Goal: Task Accomplishment & Management: Manage account settings

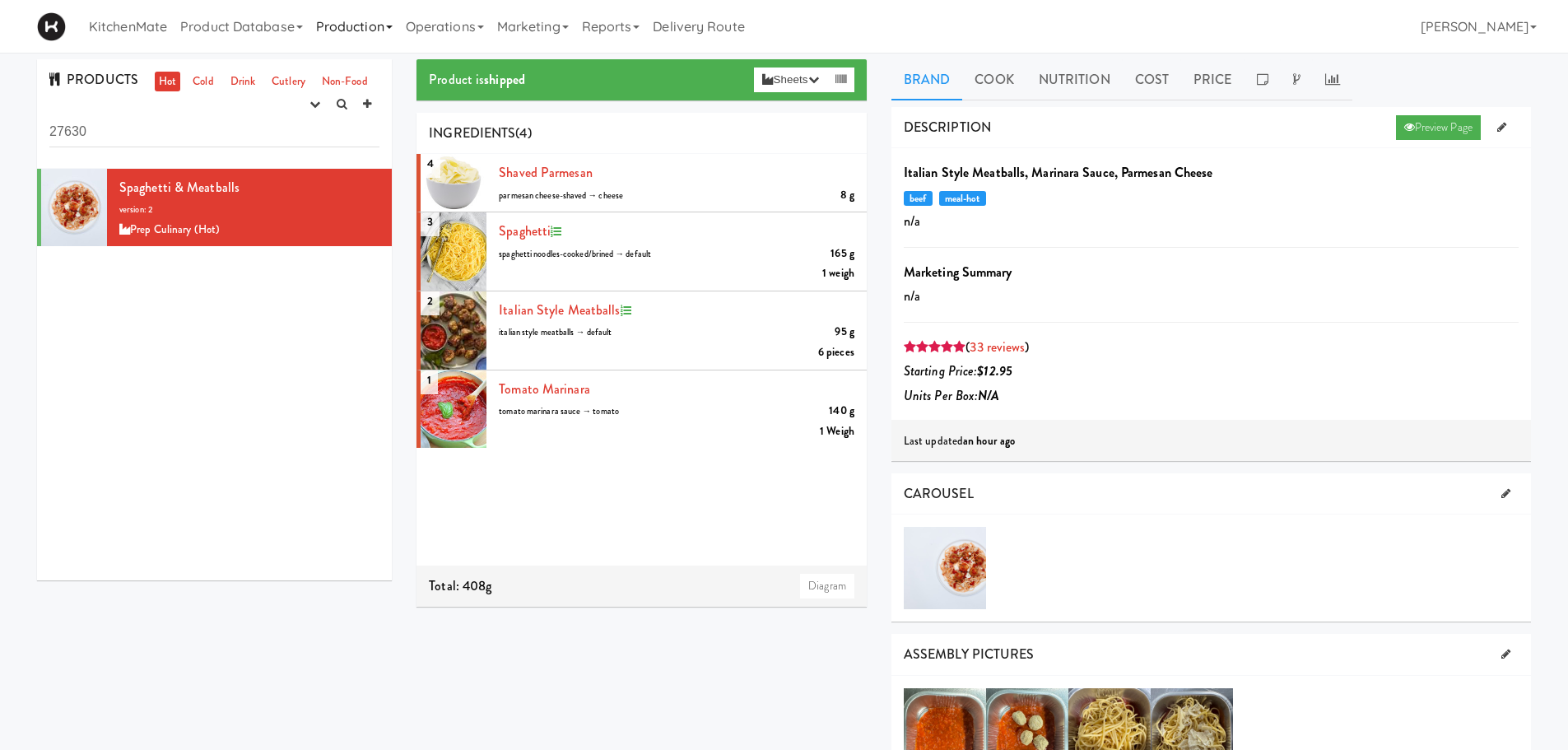
click at [377, 28] on link "Production" at bounding box center [354, 26] width 89 height 52
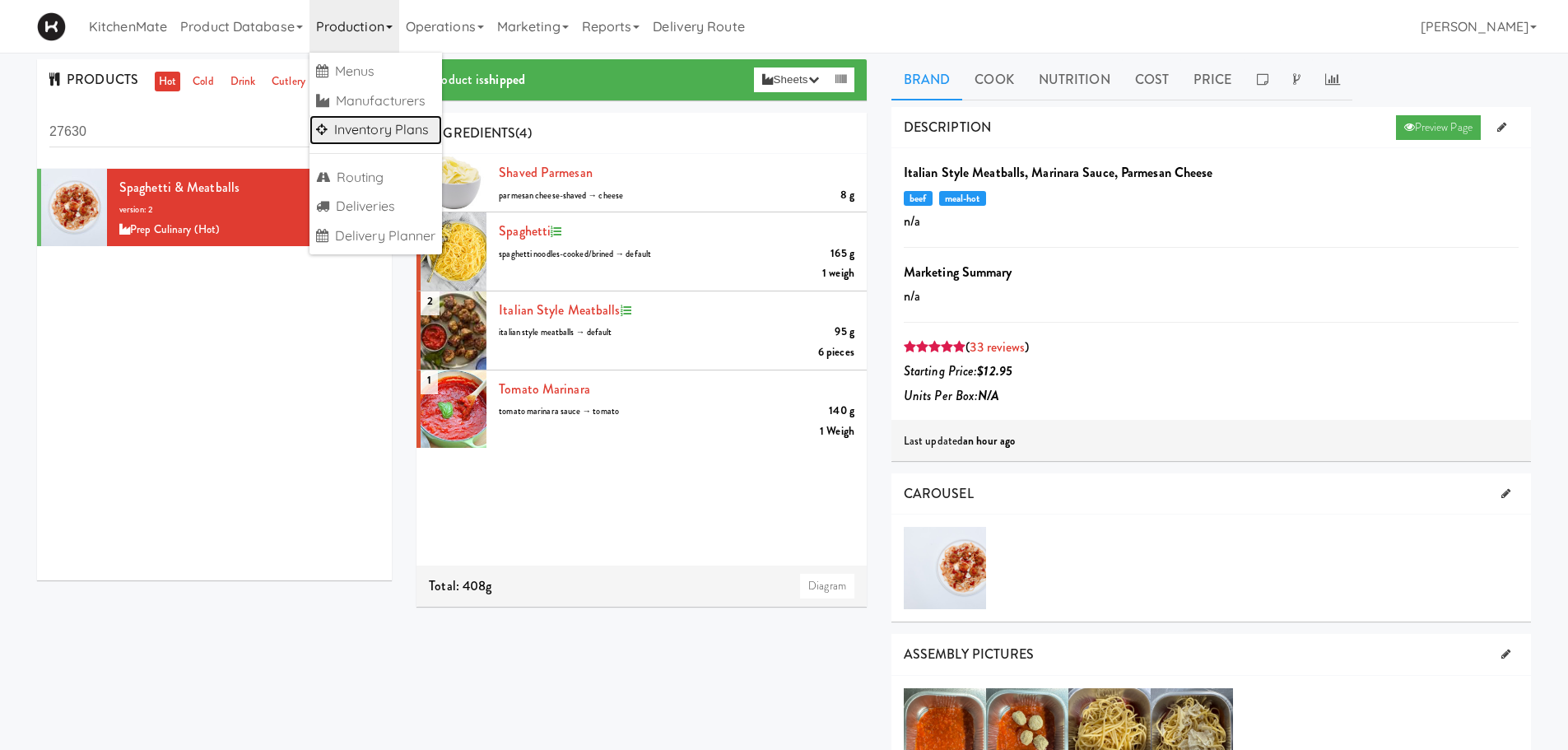
click at [394, 129] on link "Inventory Plans" at bounding box center [376, 130] width 133 height 29
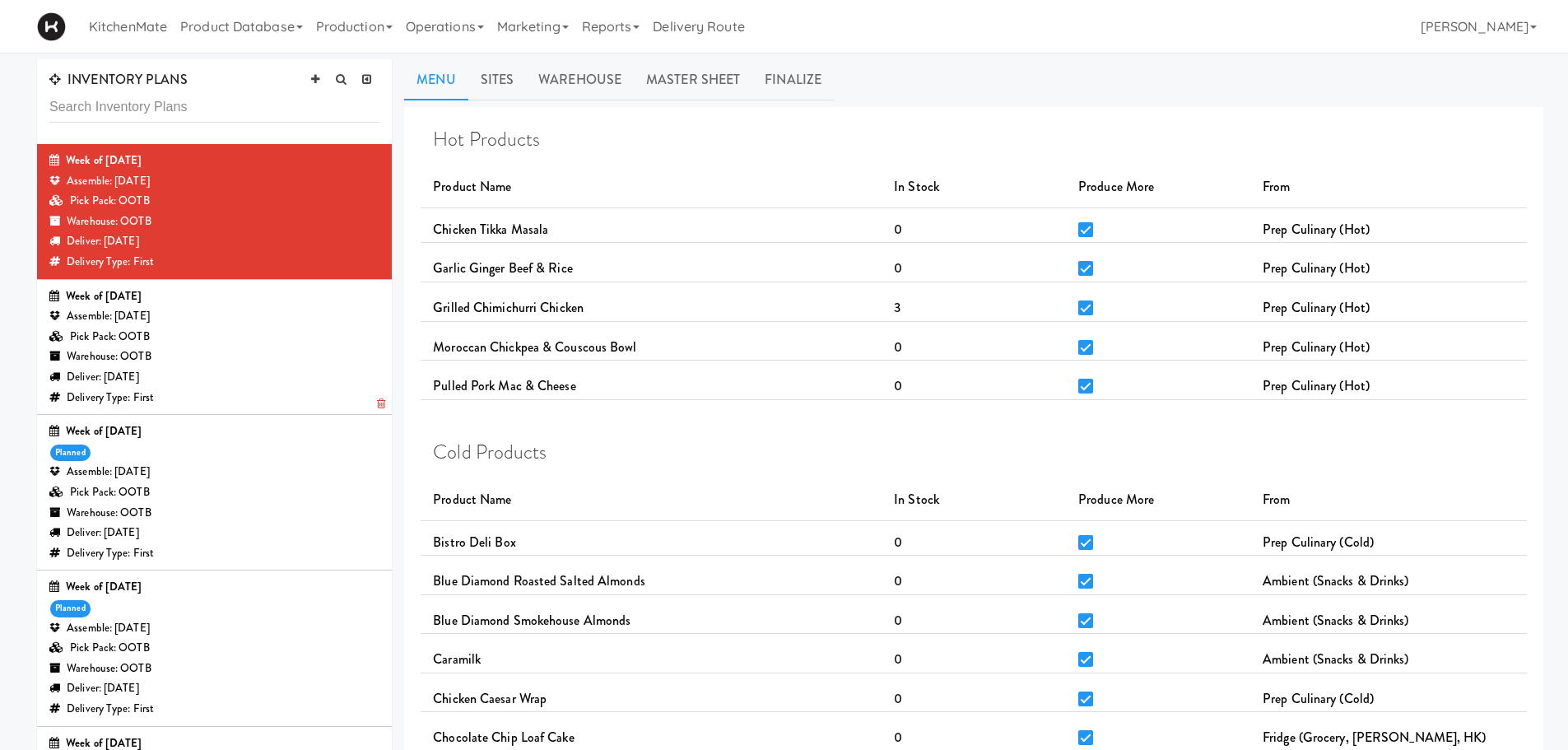
click at [190, 360] on div "Warehouse: OOTB" at bounding box center [214, 357] width 330 height 21
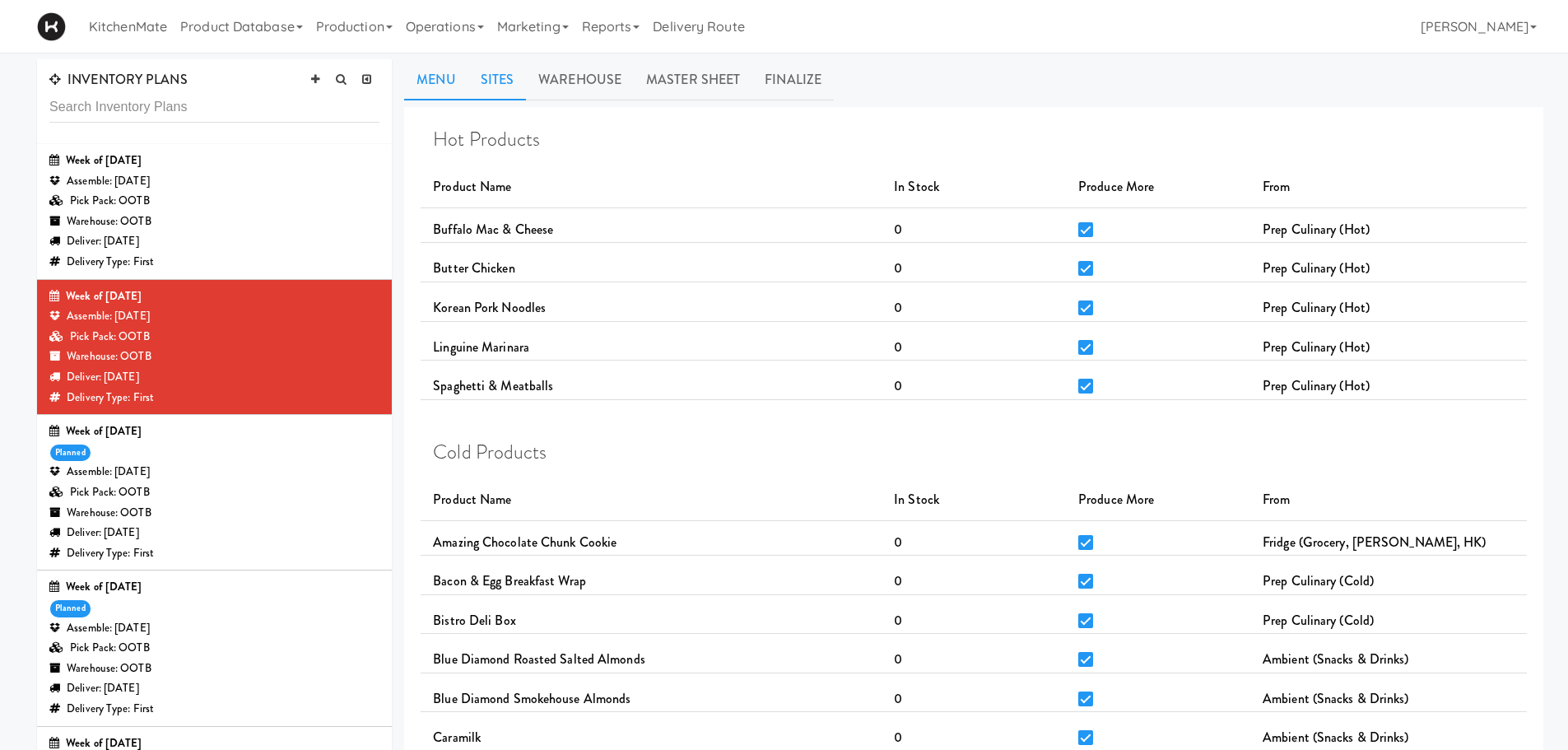
click at [500, 85] on link "Sites" at bounding box center [498, 80] width 58 height 41
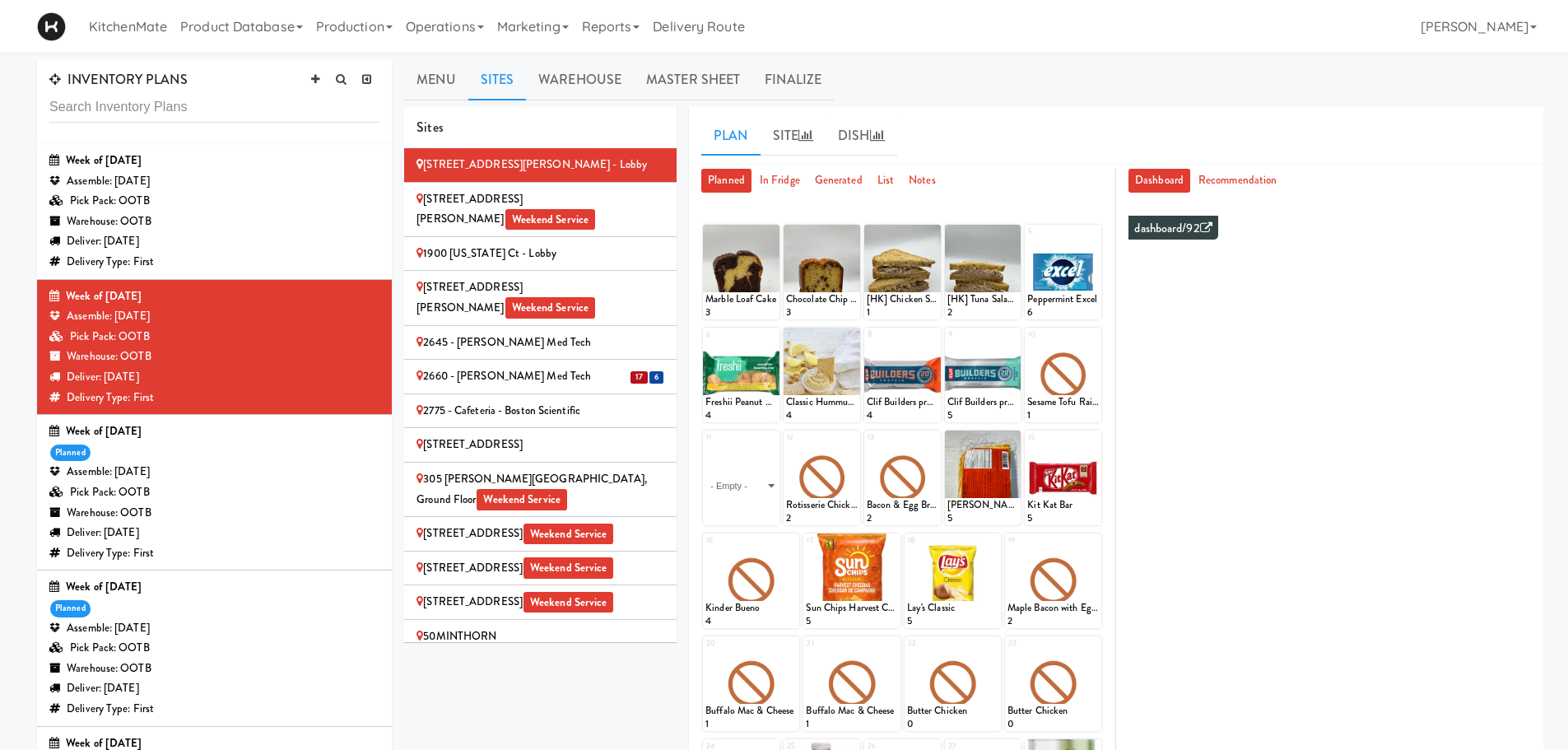
click at [606, 366] on div "2660 - [PERSON_NAME] Med Tech" at bounding box center [540, 377] width 248 height 21
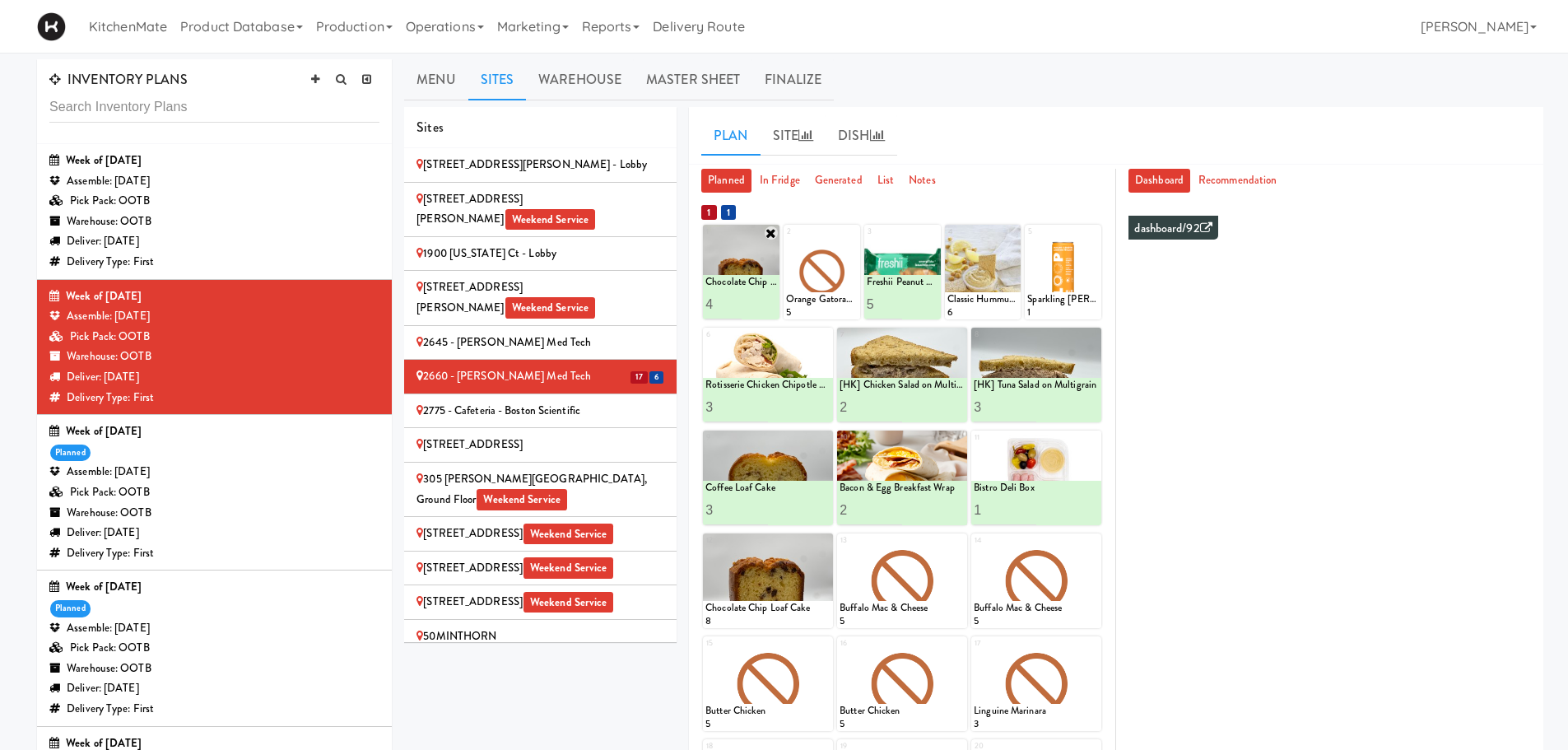
click at [769, 234] on icon at bounding box center [770, 232] width 13 height 13
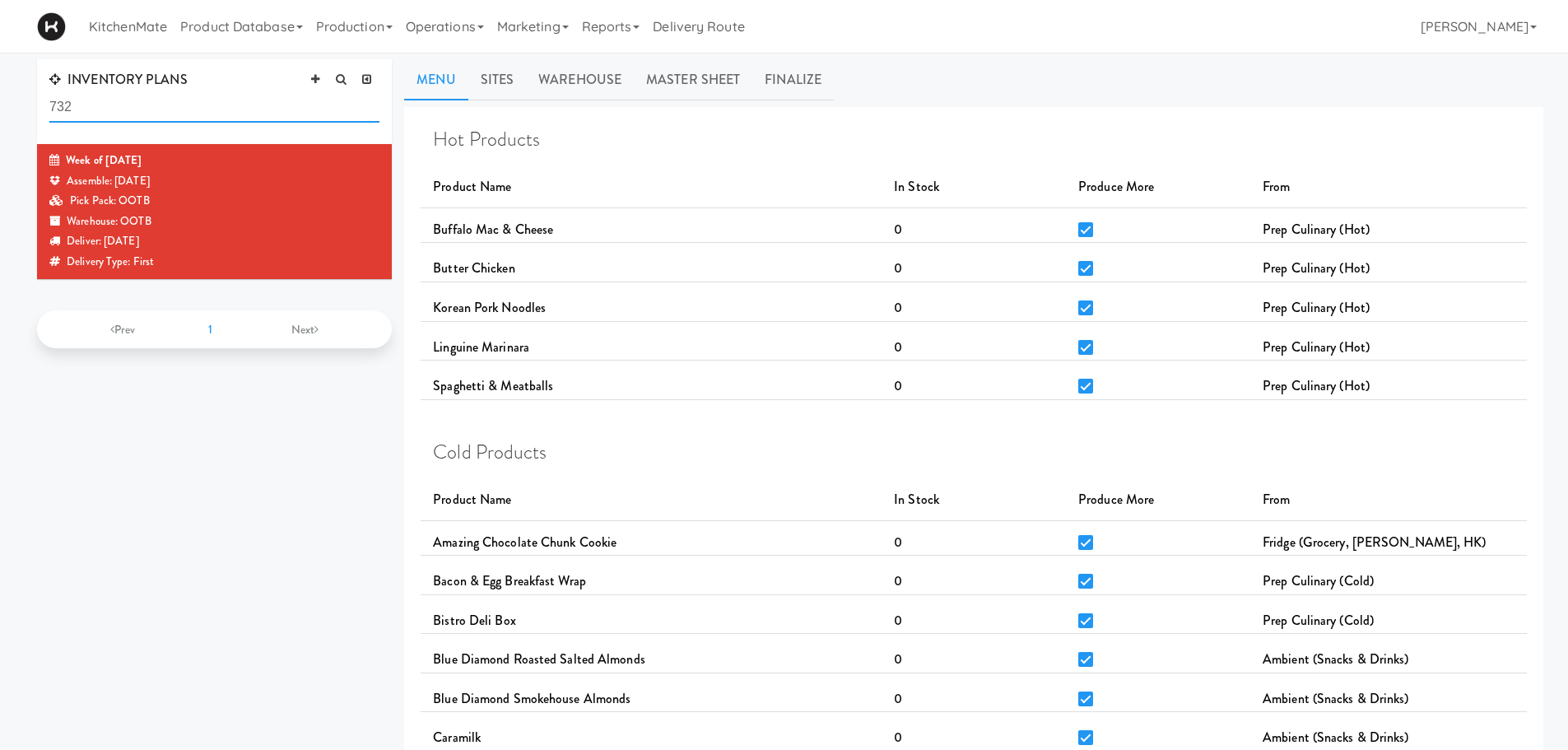
click at [196, 108] on input "732" at bounding box center [214, 107] width 330 height 30
drag, startPoint x: 46, startPoint y: 106, endPoint x: 9, endPoint y: 106, distance: 37.0
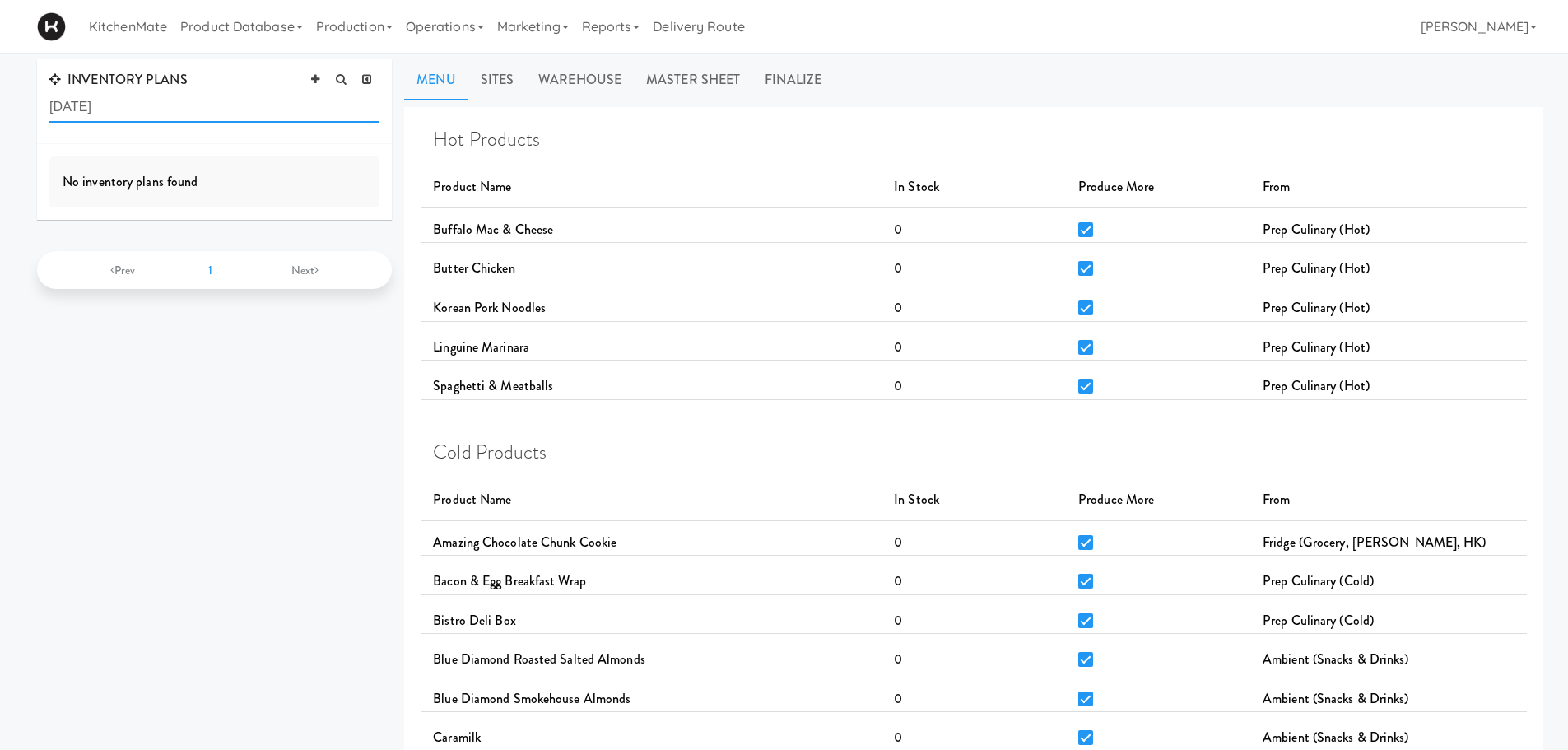
click at [77, 106] on input "[DATE]" at bounding box center [214, 107] width 330 height 30
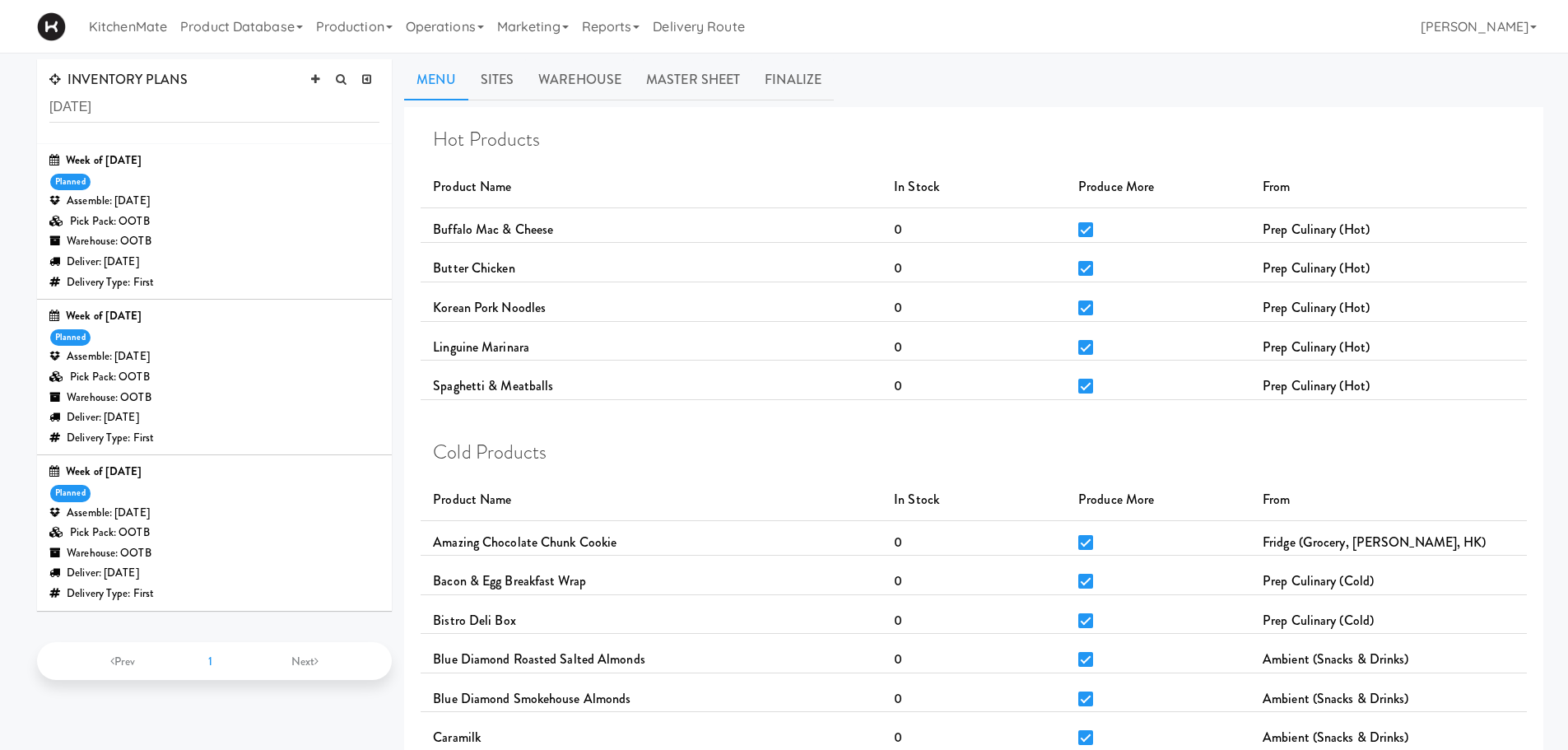
click at [162, 359] on div "Assemble: [DATE]" at bounding box center [214, 357] width 330 height 21
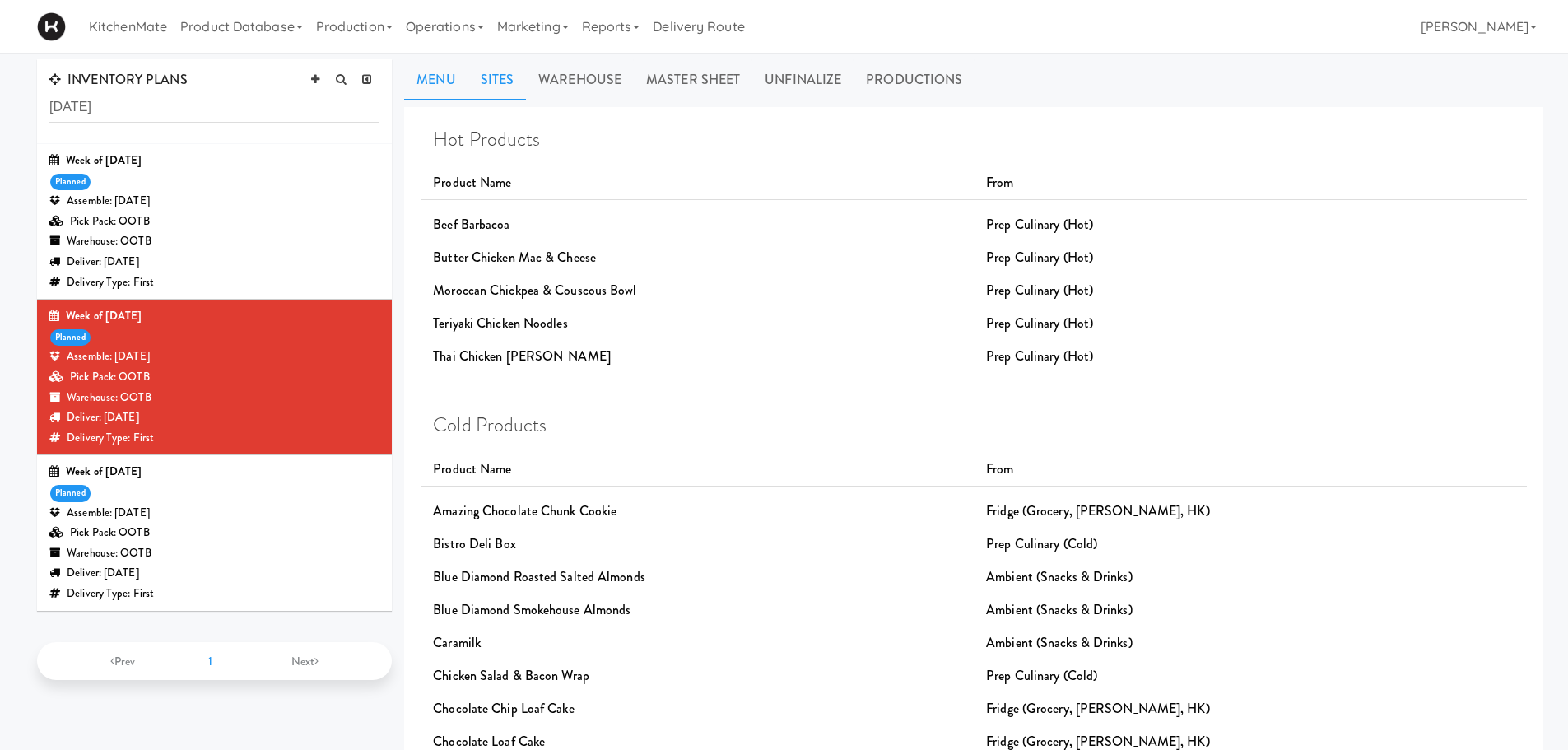
click at [483, 82] on link "Sites" at bounding box center [498, 80] width 58 height 41
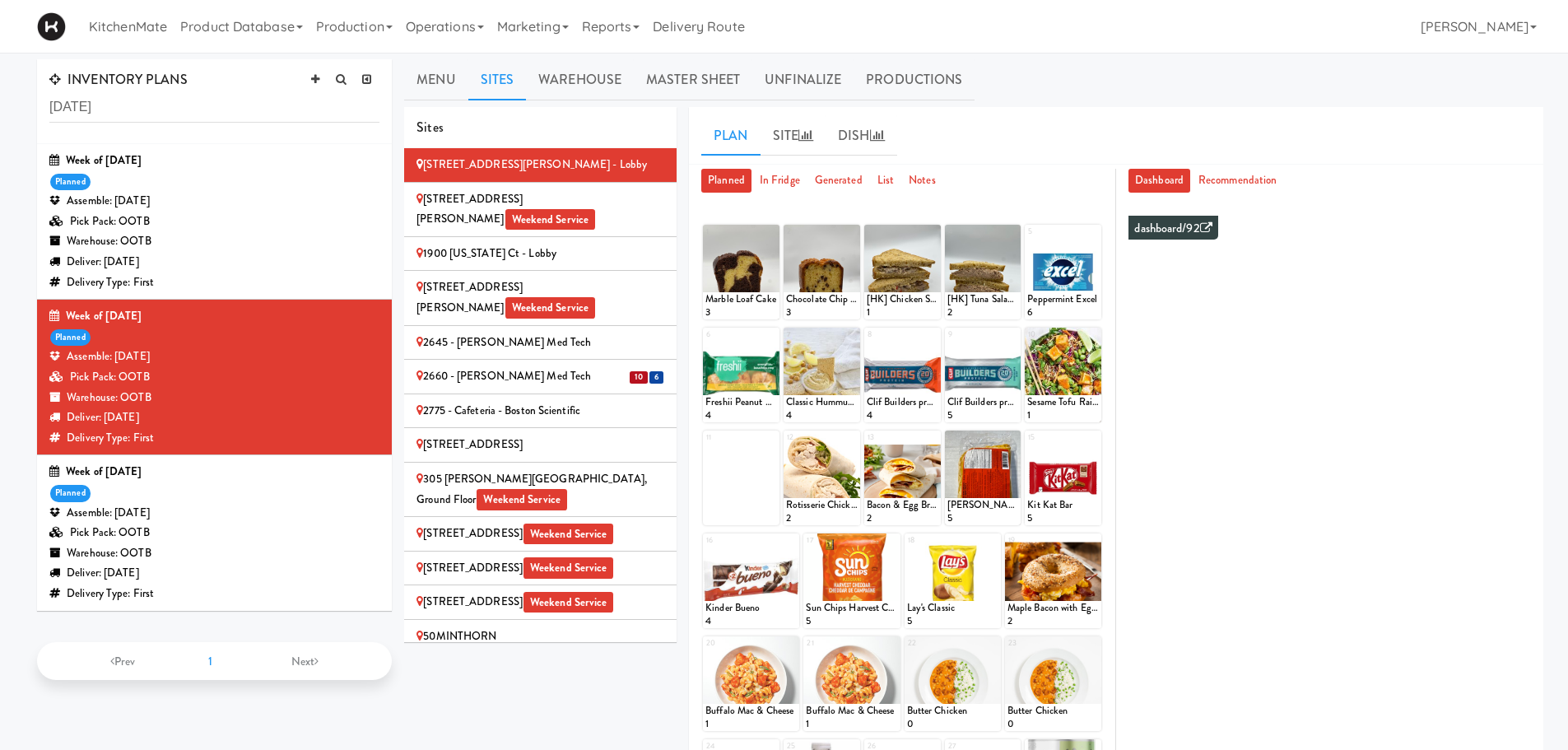
click at [600, 366] on div "2660 - [PERSON_NAME] Med Tech" at bounding box center [540, 377] width 248 height 21
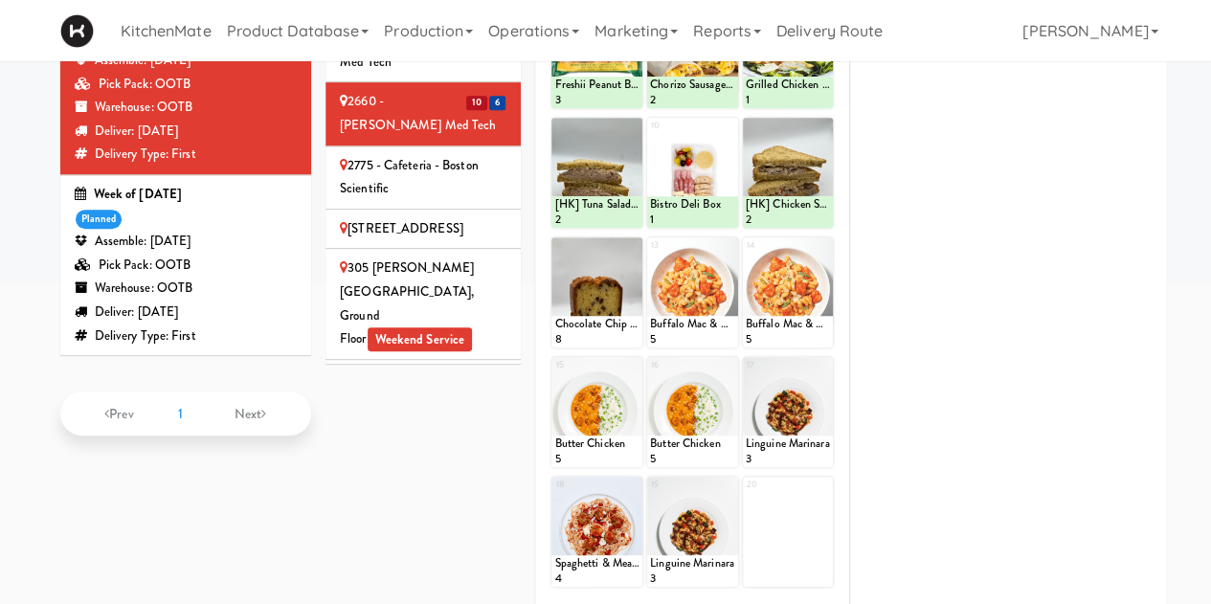
scroll to position [191, 0]
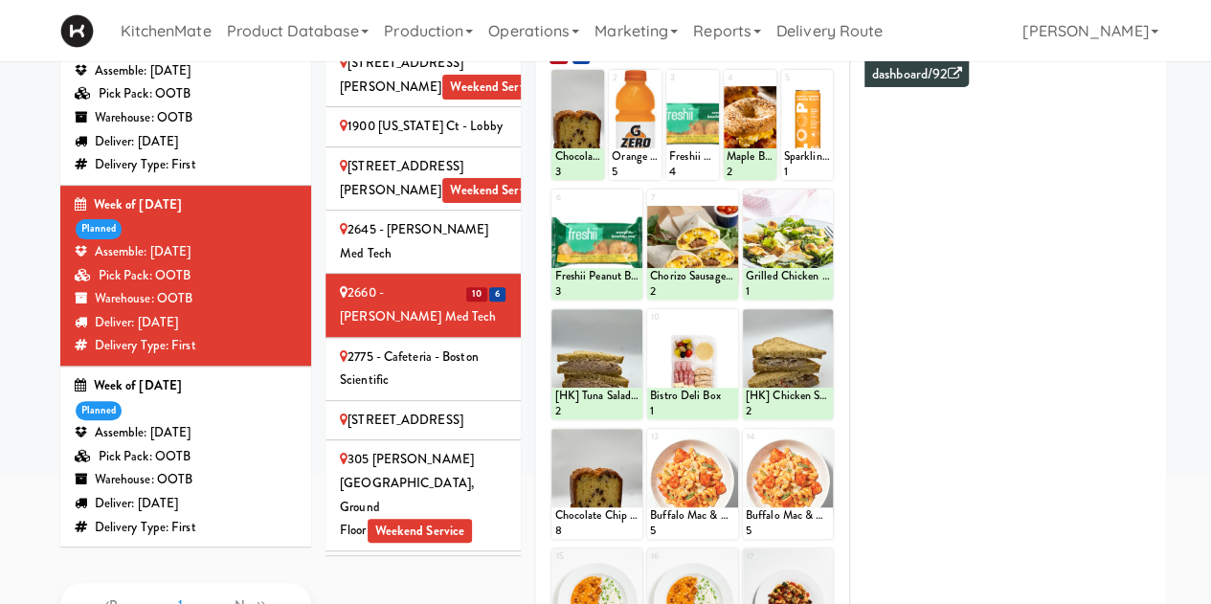
click at [0, 305] on div "INVENTORY PLANS [DATE] Week of [DATE] planned Assemble: [DATE] Pick Pack: OOTB …" at bounding box center [605, 402] width 1211 height 1051
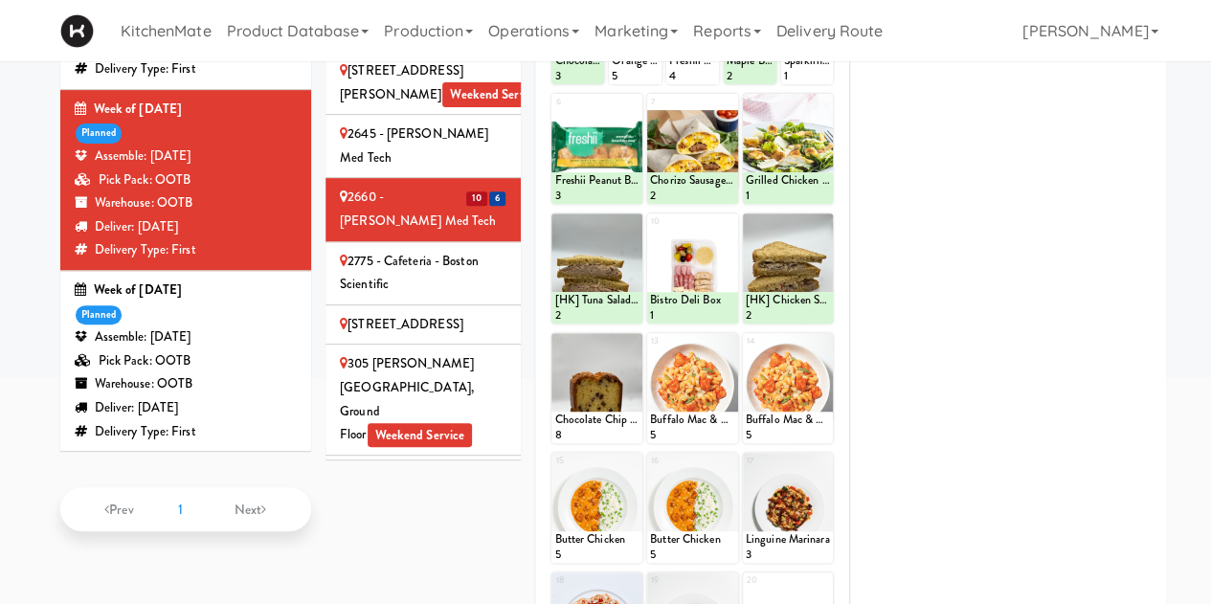
click at [52, 325] on div "INVENTORY PLANS [DATE] Week of [DATE] planned Assemble: [DATE] Pick Pack: OOTB …" at bounding box center [186, 173] width 281 height 783
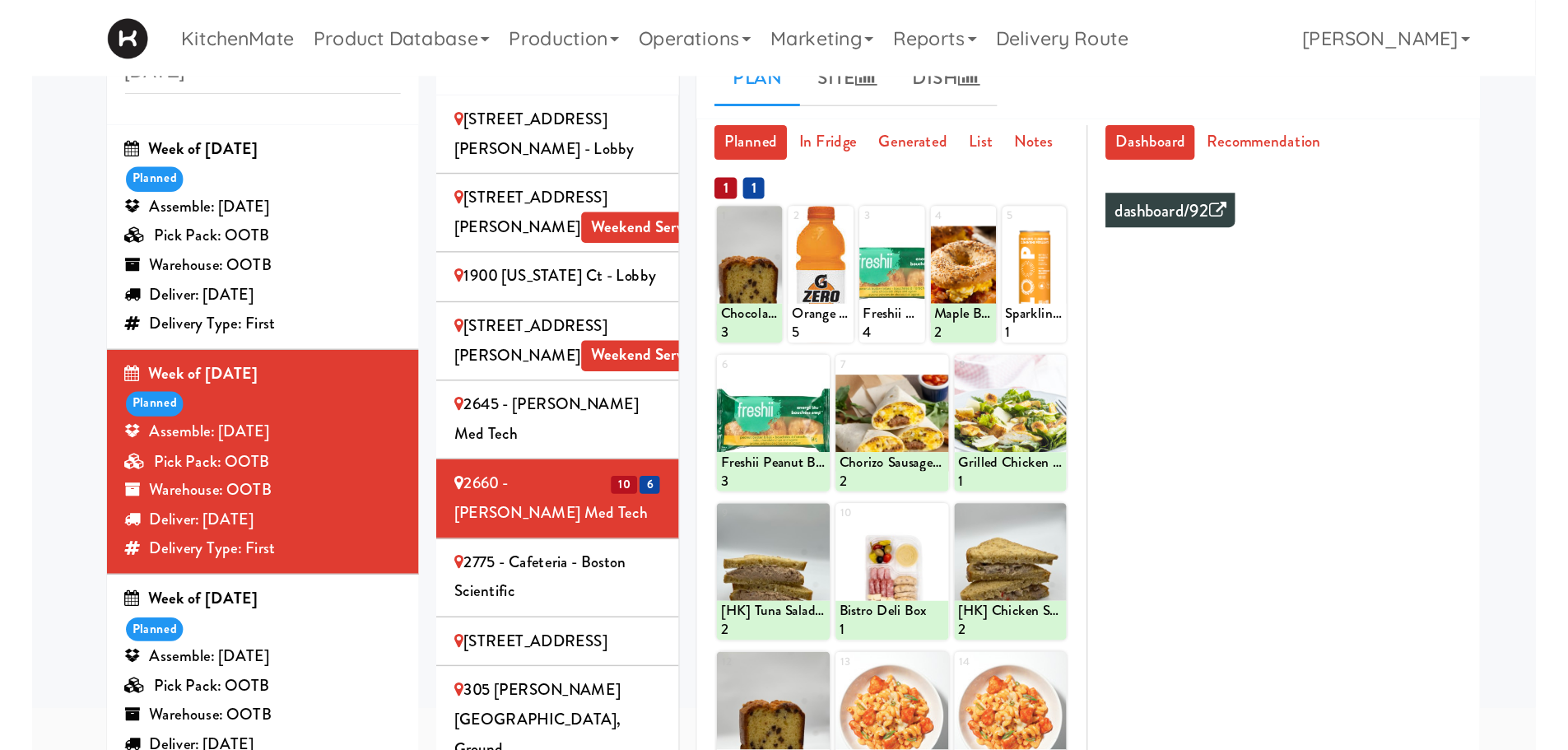
scroll to position [164, 0]
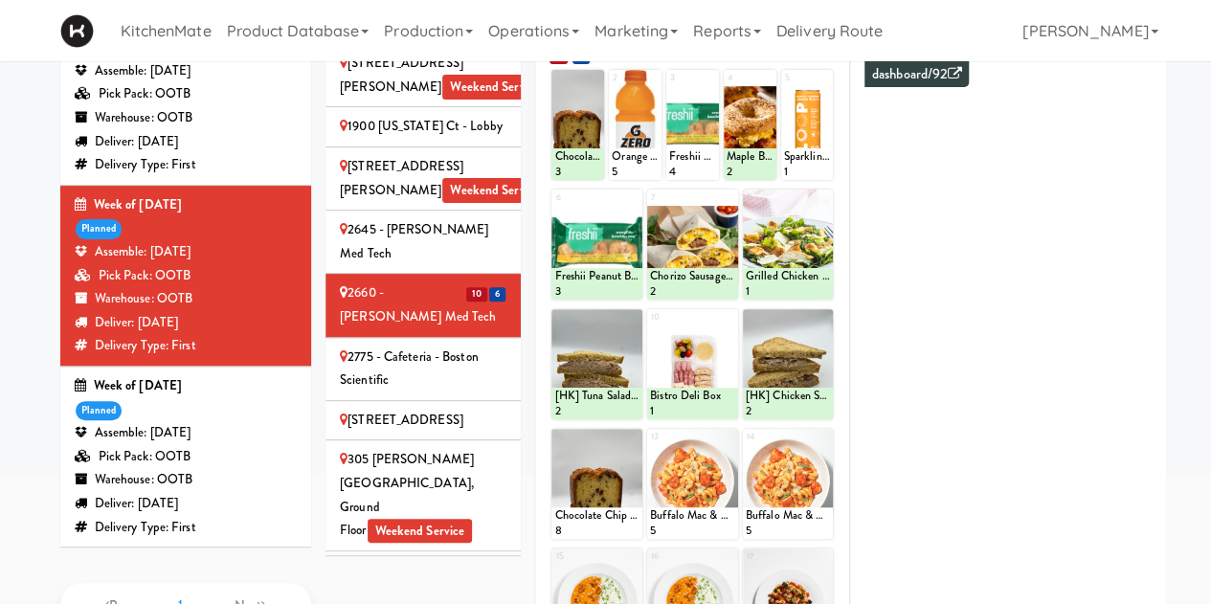
click at [34, 291] on div "INVENTORY PLANS august 10 Week of August 10th, 2025 planned Assemble: Wednesday…" at bounding box center [605, 402] width 1211 height 1051
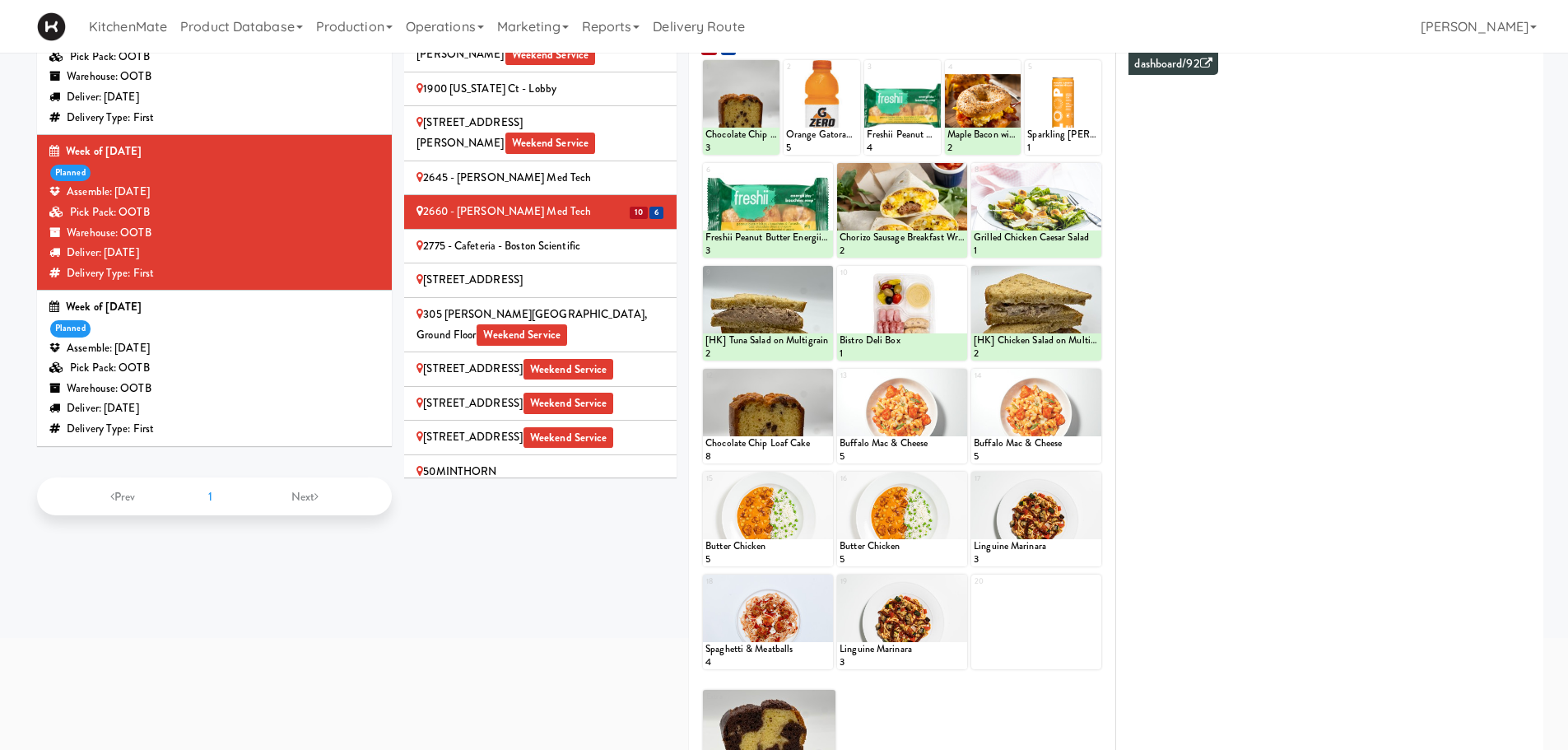
scroll to position [0, 0]
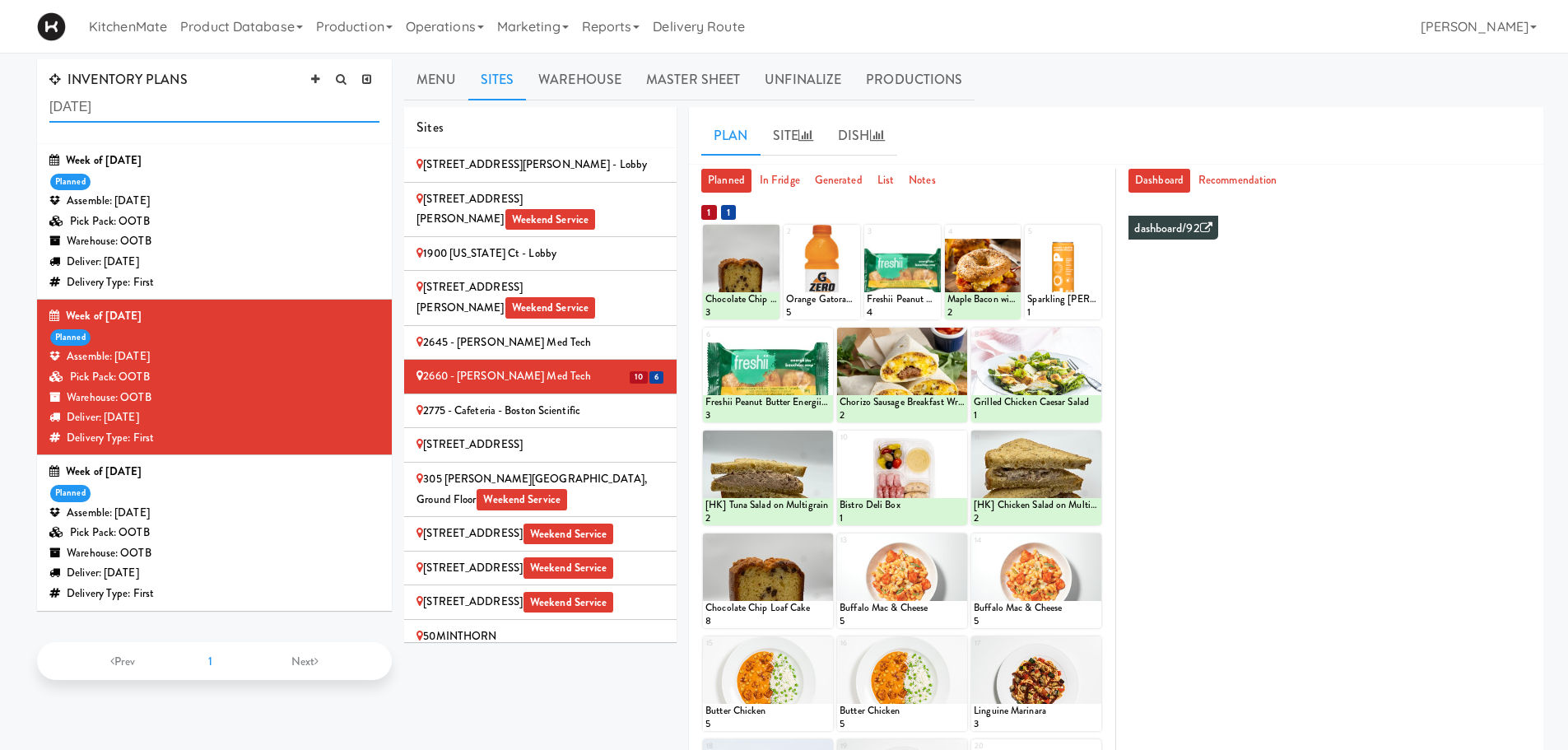
click at [166, 100] on input "august 10" at bounding box center [214, 107] width 330 height 30
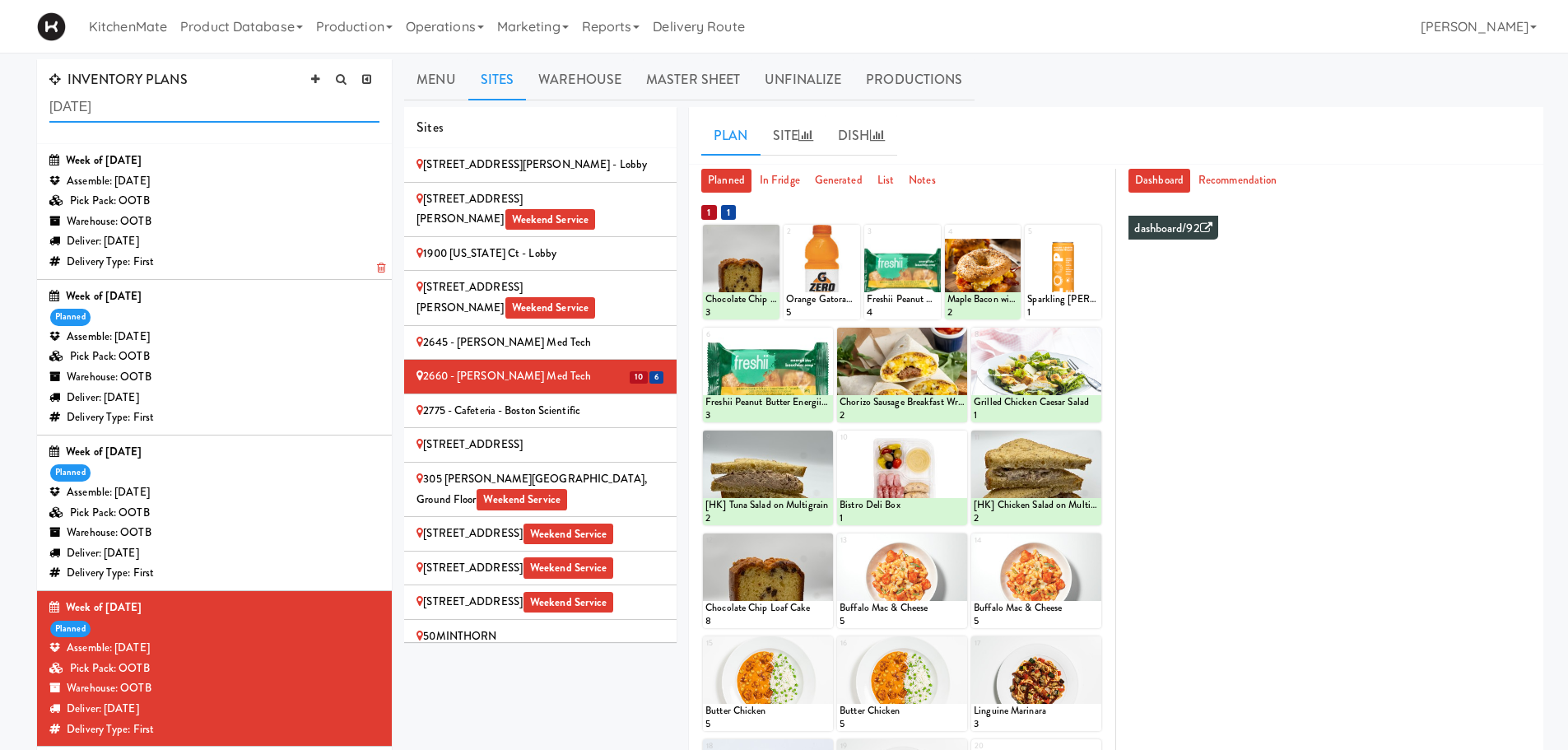
type input "august 1"
click at [185, 191] on div "Assemble: [DATE]" at bounding box center [214, 181] width 330 height 21
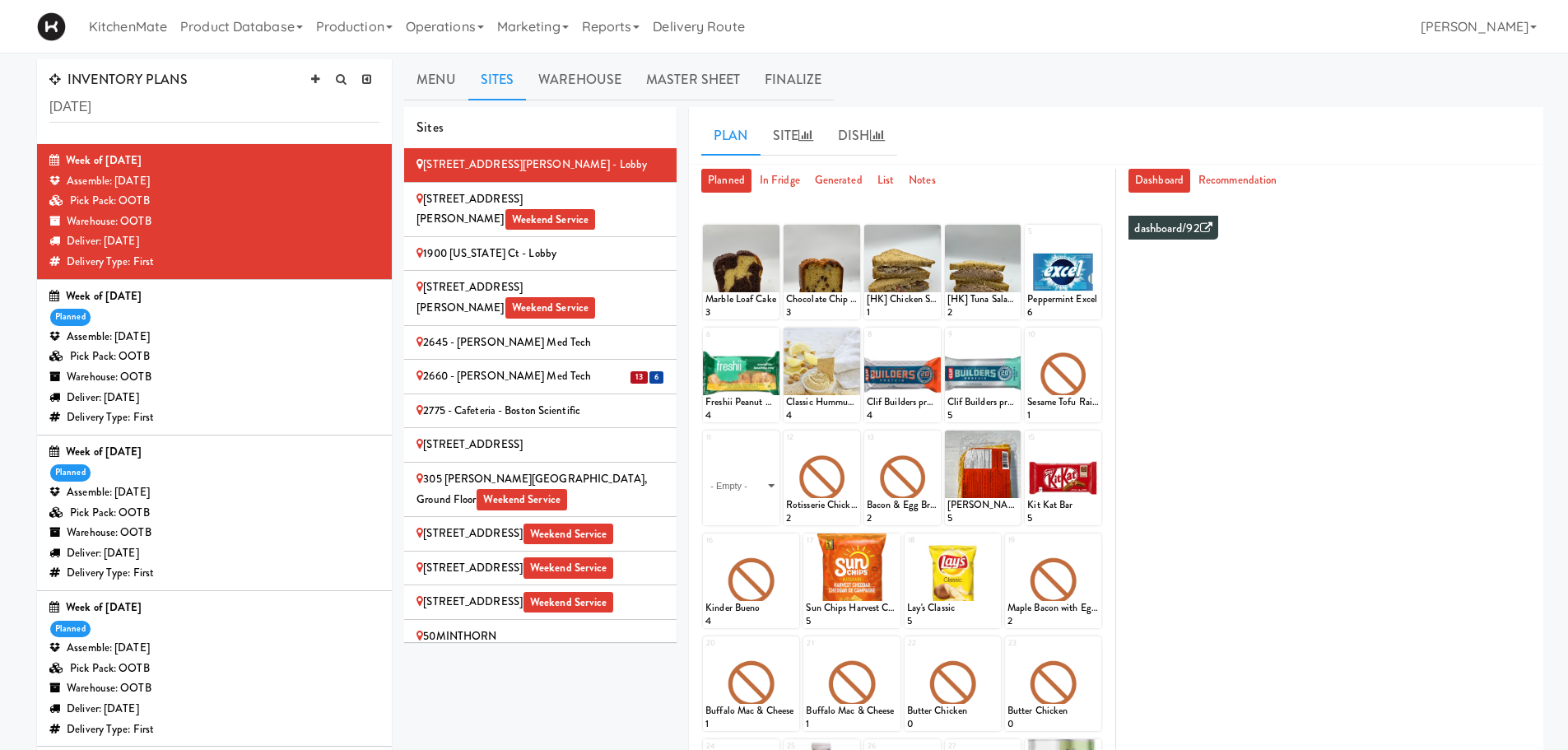
click at [594, 366] on div "2660 - [PERSON_NAME] Med Tech" at bounding box center [540, 377] width 248 height 21
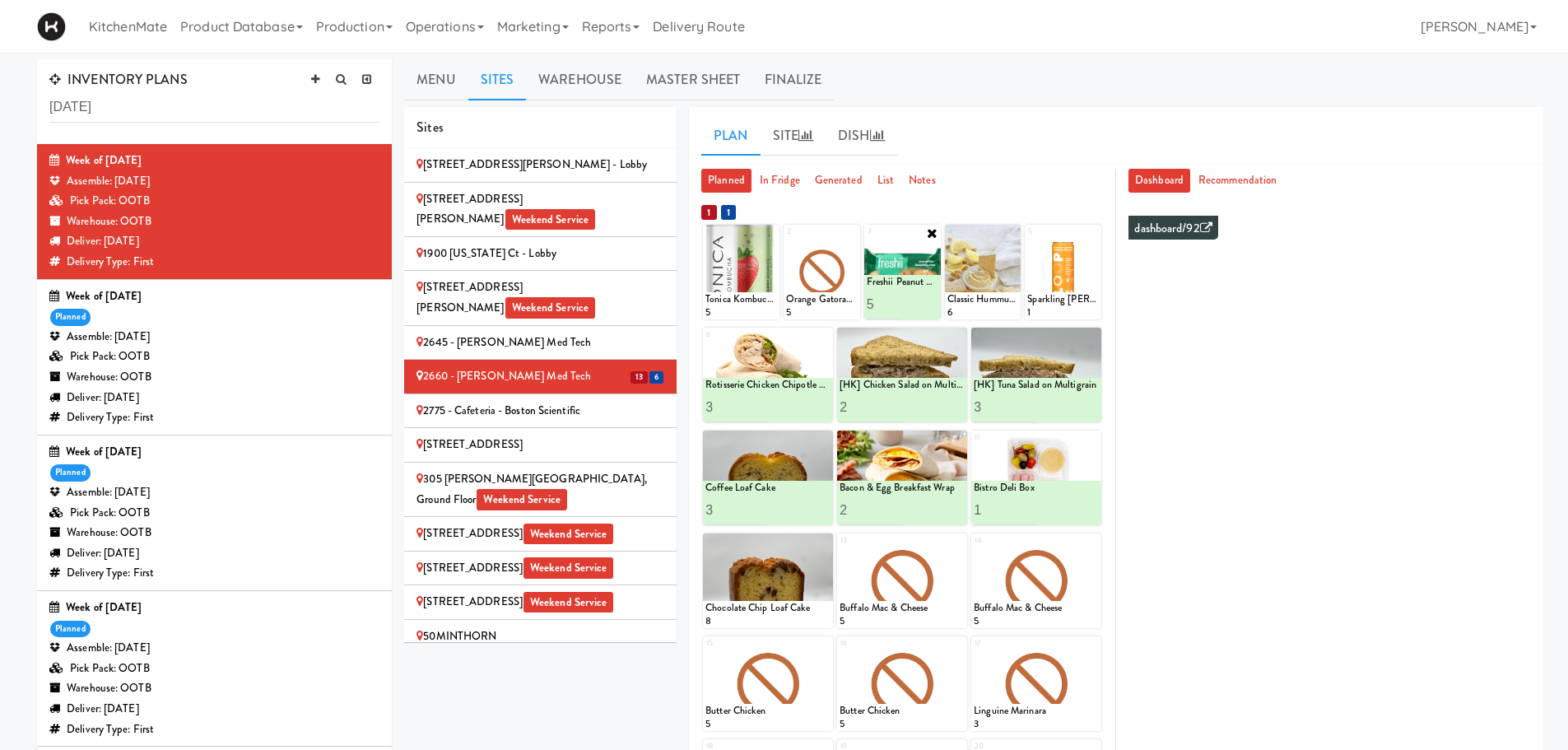
click at [931, 232] on icon at bounding box center [932, 232] width 13 height 13
click at [931, 235] on icon at bounding box center [932, 232] width 11 height 11
click at [932, 275] on select "- Empty - Amazing Chocolate Chunk Cookie Bacon & Egg Breakfast Wrap Bistro Deli…" at bounding box center [902, 280] width 71 height 79
click at [867, 241] on select "- Empty - Amazing Chocolate Chunk Cookie Bacon & Egg Breakfast Wrap Bistro Deli…" at bounding box center [902, 280] width 71 height 79
click at [895, 298] on input "2" at bounding box center [884, 304] width 35 height 30
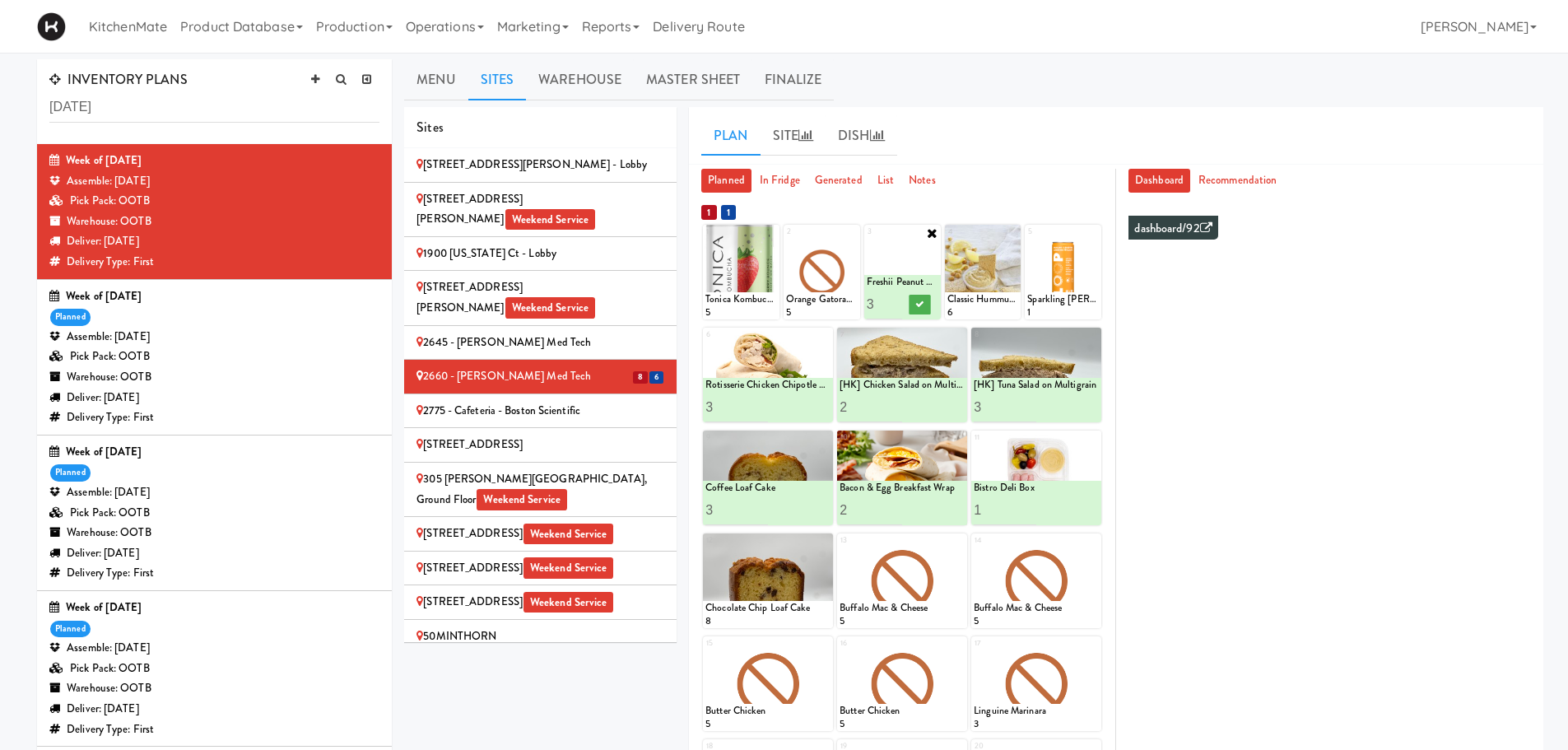
type input "3"
click at [895, 298] on input "3" at bounding box center [884, 304] width 35 height 30
click at [918, 303] on icon at bounding box center [921, 304] width 9 height 9
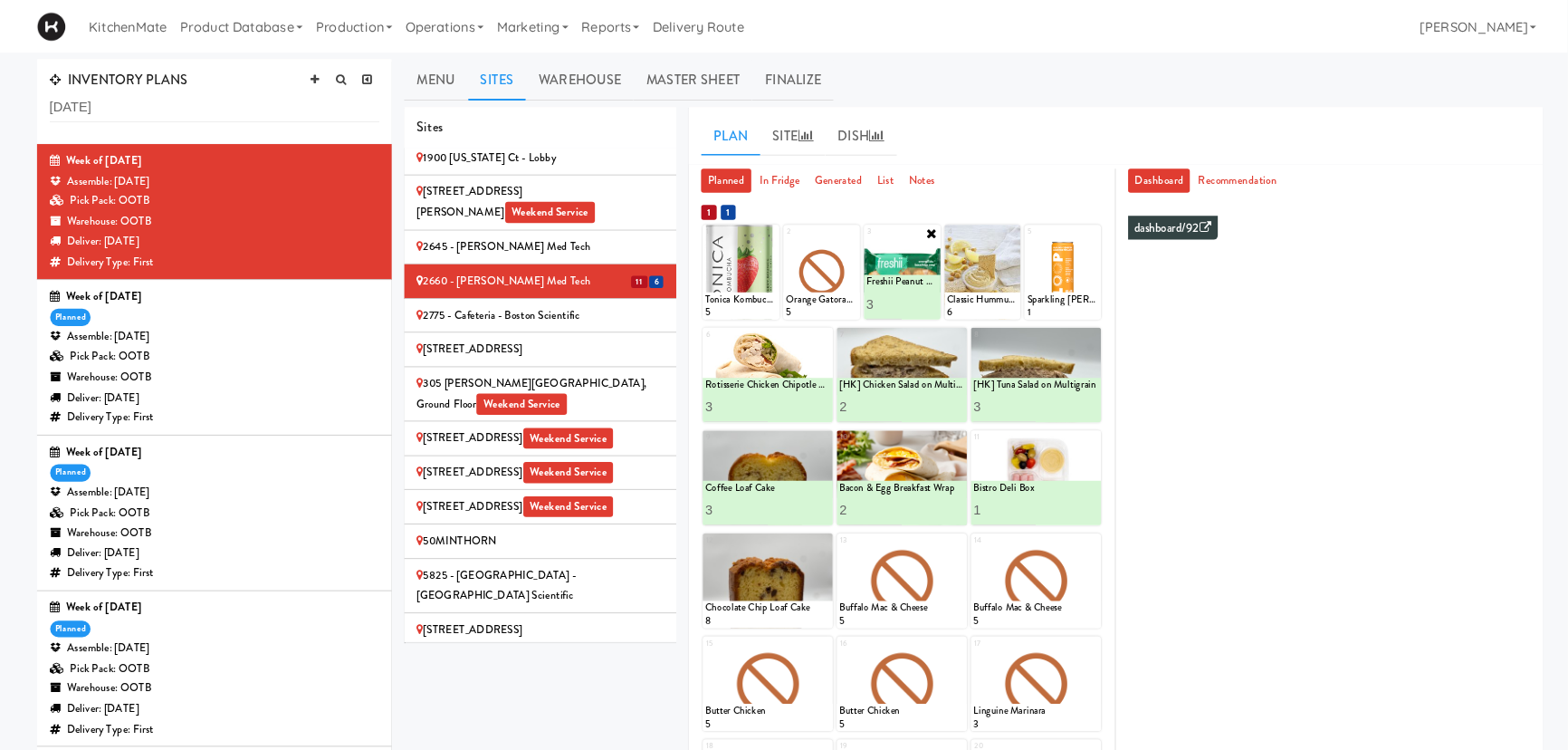
scroll to position [453, 0]
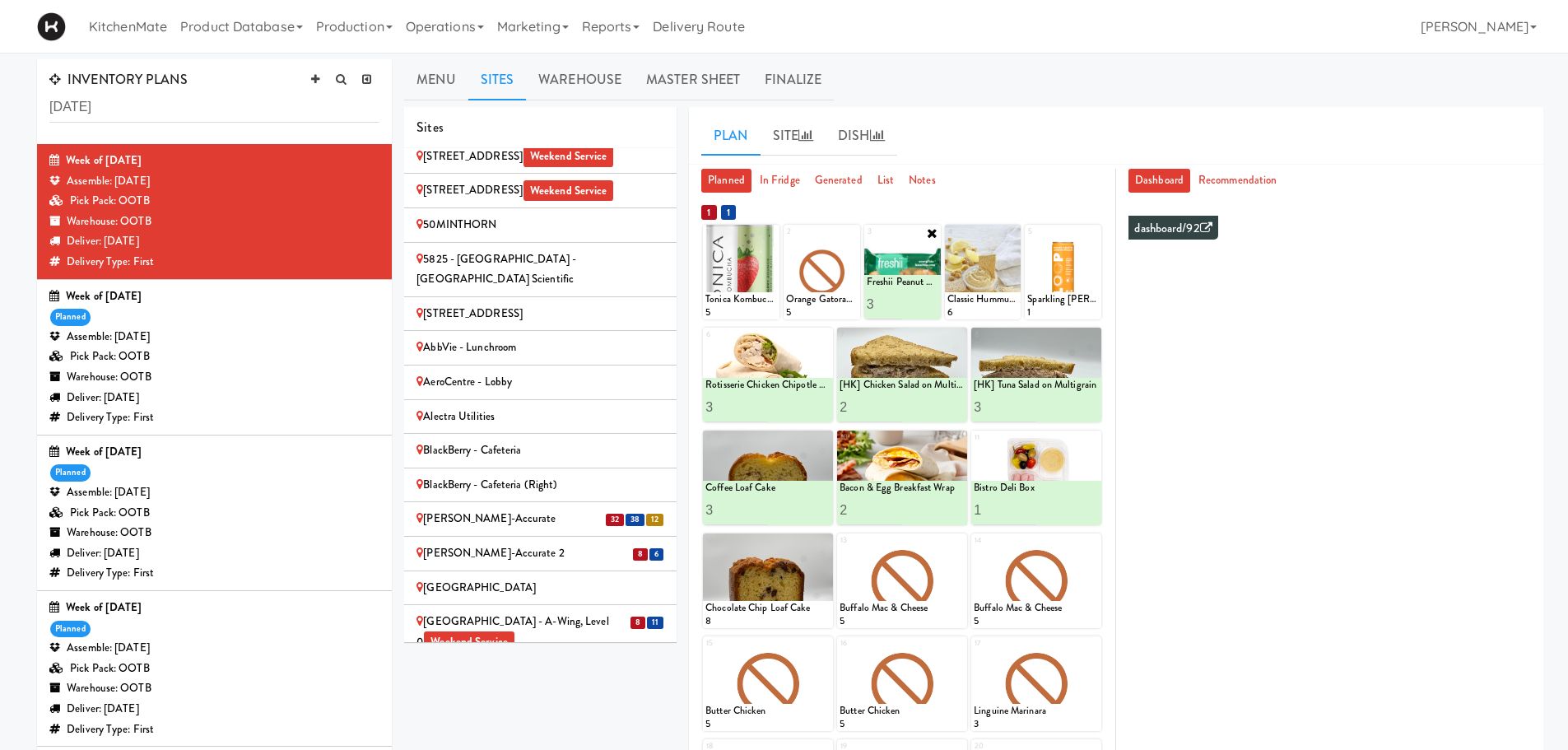
click at [543, 509] on div "Bothwell-Accurate" at bounding box center [540, 519] width 248 height 21
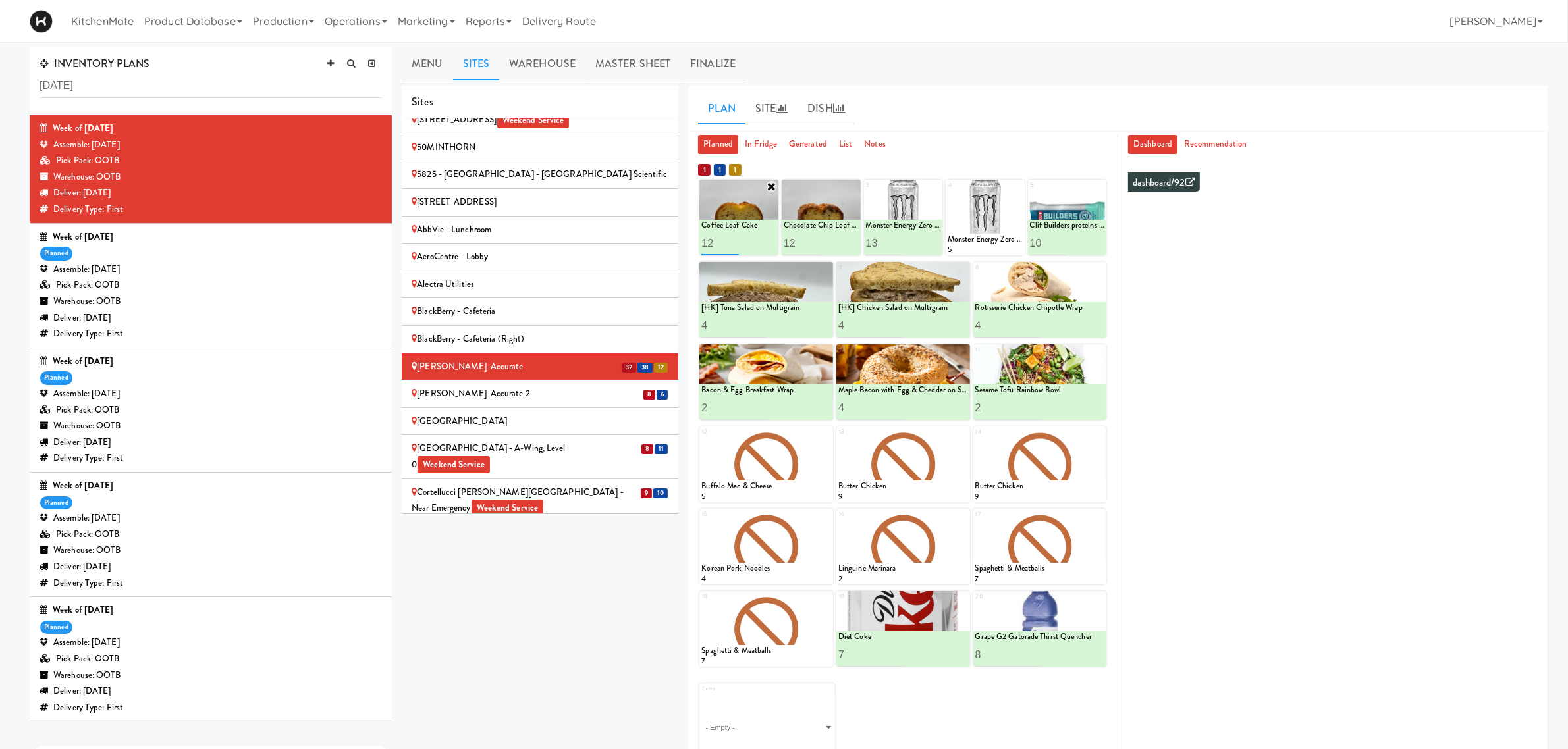
click at [735, 248] on input "11" at bounding box center [720, 243] width 38 height 24
click at [735, 248] on input "10" at bounding box center [720, 243] width 38 height 24
click at [735, 248] on input "9" at bounding box center [720, 243] width 38 height 24
type input "8"
click at [735, 248] on input "8" at bounding box center [720, 243] width 38 height 24
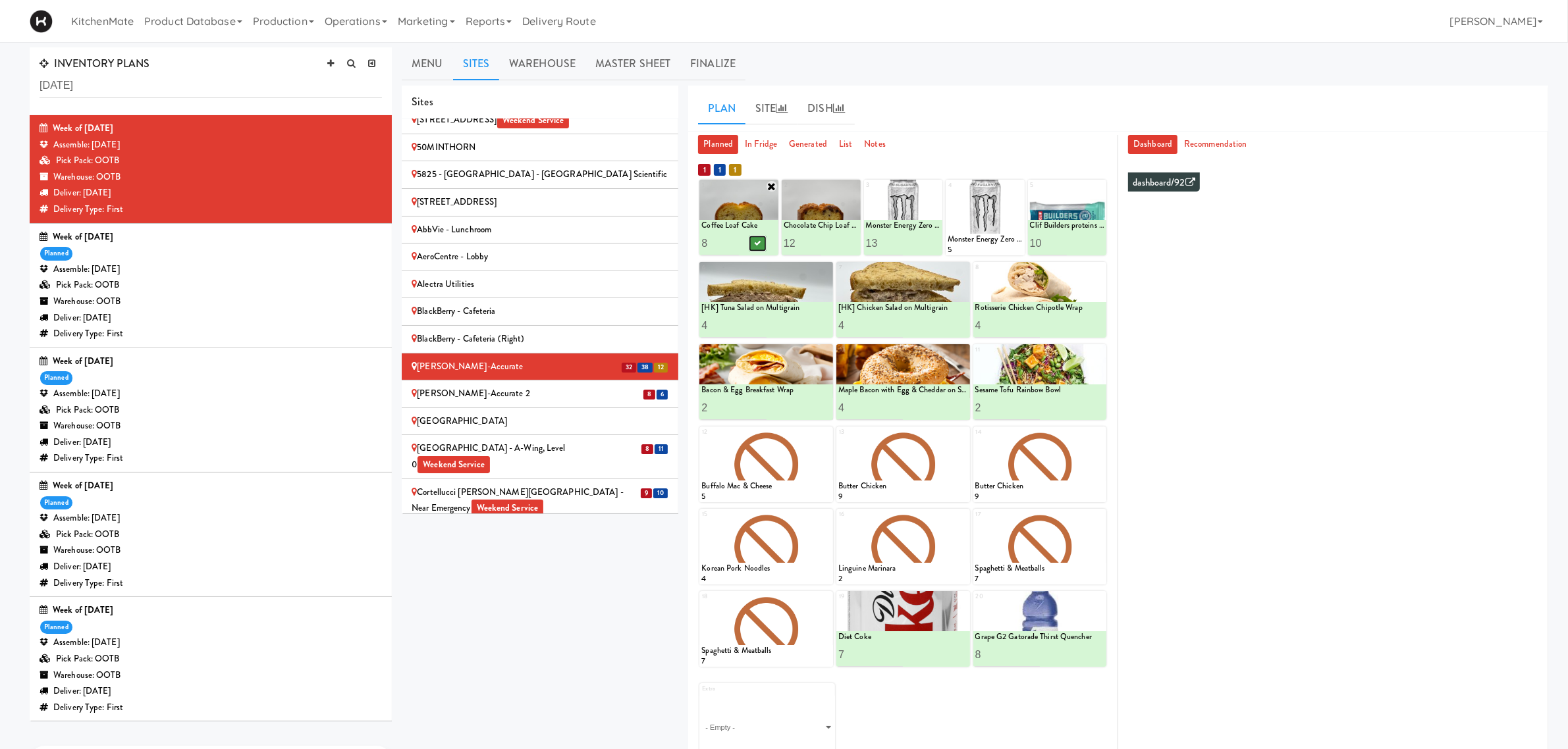
click at [764, 242] on button at bounding box center [758, 243] width 17 height 16
click at [936, 186] on icon at bounding box center [936, 186] width 10 height 10
click at [952, 248] on div "Monster Energy Zero Ultra 5" at bounding box center [985, 245] width 79 height 23
click at [963, 219] on div at bounding box center [985, 217] width 79 height 76
click at [1015, 184] on icon at bounding box center [1018, 186] width 9 height 9
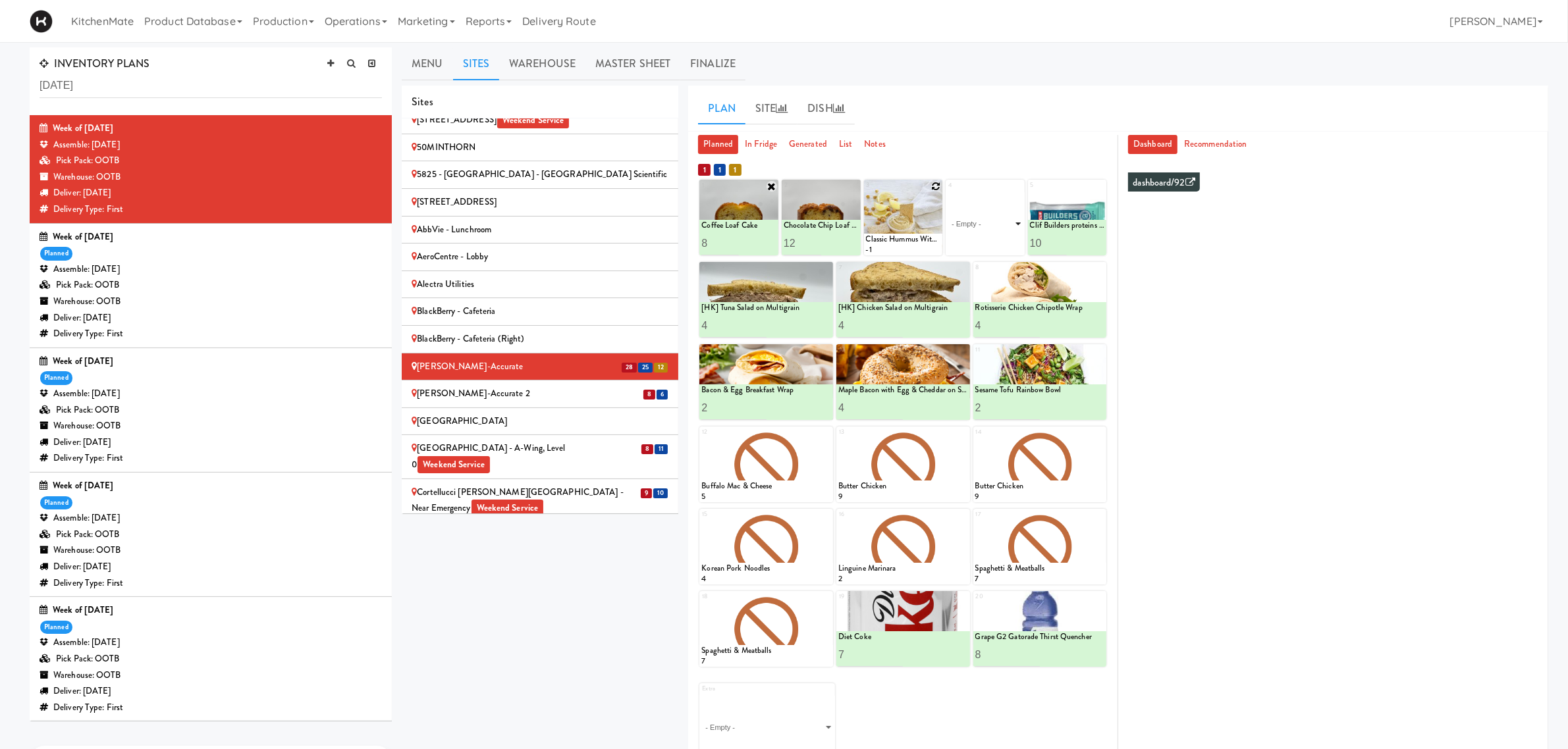
click at [1018, 224] on select "- Empty - Amazing Chocolate Chunk Cookie Bacon & Egg Breakfast Wrap Bistro Deli…" at bounding box center [985, 224] width 75 height 63
click at [948, 193] on select "- Empty - Amazing Chocolate Chunk Cookie Bacon & Egg Breakfast Wrap Bistro Deli…" at bounding box center [985, 224] width 75 height 63
type input "1"
type input "12"
click at [1009, 237] on button at bounding box center [1004, 243] width 17 height 16
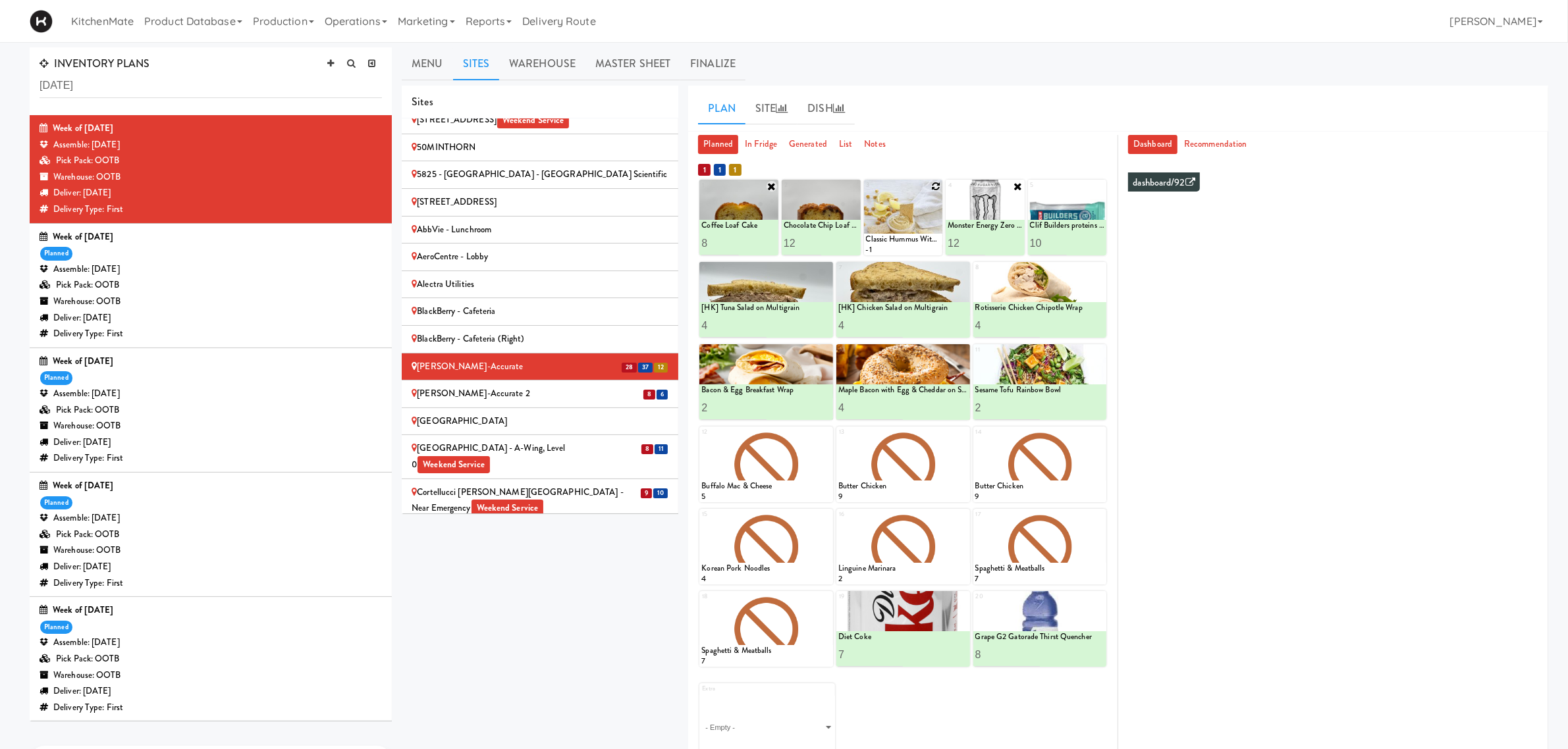
click at [932, 188] on icon at bounding box center [936, 186] width 9 height 9
click at [931, 223] on select "- Empty - Amazing Chocolate Chunk Cookie Bacon & Egg Breakfast Wrap Bistro Deli…" at bounding box center [903, 224] width 75 height 63
click at [866, 193] on select "- Empty - Amazing Chocolate Chunk Cookie Bacon & Egg Breakfast Wrap Bistro Deli…" at bounding box center [903, 224] width 75 height 63
click at [899, 241] on input "2" at bounding box center [885, 243] width 38 height 24
click at [899, 241] on input "3" at bounding box center [885, 243] width 38 height 24
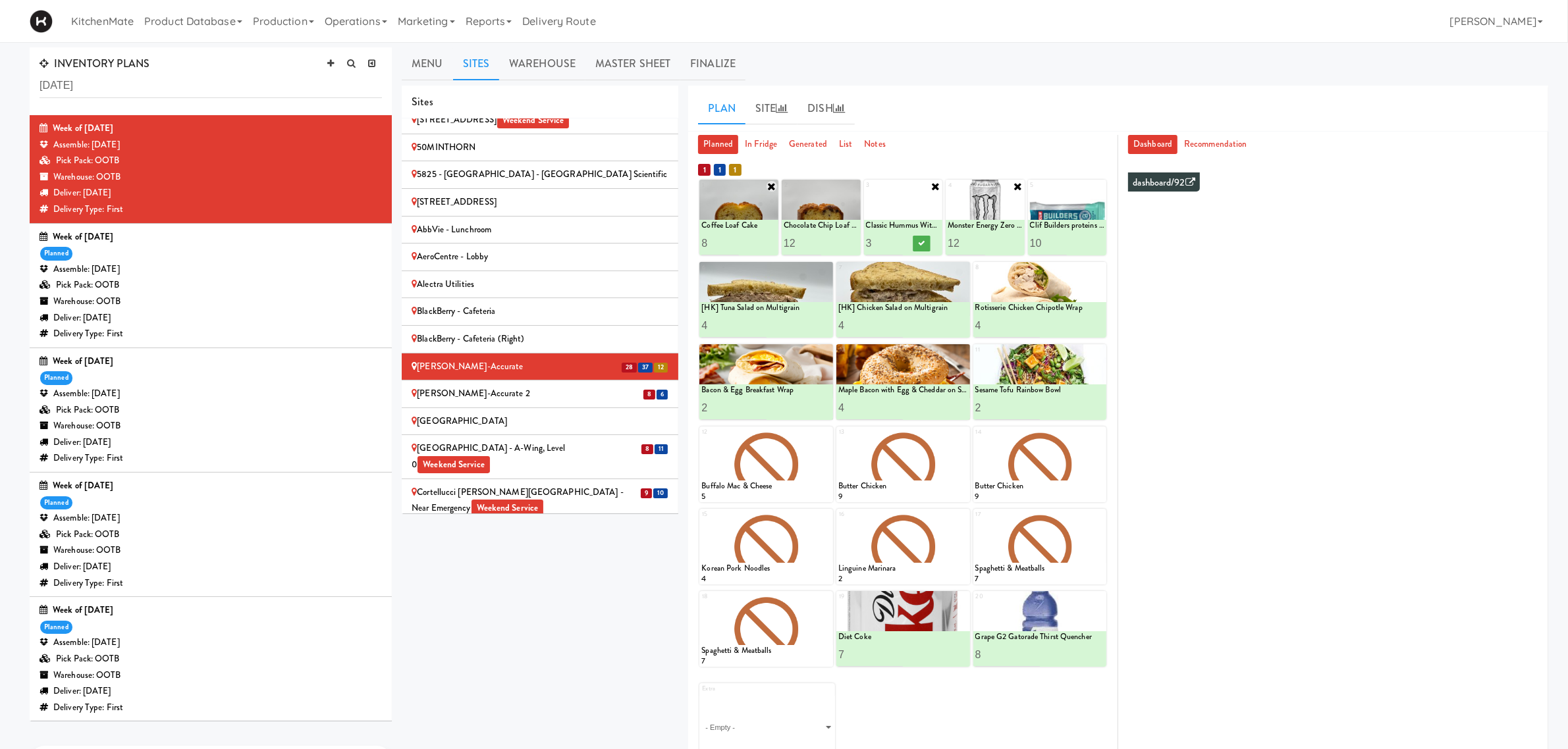
type input "4"
click at [899, 241] on input "4" at bounding box center [885, 243] width 38 height 24
click at [919, 242] on icon at bounding box center [922, 243] width 7 height 8
click at [960, 597] on icon at bounding box center [963, 598] width 10 height 10
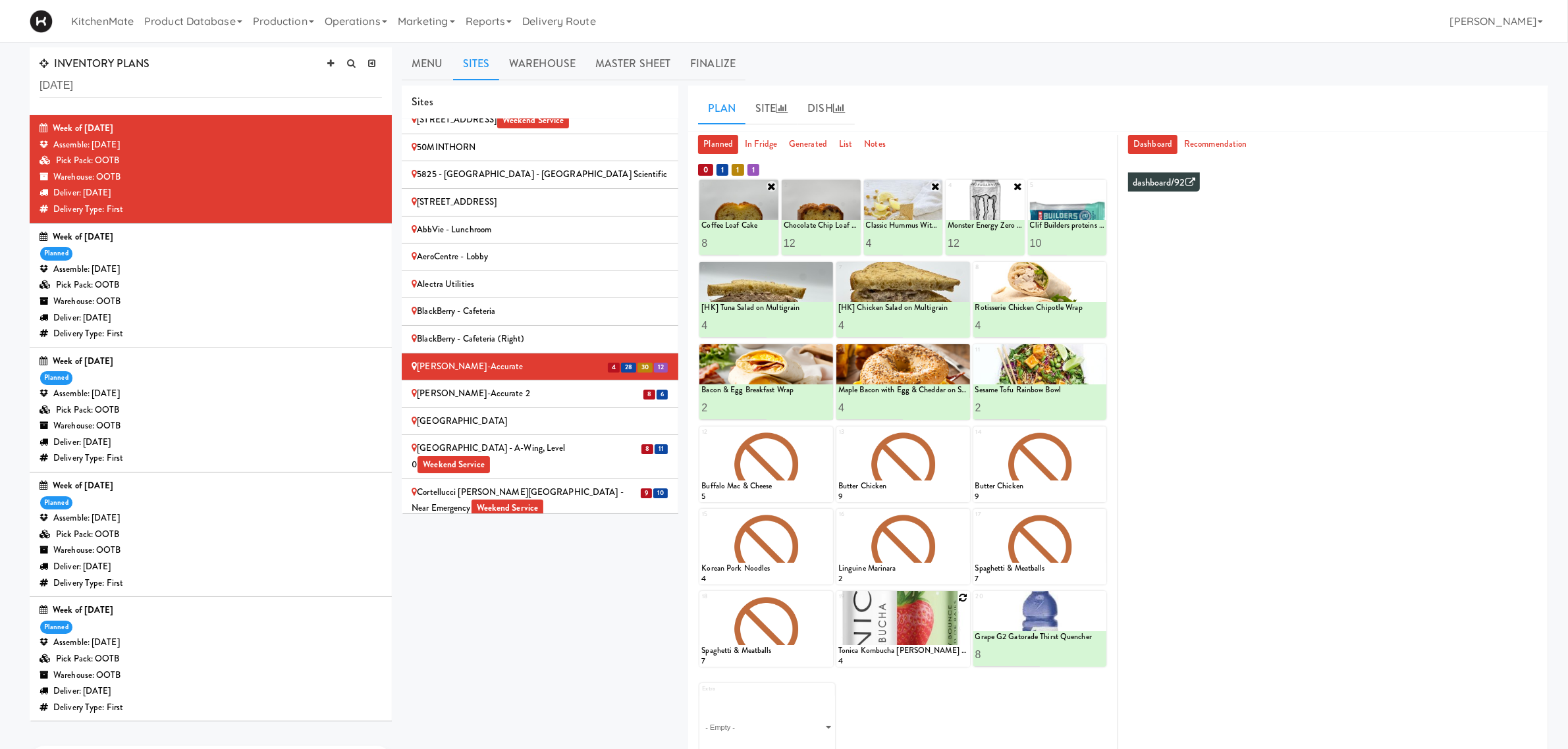
click at [962, 598] on icon at bounding box center [963, 598] width 9 height 9
drag, startPoint x: 962, startPoint y: 598, endPoint x: 963, endPoint y: 614, distance: 16.0
click at [963, 599] on select "- Empty - Amazing Chocolate Chunk Cookie Bacon & Egg Breakfast Wrap Bistro Deli…" at bounding box center [903, 636] width 130 height 63
click at [839, 599] on select "- Empty - Amazing Chocolate Chunk Cookie Bacon & Egg Breakfast Wrap Bistro Deli…" at bounding box center [903, 636] width 130 height 63
click at [900, 599] on input "2" at bounding box center [871, 654] width 65 height 24
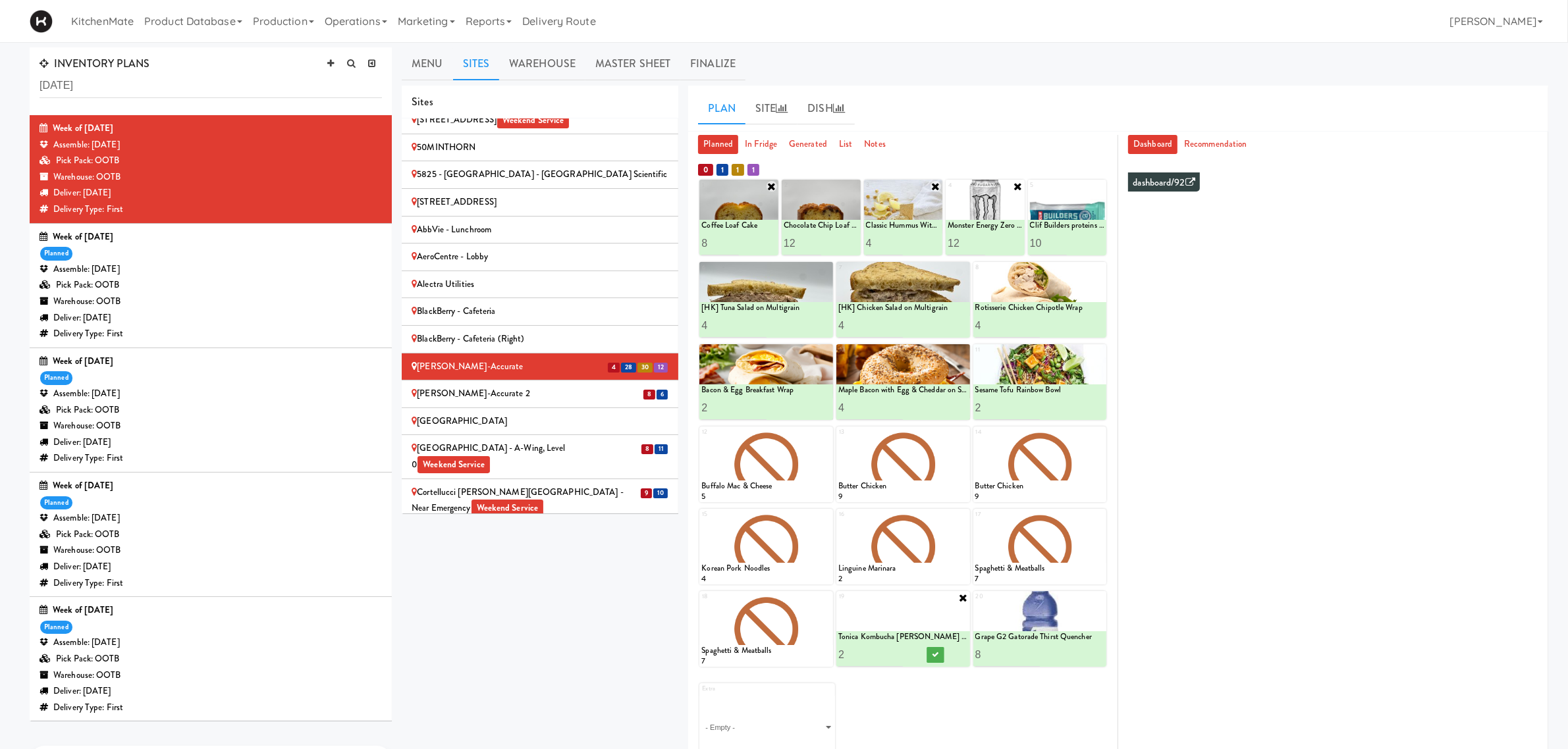
click at [900, 599] on input "3" at bounding box center [871, 654] width 65 height 24
type input "4"
click at [900, 599] on input "4" at bounding box center [871, 654] width 65 height 24
click at [930, 599] on button at bounding box center [935, 655] width 17 height 16
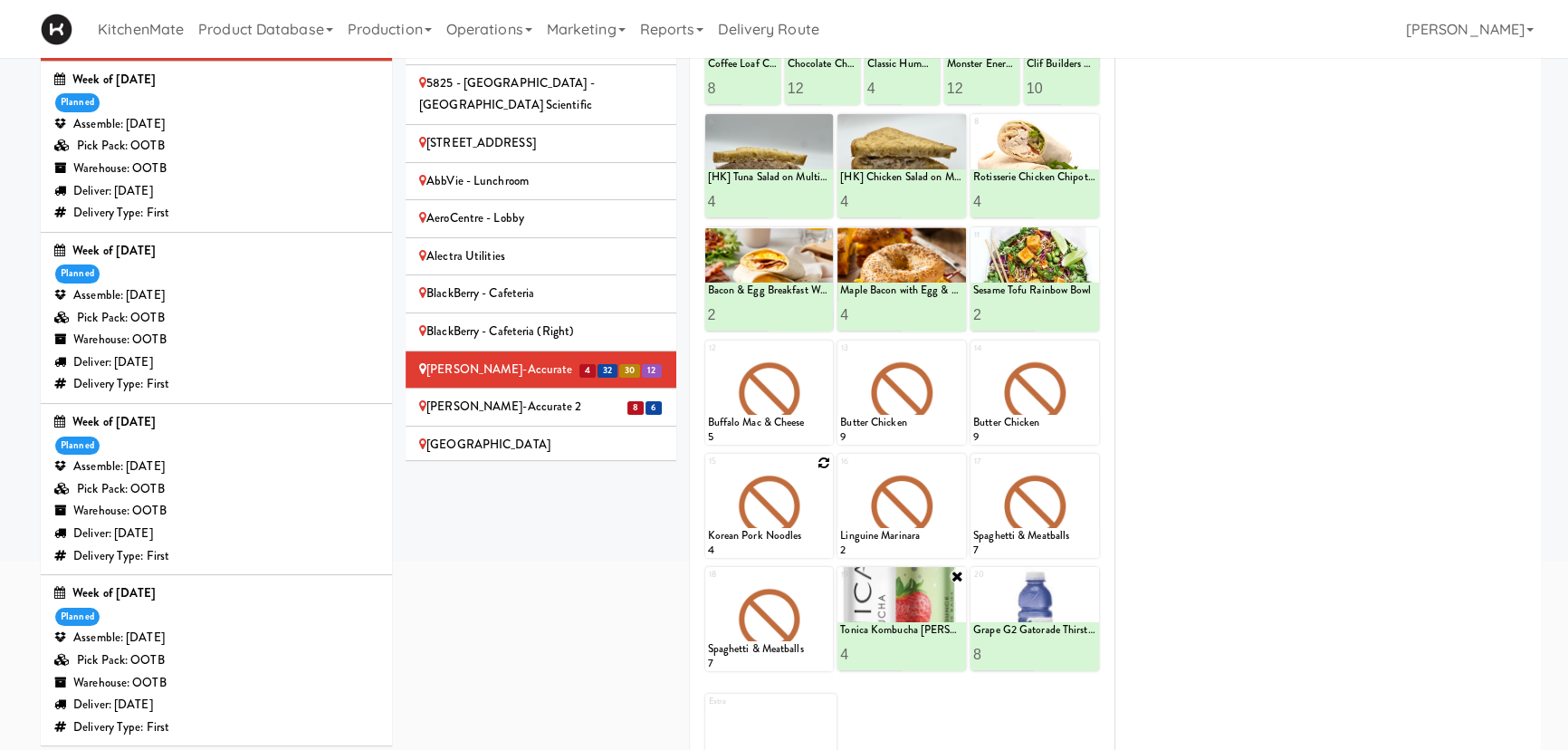
scroll to position [350, 0]
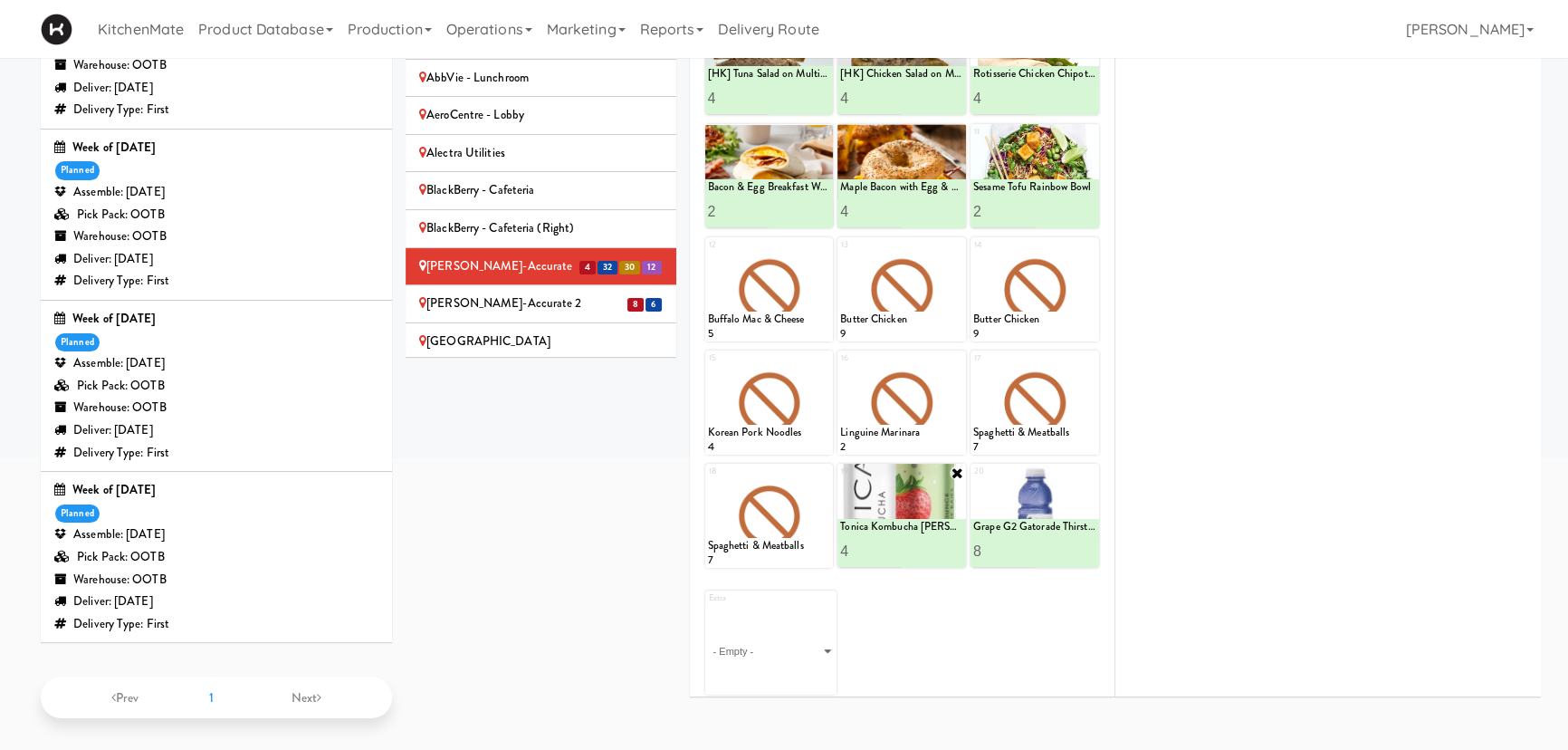
click at [478, 292] on div "[PERSON_NAME]-Accurate 2" at bounding box center [541, 304] width 244 height 23
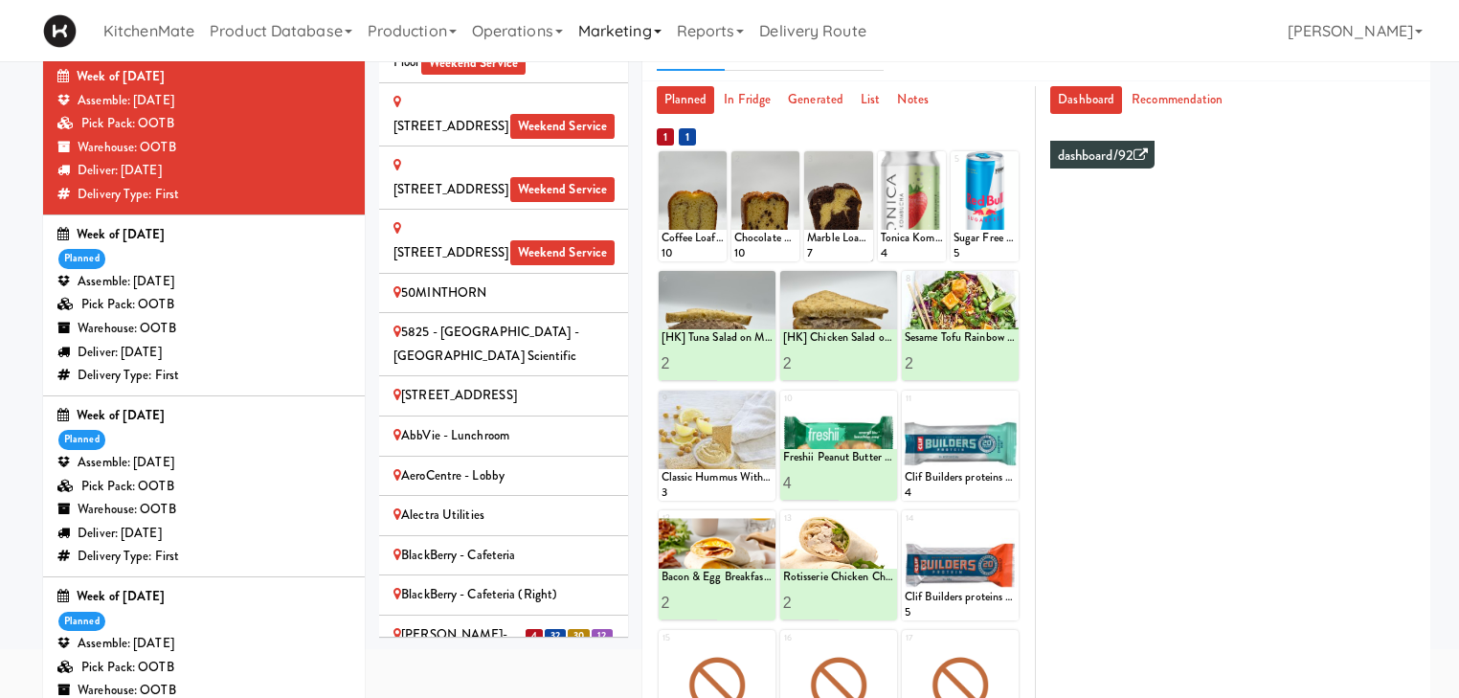
scroll to position [479, 0]
click at [701, 218] on div at bounding box center [693, 206] width 68 height 110
click at [700, 237] on div "Coffee Loaf Cake" at bounding box center [693, 238] width 62 height 16
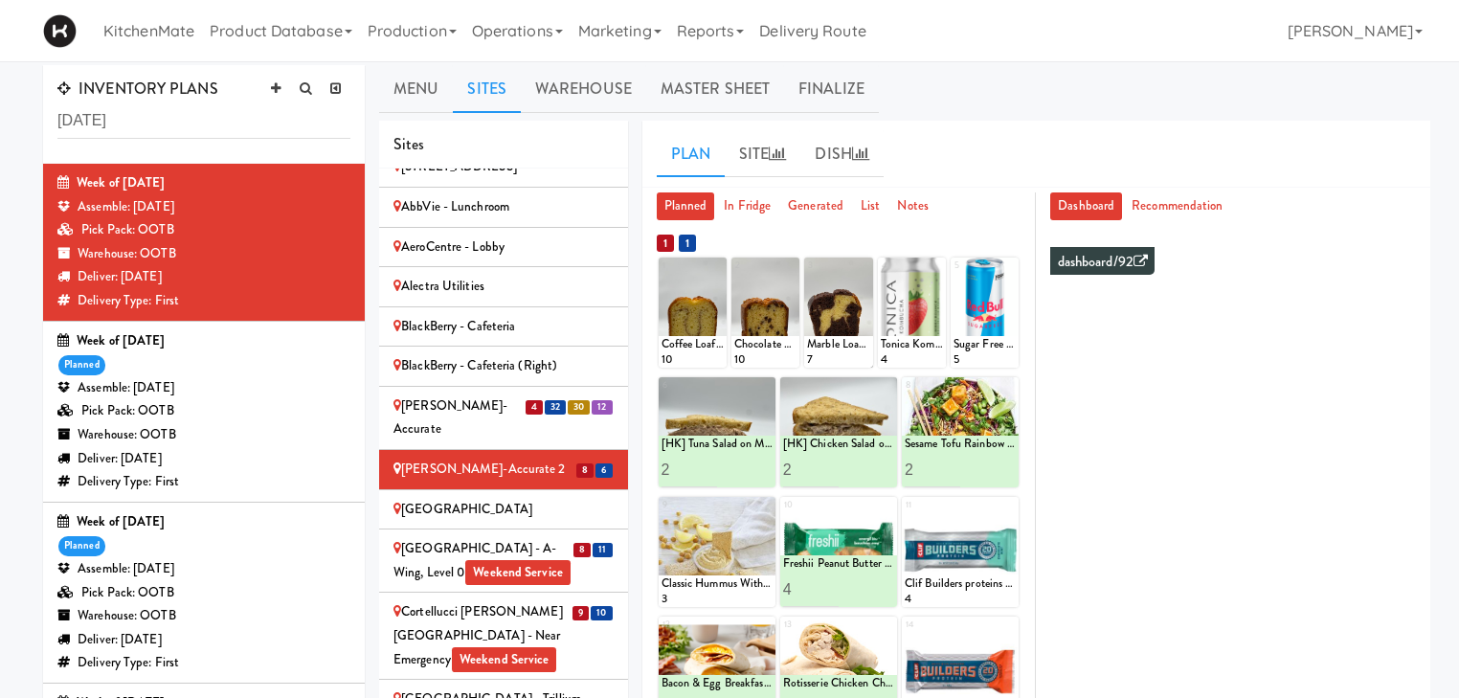
scroll to position [862, 0]
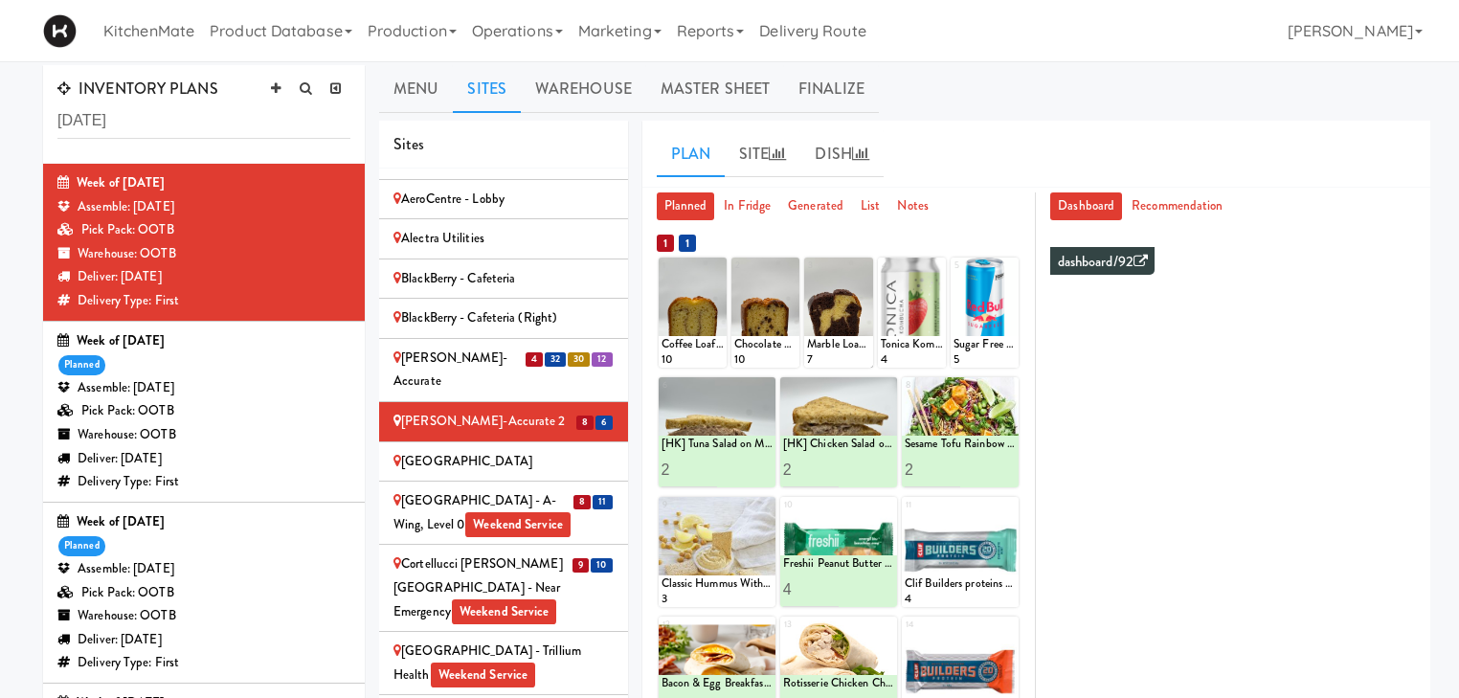
click at [460, 489] on div "Cambridge Memorial Hospital - A-Wing, Level 0 Weekend Service" at bounding box center [503, 512] width 220 height 47
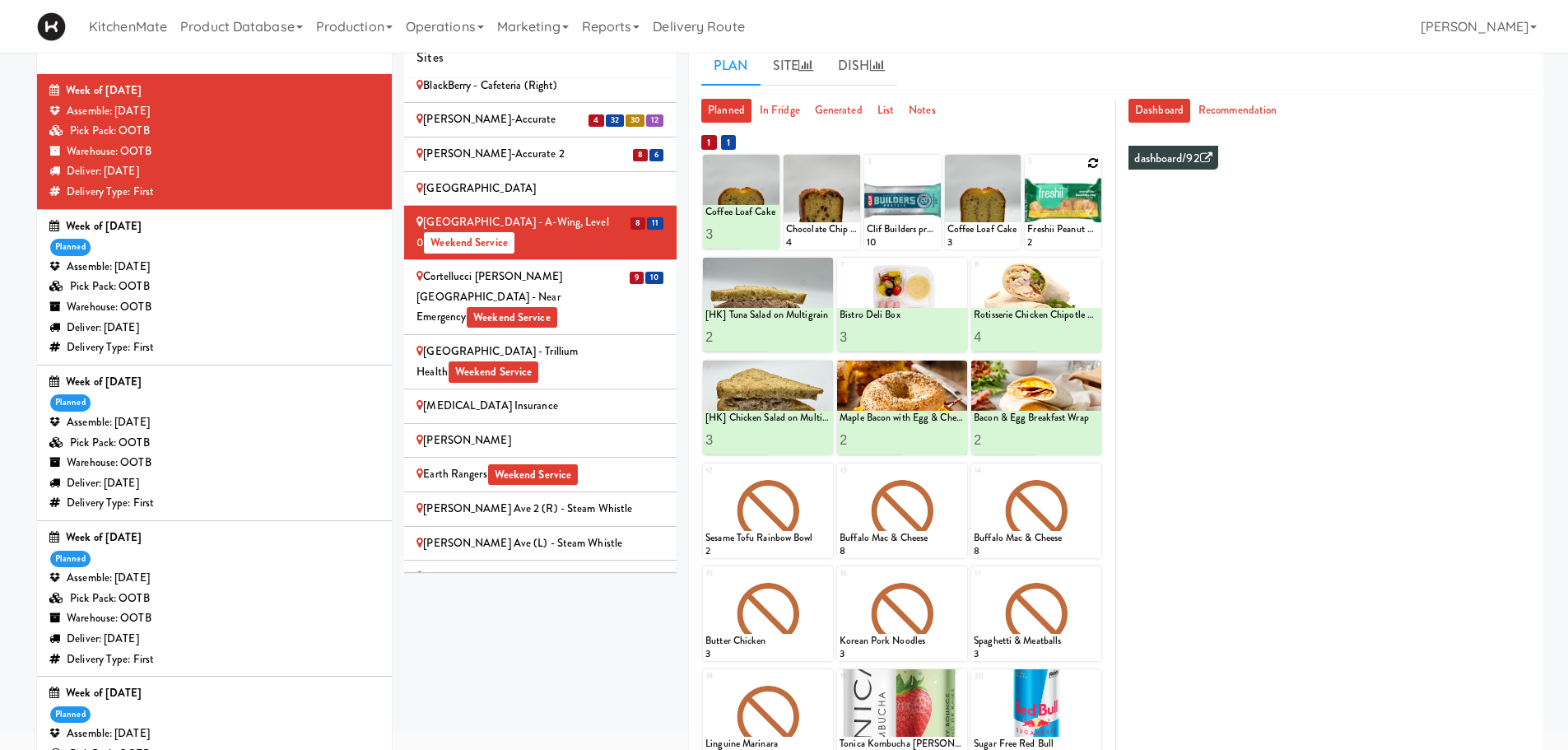
click at [1059, 238] on div "Freshii Peanut Butter Energii Bites 2" at bounding box center [1063, 236] width 77 height 28
click at [1044, 224] on div "Freshii Peanut Butter Energii Bites" at bounding box center [1063, 229] width 71 height 14
click at [1029, 243] on span "2" at bounding box center [1030, 242] width 5 height 15
click at [1090, 162] on icon at bounding box center [1093, 163] width 11 height 11
click at [1075, 205] on select "- Empty - Amazing Chocolate Chunk Cookie Bacon & Egg Breakfast Wrap Bistro Deli…" at bounding box center [1063, 210] width 71 height 79
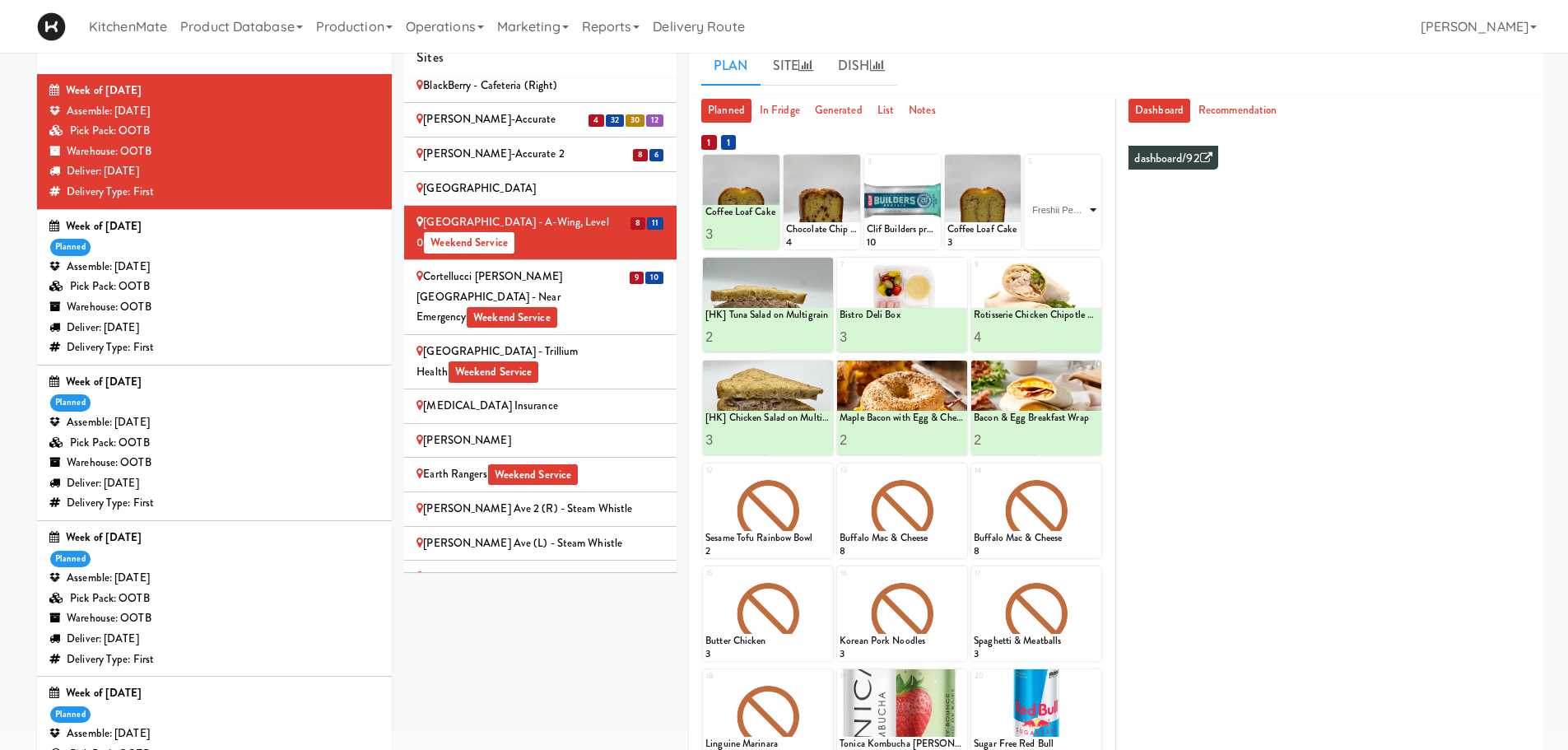
click at [1027, 170] on select "- Empty - Amazing Chocolate Chunk Cookie Bacon & Egg Breakfast Wrap Bistro Deli…" at bounding box center [1063, 210] width 71 height 79
click at [1056, 231] on input "2" at bounding box center [1044, 234] width 35 height 30
click at [1056, 231] on input "3" at bounding box center [1044, 234] width 35 height 30
type input "4"
click at [1056, 231] on input "4" at bounding box center [1044, 234] width 35 height 30
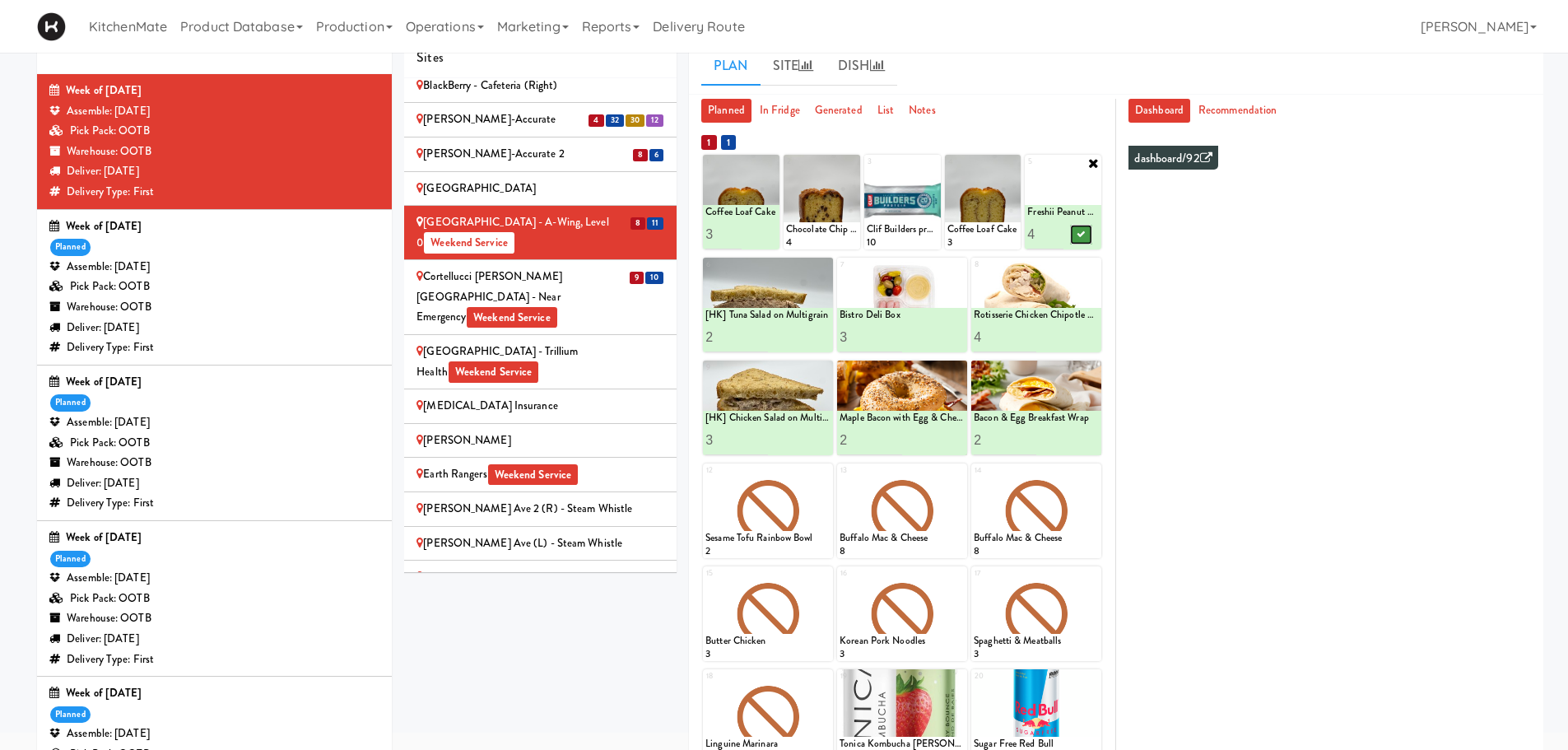
click at [1090, 237] on button at bounding box center [1081, 234] width 21 height 20
click at [852, 164] on icon at bounding box center [851, 163] width 11 height 11
click at [840, 210] on select "- Empty - Amazing Chocolate Chunk Cookie Bacon & Egg Breakfast Wrap Bistro Deli…" at bounding box center [821, 210] width 71 height 79
click at [786, 170] on select "- Empty - Amazing Chocolate Chunk Cookie Bacon & Egg Breakfast Wrap Bistro Deli…" at bounding box center [821, 210] width 71 height 79
type input "1"
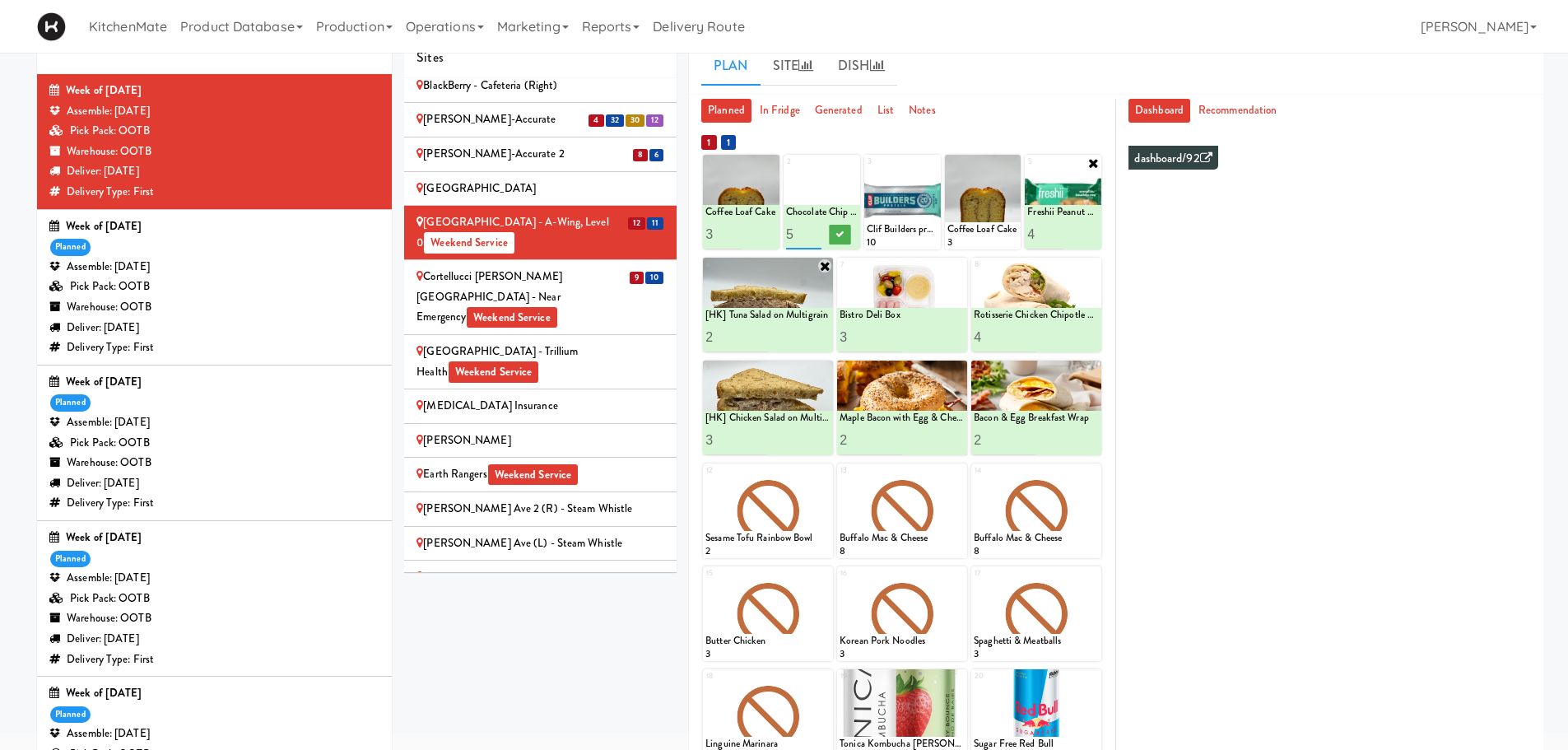
type input "5"
click at [832, 229] on button at bounding box center [839, 234] width 21 height 20
click at [731, 136] on div "1" at bounding box center [728, 142] width 15 height 15
click at [726, 141] on div "1" at bounding box center [728, 142] width 15 height 15
click at [708, 144] on div "1" at bounding box center [708, 142] width 15 height 15
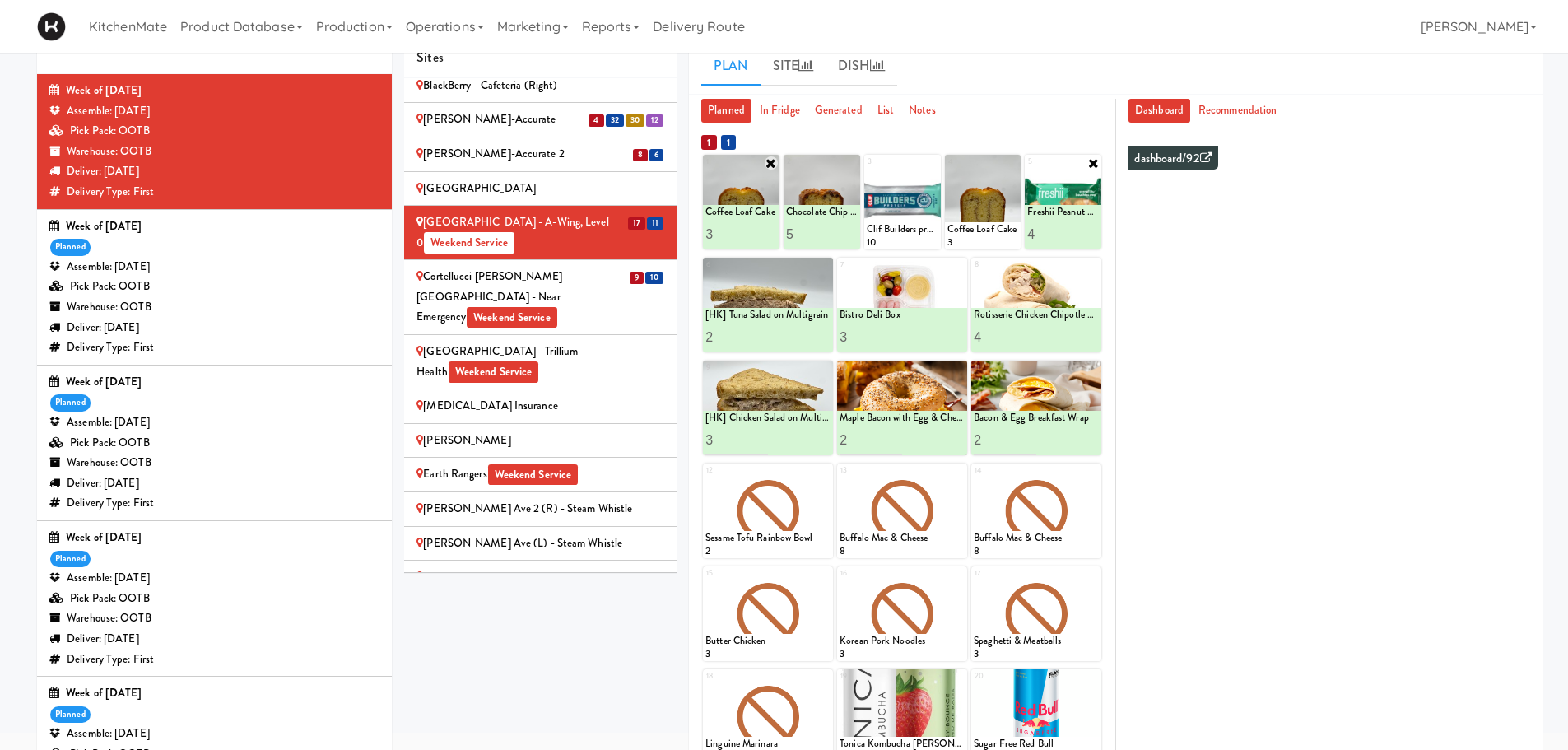
click at [769, 162] on icon at bounding box center [770, 163] width 13 height 13
click at [936, 123] on div "Planned In Fridge Generated List Notes 1 2 Chocolate Chip Loaf Cake 5 3 4 5 Fre…" at bounding box center [902, 489] width 427 height 782
click at [1011, 163] on icon at bounding box center [1012, 163] width 11 height 11
click at [969, 204] on select "- Empty - Amazing Chocolate Chunk Cookie Bacon & Egg Breakfast Wrap Bistro Deli…" at bounding box center [983, 210] width 71 height 79
click at [947, 170] on select "- Empty - Amazing Chocolate Chunk Cookie Bacon & Egg Breakfast Wrap Bistro Deli…" at bounding box center [983, 210] width 71 height 79
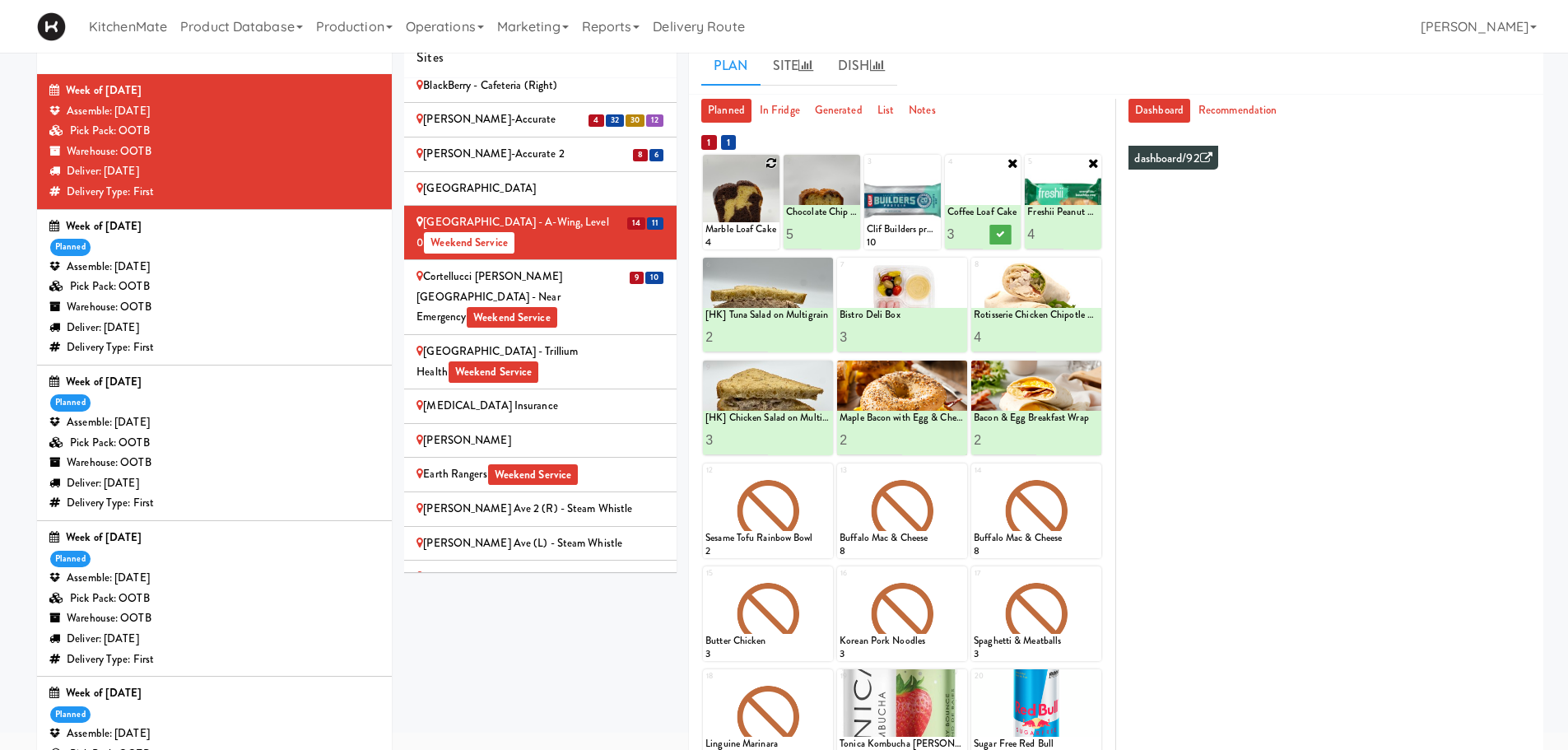
type input "3"
click at [996, 236] on icon at bounding box center [1000, 234] width 9 height 9
click at [971, 120] on ul "Planned In Fridge Generated List Notes" at bounding box center [902, 111] width 401 height 24
click at [997, 113] on ul "Planned In Fridge Generated List Notes" at bounding box center [902, 111] width 401 height 24
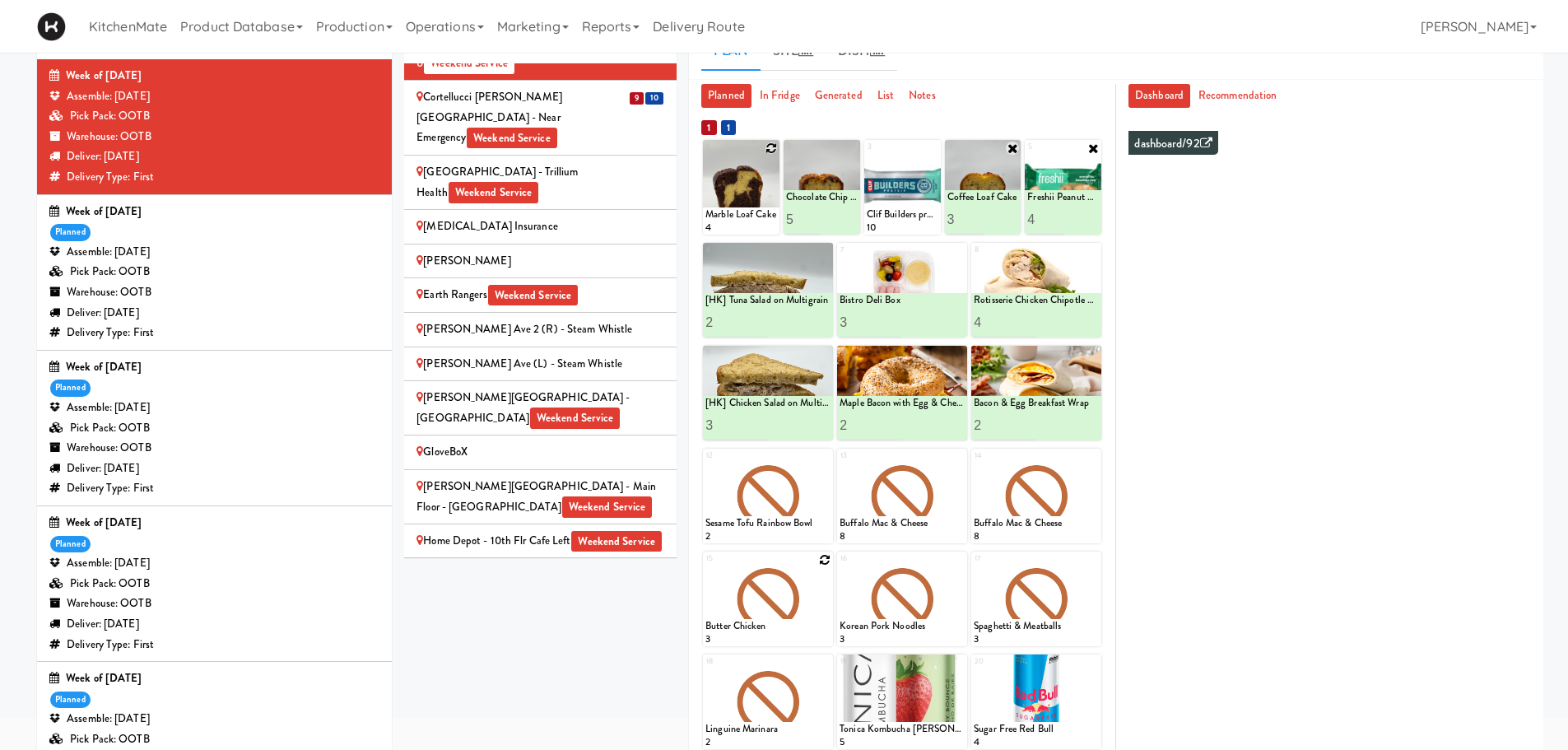
scroll to position [249, 0]
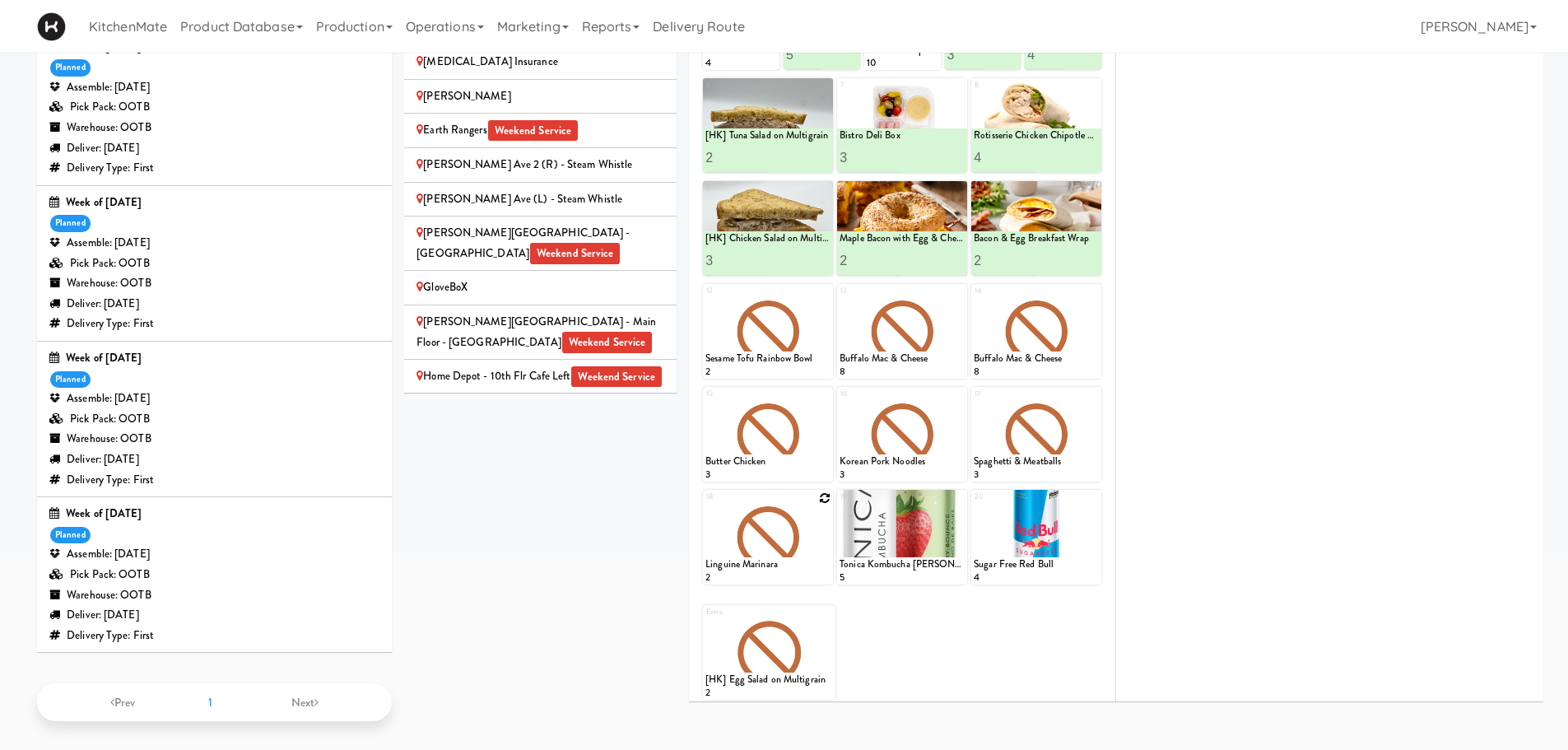
click at [829, 497] on icon at bounding box center [824, 497] width 11 height 11
click at [778, 548] on select "- Empty - Amazing Chocolate Chunk Cookie Bacon & Egg Breakfast Wrap Bistro Deli…" at bounding box center [768, 545] width 126 height 79
click at [705, 506] on select "- Empty - Amazing Chocolate Chunk Cookie Bacon & Egg Breakfast Wrap Bistro Deli…" at bounding box center [768, 545] width 126 height 79
type input "10"
drag, startPoint x: 796, startPoint y: 567, endPoint x: 748, endPoint y: 577, distance: 49.0
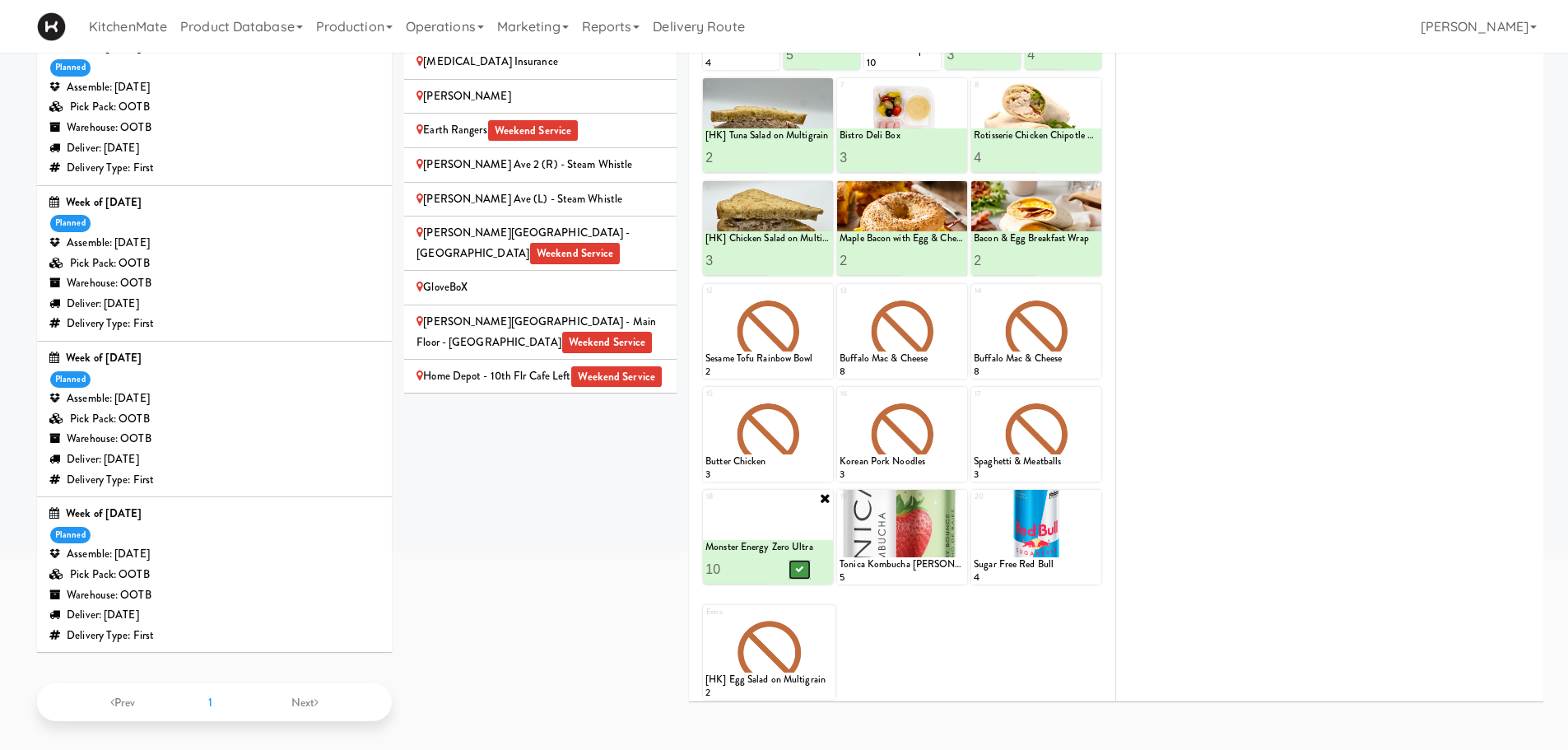
click at [795, 567] on icon at bounding box center [799, 569] width 9 height 9
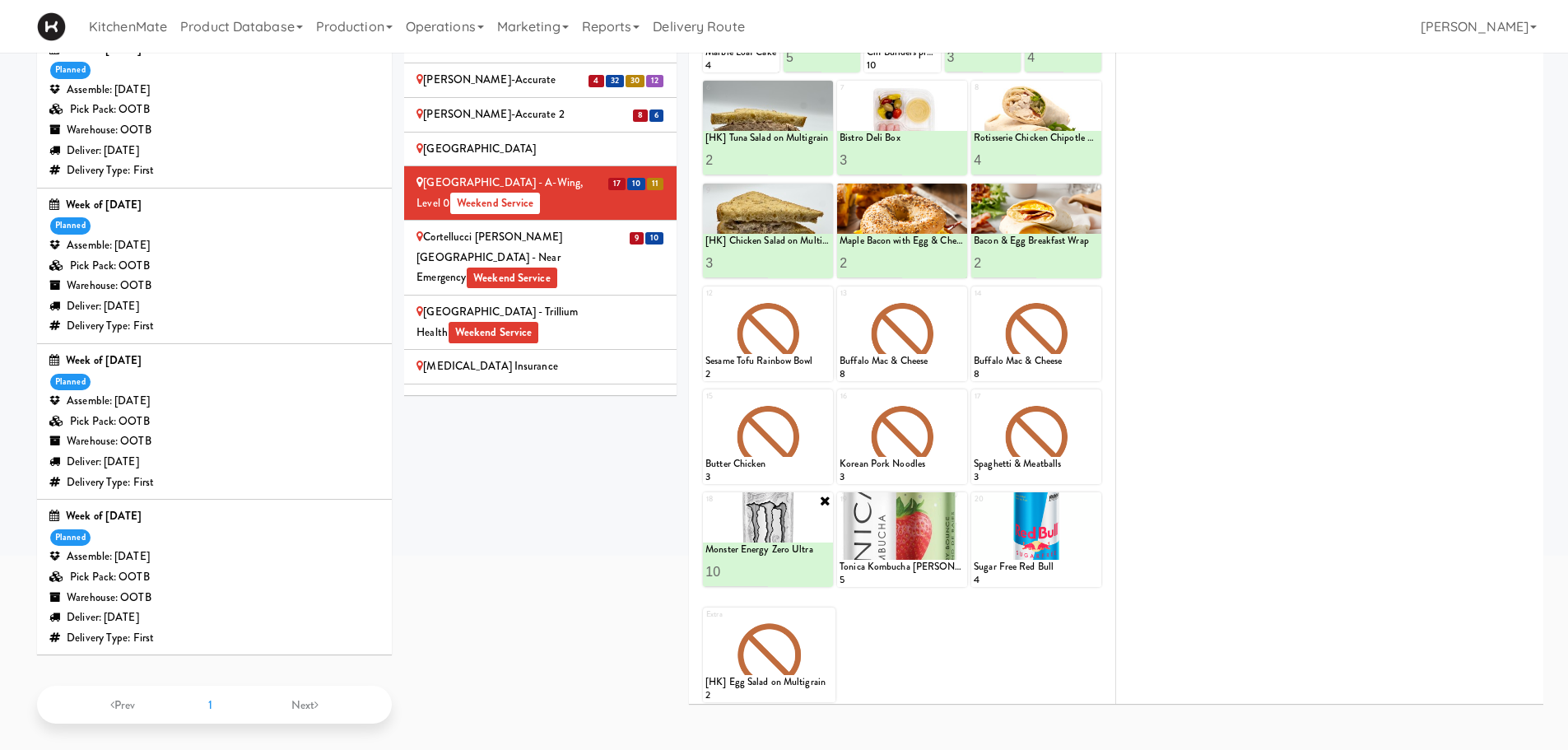
scroll to position [576, 0]
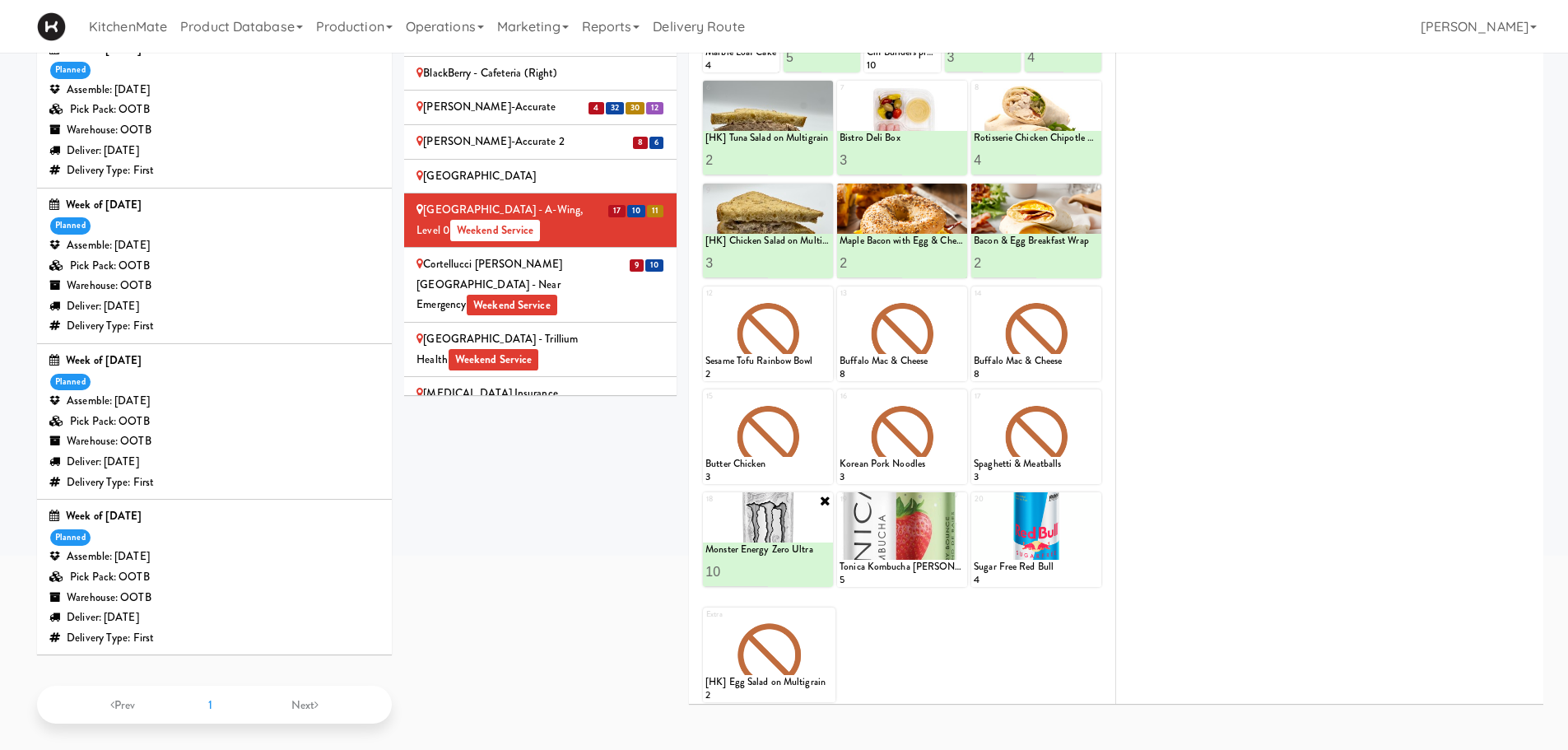
click at [586, 255] on div "Cortellucci Vaughan Hospital - near Emergency Weekend Service" at bounding box center [540, 285] width 248 height 61
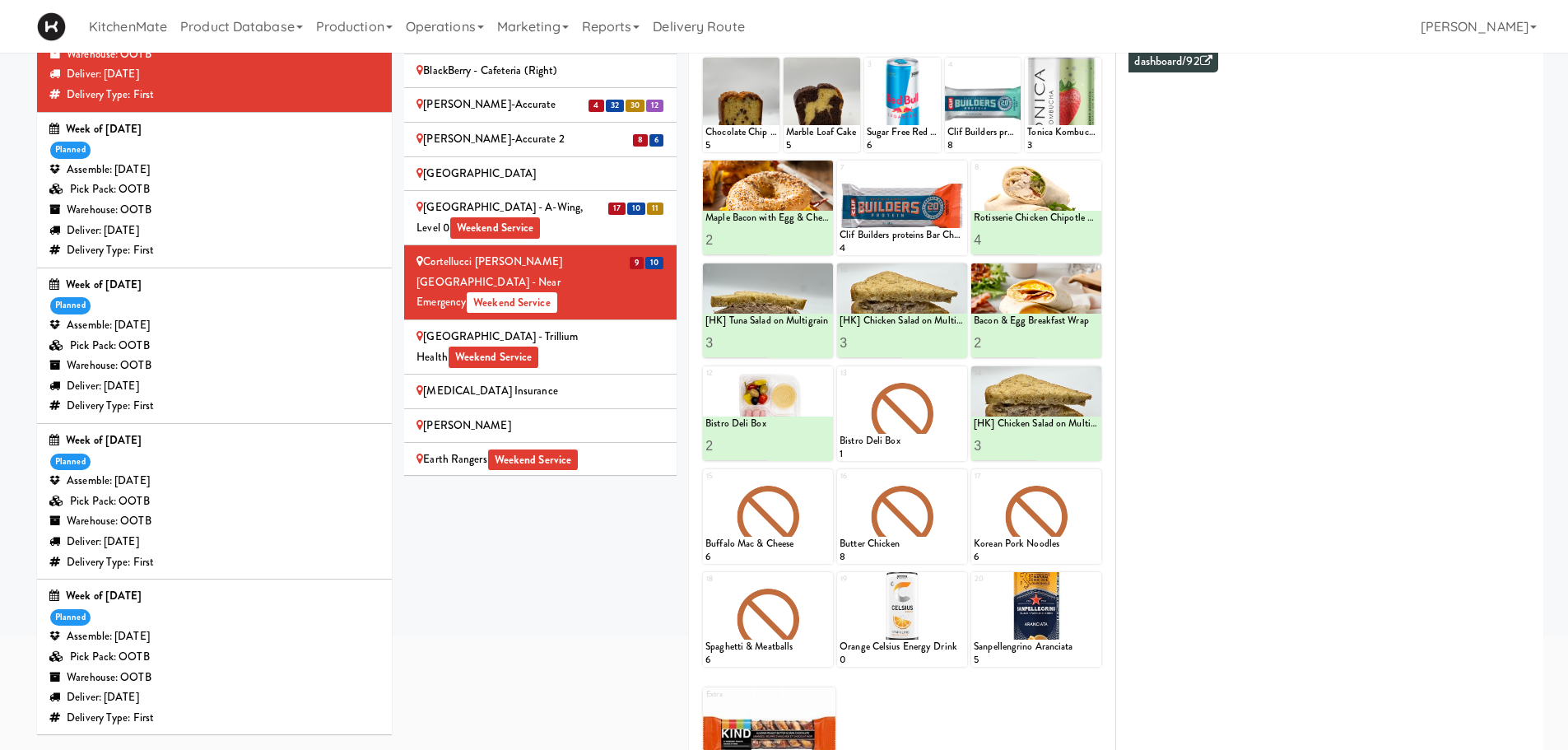
scroll to position [249, 0]
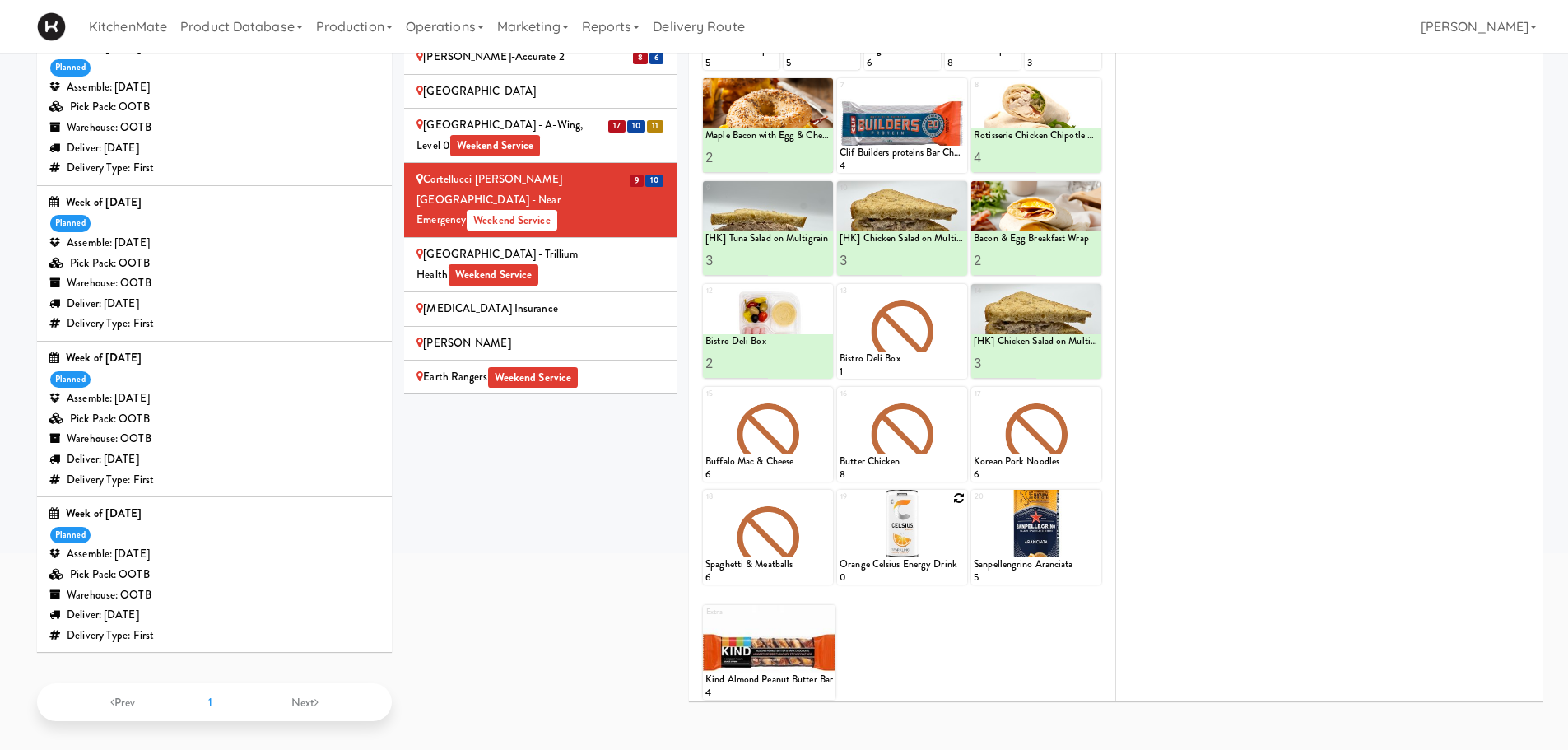
click at [961, 502] on icon at bounding box center [959, 497] width 11 height 11
click at [949, 537] on select "- Empty - Amazing Chocolate Chunk Cookie Bacon & Egg Breakfast Wrap Bistro Deli…" at bounding box center [903, 545] width 126 height 79
click at [840, 506] on select "- Empty - Amazing Chocolate Chunk Cookie Bacon & Egg Breakfast Wrap Bistro Deli…" at bounding box center [903, 545] width 126 height 79
type input "10"
click at [931, 570] on icon at bounding box center [934, 569] width 9 height 9
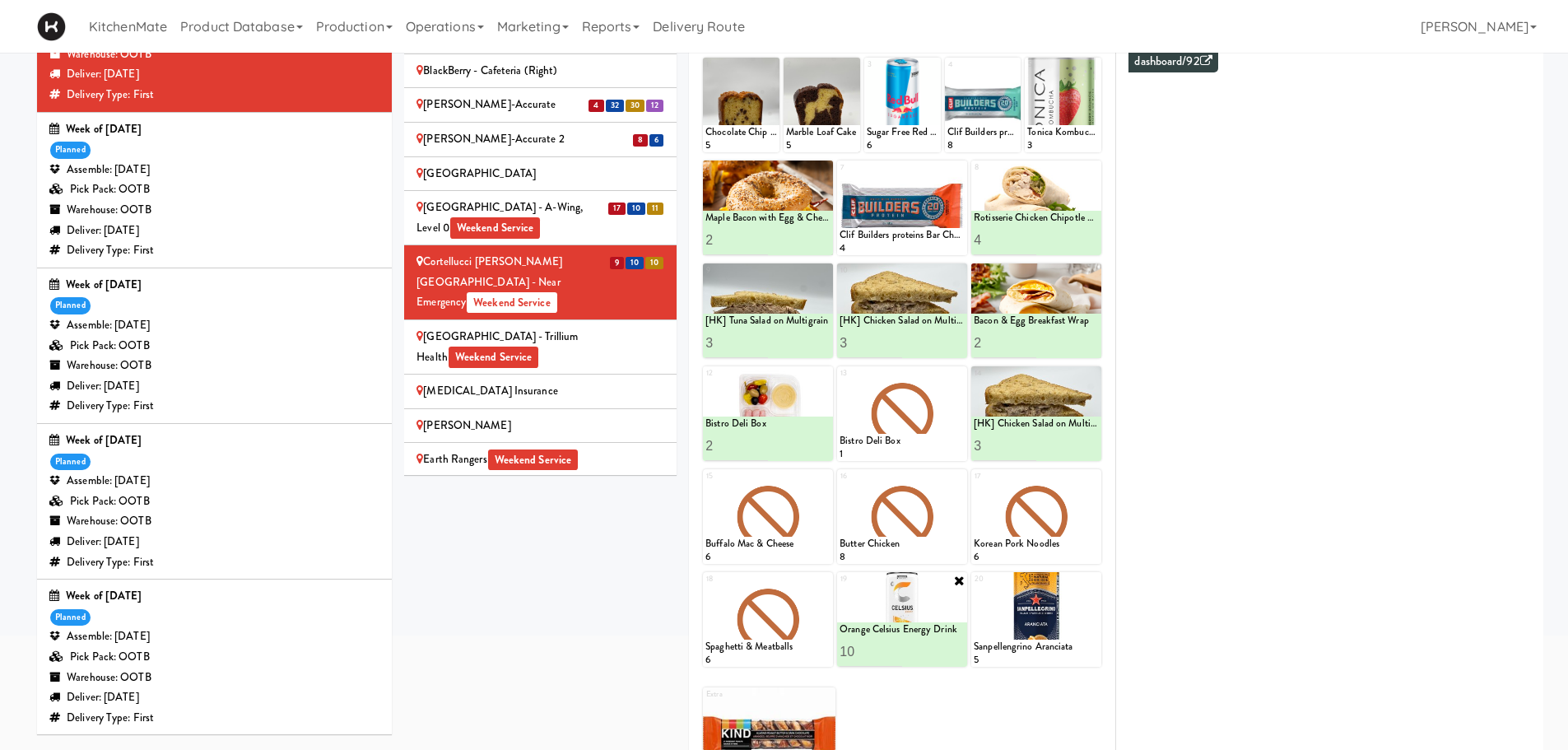
scroll to position [85, 0]
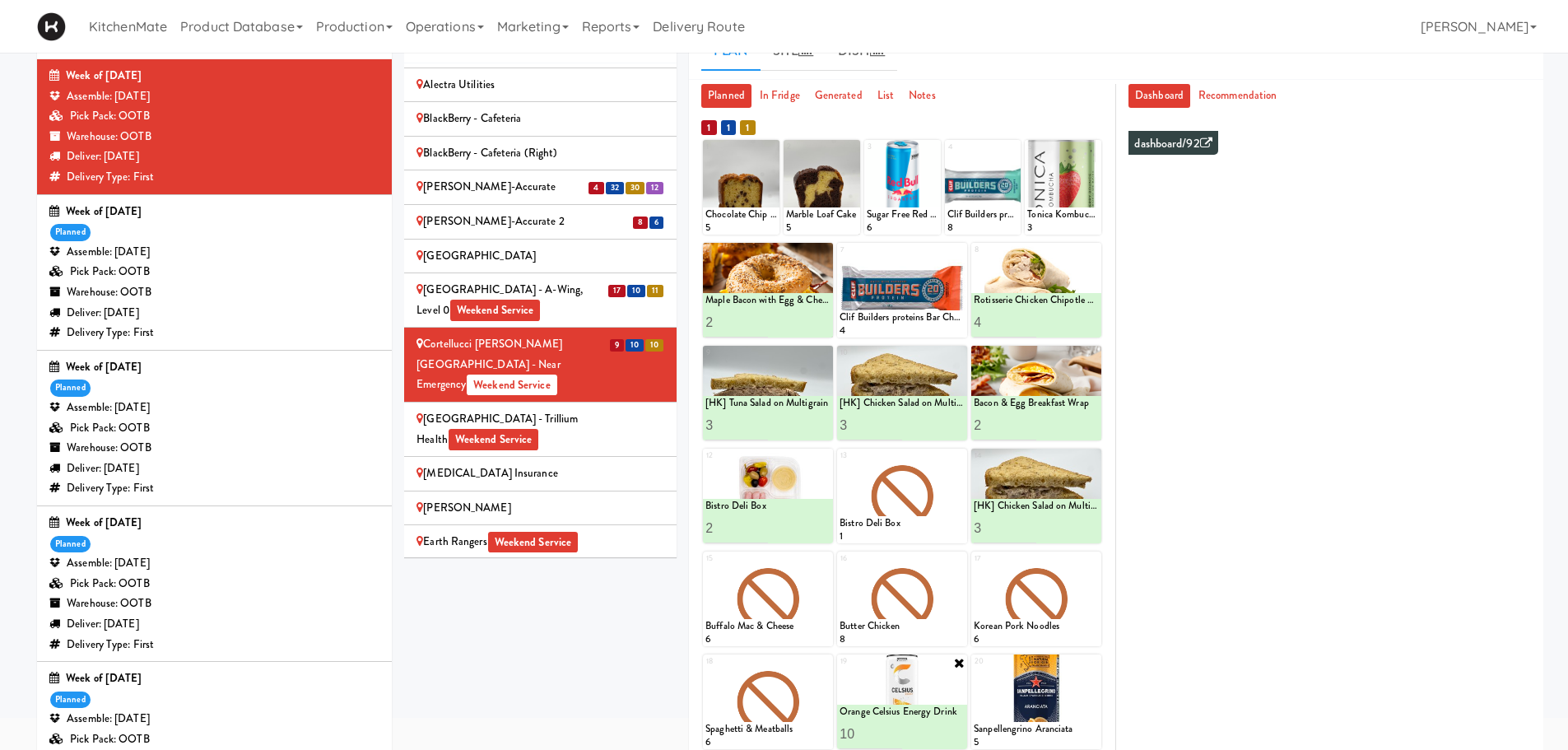
click at [0, 0] on icon at bounding box center [0, 0] width 0 height 0
click at [759, 195] on select "- Empty - Amazing Chocolate Chunk Cookie Bacon & Egg Breakfast Wrap Bistro Deli…" at bounding box center [740, 195] width 71 height 79
click at [705, 156] on select "- Empty - Amazing Chocolate Chunk Cookie Bacon & Egg Breakfast Wrap Bistro Deli…" at bounding box center [740, 195] width 71 height 79
type input "7"
click at [756, 222] on icon at bounding box center [759, 219] width 9 height 9
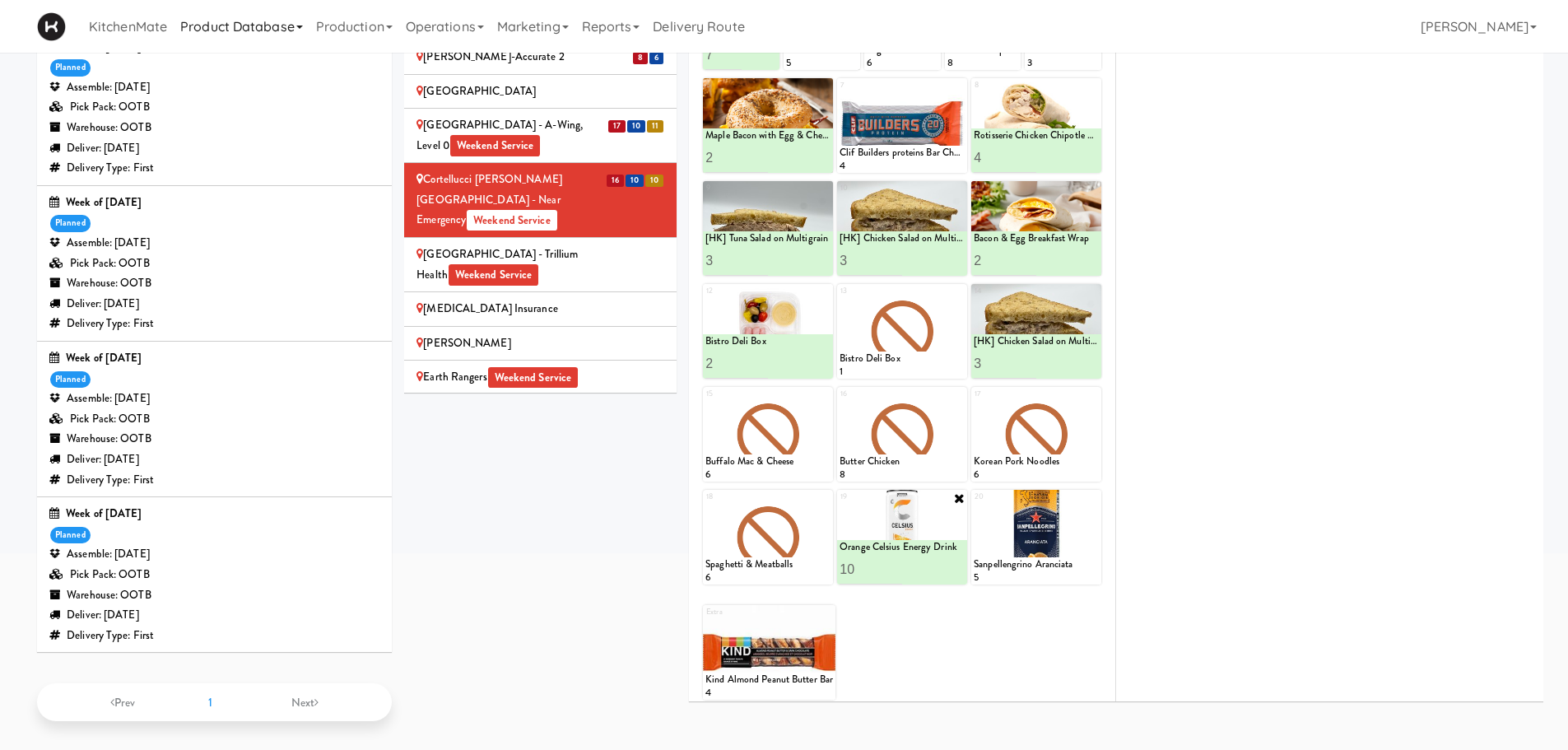
scroll to position [167, 0]
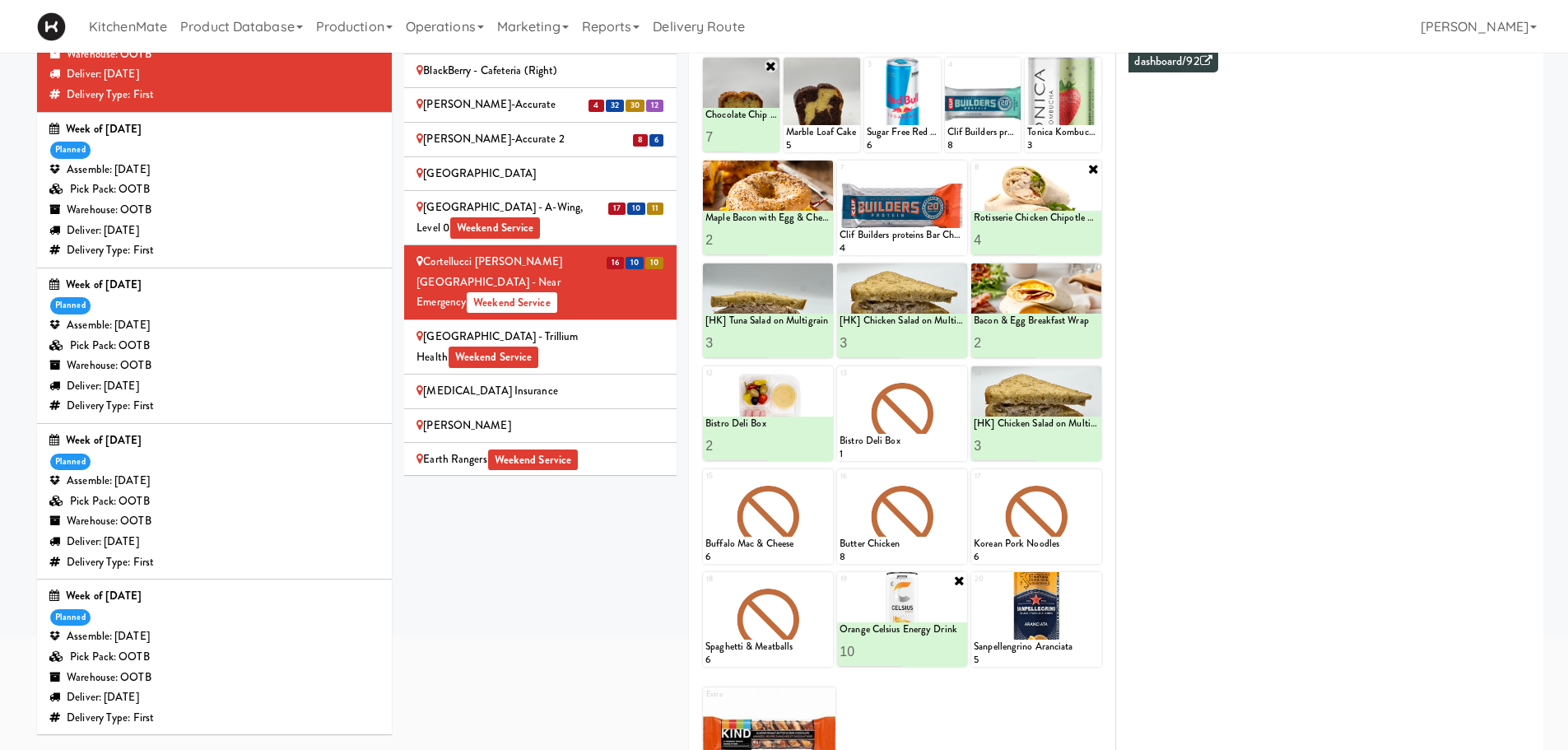
click at [1091, 172] on icon at bounding box center [1093, 169] width 13 height 13
click at [1093, 174] on icon at bounding box center [1093, 169] width 11 height 11
click at [1081, 206] on select "- Empty - Amazing Chocolate Chunk Cookie Bacon & Egg Breakfast Wrap Bistro Deli…" at bounding box center [1037, 216] width 126 height 79
click at [974, 176] on select "- Empty - Amazing Chocolate Chunk Cookie Bacon & Egg Breakfast Wrap Bistro Deli…" at bounding box center [1037, 216] width 126 height 79
click at [1027, 239] on input "2" at bounding box center [1005, 239] width 63 height 30
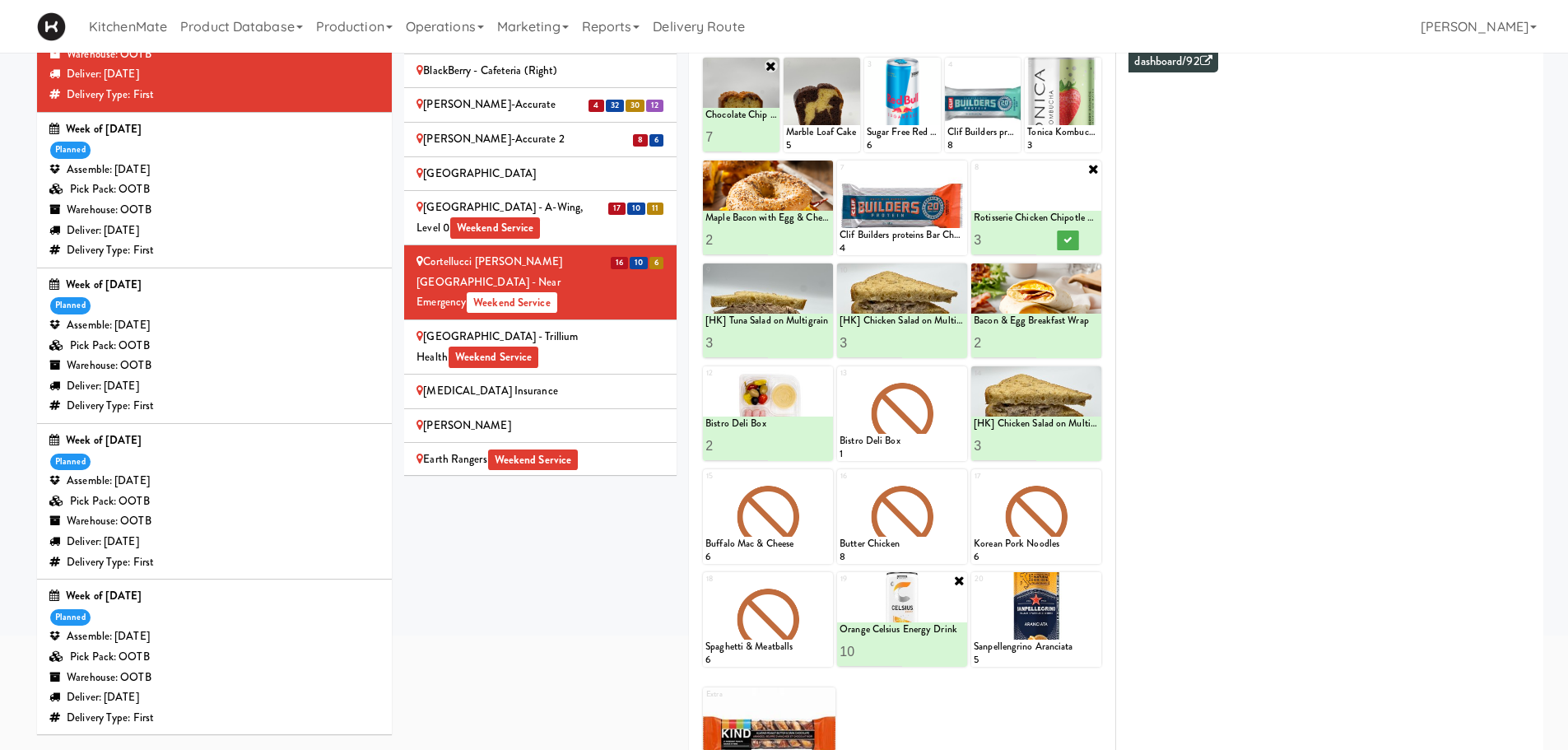
click at [1027, 239] on input "3" at bounding box center [1005, 239] width 63 height 30
type input "4"
click at [1027, 239] on input "4" at bounding box center [1005, 239] width 63 height 30
click at [1071, 236] on icon at bounding box center [1068, 240] width 9 height 9
click at [960, 372] on icon at bounding box center [959, 374] width 11 height 11
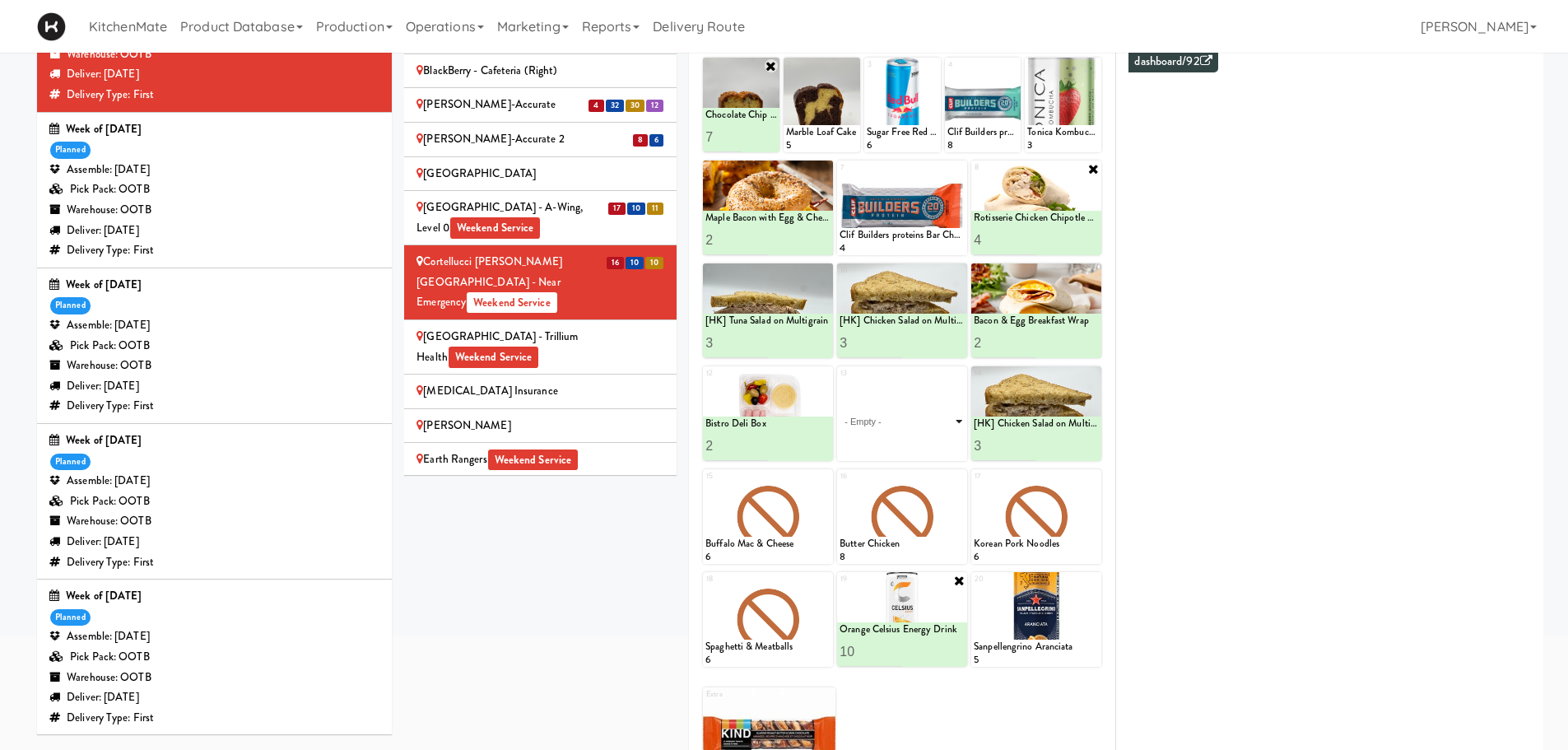
click at [928, 412] on select "- Empty - Amazing Chocolate Chunk Cookie Bacon & Egg Breakfast Wrap Bistro Deli…" at bounding box center [903, 421] width 126 height 79
click at [840, 382] on select "- Empty - Amazing Chocolate Chunk Cookie Bacon & Egg Breakfast Wrap Bistro Deli…" at bounding box center [903, 421] width 126 height 79
type input "4"
type input "5"
click at [935, 446] on icon at bounding box center [934, 446] width 9 height 9
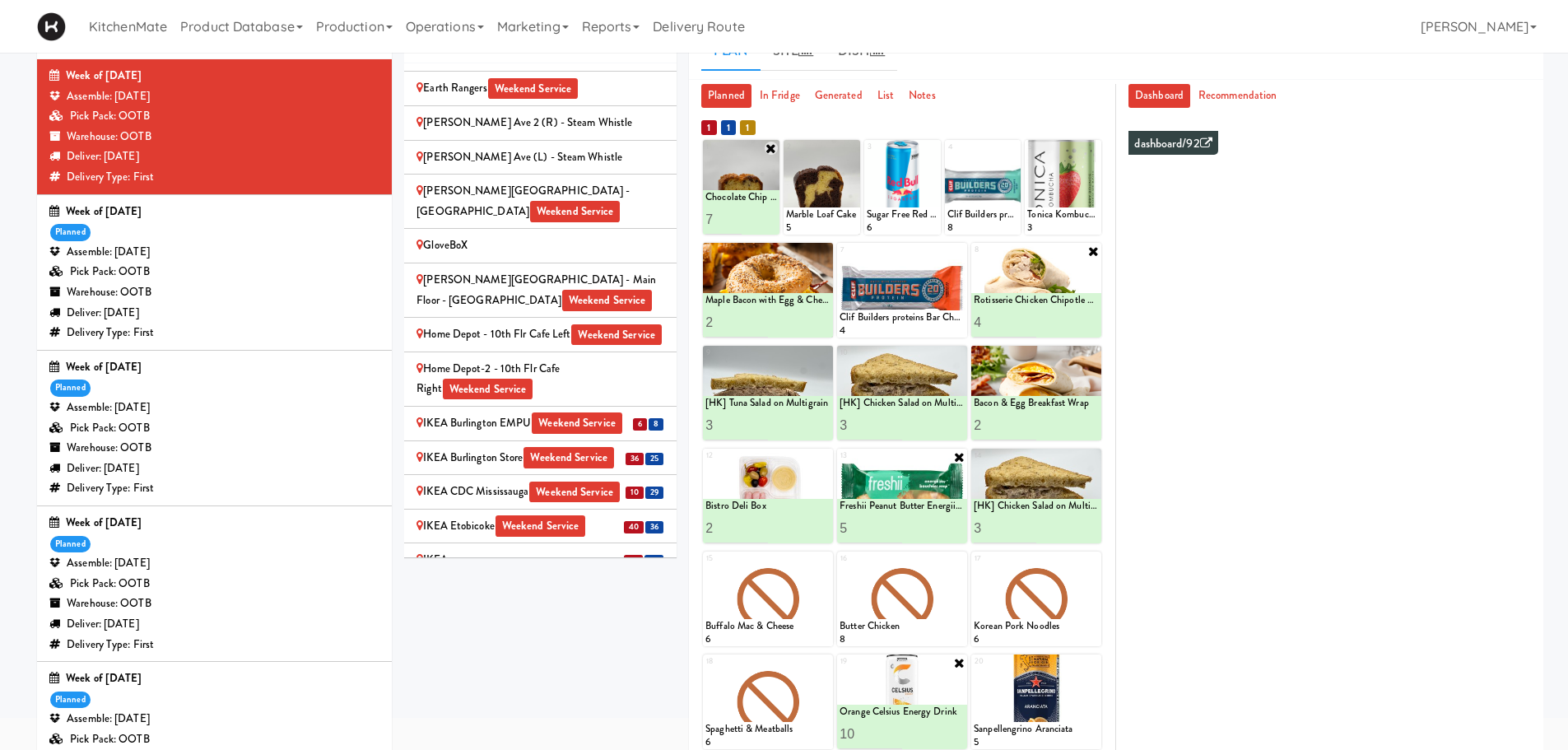
scroll to position [1153, 0]
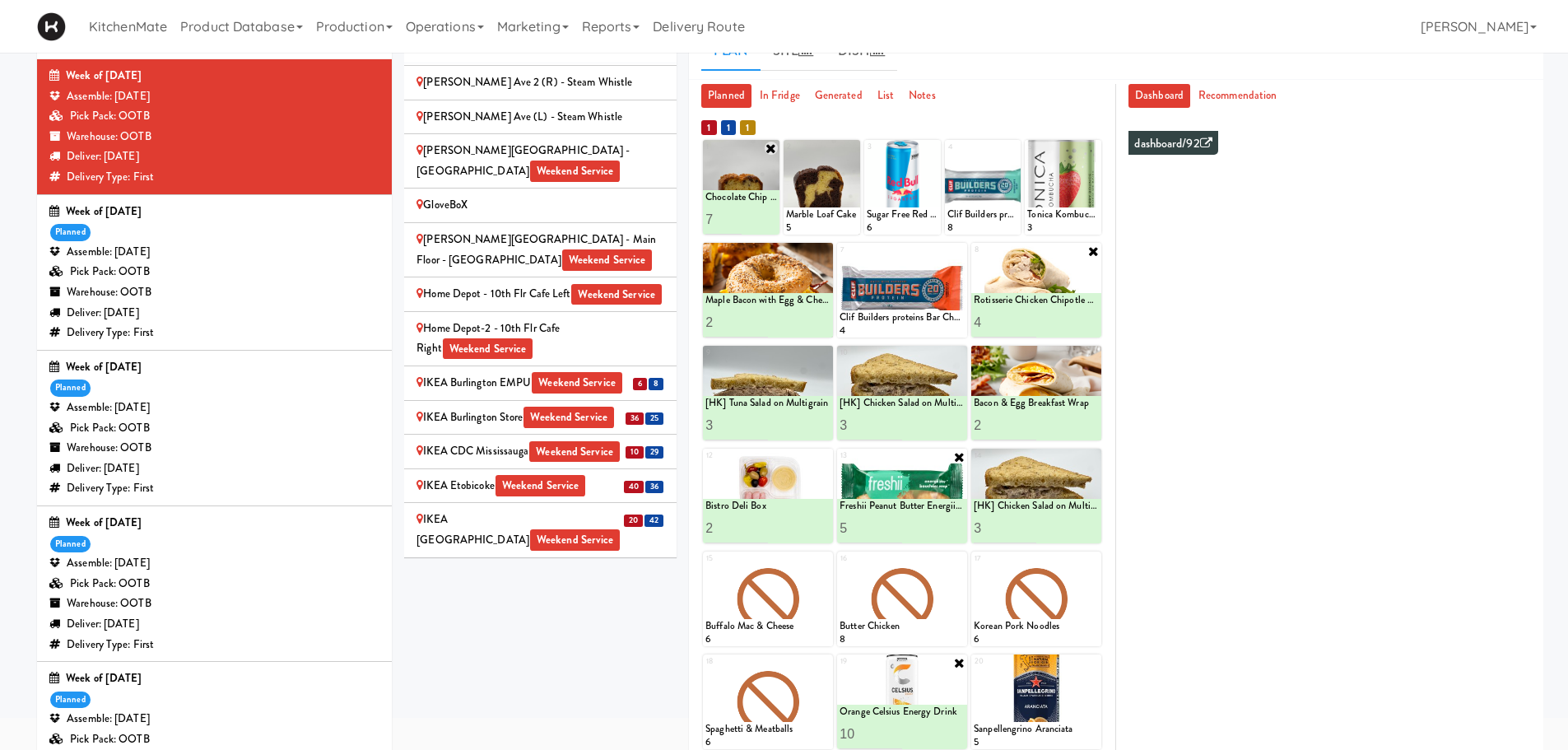
click at [591, 373] on div "IKEA Burlington EMPU Weekend Service" at bounding box center [540, 384] width 248 height 21
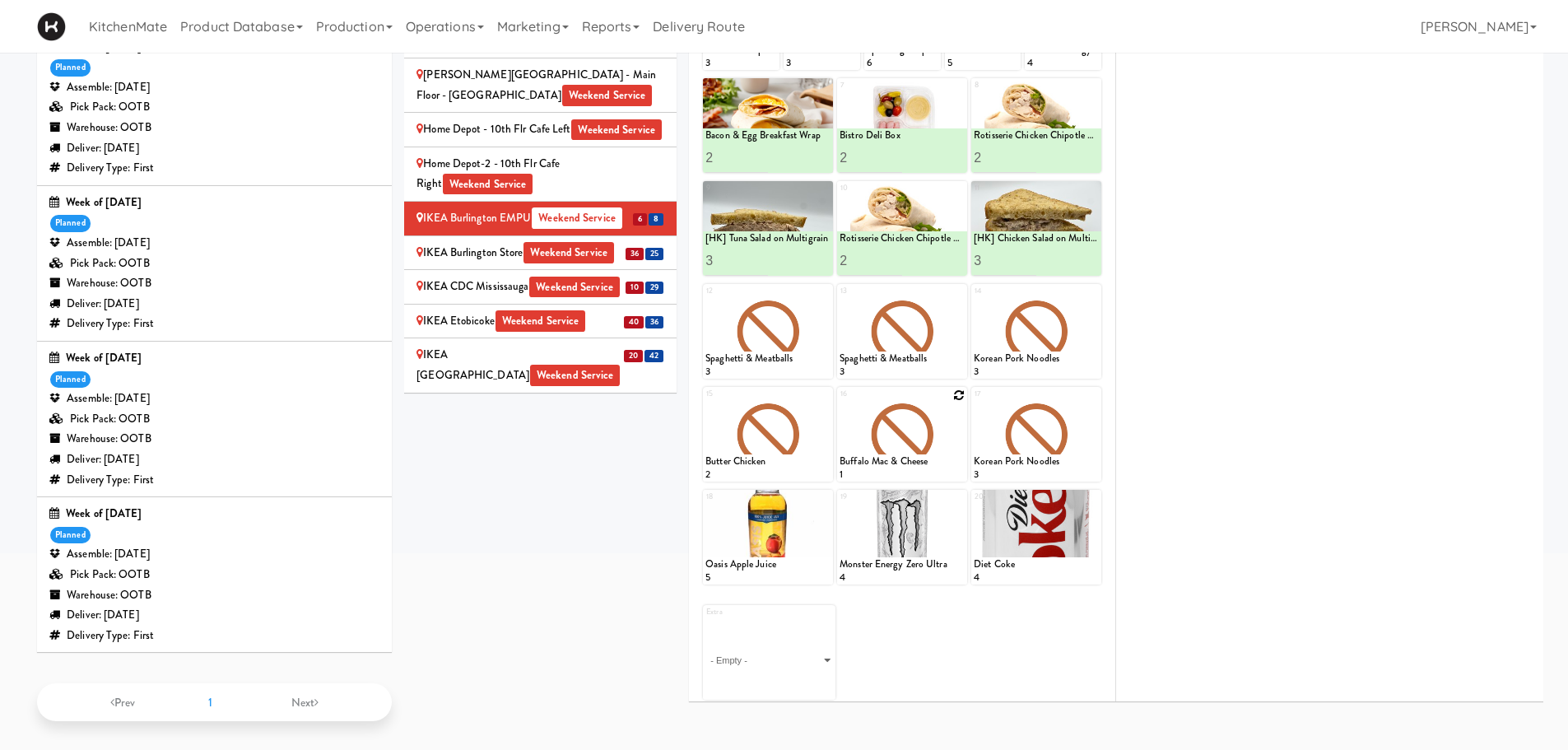
scroll to position [85, 0]
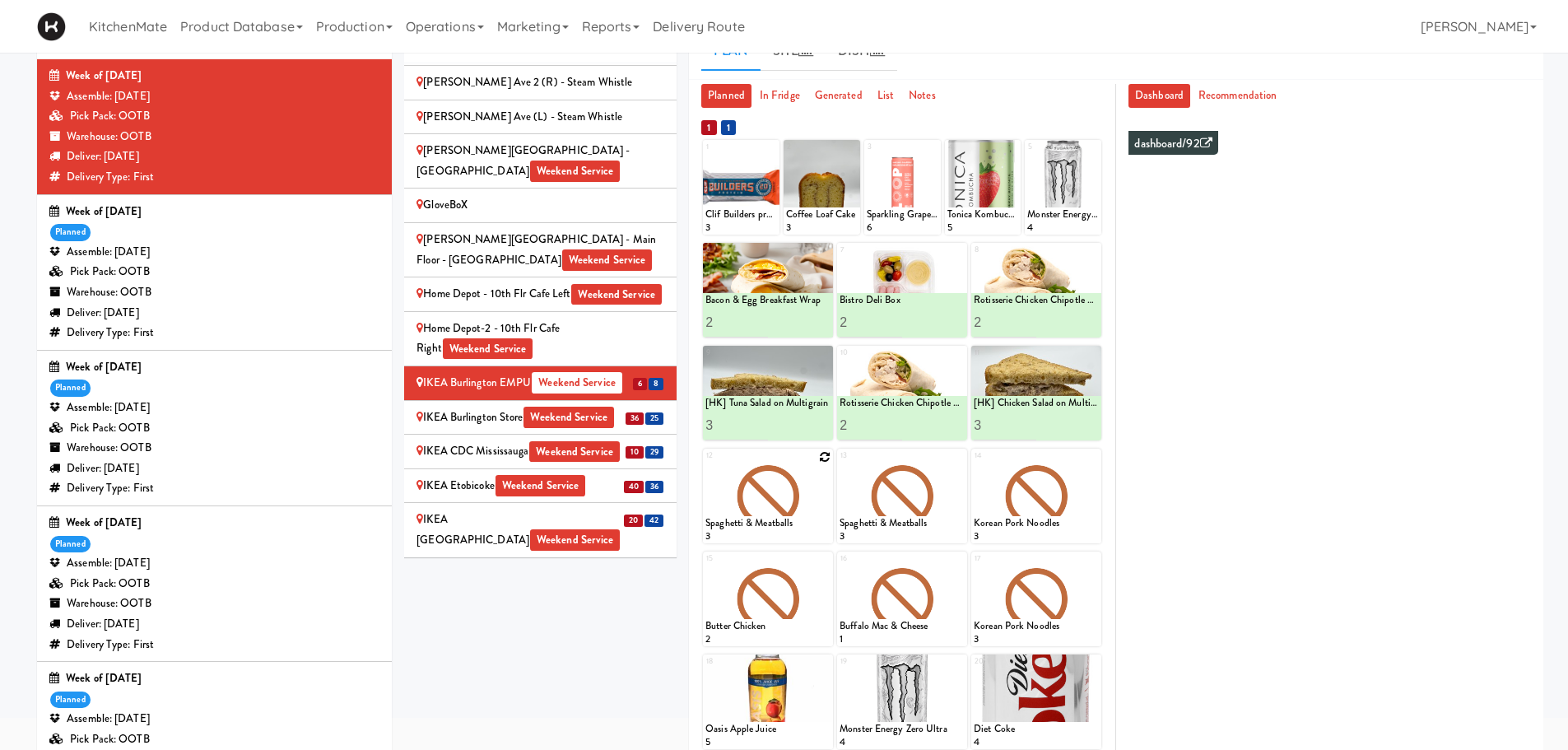
click at [819, 458] on icon at bounding box center [824, 457] width 11 height 11
click at [793, 502] on select "- Empty - Amazing Chocolate Chunk Cookie Bacon & Egg Breakfast Wrap Bistro Deli…" at bounding box center [768, 504] width 126 height 79
click at [705, 464] on select "- Empty - Amazing Chocolate Chunk Cookie Bacon & Egg Breakfast Wrap Bistro Deli…" at bounding box center [768, 504] width 126 height 79
click at [820, 457] on icon at bounding box center [824, 457] width 13 height 13
click at [1093, 144] on icon at bounding box center [1093, 148] width 11 height 11
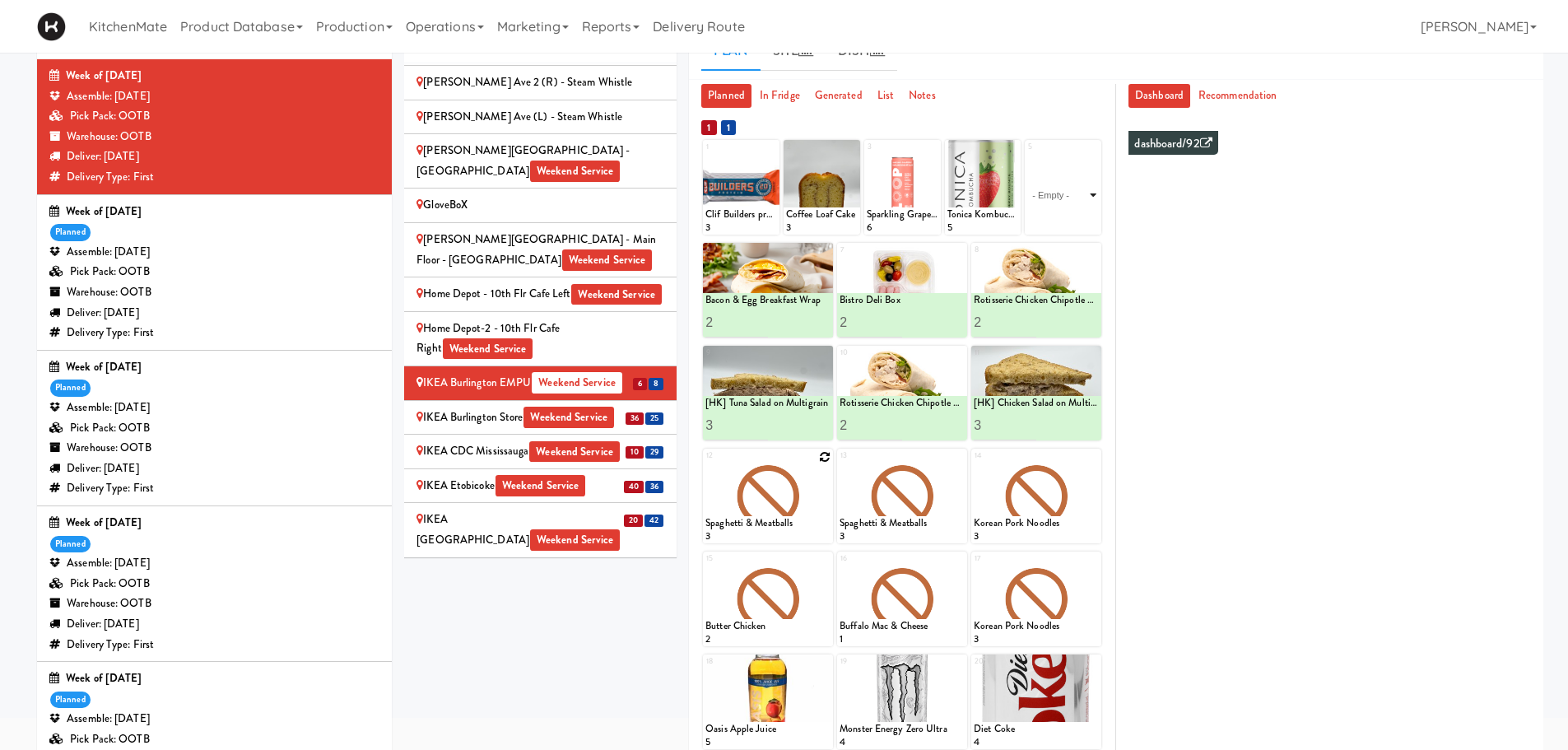
click at [1094, 196] on select "- Empty - Amazing Chocolate Chunk Cookie Bacon & Egg Breakfast Wrap Bistro Deli…" at bounding box center [1063, 195] width 71 height 79
click at [1027, 156] on select "- Empty - Amazing Chocolate Chunk Cookie Bacon & Egg Breakfast Wrap Bistro Deli…" at bounding box center [1063, 195] width 71 height 79
type input "3"
click at [1084, 218] on icon at bounding box center [1081, 219] width 9 height 9
click at [821, 454] on icon at bounding box center [824, 457] width 11 height 11
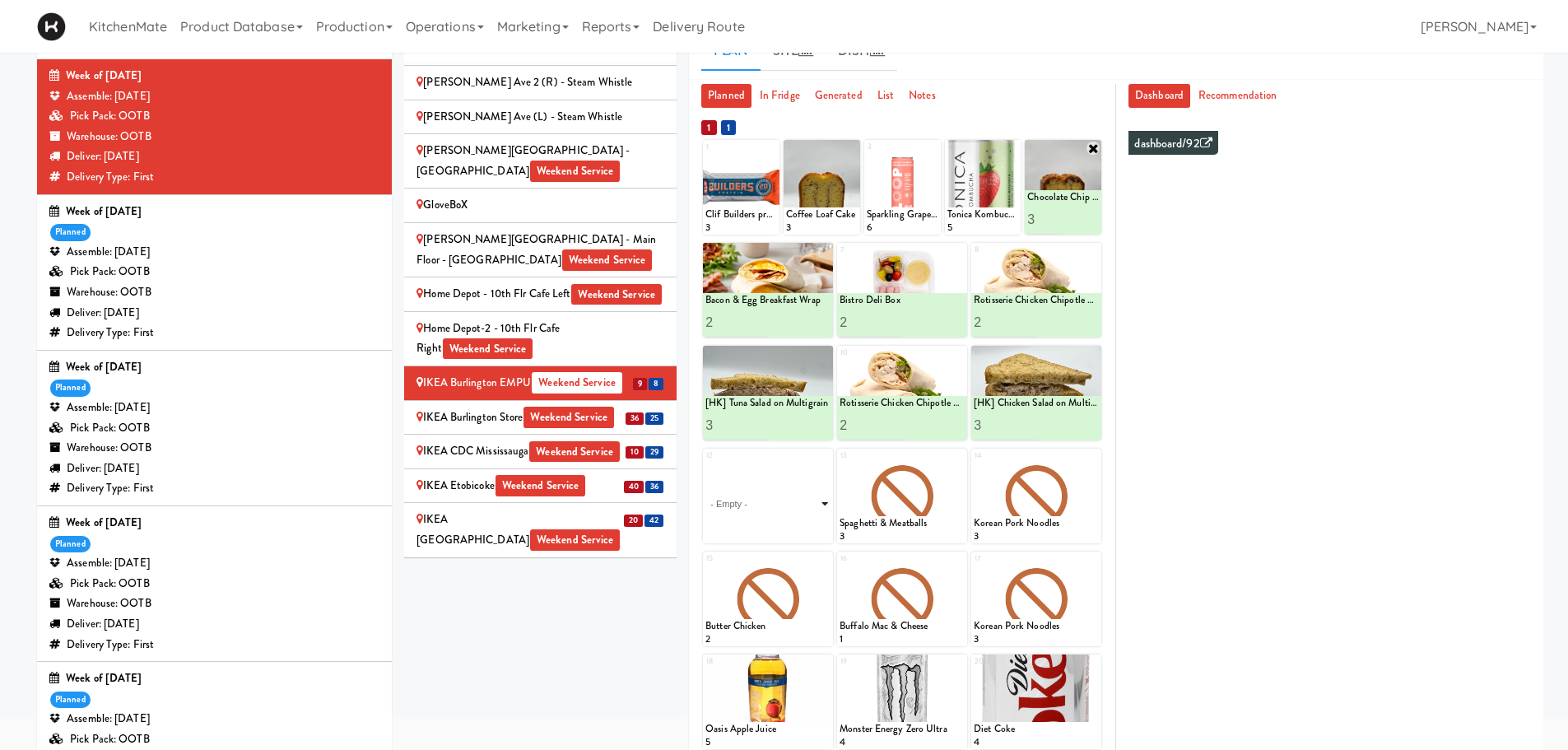
click at [824, 501] on select "- Empty - Amazing Chocolate Chunk Cookie Bacon & Egg Breakfast Wrap Bistro Deli…" at bounding box center [768, 504] width 126 height 79
click at [705, 464] on select "- Empty - Amazing Chocolate Chunk Cookie Bacon & Egg Breakfast Wrap Bistro Deli…" at bounding box center [768, 504] width 126 height 79
type input "1"
type input "5"
click at [800, 530] on icon at bounding box center [799, 528] width 9 height 9
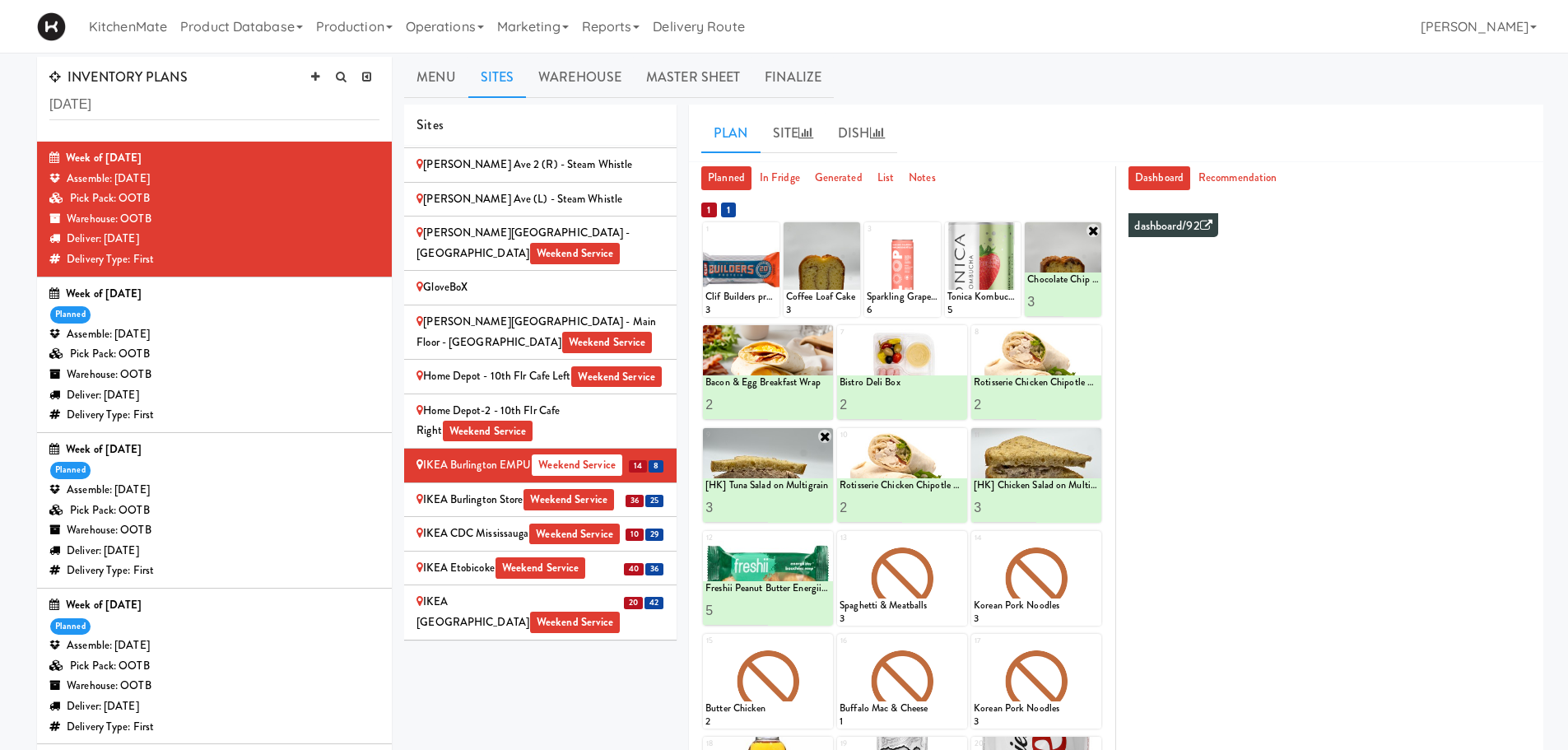
scroll to position [0, 0]
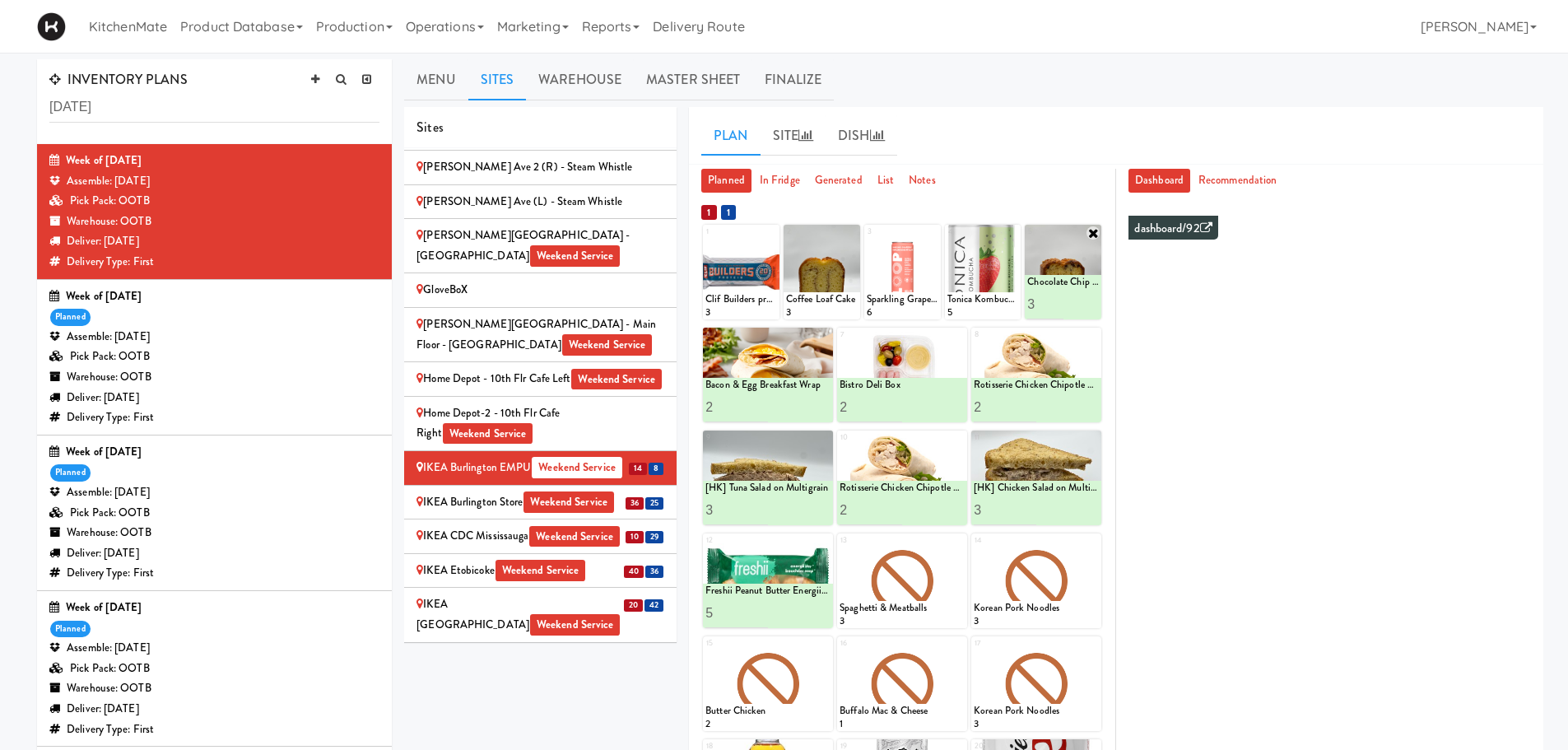
click at [586, 492] on div "IKEA Burlington Store Weekend Service" at bounding box center [540, 502] width 248 height 21
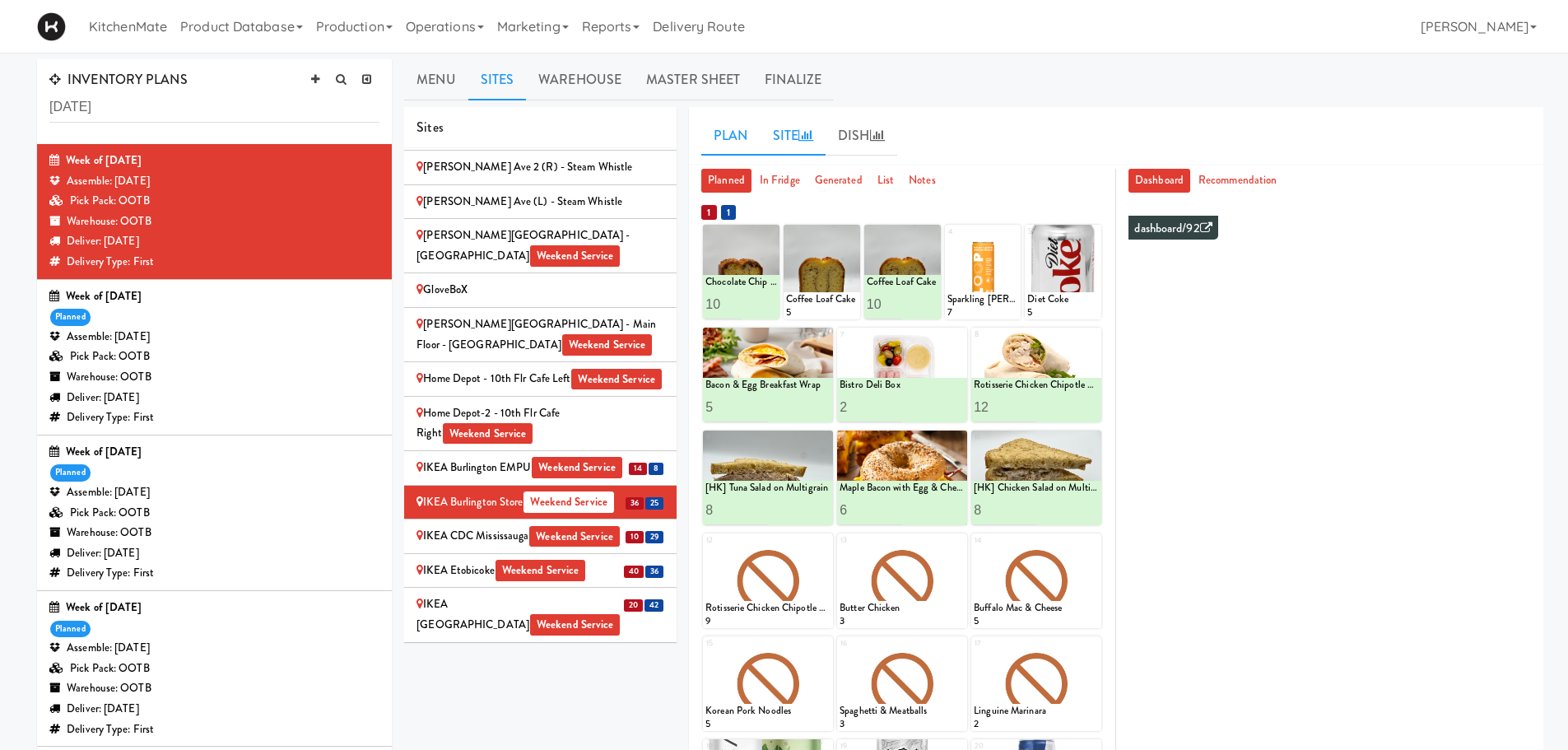
click at [801, 154] on link "Site" at bounding box center [793, 136] width 66 height 41
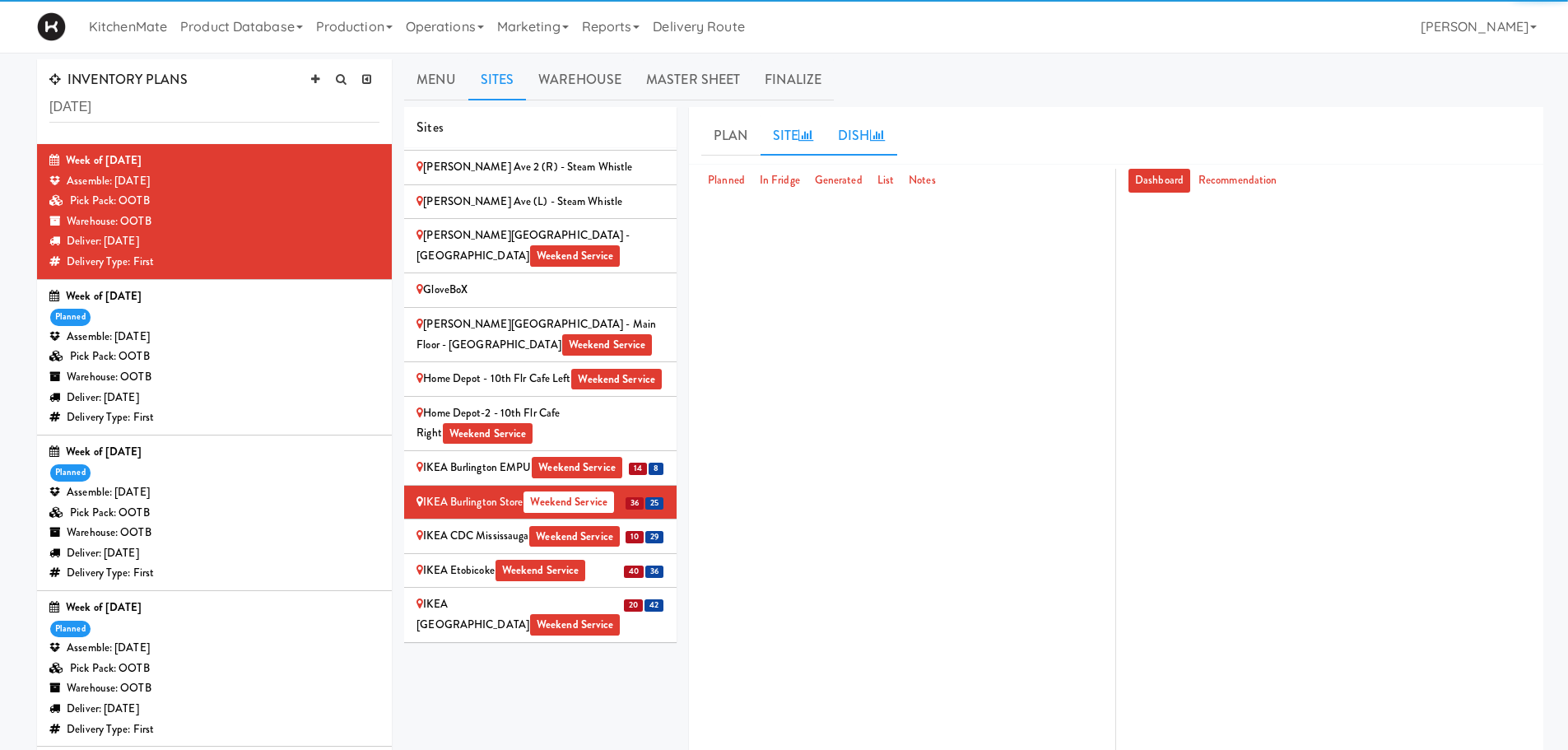
click at [881, 137] on icon at bounding box center [877, 134] width 15 height 13
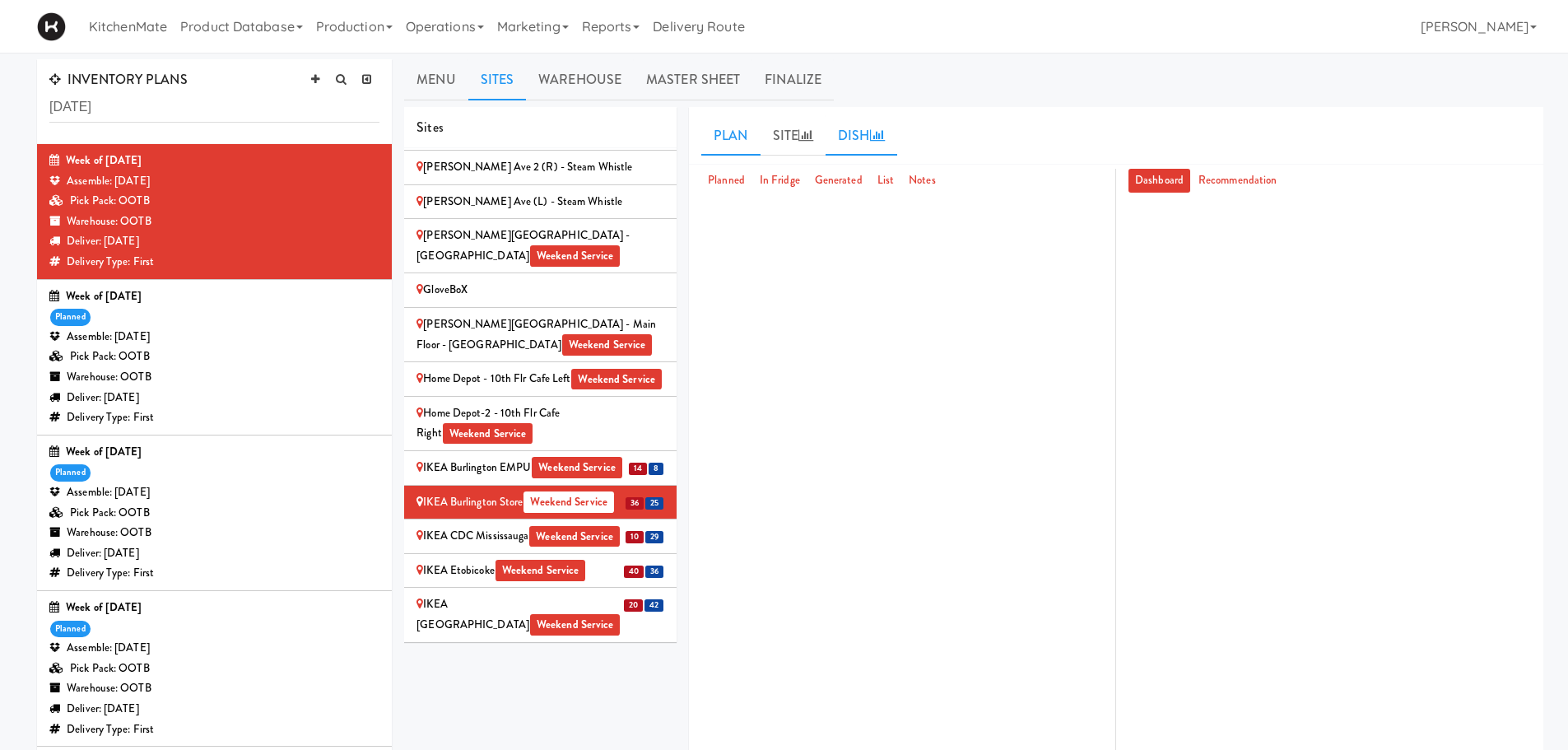
click at [733, 134] on link "Plan" at bounding box center [731, 136] width 58 height 41
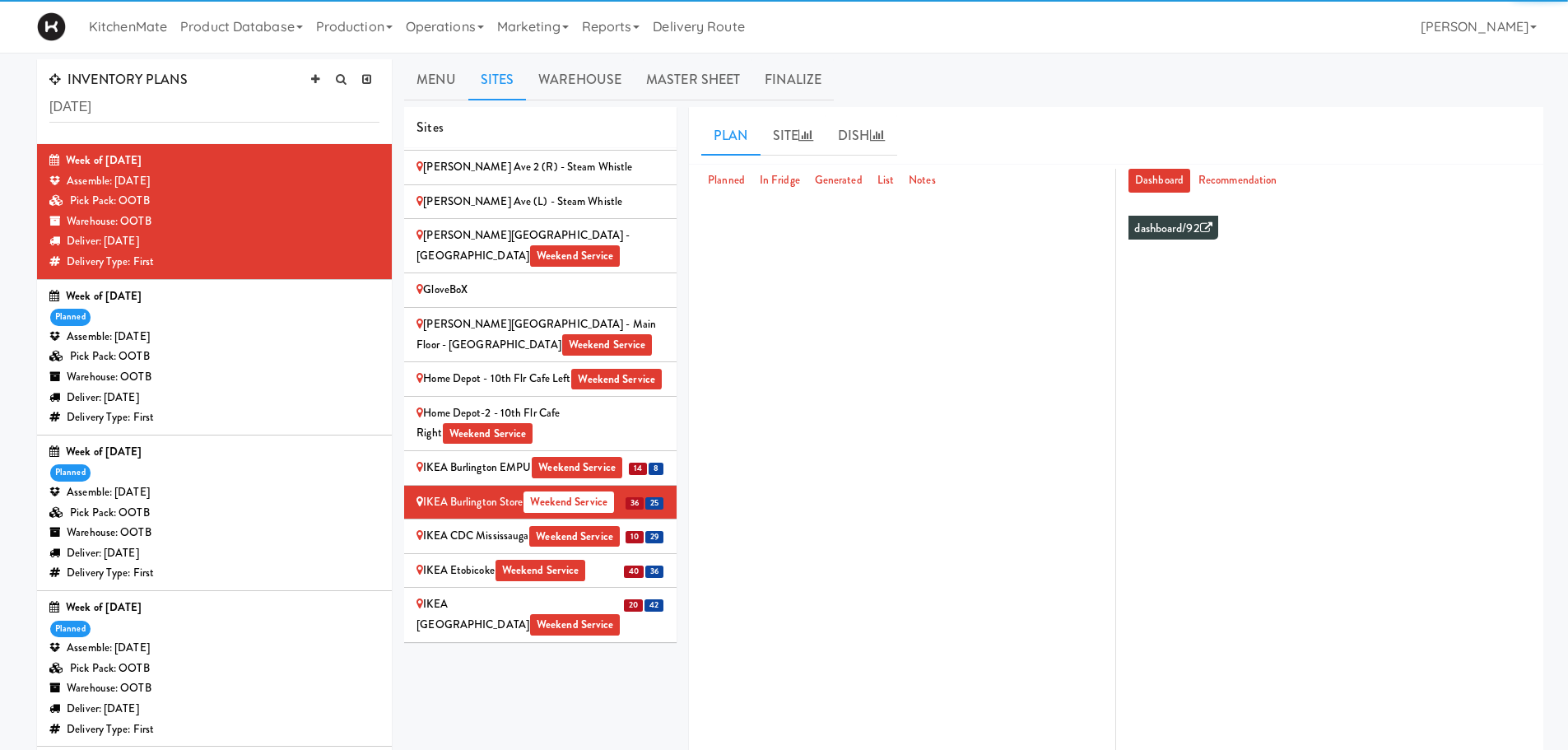
click at [570, 492] on div "IKEA Burlington Store Weekend Service" at bounding box center [540, 502] width 248 height 21
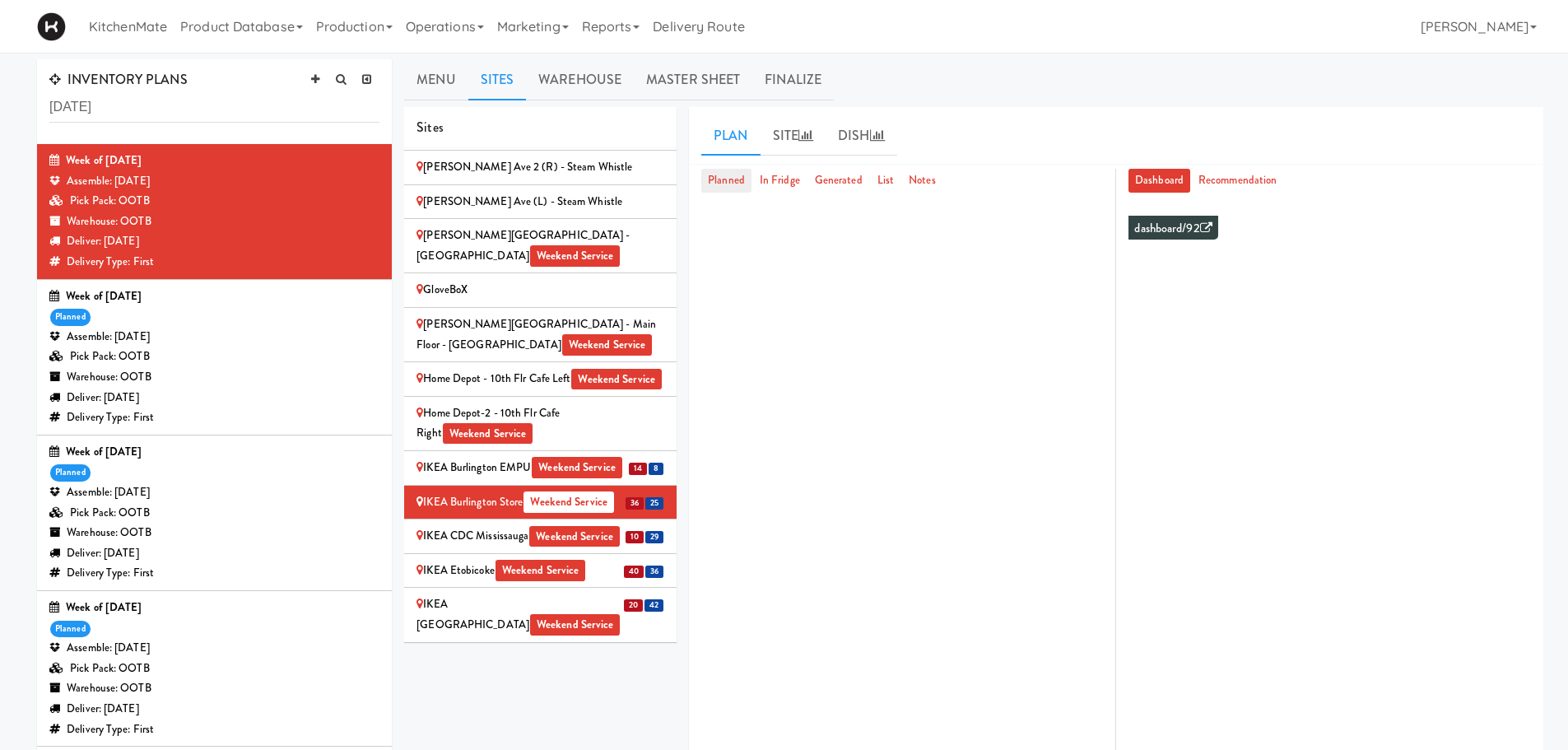
click at [718, 183] on link "Planned" at bounding box center [726, 181] width 50 height 24
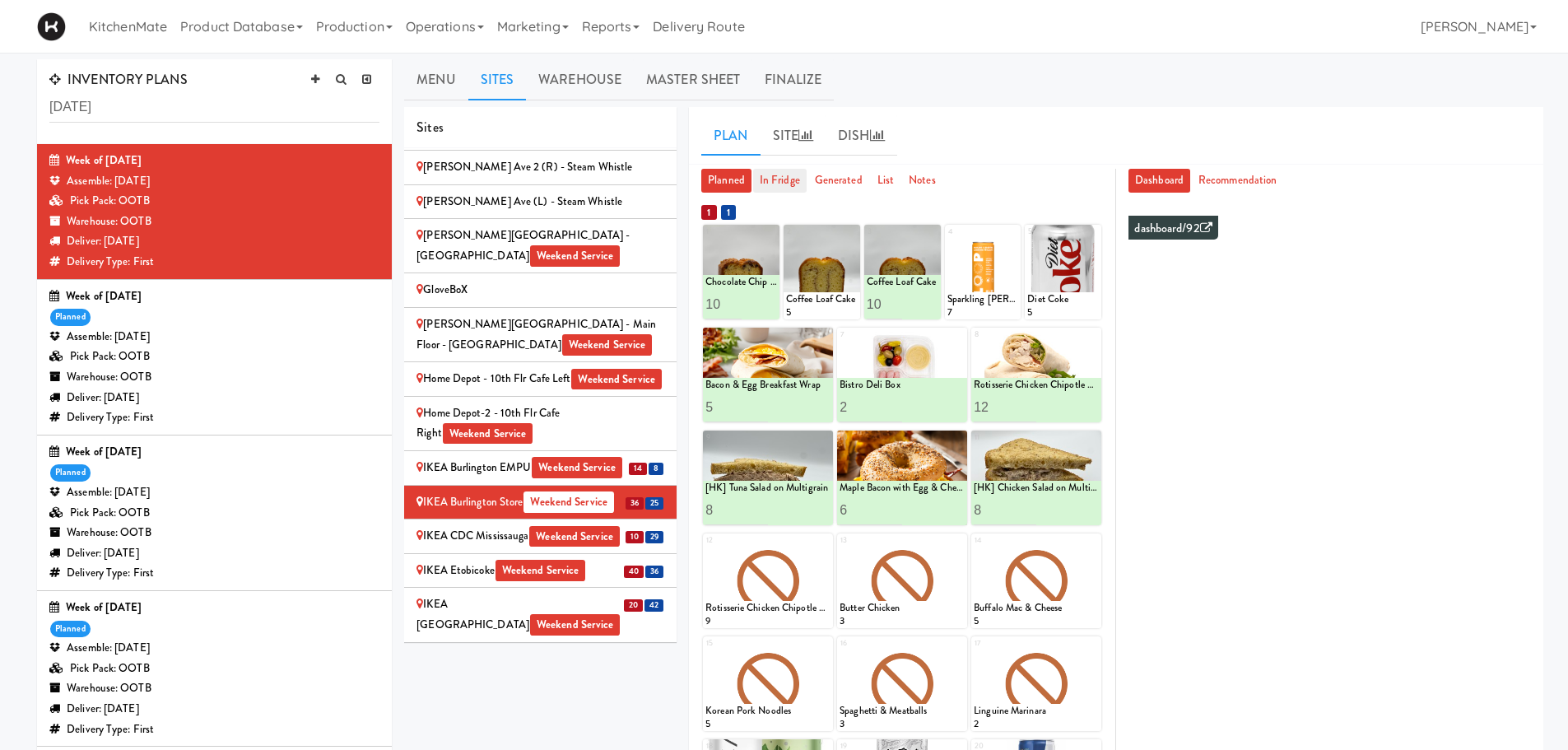
click at [768, 173] on link "In Fridge" at bounding box center [780, 181] width 53 height 24
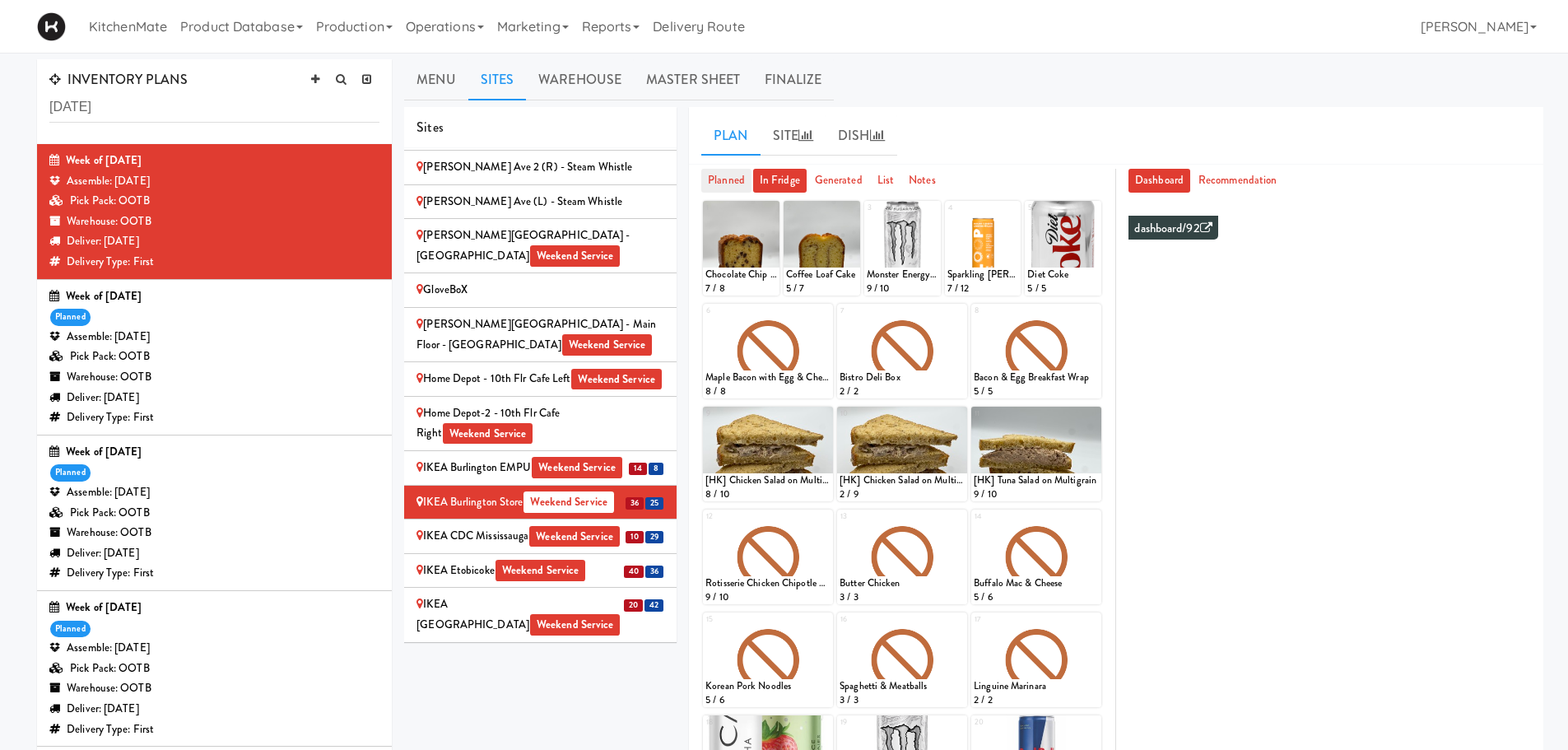
click at [727, 180] on link "Planned" at bounding box center [726, 181] width 50 height 24
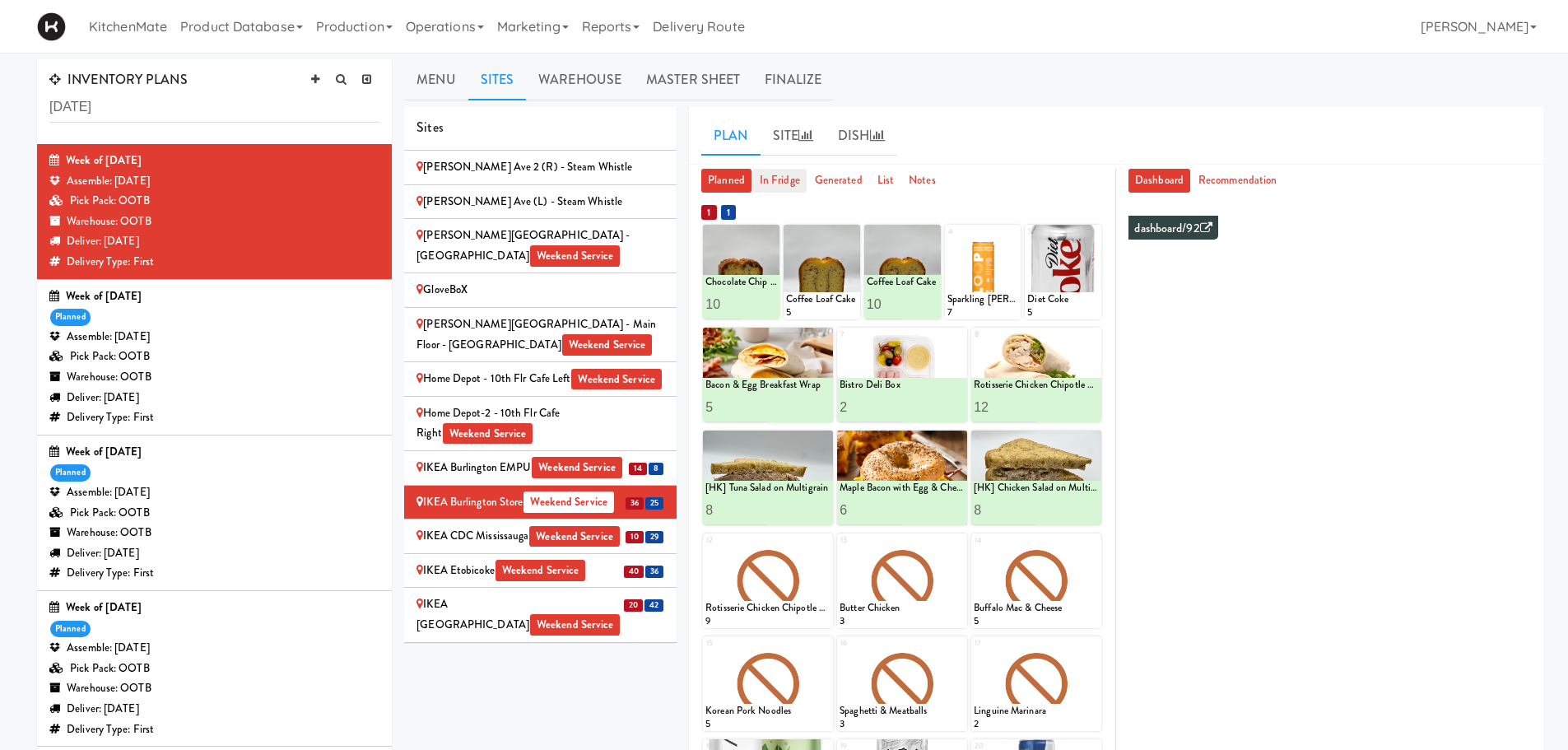
click at [760, 178] on link "In Fridge" at bounding box center [780, 181] width 53 height 24
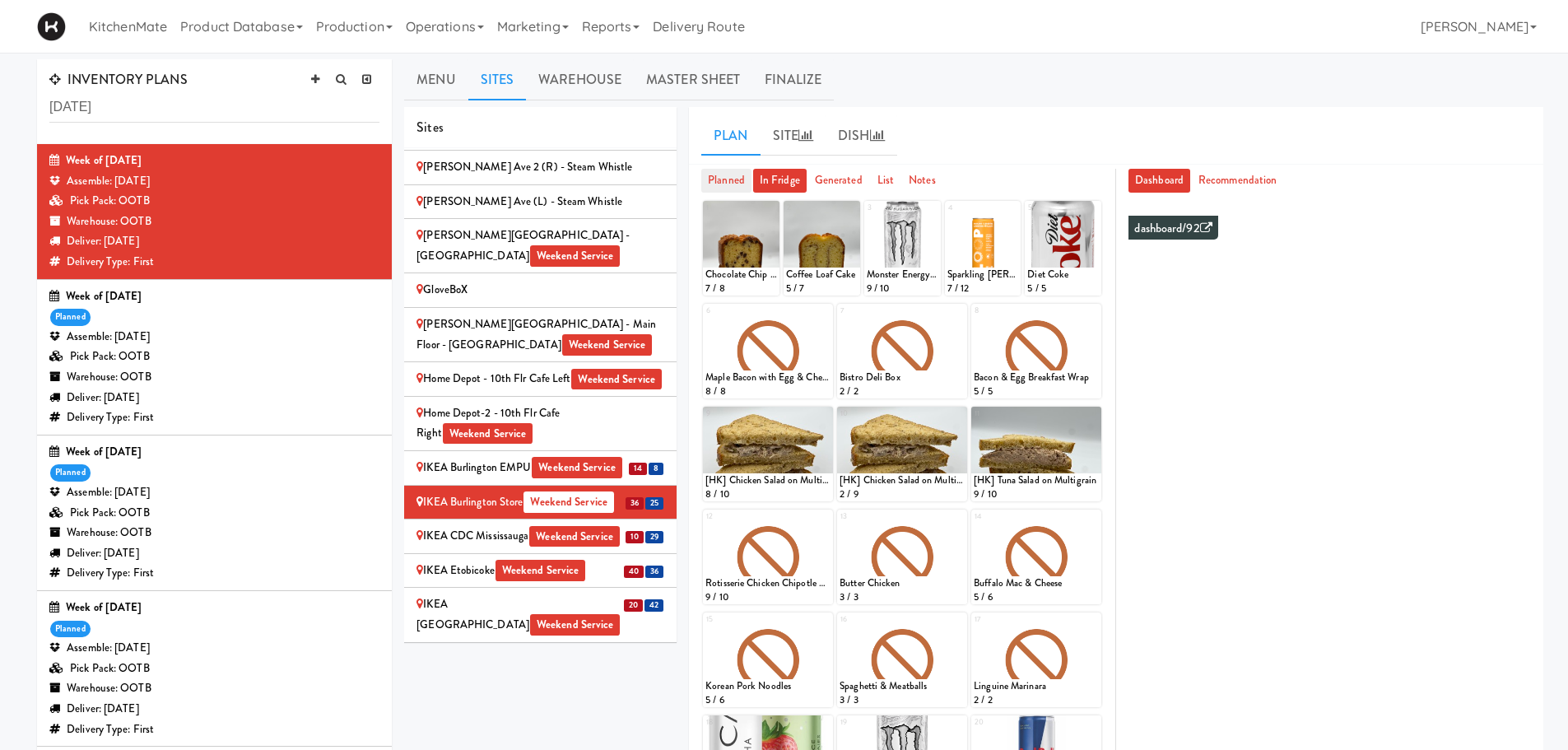
click at [732, 173] on link "Planned" at bounding box center [726, 181] width 50 height 24
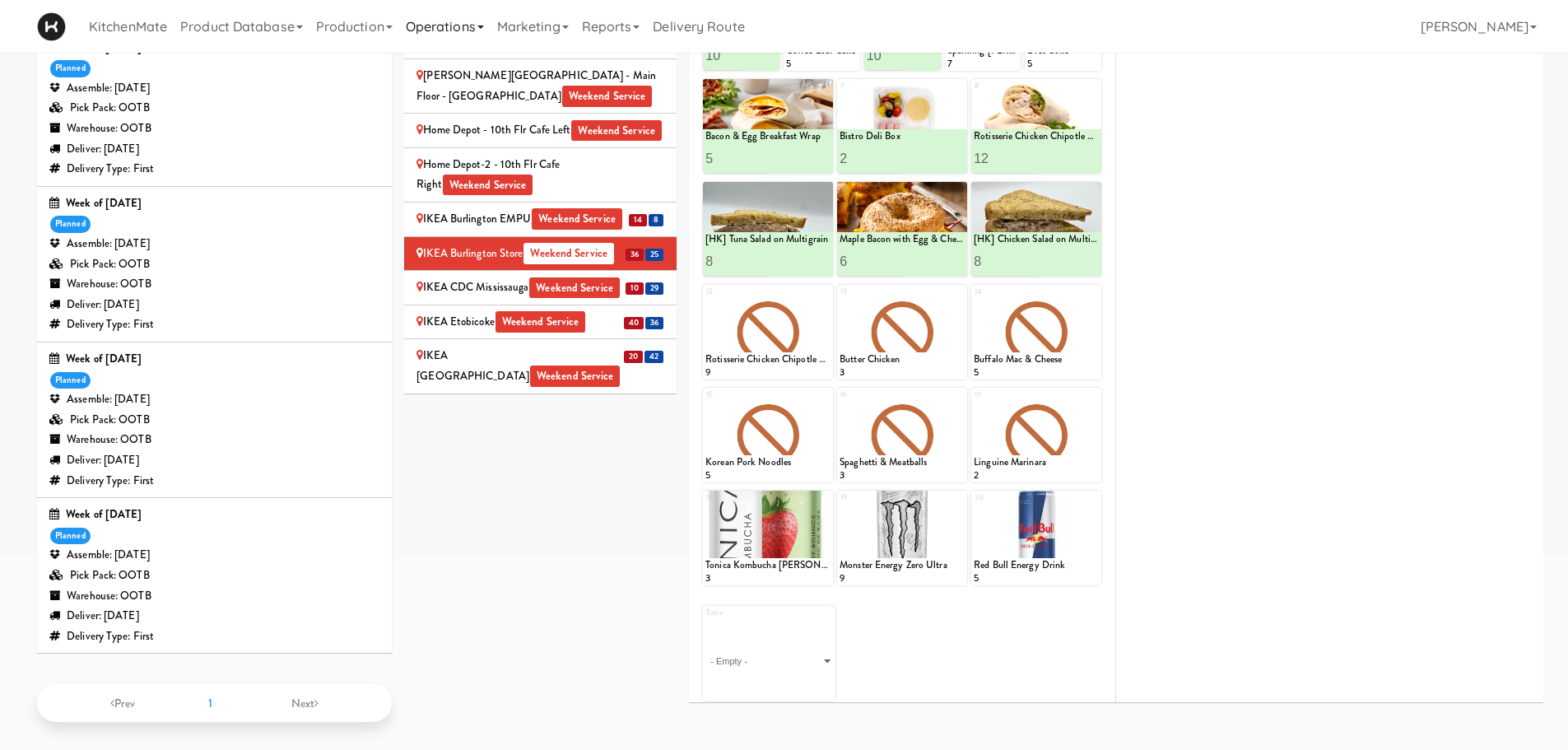
scroll to position [3, 0]
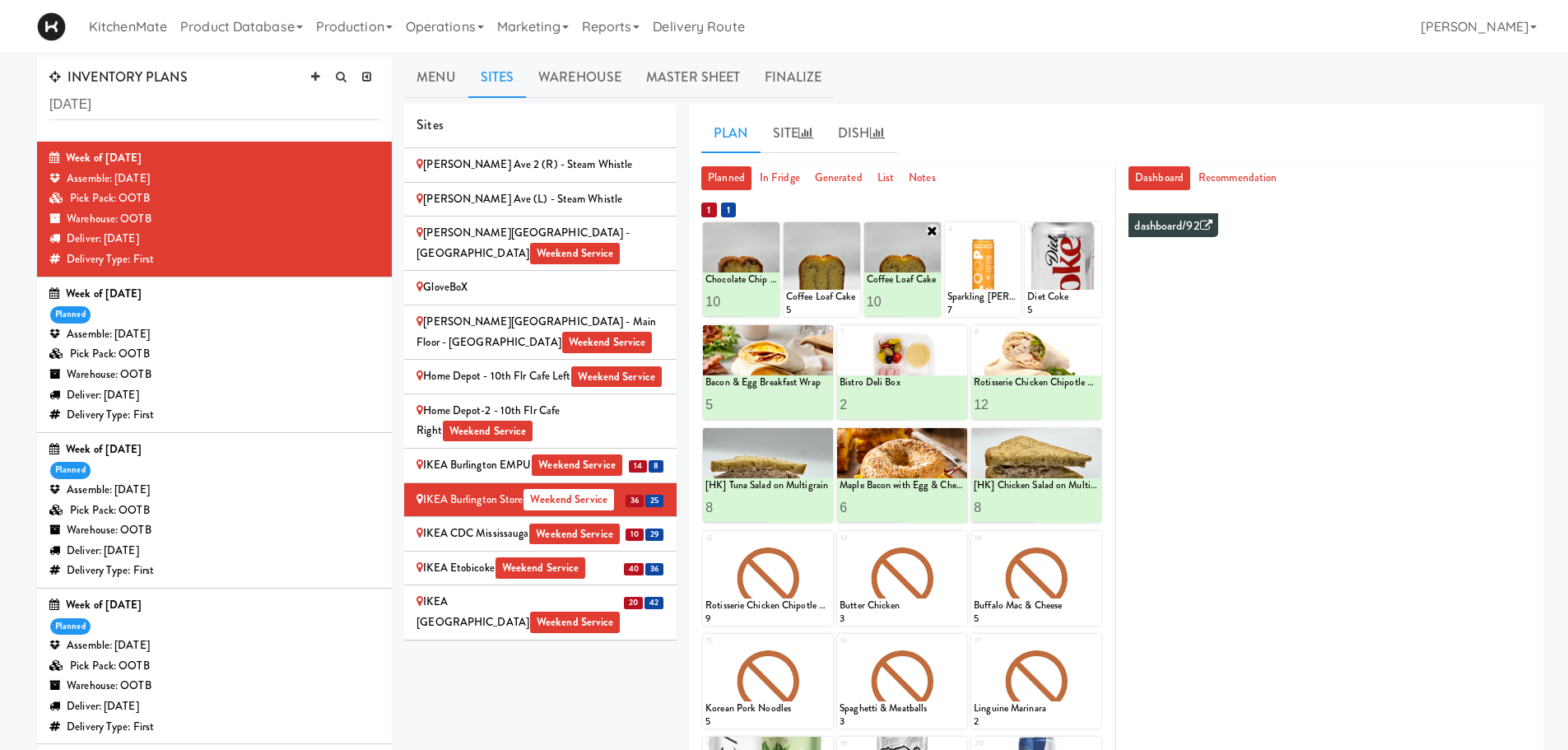
click at [931, 229] on icon at bounding box center [932, 230] width 13 height 13
click at [805, 306] on div "Coffee Loaf Cake 5" at bounding box center [821, 304] width 77 height 28
click at [799, 306] on div "Coffee Loaf Cake 5" at bounding box center [821, 304] width 77 height 28
click at [848, 230] on icon at bounding box center [851, 230] width 11 height 11
click at [809, 279] on select "- Empty - Amazing Chocolate Chunk Cookie Bacon & Egg Breakfast Wrap Bistro Deli…" at bounding box center [821, 278] width 71 height 79
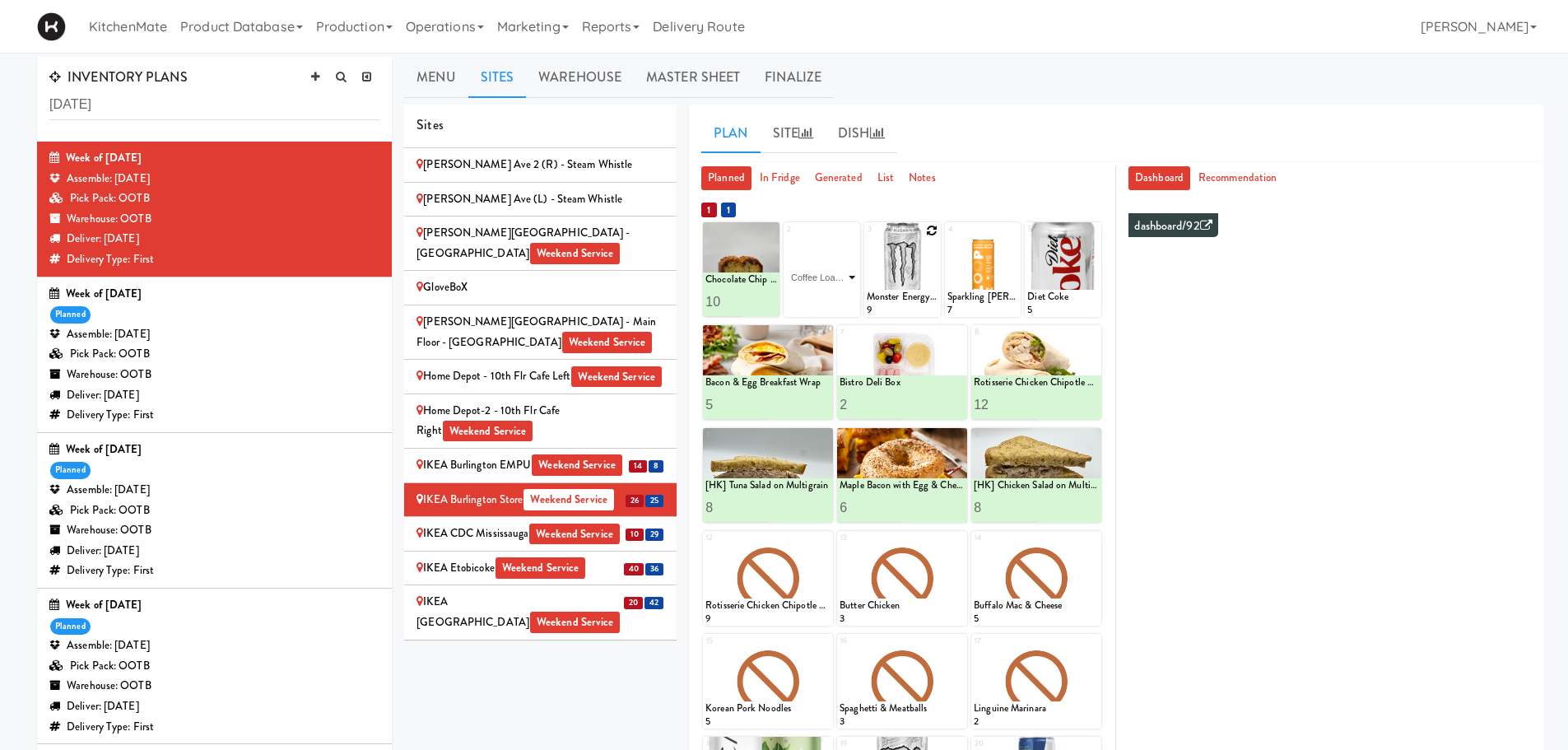
click at [786, 238] on select "- Empty - Amazing Chocolate Chunk Cookie Bacon & Egg Breakfast Wrap Bistro Deli…" at bounding box center [821, 278] width 71 height 79
type input "1"
type input "5"
click at [838, 303] on icon at bounding box center [840, 302] width 9 height 9
click at [794, 302] on input "5" at bounding box center [803, 301] width 35 height 30
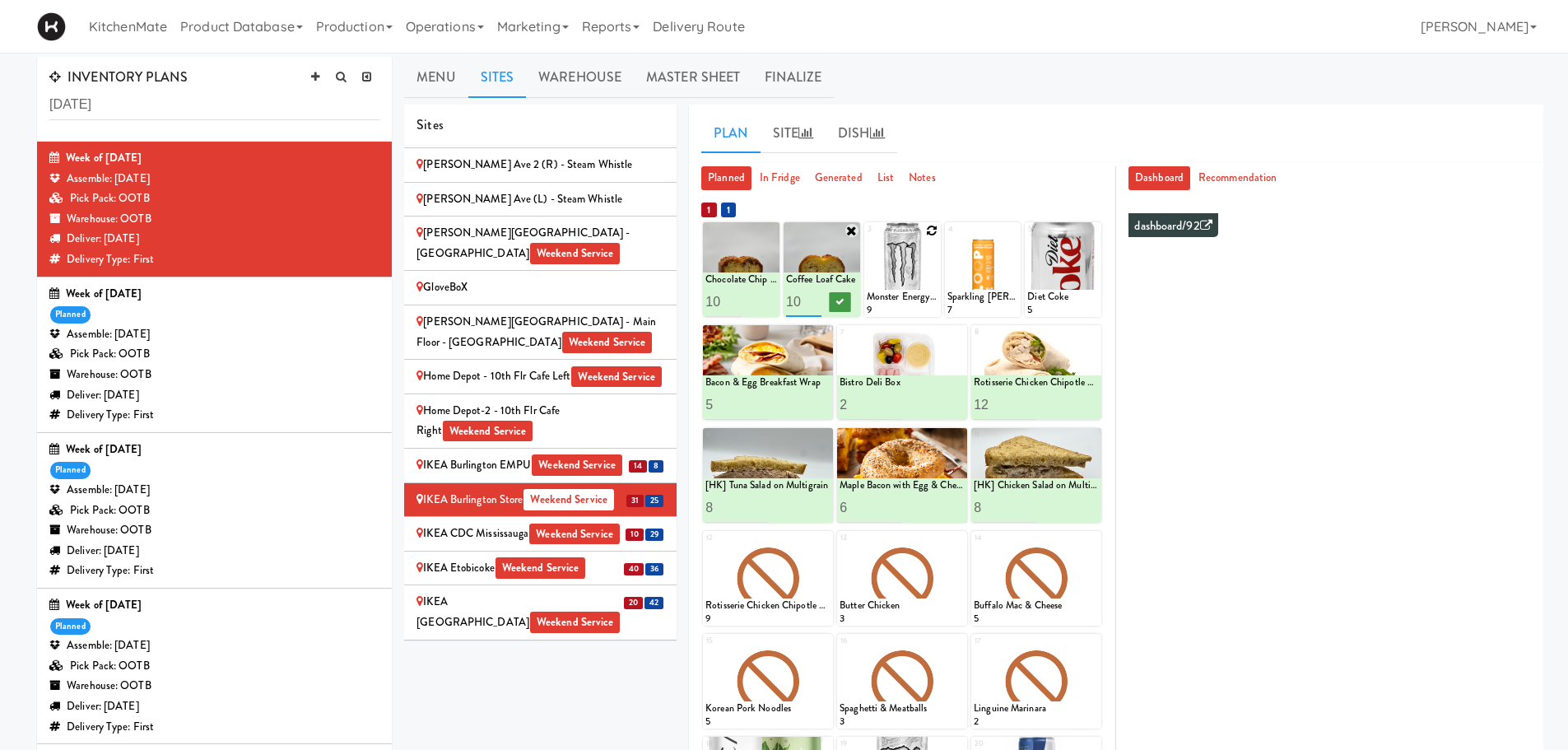
type input "10"
click at [840, 298] on icon at bounding box center [840, 302] width 9 height 9
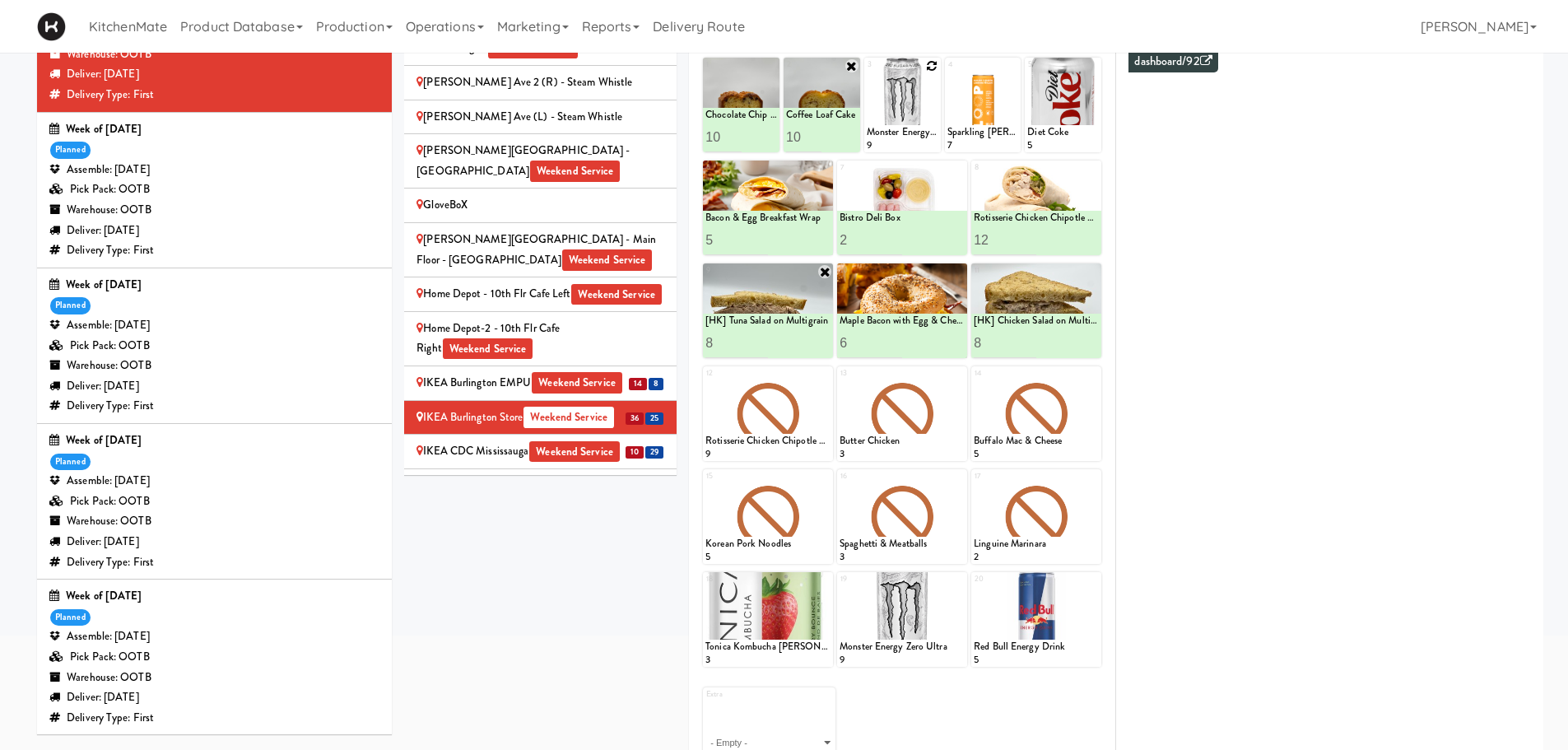
scroll to position [85, 0]
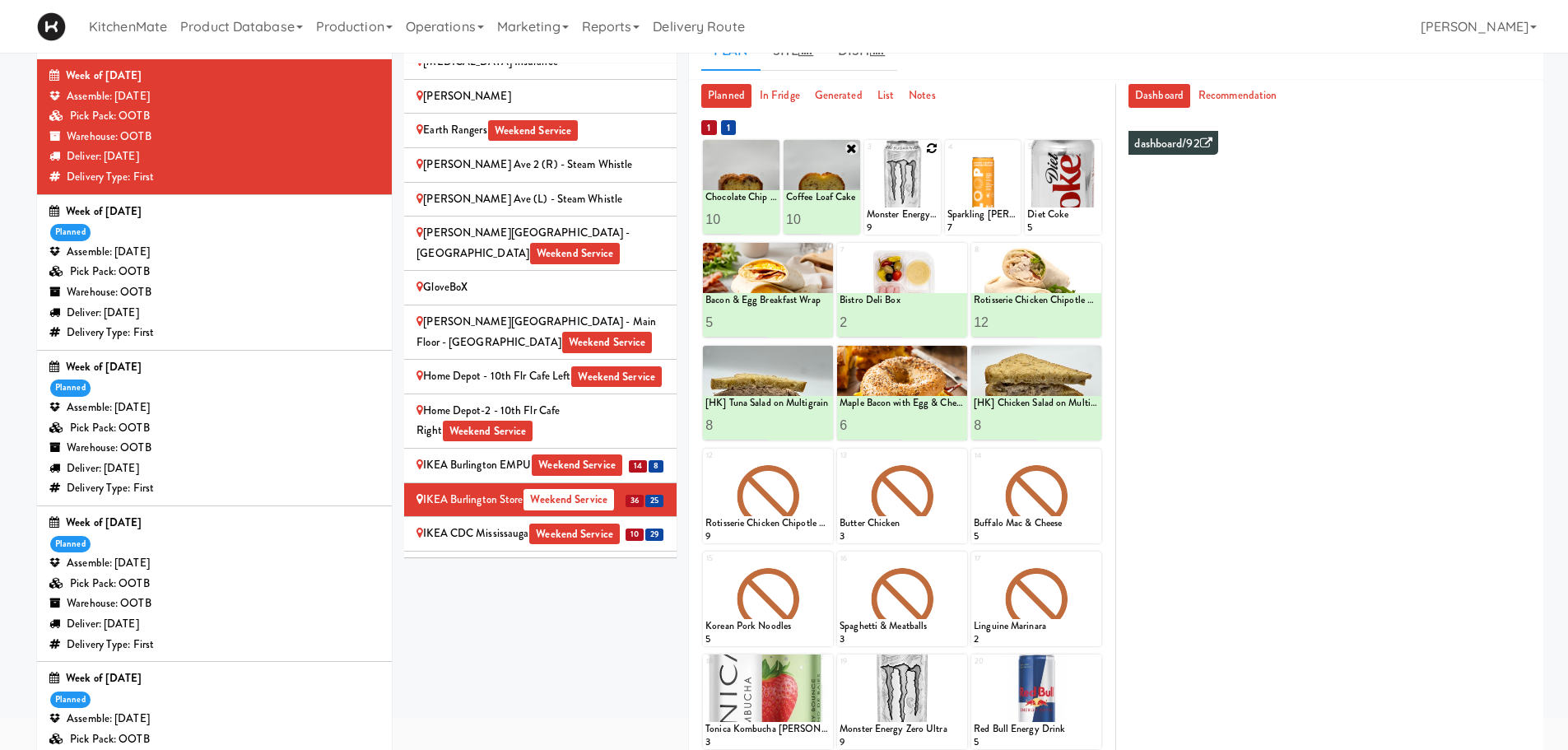
click at [932, 148] on icon at bounding box center [932, 148] width 11 height 11
click at [928, 193] on select "- Empty - Amazing Chocolate Chunk Cookie Bacon & Egg Breakfast Wrap Bistro Deli…" at bounding box center [902, 195] width 71 height 79
click at [867, 156] on select "- Empty - Amazing Chocolate Chunk Cookie Bacon & Egg Breakfast Wrap Bistro Deli…" at bounding box center [902, 195] width 71 height 79
type input "5"
click at [927, 215] on button at bounding box center [920, 219] width 21 height 20
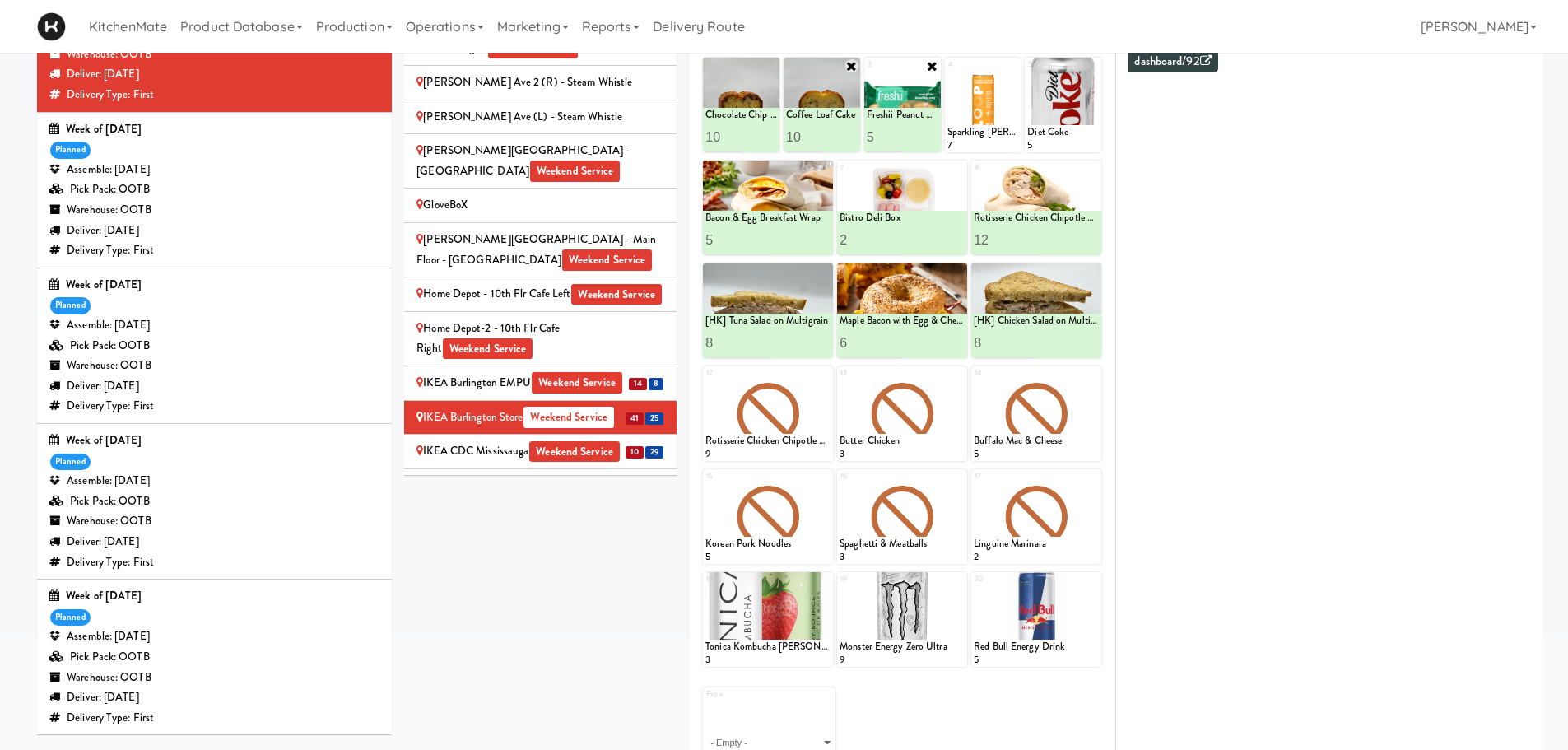
scroll to position [249, 0]
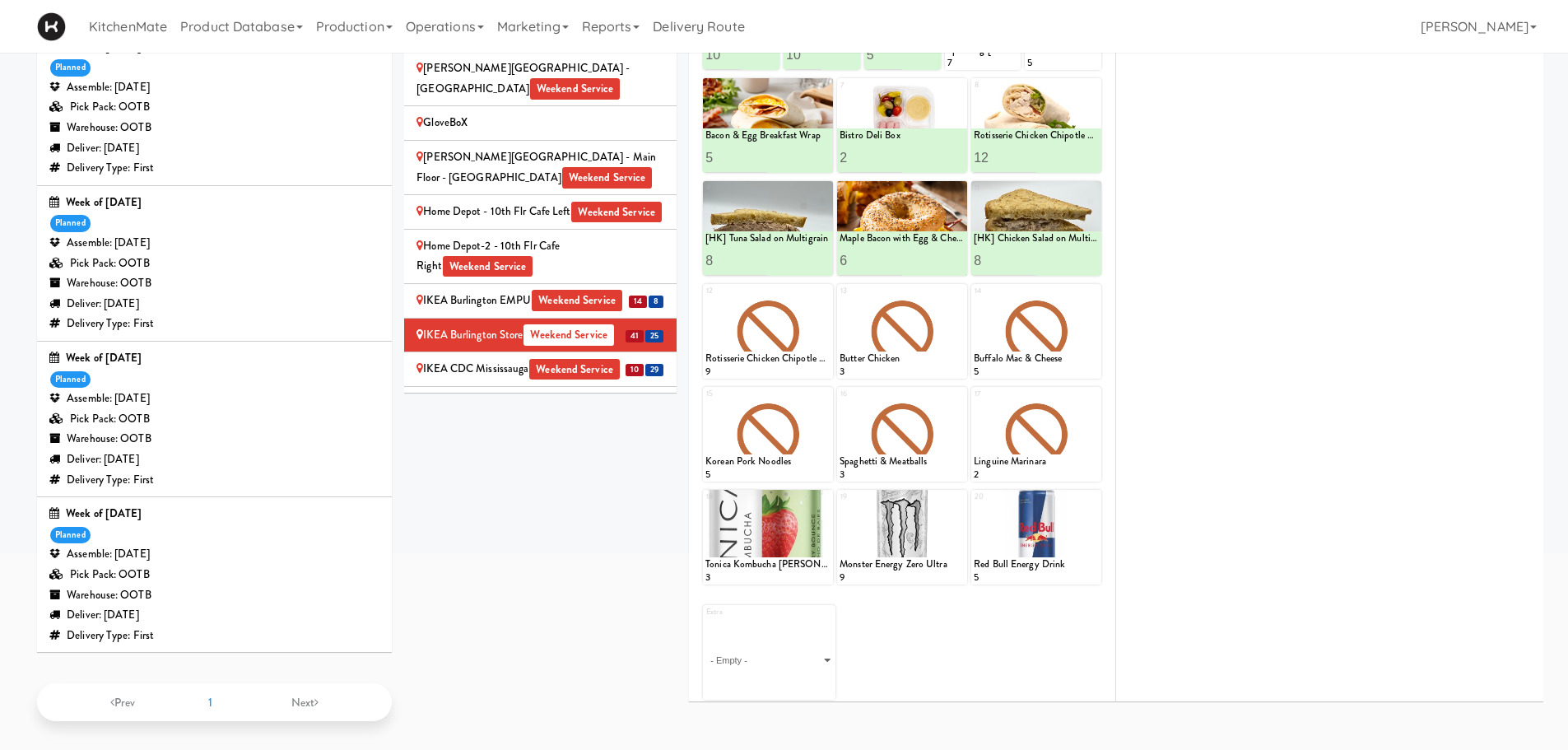
click at [561, 359] on div "IKEA CDC Mississauga Weekend Service" at bounding box center [540, 369] width 248 height 21
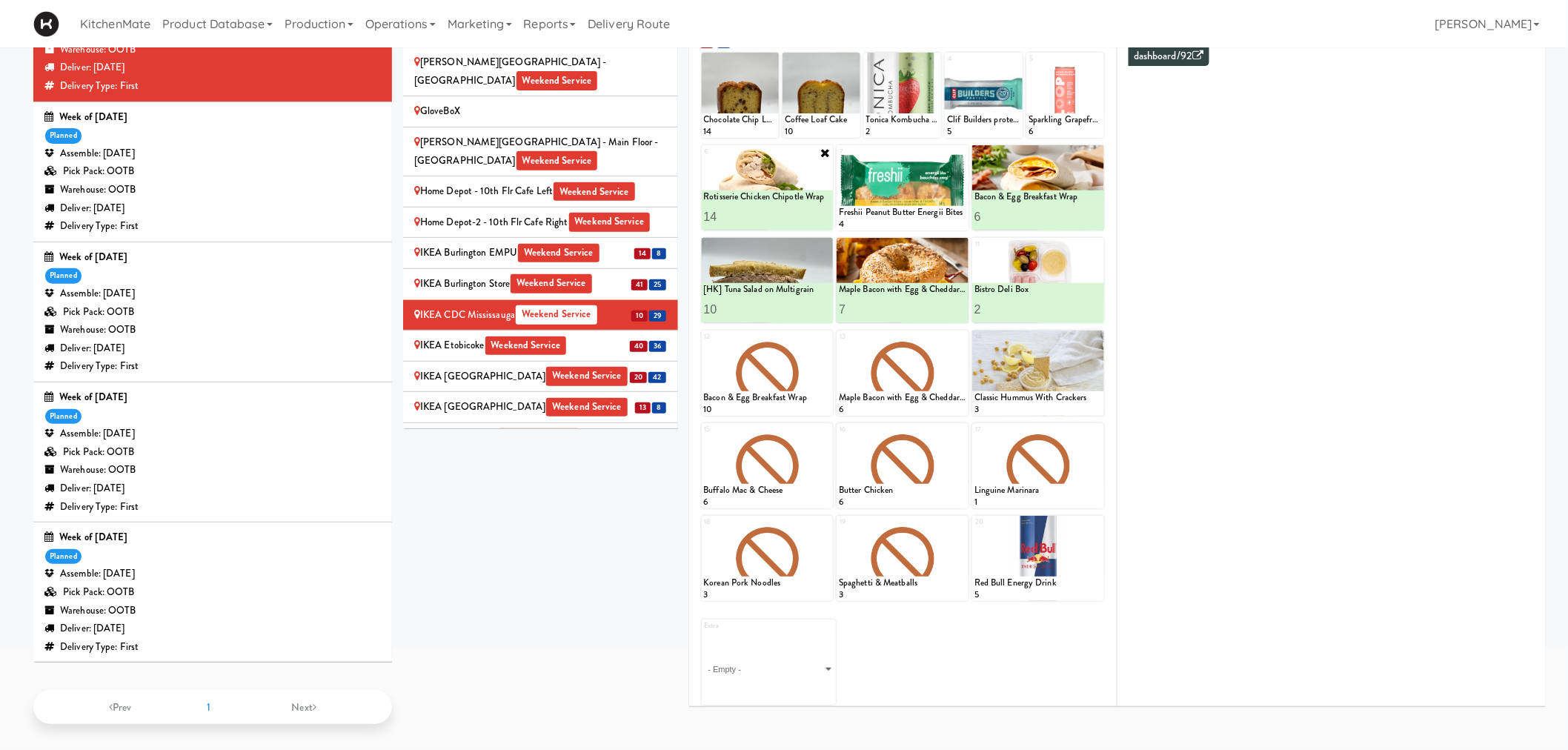
scroll to position [0, 0]
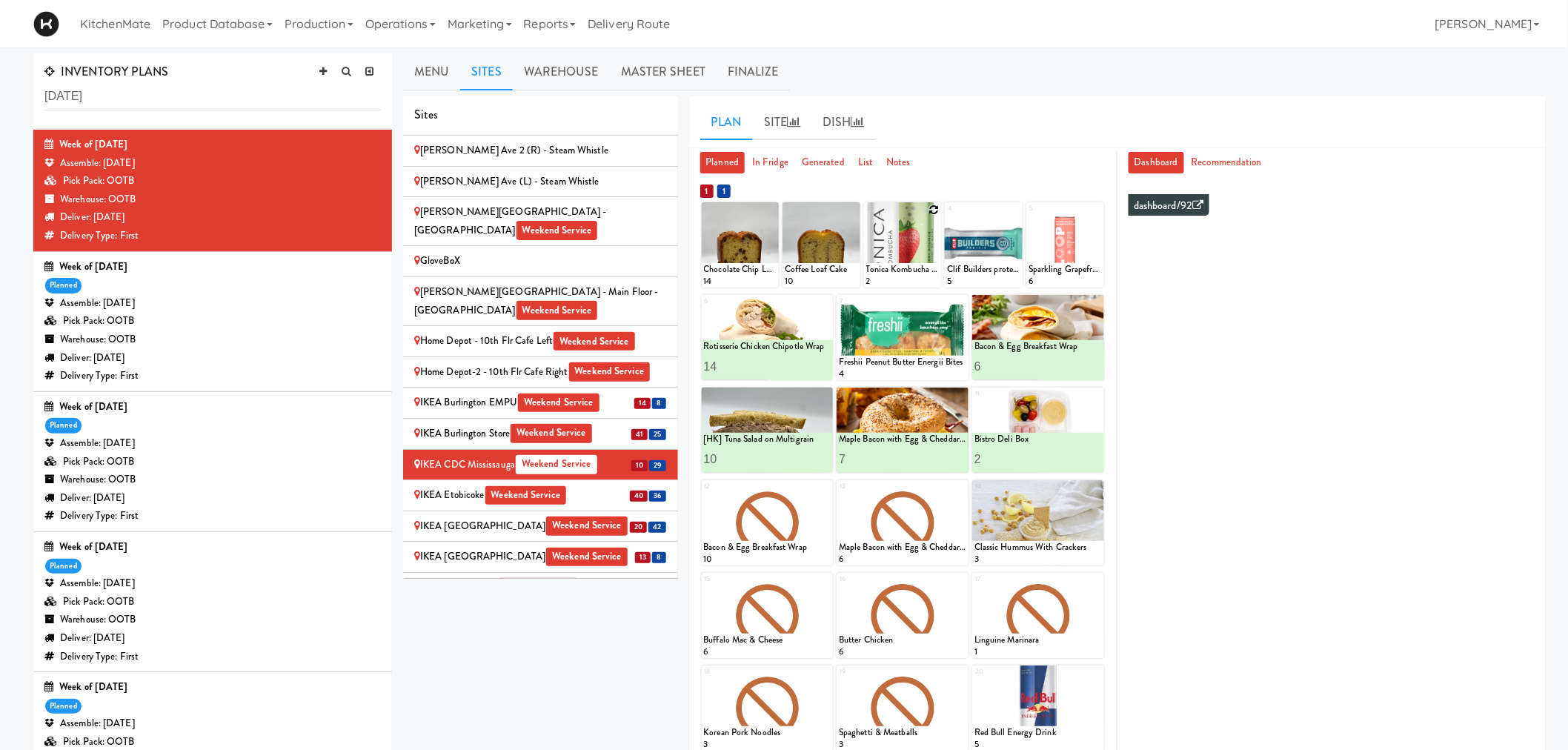
click at [933, 211] on icon at bounding box center [933, 209] width 10 height 10
click at [897, 252] on select "- Empty - Amazing Chocolate Chunk Cookie Bacon & Egg Breakfast Wrap Bistro Deli…" at bounding box center [902, 252] width 74 height 71
click at [866, 217] on select "- Empty - Amazing Chocolate Chunk Cookie Bacon & Egg Breakfast Wrap Bistro Deli…" at bounding box center [902, 252] width 74 height 71
type input "5"
click at [927, 272] on button at bounding box center [921, 274] width 19 height 18
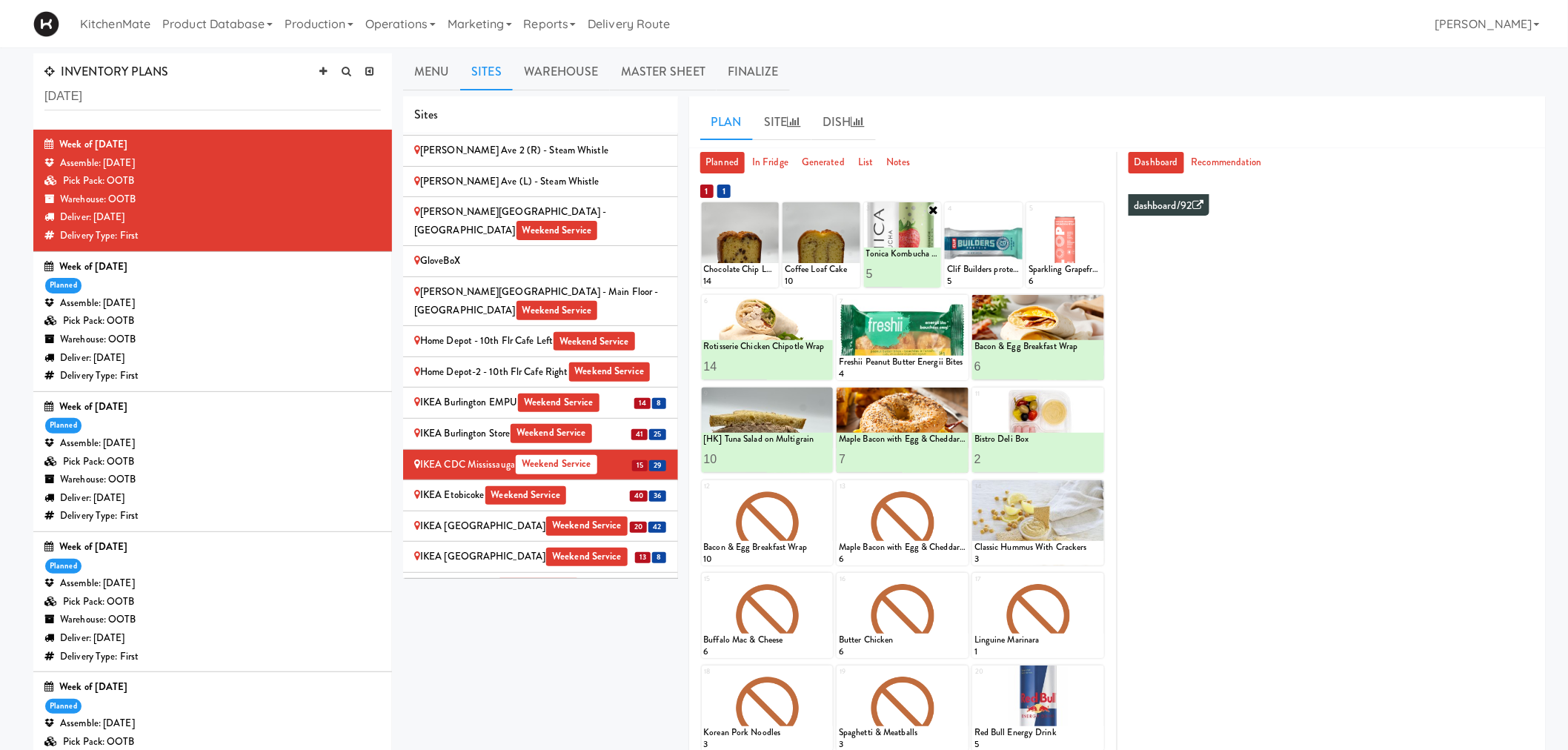
click at [1116, 306] on div "Planned In Fridge Generated List Notes 1 2 3 Tonica Kombucha Berry Bounce 5 4 5…" at bounding box center [902, 503] width 428 height 704
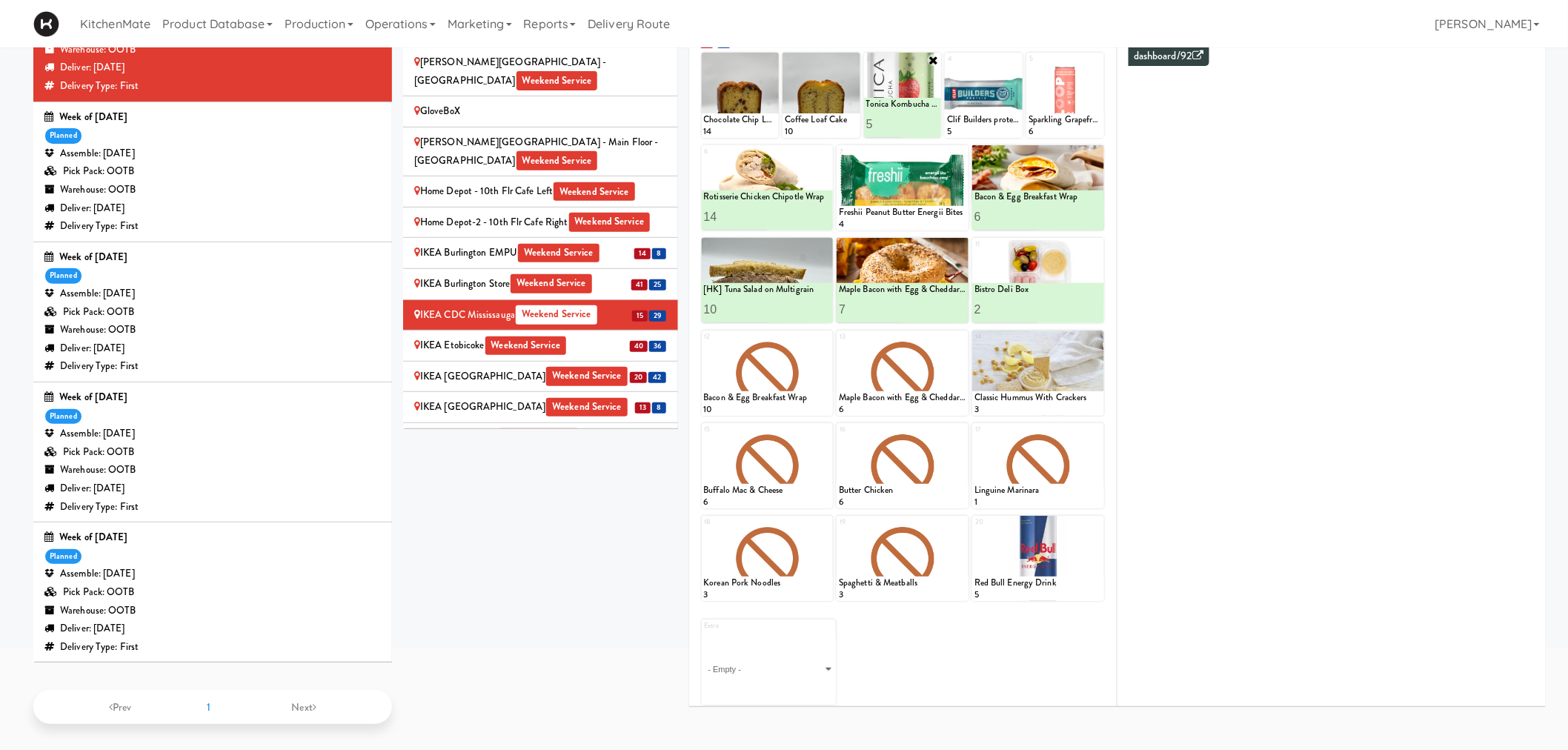
click at [579, 337] on div "IKEA Etobicoke Weekend Service" at bounding box center [540, 346] width 252 height 19
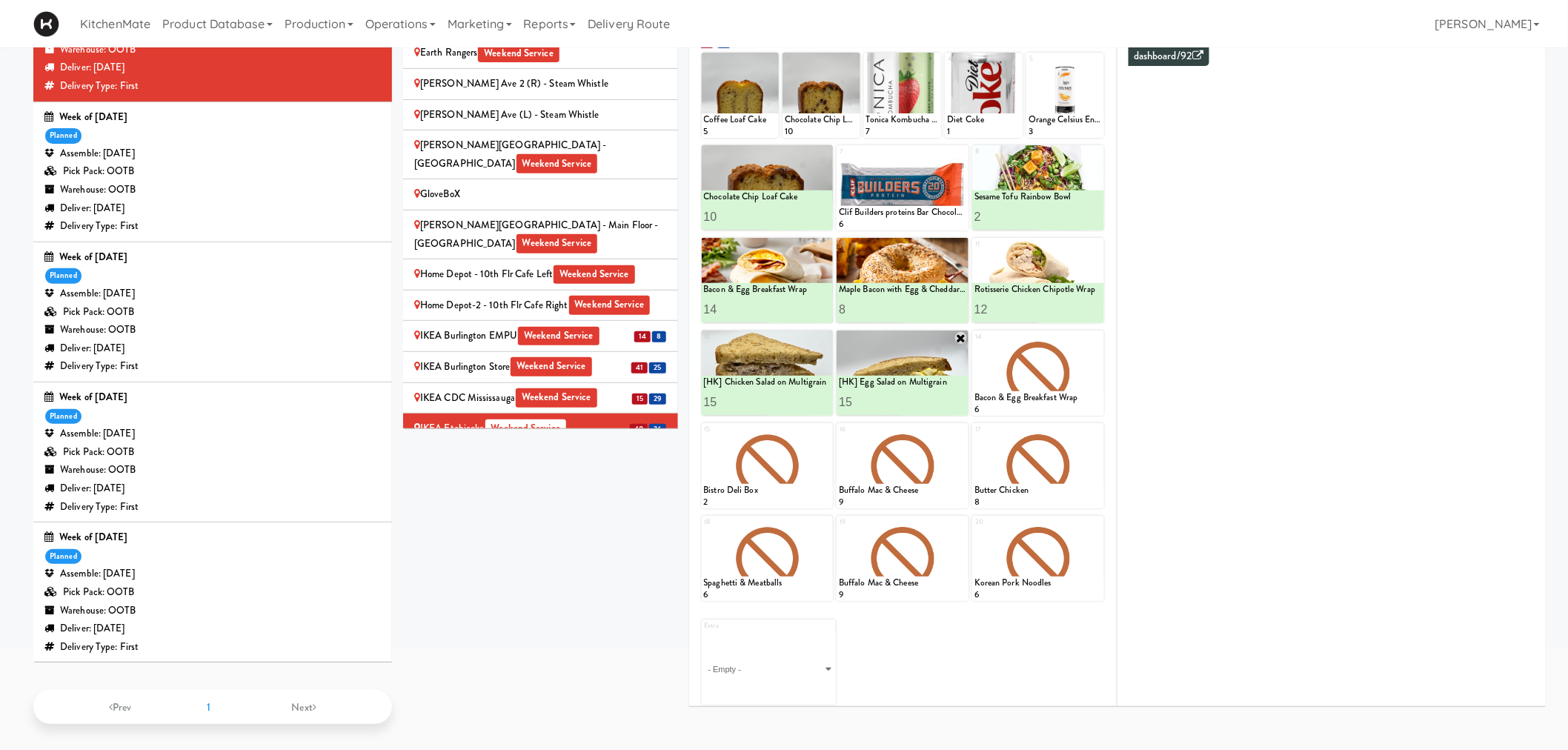
scroll to position [69, 0]
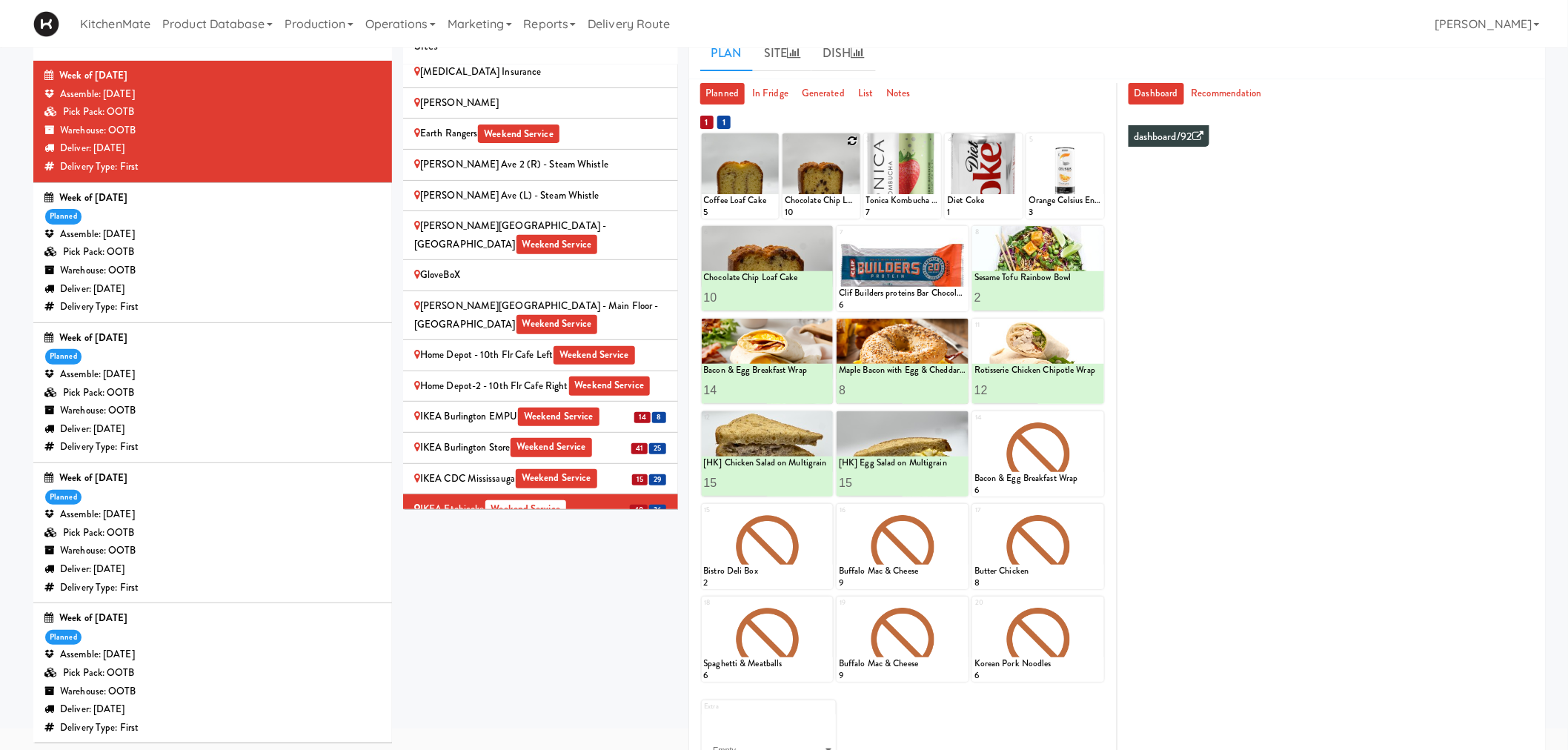
click at [853, 142] on icon at bounding box center [852, 140] width 10 height 10
click at [839, 182] on select "- Empty - Amazing Chocolate Chunk Cookie Bacon & Egg Breakfast Wrap Bistro Deli…" at bounding box center [821, 183] width 74 height 71
click at [785, 148] on select "- Empty - Amazing Chocolate Chunk Cookie Bacon & Egg Breakfast Wrap Bistro Deli…" at bounding box center [821, 183] width 74 height 71
type input "15"
click at [839, 204] on icon at bounding box center [840, 204] width 8 height 9
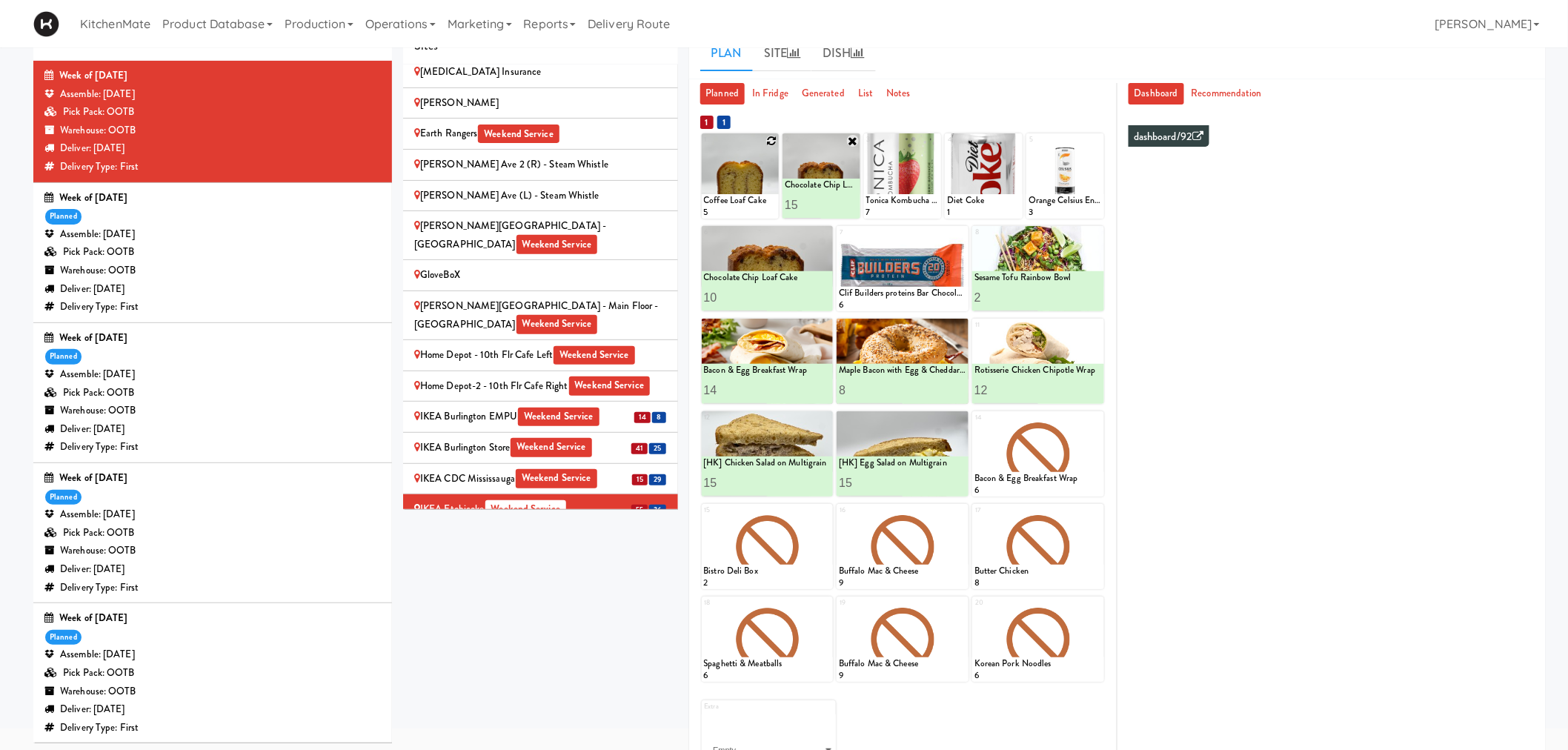
click at [764, 139] on div at bounding box center [741, 176] width 78 height 85
click at [769, 137] on icon at bounding box center [771, 140] width 10 height 10
click at [729, 186] on select "- Empty - Amazing Chocolate Chunk Cookie Bacon & Egg Breakfast Wrap Bistro Deli…" at bounding box center [740, 183] width 74 height 71
click at [704, 148] on select "- Empty - Amazing Chocolate Chunk Cookie Bacon & Egg Breakfast Wrap Bistro Deli…" at bounding box center [740, 183] width 74 height 71
type input "15"
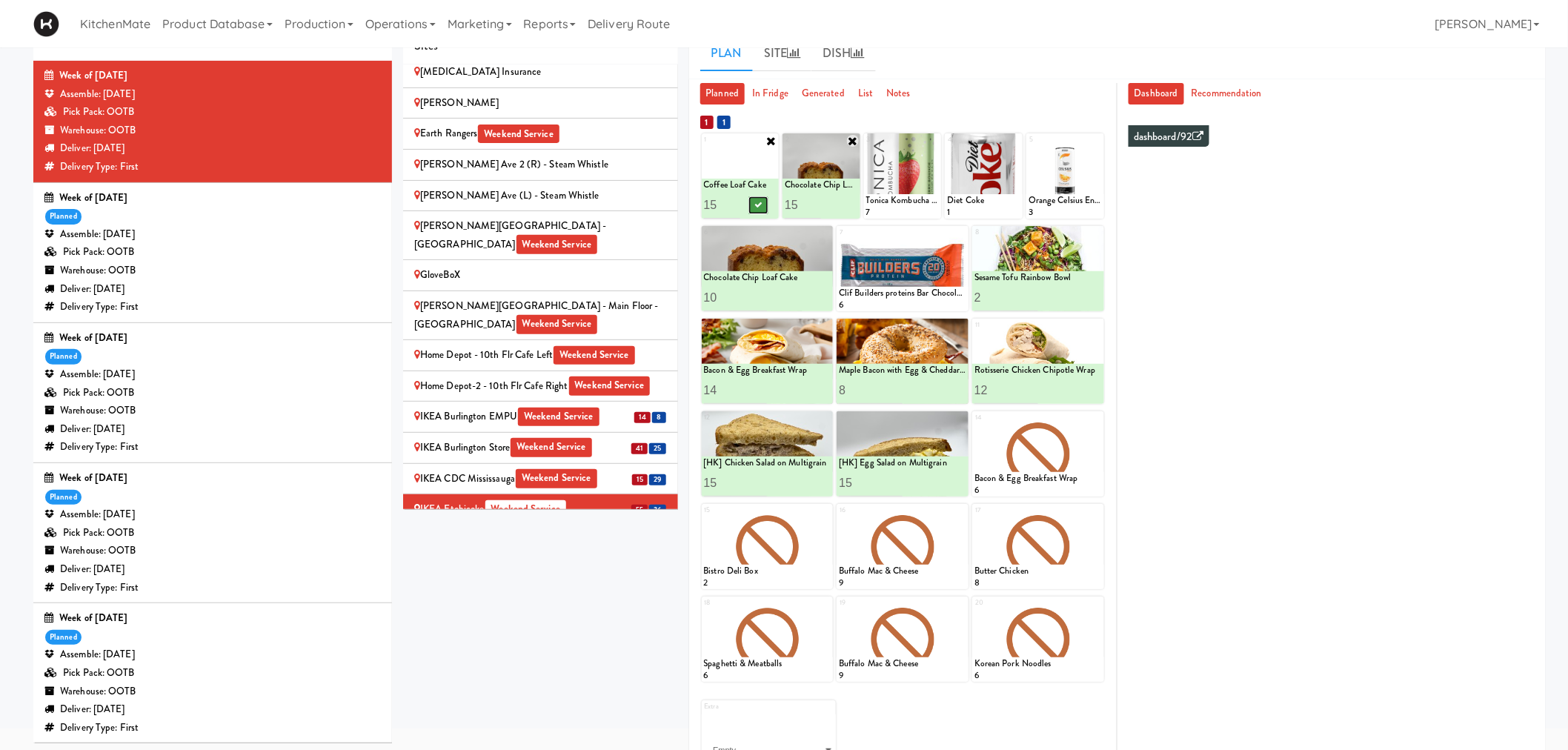
click at [757, 210] on button at bounding box center [758, 205] width 19 height 18
click at [1012, 141] on icon at bounding box center [1015, 140] width 10 height 10
click at [978, 189] on select "- Empty - Amazing Chocolate Chunk Cookie Bacon & Egg Breakfast Wrap Bistro Deli…" at bounding box center [983, 183] width 74 height 71
click at [947, 148] on select "- Empty - Amazing Chocolate Chunk Cookie Bacon & Egg Breakfast Wrap Bistro Deli…" at bounding box center [983, 183] width 74 height 71
type input "1"
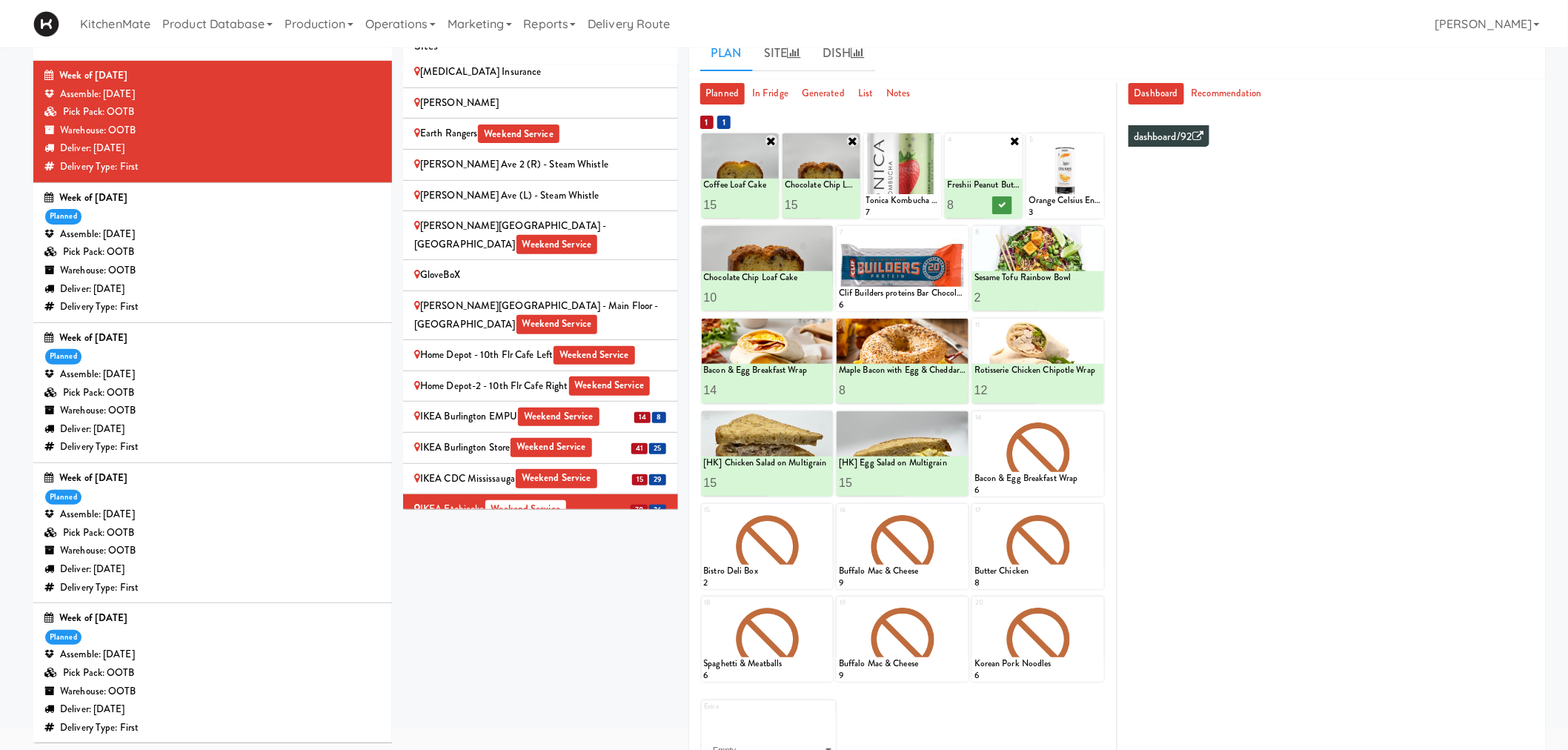
type input "8"
click at [1002, 207] on icon at bounding box center [1002, 204] width 8 height 9
click at [1097, 135] on icon at bounding box center [1096, 140] width 10 height 10
click at [1066, 189] on select "- Empty - Amazing Chocolate Chunk Cookie Bacon & Egg Breakfast Wrap Bistro Deli…" at bounding box center [1065, 183] width 74 height 71
click at [1029, 148] on select "- Empty - Amazing Chocolate Chunk Cookie Bacon & Egg Breakfast Wrap Bistro Deli…" at bounding box center [1065, 183] width 74 height 71
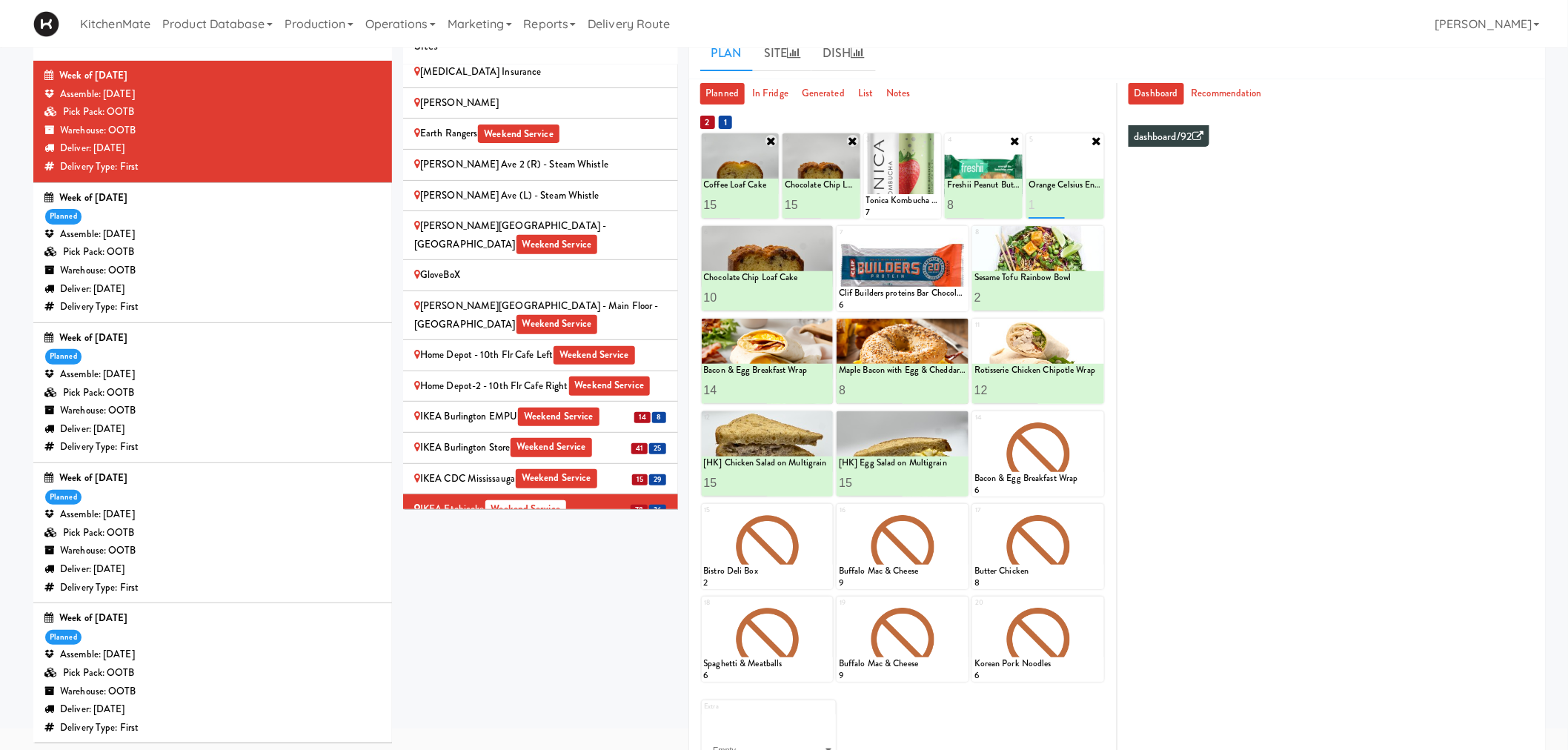
type input "1"
type input "5"
click at [1080, 201] on icon at bounding box center [1084, 204] width 8 height 9
click at [433, 582] on div "Sites [STREET_ADDRESS][PERSON_NAME] - Lobby [STREET_ADDRESS][PERSON_NAME] Weeke…" at bounding box center [974, 413] width 1142 height 772
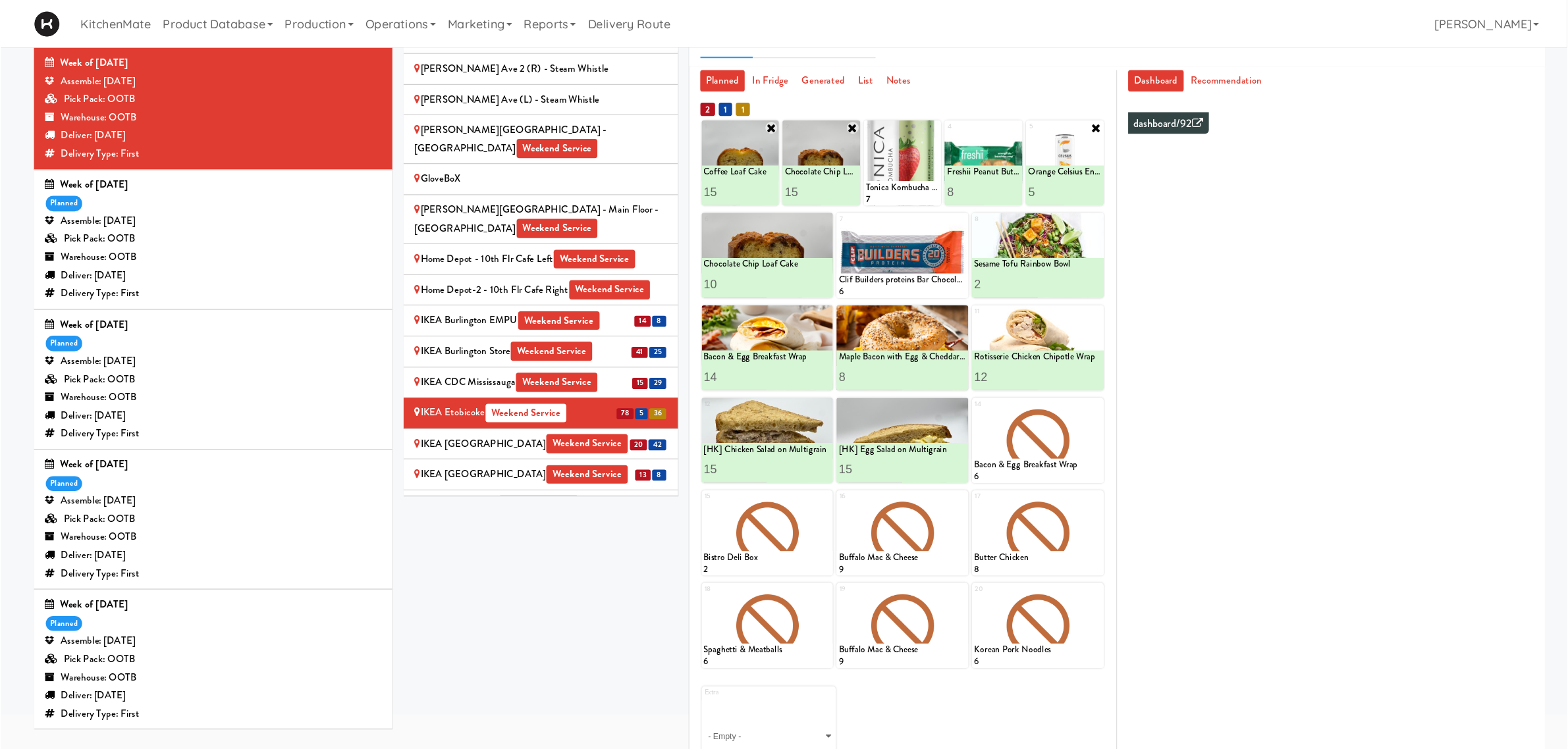
scroll to position [0, 0]
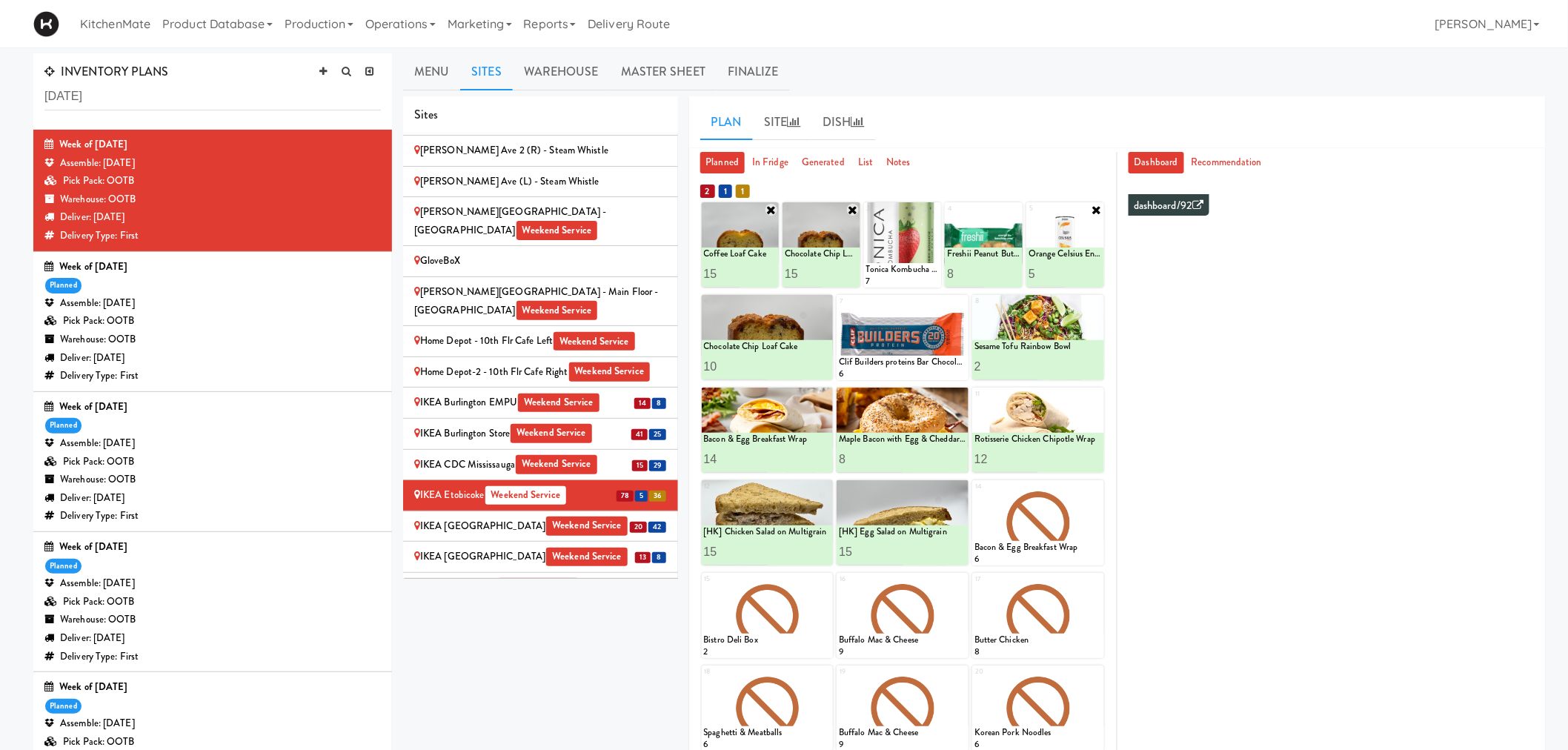
click at [495, 517] on div "IKEA North York Store Weekend Service" at bounding box center [540, 526] width 252 height 19
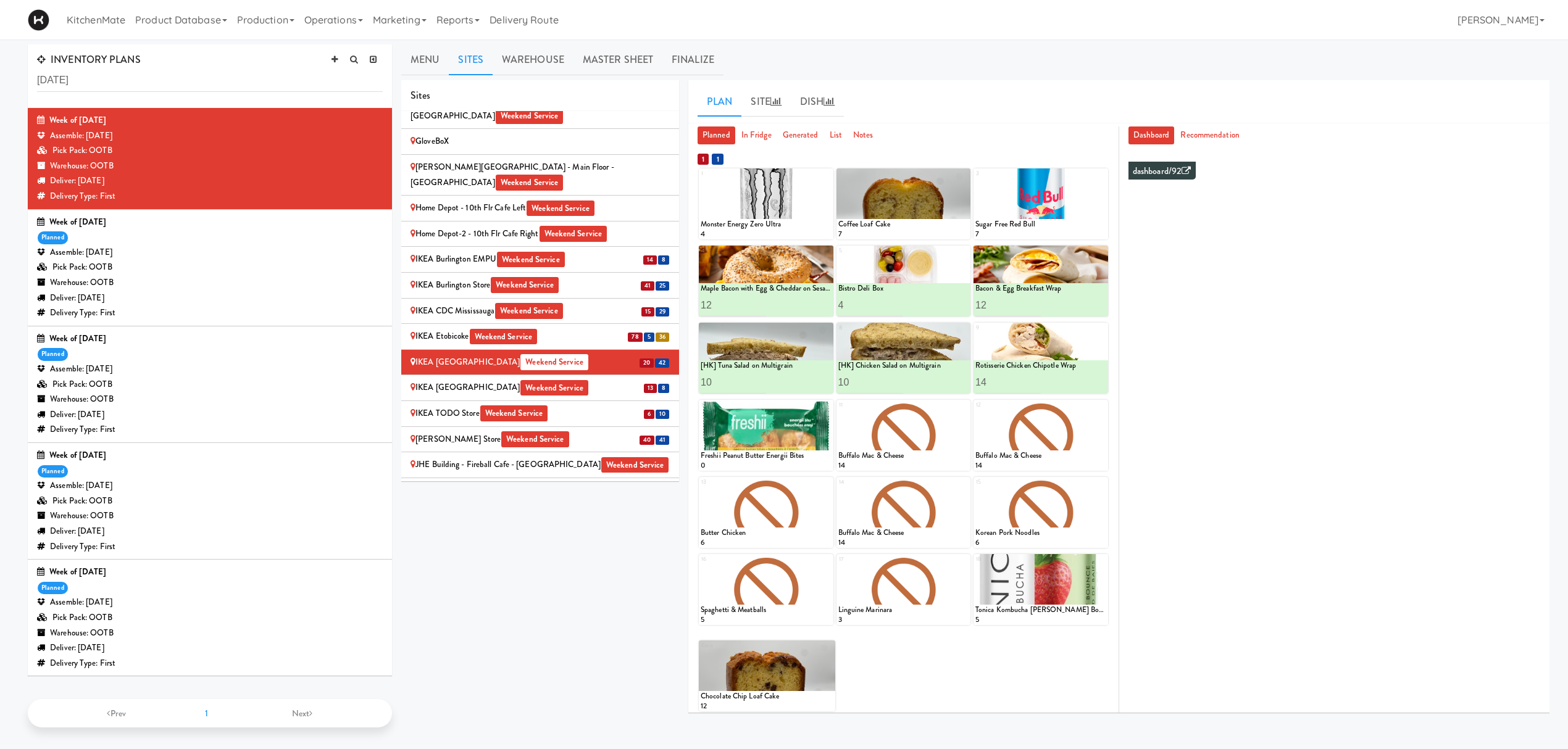
scroll to position [864, 0]
click at [453, 329] on div "IKEA Etobicoke Weekend Service" at bounding box center [540, 336] width 259 height 15
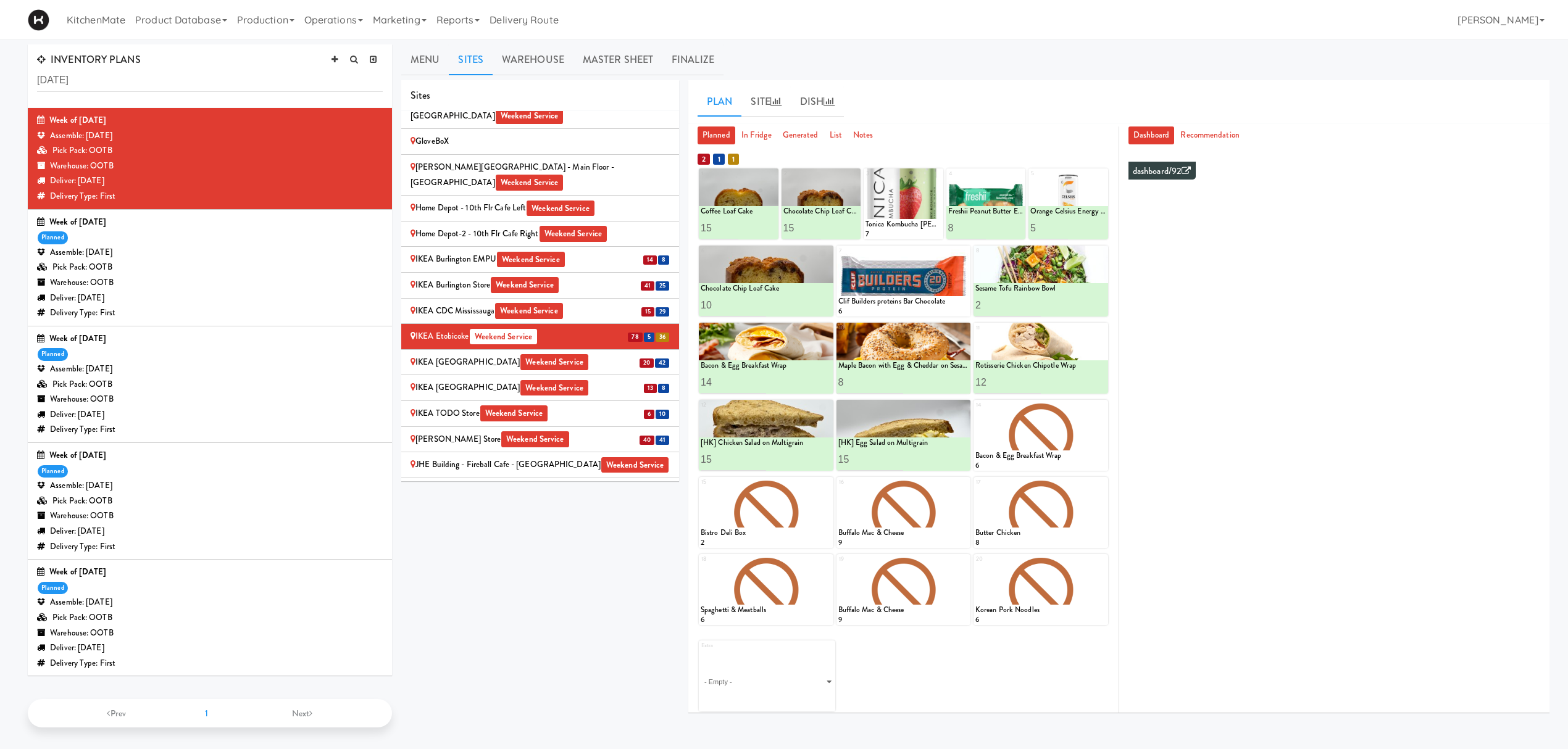
click at [480, 355] on div "IKEA North York Store Weekend Service" at bounding box center [540, 362] width 259 height 15
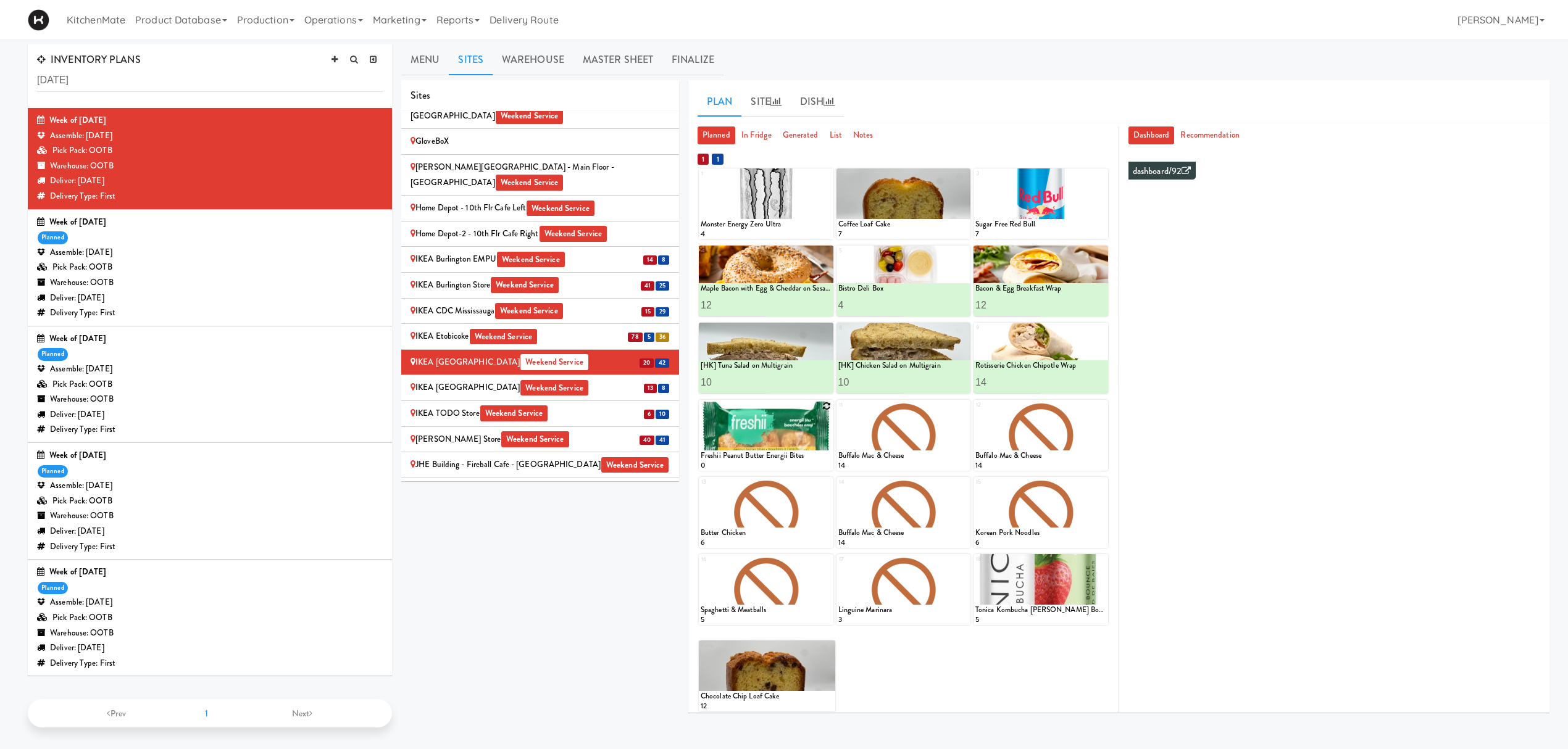
click at [823, 405] on icon at bounding box center [827, 405] width 8 height 8
click at [749, 442] on select "- Empty - Amazing Chocolate Chunk Cookie Bacon & Egg Breakfast Wrap Bistro Deli…" at bounding box center [766, 442] width 131 height 59
click at [701, 412] on select "- Empty - Amazing Chocolate Chunk Cookie Bacon & Egg Breakfast Wrap Bistro Deli…" at bounding box center [766, 442] width 131 height 59
type input "8"
click at [801, 457] on icon at bounding box center [798, 459] width 6 height 7
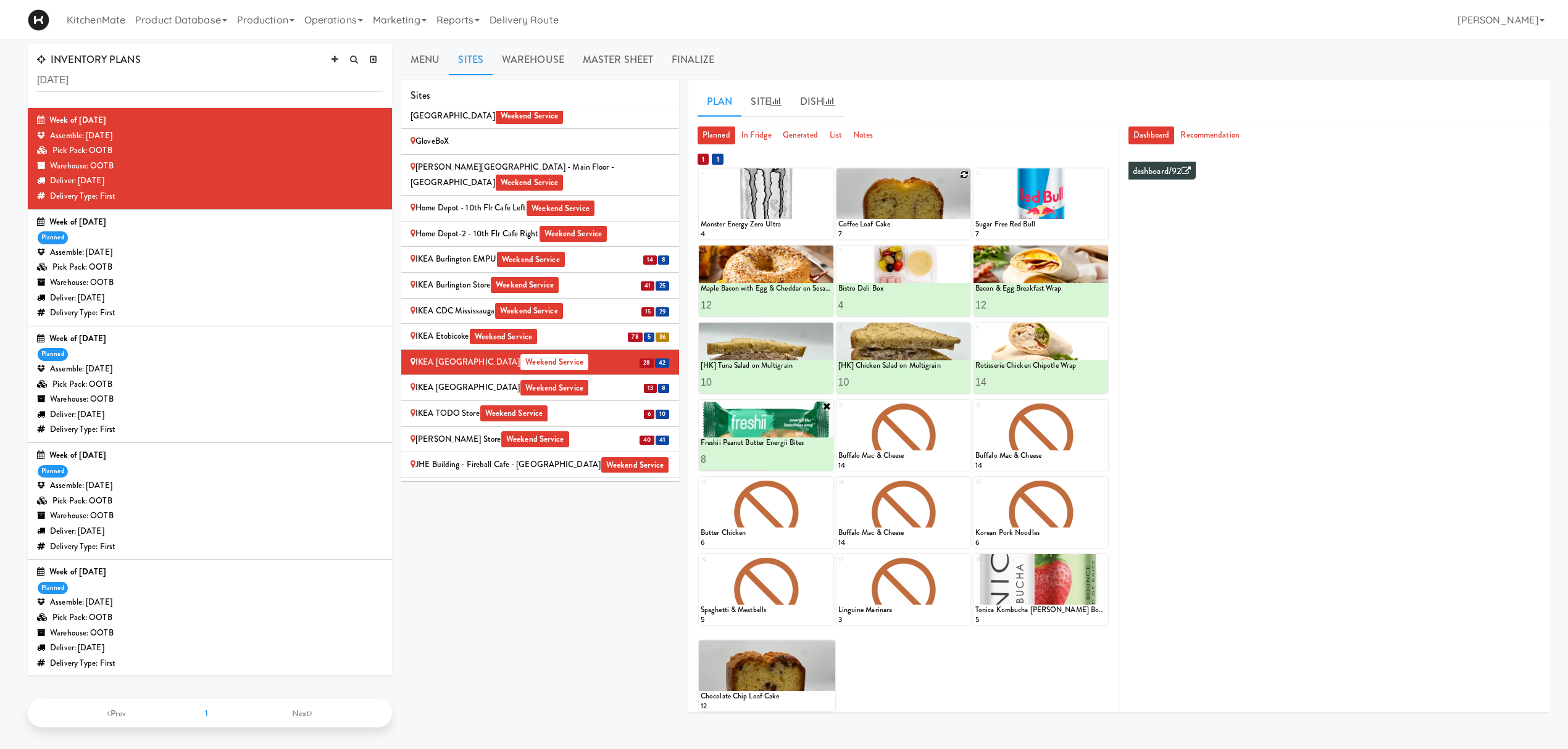
click at [966, 179] on icon at bounding box center [964, 174] width 8 height 8
click at [890, 213] on select "- Empty - Amazing Chocolate Chunk Cookie Bacon & Egg Breakfast Wrap Bistro Deli…" at bounding box center [903, 210] width 131 height 59
click at [838, 180] on select "- Empty - Amazing Chocolate Chunk Cookie Bacon & Egg Breakfast Wrap Bistro Deli…" at bounding box center [903, 210] width 131 height 59
type input "12"
click at [930, 232] on button at bounding box center [936, 228] width 16 height 15
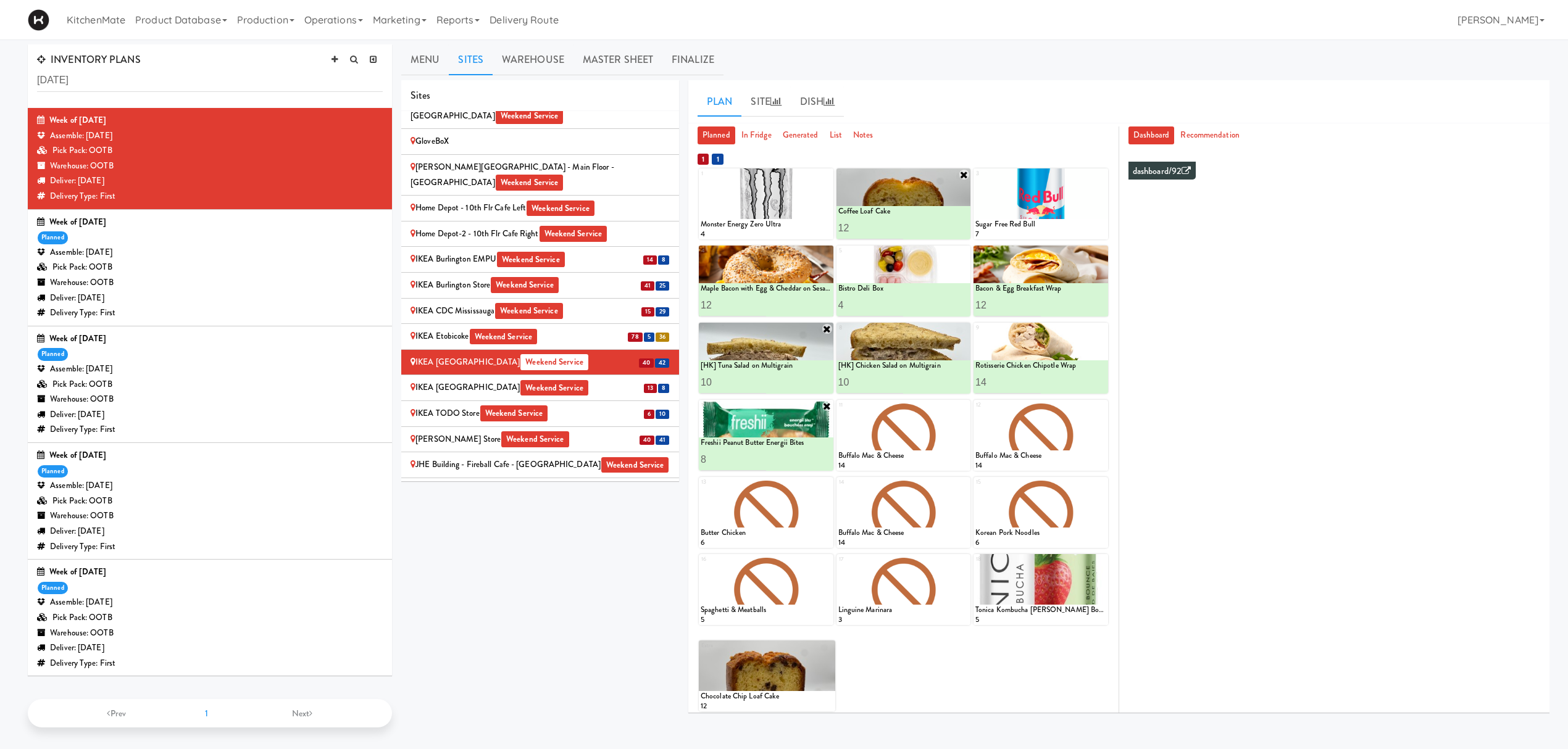
scroll to position [39, 0]
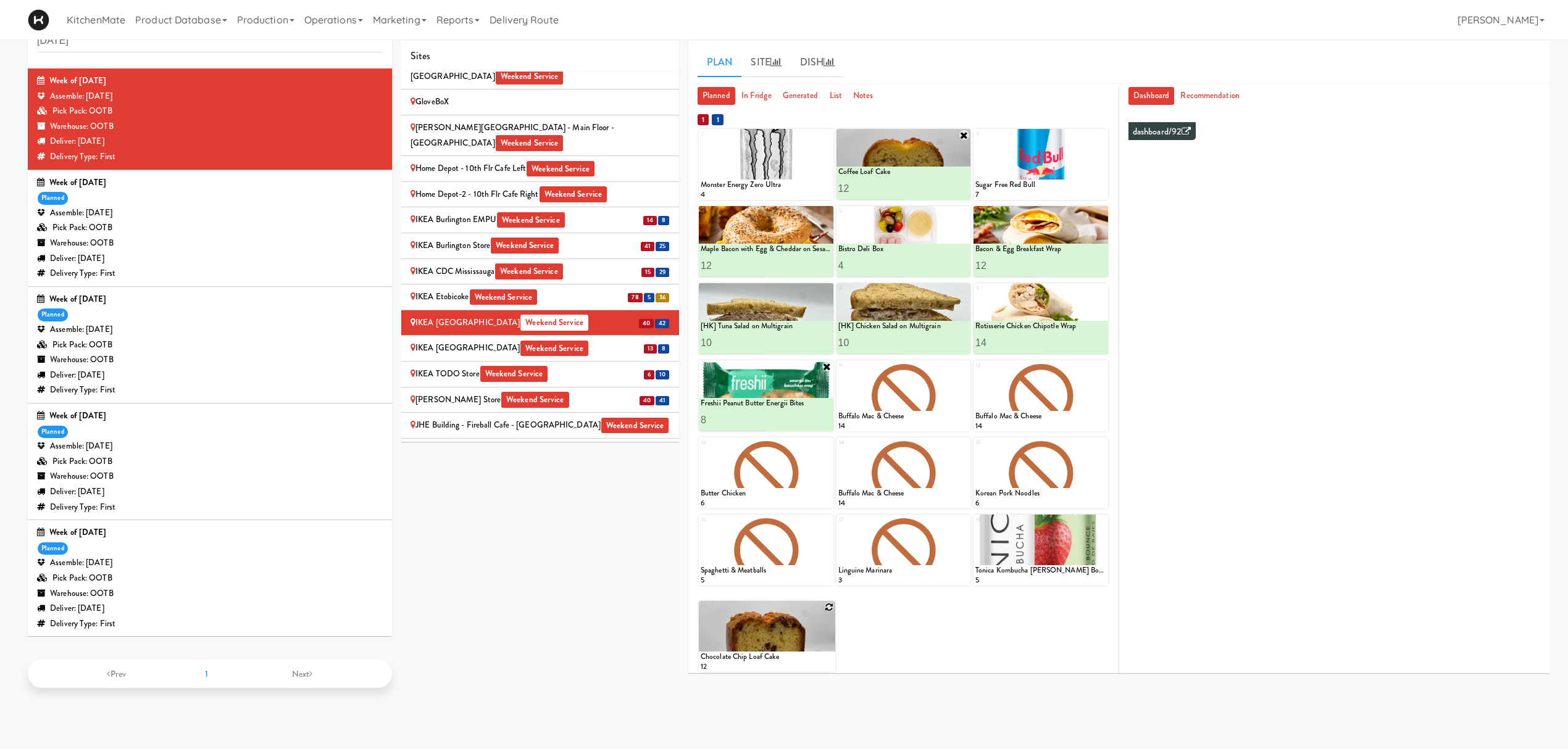
click at [828, 561] on icon at bounding box center [828, 607] width 8 height 8
click at [805, 561] on select "- Empty - Amazing Chocolate Chunk Cookie Bacon & Egg Breakfast Wrap Bistro Deli…" at bounding box center [767, 643] width 133 height 59
click at [701, 561] on select "- Empty - Amazing Chocolate Chunk Cookie Bacon & Egg Breakfast Wrap Bistro Deli…" at bounding box center [767, 643] width 133 height 59
type input "10"
click at [799, 561] on button at bounding box center [799, 661] width 16 height 15
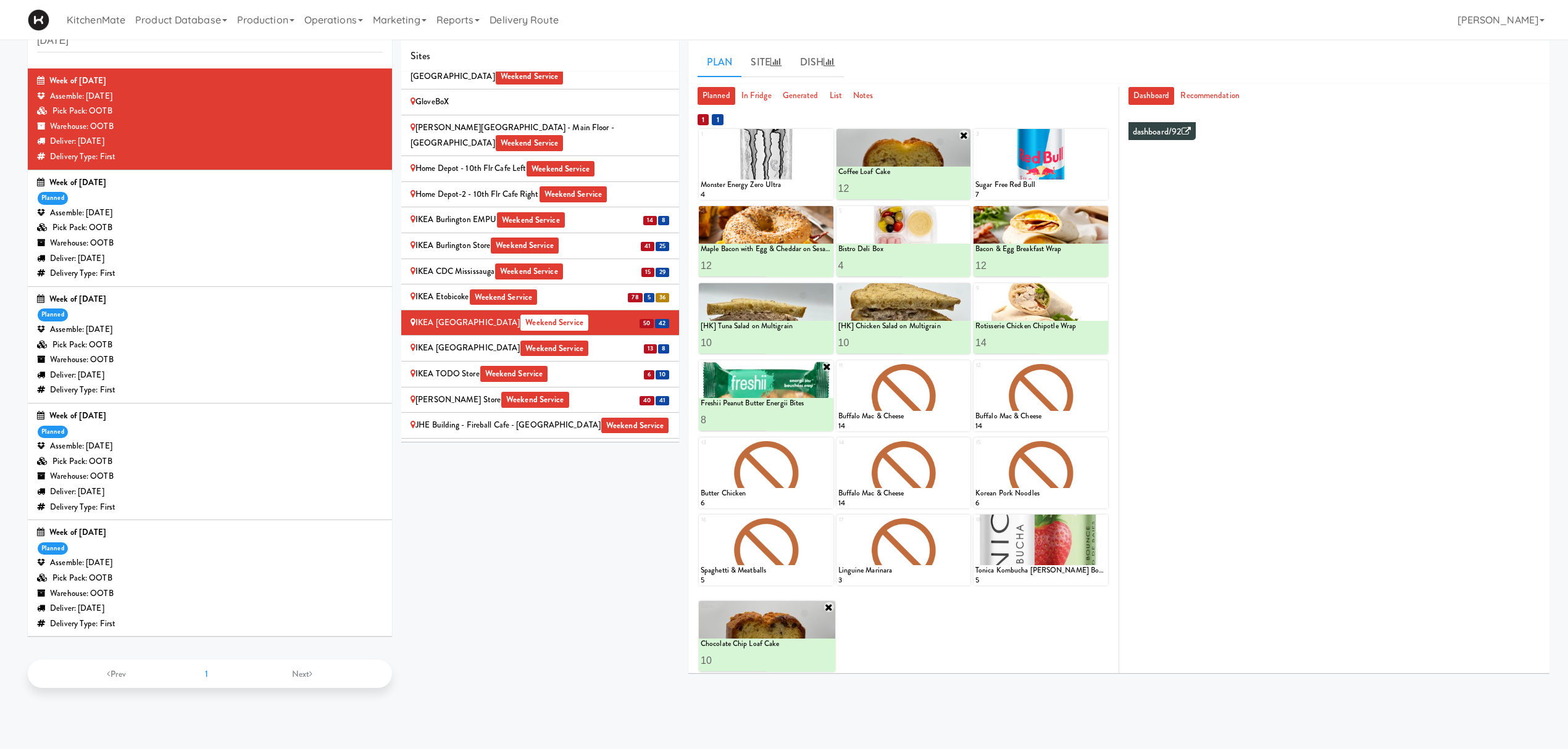
scroll to position [0, 0]
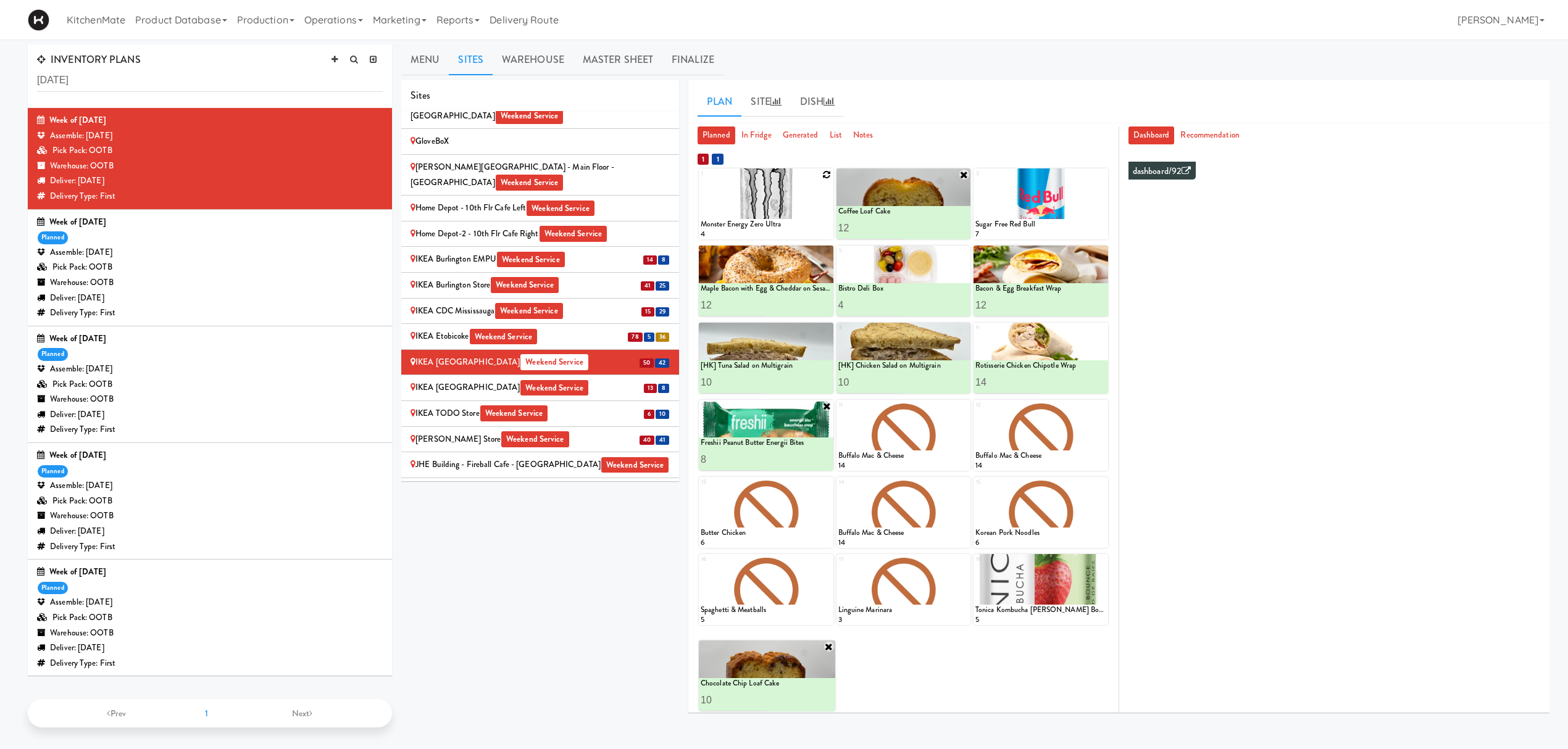
click at [827, 170] on icon at bounding box center [827, 174] width 8 height 8
click at [759, 218] on select "- Empty - Amazing Chocolate Chunk Cookie Bacon & Egg Breakfast Wrap Bistro Deli…" at bounding box center [766, 210] width 131 height 59
click at [701, 180] on select "- Empty - Amazing Chocolate Chunk Cookie Bacon & Egg Breakfast Wrap Bistro Deli…" at bounding box center [766, 210] width 131 height 59
type input "12"
click at [803, 223] on button at bounding box center [798, 228] width 16 height 15
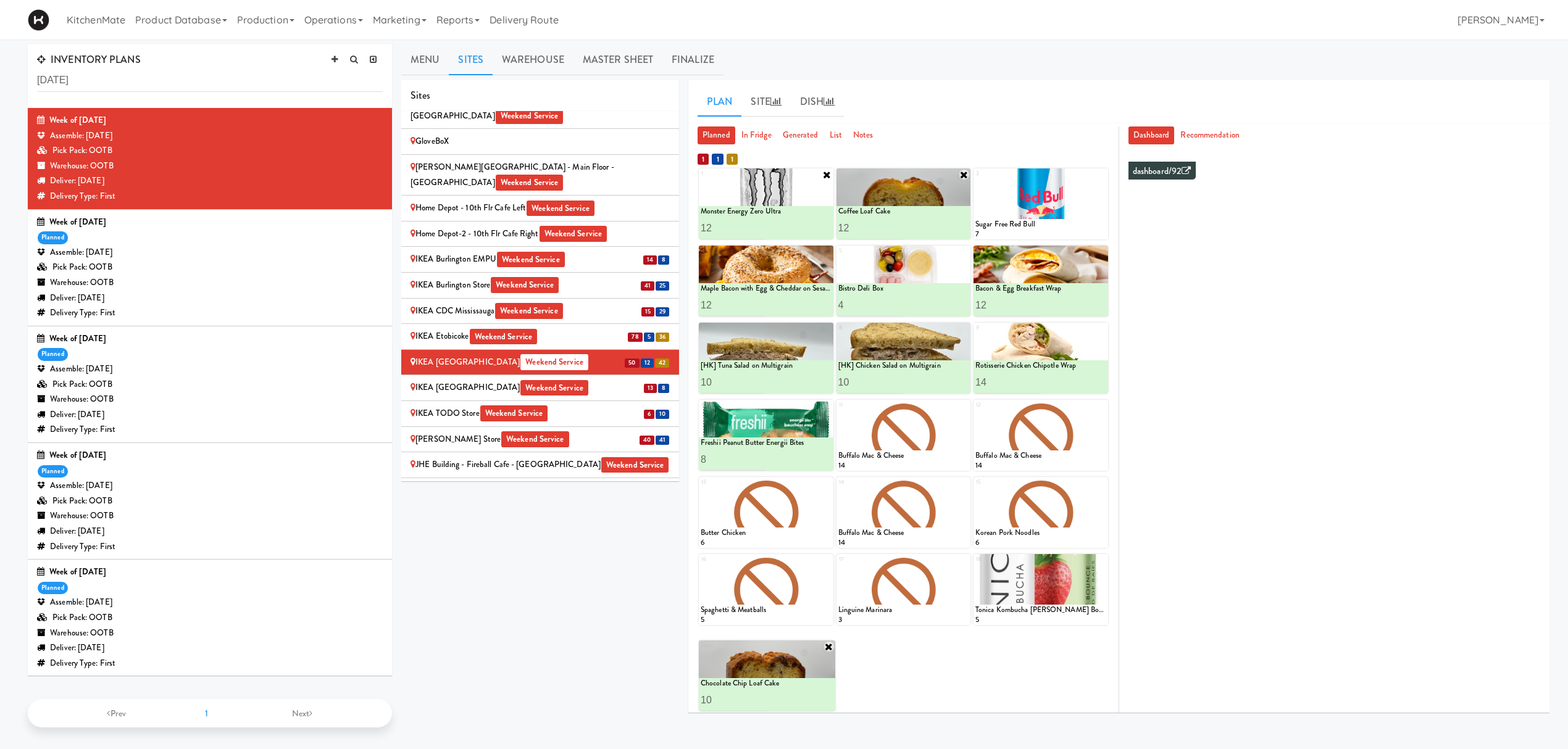
drag, startPoint x: 534, startPoint y: 360, endPoint x: 527, endPoint y: 383, distance: 24.0
click at [534, 380] on span "Weekend Service" at bounding box center [554, 388] width 68 height 16
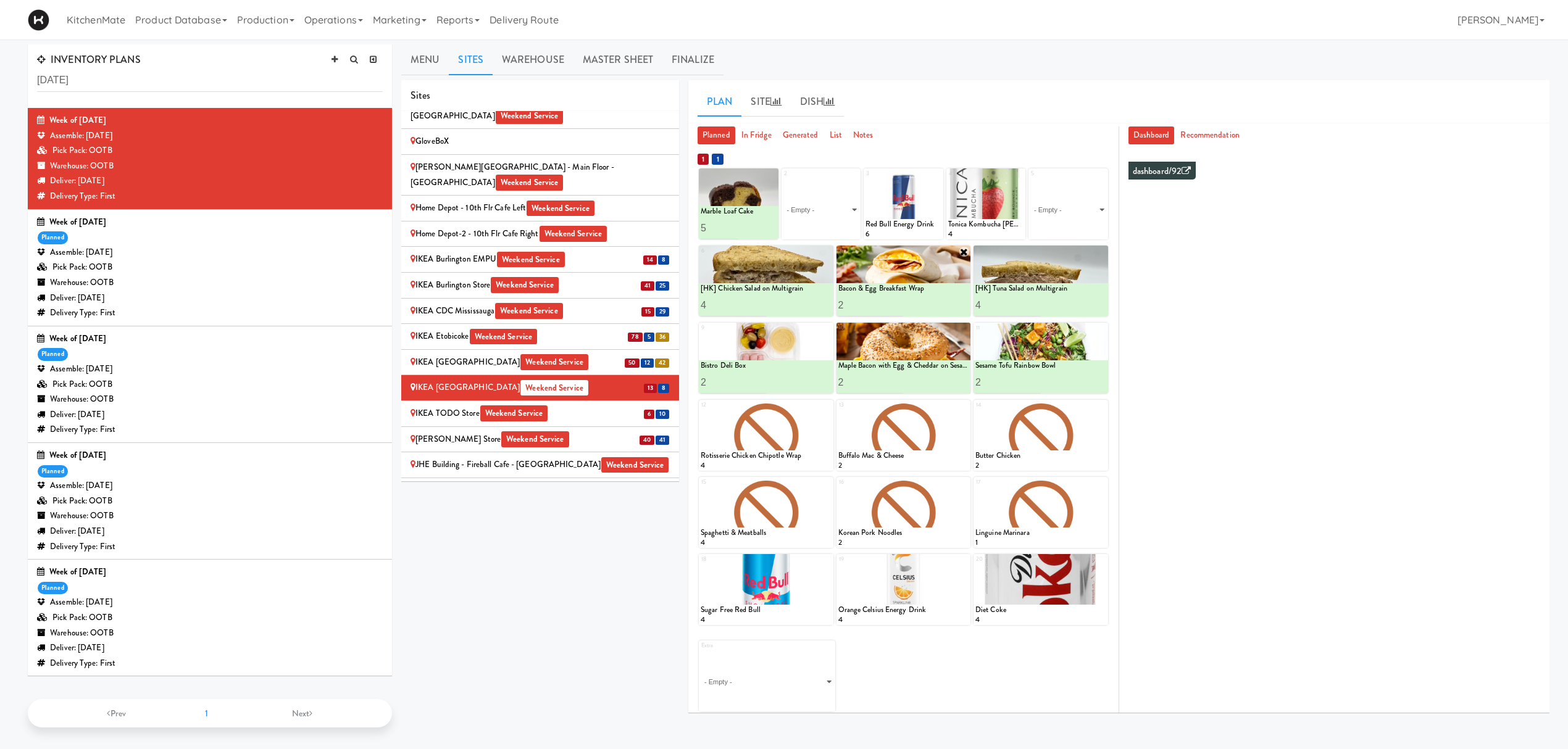
scroll to position [39, 0]
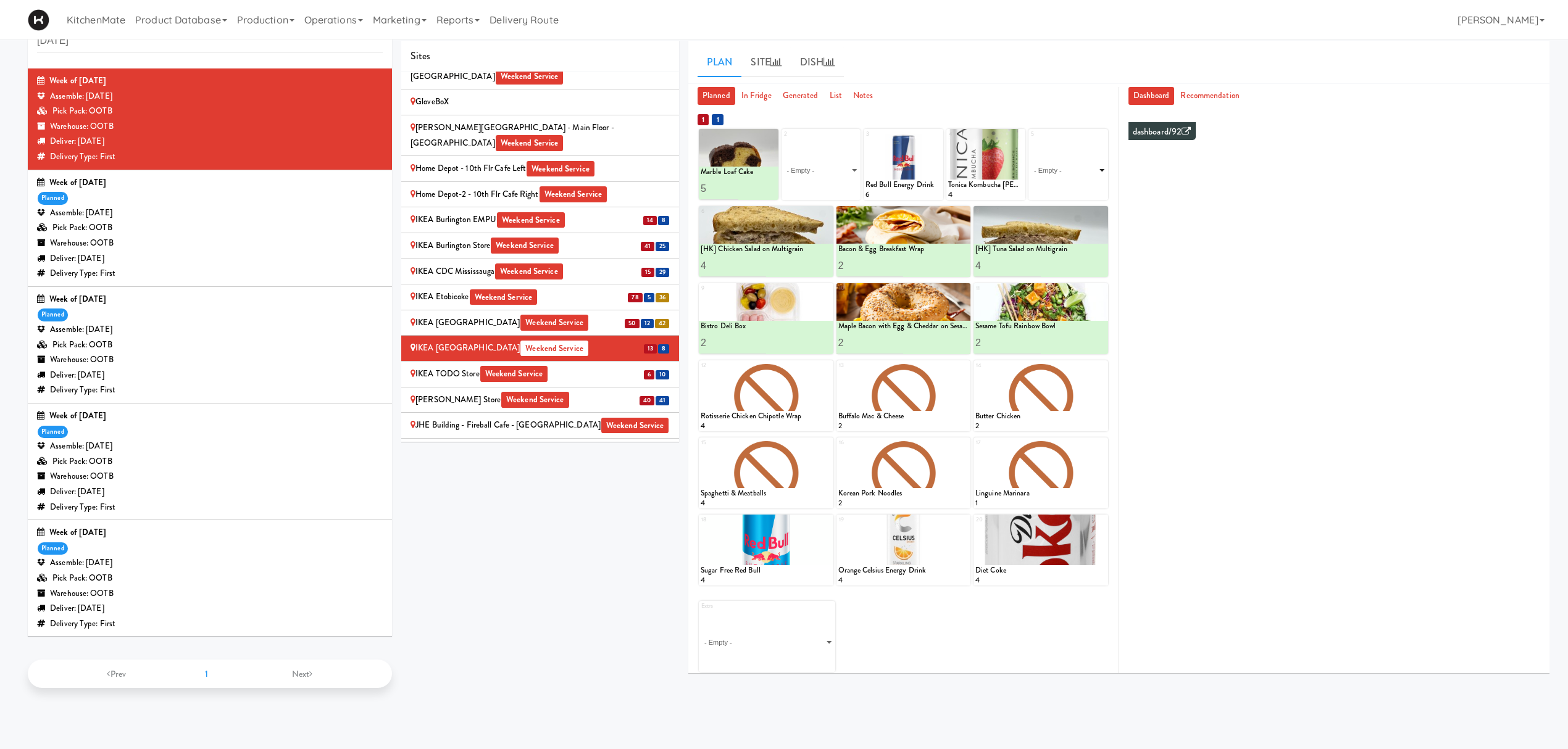
click at [1085, 173] on select "- Empty - Amazing Chocolate Chunk Cookie Bacon & Egg Breakfast Wrap Bistro Deli…" at bounding box center [1068, 170] width 76 height 59
click at [1030, 141] on select "- Empty - Amazing Chocolate Chunk Cookie Bacon & Egg Breakfast Wrap Bistro Deli…" at bounding box center [1068, 170] width 76 height 59
type input "7"
click at [1084, 182] on button at bounding box center [1086, 188] width 16 height 15
click at [773, 137] on icon at bounding box center [772, 135] width 10 height 10
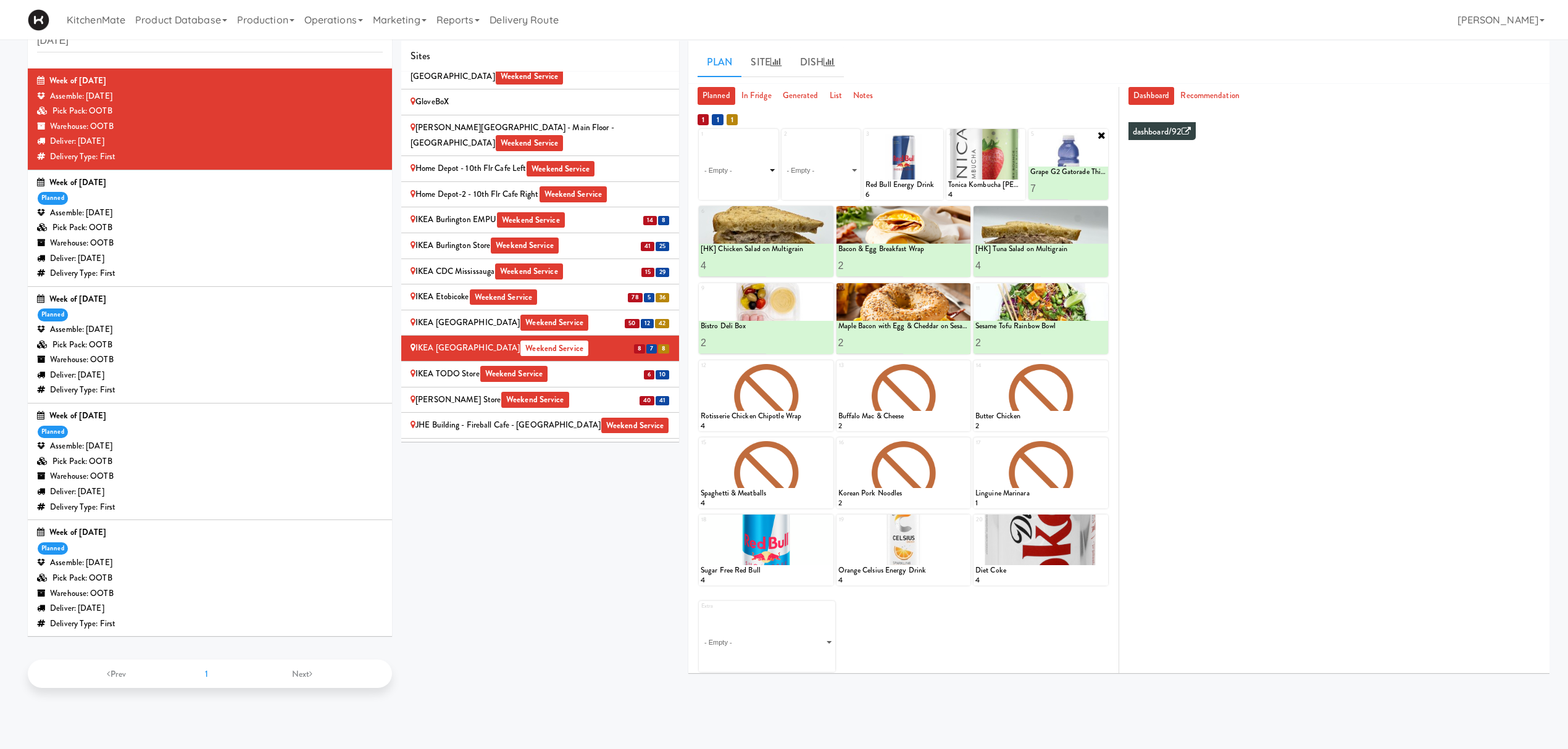
click at [747, 170] on select "- Empty - Amazing Chocolate Chunk Cookie Bacon & Egg Breakfast Wrap Bistro Deli…" at bounding box center [739, 170] width 76 height 59
click at [701, 141] on select "- Empty - Amazing Chocolate Chunk Cookie Bacon & Egg Breakfast Wrap Bistro Deli…" at bounding box center [739, 170] width 76 height 59
type input "7"
click at [763, 193] on button at bounding box center [757, 188] width 16 height 15
click at [796, 166] on select "- Empty - Amazing Chocolate Chunk Cookie Bacon & Egg Breakfast Wrap Bistro Deli…" at bounding box center [821, 170] width 76 height 59
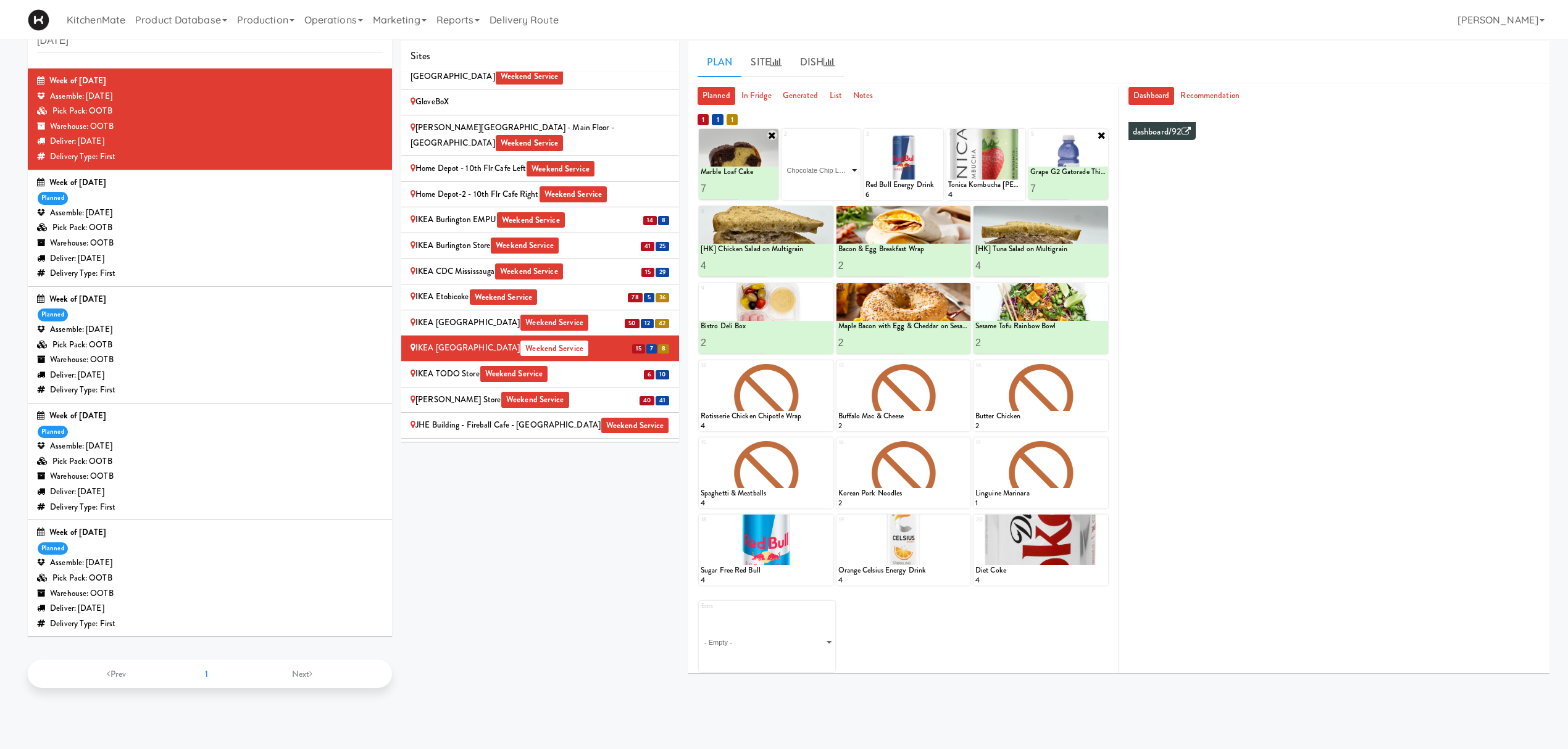
click at [783, 141] on select "- Empty - Amazing Chocolate Chunk Cookie Bacon & Egg Breakfast Wrap Bistro Deli…" at bounding box center [821, 170] width 76 height 59
type input "5"
click at [846, 188] on button at bounding box center [839, 188] width 16 height 15
click at [718, 185] on input "7" at bounding box center [720, 188] width 37 height 23
type input "5"
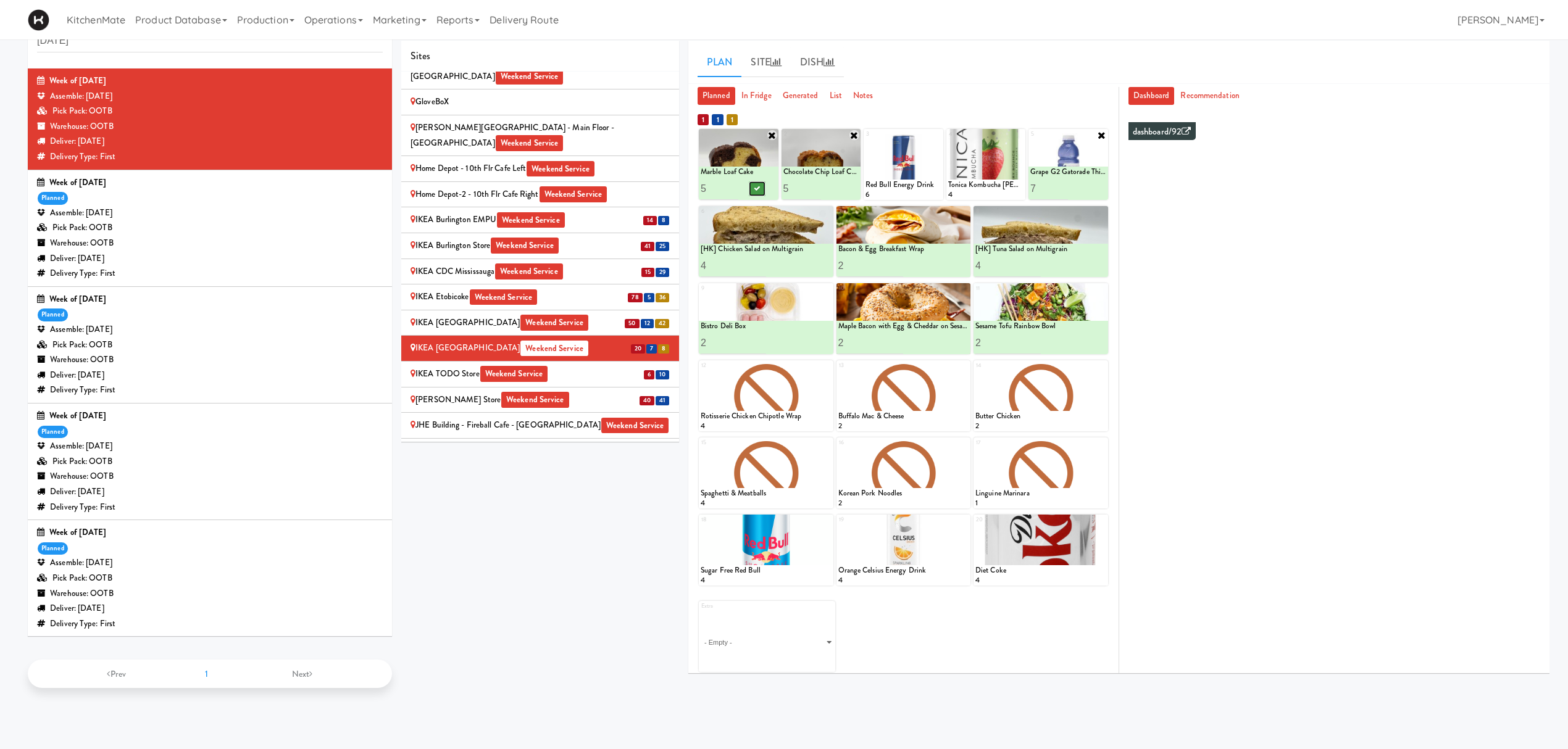
click at [753, 189] on button at bounding box center [757, 188] width 16 height 15
click at [687, 210] on div "Sites [STREET_ADDRESS][PERSON_NAME] - Lobby [STREET_ADDRESS][PERSON_NAME] Weeke…" at bounding box center [544, 246] width 287 height 411
click at [1099, 523] on icon at bounding box center [1101, 520] width 8 height 8
click at [973, 561] on div "Extra - Empty - Amazing Chocolate Chunk Cookie Bacon & Egg Breakfast Wrap Bistr…" at bounding box center [903, 632] width 409 height 80
click at [1080, 560] on select "- Empty - Amazing Chocolate Chunk Cookie Bacon & Egg Breakfast Wrap Bistro Deli…" at bounding box center [1041, 556] width 131 height 59
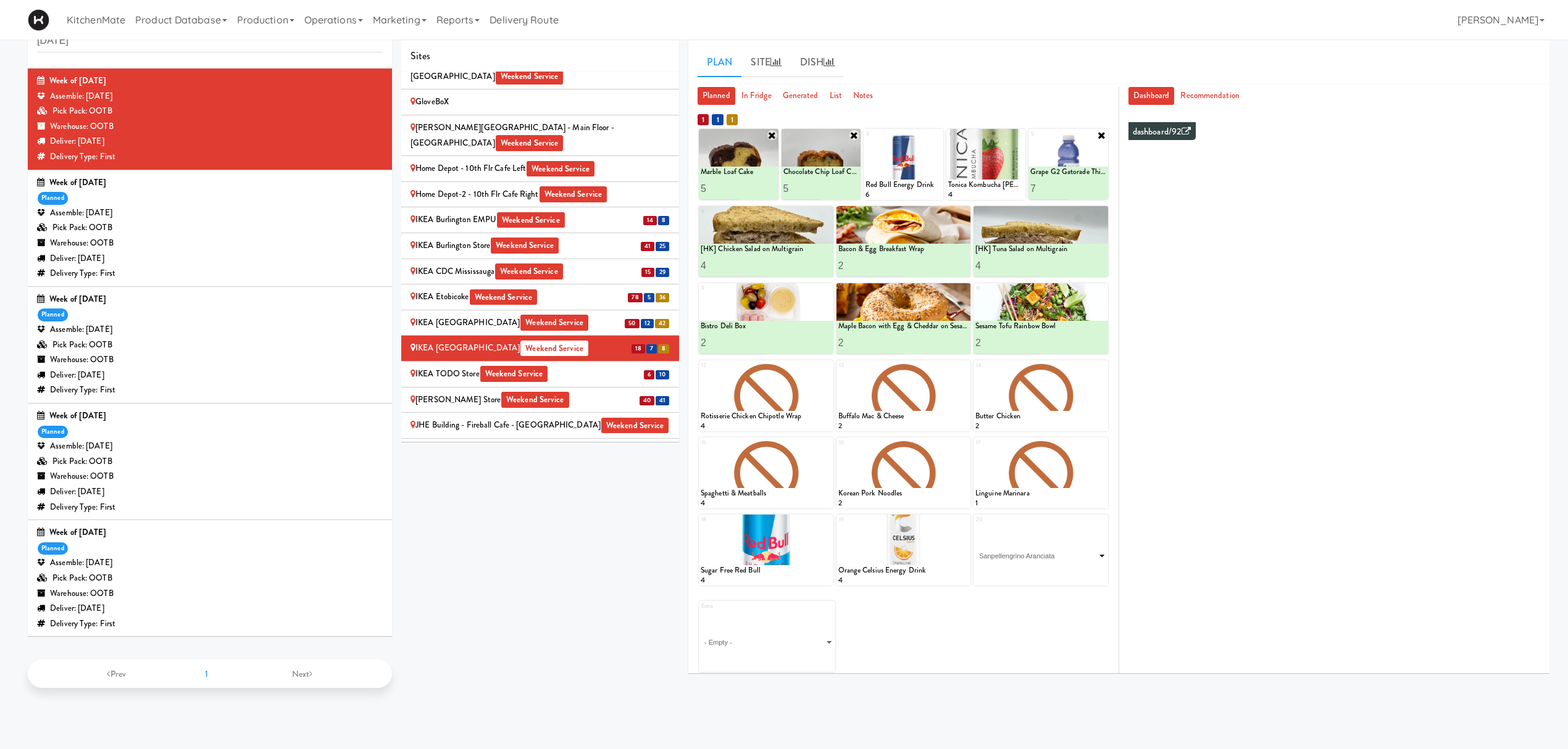
click at [975, 527] on select "- Empty - Amazing Chocolate Chunk Cookie Bacon & Egg Breakfast Wrap Bistro Deli…" at bounding box center [1041, 556] width 131 height 59
type input "1"
type input "4"
click at [996, 561] on div "Extra - Empty - Amazing Chocolate Chunk Cookie Bacon & Egg Breakfast Wrap Bistr…" at bounding box center [903, 632] width 409 height 80
click at [1072, 561] on icon at bounding box center [1073, 574] width 6 height 7
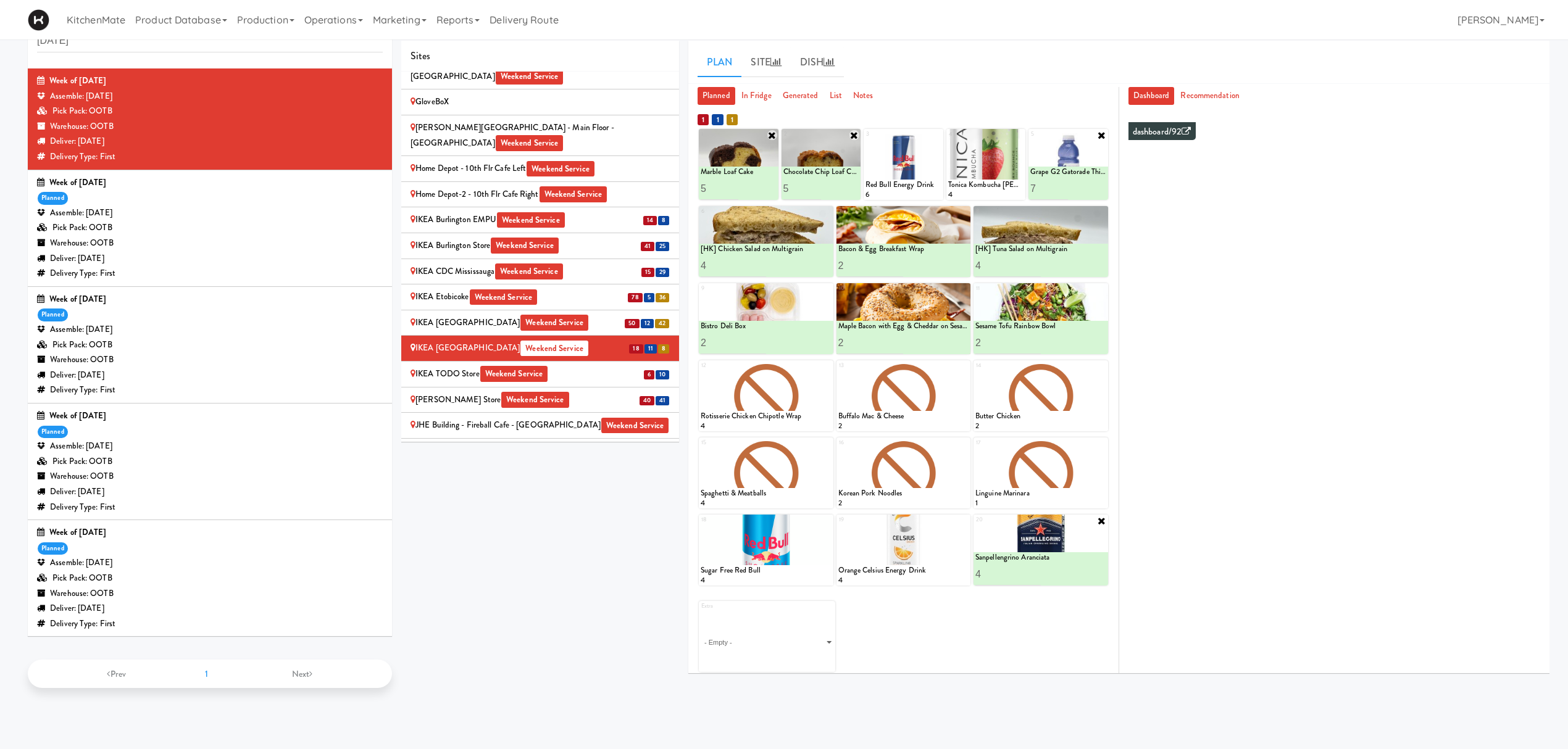
scroll to position [0, 0]
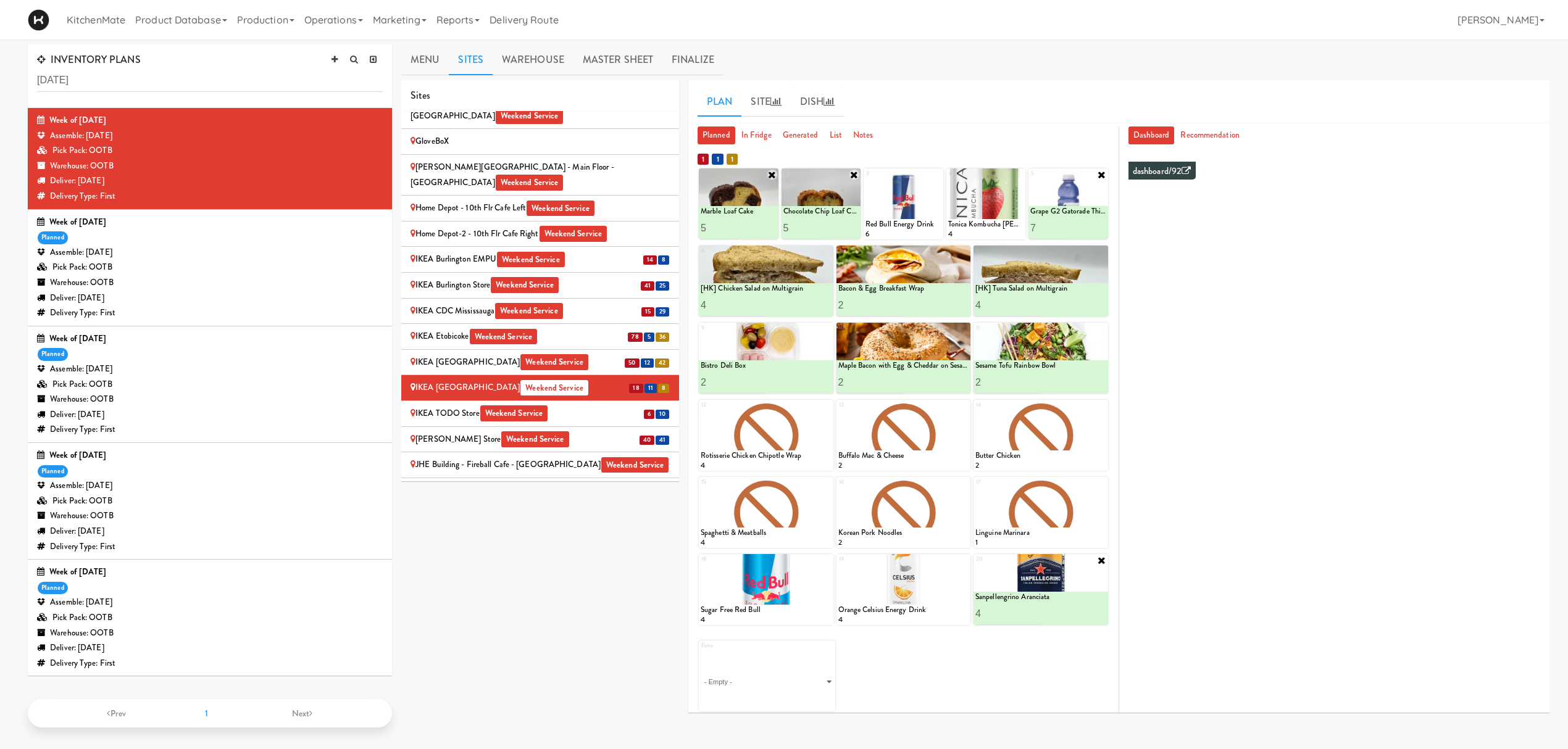
click at [606, 561] on div "Sites [STREET_ADDRESS][PERSON_NAME] - Lobby [STREET_ADDRESS][PERSON_NAME] Weeke…" at bounding box center [975, 401] width 1148 height 643
click at [479, 401] on li "6 10 IKEA TODO Store Weekend Service" at bounding box center [540, 414] width 278 height 26
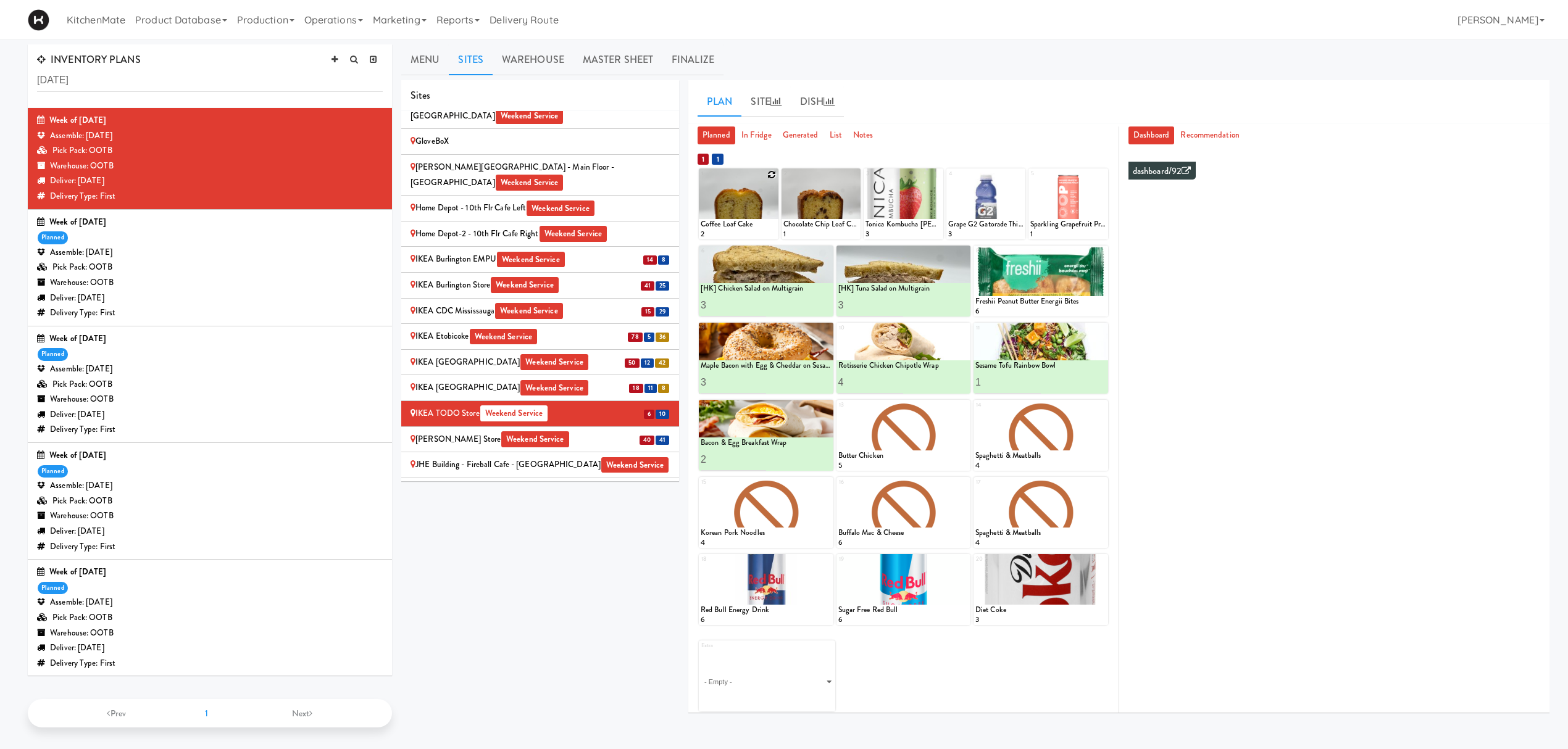
click at [734, 230] on div "Coffee Loaf Cake 2" at bounding box center [738, 229] width 79 height 21
click at [773, 173] on icon at bounding box center [772, 174] width 8 height 8
click at [757, 212] on select "- Empty - Amazing Chocolate Chunk Cookie Bacon & Egg Breakfast Wrap Bistro Deli…" at bounding box center [739, 210] width 76 height 59
click at [701, 180] on select "- Empty - Amazing Chocolate Chunk Cookie Bacon & Egg Breakfast Wrap Bistro Deli…" at bounding box center [739, 210] width 76 height 59
type input "5"
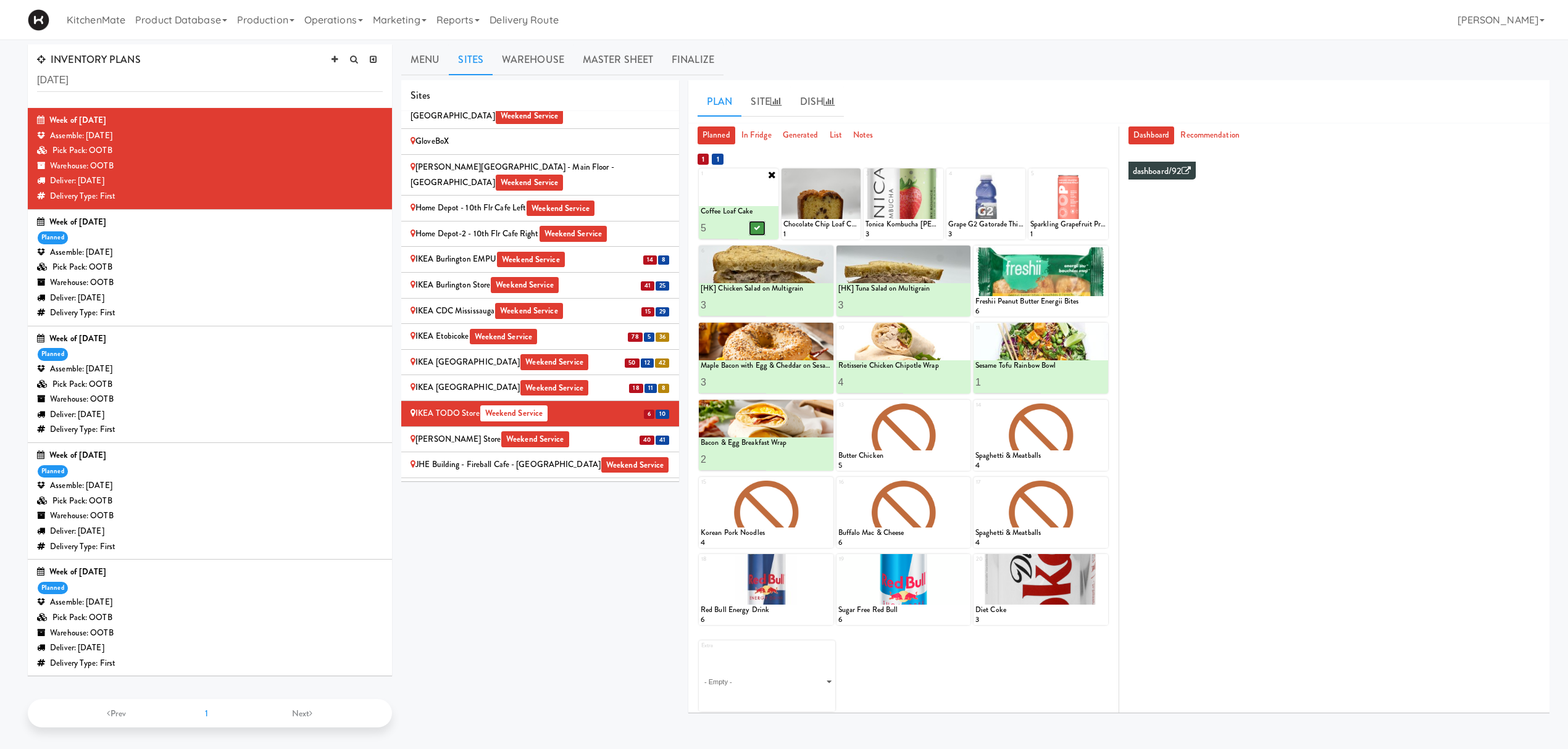
click at [763, 224] on button at bounding box center [757, 228] width 16 height 15
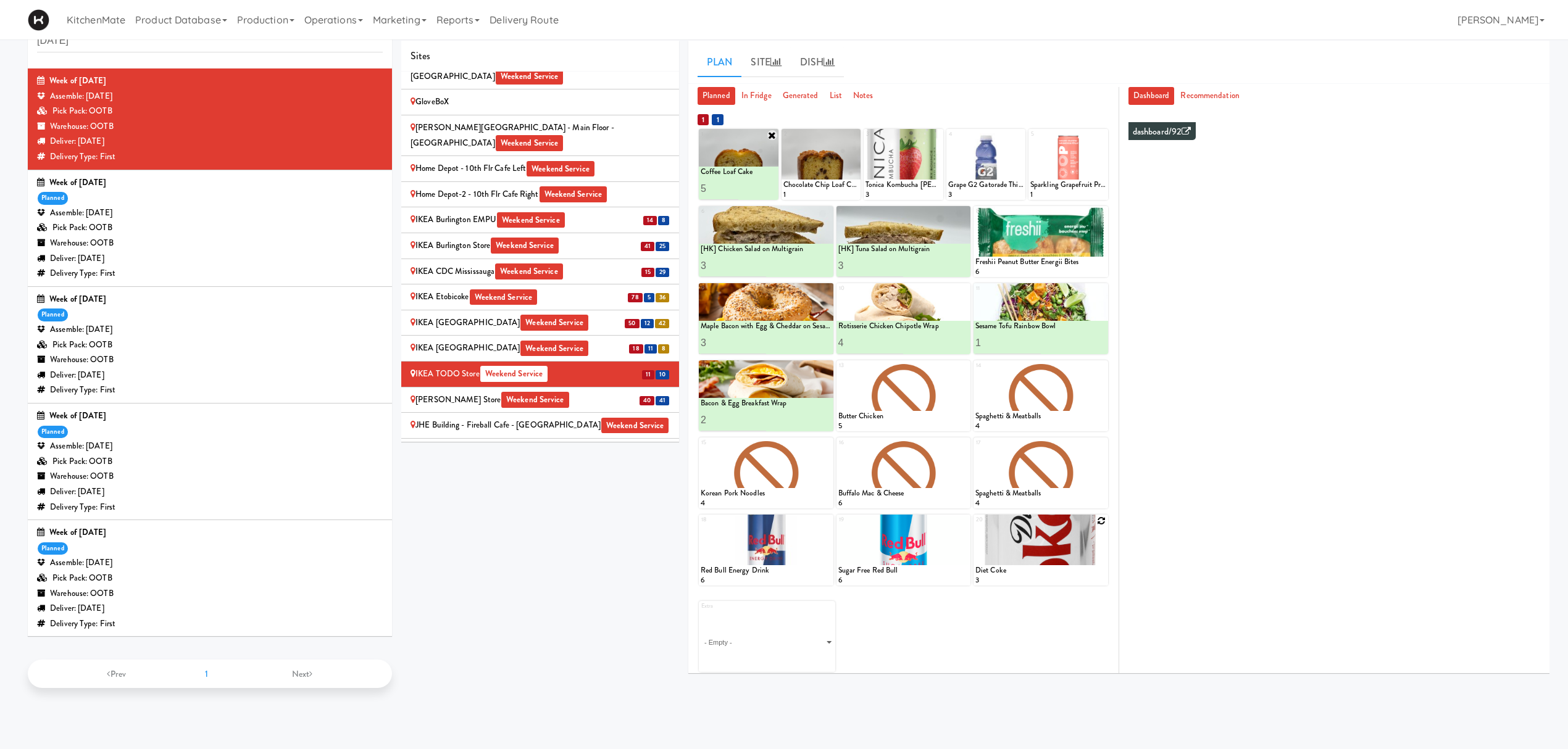
click at [1102, 520] on icon at bounding box center [1101, 520] width 8 height 8
click at [499, 340] on div "IKEA Scarborough Town Center Weekend Service" at bounding box center [540, 348] width 259 height 15
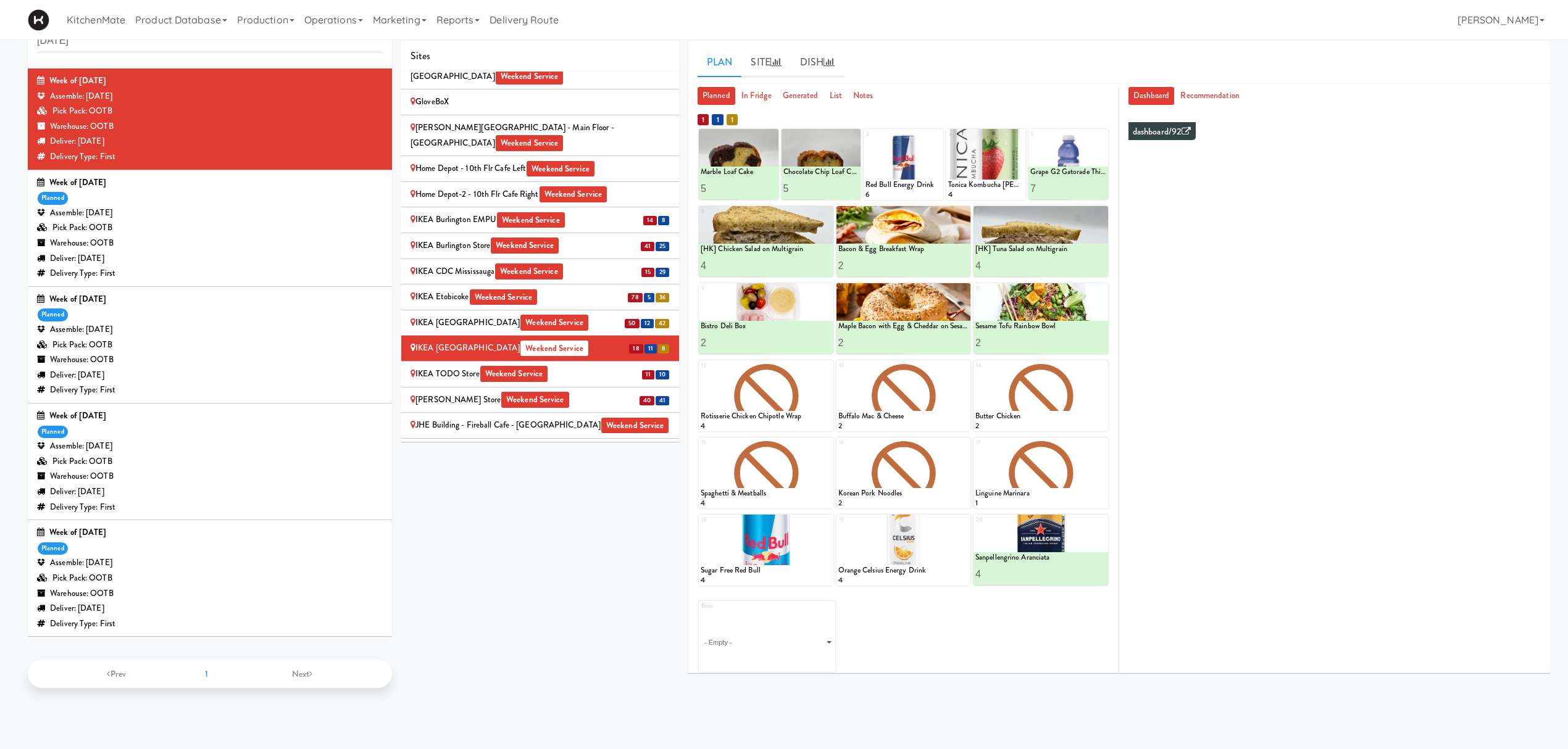
click at [455, 362] on li "11 10 IKEA TODO Store Weekend Service" at bounding box center [540, 374] width 278 height 26
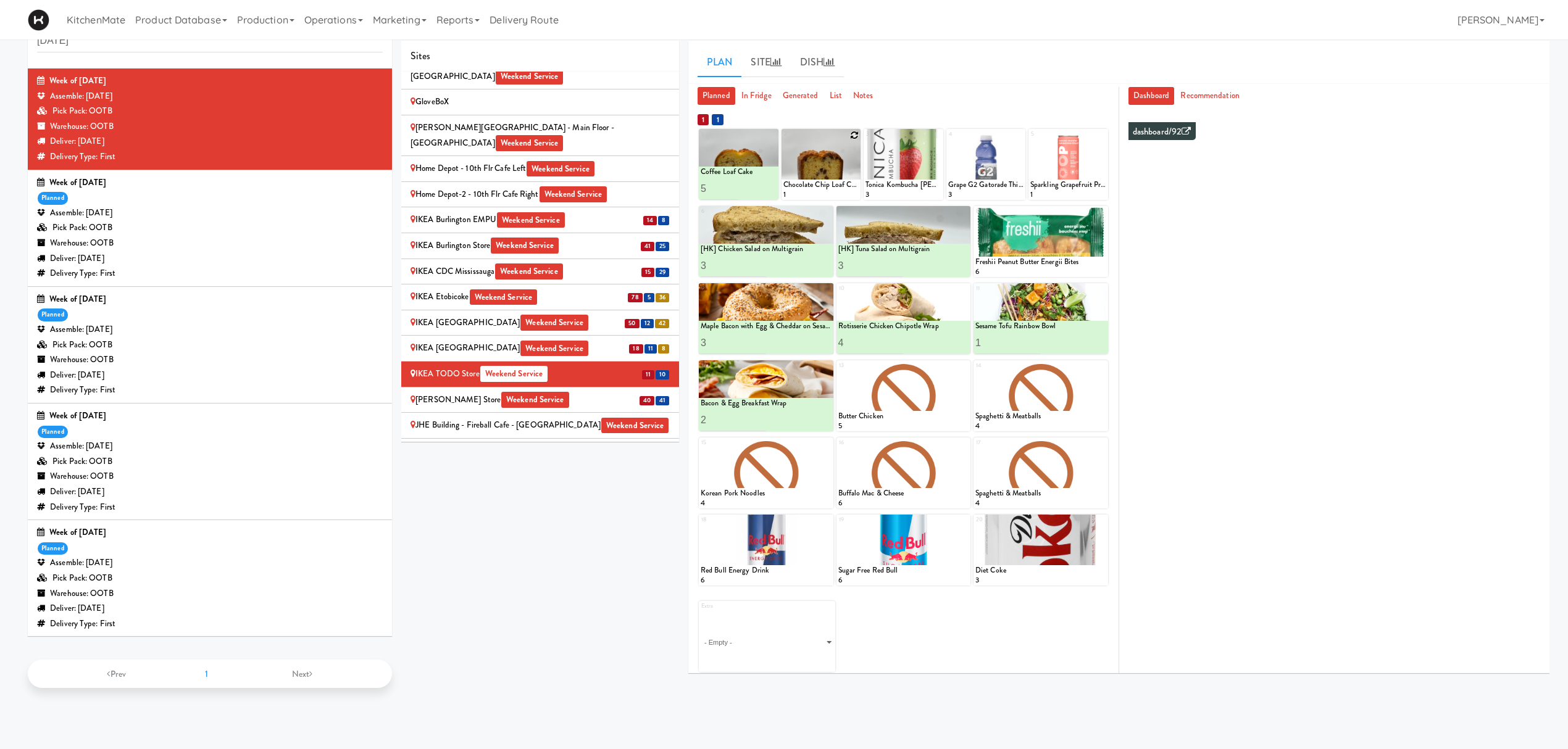
click at [850, 137] on icon at bounding box center [854, 135] width 8 height 8
drag, startPoint x: 836, startPoint y: 173, endPoint x: 769, endPoint y: 141, distance: 74.2
click at [832, 175] on select "- Empty - Amazing Chocolate Chunk Cookie Bacon & Egg Breakfast Wrap Bistro Deli…" at bounding box center [821, 170] width 76 height 59
click at [796, 170] on select "- Empty - Amazing Chocolate Chunk Cookie Bacon & Egg Breakfast Wrap Bistro Deli…" at bounding box center [821, 170] width 76 height 59
click at [783, 141] on select "- Empty - Amazing Chocolate Chunk Cookie Bacon & Egg Breakfast Wrap Bistro Deli…" at bounding box center [821, 170] width 76 height 59
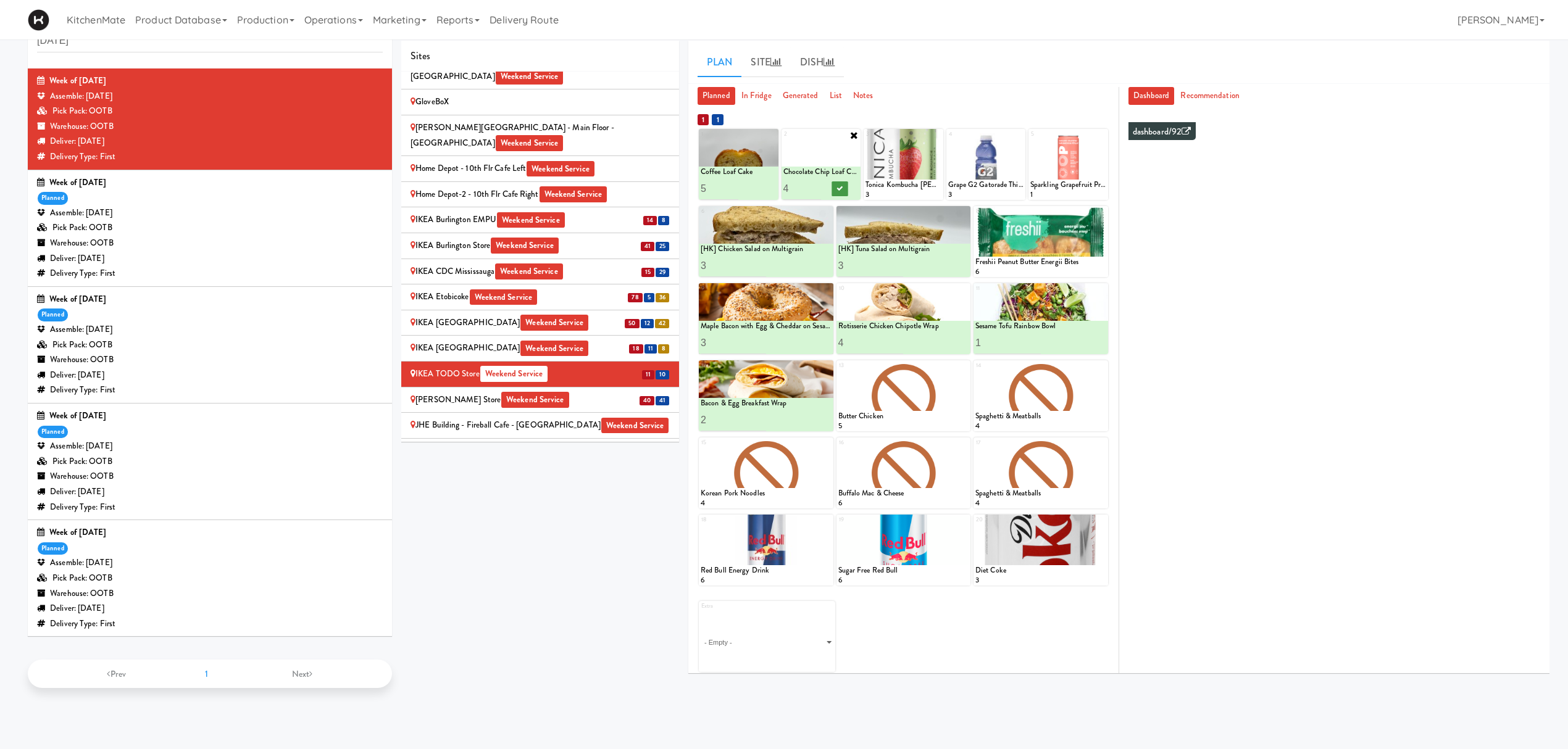
type input "4"
click at [834, 191] on button at bounding box center [839, 188] width 16 height 15
click at [934, 561] on div "Extra - Empty - Amazing Chocolate Chunk Cookie Bacon & Egg Breakfast Wrap Bistr…" at bounding box center [903, 632] width 409 height 80
click at [581, 547] on div "Sites [STREET_ADDRESS][PERSON_NAME] - Lobby [STREET_ADDRESS][PERSON_NAME] Weeke…" at bounding box center [975, 362] width 1148 height 643
click at [571, 510] on div "Sites [STREET_ADDRESS][PERSON_NAME] - Lobby [STREET_ADDRESS][PERSON_NAME] Weeke…" at bounding box center [975, 362] width 1148 height 643
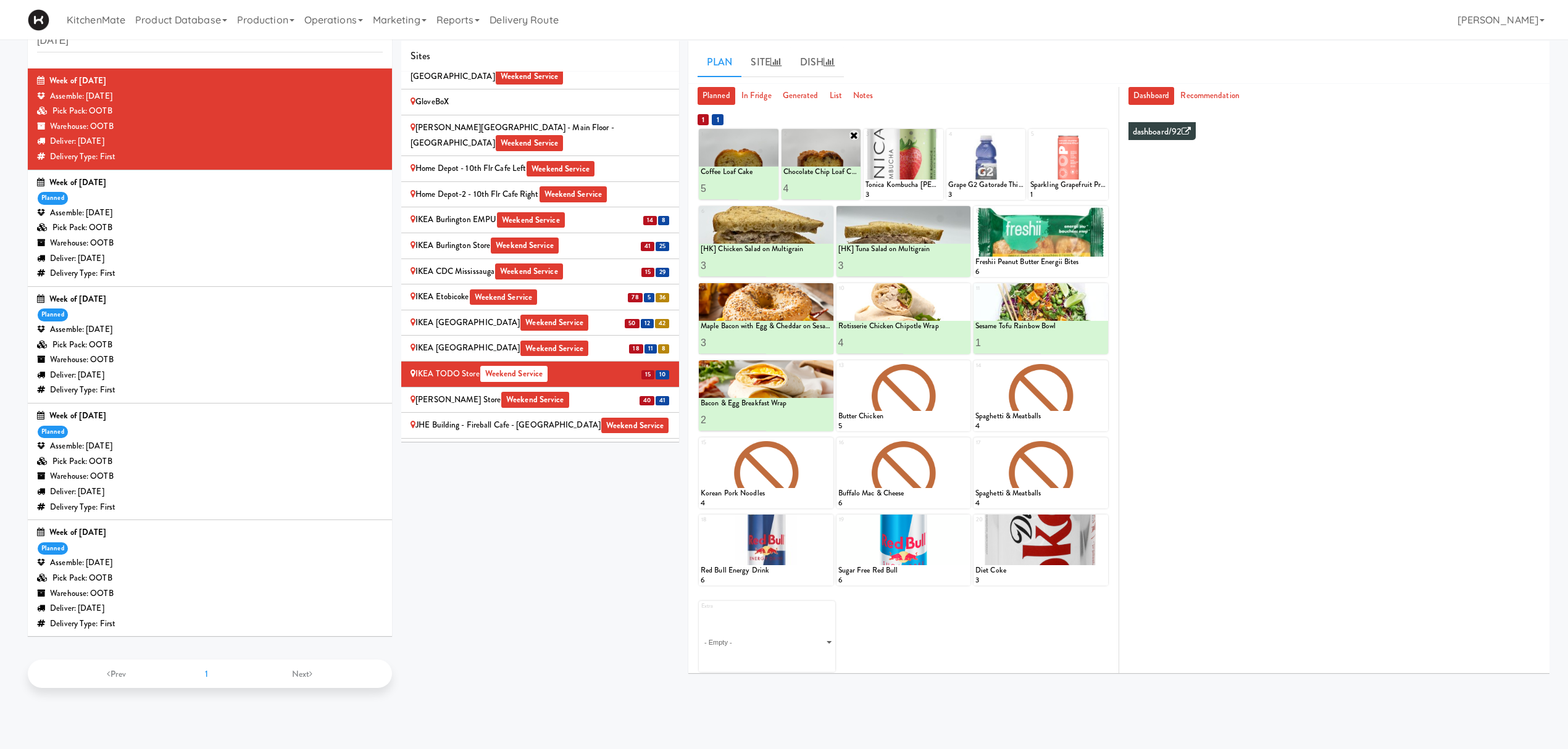
click at [468, 393] on div "IKEA Vaughan Store Weekend Service" at bounding box center [540, 400] width 259 height 15
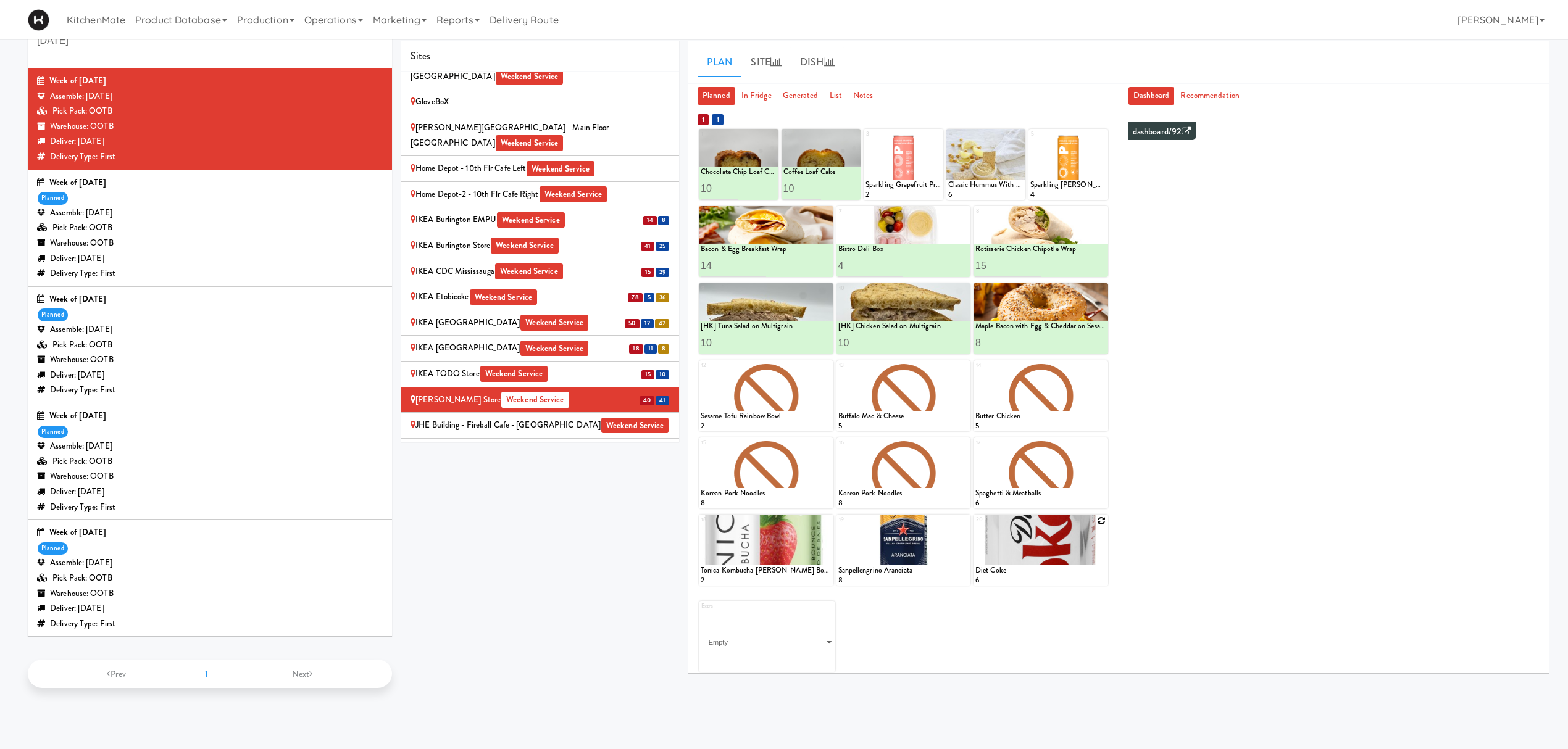
click at [1102, 521] on icon at bounding box center [1101, 520] width 8 height 8
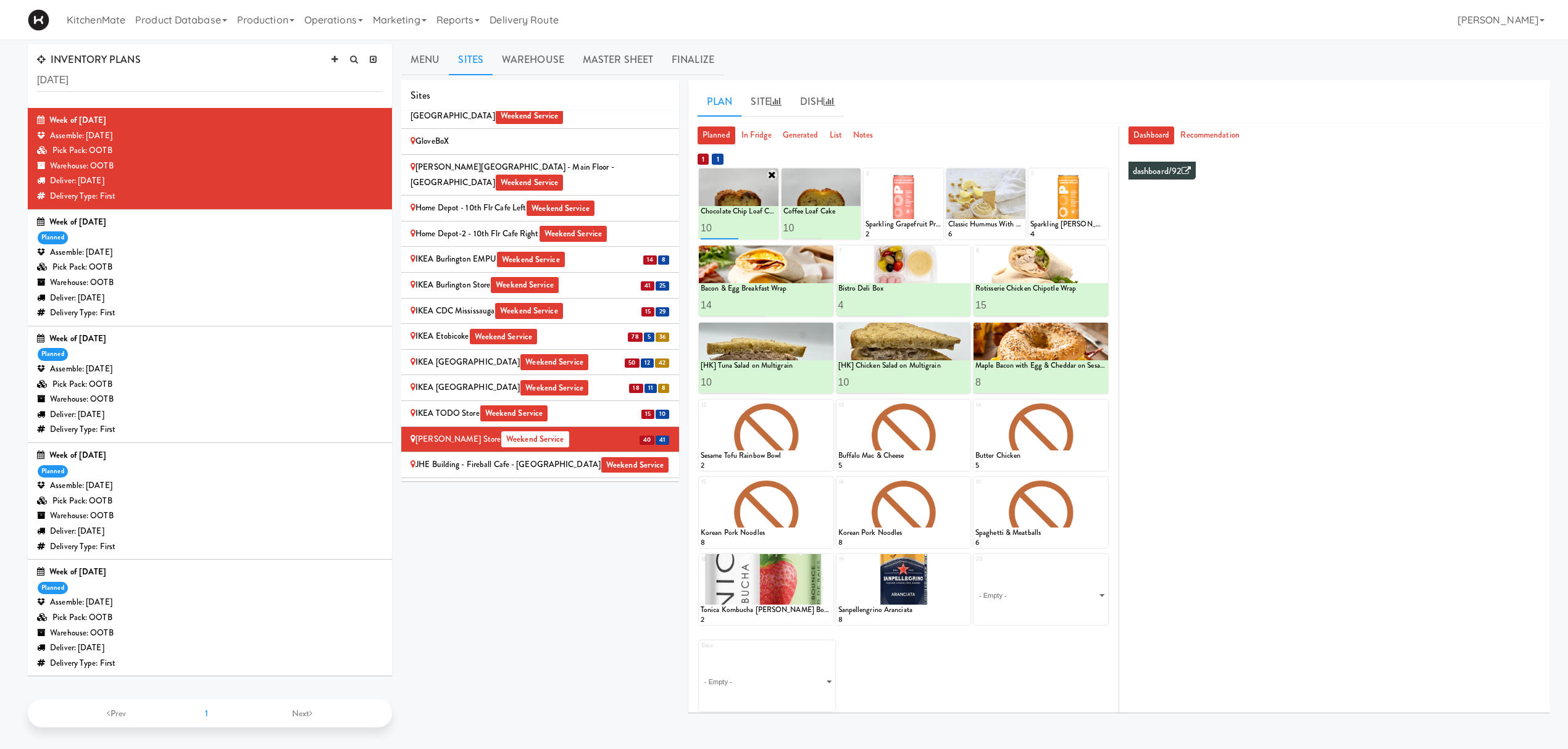
click at [734, 233] on input "9" at bounding box center [720, 228] width 37 height 23
type input "8"
click at [734, 233] on input "8" at bounding box center [720, 228] width 37 height 23
click at [760, 228] on icon at bounding box center [758, 228] width 6 height 7
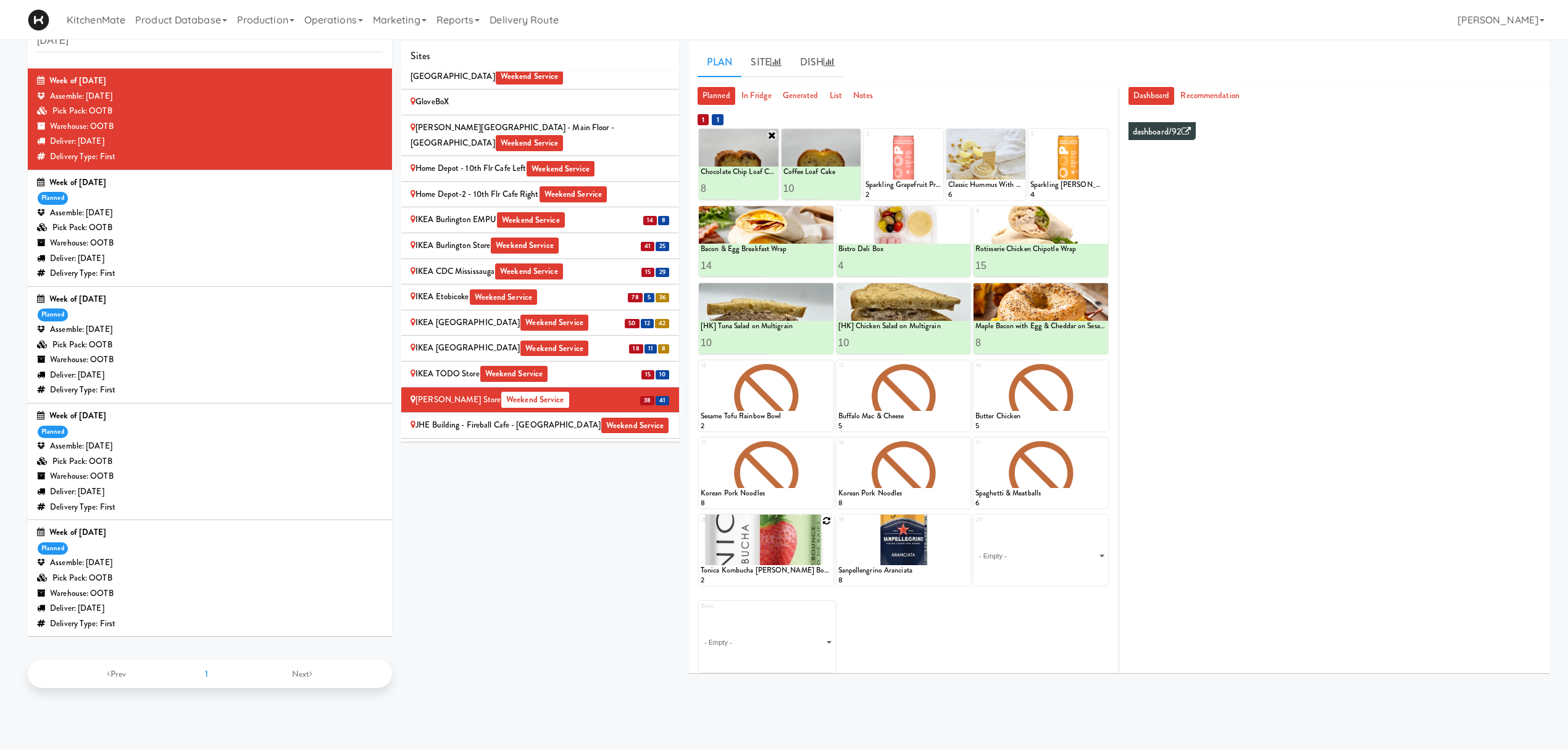
click at [826, 519] on icon at bounding box center [827, 520] width 8 height 8
click at [720, 549] on select "- Empty - Amazing Chocolate Chunk Cookie Bacon & Egg Breakfast Wrap Bistro Deli…" at bounding box center [766, 556] width 131 height 59
click at [701, 527] on select "- Empty - Amazing Chocolate Chunk Cookie Bacon & Egg Breakfast Wrap Bistro Deli…" at bounding box center [766, 556] width 131 height 59
type input "5"
click at [805, 561] on button at bounding box center [798, 574] width 16 height 15
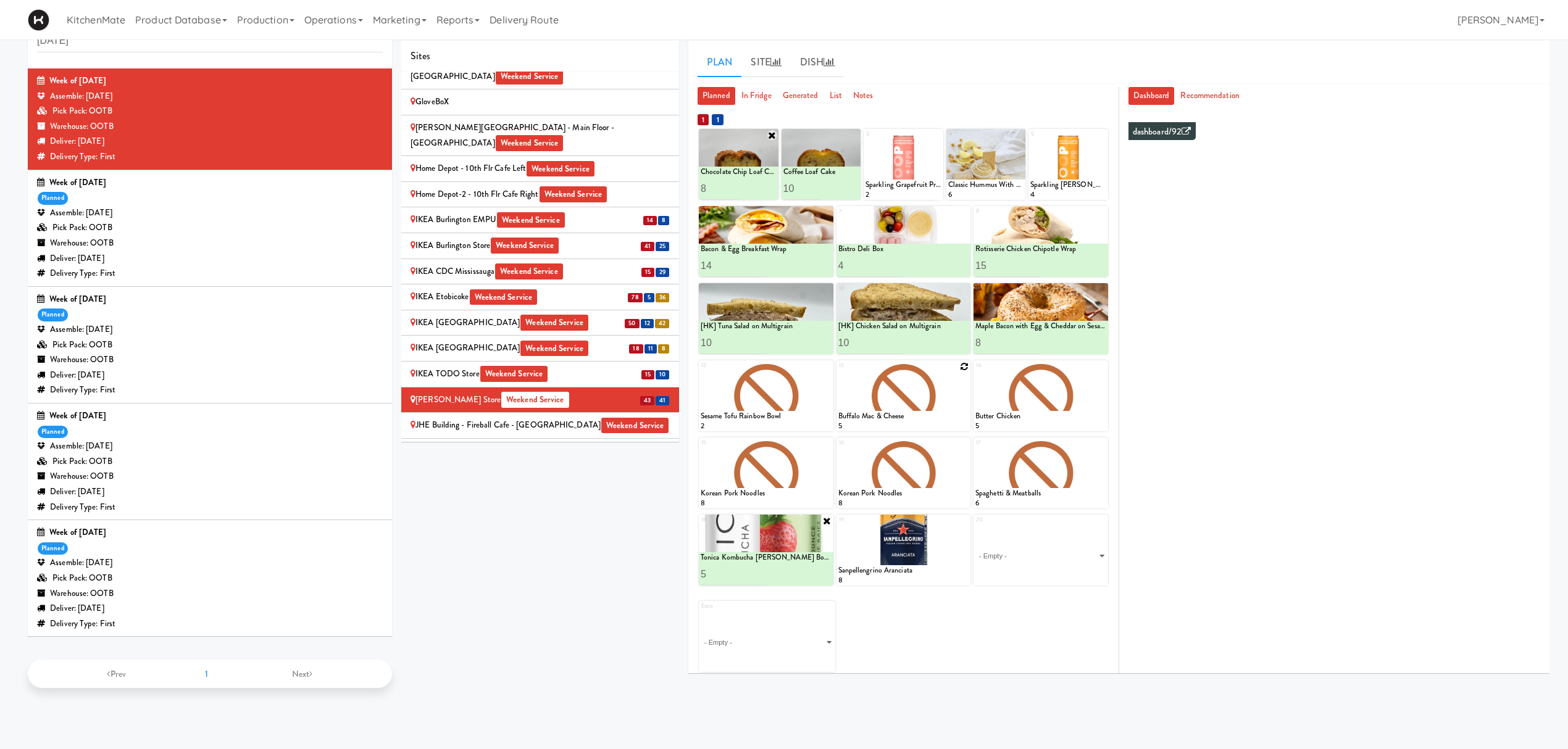
scroll to position [0, 0]
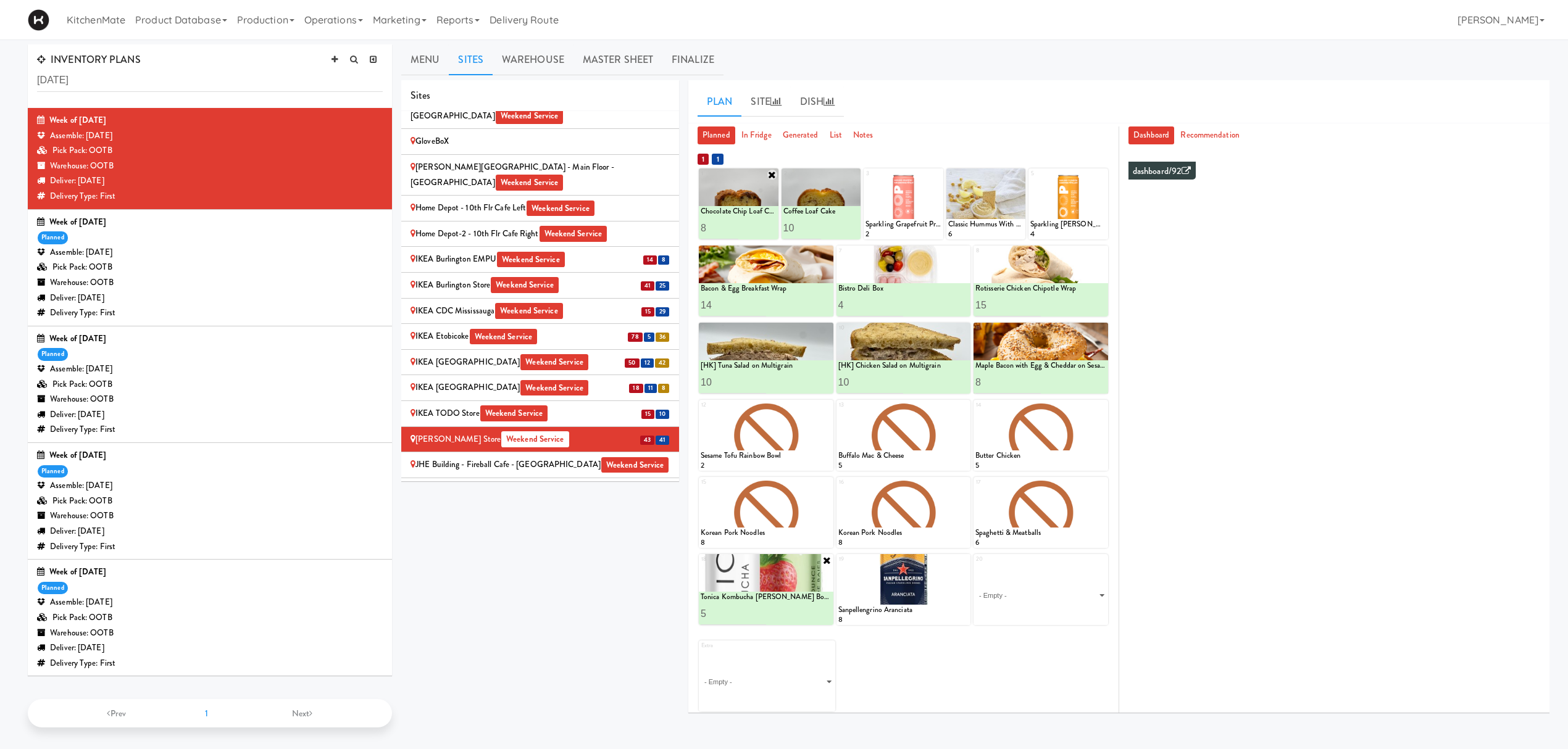
click at [700, 561] on div "Extra - Empty - Amazing Chocolate Chunk Cookie Bacon & Egg Breakfast Wrap Bistr…" at bounding box center [903, 671] width 409 height 80
click at [630, 561] on div "Sites [STREET_ADDRESS][PERSON_NAME] - Lobby [STREET_ADDRESS][PERSON_NAME] Weeke…" at bounding box center [975, 401] width 1148 height 643
click at [1028, 561] on select "- Empty - Amazing Chocolate Chunk Cookie Bacon & Egg Breakfast Wrap Bistro Deli…" at bounding box center [1041, 596] width 131 height 59
click at [1037, 561] on div "Extra - Empty - Amazing Chocolate Chunk Cookie Bacon & Egg Breakfast Wrap Bistr…" at bounding box center [903, 671] width 409 height 80
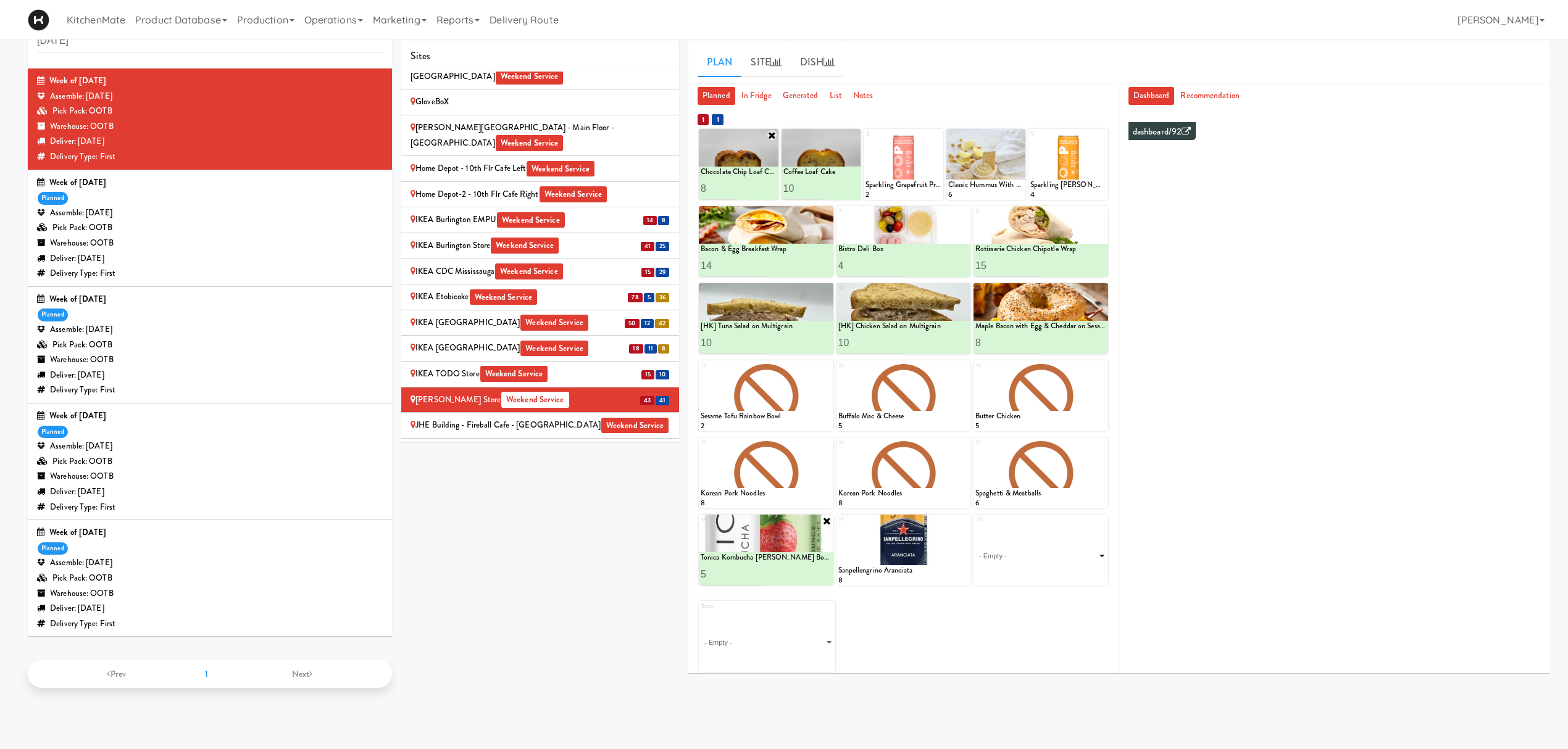
click at [1019, 556] on select "- Empty - Amazing Chocolate Chunk Cookie Bacon & Egg Breakfast Wrap Bistro Deli…" at bounding box center [1041, 556] width 131 height 59
click at [1011, 561] on div "Extra - Empty - Amazing Chocolate Chunk Cookie Bacon & Egg Breakfast Wrap Bistr…" at bounding box center [903, 632] width 409 height 80
click at [1061, 552] on select "- Empty - Amazing Chocolate Chunk Cookie Bacon & Egg Breakfast Wrap Bistro Deli…" at bounding box center [1041, 556] width 131 height 59
click at [1035, 561] on div "Extra - Empty - Amazing Chocolate Chunk Cookie Bacon & Egg Breakfast Wrap Bistr…" at bounding box center [903, 632] width 409 height 80
click at [1053, 561] on select "- Empty - Amazing Chocolate Chunk Cookie Bacon & Egg Breakfast Wrap Bistro Deli…" at bounding box center [1041, 556] width 131 height 59
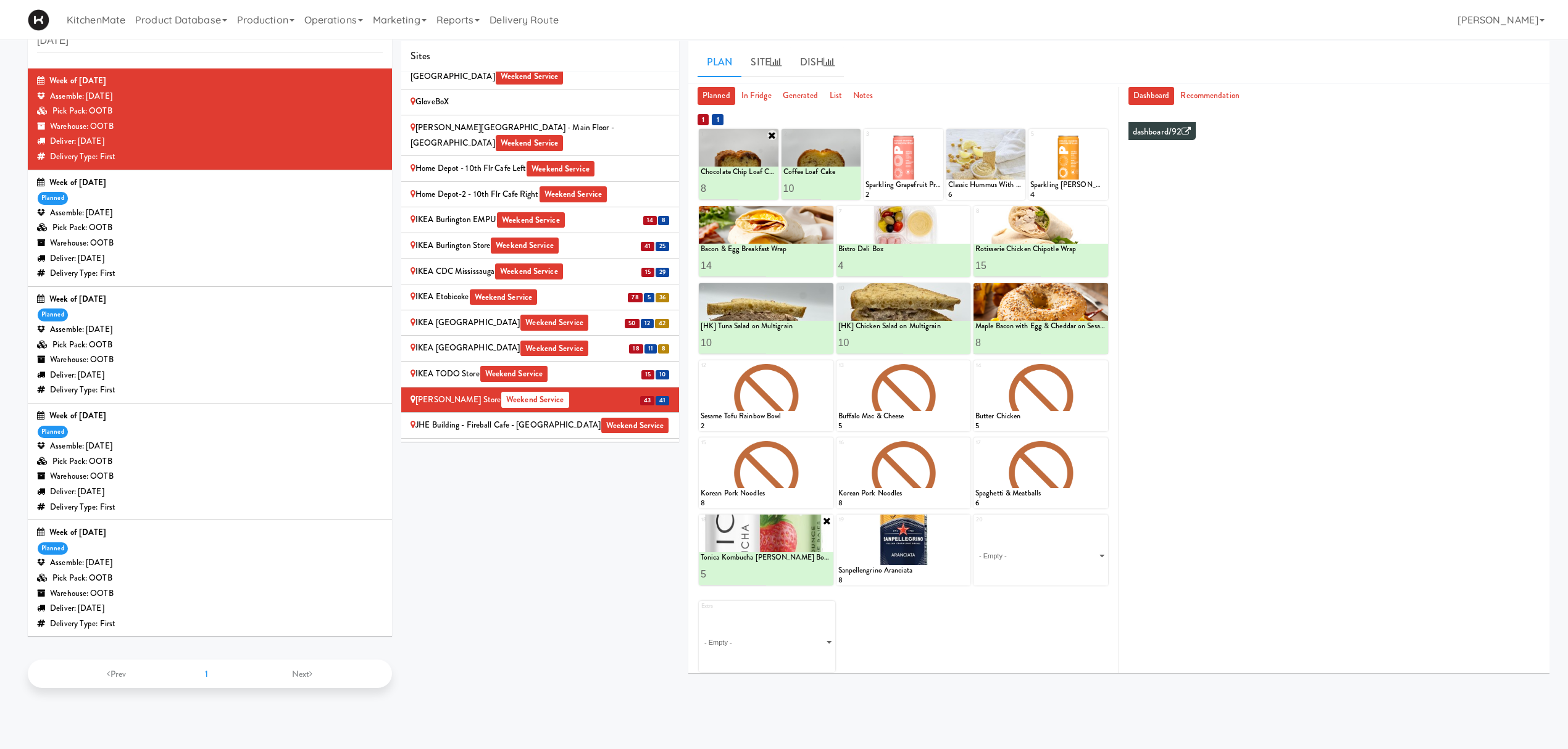
click at [1010, 561] on div "Extra - Empty - Amazing Chocolate Chunk Cookie Bacon & Egg Breakfast Wrap Bistr…" at bounding box center [903, 632] width 409 height 80
click at [1037, 544] on select "- Empty - Amazing Chocolate Chunk Cookie Bacon & Egg Breakfast Wrap Bistro Deli…" at bounding box center [1041, 556] width 131 height 59
click at [968, 561] on div "Extra - Empty - Amazing Chocolate Chunk Cookie Bacon & Egg Breakfast Wrap Bistr…" at bounding box center [903, 632] width 409 height 80
drag, startPoint x: 1055, startPoint y: 556, endPoint x: 1058, endPoint y: 549, distance: 7.6
click at [1055, 556] on select "- Empty - Amazing Chocolate Chunk Cookie Bacon & Egg Breakfast Wrap Bistro Deli…" at bounding box center [1041, 556] width 131 height 59
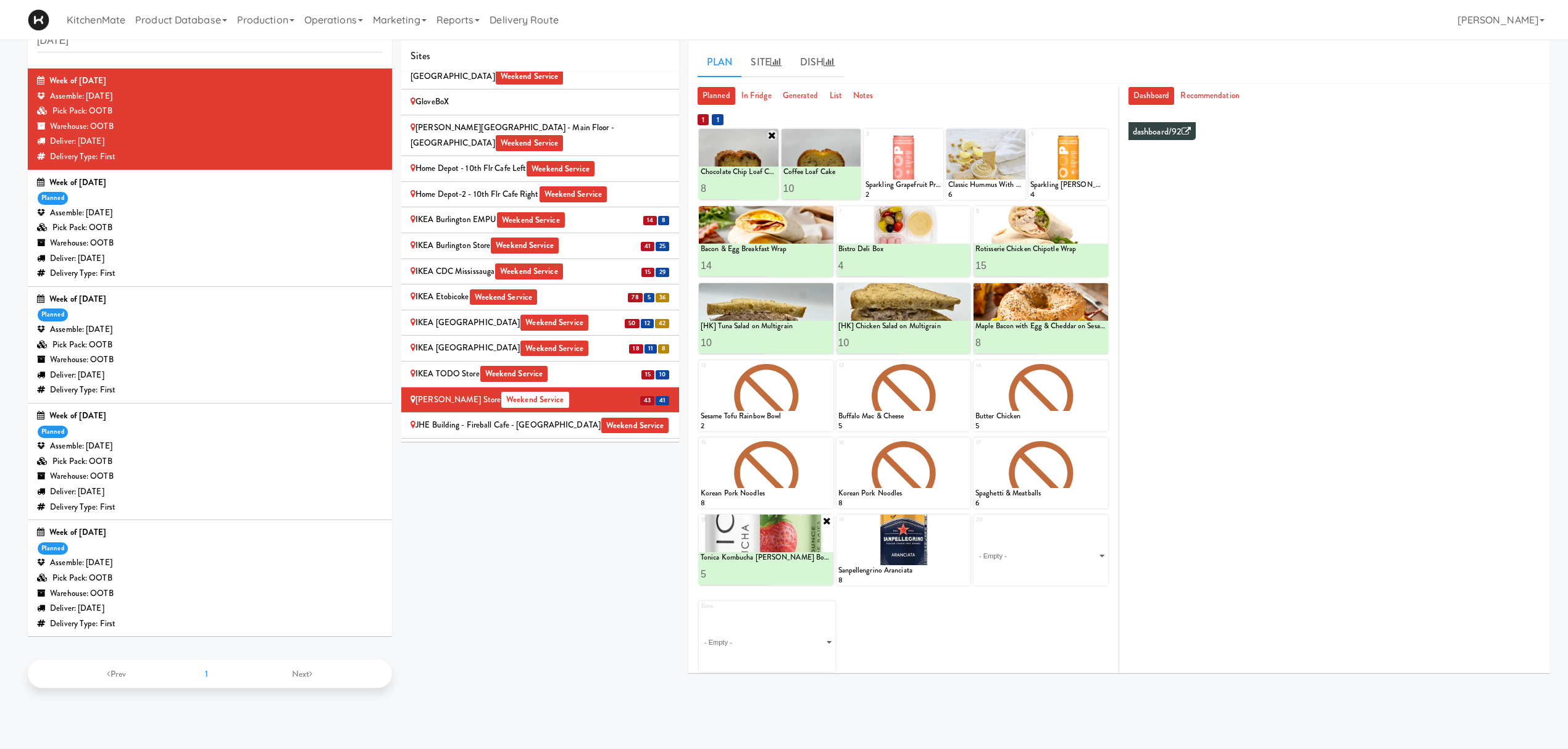
click at [1011, 561] on div "Extra - Empty - Amazing Chocolate Chunk Cookie Bacon & Egg Breakfast Wrap Bistr…" at bounding box center [903, 632] width 409 height 80
click at [1050, 554] on select "- Empty - Amazing Chocolate Chunk Cookie Bacon & Egg Breakfast Wrap Bistro Deli…" at bounding box center [1041, 556] width 131 height 59
click at [1026, 561] on div "1 Chocolate Chip Loaf Cake 15 Chocolate Chip Loaf Cake 8 2 Coffee Loaf Cake 9 C…" at bounding box center [903, 400] width 412 height 545
click at [934, 133] on icon at bounding box center [937, 135] width 8 height 8
click at [924, 176] on select "- Empty - Amazing Chocolate Chunk Cookie Bacon & Egg Breakfast Wrap Bistro Deli…" at bounding box center [903, 170] width 76 height 59
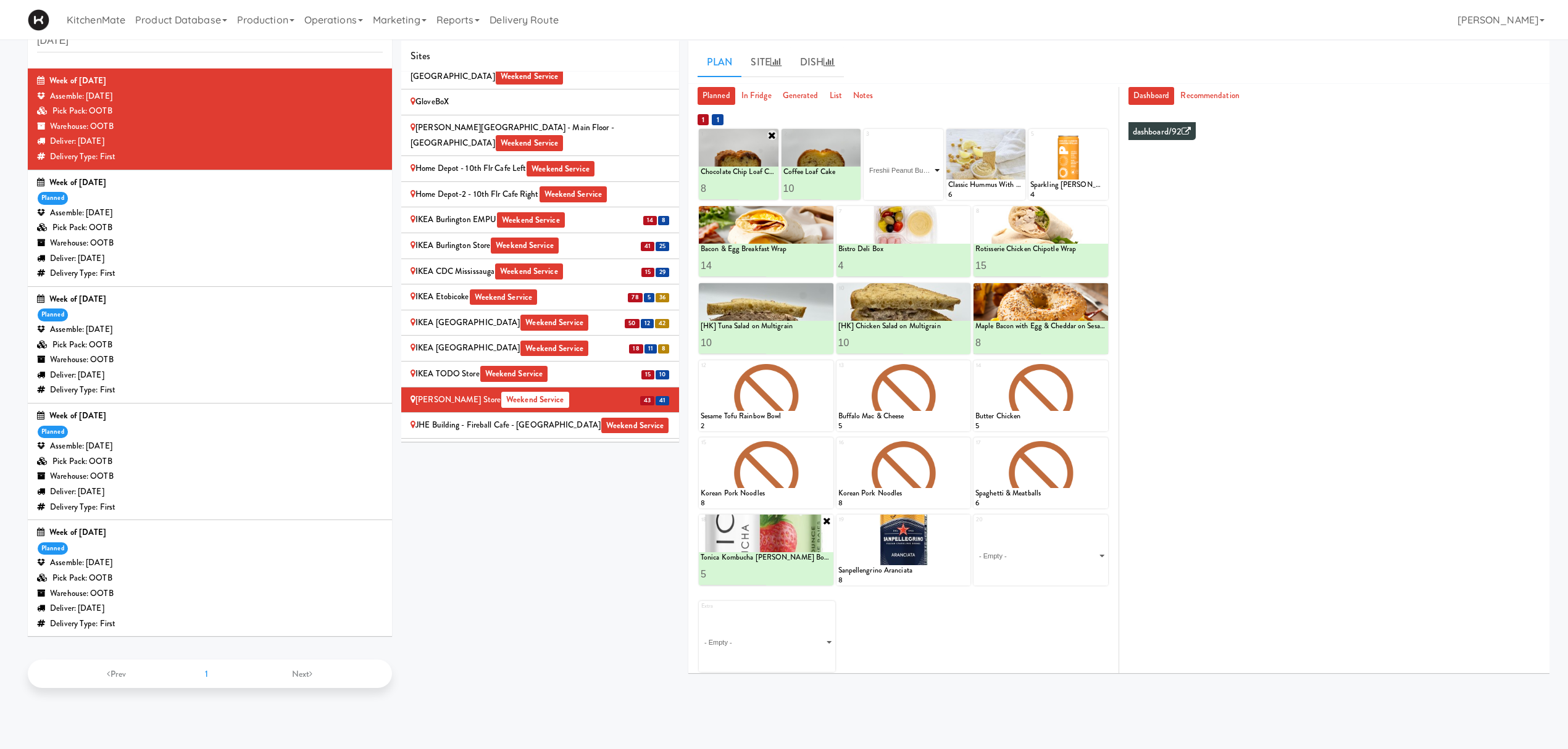
click at [865, 141] on select "- Empty - Amazing Chocolate Chunk Cookie Bacon & Egg Breakfast Wrap Bistro Deli…" at bounding box center [903, 170] width 76 height 59
type input "4"
click at [919, 181] on div at bounding box center [922, 188] width 37 height 23
click at [919, 182] on button at bounding box center [922, 188] width 16 height 15
click at [1041, 561] on div "Extra - Empty - Amazing Chocolate Chunk Cookie Bacon & Egg Breakfast Wrap Bistr…" at bounding box center [903, 632] width 409 height 80
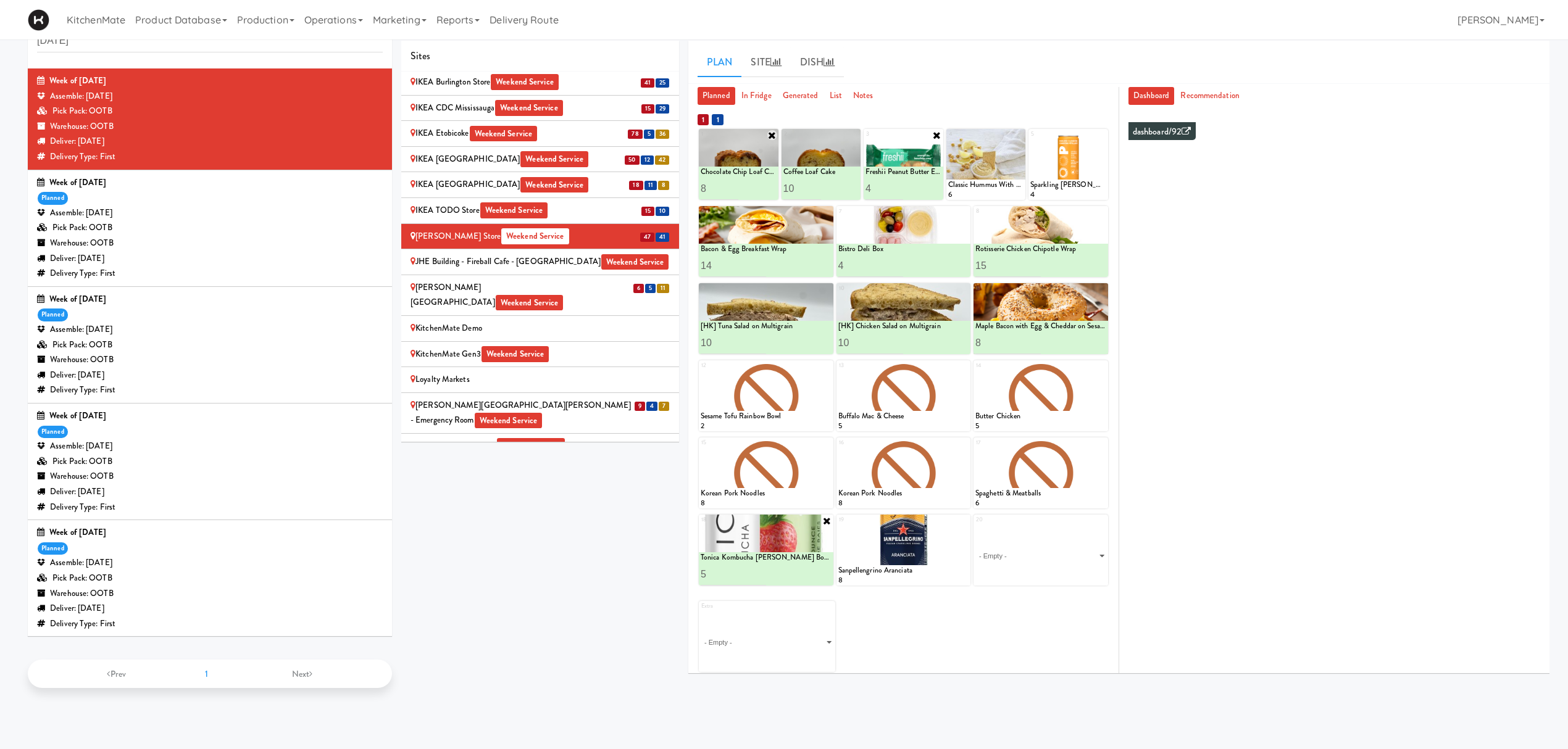
scroll to position [1028, 0]
click at [572, 280] on div "Joseph Brant Hospital Weekend Service" at bounding box center [540, 295] width 259 height 30
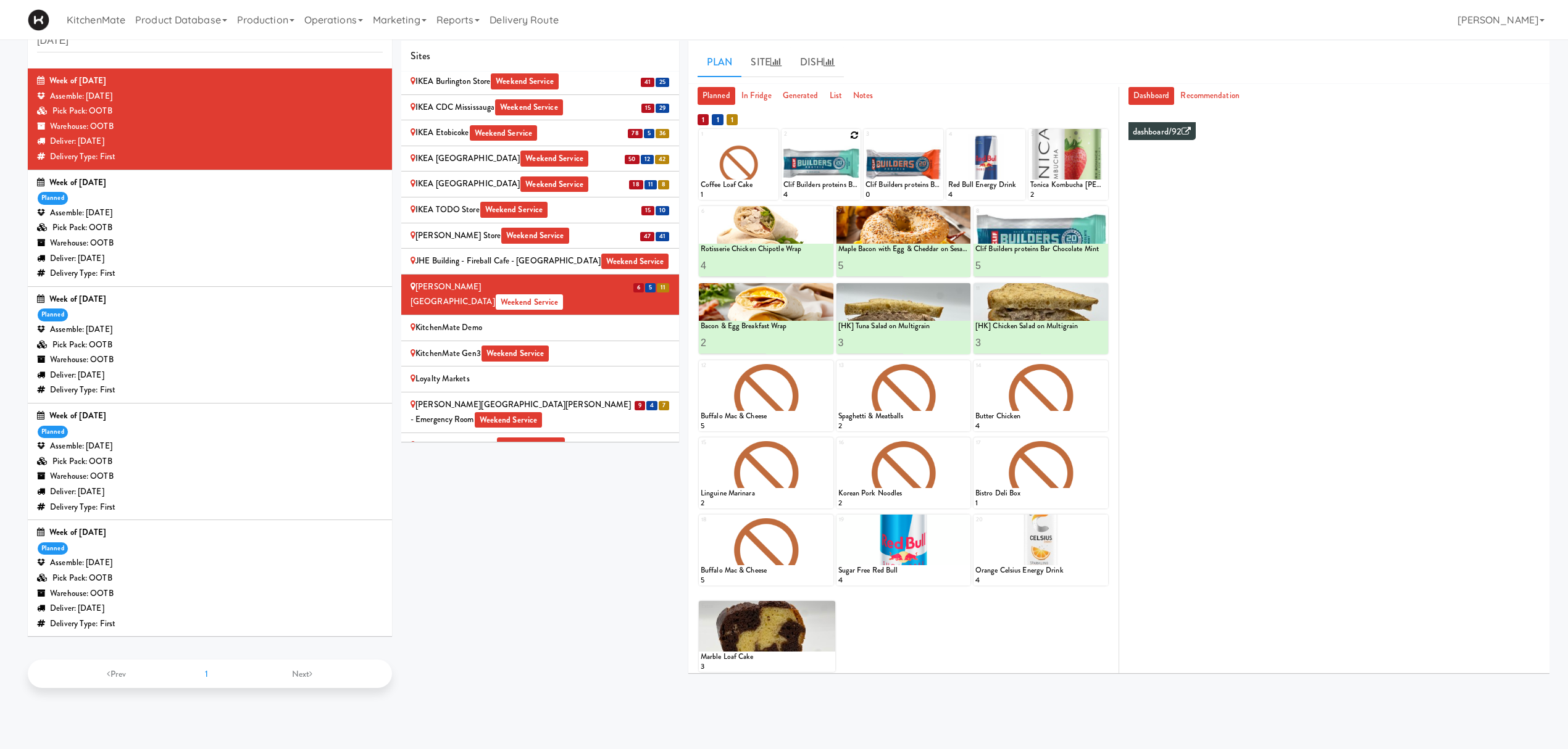
click at [854, 135] on icon at bounding box center [854, 135] width 8 height 8
click at [934, 139] on icon at bounding box center [937, 135] width 8 height 8
click at [857, 170] on select "- Empty - Amazing Chocolate Chunk Cookie Bacon & Egg Breakfast Wrap Bistro Deli…" at bounding box center [821, 170] width 76 height 59
click at [783, 141] on select "- Empty - Amazing Chocolate Chunk Cookie Bacon & Egg Breakfast Wrap Bistro Deli…" at bounding box center [821, 170] width 76 height 59
click at [839, 185] on icon at bounding box center [839, 188] width 6 height 7
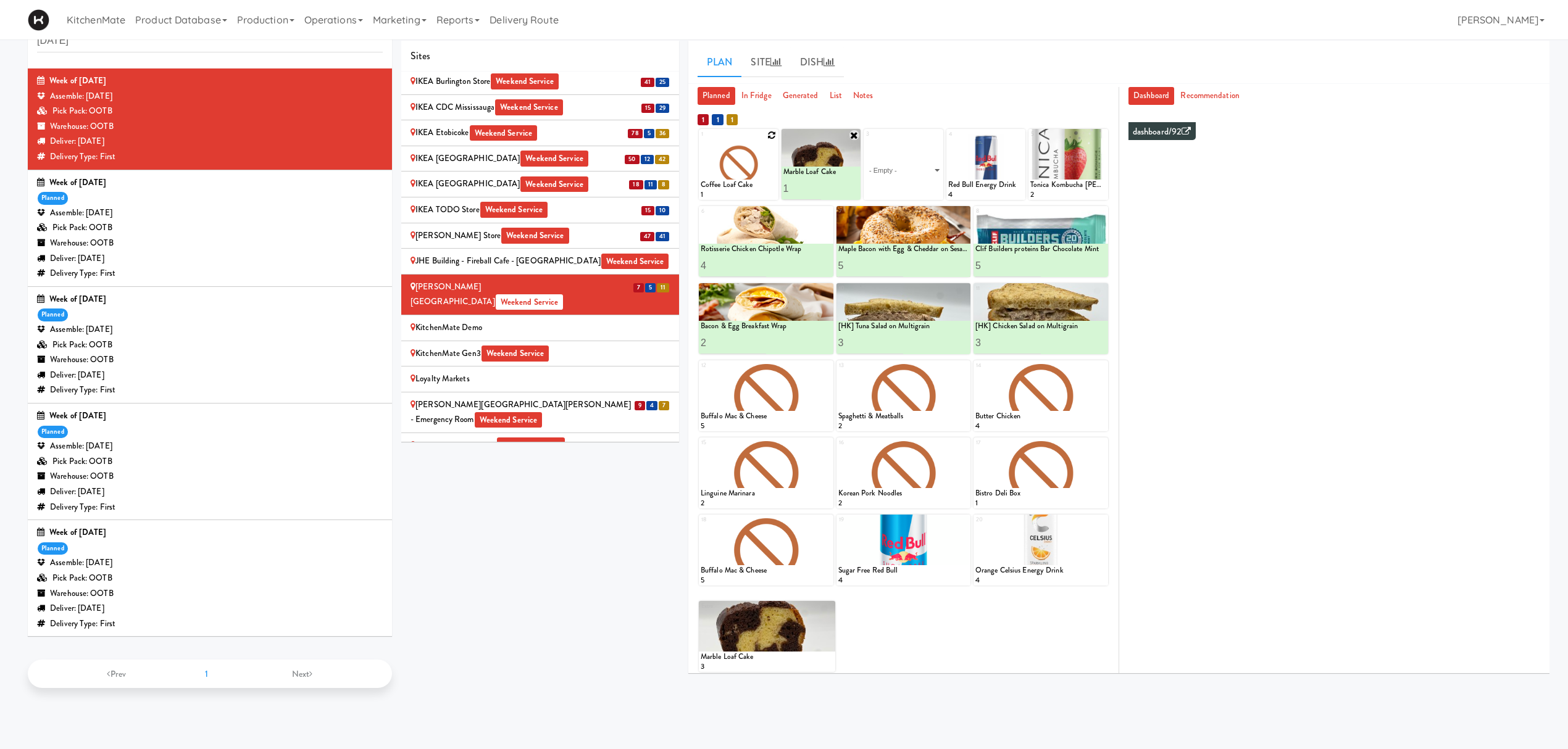
click at [769, 137] on icon at bounding box center [772, 135] width 8 height 8
click at [746, 171] on select "- Empty - Amazing Chocolate Chunk Cookie Bacon & Egg Breakfast Wrap Bistro Deli…" at bounding box center [739, 170] width 76 height 59
click at [701, 141] on select "- Empty - Amazing Chocolate Chunk Cookie Bacon & Egg Breakfast Wrap Bistro Deli…" at bounding box center [739, 170] width 76 height 59
type input "4"
type input "3"
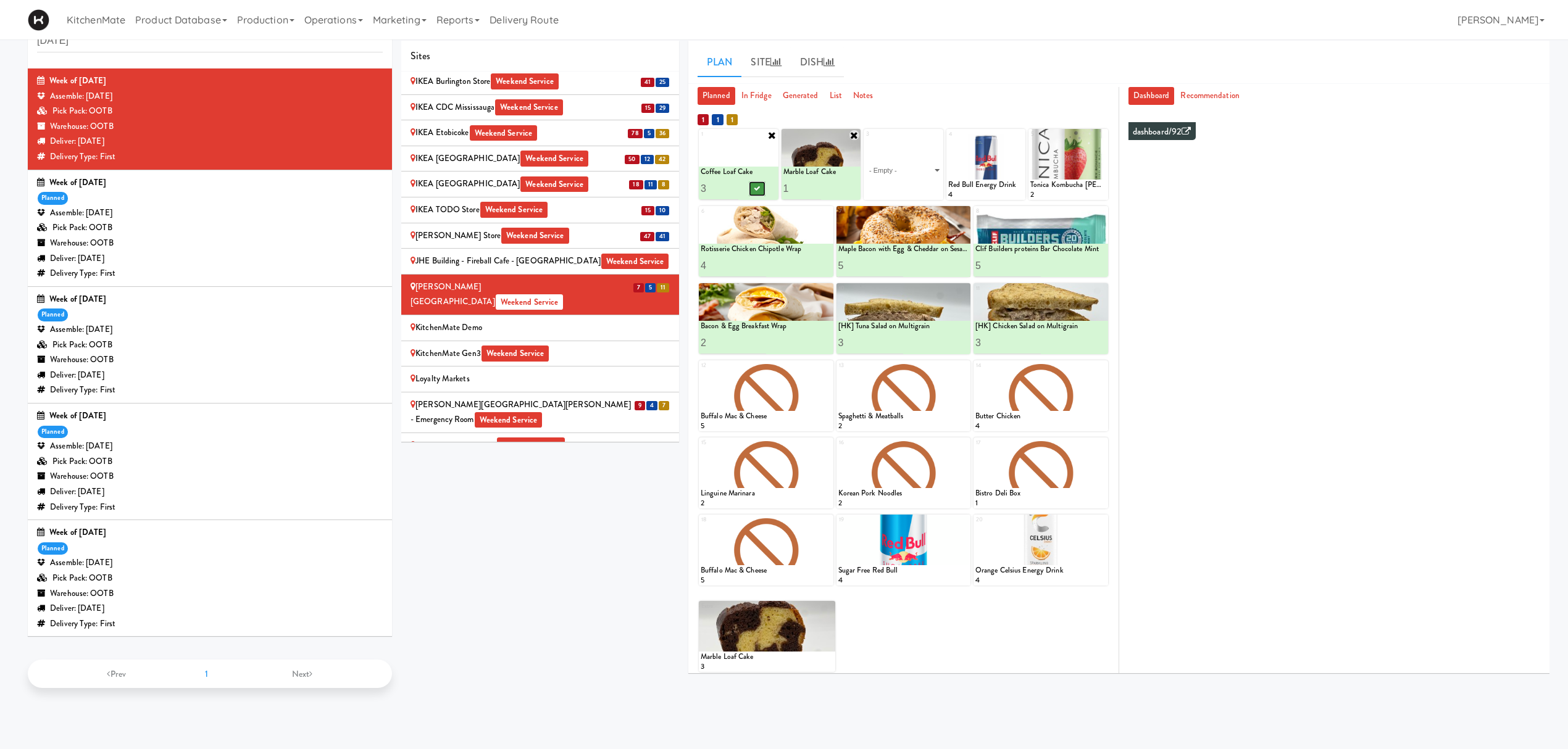
click at [754, 191] on icon at bounding box center [758, 188] width 6 height 7
click at [905, 173] on select "- Empty - Amazing Chocolate Chunk Cookie Bacon & Egg Breakfast Wrap Bistro Deli…" at bounding box center [903, 170] width 76 height 59
click at [921, 561] on div "Extra Marble Loaf Cake 3" at bounding box center [903, 632] width 409 height 80
click at [825, 561] on icon at bounding box center [828, 607] width 8 height 8
click at [796, 186] on input "1" at bounding box center [802, 188] width 37 height 23
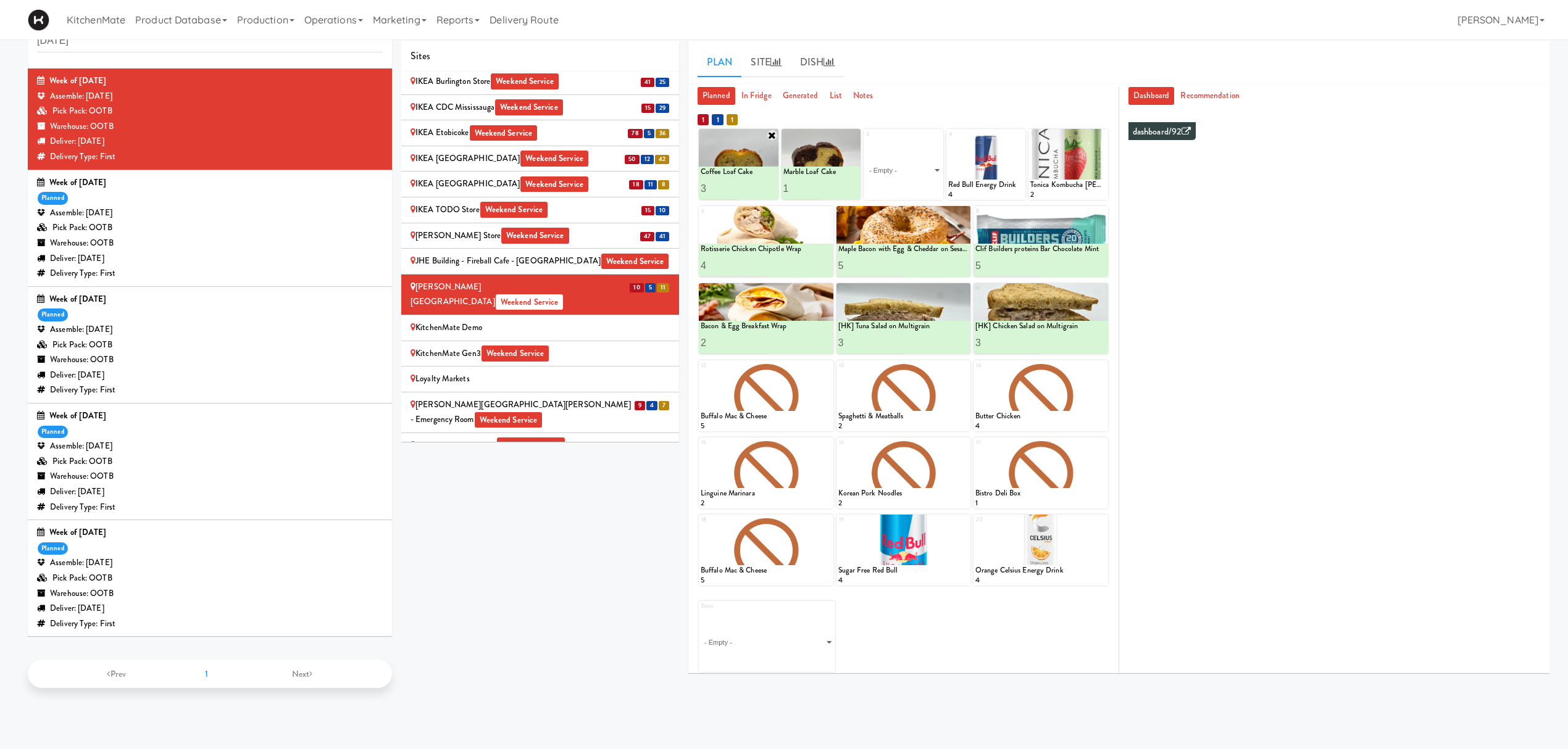
click at [914, 561] on div "Extra - Empty - Amazing Chocolate Chunk Cookie Bacon & Egg Breakfast Wrap Bistr…" at bounding box center [903, 632] width 409 height 80
click at [912, 169] on select "- Empty - Amazing Chocolate Chunk Cookie Bacon & Egg Breakfast Wrap Bistro Deli…" at bounding box center [903, 170] width 76 height 59
click at [865, 141] on select "- Empty - Amazing Chocolate Chunk Cookie Bacon & Egg Breakfast Wrap Bistro Deli…" at bounding box center [903, 170] width 76 height 59
type input "4"
click at [917, 193] on button at bounding box center [922, 188] width 16 height 15
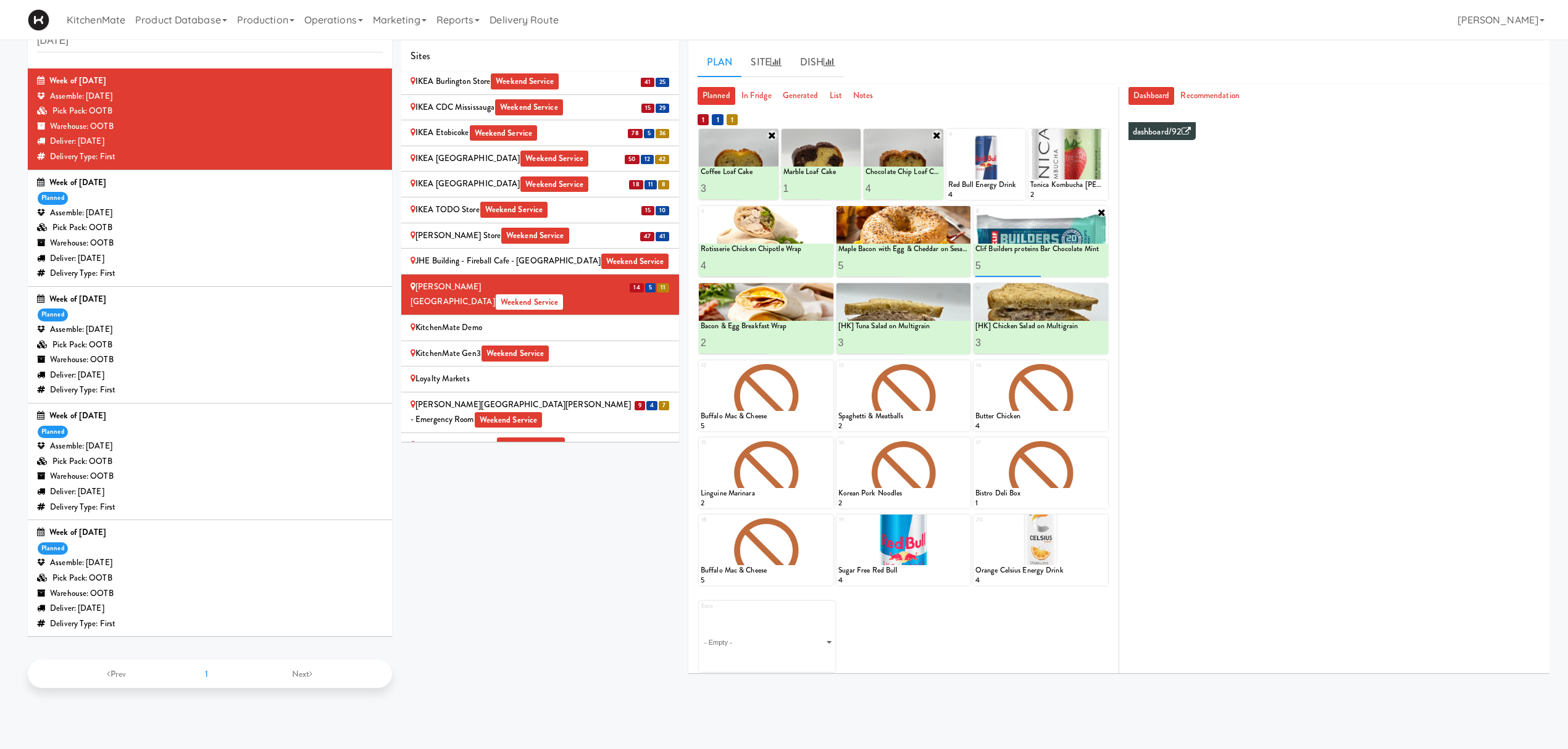
click at [995, 262] on input "5" at bounding box center [1008, 265] width 65 height 23
type input "3"
click at [936, 561] on div "Extra - Empty - Amazing Chocolate Chunk Cookie Bacon & Egg Breakfast Wrap Bistr…" at bounding box center [903, 632] width 409 height 80
click at [853, 131] on icon at bounding box center [854, 135] width 10 height 10
click at [853, 136] on icon at bounding box center [854, 135] width 8 height 8
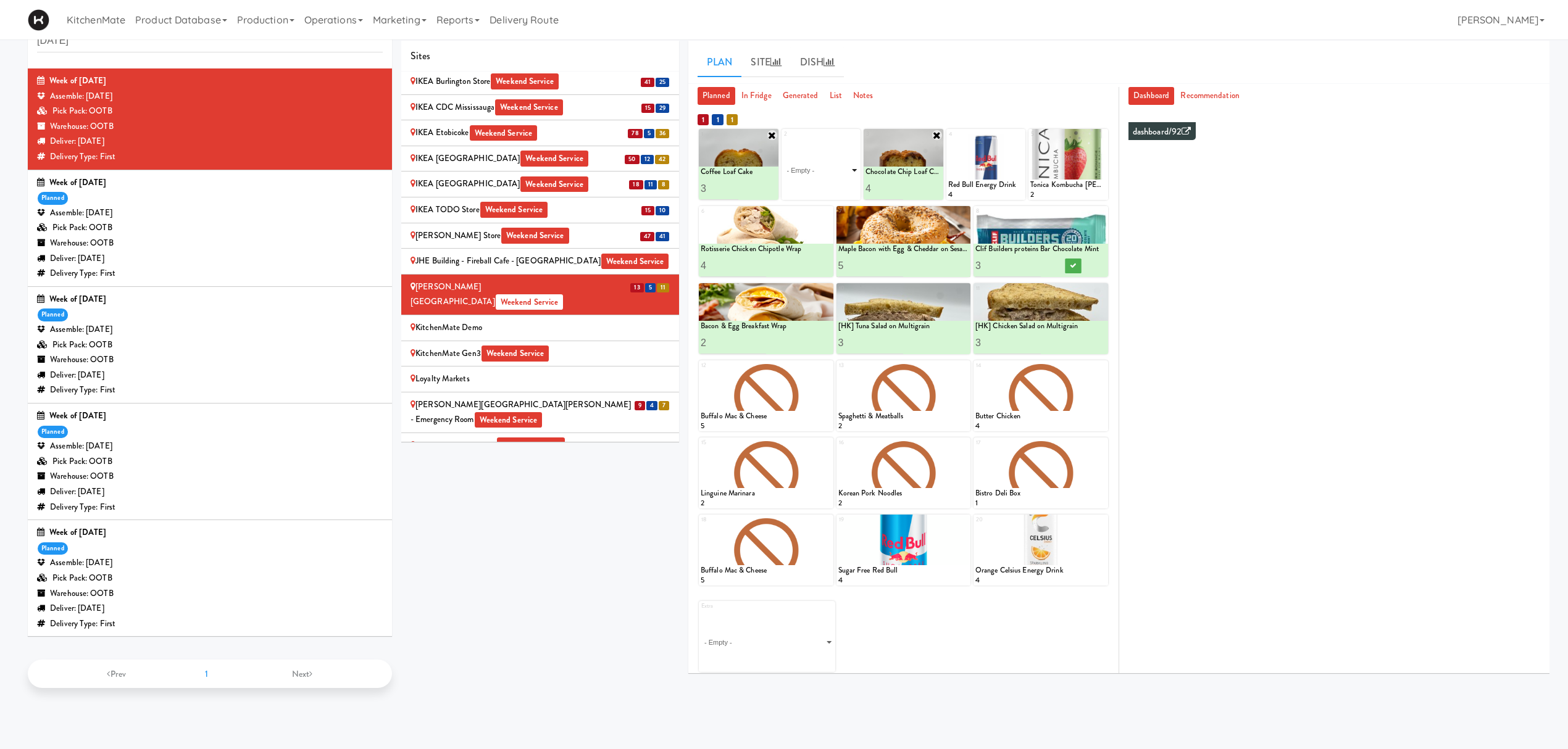
click at [830, 171] on select "- Empty - Amazing Chocolate Chunk Cookie Bacon & Egg Breakfast Wrap Bistro Deli…" at bounding box center [821, 170] width 76 height 59
type input "1"
click at [857, 138] on icon at bounding box center [854, 135] width 10 height 10
click at [850, 133] on icon at bounding box center [854, 135] width 8 height 8
click at [815, 173] on select "- Empty - Amazing Chocolate Chunk Cookie Bacon & Egg Breakfast Wrap Bistro Deli…" at bounding box center [821, 170] width 76 height 59
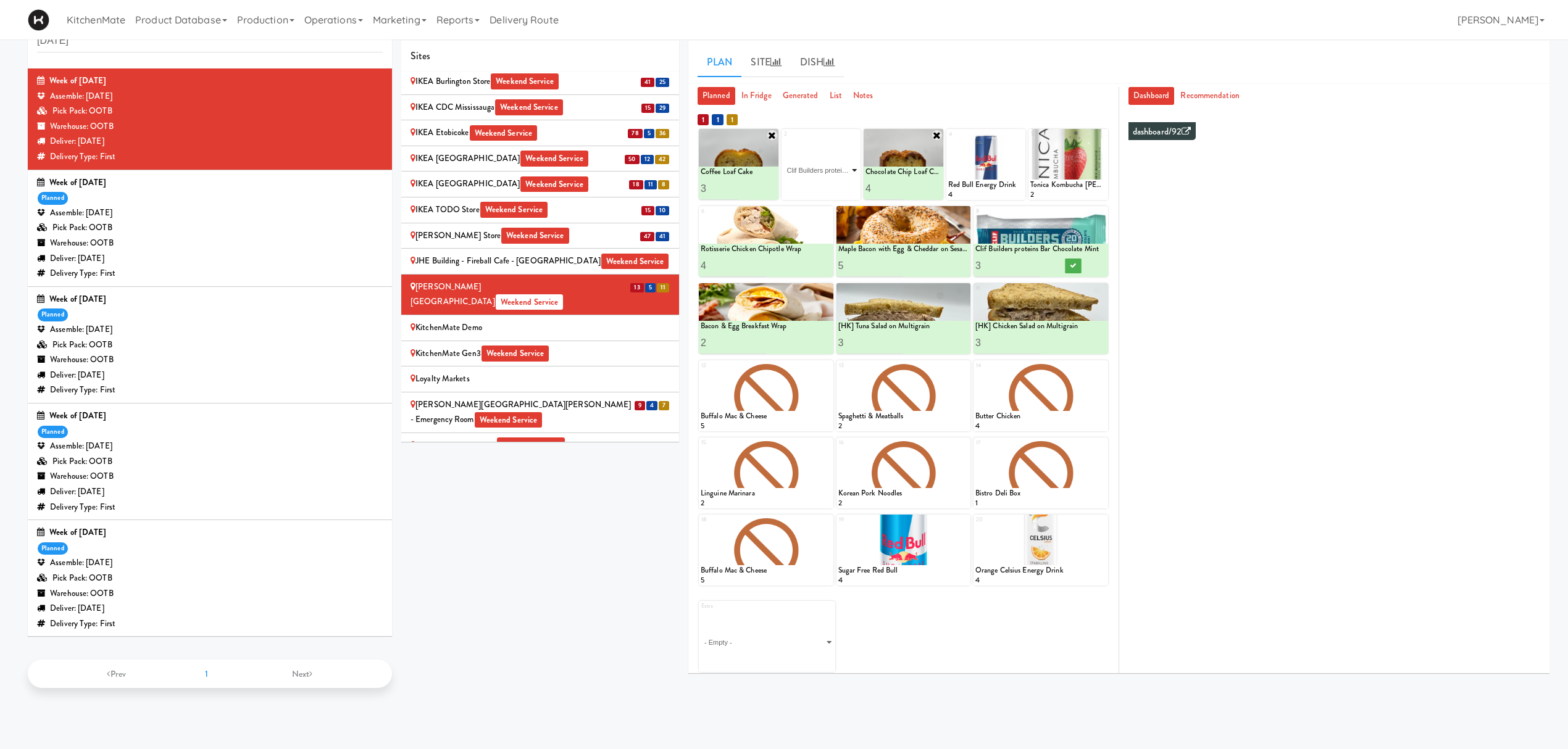
click at [783, 141] on select "- Empty - Amazing Chocolate Chunk Cookie Bacon & Egg Breakfast Wrap Bistro Deli…" at bounding box center [821, 170] width 76 height 59
type input "3"
click at [840, 186] on icon at bounding box center [839, 188] width 6 height 7
click at [1099, 215] on icon at bounding box center [1101, 212] width 10 height 10
click at [1097, 215] on icon at bounding box center [1101, 212] width 8 height 8
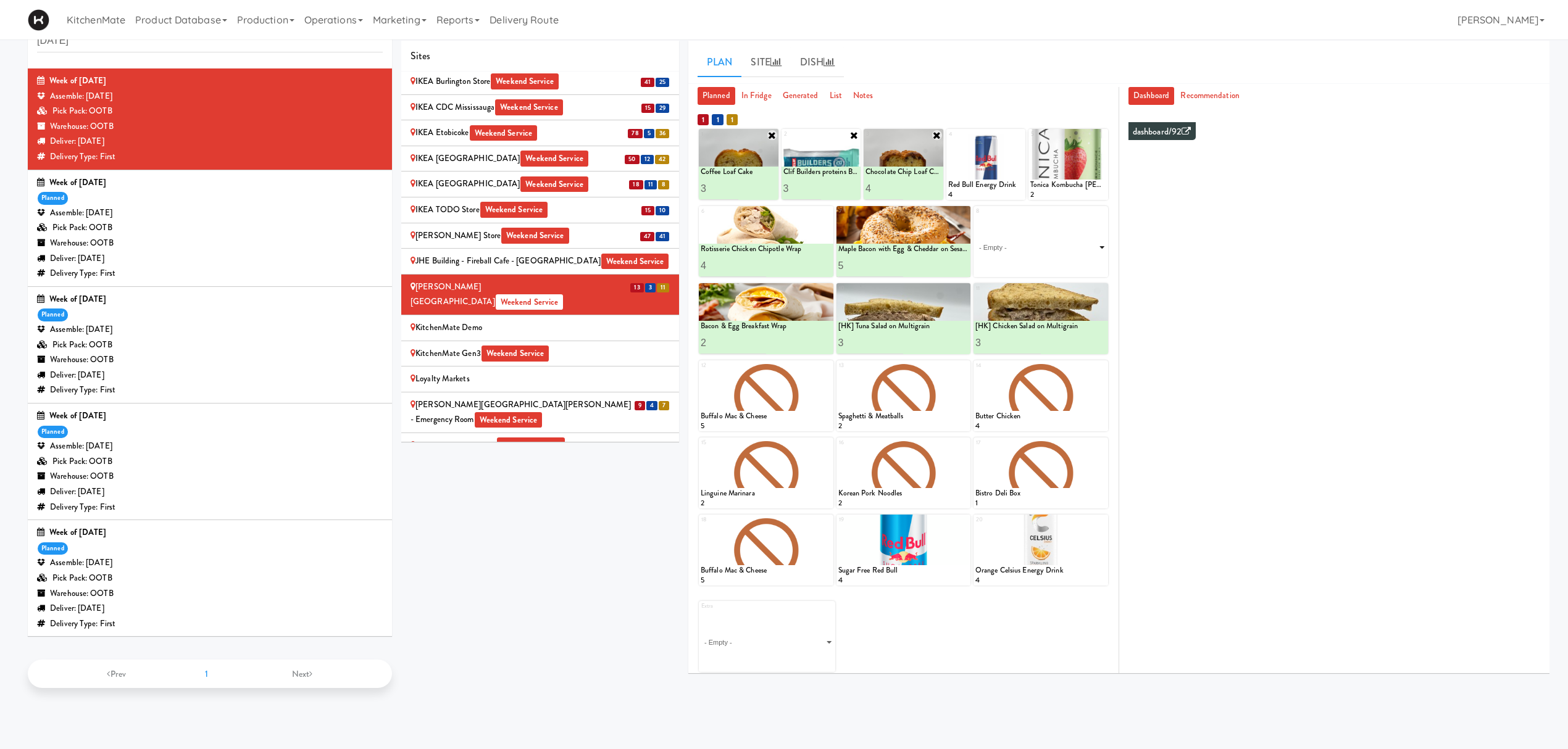
click at [1025, 252] on select "- Empty - Amazing Chocolate Chunk Cookie Bacon & Egg Breakfast Wrap Bistro Deli…" at bounding box center [1041, 248] width 131 height 59
click at [975, 218] on select "- Empty - Amazing Chocolate Chunk Cookie Bacon & Egg Breakfast Wrap Bistro Deli…" at bounding box center [1041, 248] width 131 height 59
type input "3"
click at [1074, 267] on icon at bounding box center [1073, 266] width 6 height 7
click at [528, 320] on div "KitchenMate Demo" at bounding box center [540, 328] width 259 height 15
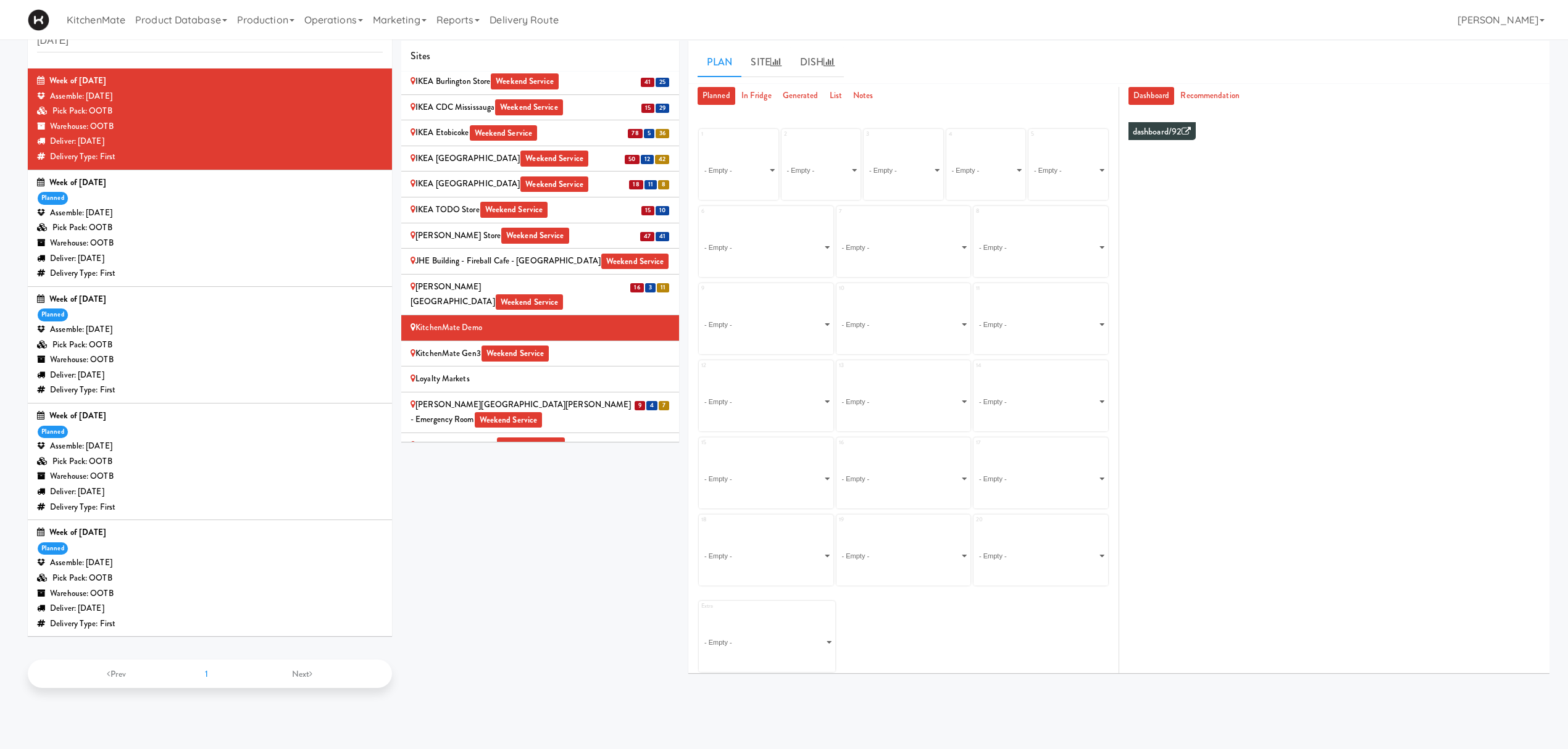
drag, startPoint x: 609, startPoint y: 371, endPoint x: 596, endPoint y: 389, distance: 22.2
click at [611, 398] on div "Mackenzie Richmond Hill Hospital - Emergency Room Weekend Service" at bounding box center [540, 413] width 259 height 30
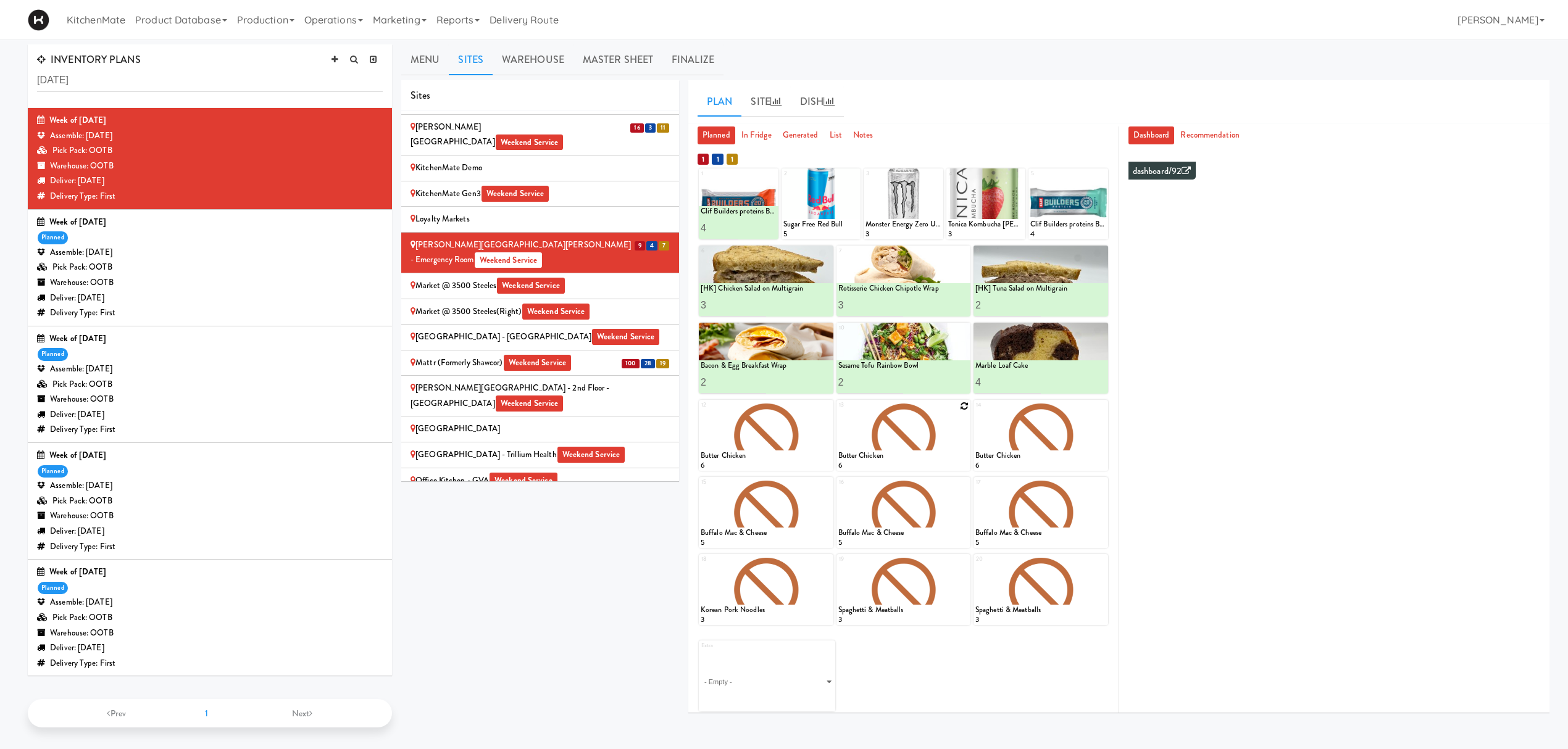
scroll to position [39, 0]
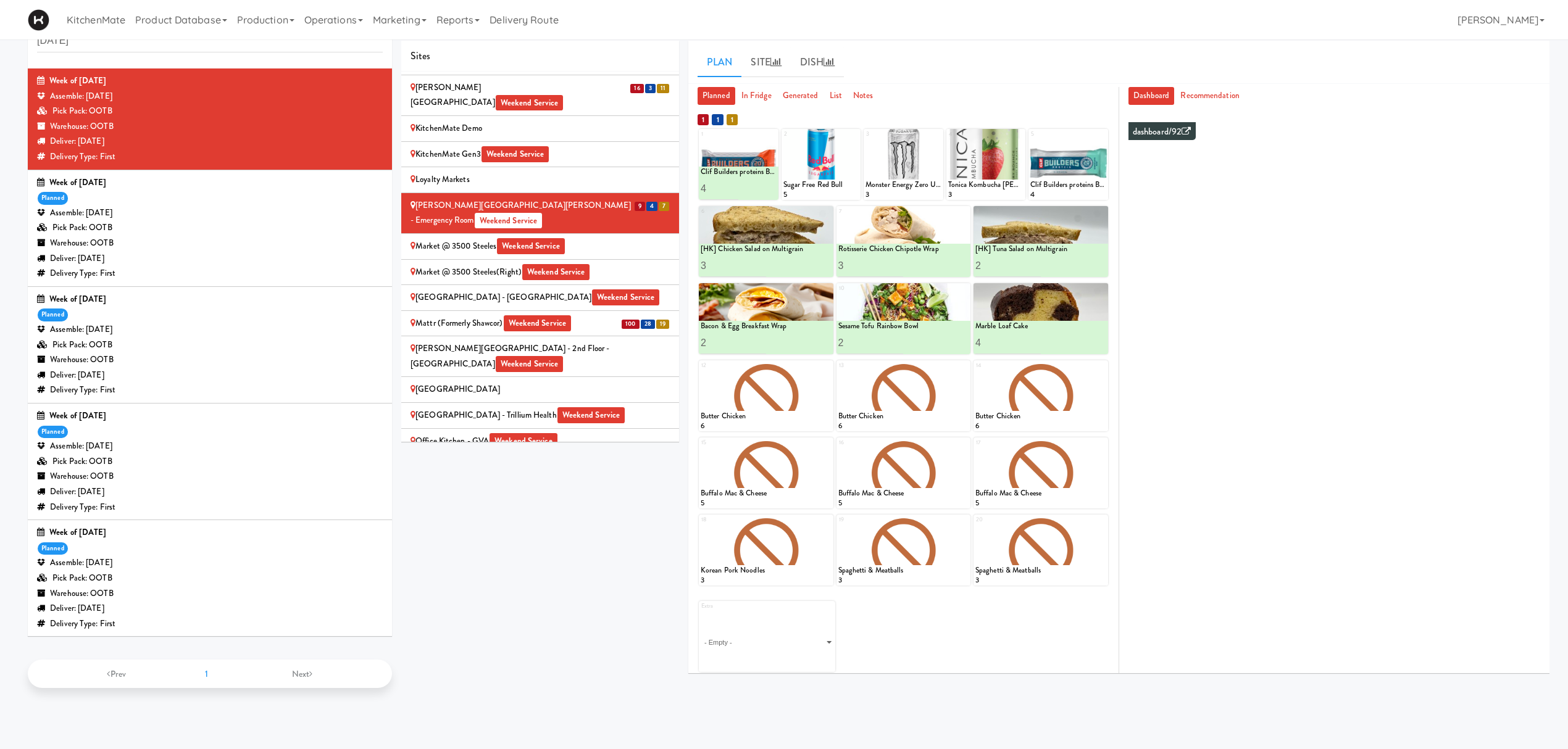
click at [622, 320] on span "100" at bounding box center [630, 324] width 17 height 9
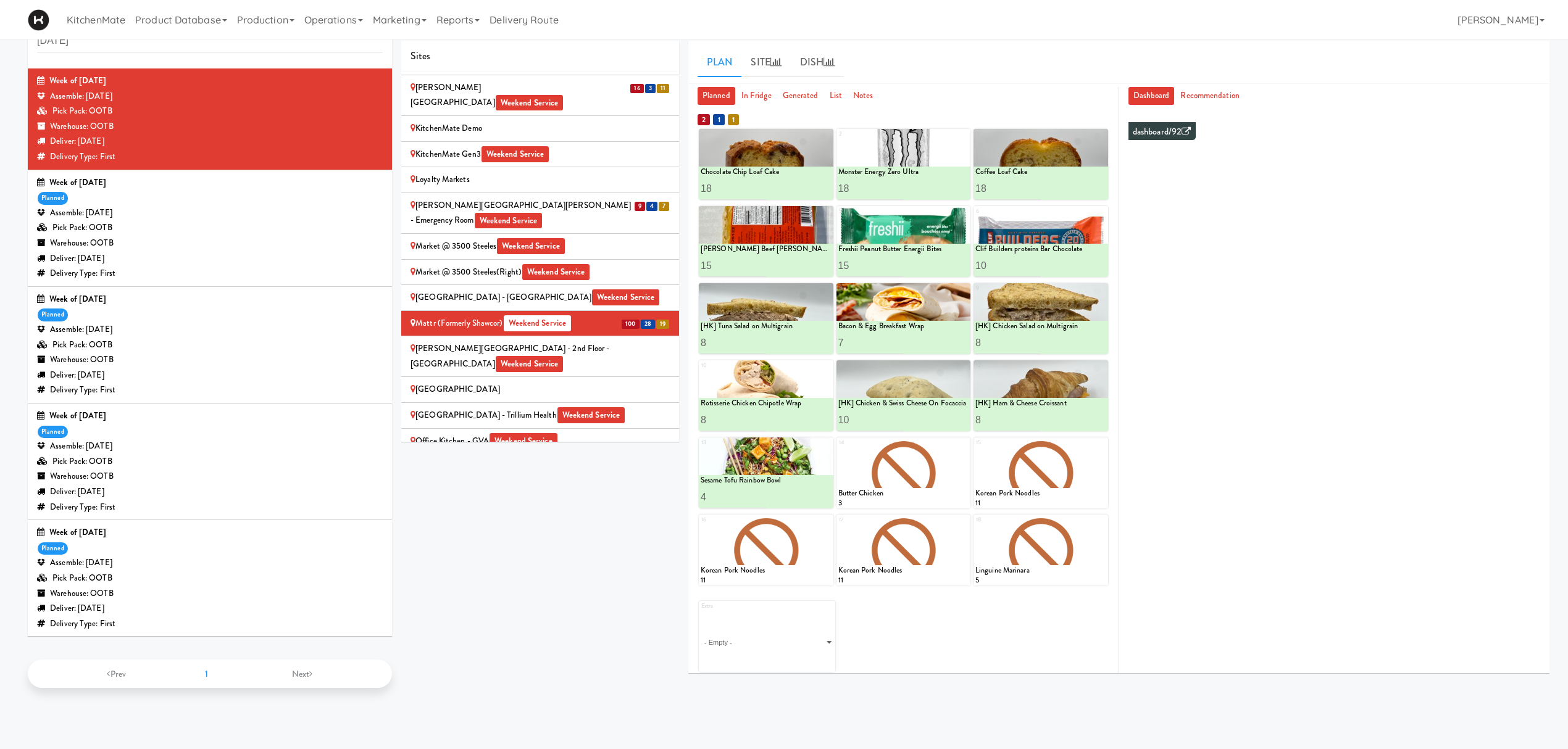
scroll to position [0, 0]
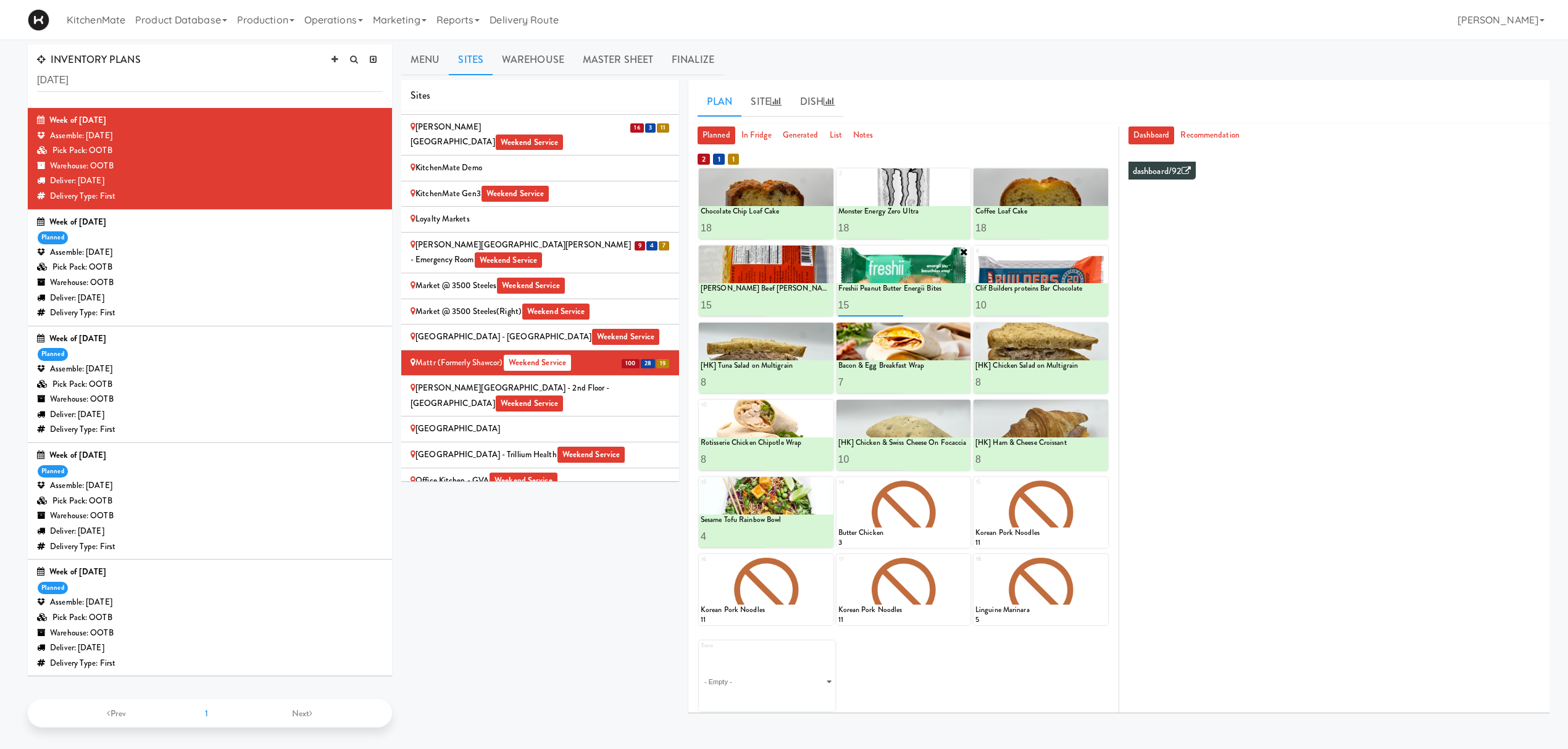
click at [865, 301] on input "15" at bounding box center [870, 305] width 65 height 23
type input "1"
drag, startPoint x: 850, startPoint y: 304, endPoint x: 827, endPoint y: 304, distance: 23.0
click at [827, 304] on div "4 Patty King Beef Patty 0 Patty King Beef Patty 15 5 Bistro Deli Box 2 Freshii …" at bounding box center [903, 281] width 409 height 71
type input "15"
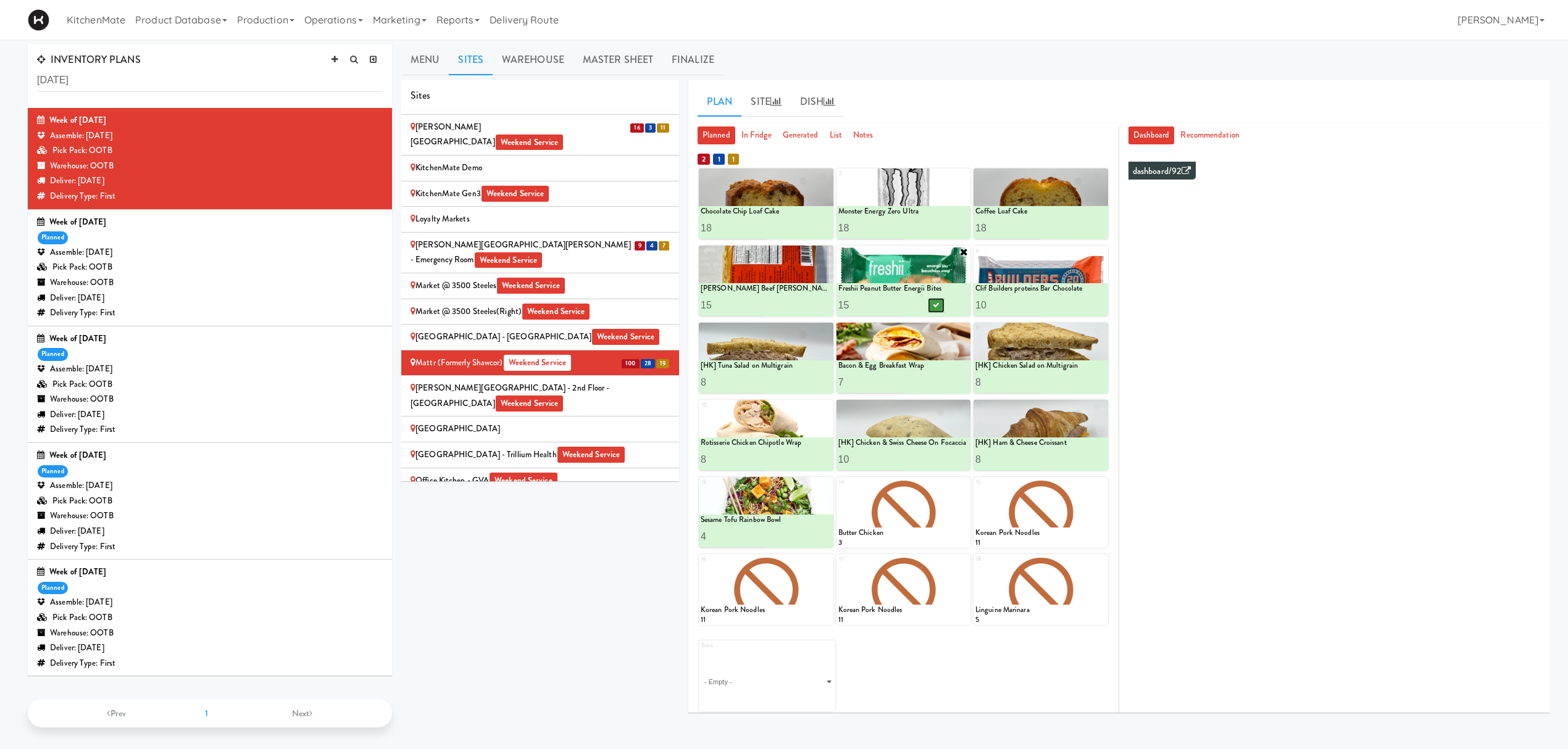
click at [936, 304] on icon at bounding box center [936, 305] width 6 height 7
click at [709, 302] on input "15" at bounding box center [733, 305] width 65 height 23
type input "18"
click at [796, 305] on icon at bounding box center [798, 305] width 6 height 7
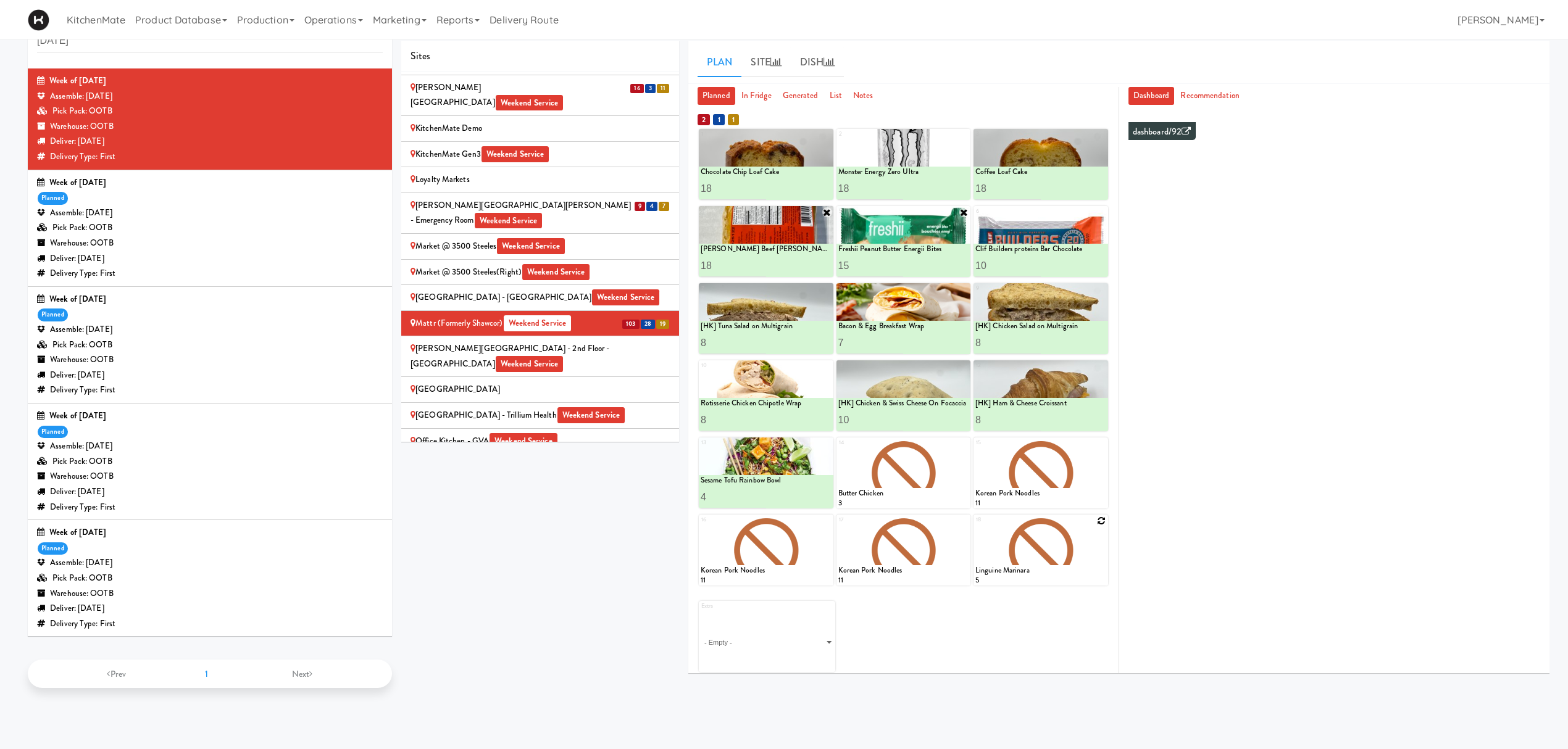
click at [1100, 516] on div at bounding box center [1041, 550] width 135 height 71
click at [1099, 523] on icon at bounding box center [1101, 520] width 8 height 8
click at [1040, 551] on select "- Empty - Amazing Chocolate Chunk Cookie Bacon & Egg Breakfast Wrap Bistro Deli…" at bounding box center [1041, 556] width 131 height 59
click at [975, 527] on select "- Empty - Amazing Chocolate Chunk Cookie Bacon & Egg Breakfast Wrap Bistro Deli…" at bounding box center [1041, 556] width 131 height 59
type input "3"
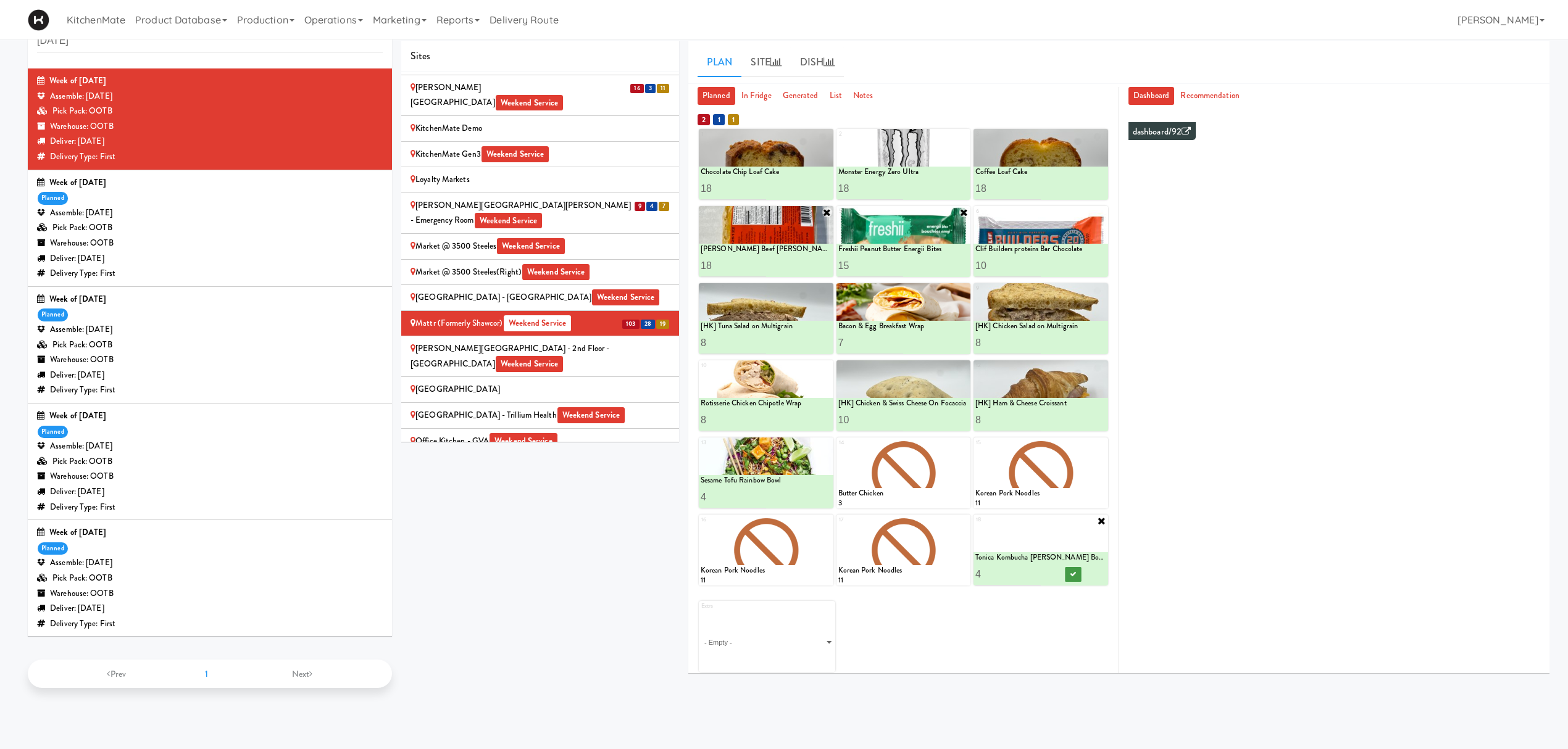
type input "4"
click at [1077, 561] on button at bounding box center [1072, 574] width 16 height 15
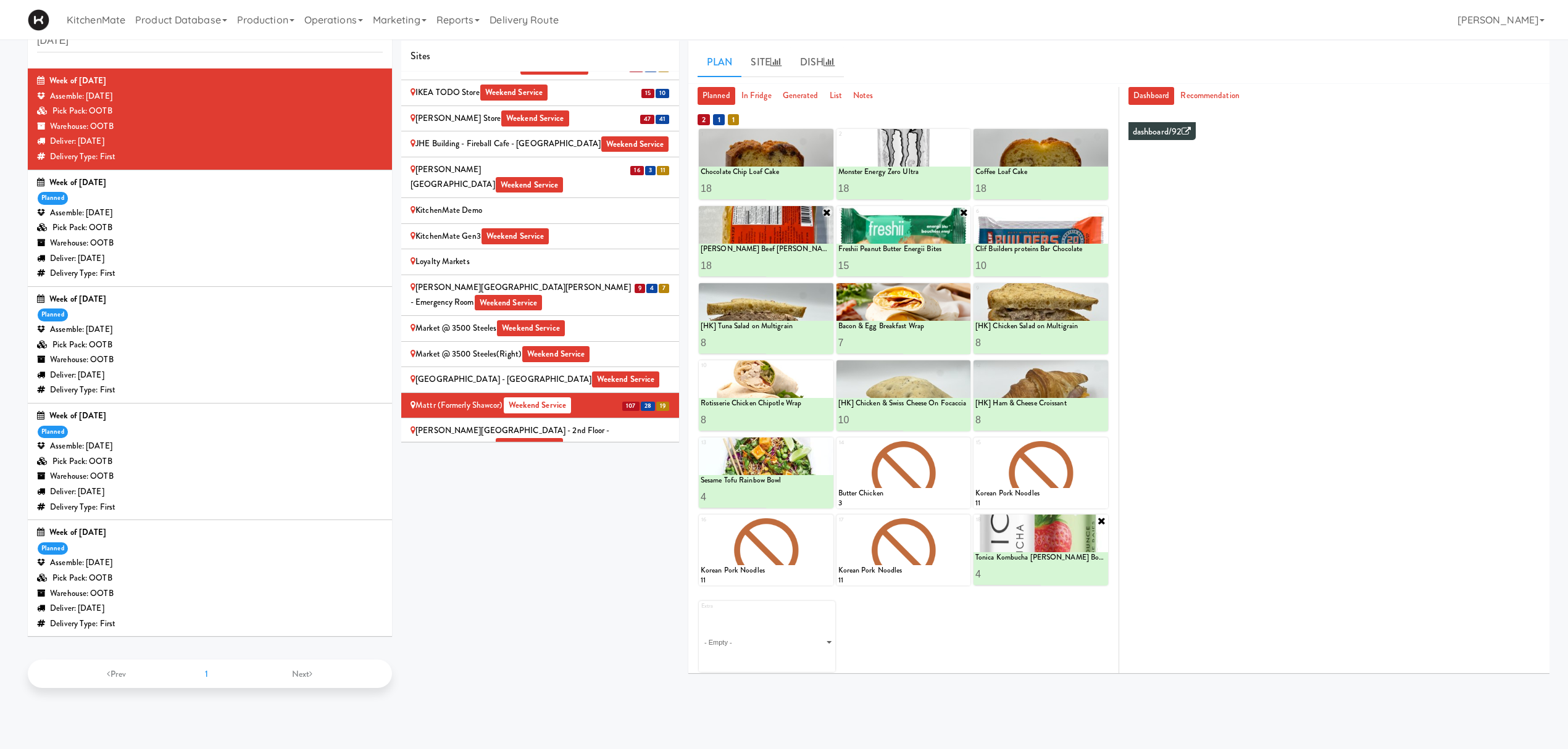
click at [574, 280] on div "Mackenzie Richmond Hill Hospital - Emergency Room Weekend Service" at bounding box center [540, 295] width 259 height 30
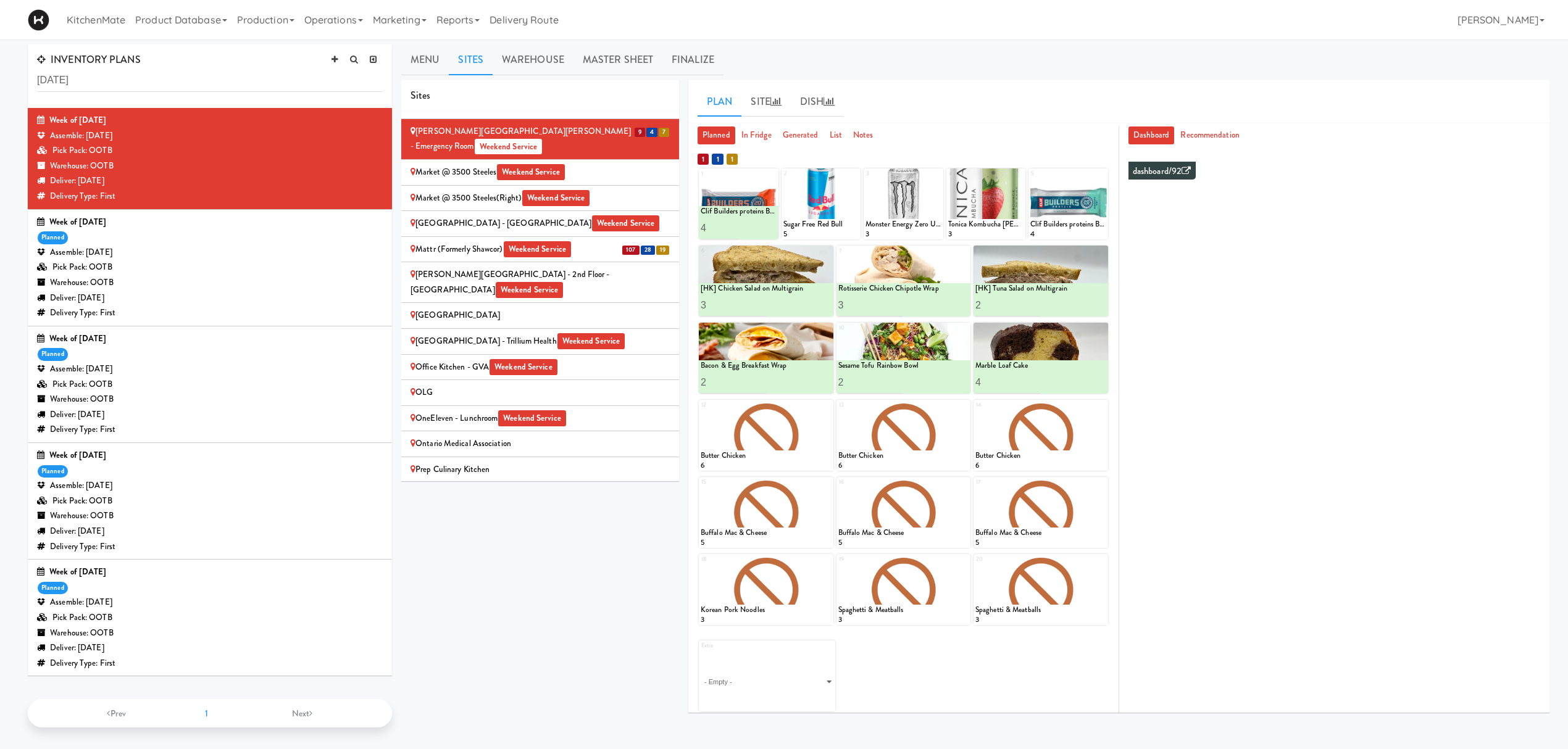
scroll to position [1392, 0]
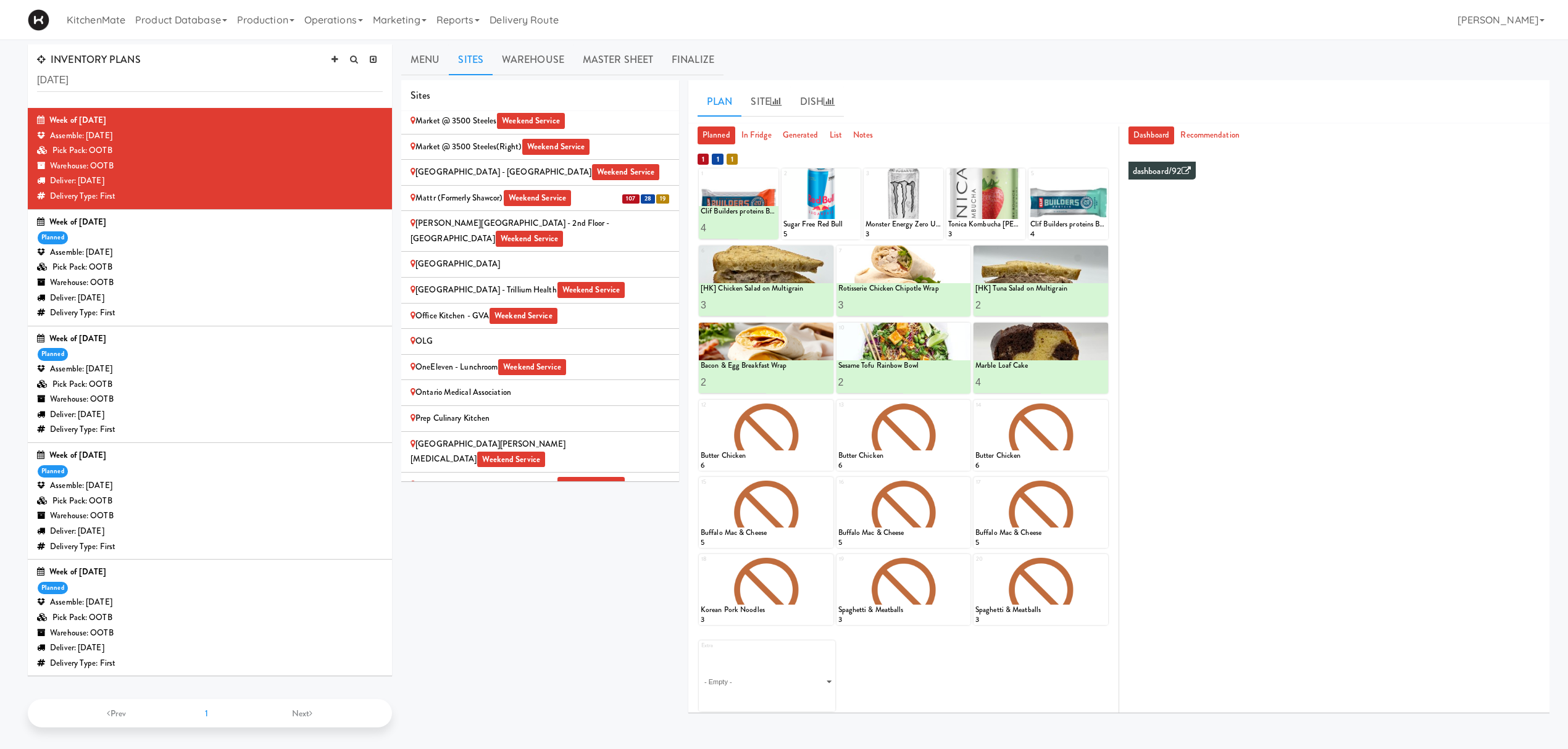
click at [626, 478] on div "20 12 11" at bounding box center [648, 485] width 44 height 15
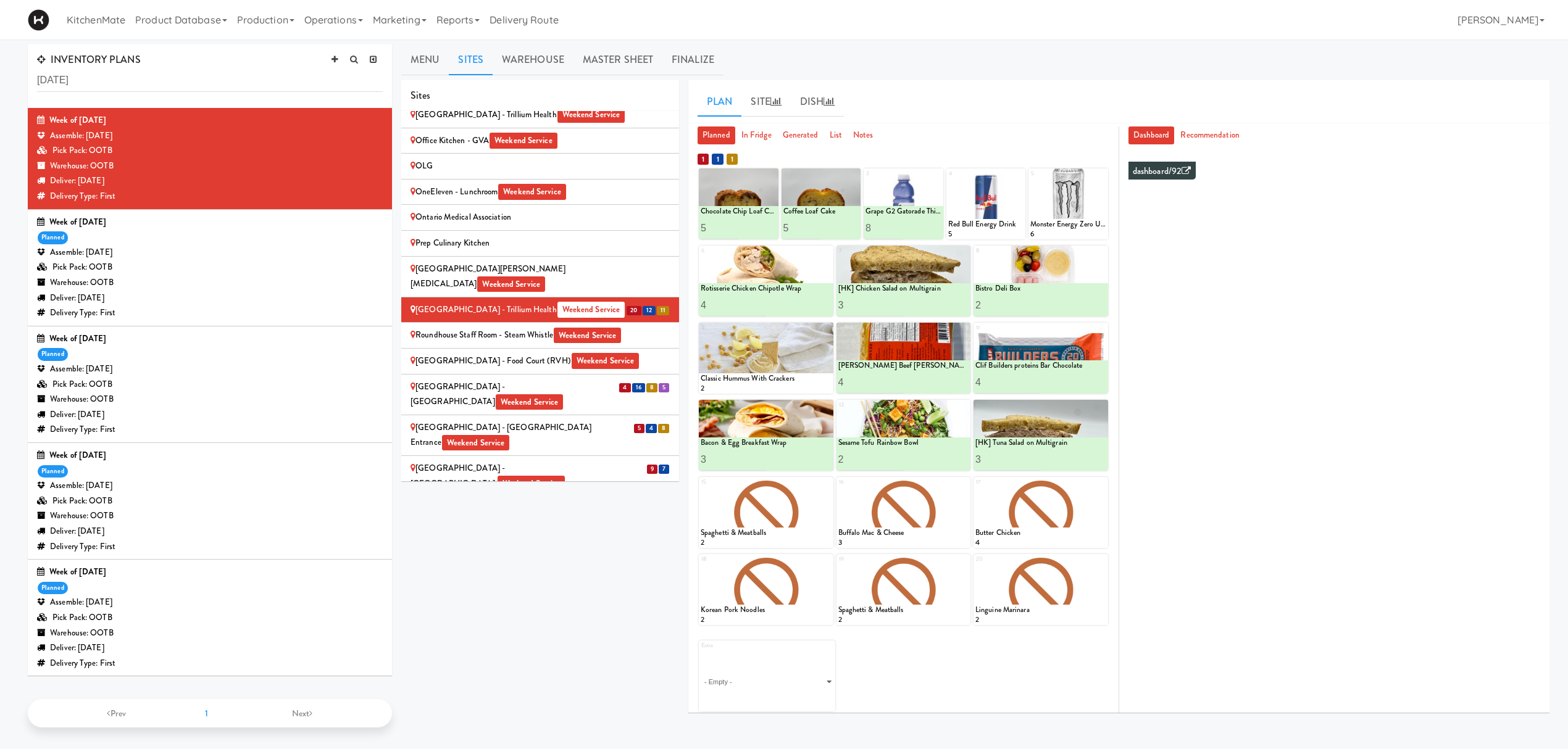
scroll to position [1556, 0]
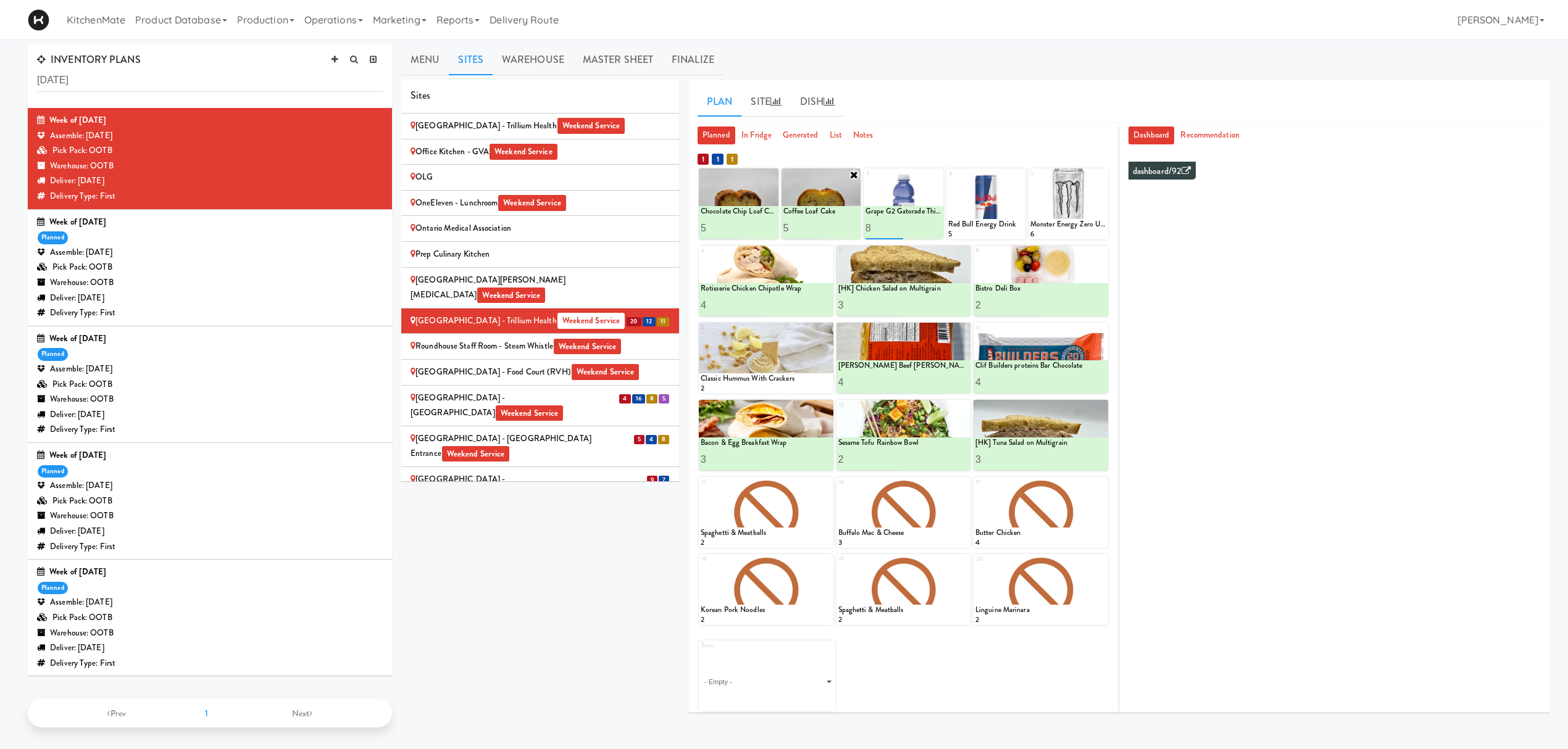
drag, startPoint x: 879, startPoint y: 230, endPoint x: 843, endPoint y: 224, distance: 36.5
click at [843, 224] on div "1 Chocolate Chip Loaf Cake 3 Chocolate Chip Loaf Cake 5 2 Coffee Loaf Cake 4 Co…" at bounding box center [903, 204] width 409 height 71
type input "5"
click at [919, 130] on ul "Planned In Fridge Generated List Notes" at bounding box center [903, 135] width 412 height 18
click at [919, 223] on button at bounding box center [922, 228] width 16 height 15
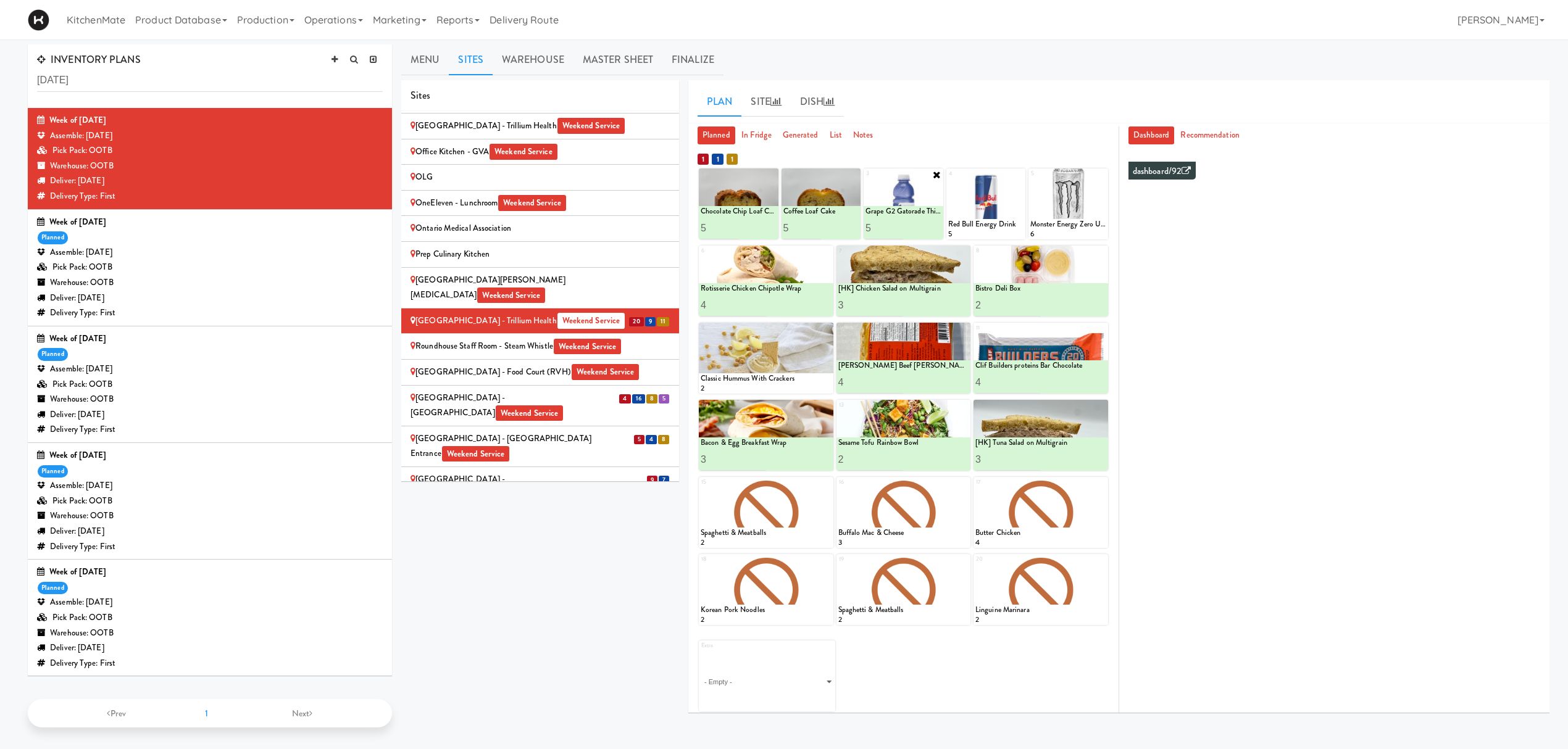
click at [561, 391] on div "Scarborough Birchmount Hospital - Main Lobby Weekend Service" at bounding box center [540, 405] width 259 height 30
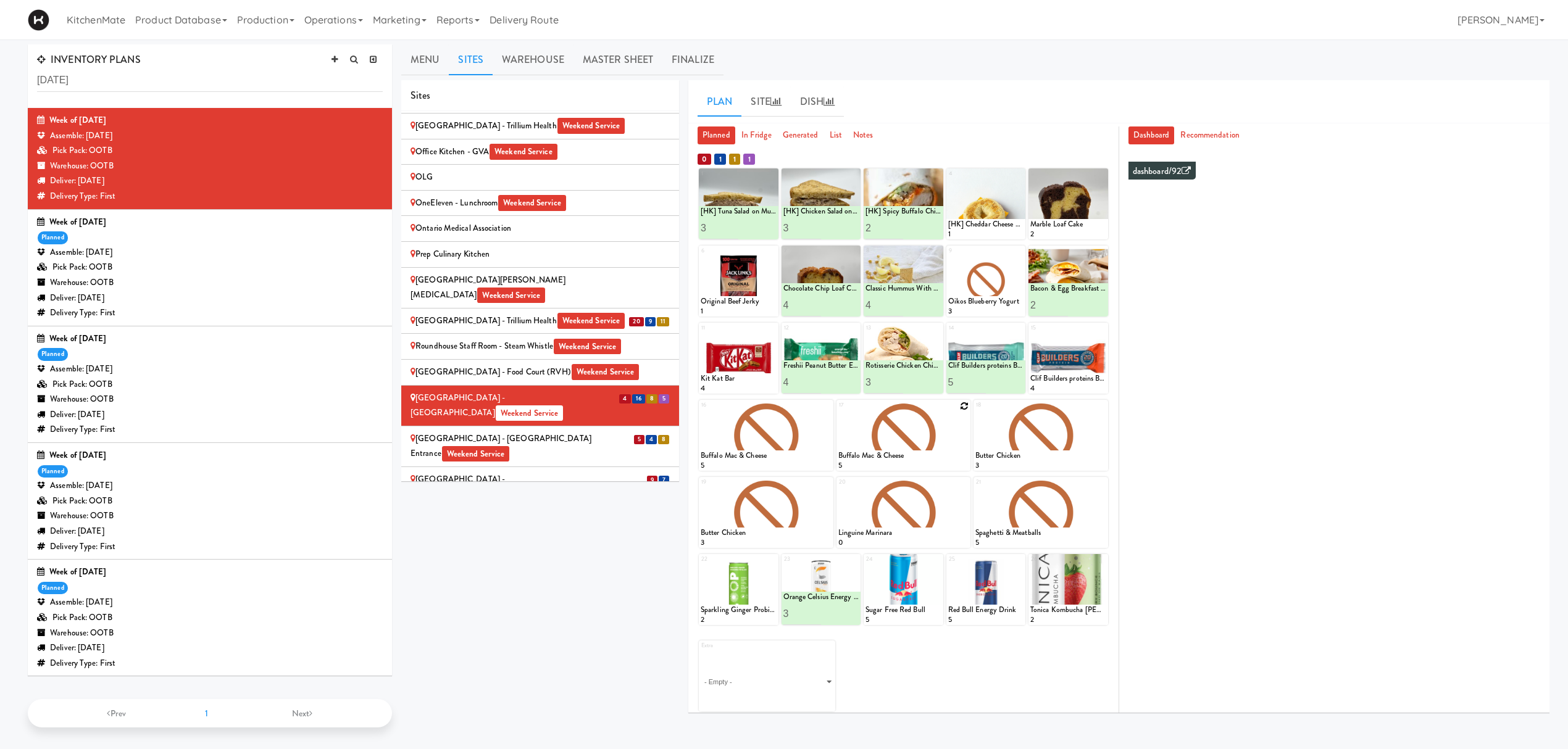
scroll to position [39, 0]
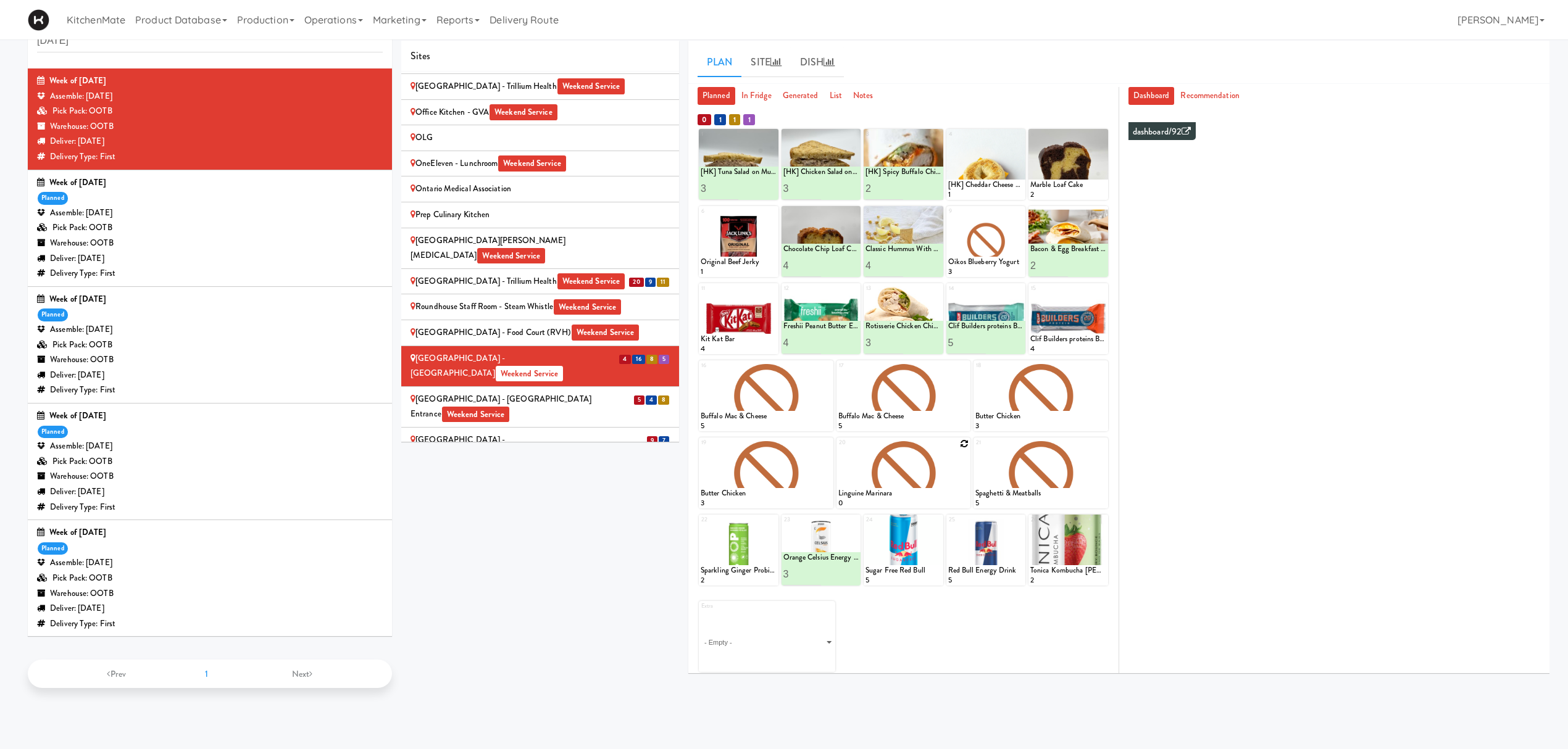
click at [961, 445] on icon at bounding box center [964, 443] width 8 height 8
click at [921, 480] on select "- Empty - Amazing Chocolate Chunk Cookie Bacon & Egg Breakfast Wrap Bistro Deli…" at bounding box center [903, 479] width 131 height 59
click at [838, 449] on select "- Empty - Amazing Chocolate Chunk Cookie Bacon & Egg Breakfast Wrap Bistro Deli…" at bounding box center [903, 479] width 131 height 59
type input "2"
click at [934, 497] on icon at bounding box center [936, 497] width 6 height 7
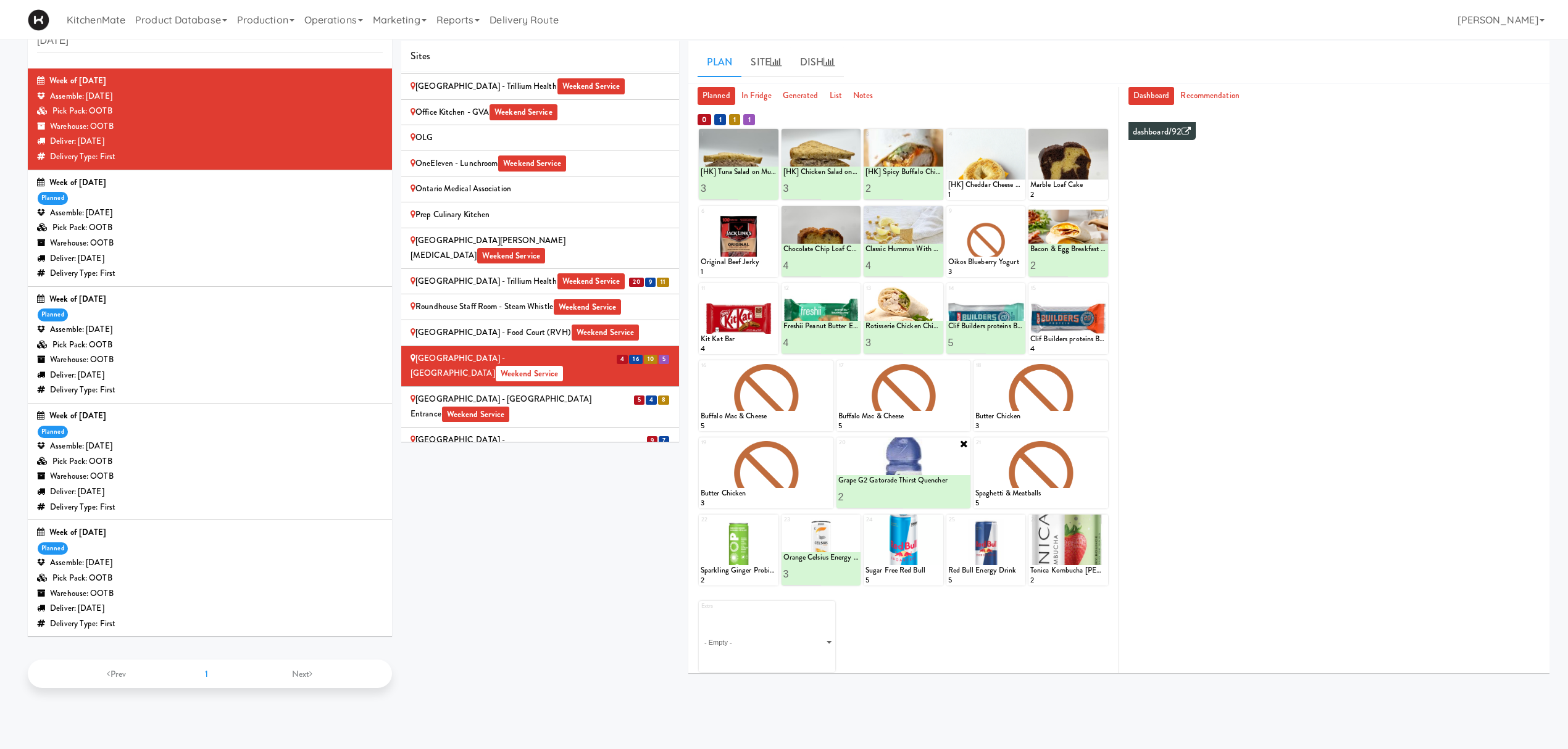
scroll to position [0, 0]
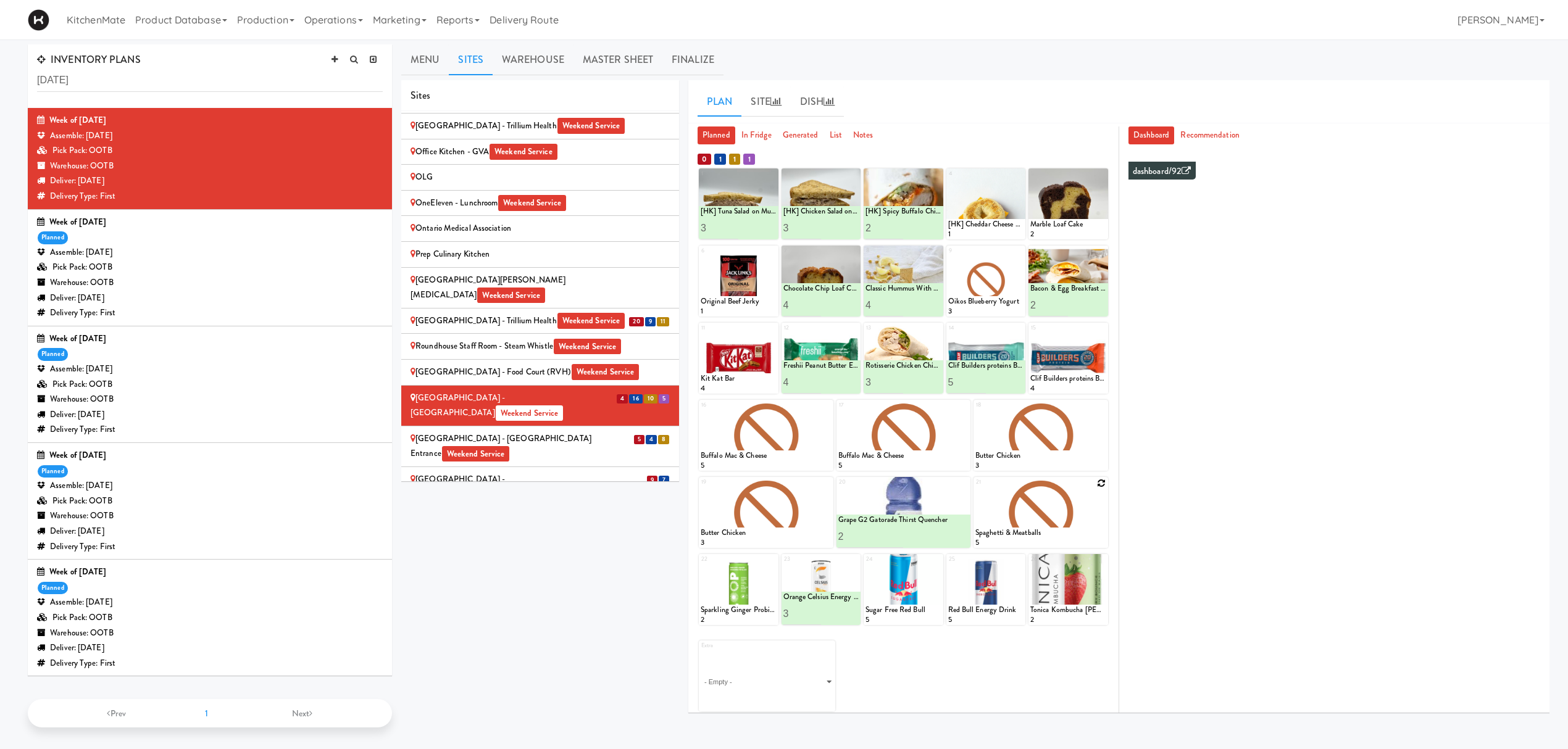
click at [1099, 483] on icon at bounding box center [1101, 483] width 8 height 8
click at [1044, 521] on select "- Empty - Amazing Chocolate Chunk Cookie Bacon & Egg Breakfast Wrap Bistro Deli…" at bounding box center [1041, 518] width 131 height 59
click at [975, 489] on select "- Empty - Amazing Chocolate Chunk Cookie Bacon & Egg Breakfast Wrap Bistro Deli…" at bounding box center [1041, 518] width 131 height 59
type input "2"
click at [1074, 537] on icon at bounding box center [1073, 536] width 6 height 7
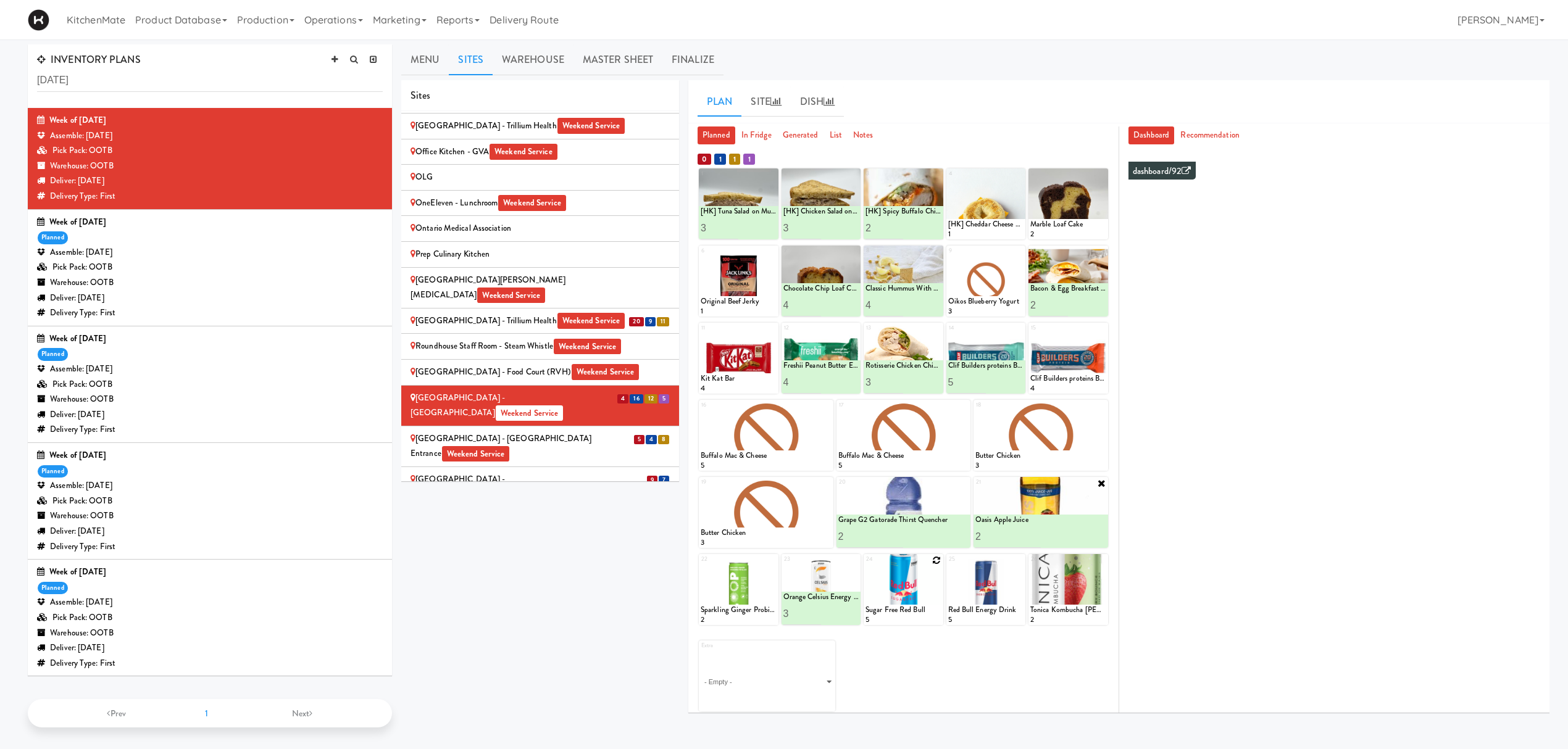
click at [934, 558] on icon at bounding box center [937, 560] width 8 height 8
click at [905, 561] on select "- Empty - Amazing Chocolate Chunk Cookie Bacon & Egg Breakfast Wrap Bistro Deli…" at bounding box center [903, 596] width 76 height 59
click at [865, 561] on select "- Empty - Amazing Chocolate Chunk Cookie Bacon & Egg Breakfast Wrap Bistro Deli…" at bounding box center [903, 596] width 76 height 59
type input "3"
click at [928, 561] on button at bounding box center [922, 614] width 16 height 15
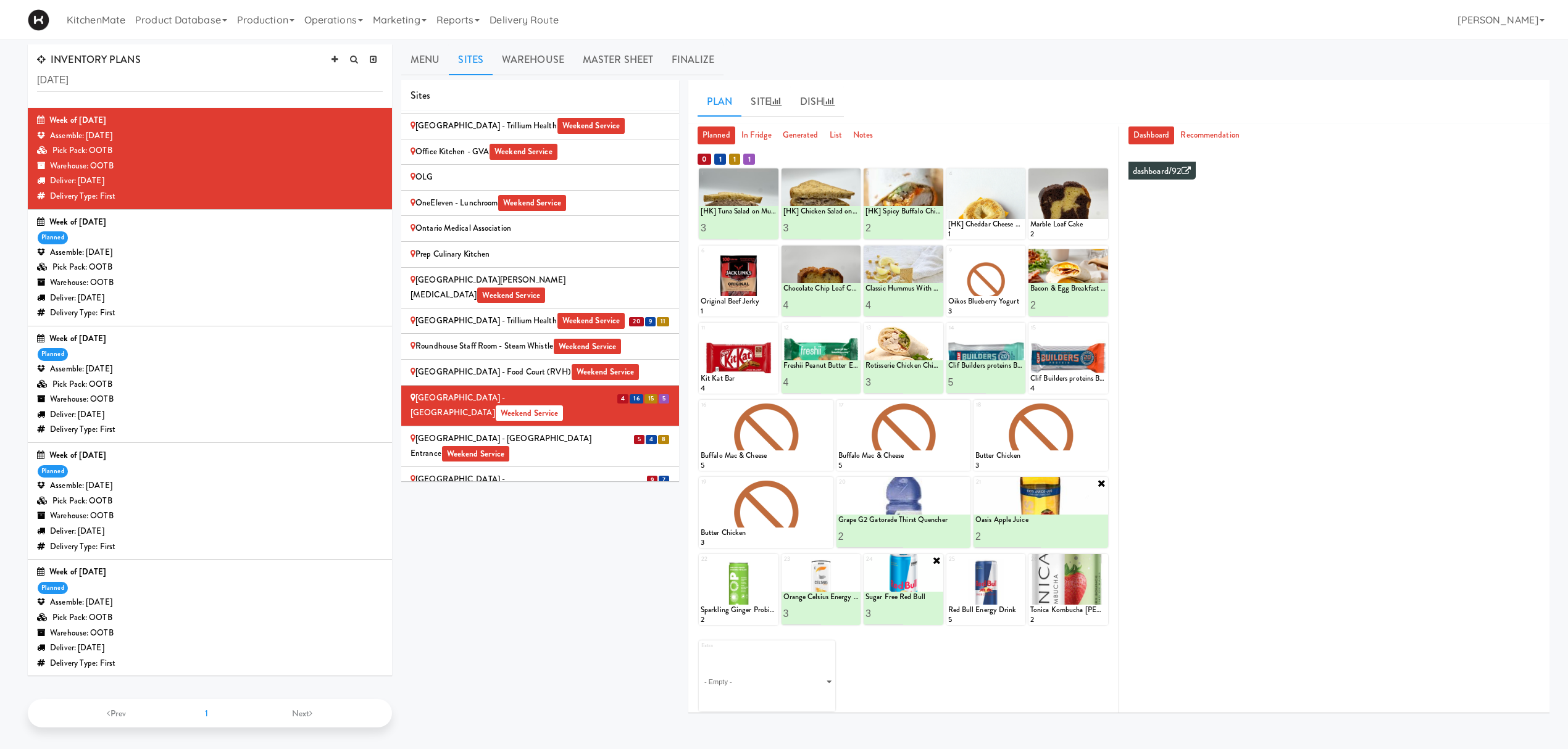
scroll to position [39, 0]
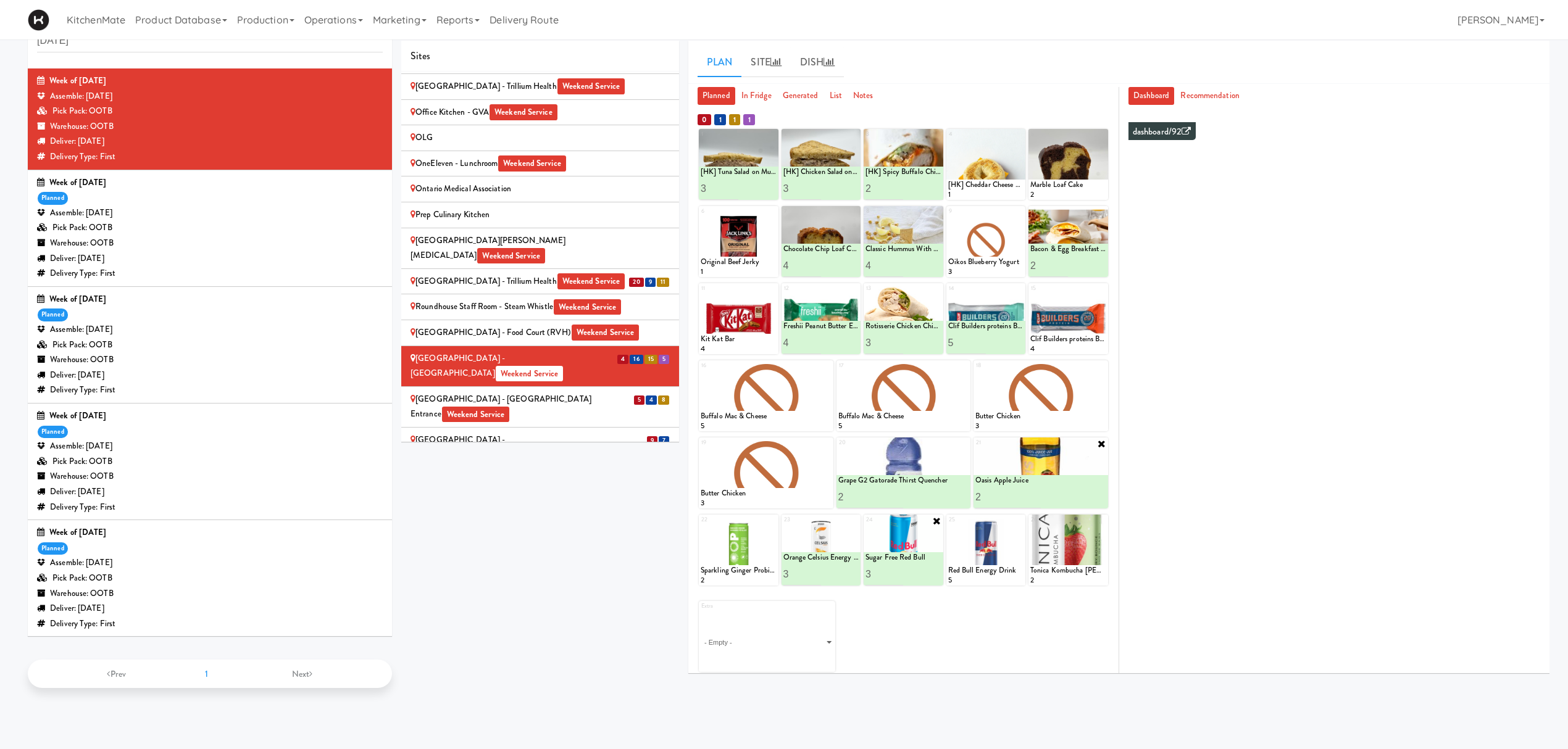
click at [939, 516] on div at bounding box center [903, 550] width 79 height 71
click at [936, 520] on icon at bounding box center [937, 520] width 10 height 10
click at [921, 561] on div "Extra - Empty - Amazing Chocolate Chunk Cookie Bacon & Egg Breakfast Wrap Bistr…" at bounding box center [903, 632] width 409 height 80
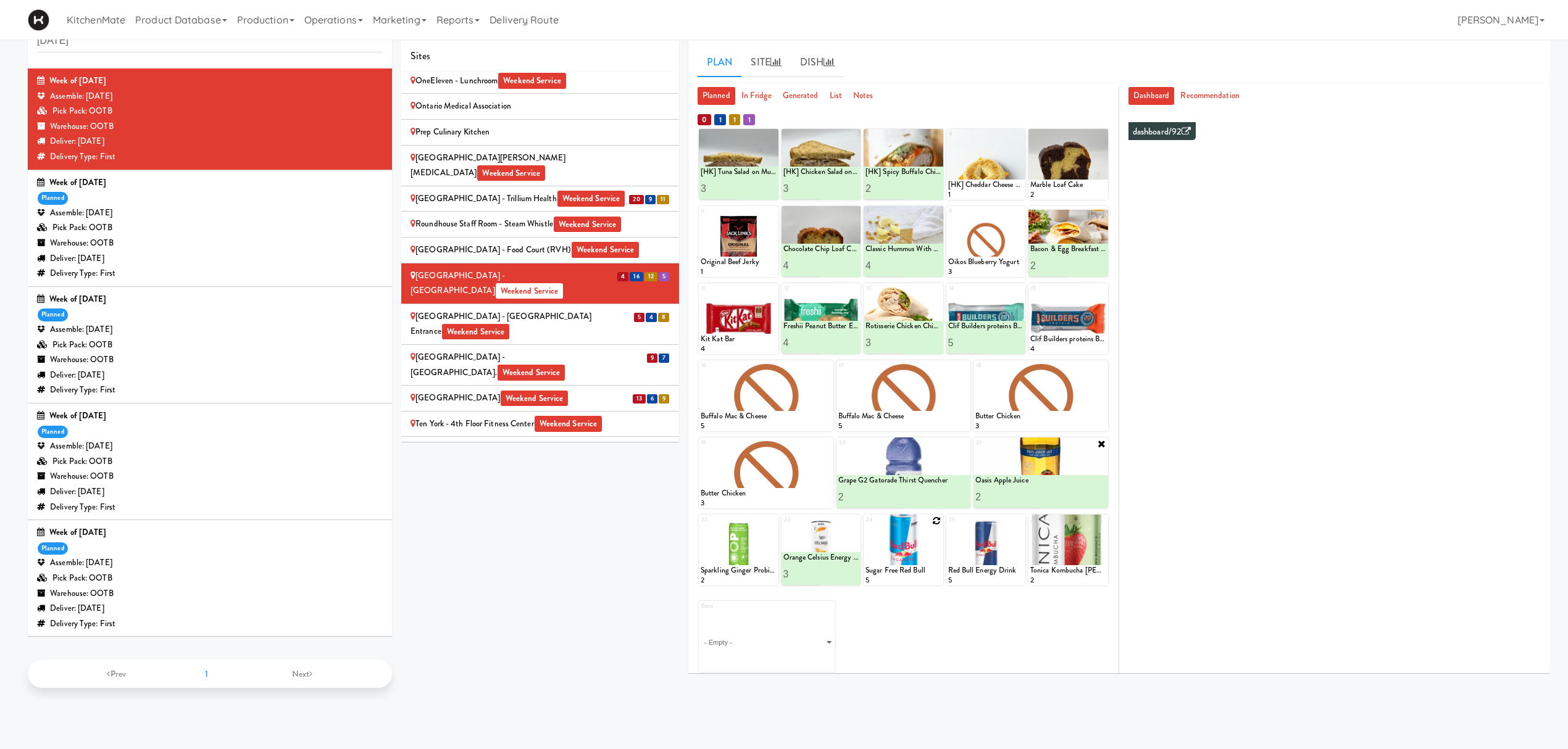
click at [549, 309] on div "Scarborough General Hospital - Tower Wing Entrance Weekend Service" at bounding box center [540, 324] width 259 height 30
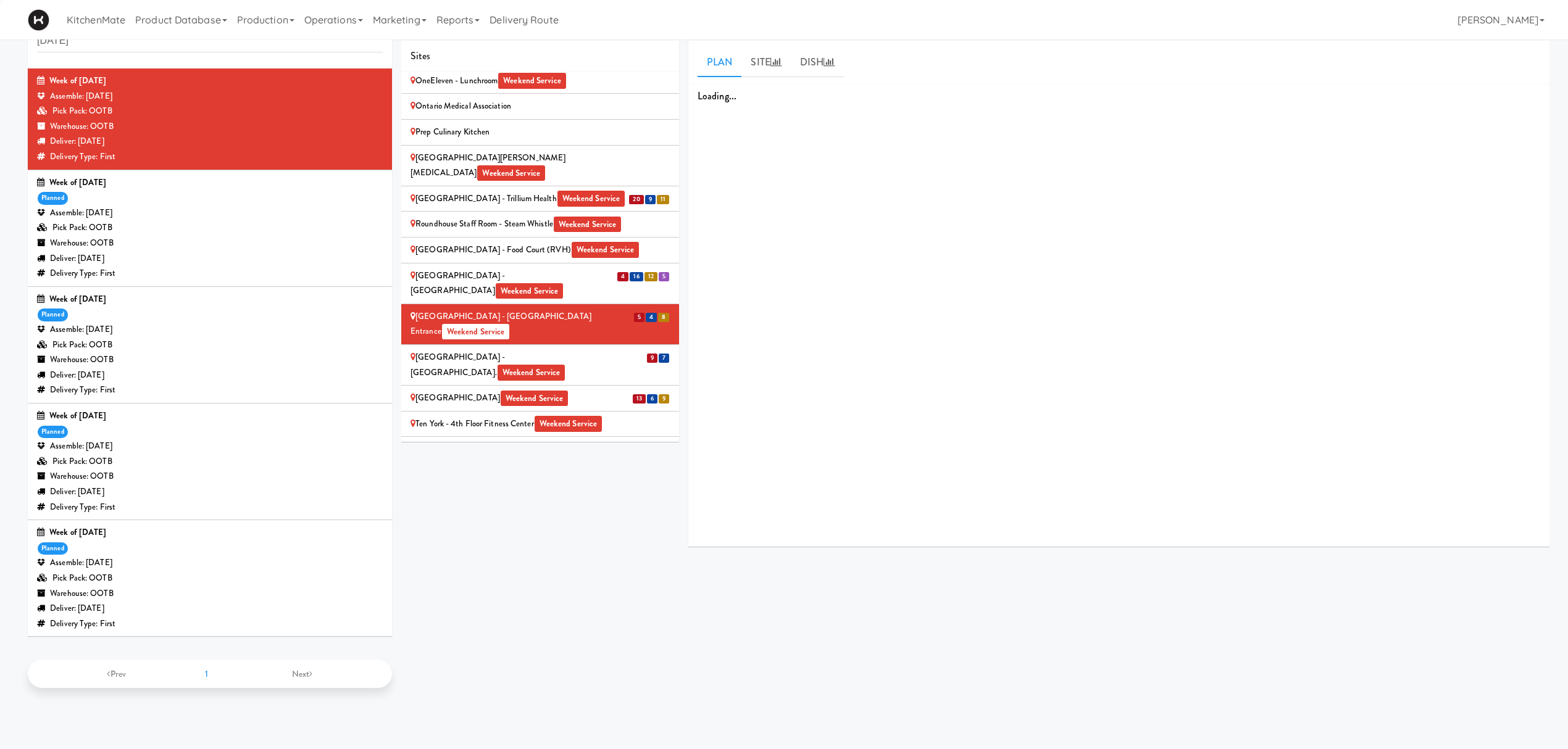
scroll to position [1721, 0]
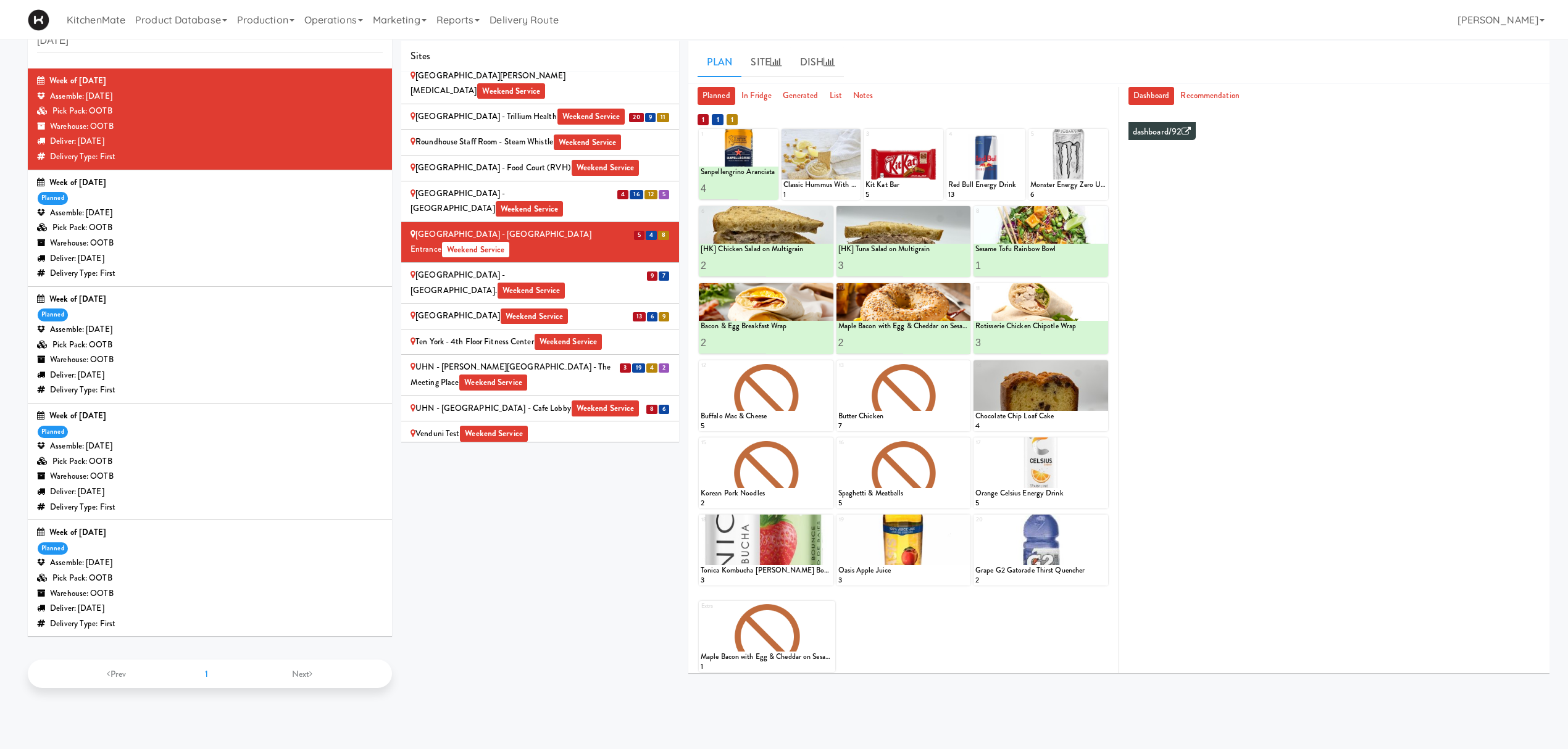
click at [512, 561] on div "Sites [STREET_ADDRESS][PERSON_NAME] - Lobby [STREET_ADDRESS][PERSON_NAME] Weeke…" at bounding box center [975, 362] width 1148 height 643
click at [856, 134] on icon at bounding box center [854, 135] width 8 height 8
click at [825, 168] on select "- Empty - Amazing Chocolate Chunk Cookie Bacon & Egg Breakfast Wrap Bistro Deli…" at bounding box center [821, 170] width 76 height 59
click at [783, 141] on select "- Empty - Amazing Chocolate Chunk Cookie Bacon & Egg Breakfast Wrap Bistro Deli…" at bounding box center [821, 170] width 76 height 59
type input "3"
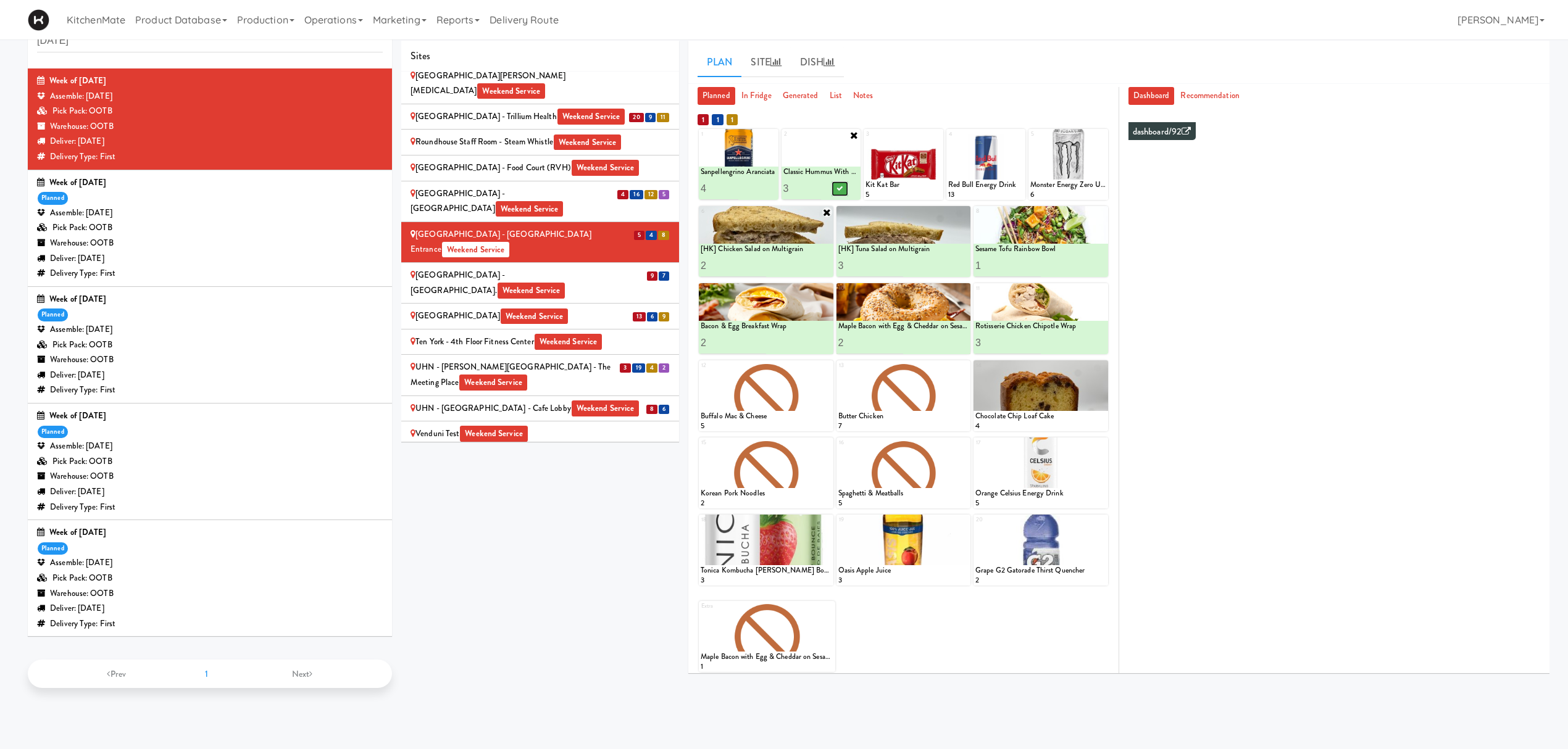
click at [840, 193] on button at bounding box center [839, 188] width 16 height 15
click at [630, 268] on div "SickKids Hospital - Main St. Weekend Service" at bounding box center [540, 282] width 259 height 30
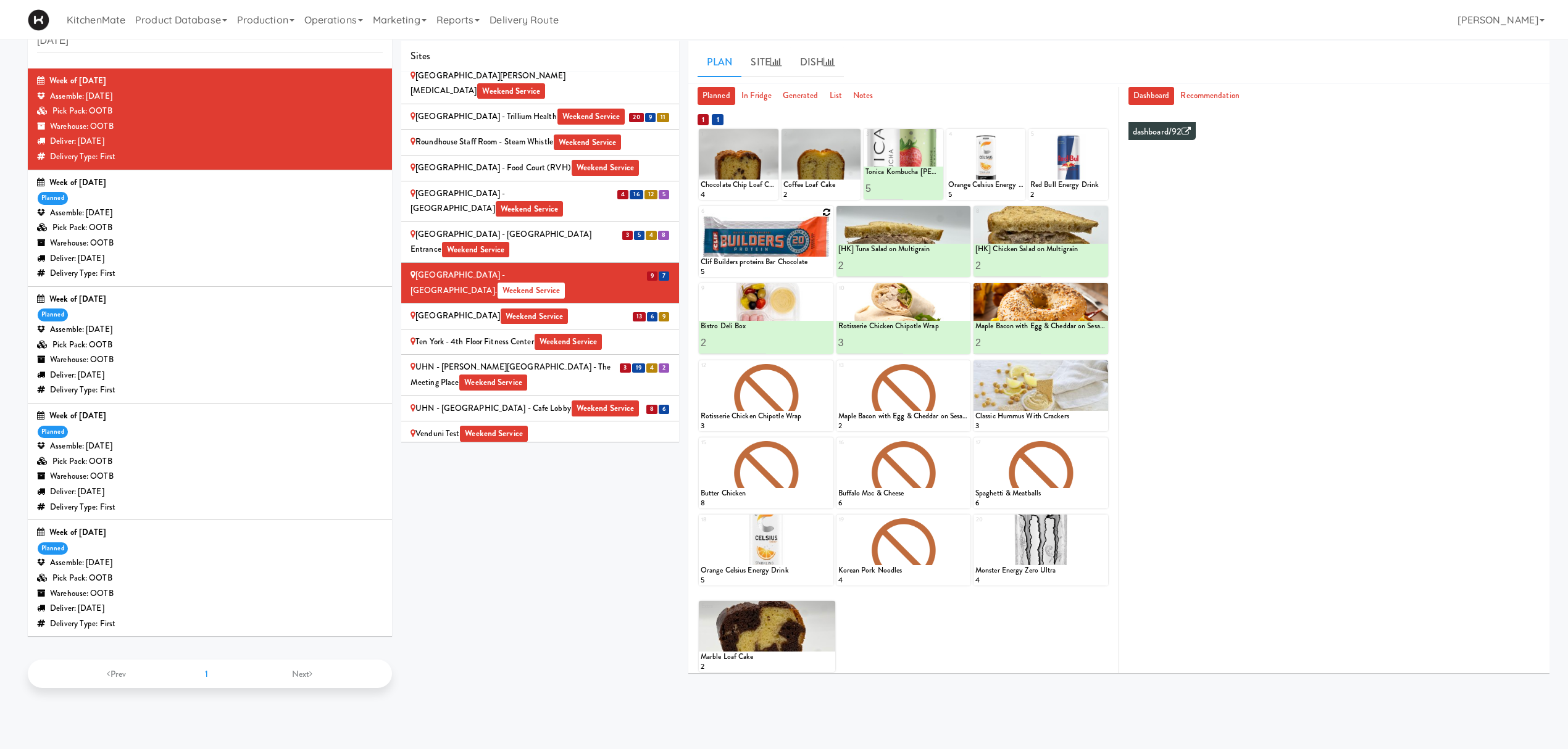
scroll to position [0, 0]
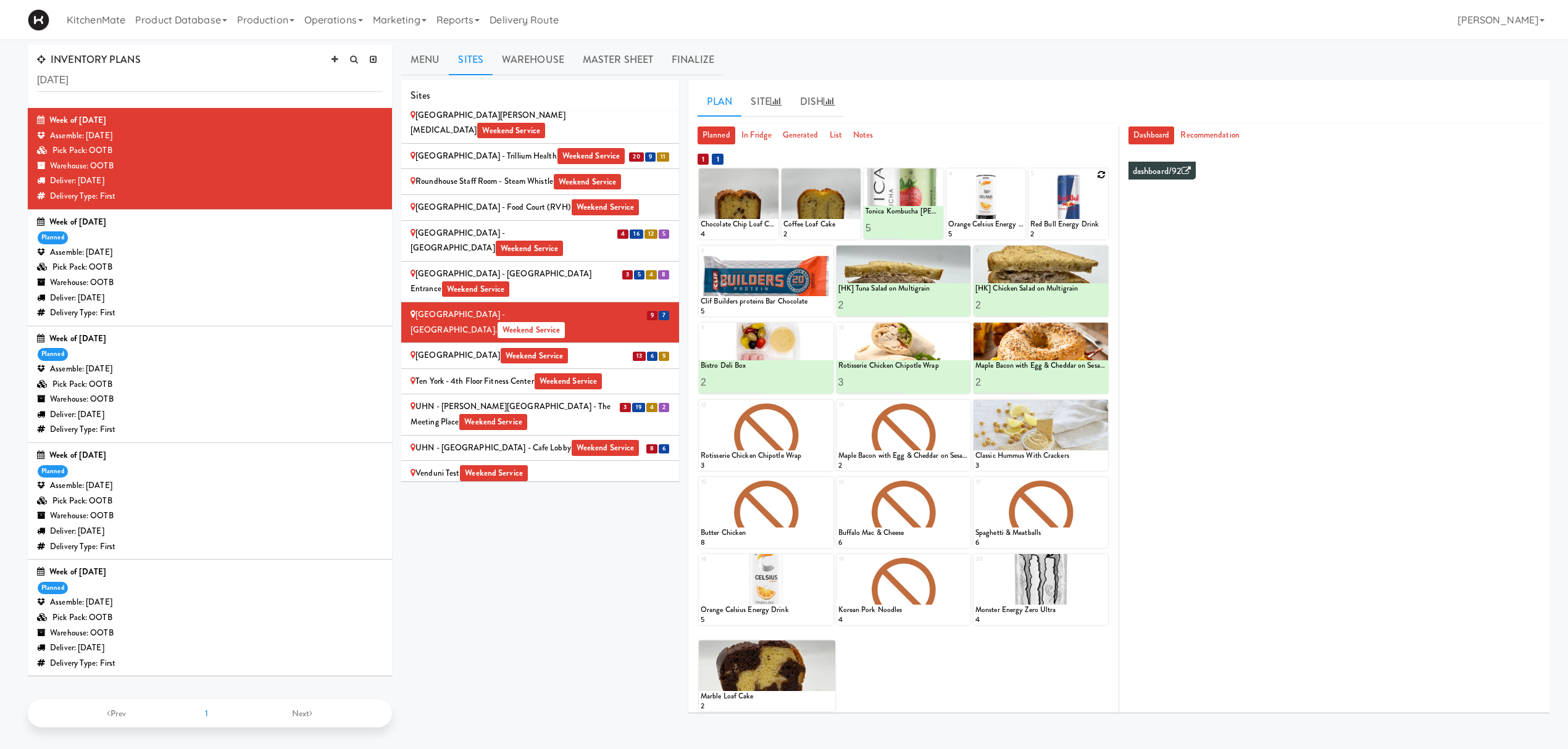
click at [1099, 178] on icon at bounding box center [1101, 174] width 8 height 8
click at [1078, 210] on select "- Empty - Amazing Chocolate Chunk Cookie Bacon & Egg Breakfast Wrap Bistro Deli…" at bounding box center [1068, 210] width 76 height 59
click at [1030, 180] on select "- Empty - Amazing Chocolate Chunk Cookie Bacon & Egg Breakfast Wrap Bistro Deli…" at bounding box center [1068, 210] width 76 height 59
type input "5"
click at [1093, 228] on button at bounding box center [1086, 228] width 16 height 15
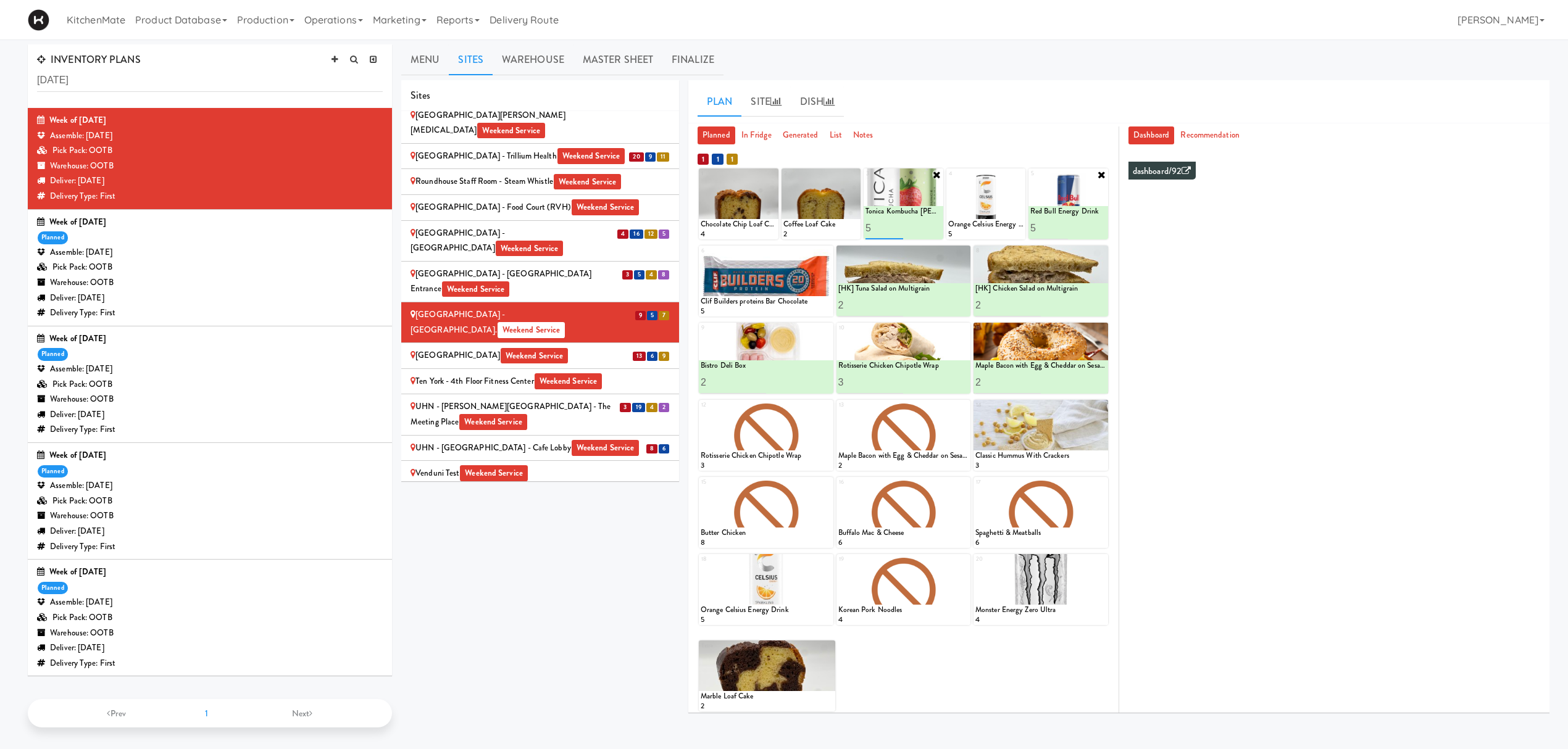
click at [894, 227] on input "6" at bounding box center [884, 228] width 37 height 23
drag, startPoint x: 881, startPoint y: 228, endPoint x: 861, endPoint y: 227, distance: 20.0
click at [861, 227] on div "1 Chocolate Chip Loaf Cake 4 2 Coffee Loaf Cake 2 3 Tonica Kombucha Berry Bounc…" at bounding box center [903, 204] width 409 height 71
type input "3"
click at [917, 225] on button at bounding box center [922, 228] width 16 height 15
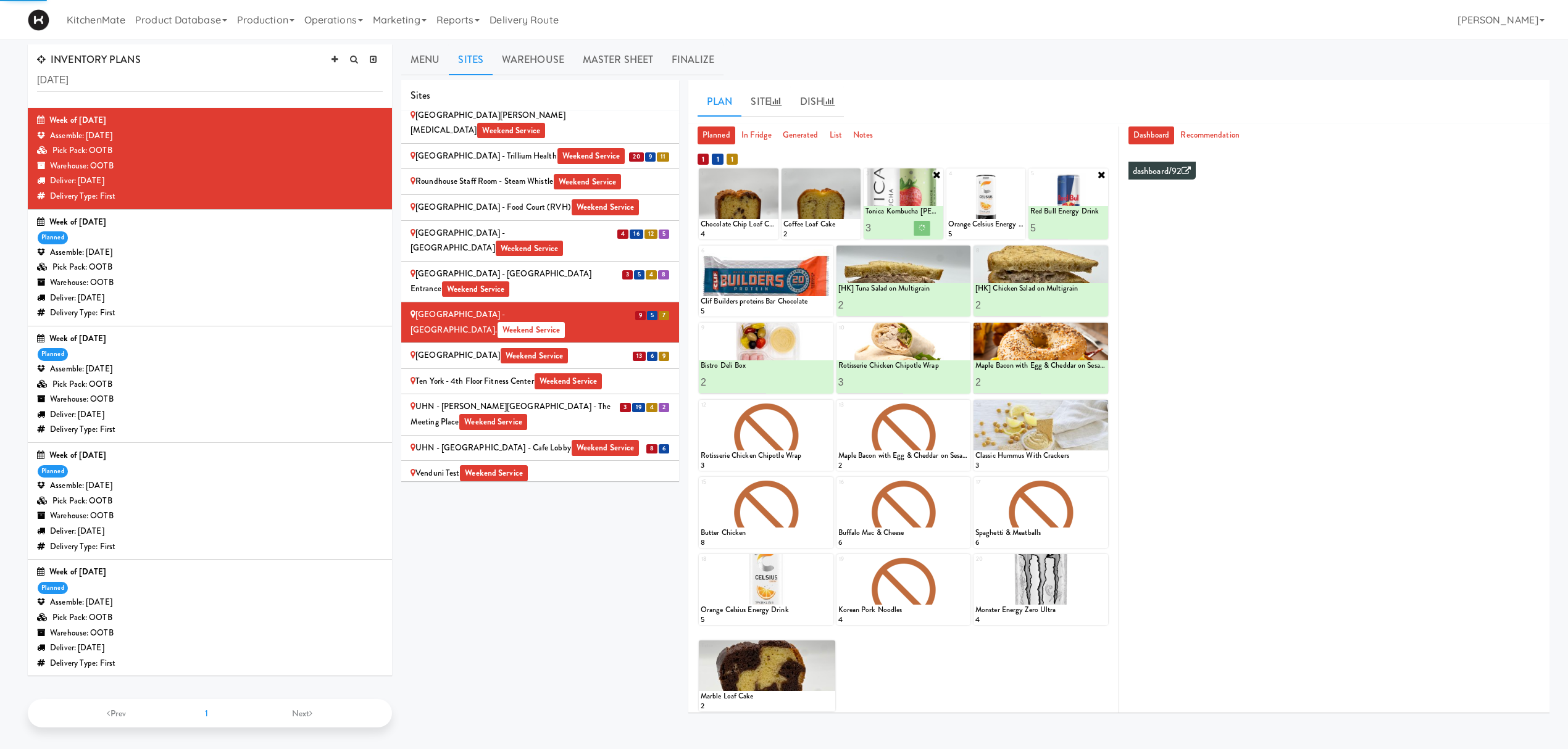
click at [934, 174] on icon at bounding box center [937, 174] width 10 height 10
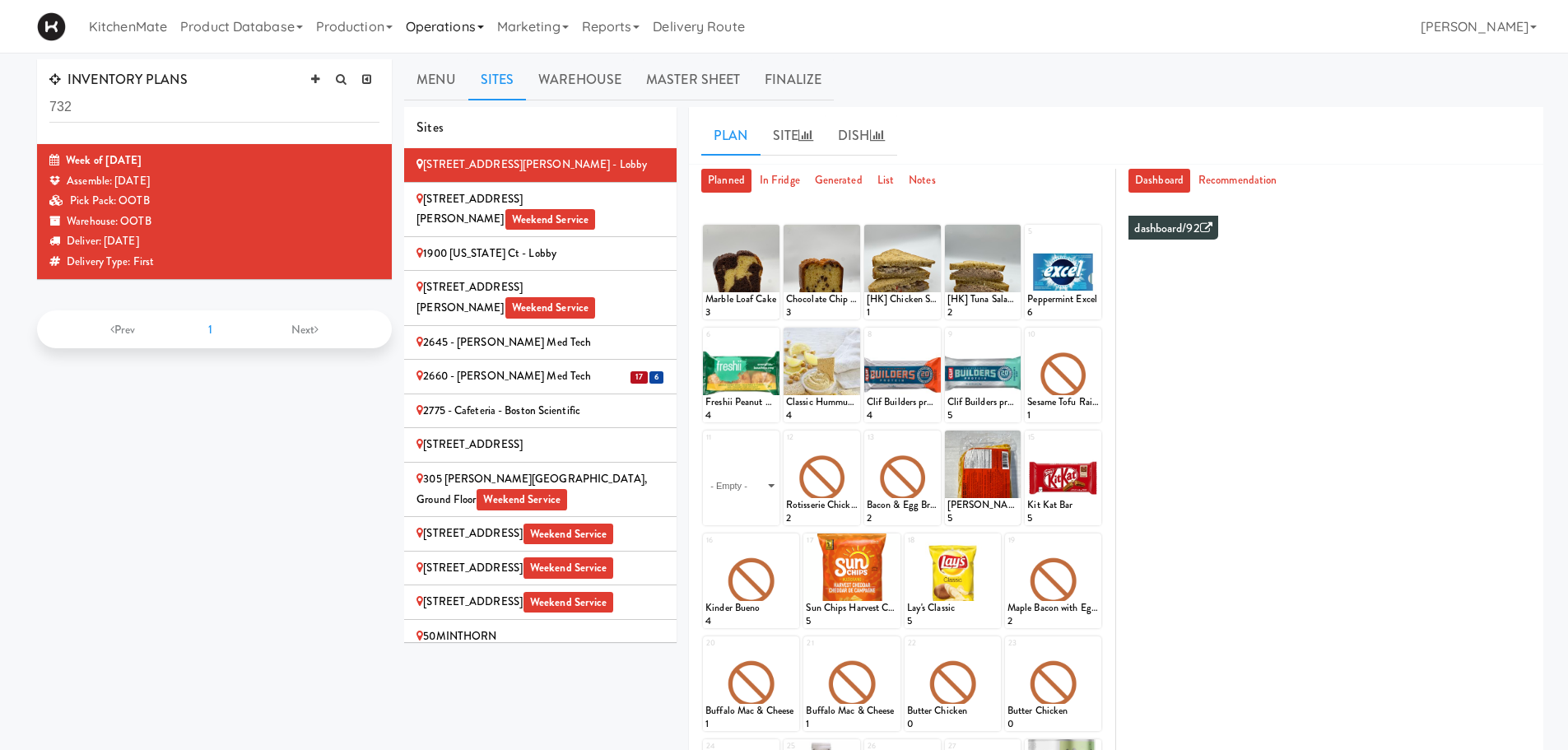
click at [473, 28] on link "Operations" at bounding box center [444, 26] width 91 height 52
click at [513, 71] on link "Sites" at bounding box center [464, 71] width 132 height 29
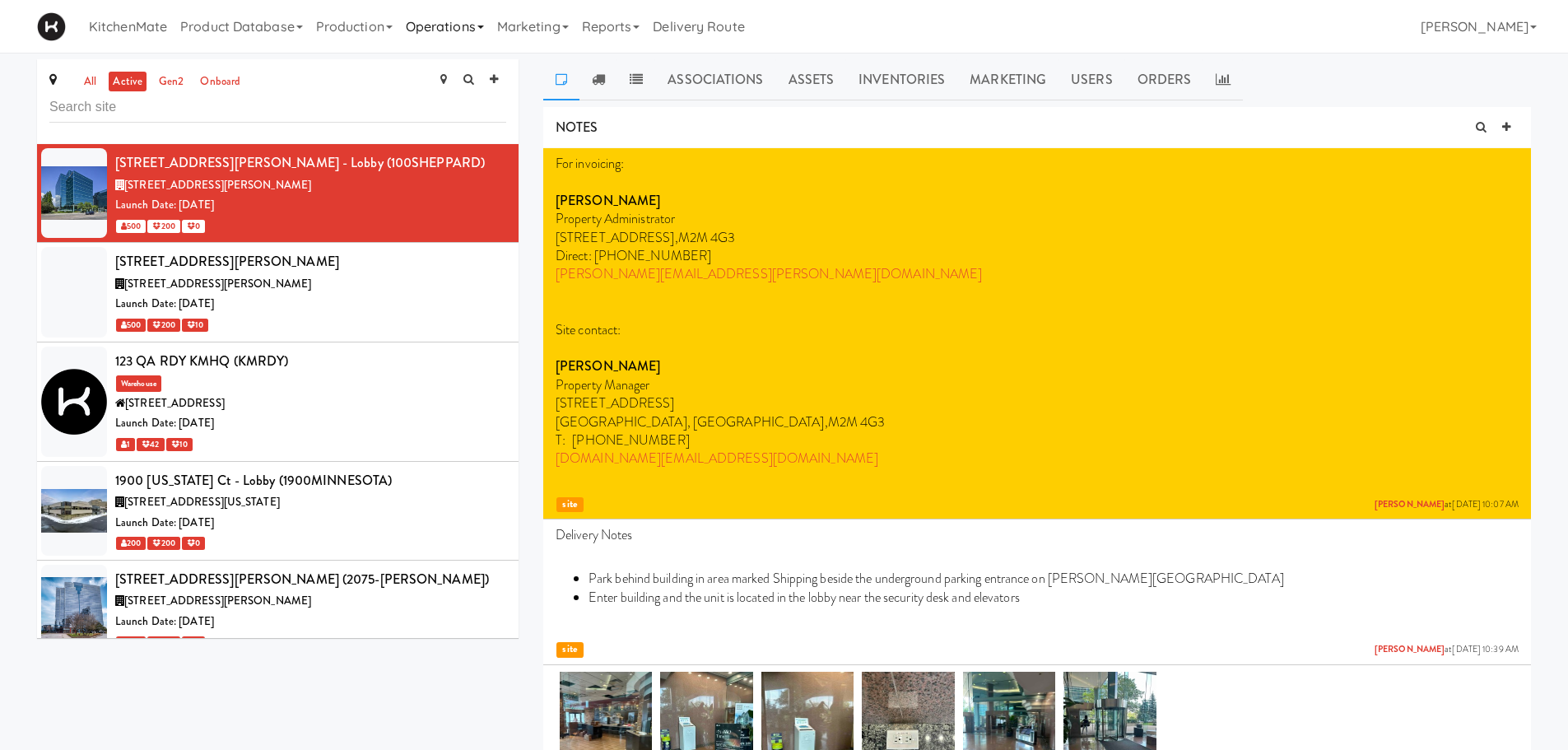
click at [431, 29] on link "Operations" at bounding box center [444, 26] width 91 height 52
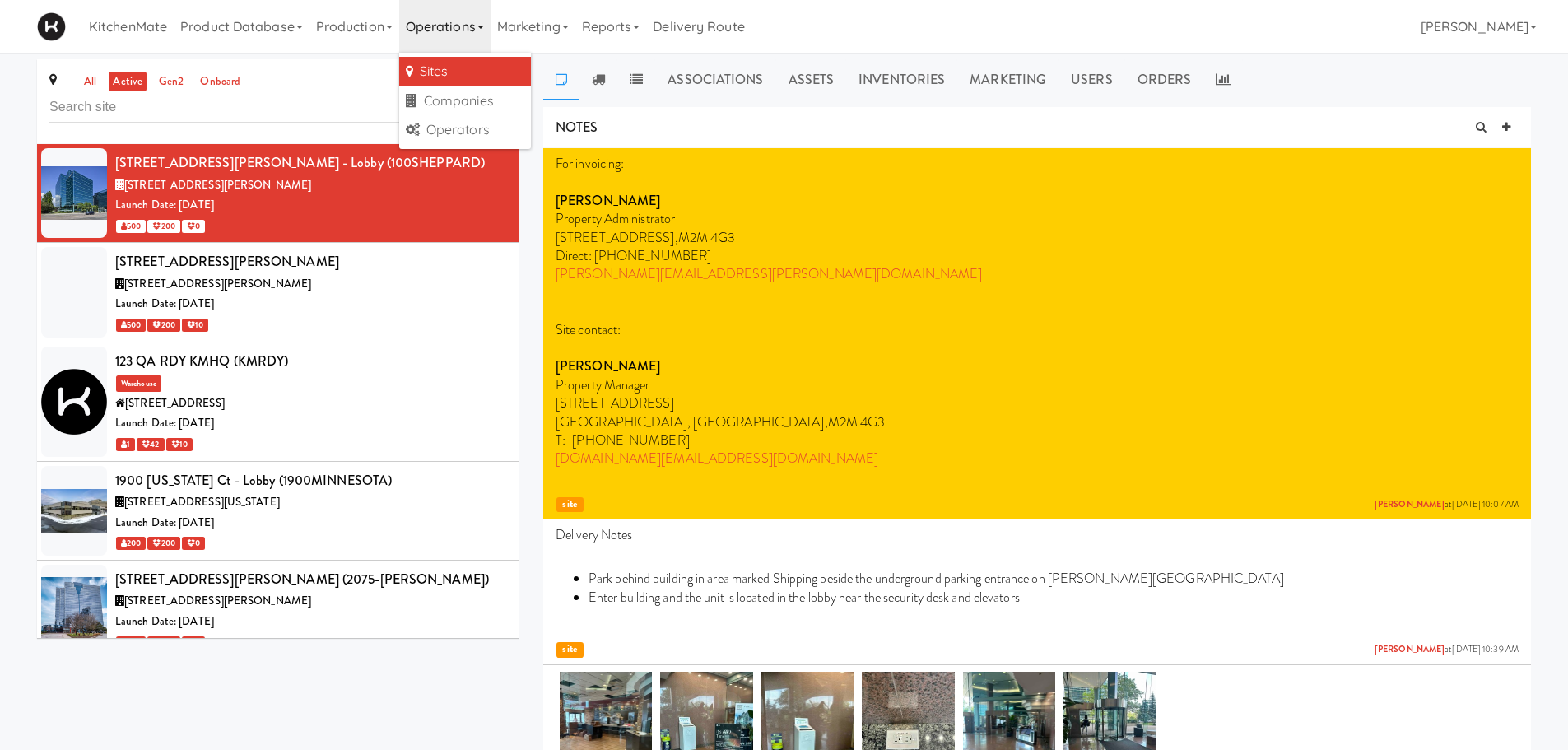
click at [438, 69] on link "Sites" at bounding box center [464, 71] width 132 height 29
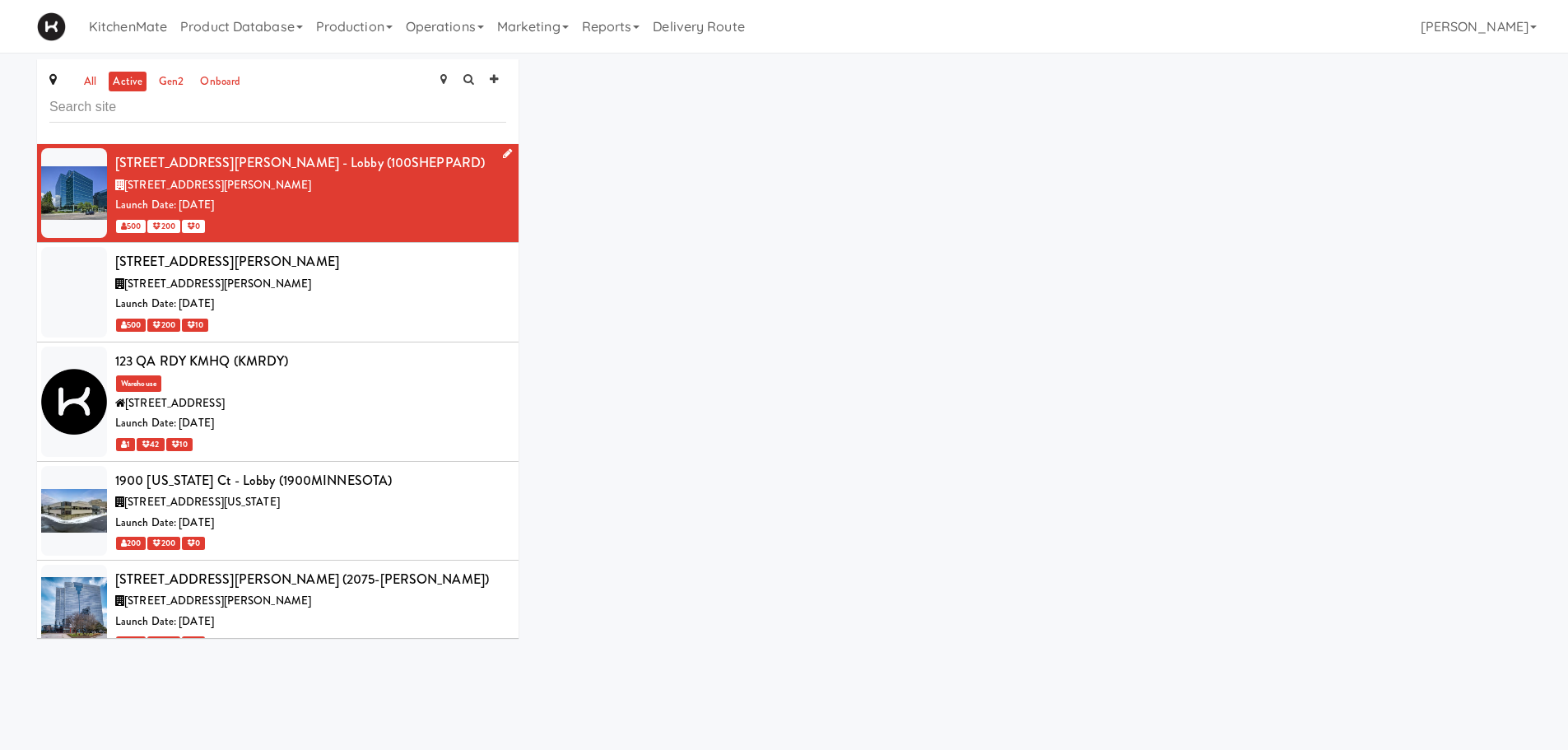
click at [302, 172] on div "100 Sheppard Ave - Lobby (100SHEPPARD)" at bounding box center [310, 163] width 391 height 25
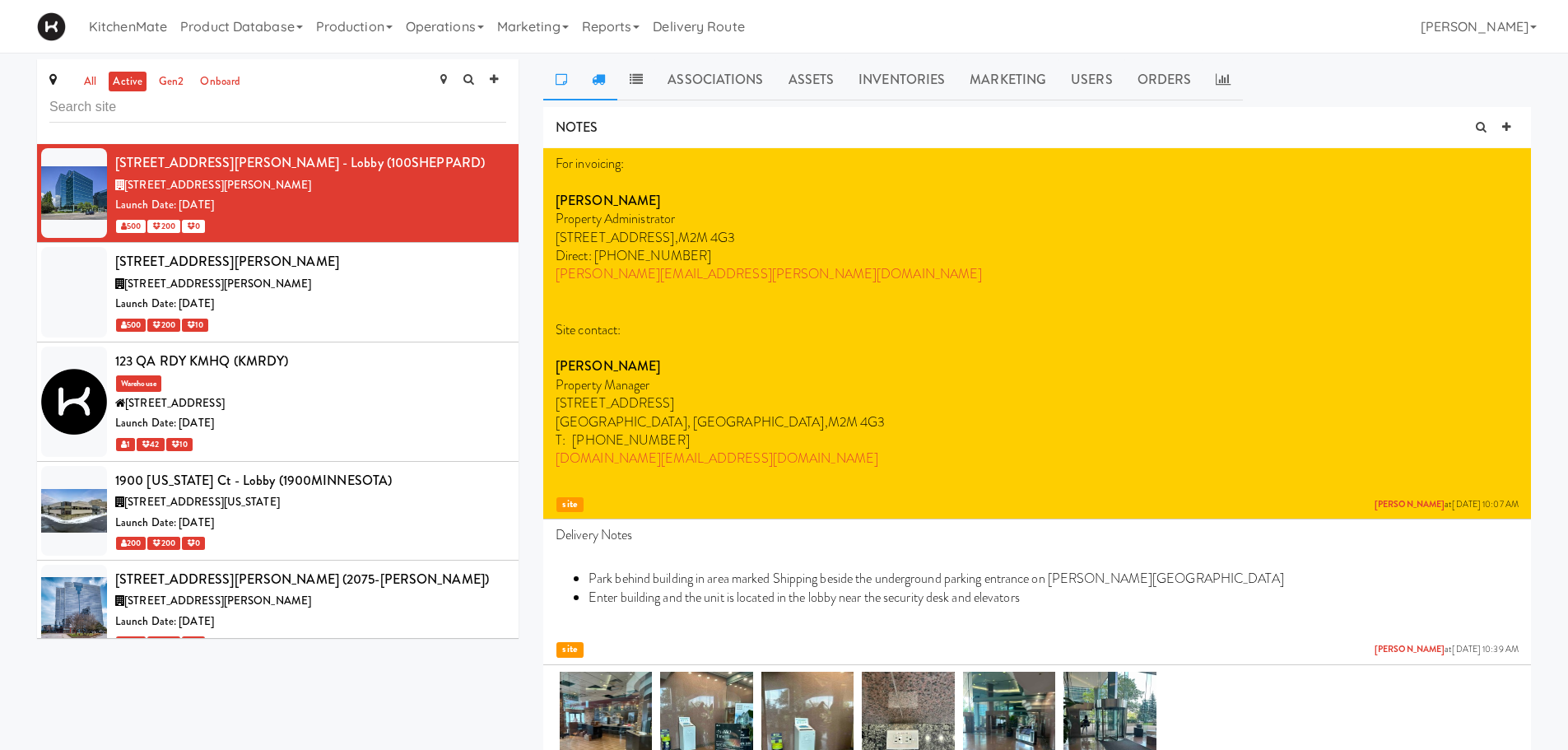
click at [590, 80] on link at bounding box center [598, 80] width 38 height 41
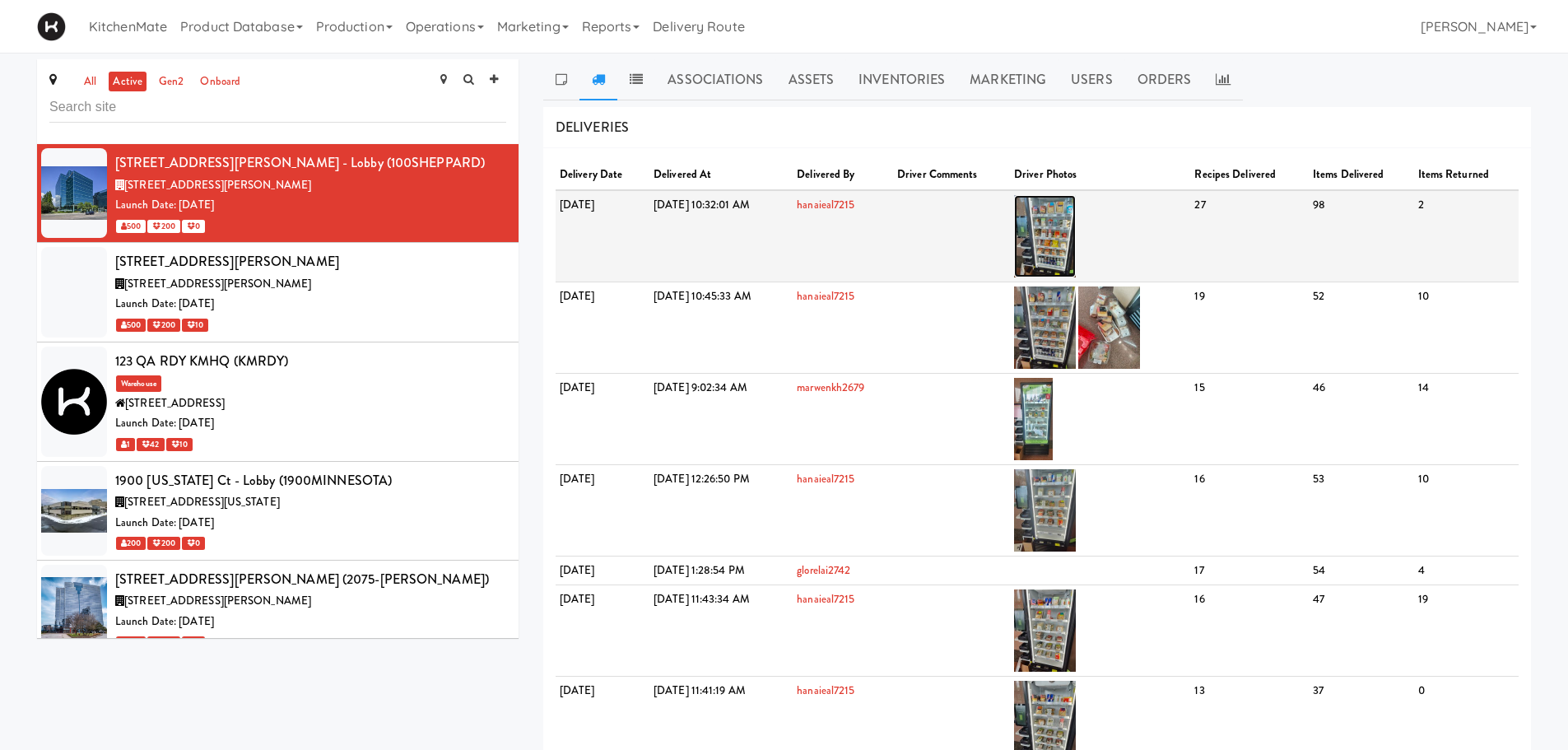
click at [1075, 228] on img at bounding box center [1044, 237] width 62 height 83
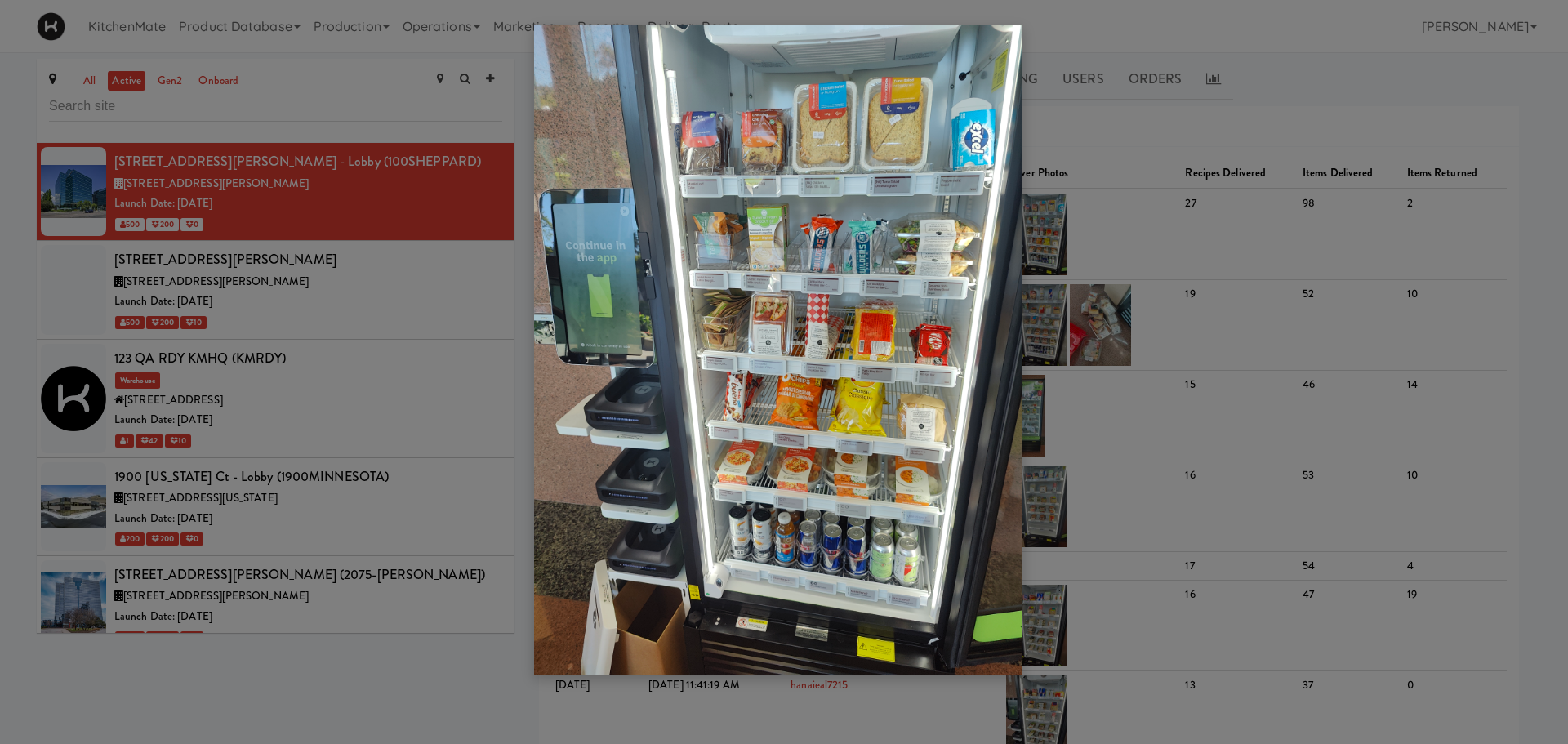
click at [360, 224] on div at bounding box center [784, 372] width 1568 height 744
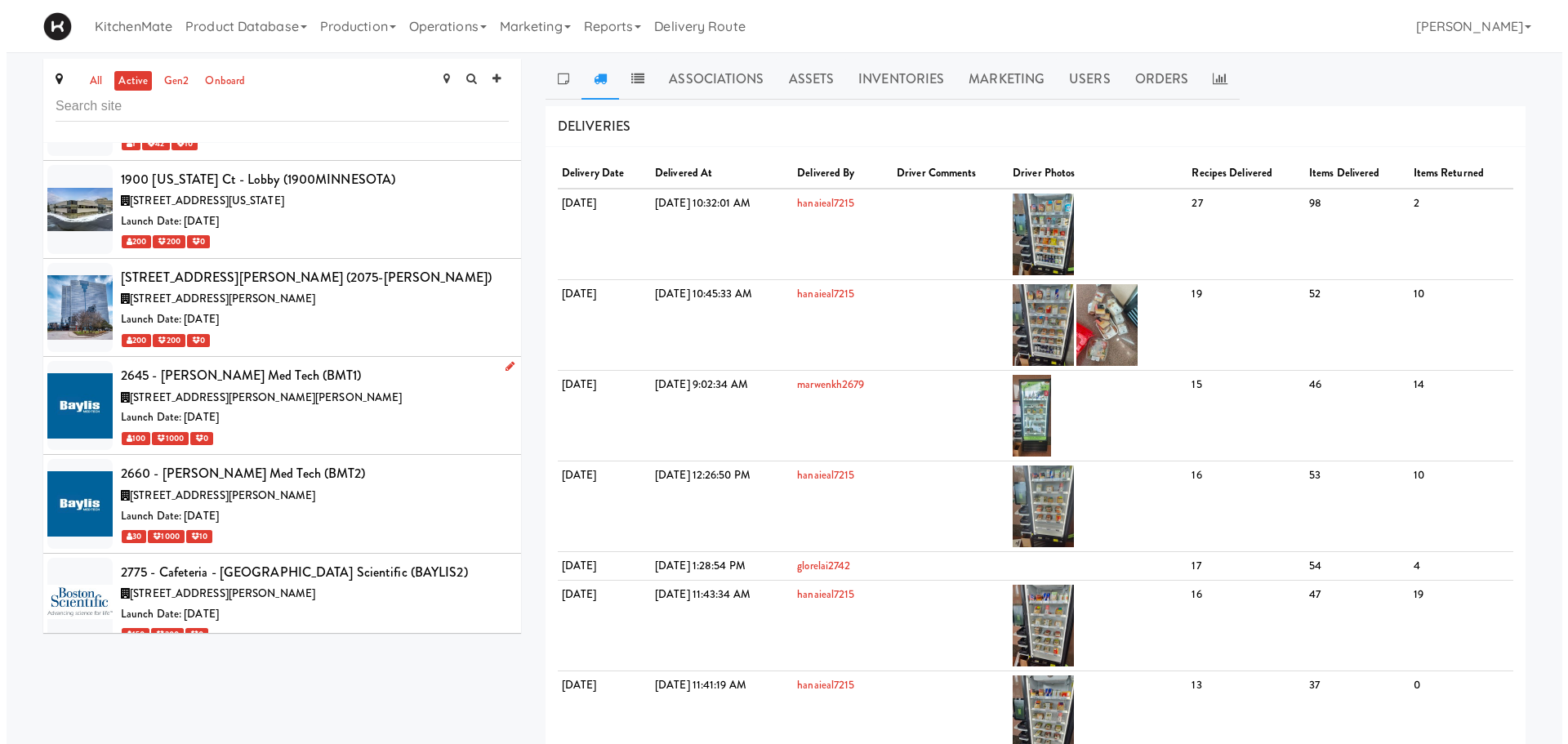
scroll to position [327, 0]
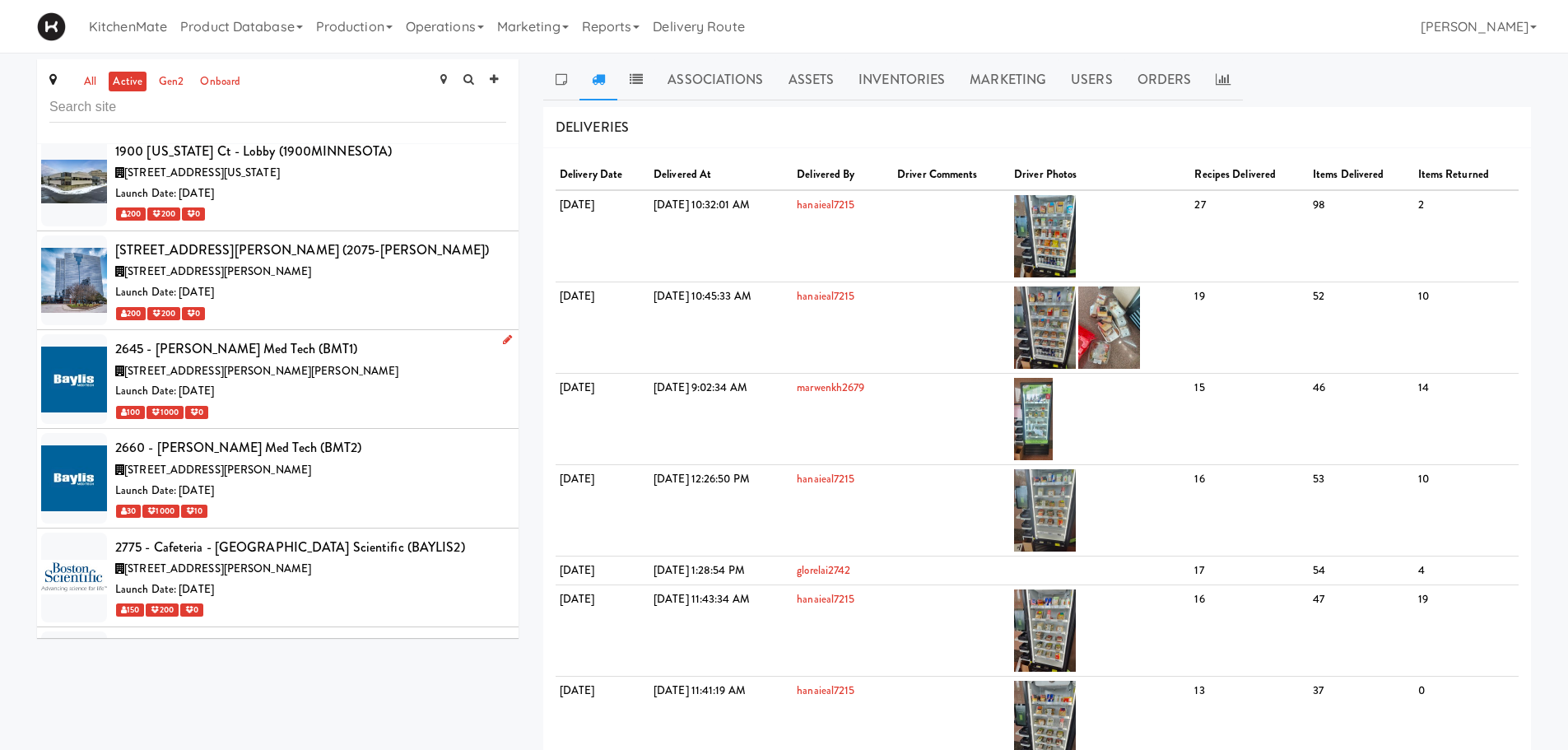
click at [334, 395] on div "Launch Date: Dec 06, 2021" at bounding box center [310, 391] width 391 height 21
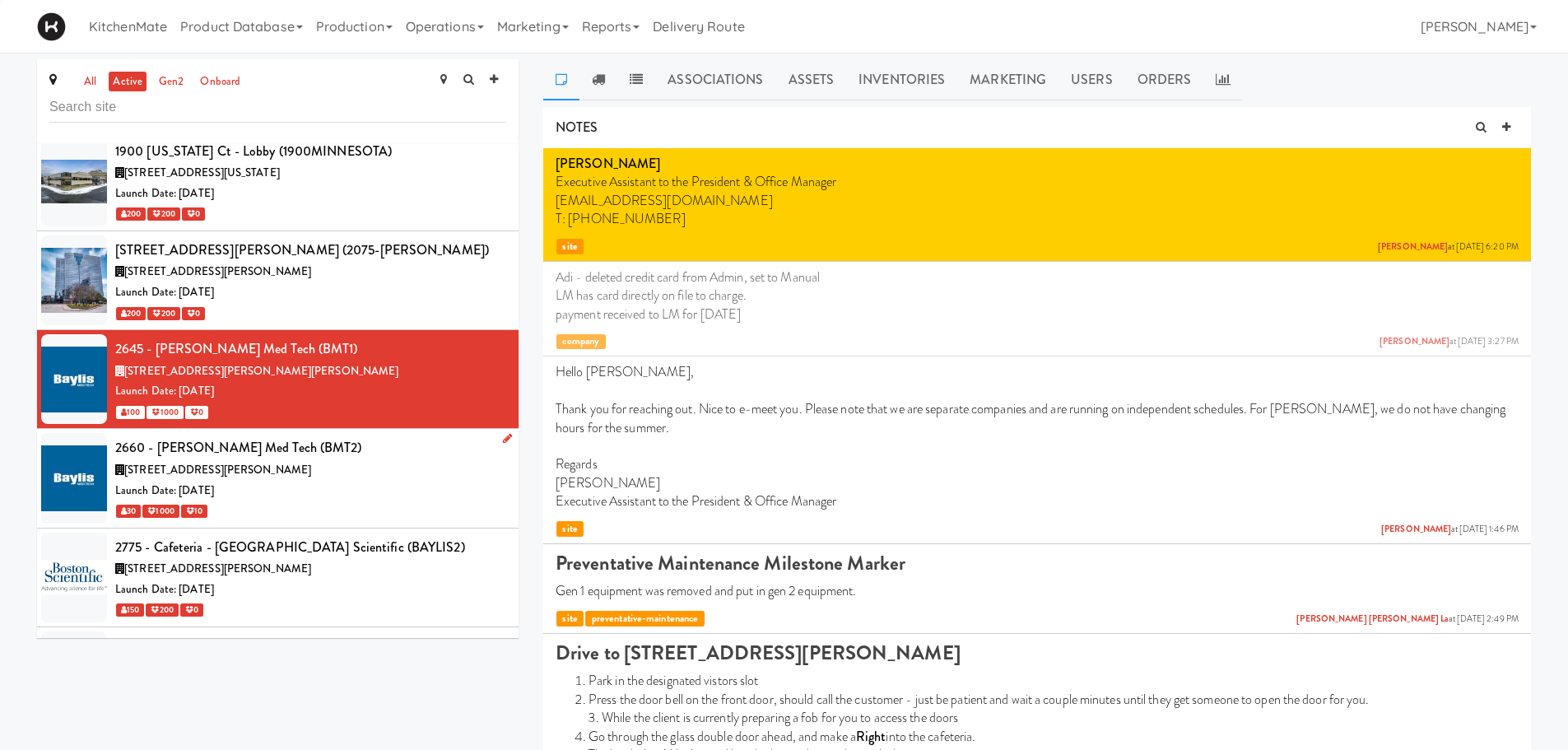
click at [331, 446] on div "2660 - Baylis Med Tech (BMT2)" at bounding box center [310, 447] width 391 height 25
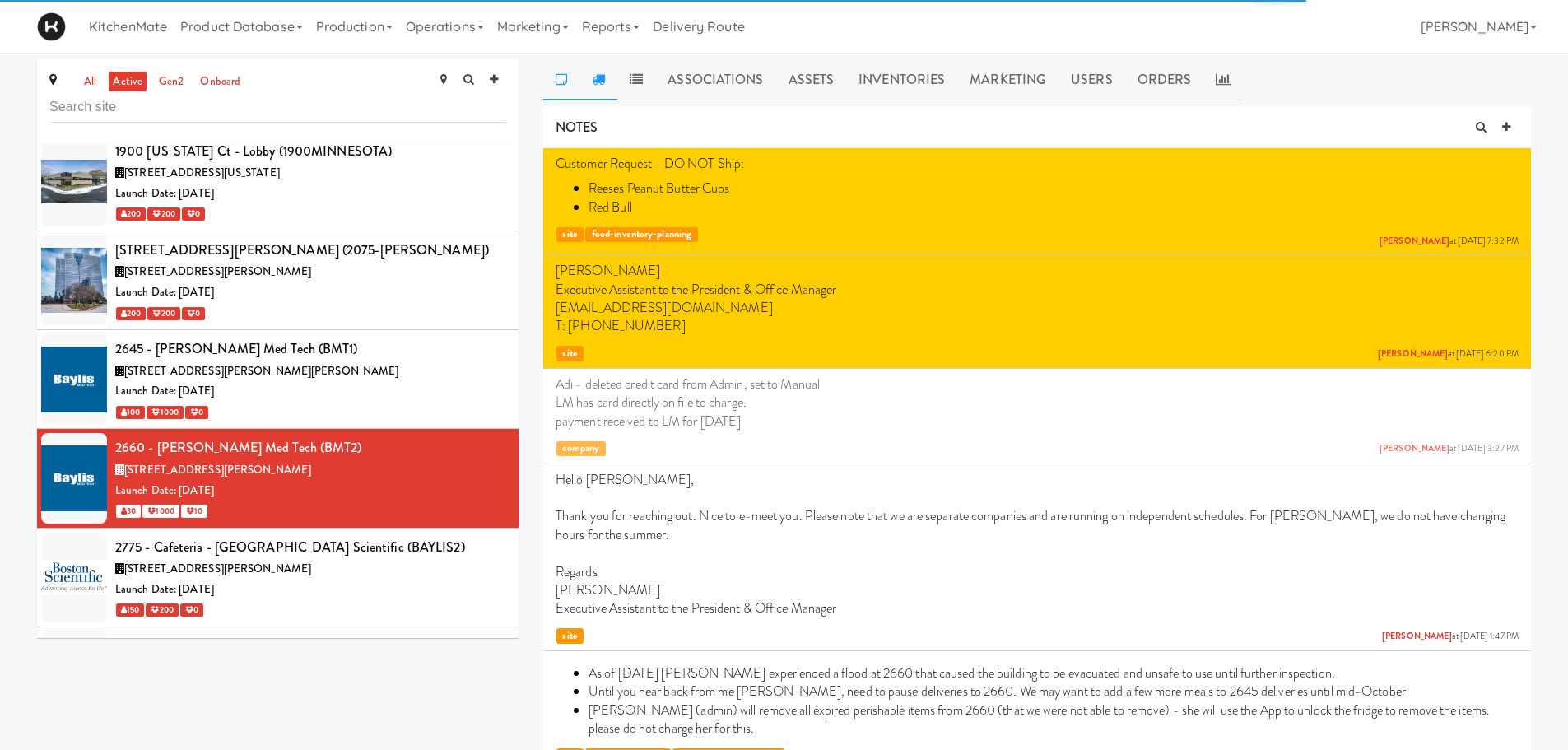
click at [608, 75] on link at bounding box center [598, 80] width 38 height 41
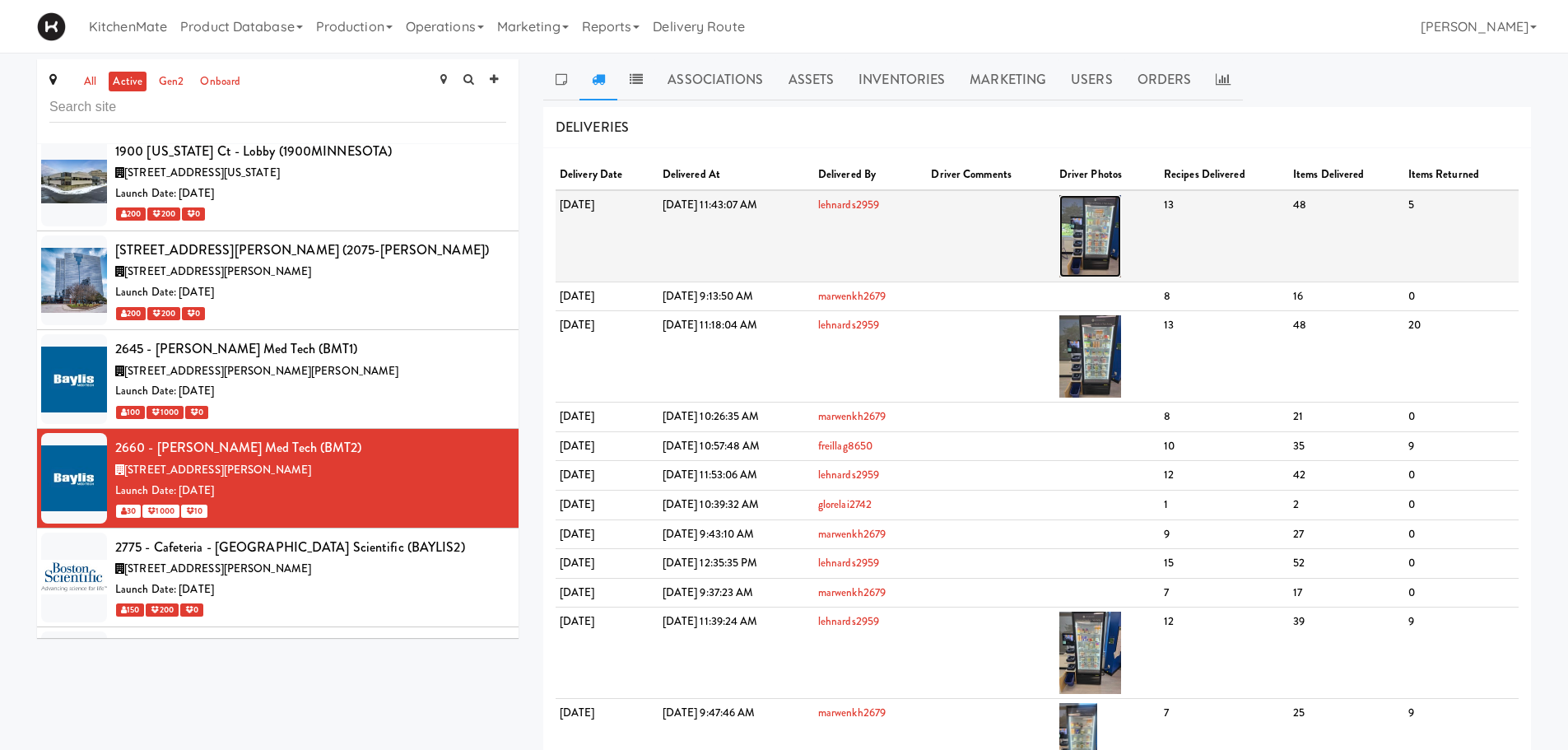
click at [1121, 224] on img at bounding box center [1090, 237] width 62 height 83
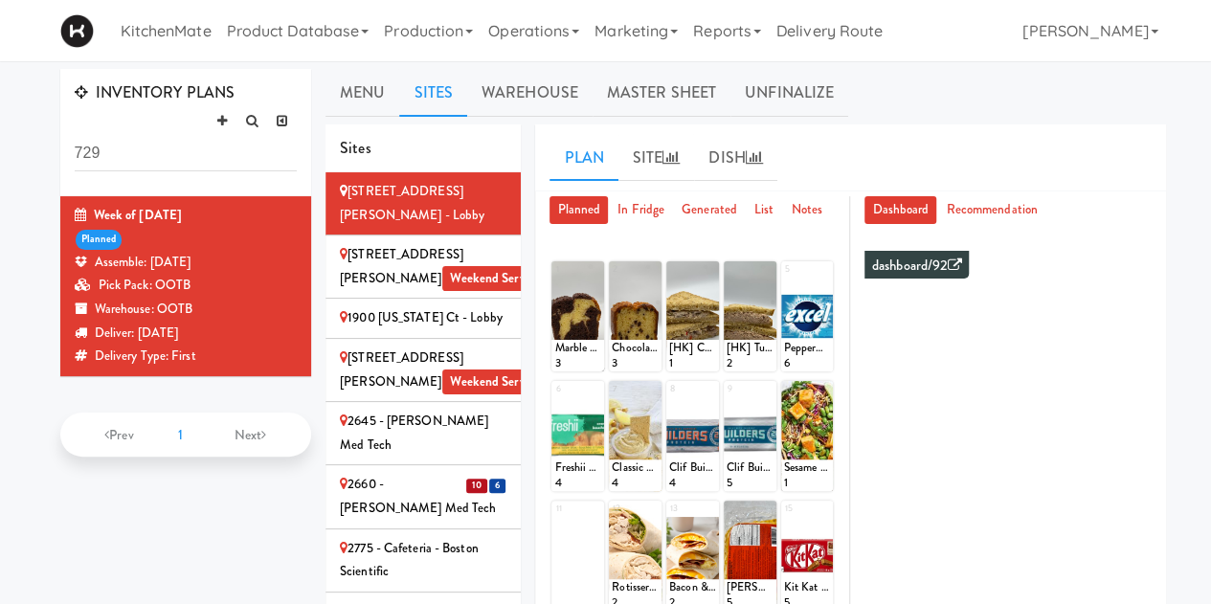
click at [394, 537] on div "2775 - Cafeteria - Boston Scientific" at bounding box center [423, 560] width 167 height 47
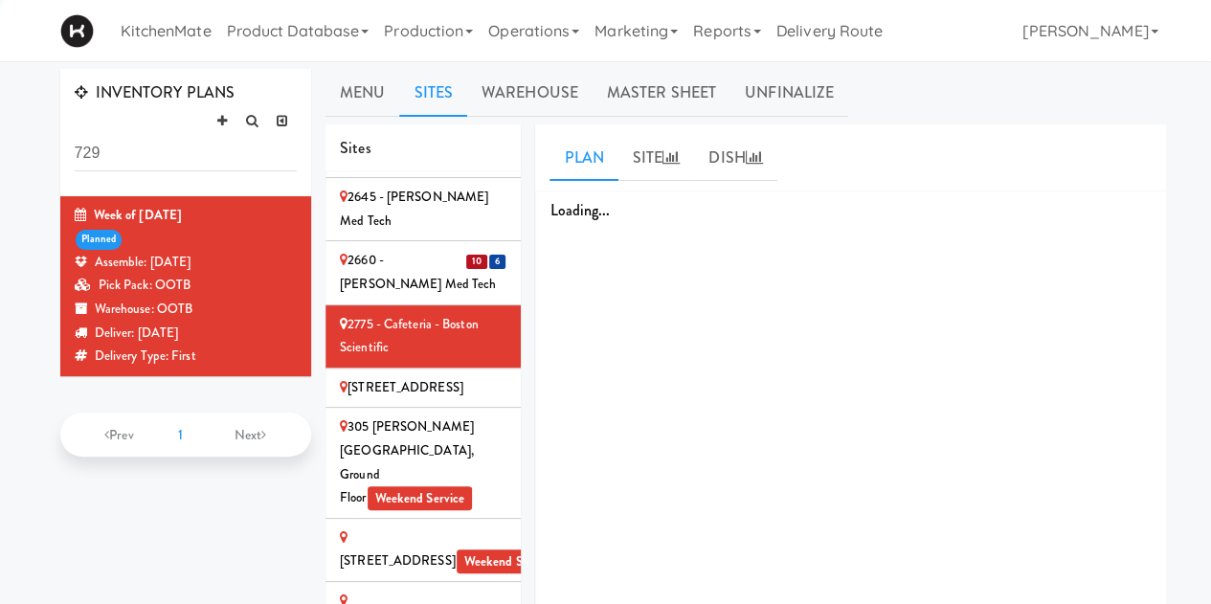
scroll to position [274, 0]
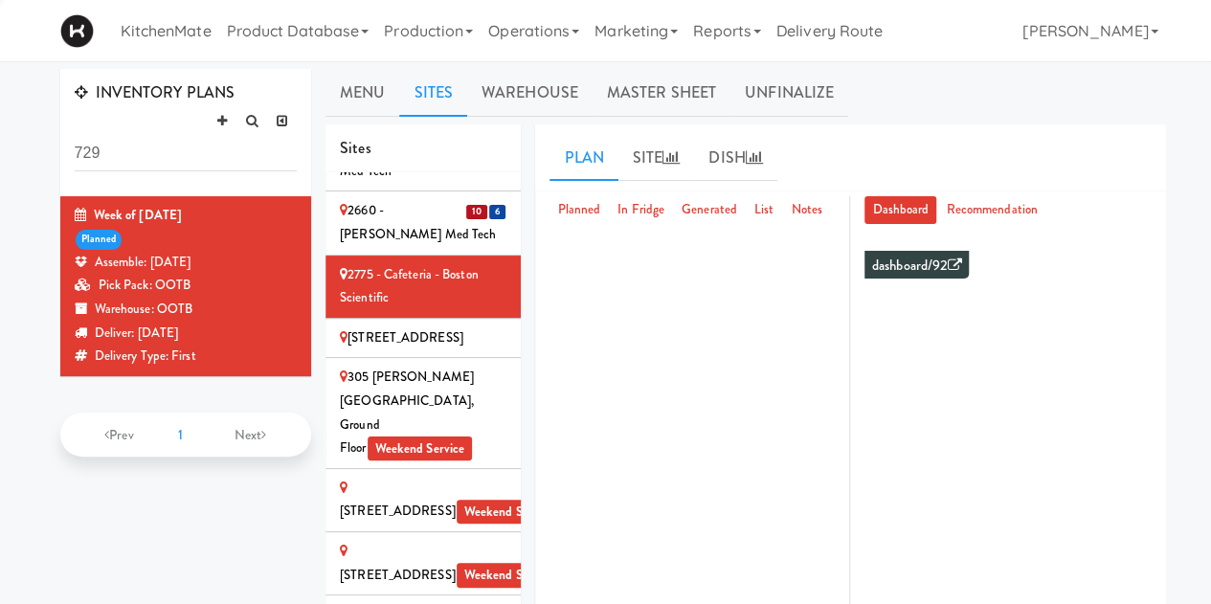
click at [489, 205] on span "6" at bounding box center [497, 212] width 16 height 14
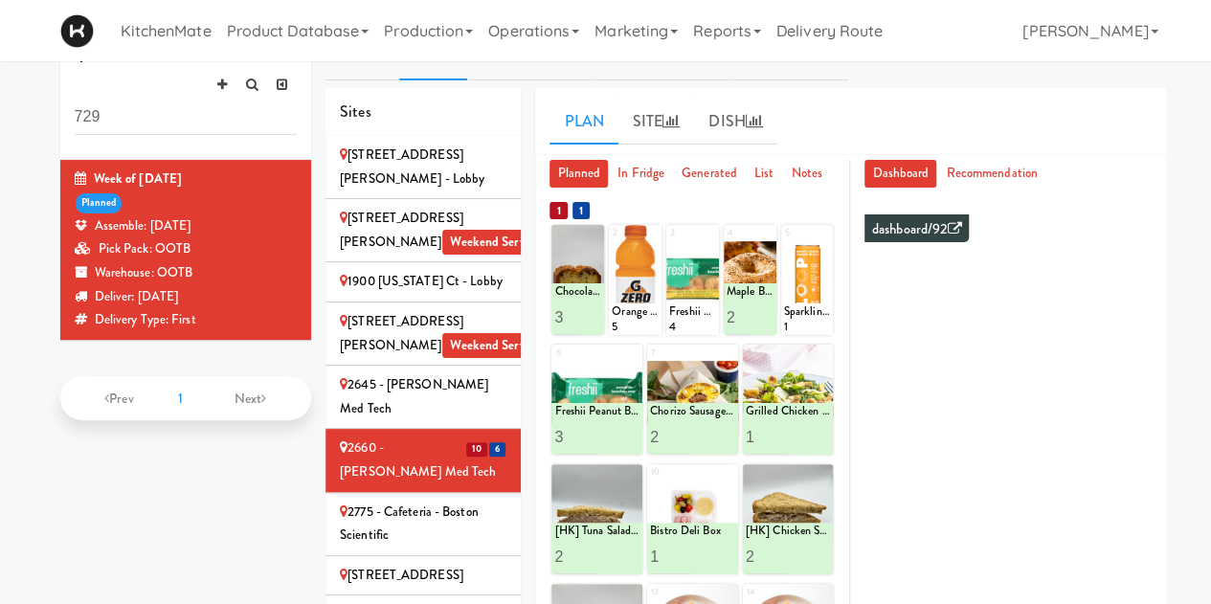
scroll to position [0, 0]
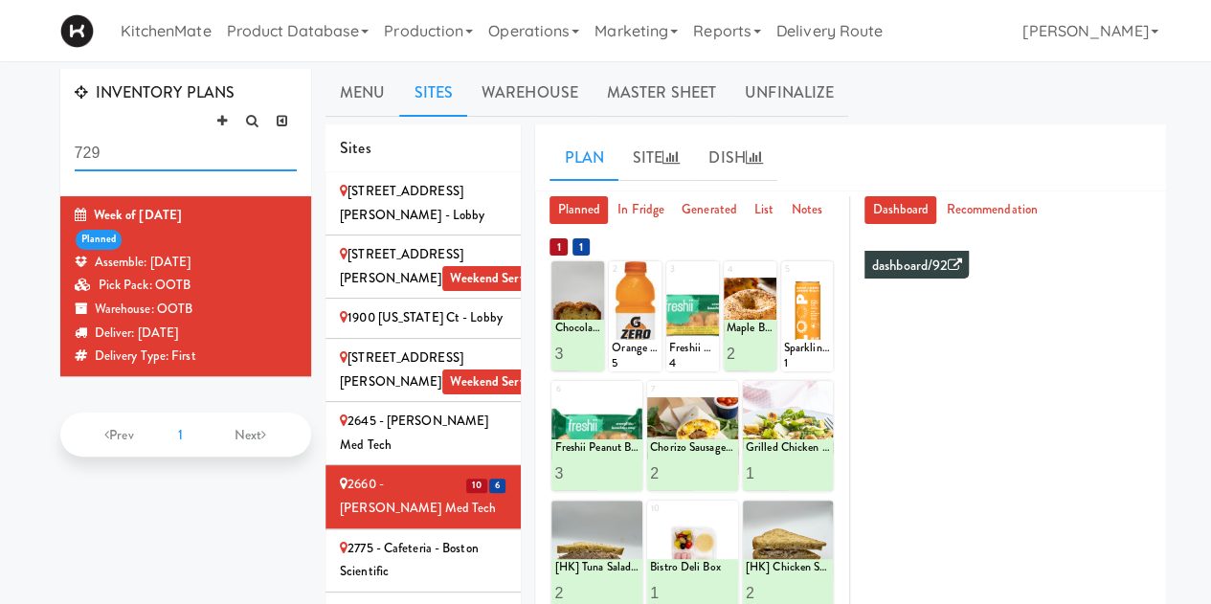
drag, startPoint x: 146, startPoint y: 156, endPoint x: 40, endPoint y: 158, distance: 105.3
click at [40, 158] on div "INVENTORY PLANS 729 Week of August 10th, 2025 planned Assemble: Wednesday Aug 1…" at bounding box center [605, 594] width 1211 height 1051
click at [408, 134] on div "Sites" at bounding box center [423, 148] width 195 height 49
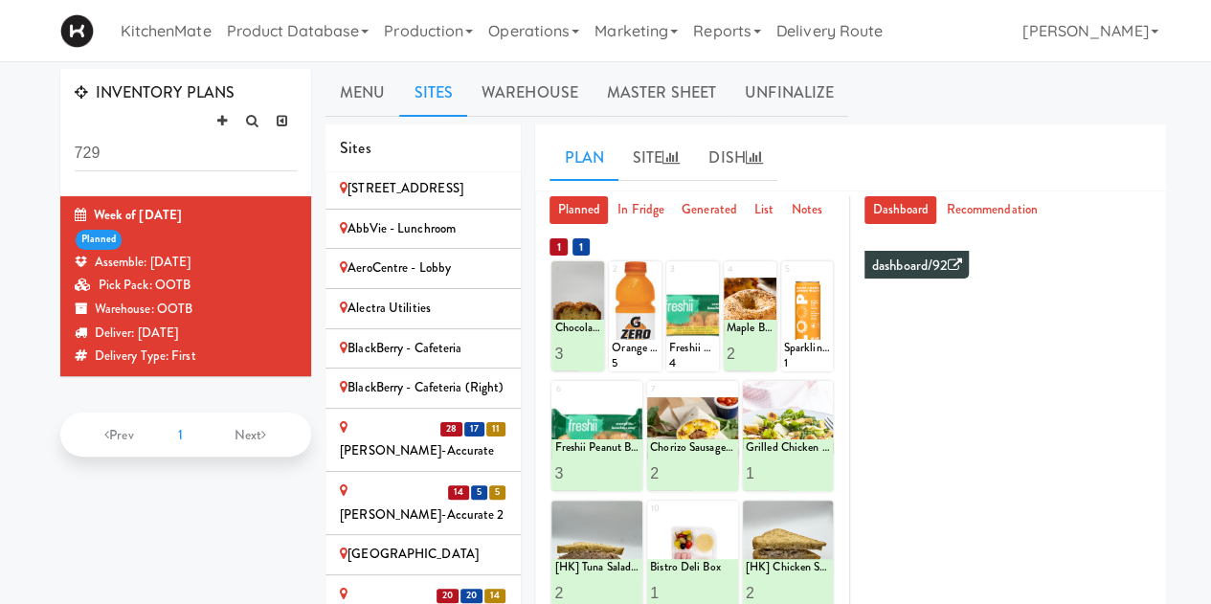
scroll to position [957, 0]
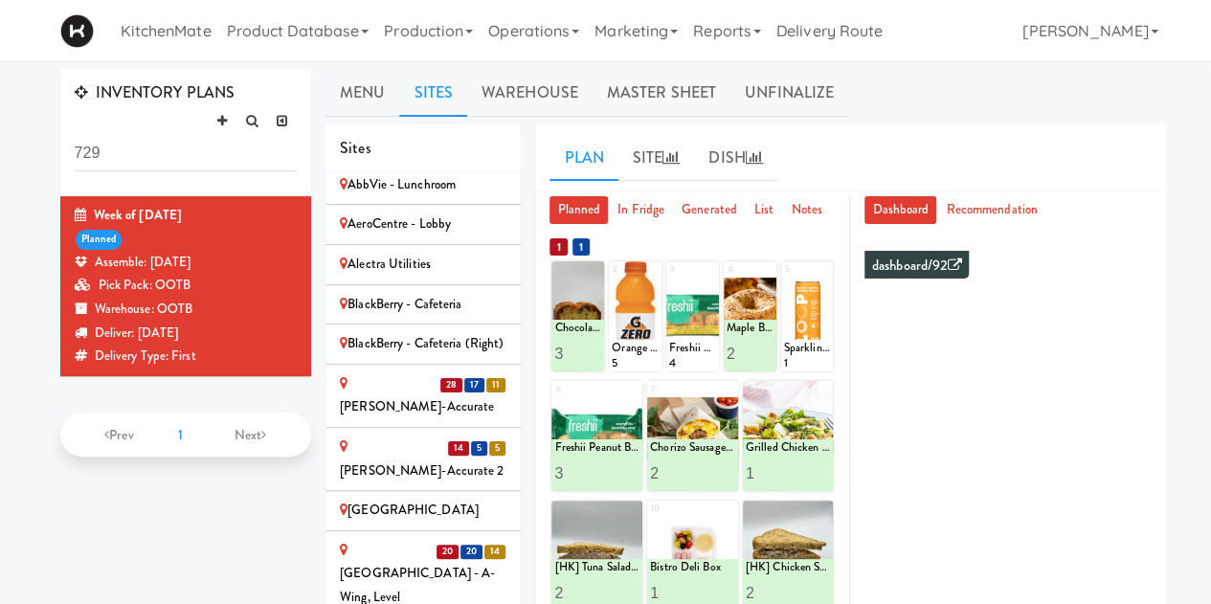
click at [384, 372] on div "[PERSON_NAME]-Accurate" at bounding box center [423, 395] width 167 height 47
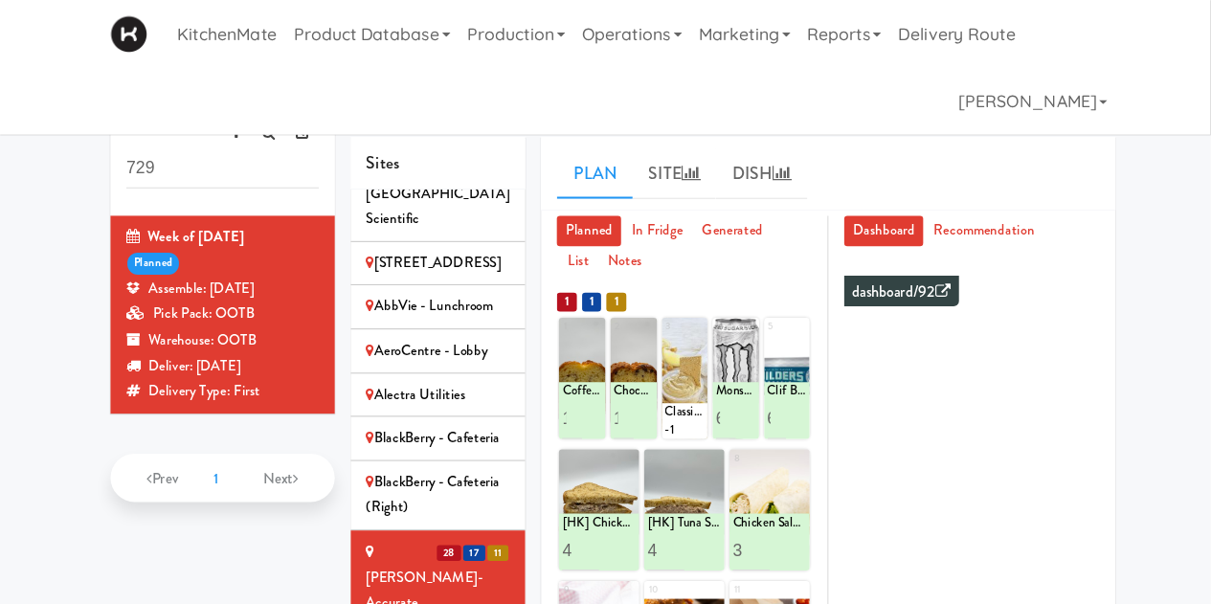
scroll to position [1044, 0]
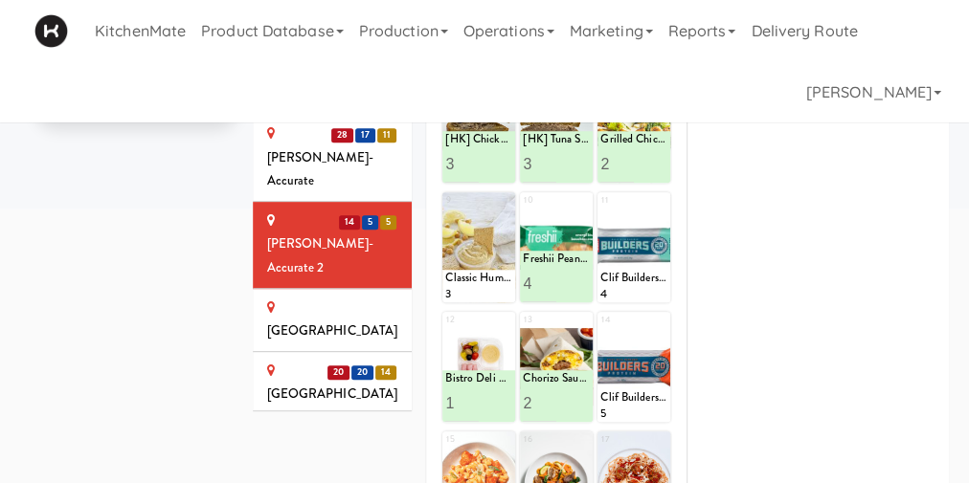
scroll to position [1060, 0]
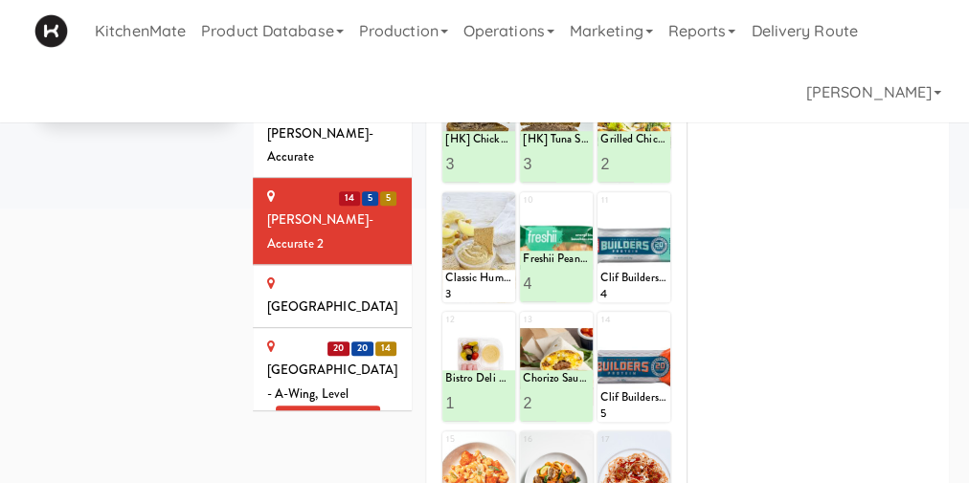
click at [324, 336] on div "Cambridge Memorial Hospital - A-Wing, Level 0 Weekend Service" at bounding box center [332, 383] width 131 height 94
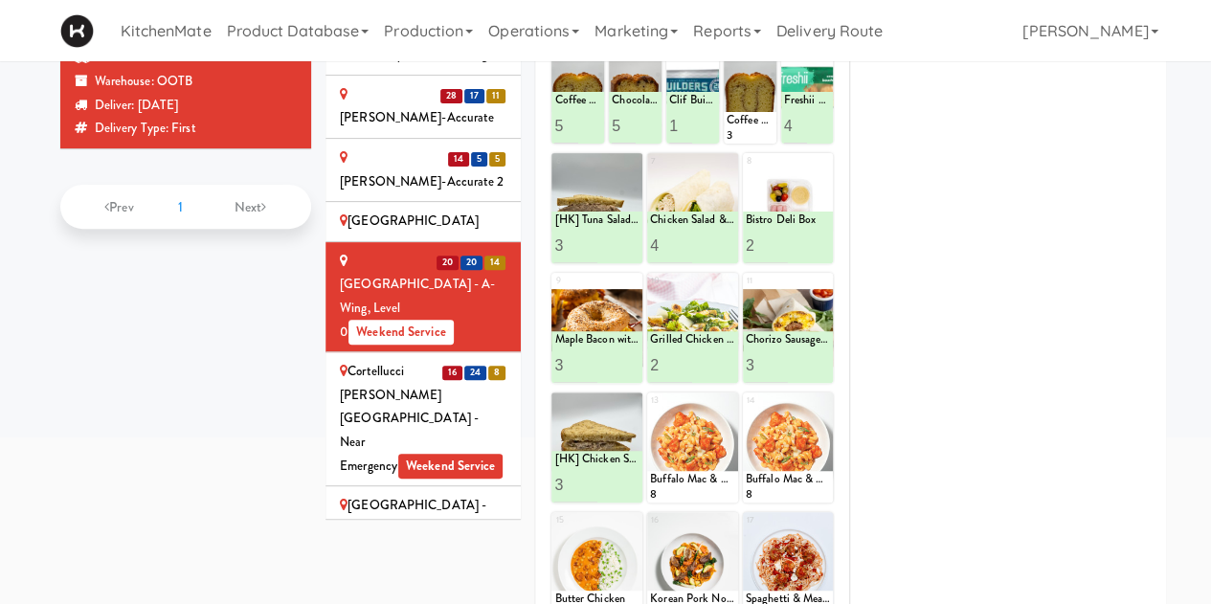
scroll to position [1061, 0]
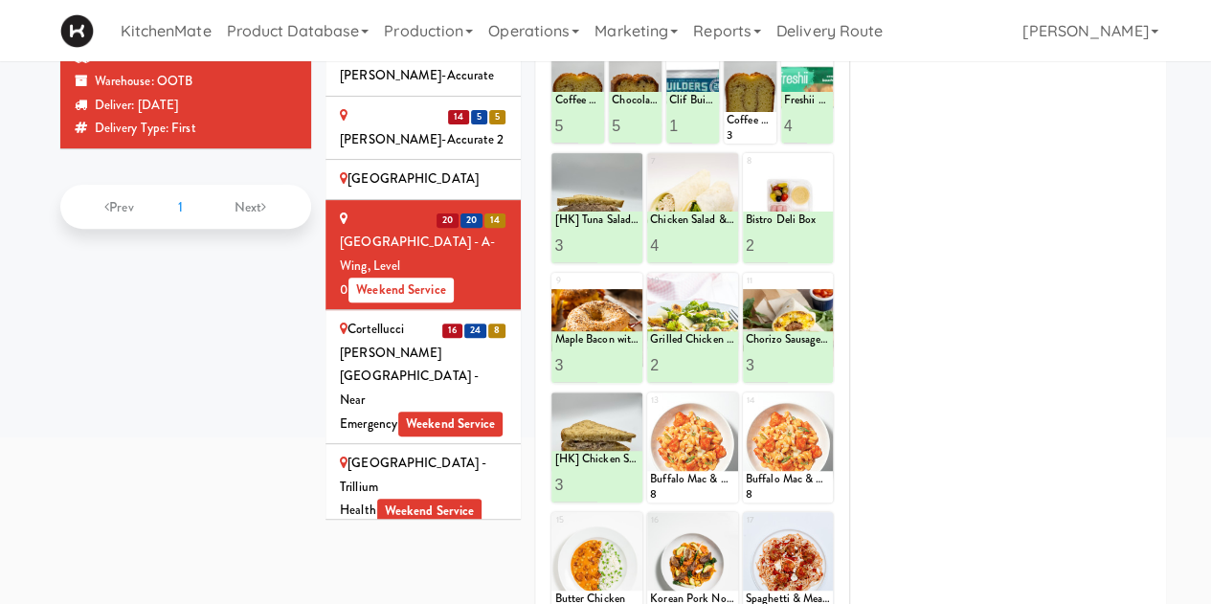
click at [401, 318] on div "Cortellucci Vaughan Hospital - near Emergency Weekend Service" at bounding box center [423, 377] width 167 height 118
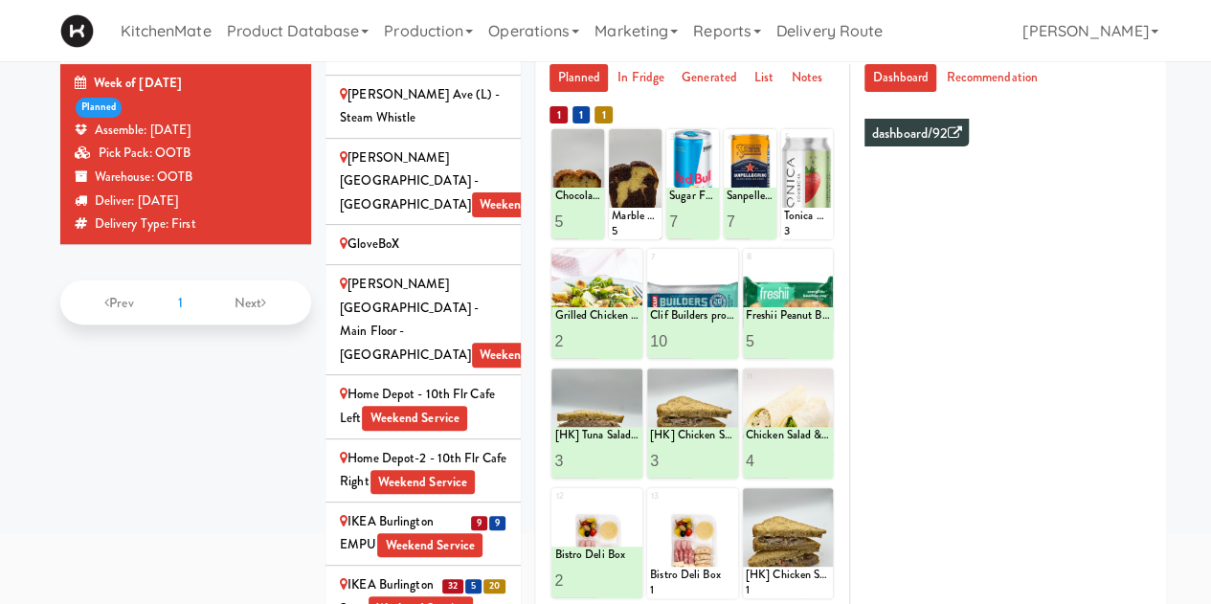
scroll to position [1827, 0]
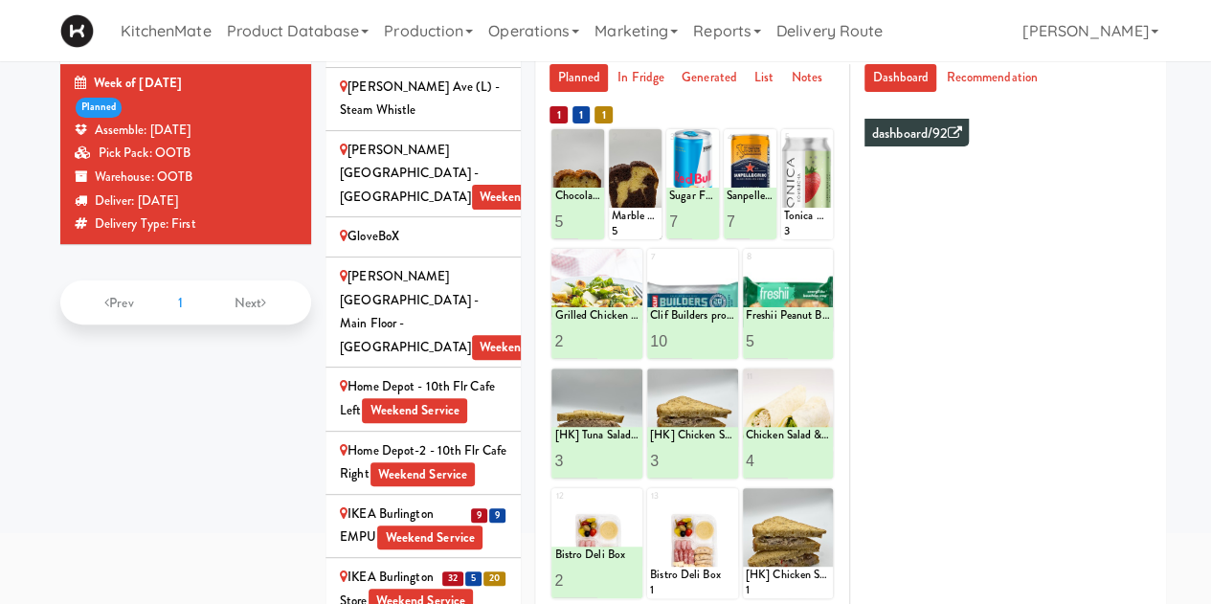
click at [395, 503] on div "IKEA Burlington EMPU Weekend Service" at bounding box center [423, 526] width 167 height 47
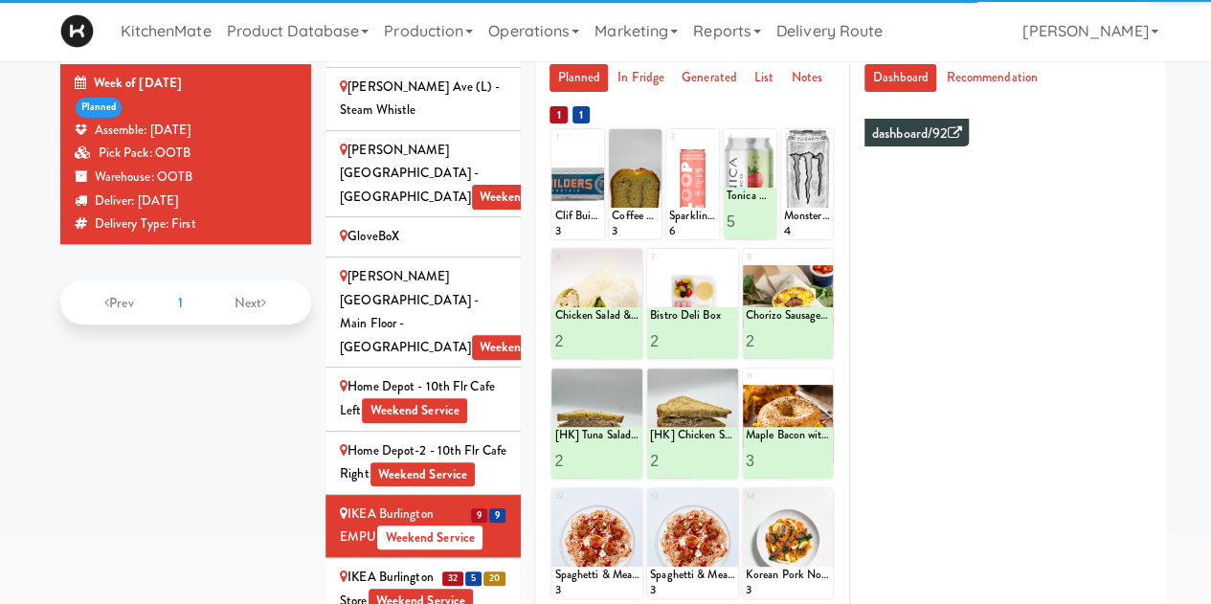
scroll to position [228, 0]
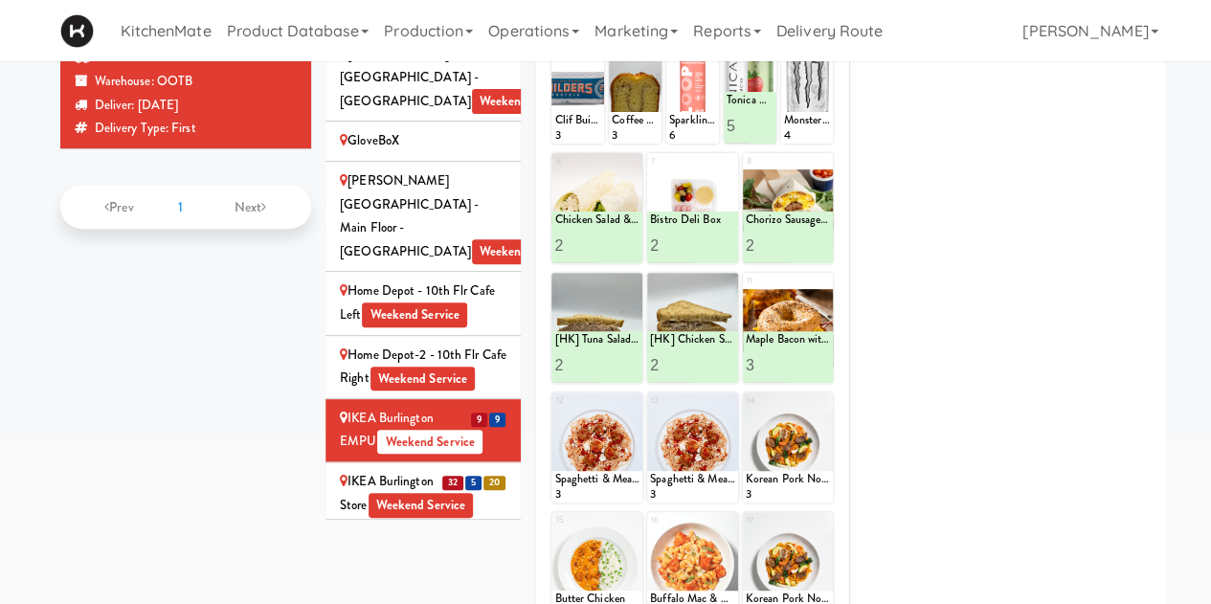
click at [404, 399] on li "9 9 IKEA Burlington EMPU Weekend Service" at bounding box center [423, 430] width 195 height 63
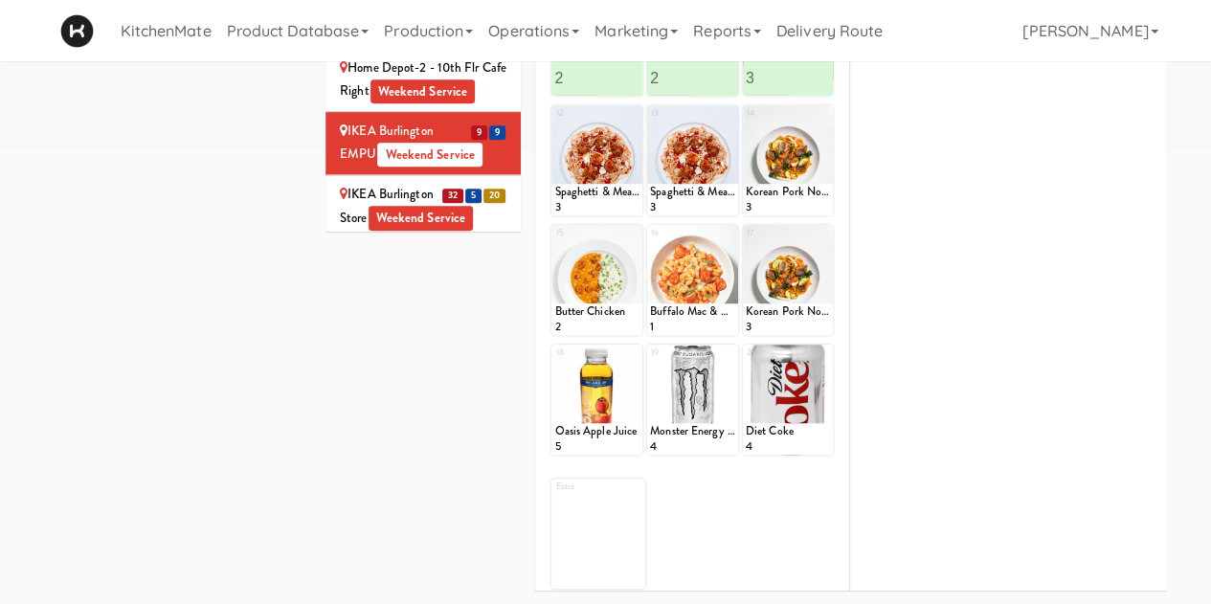
scroll to position [132, 0]
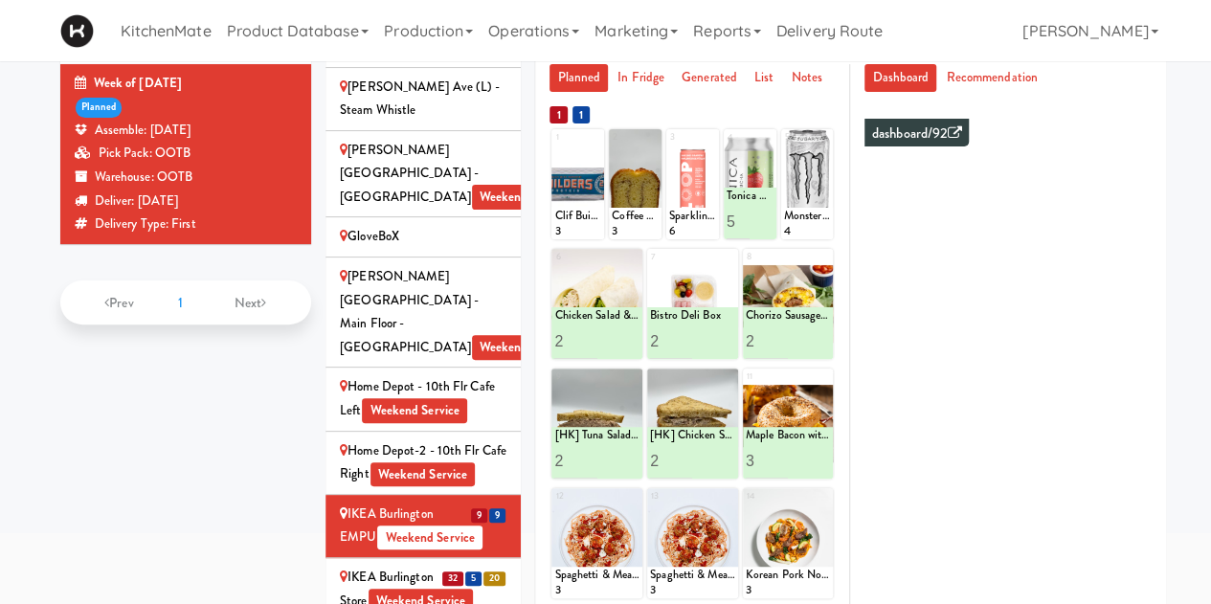
click at [415, 566] on div "IKEA Burlington Store Weekend Service" at bounding box center [423, 589] width 167 height 47
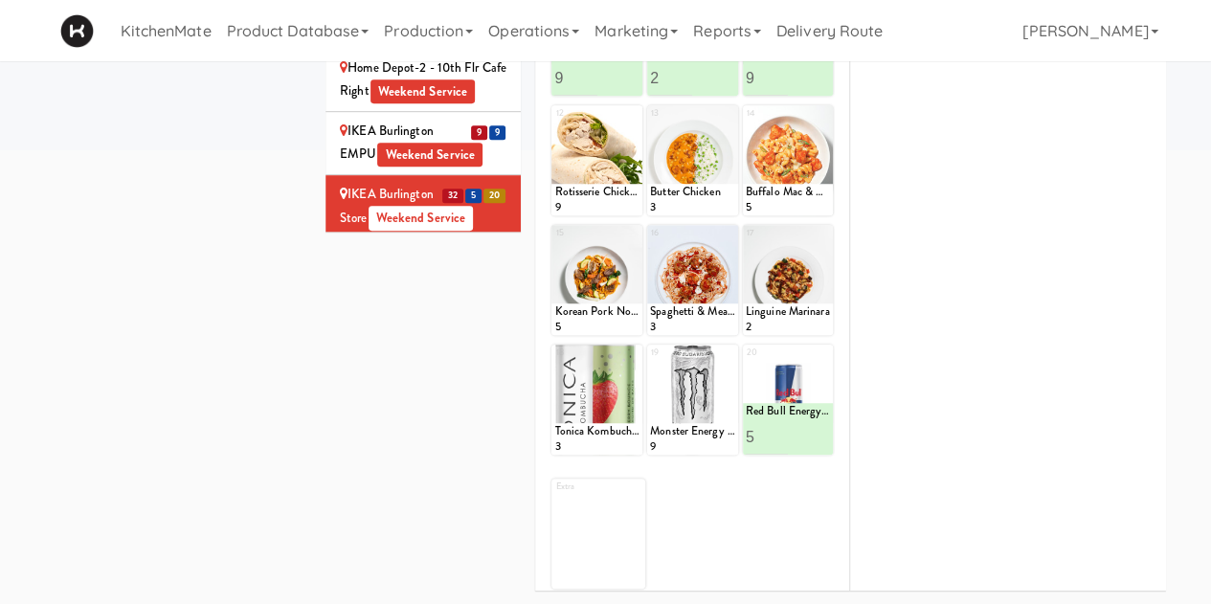
scroll to position [228, 0]
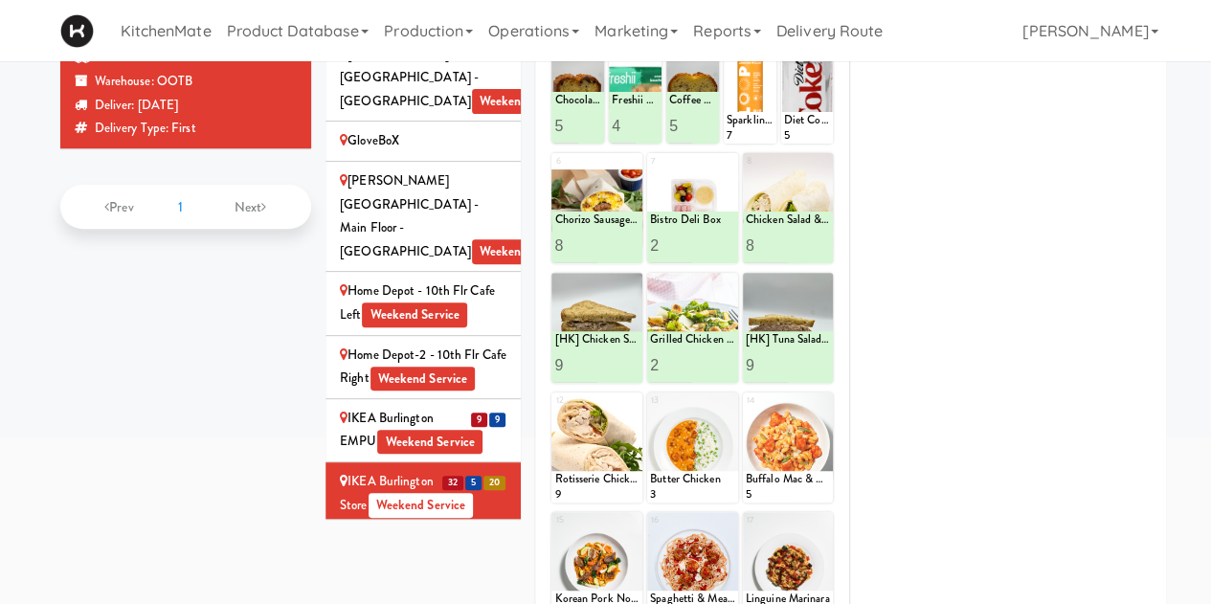
click at [380, 533] on div "IKEA CDC Mississauga Weekend Service" at bounding box center [423, 556] width 167 height 47
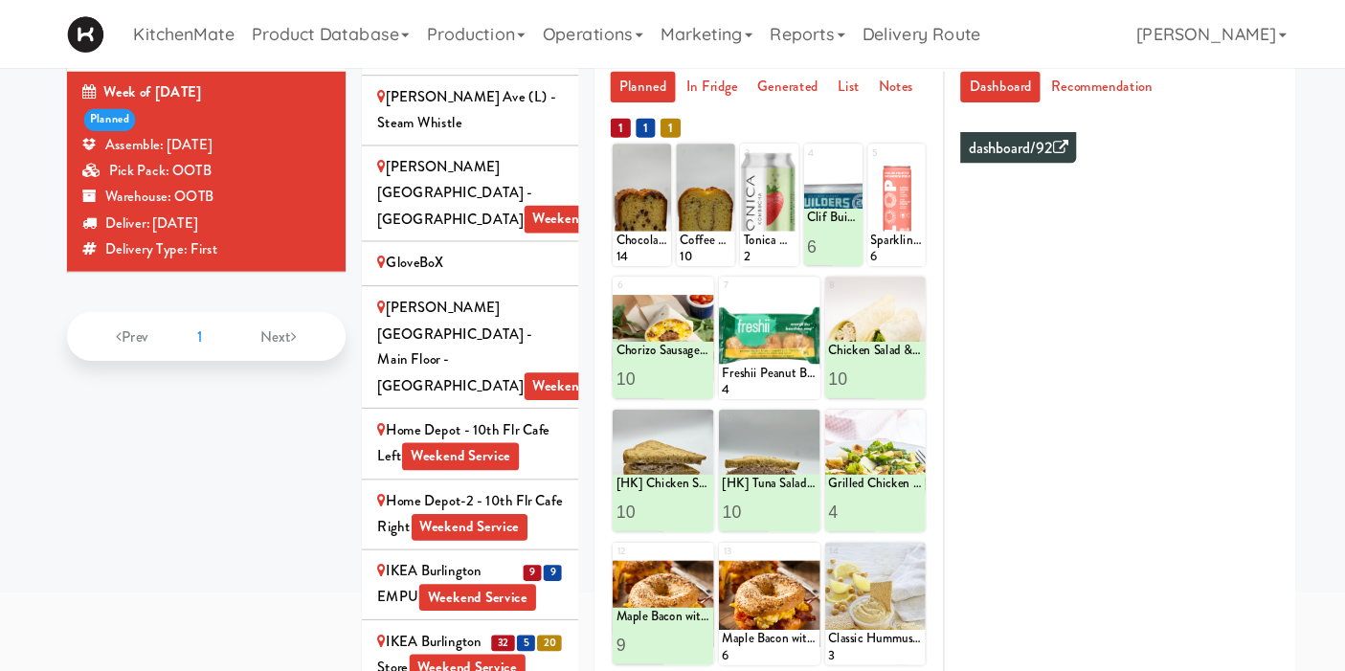
scroll to position [1827, 0]
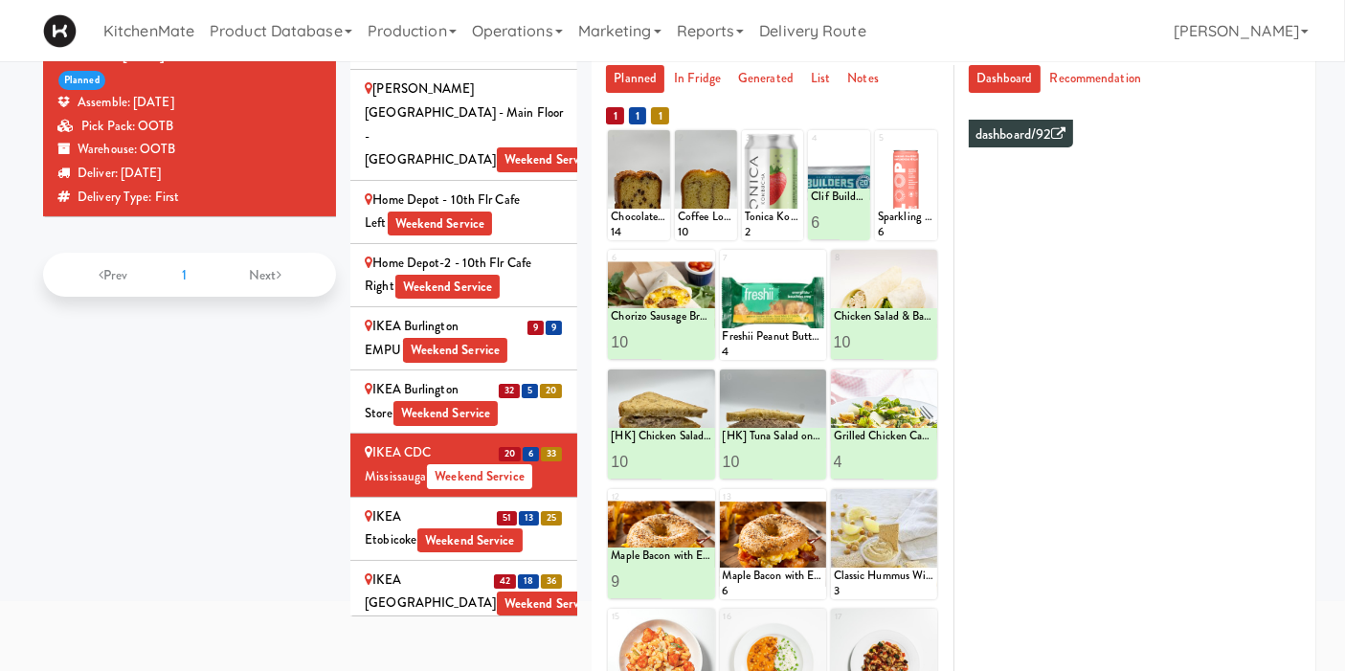
drag, startPoint x: 410, startPoint y: 306, endPoint x: 392, endPoint y: 399, distance: 94.6
click at [410, 505] on div "IKEA Etobicoke Weekend Service" at bounding box center [464, 528] width 198 height 47
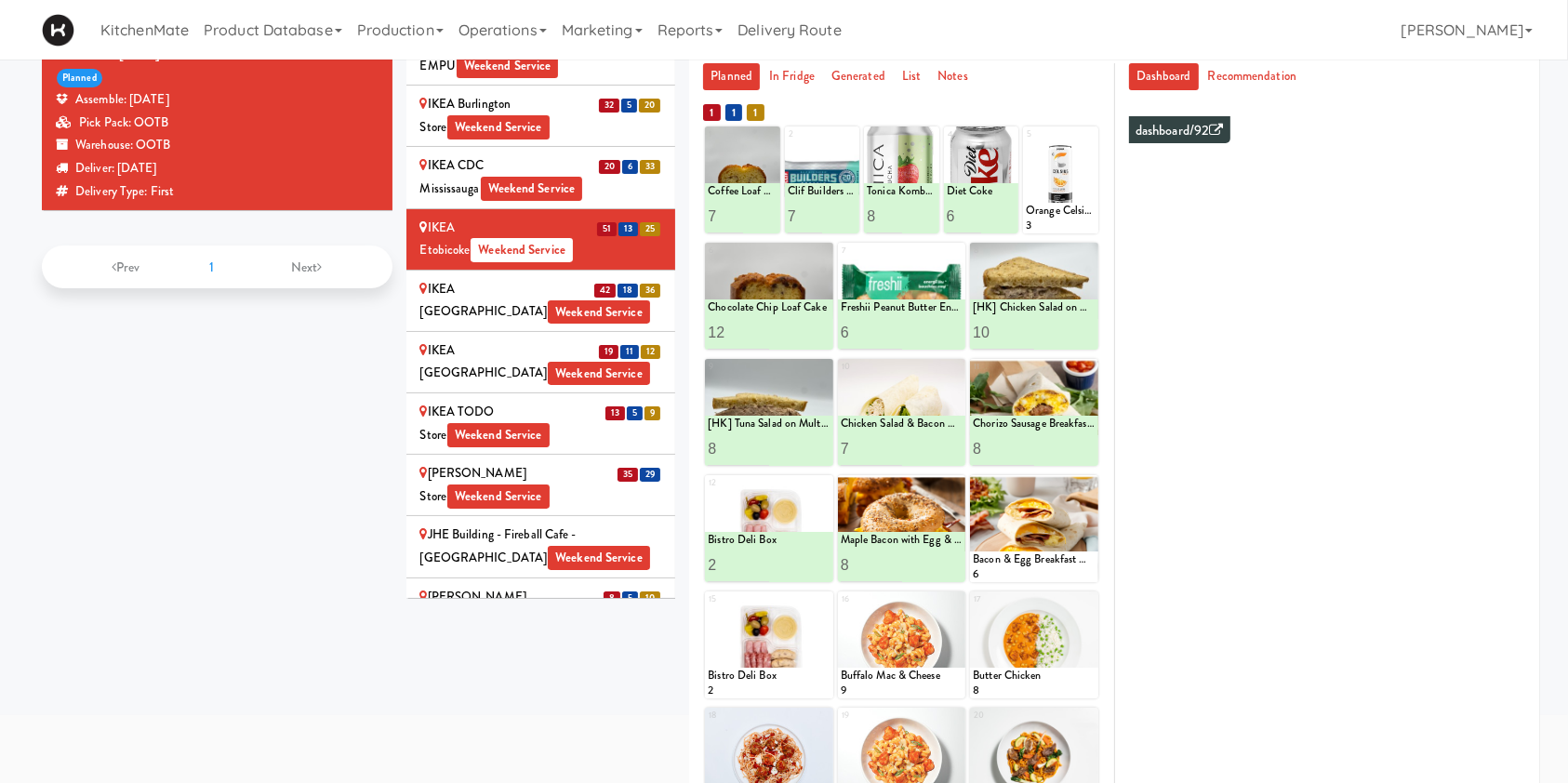
scroll to position [1651, 0]
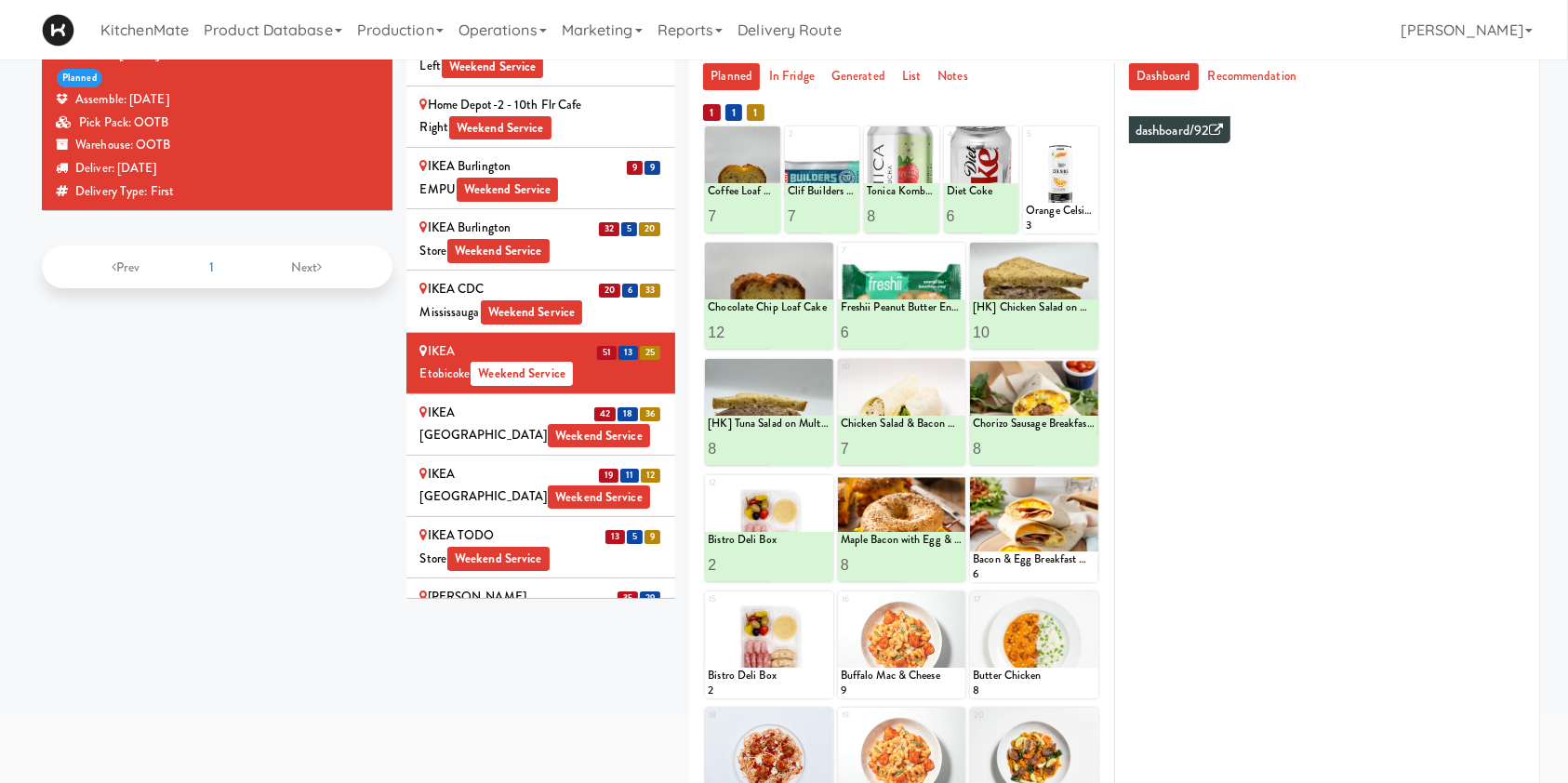
drag, startPoint x: 528, startPoint y: 270, endPoint x: 514, endPoint y: 306, distance: 38.6
click at [528, 402] on div "IKEA North York Store Weekend Service" at bounding box center [541, 425] width 242 height 46
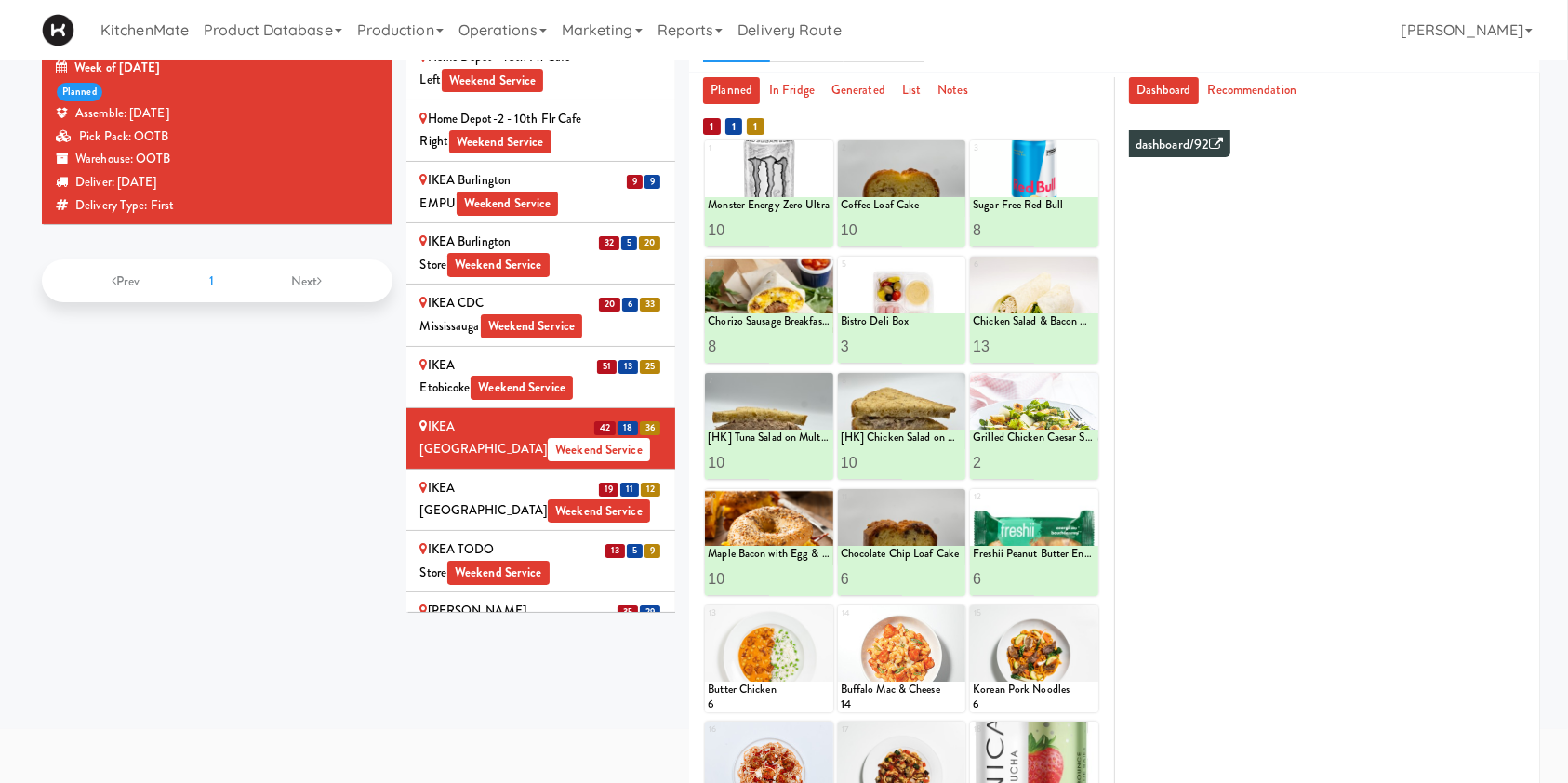
scroll to position [0, 0]
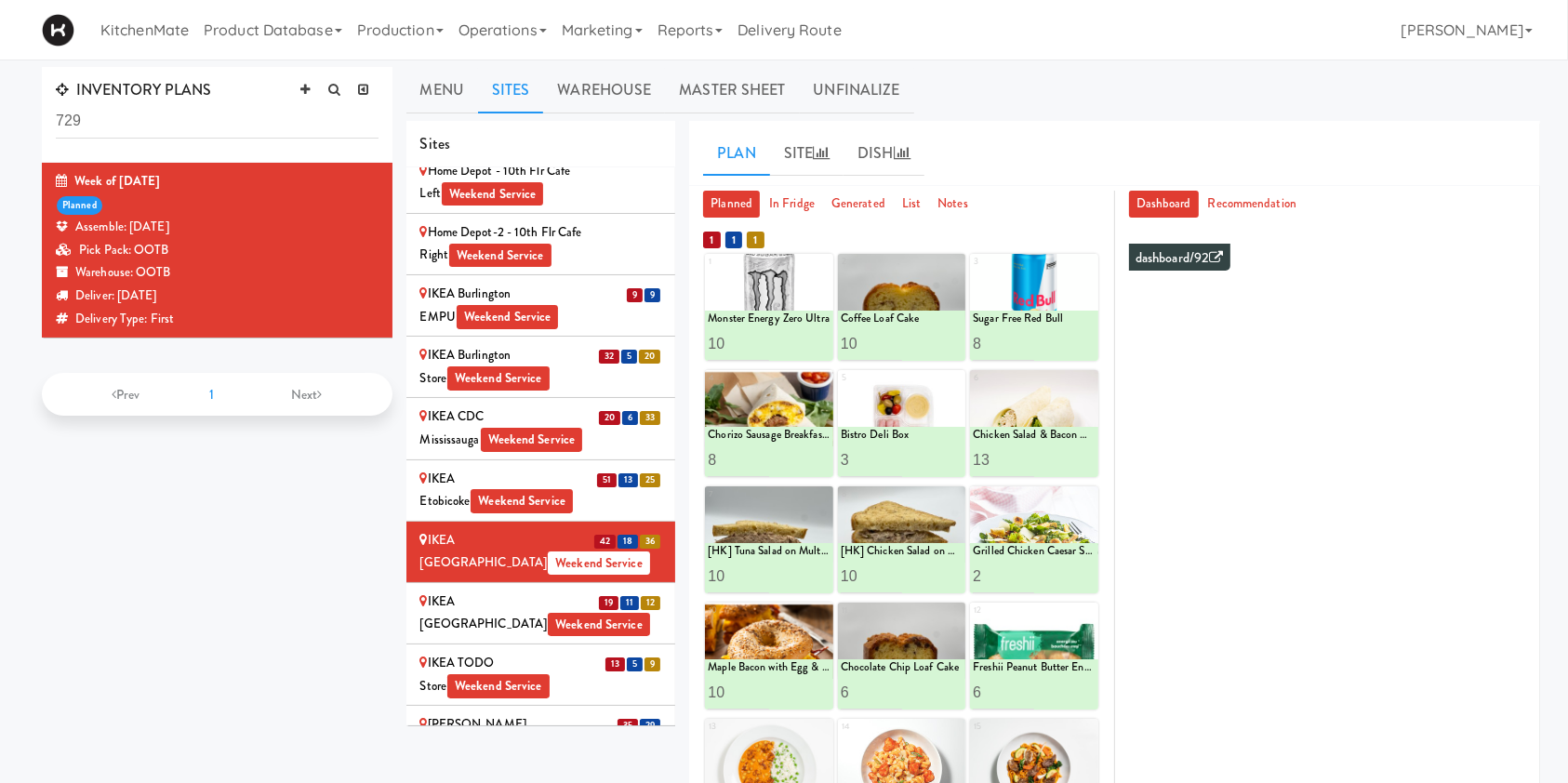
click at [454, 468] on div "IKEA Etobicoke Weekend Service" at bounding box center [541, 491] width 242 height 46
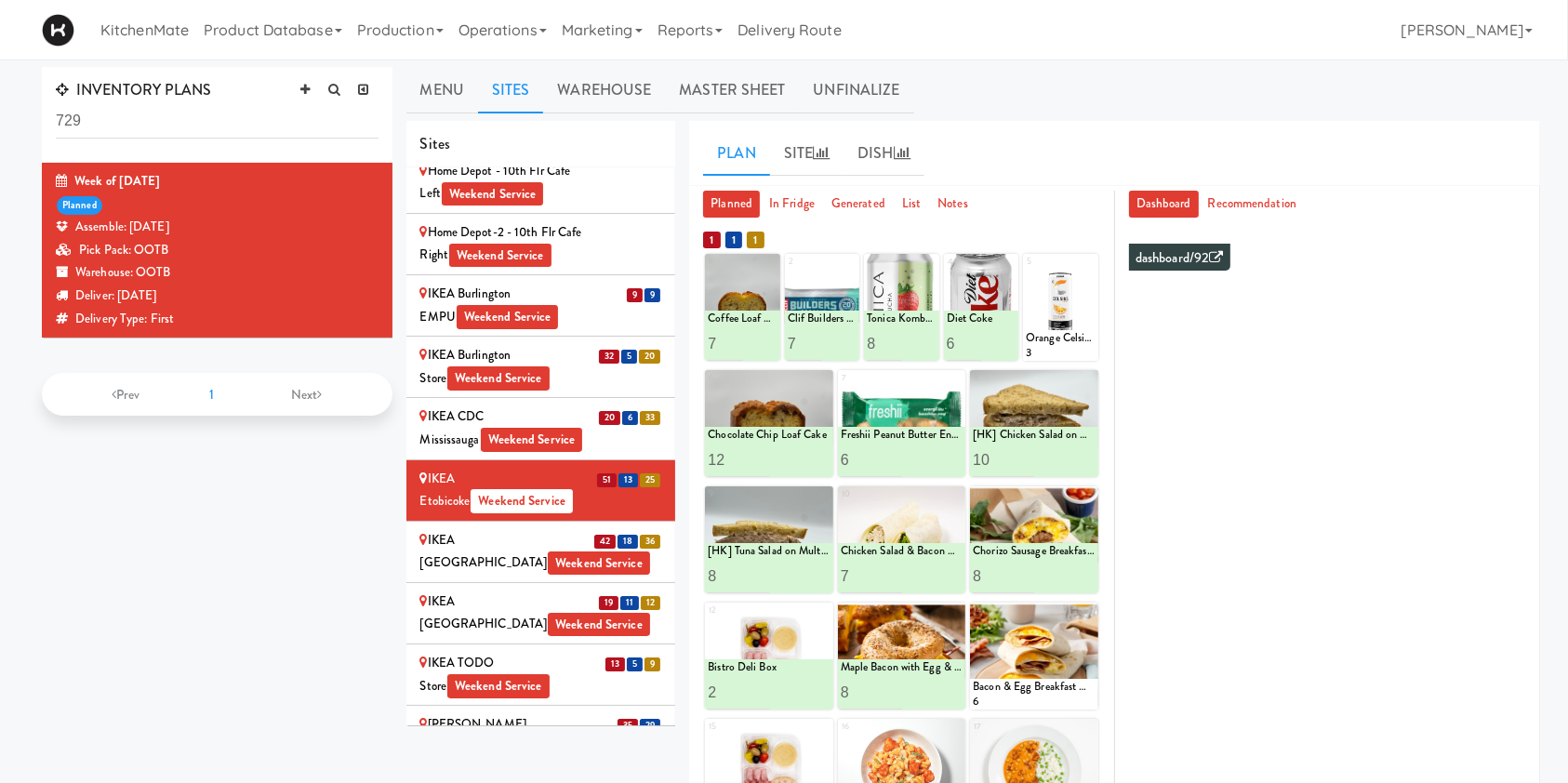
click at [456, 529] on div "IKEA North York Store Weekend Service" at bounding box center [541, 552] width 242 height 46
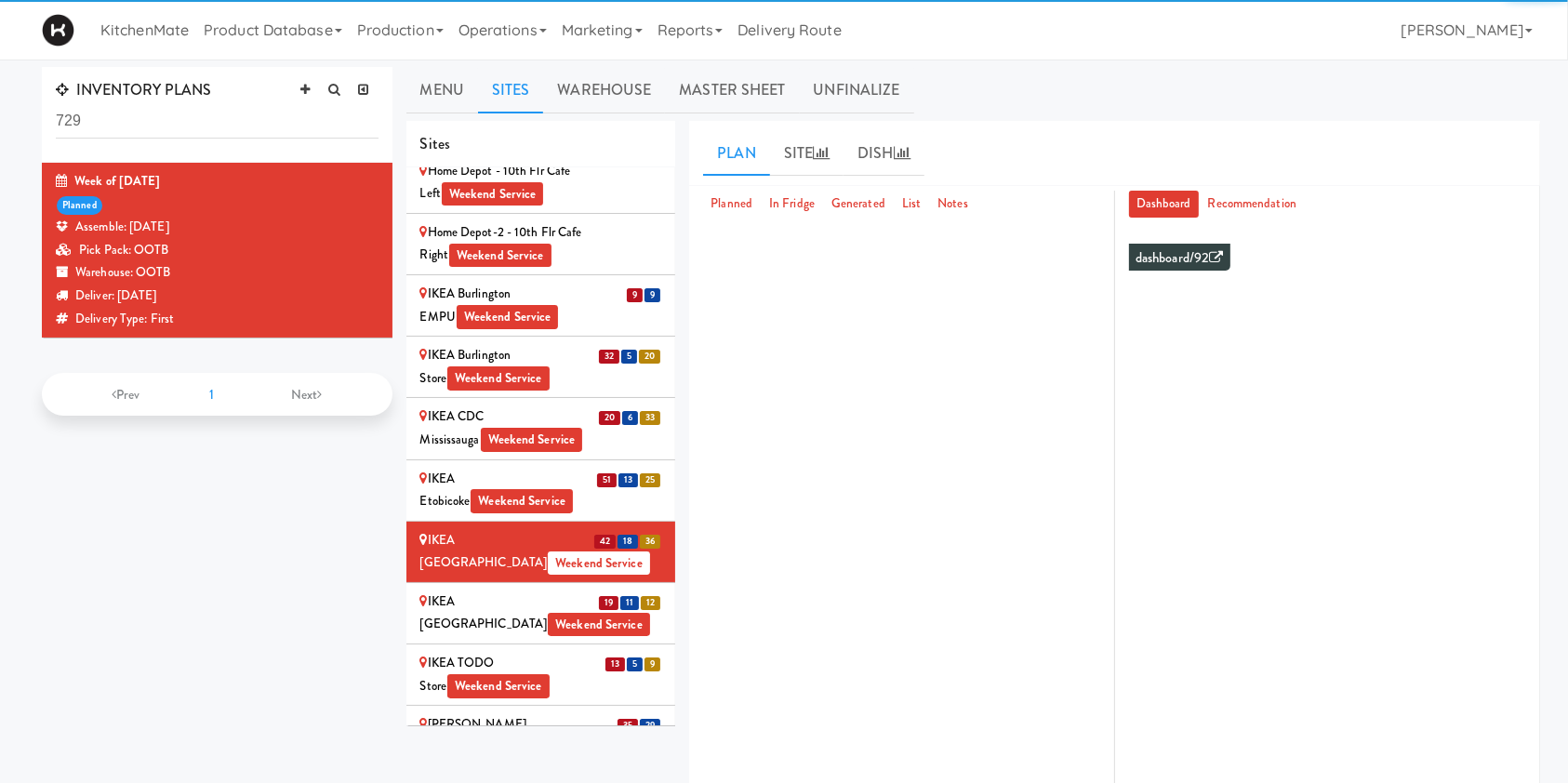
click at [534, 529] on div "IKEA North York Store Weekend Service" at bounding box center [541, 552] width 242 height 46
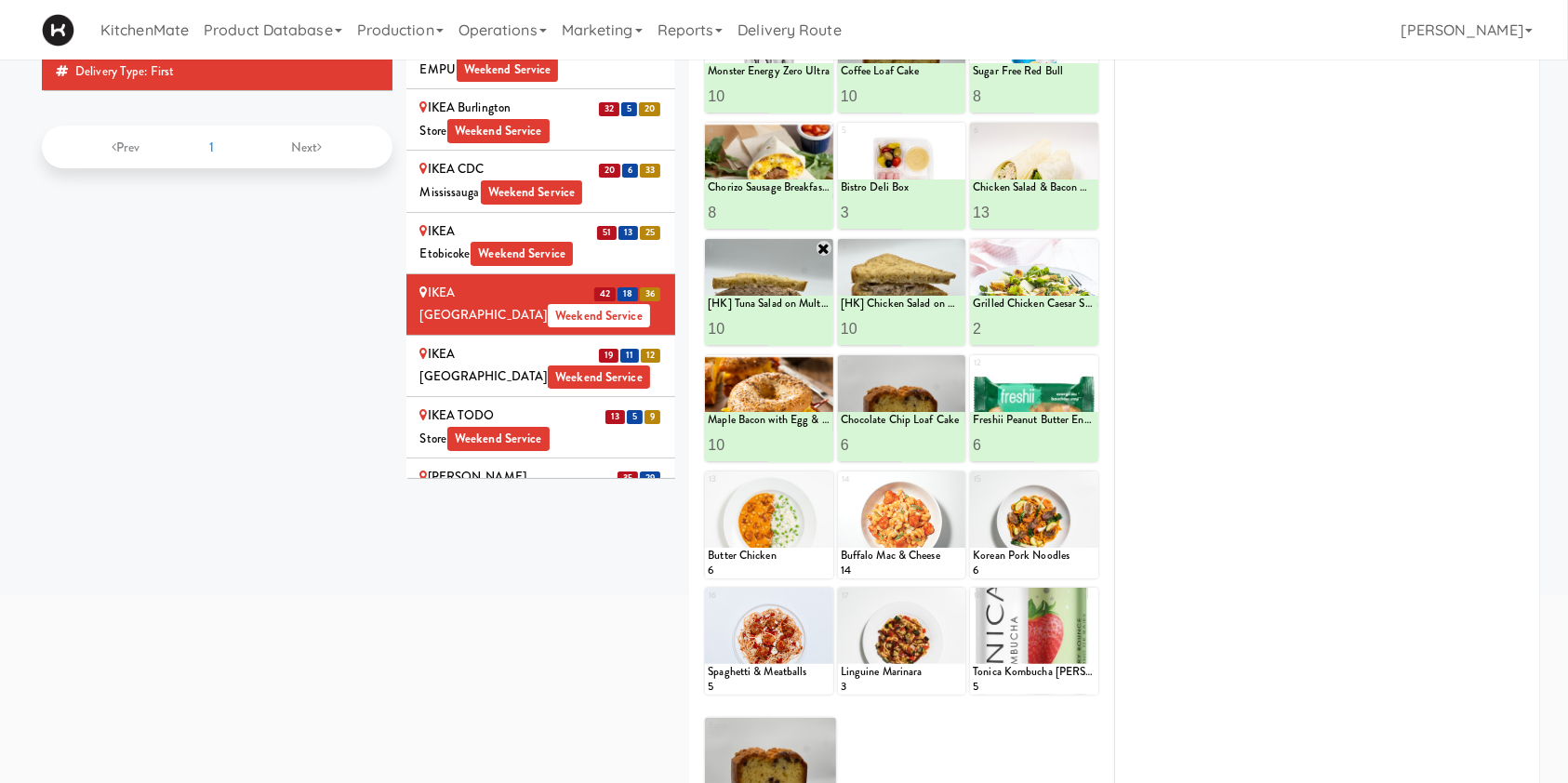
scroll to position [305, 0]
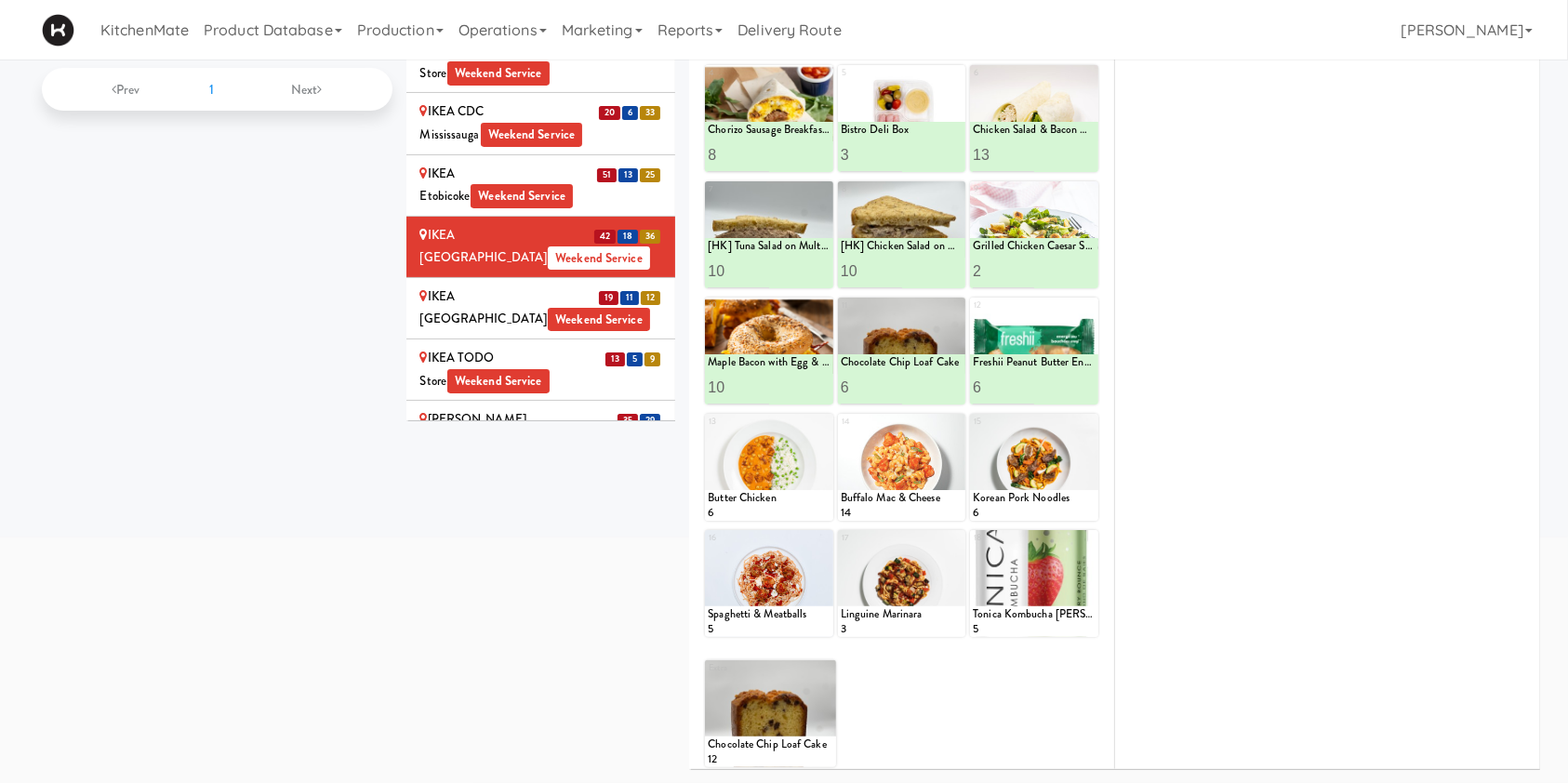
drag, startPoint x: 551, startPoint y: 221, endPoint x: 531, endPoint y: 320, distance: 101.0
click at [551, 347] on div "IKEA TODO Store Weekend Service" at bounding box center [541, 369] width 242 height 46
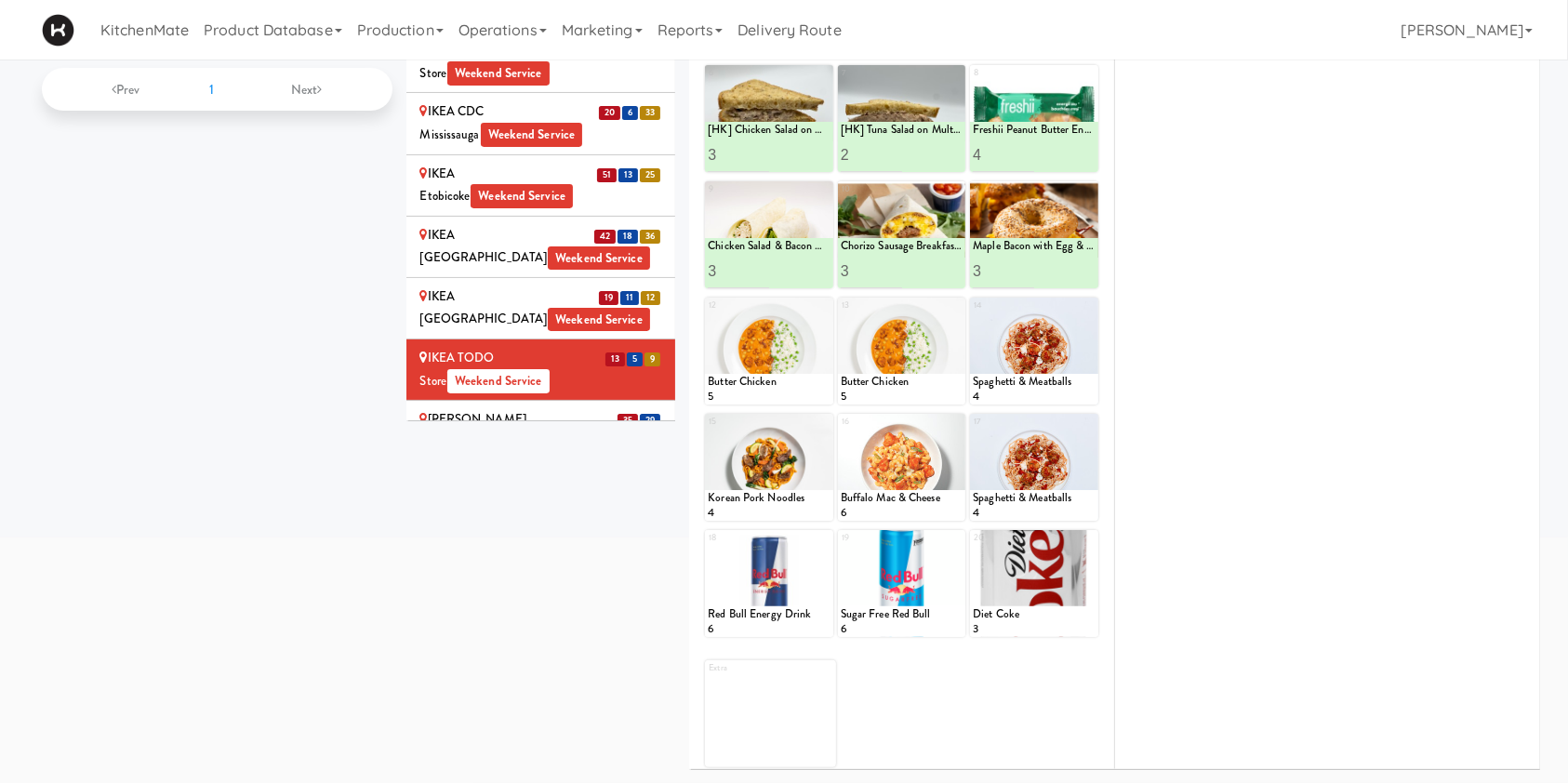
scroll to position [0, 0]
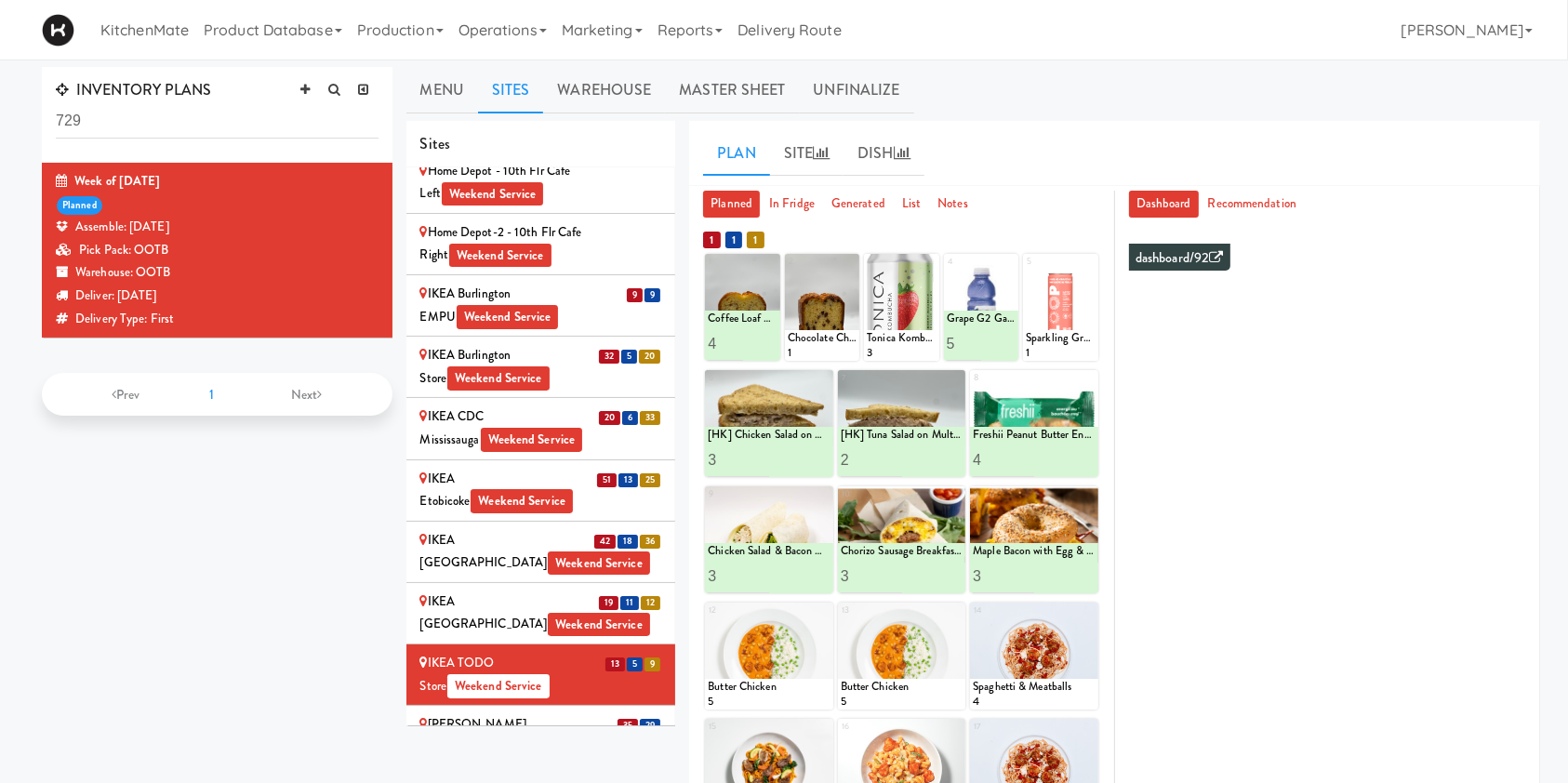
click at [562, 644] on li "13 5 9 IKEA TODO Store Weekend Service" at bounding box center [541, 674] width 270 height 61
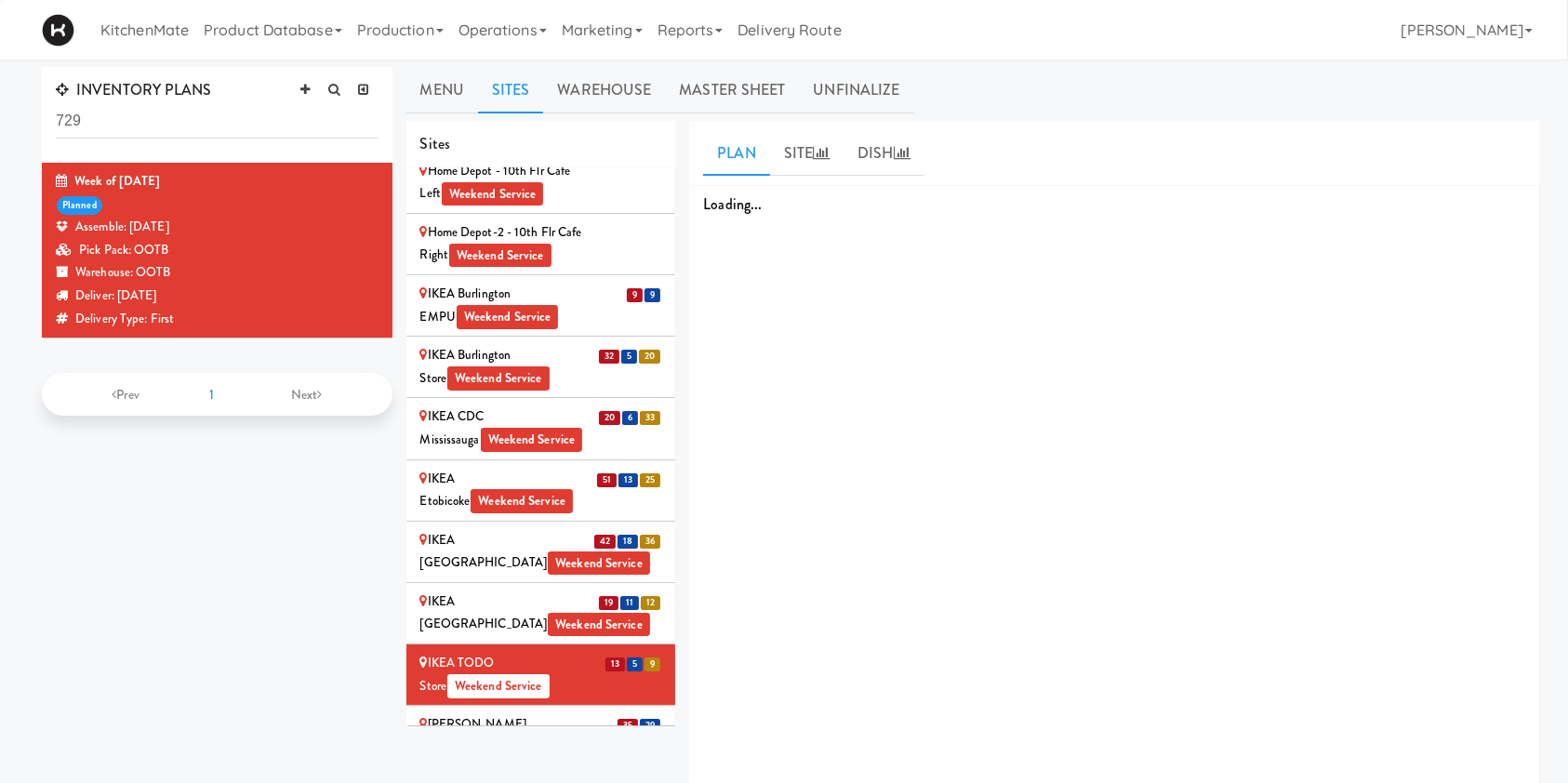
click at [565, 713] on div "IKEA Vaughan Store Weekend Service" at bounding box center [541, 735] width 242 height 46
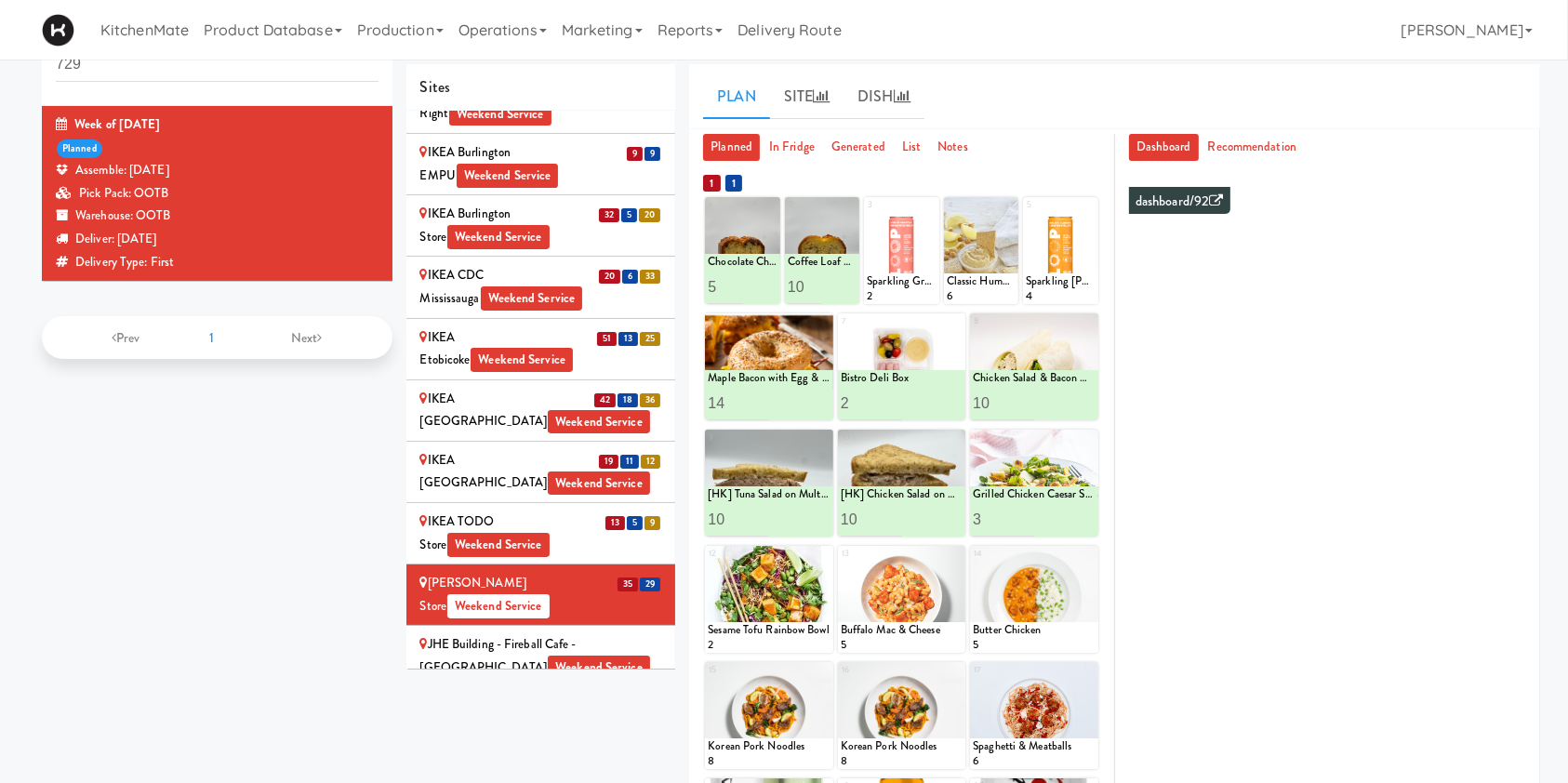
scroll to position [1775, 0]
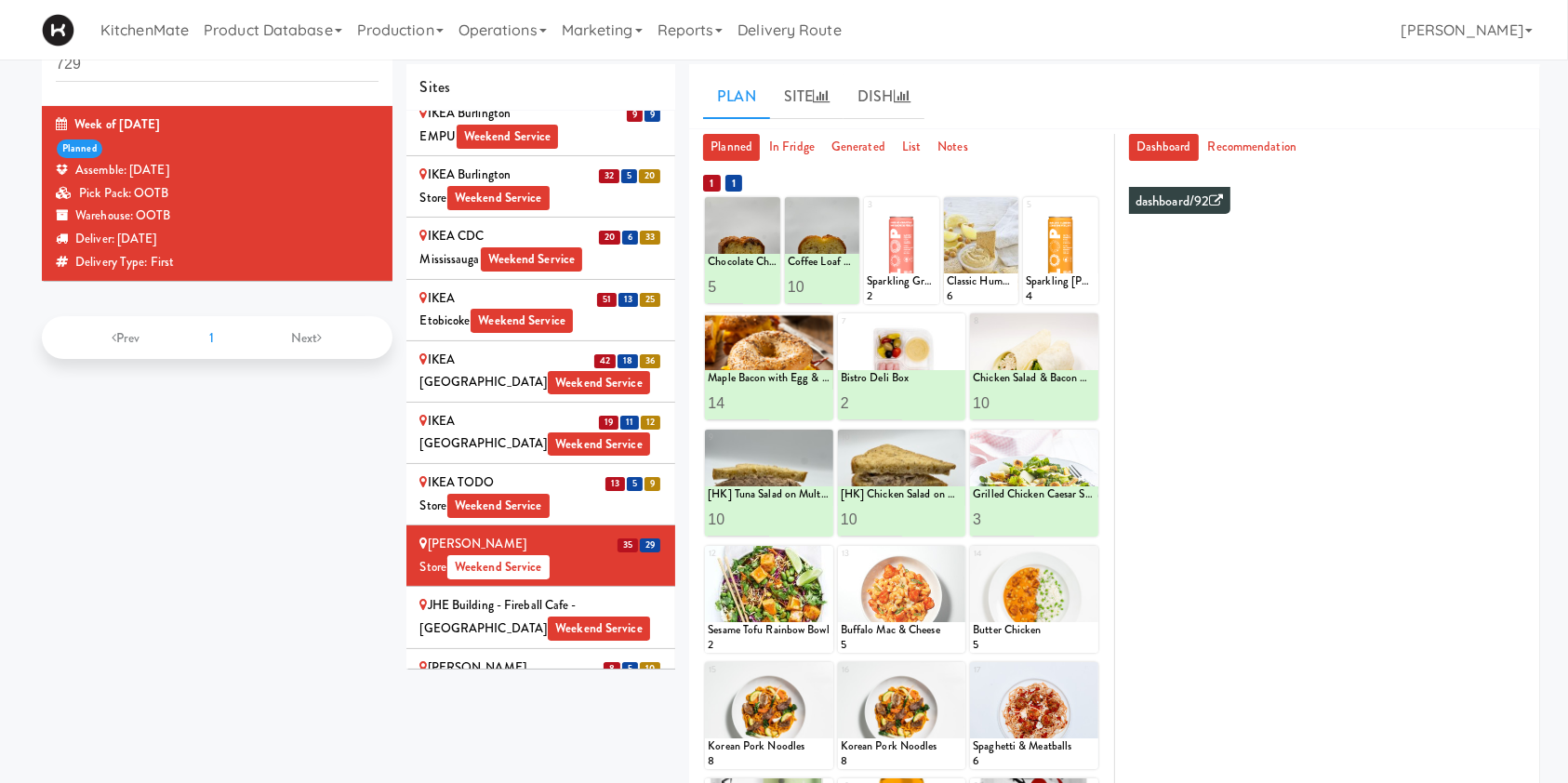
click at [439, 657] on div "Joseph Brant Hospital Weekend Service" at bounding box center [541, 679] width 242 height 46
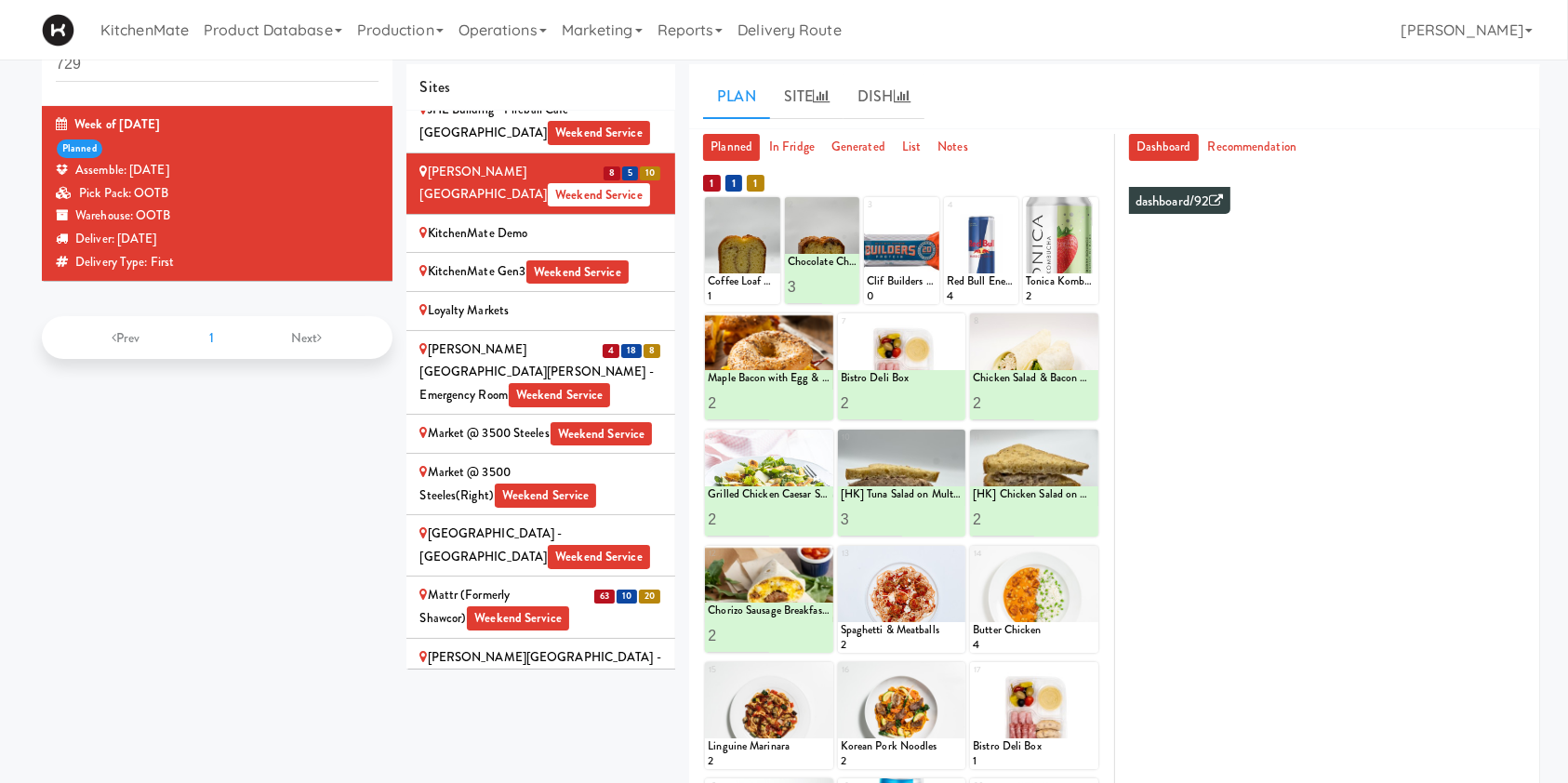
scroll to position [2147, 0]
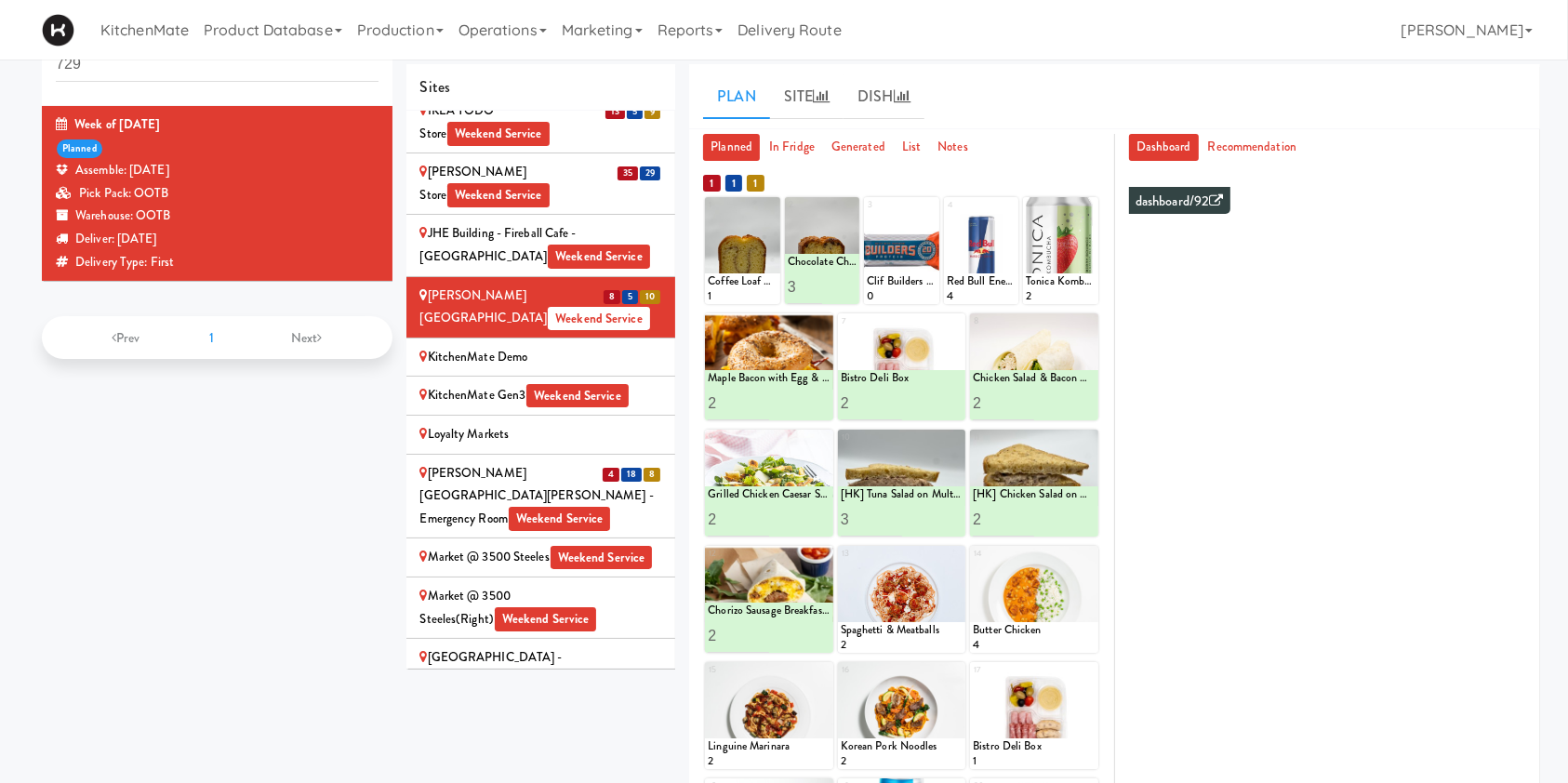
drag, startPoint x: 438, startPoint y: 338, endPoint x: 449, endPoint y: 436, distance: 98.6
click at [438, 462] on div "Mackenzie Richmond Hill Hospital - Emergency Room Weekend Service" at bounding box center [541, 496] width 242 height 69
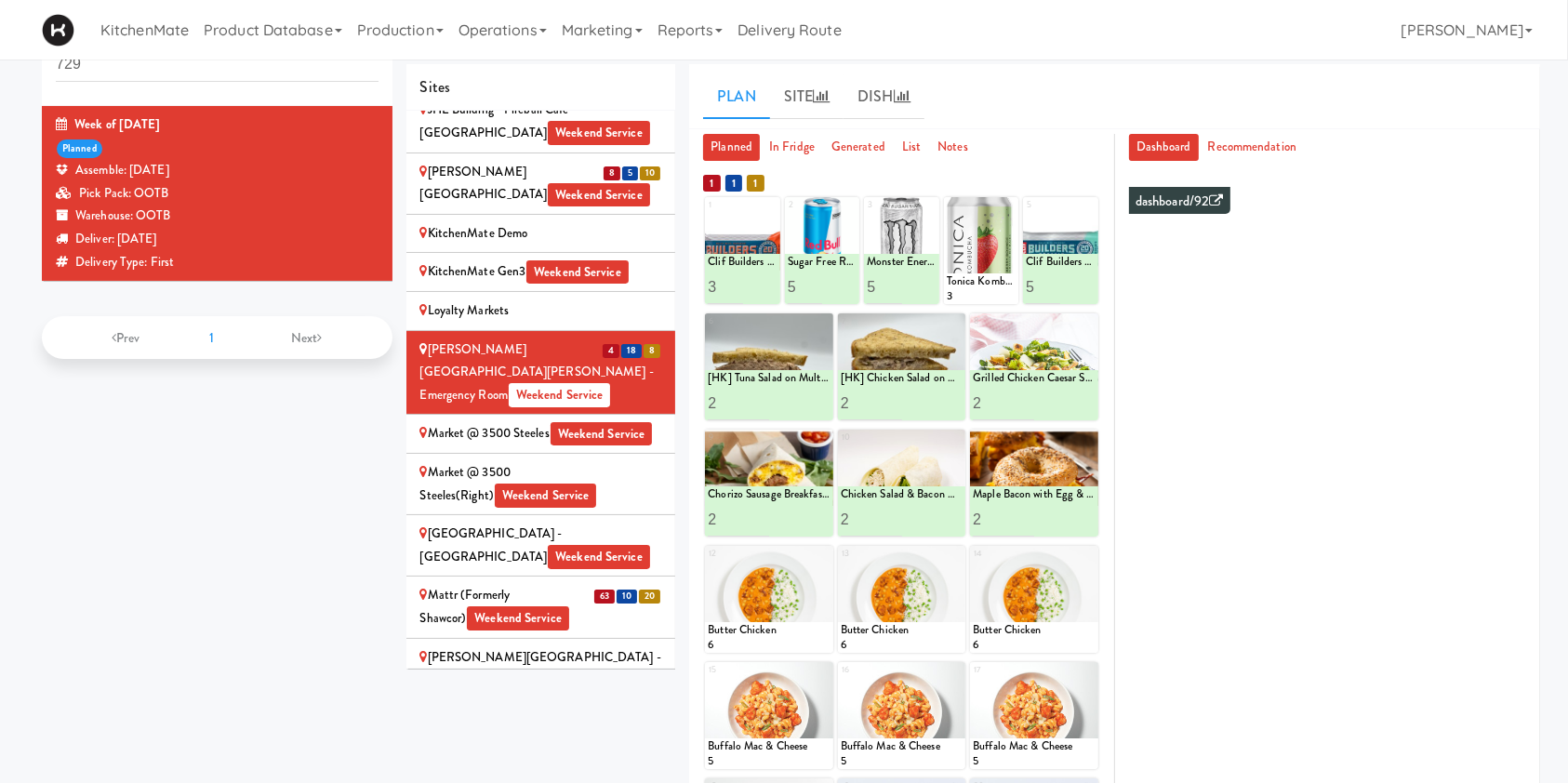
scroll to position [2395, 0]
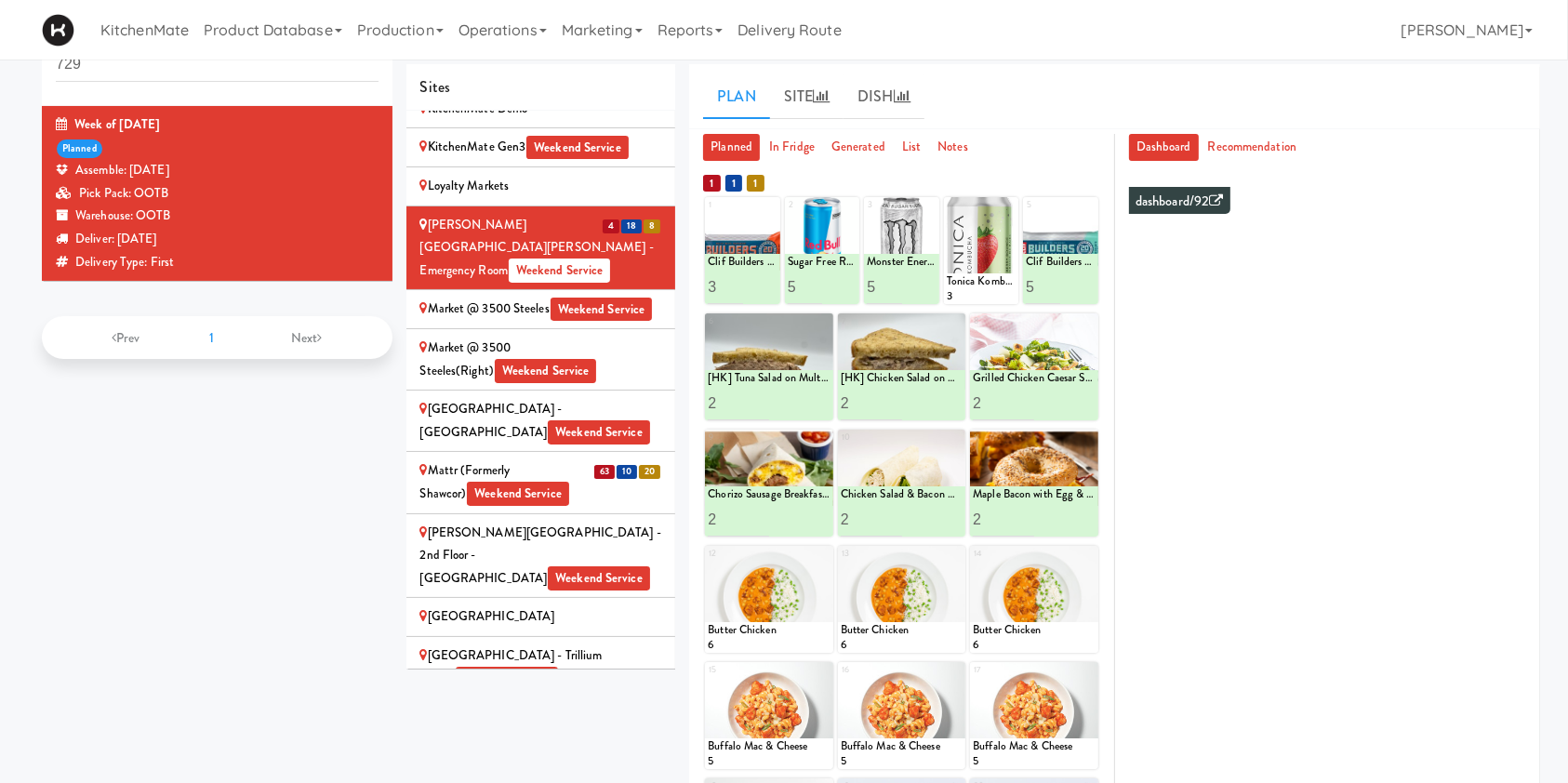
click at [460, 460] on div "Mattr (formerly Shawcor) Weekend Service" at bounding box center [541, 482] width 242 height 46
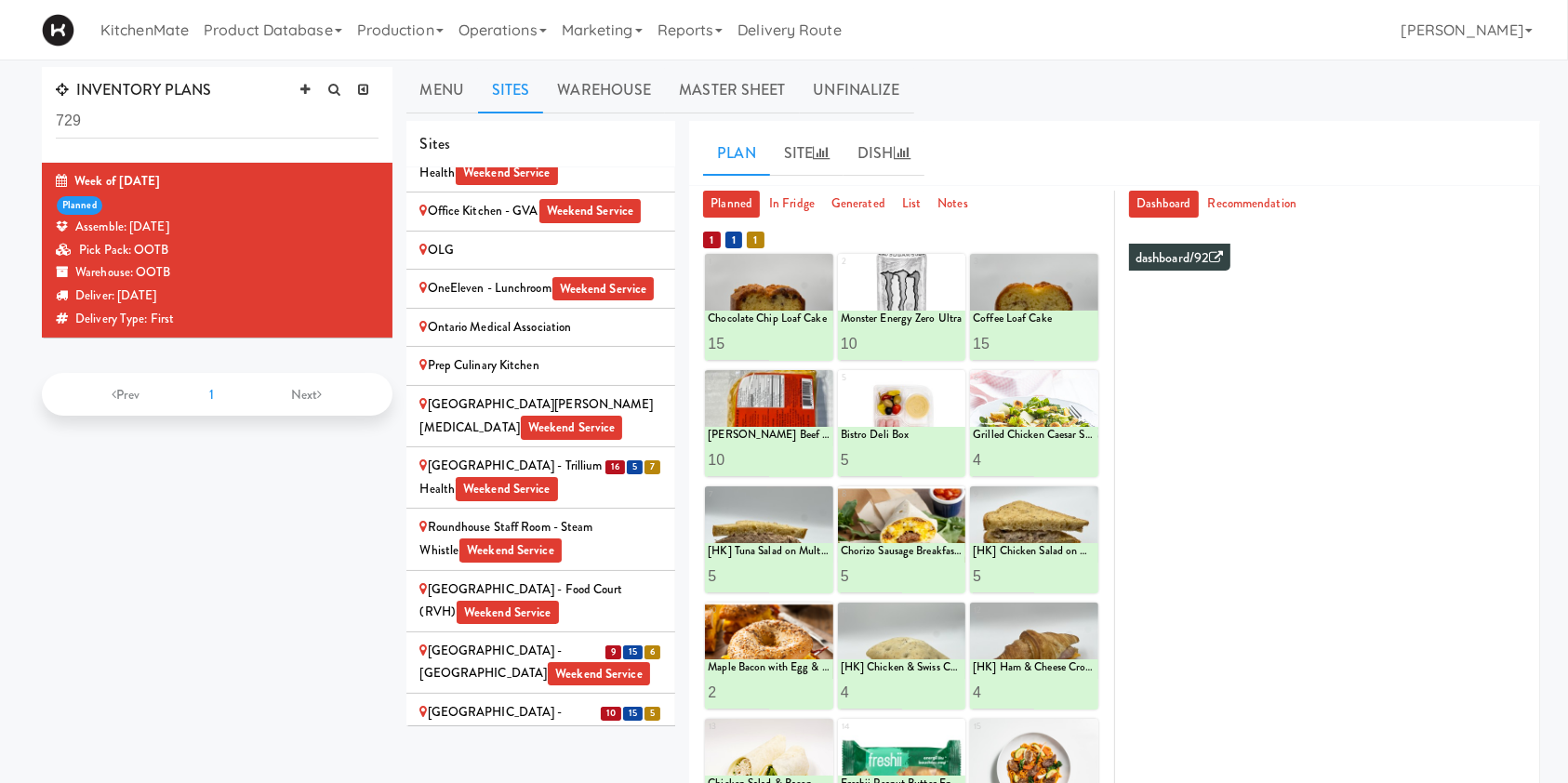
scroll to position [3014, 0]
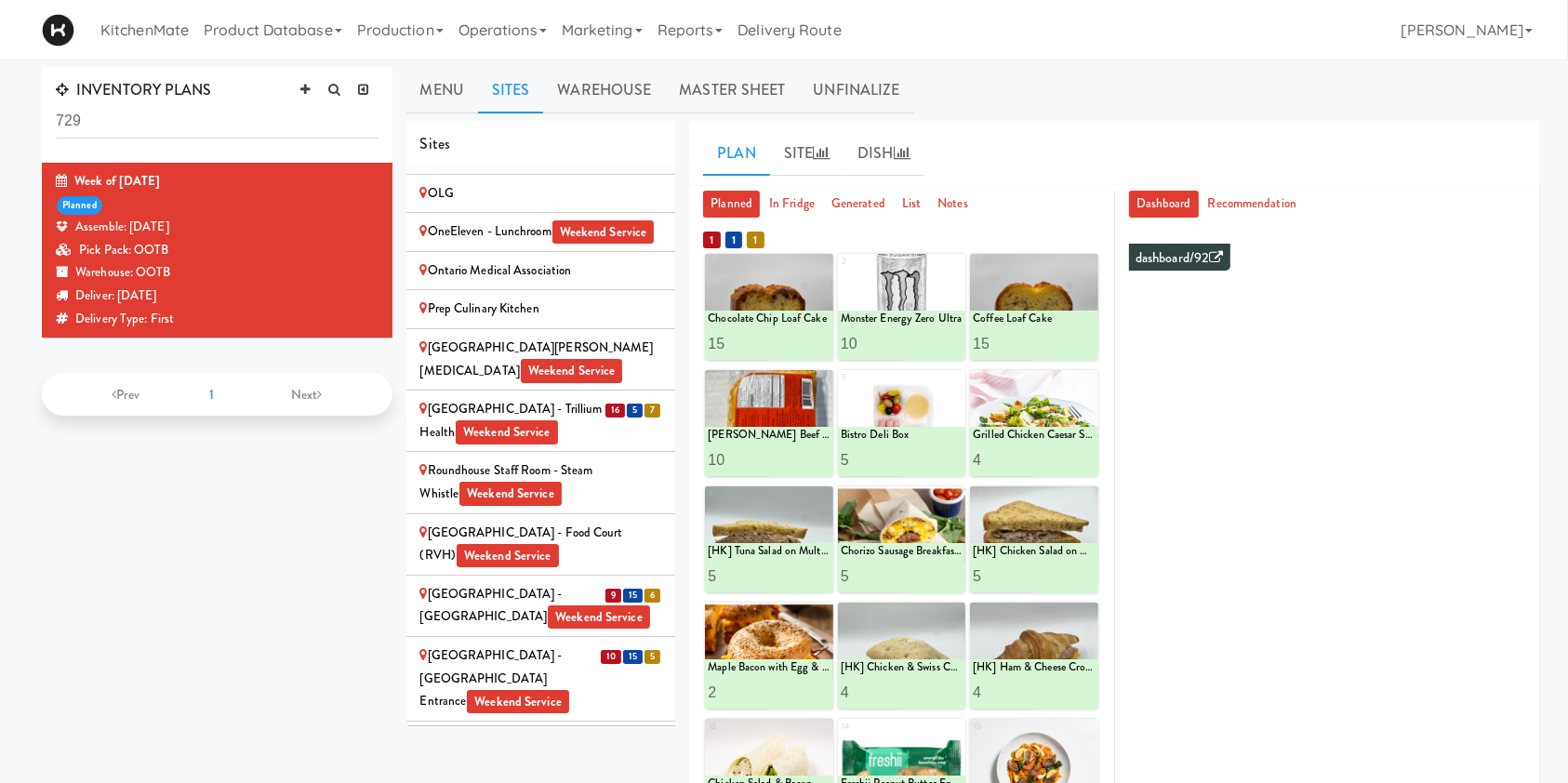
drag, startPoint x: 520, startPoint y: 615, endPoint x: 507, endPoint y: 631, distance: 20.6
click at [520, 730] on div "SickKids Hospital - Main St. Weekend Service" at bounding box center [541, 752] width 242 height 46
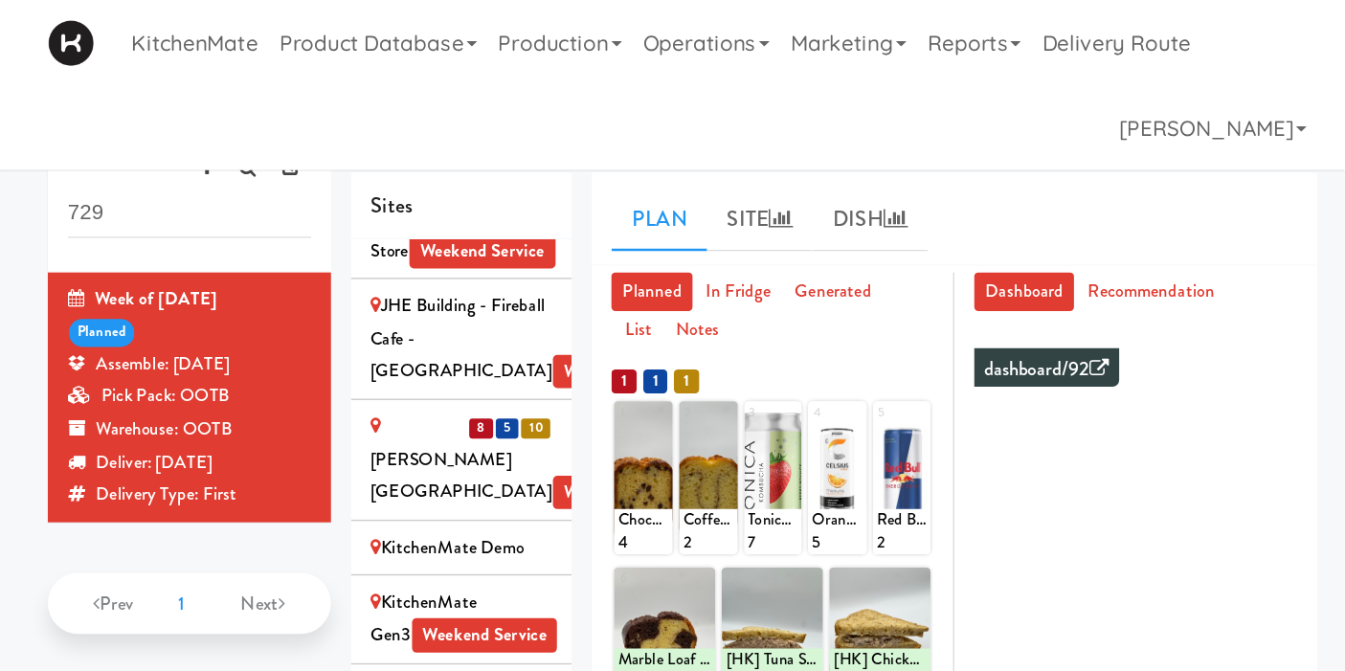
scroll to position [0, 0]
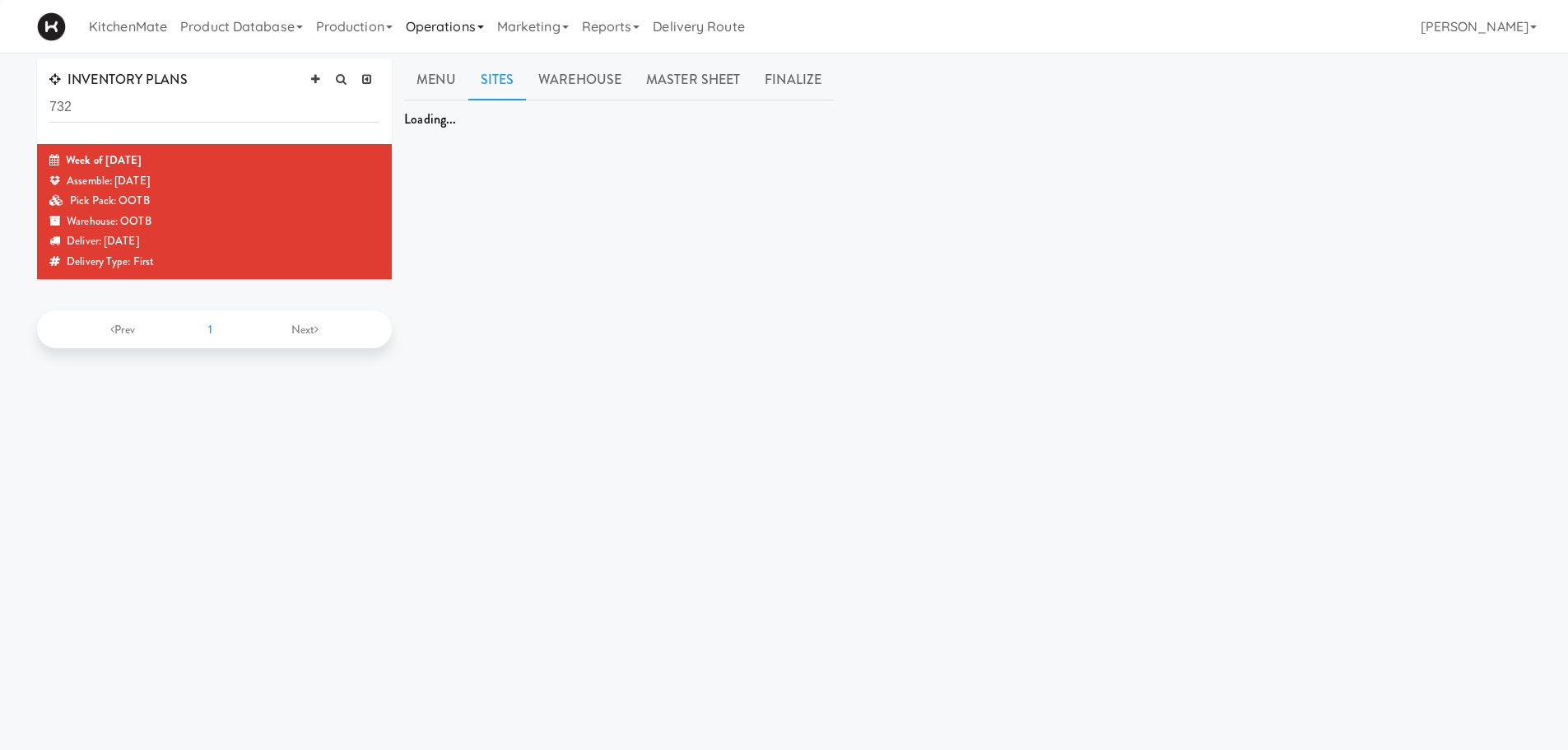
click at [481, 31] on link "Operations" at bounding box center [444, 26] width 91 height 52
click at [470, 76] on link "Sites" at bounding box center [464, 71] width 132 height 29
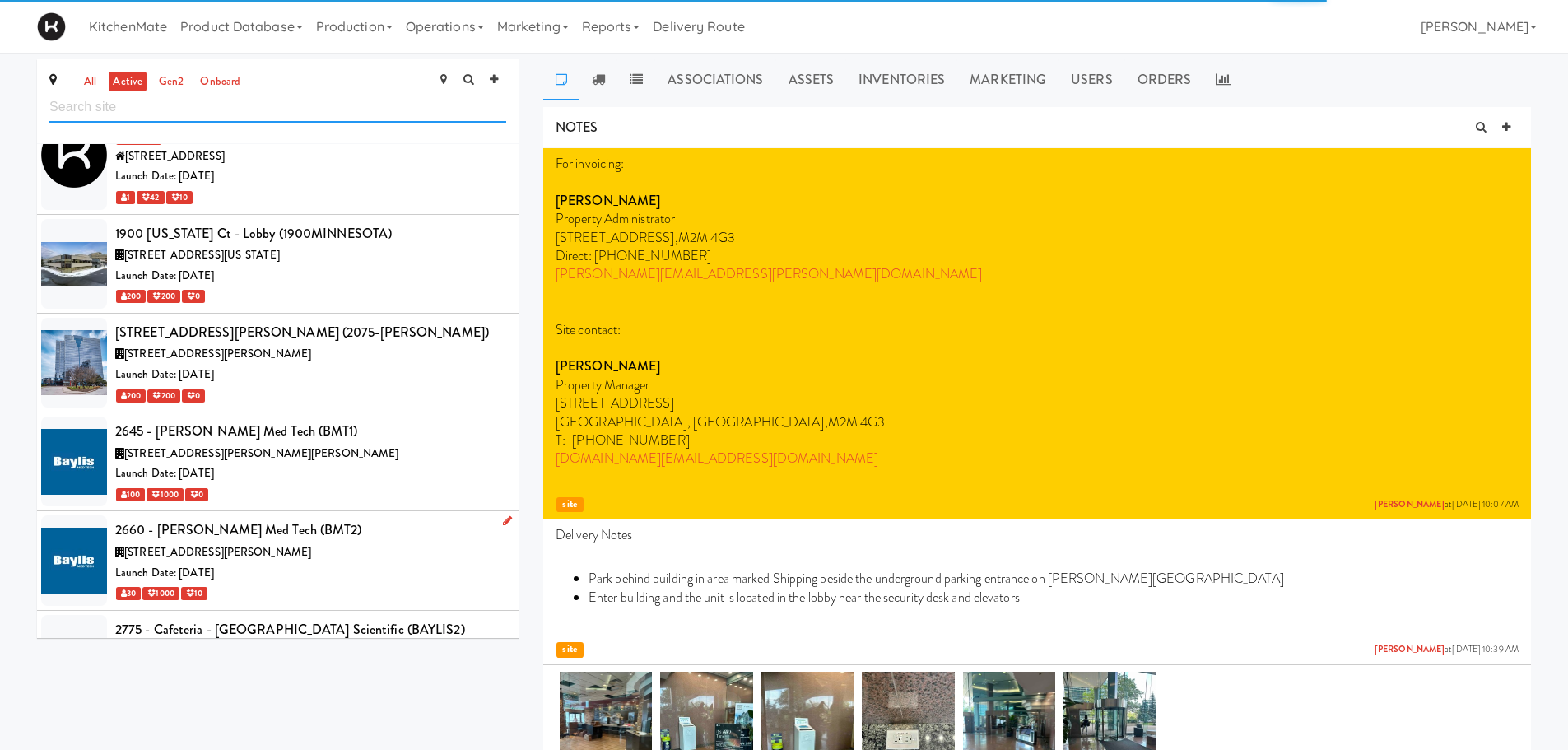
scroll to position [412, 0]
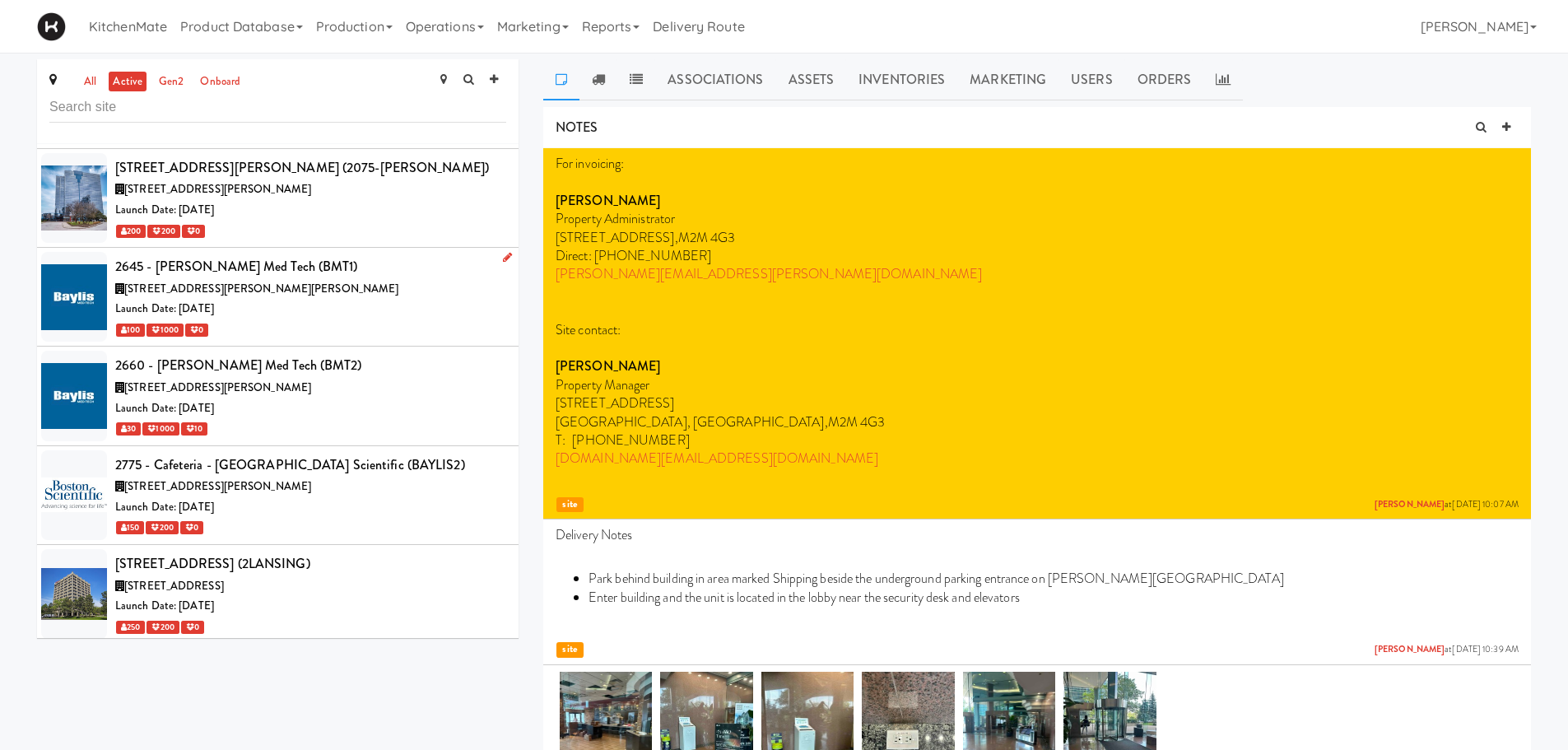
click at [285, 310] on div "Launch Date: [DATE]" at bounding box center [310, 310] width 391 height 21
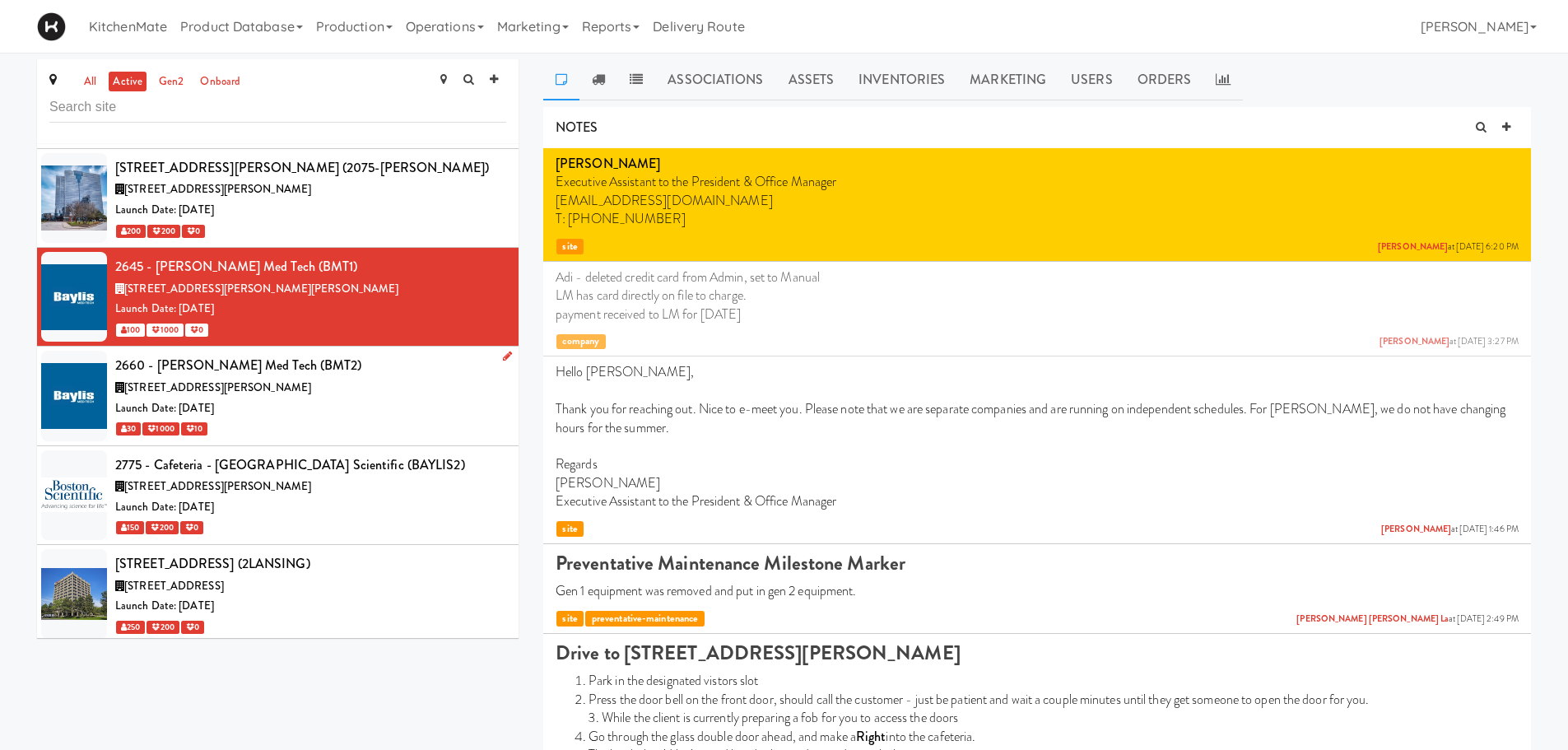
click at [333, 360] on div "2660 - [PERSON_NAME] Med Tech (BMT2)" at bounding box center [310, 366] width 391 height 25
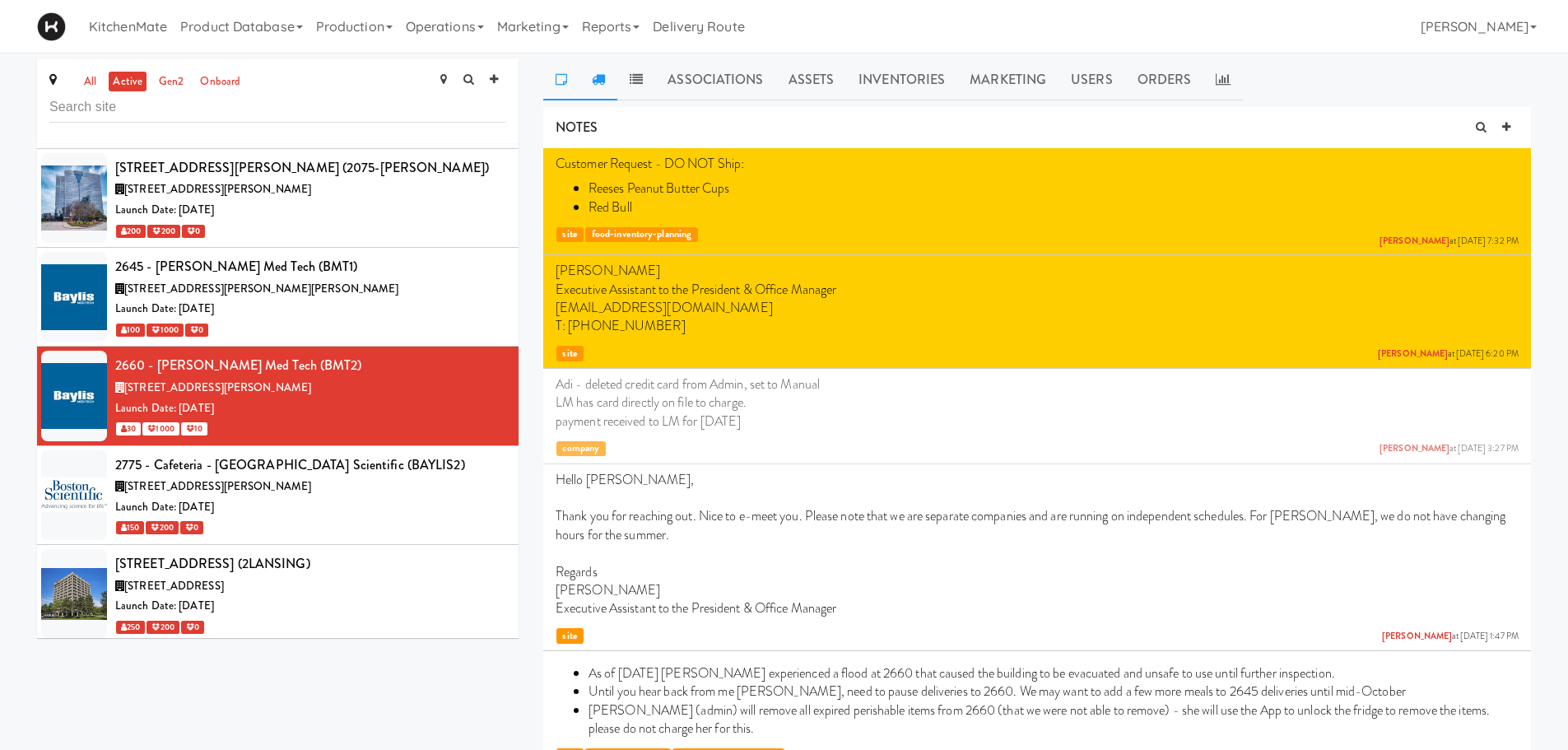
drag, startPoint x: 595, startPoint y: 85, endPoint x: 548, endPoint y: 95, distance: 48.1
click at [597, 84] on icon at bounding box center [597, 78] width 13 height 13
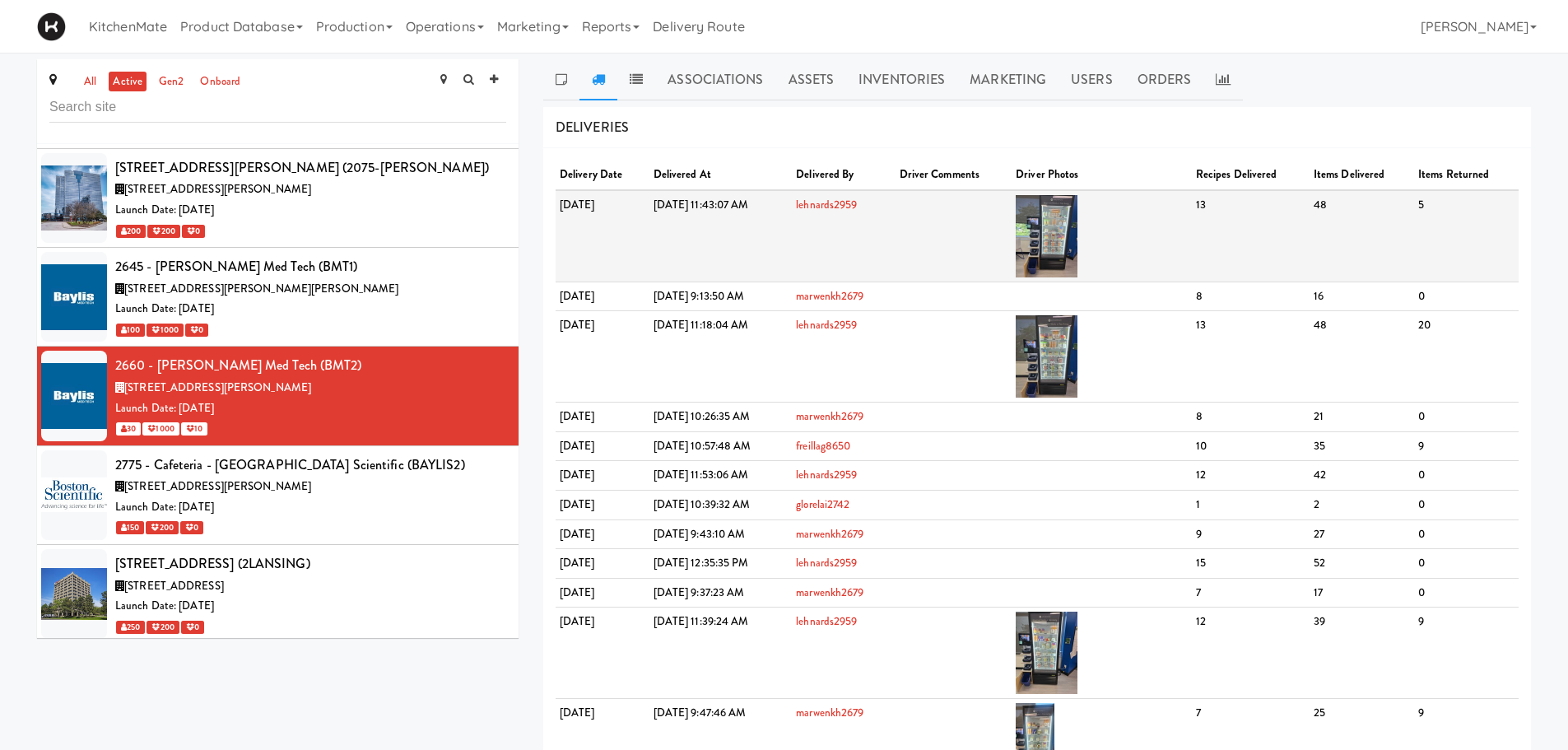
drag, startPoint x: 1152, startPoint y: 218, endPoint x: 1139, endPoint y: 218, distance: 13.0
click at [1146, 218] on td at bounding box center [1102, 236] width 181 height 92
click at [1077, 218] on img at bounding box center [1046, 237] width 62 height 83
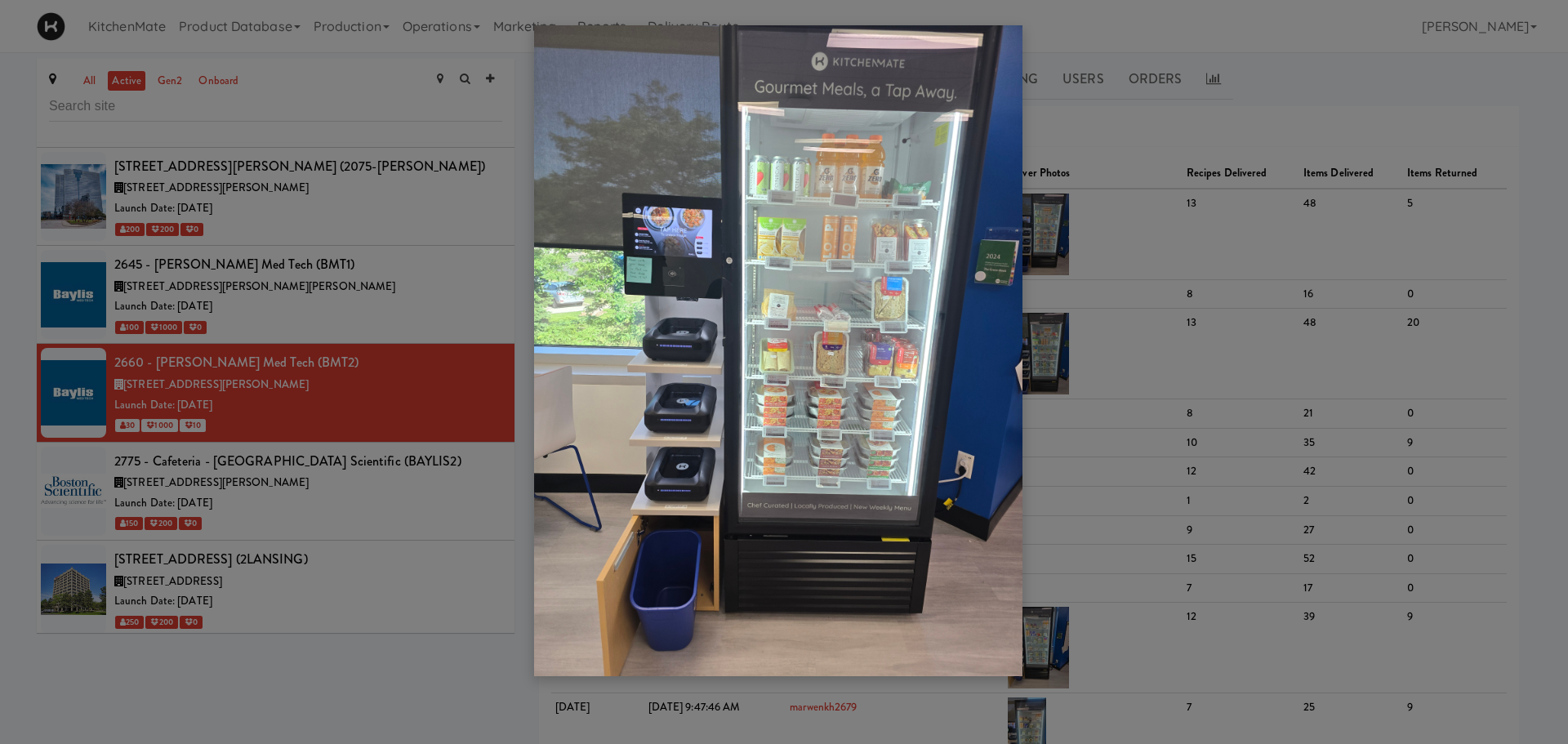
click at [316, 387] on div at bounding box center [784, 372] width 1568 height 744
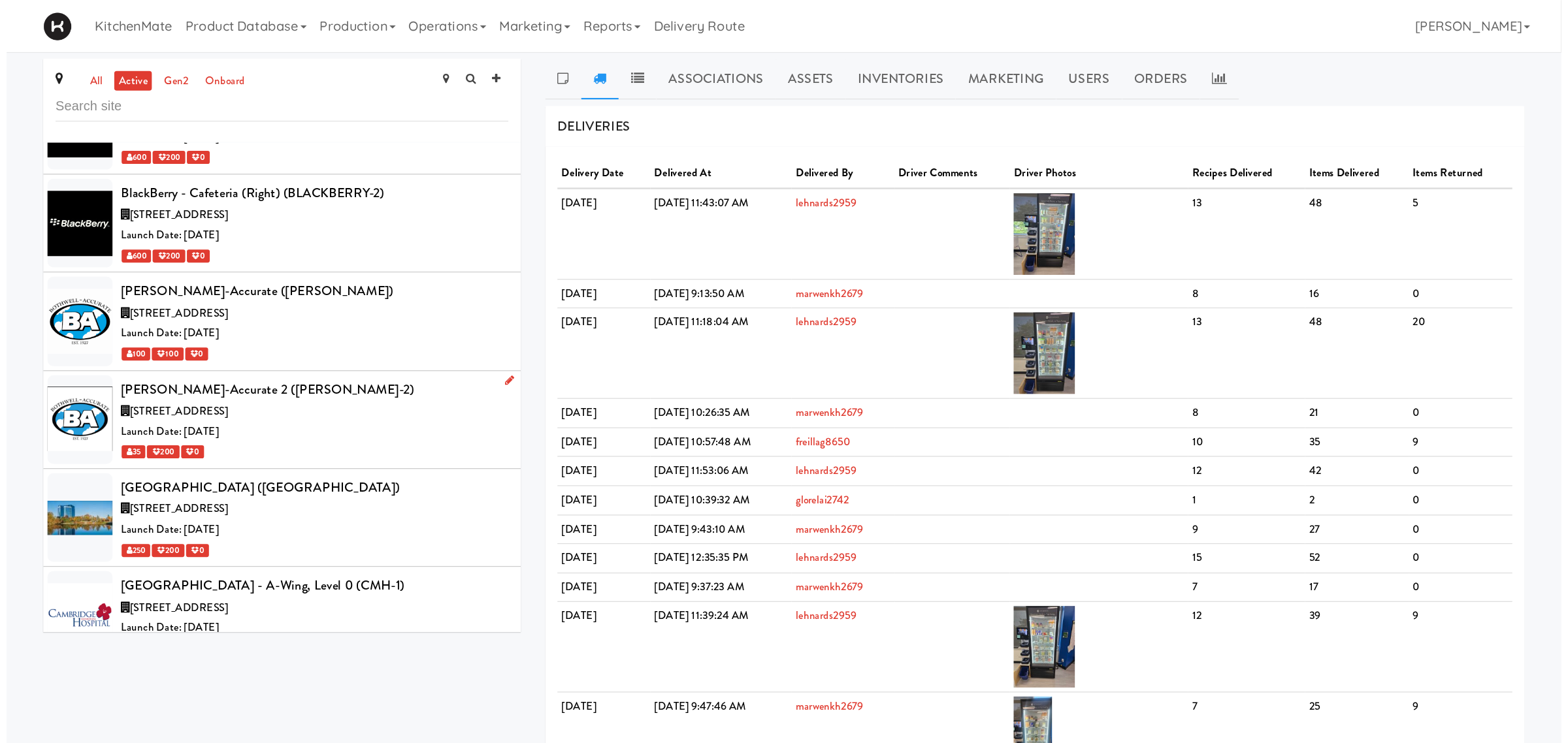
scroll to position [1633, 0]
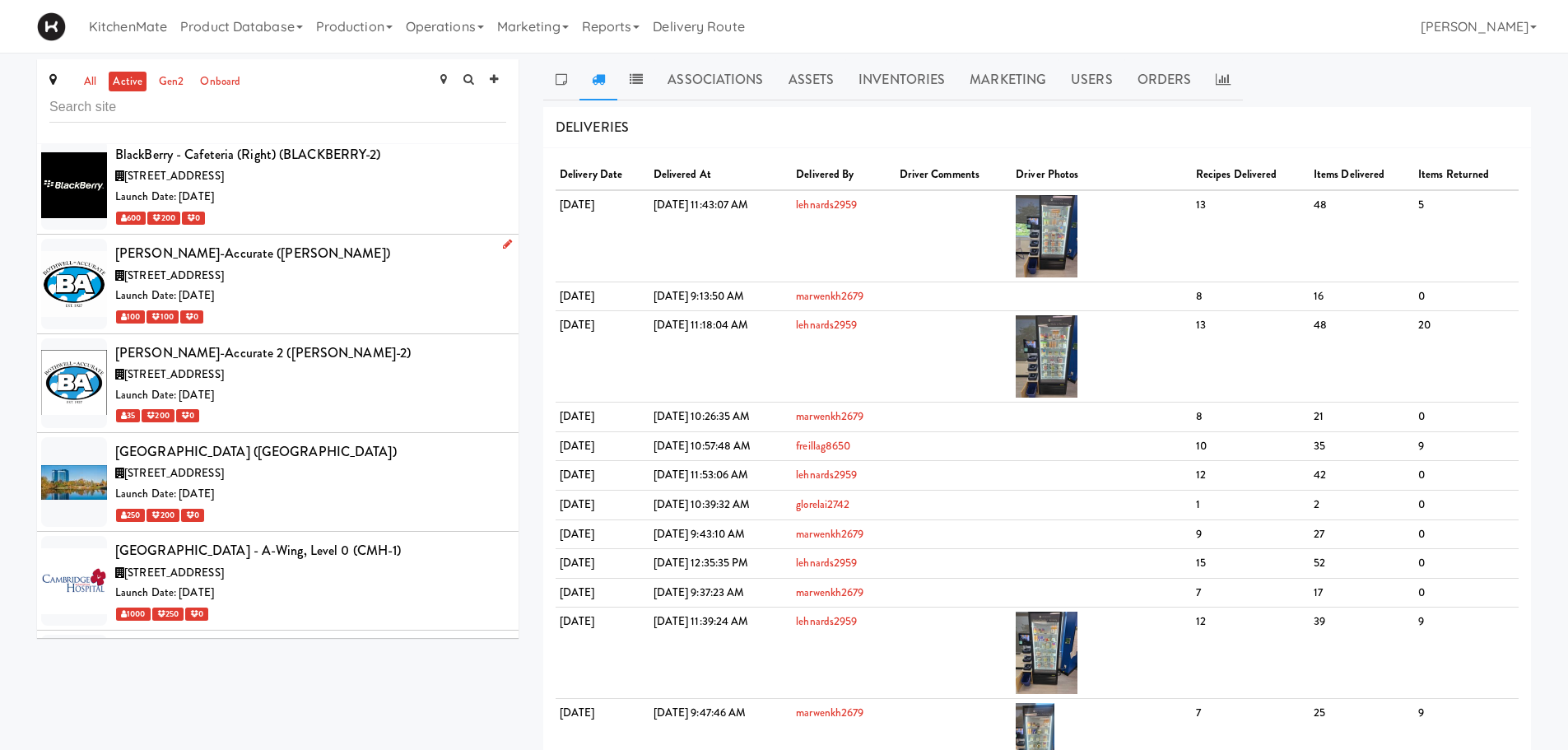
click at [312, 286] on div "Launch Date: [DATE]" at bounding box center [310, 296] width 391 height 21
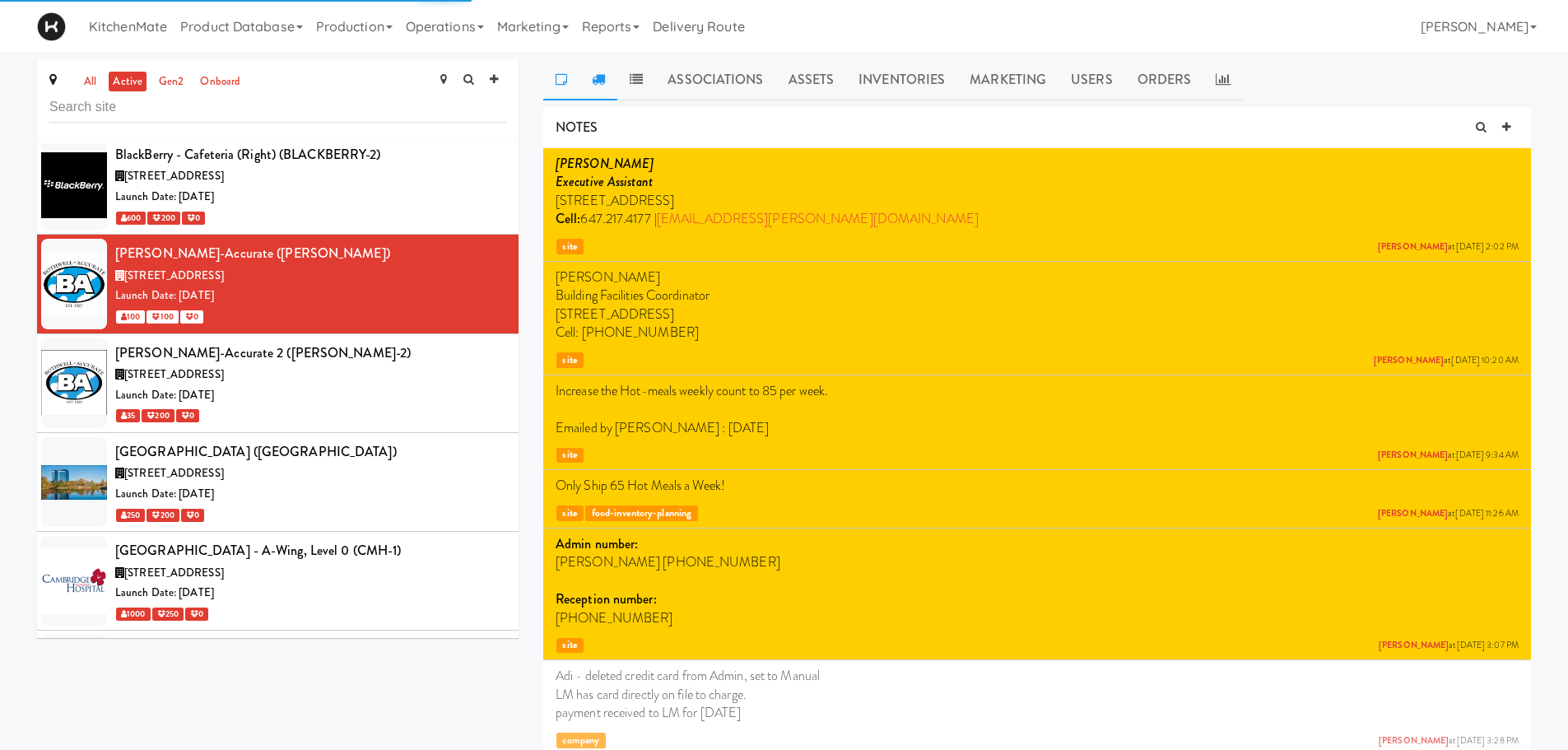
click at [596, 77] on icon at bounding box center [597, 78] width 13 height 13
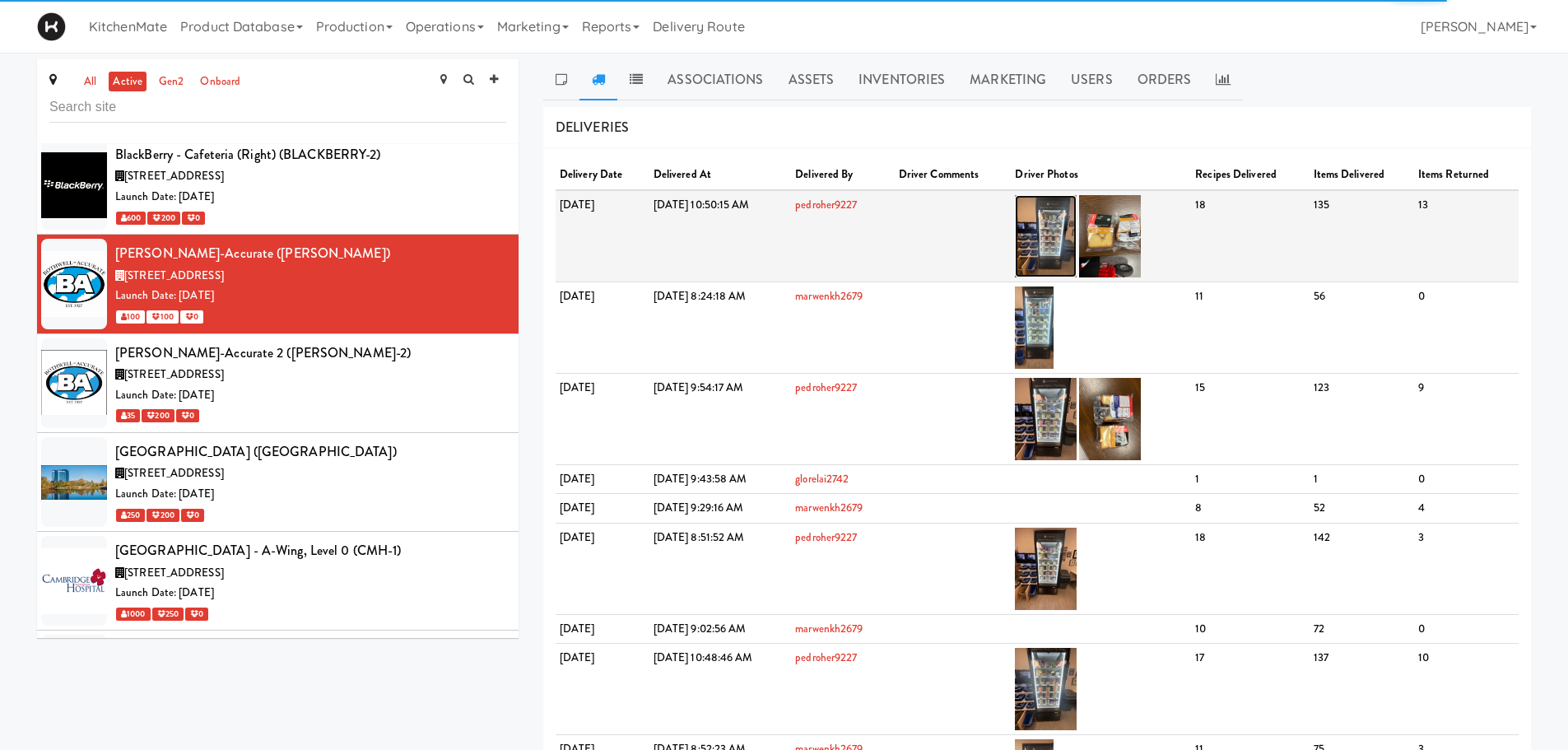
click at [1076, 230] on img at bounding box center [1045, 237] width 62 height 83
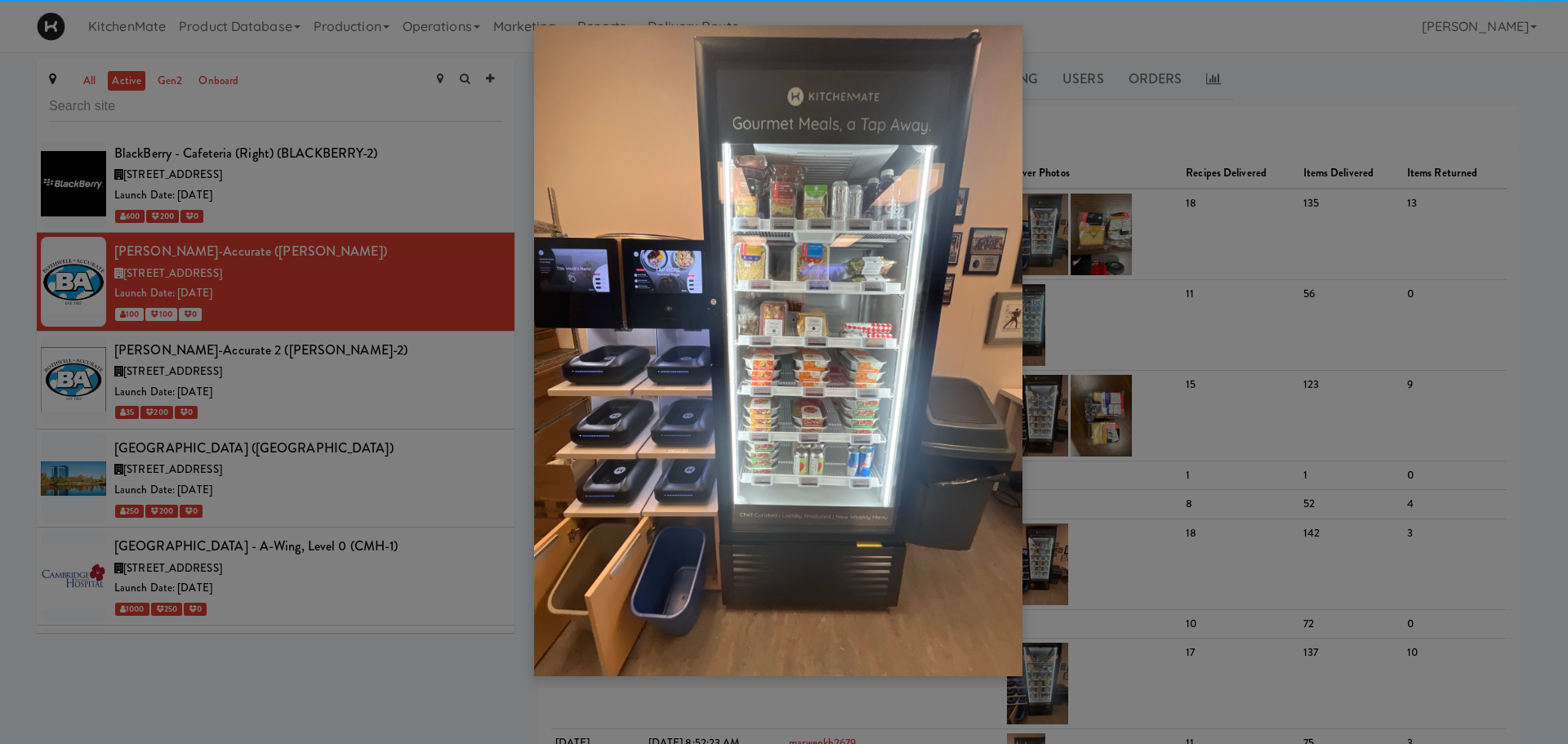
click at [1214, 264] on div at bounding box center [784, 372] width 1568 height 744
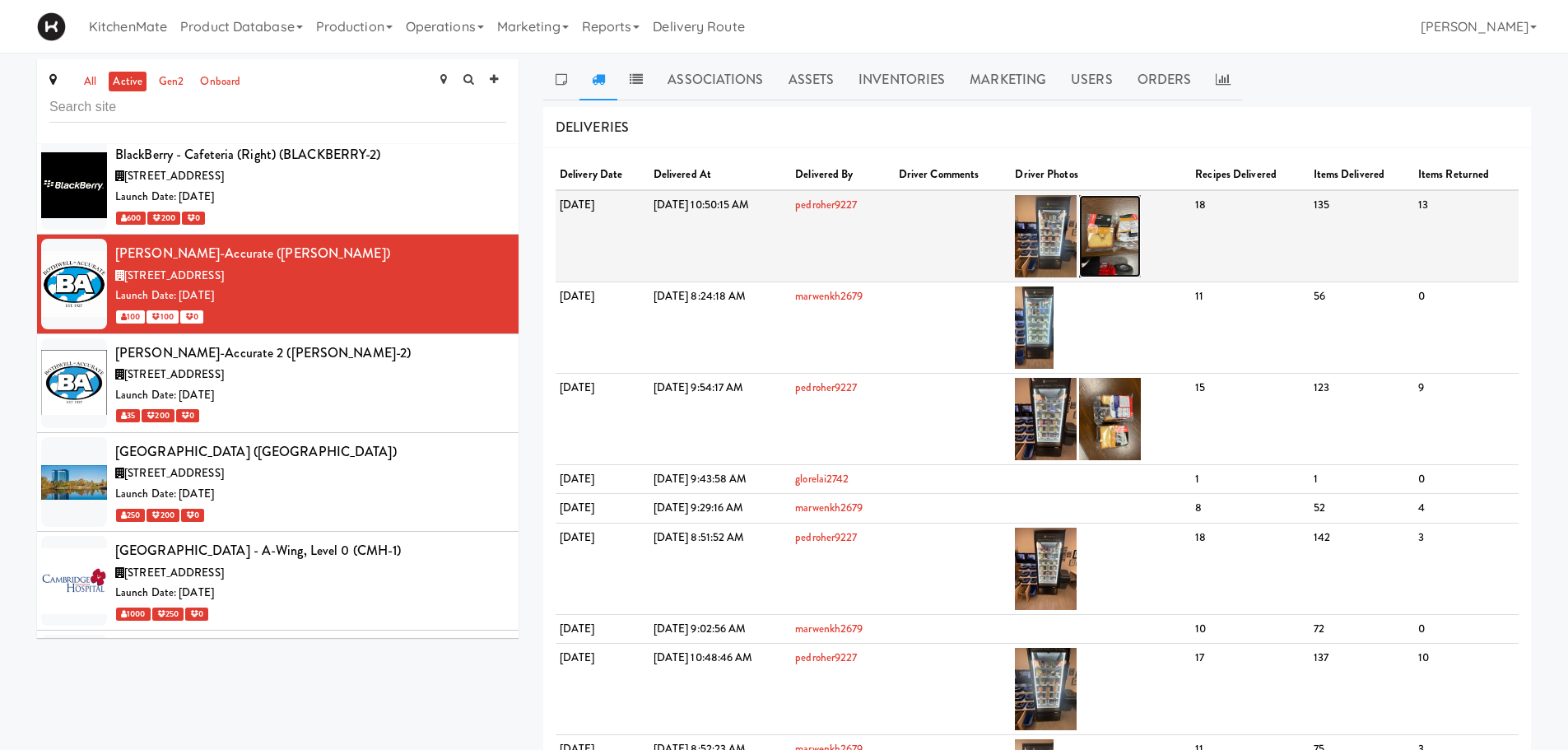
click at [1141, 238] on img at bounding box center [1110, 237] width 62 height 83
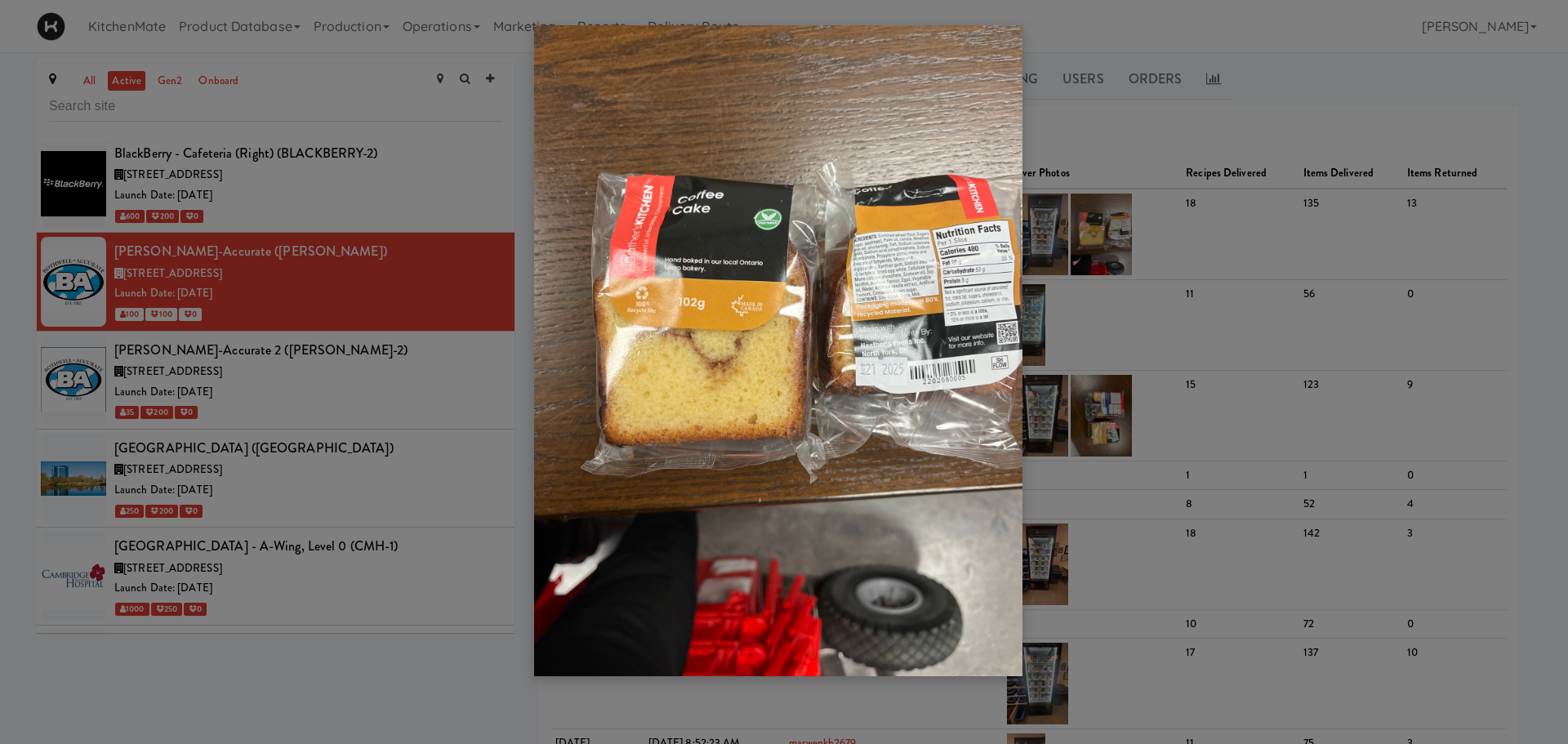
click at [1186, 239] on div at bounding box center [784, 372] width 1568 height 744
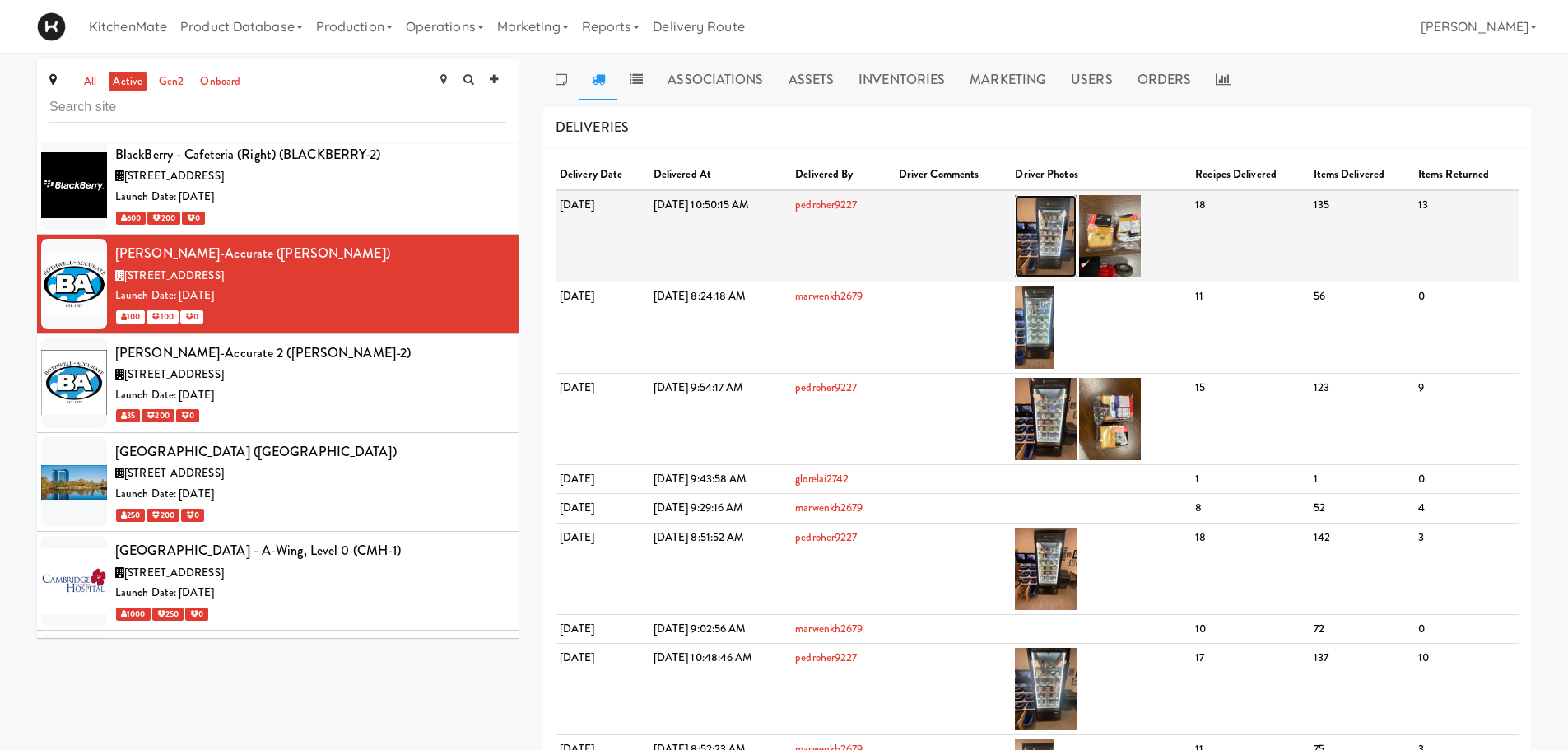
click at [1076, 222] on img at bounding box center [1045, 237] width 62 height 83
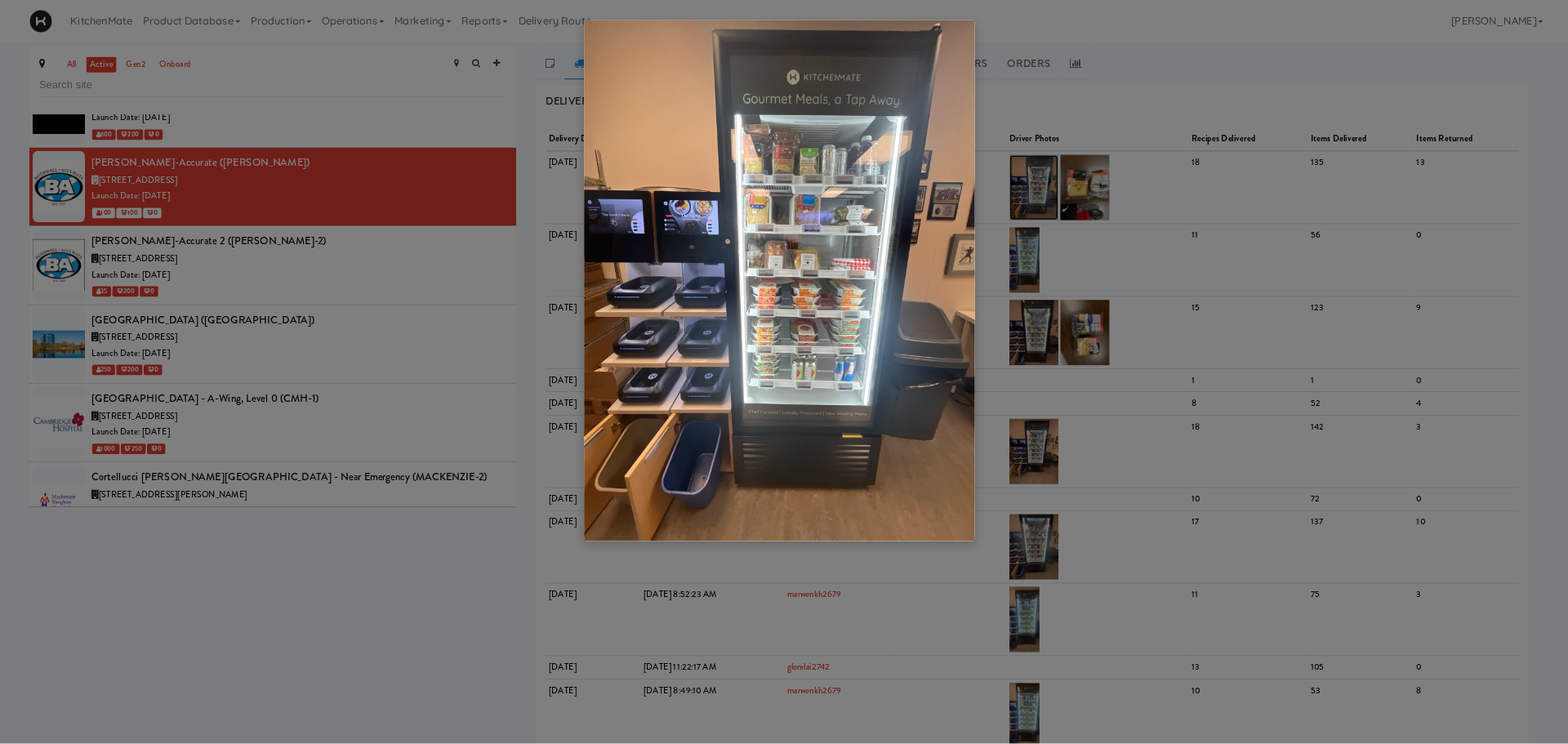
scroll to position [2042, 0]
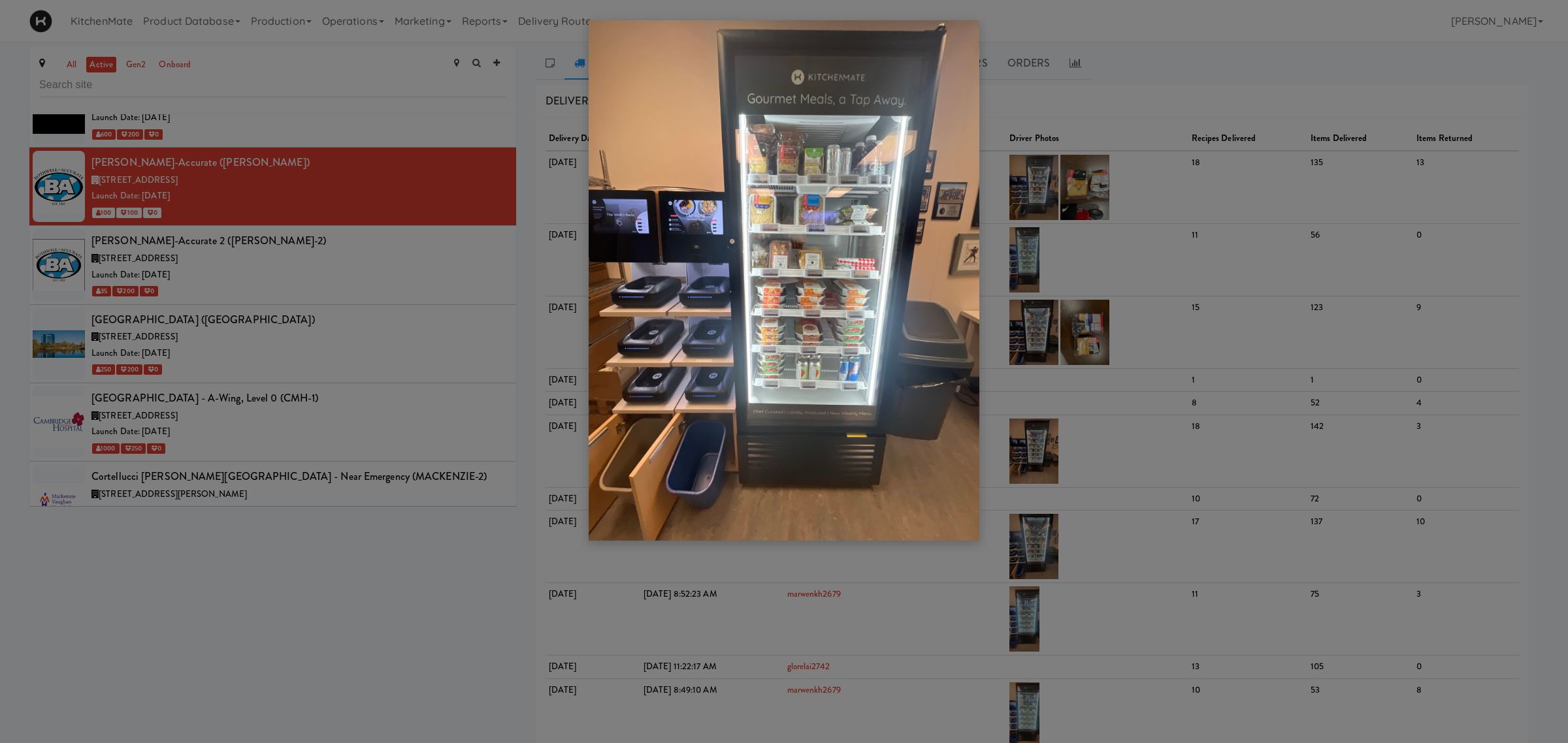
click at [1058, 186] on div at bounding box center [784, 371] width 1568 height 743
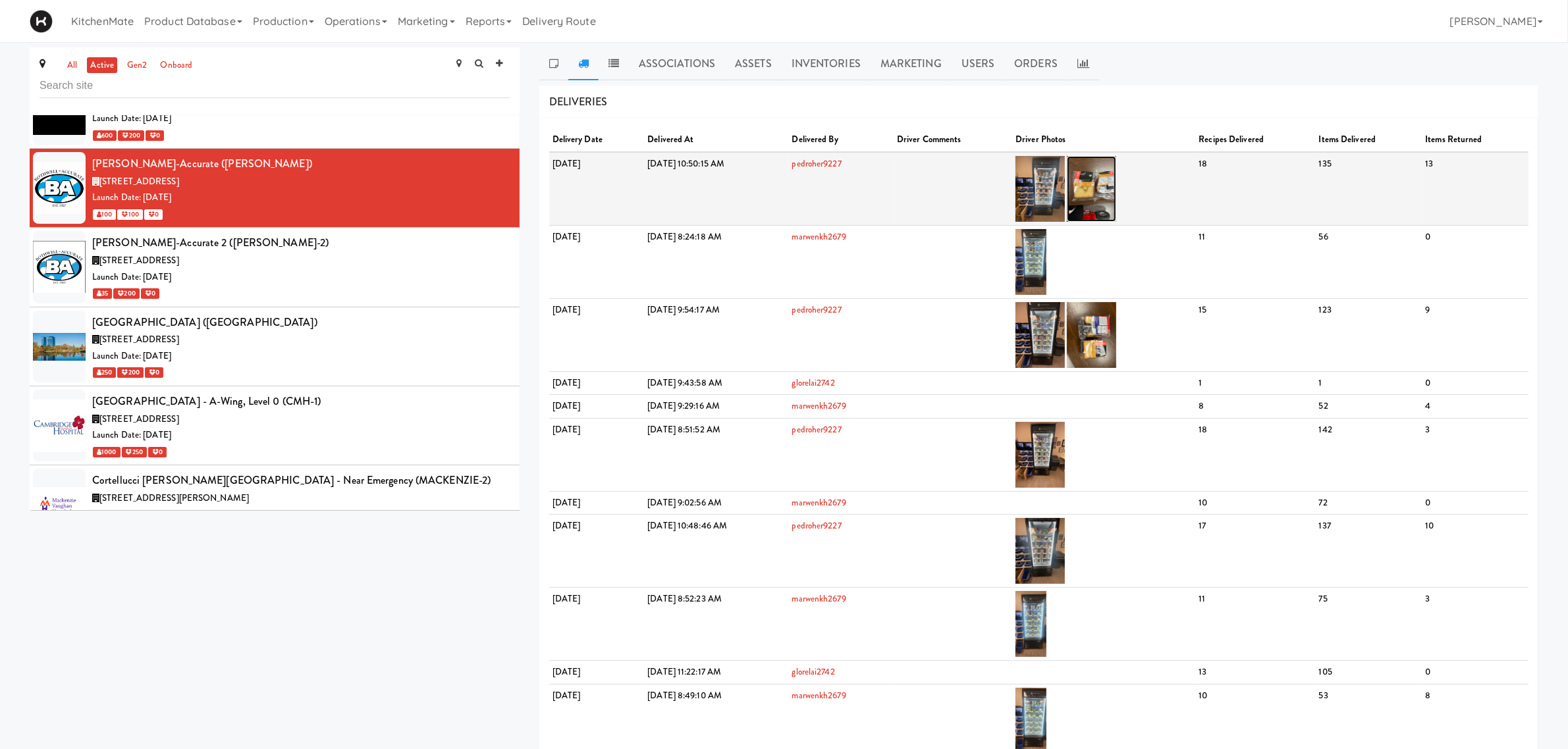
click at [1117, 192] on img at bounding box center [1092, 189] width 50 height 66
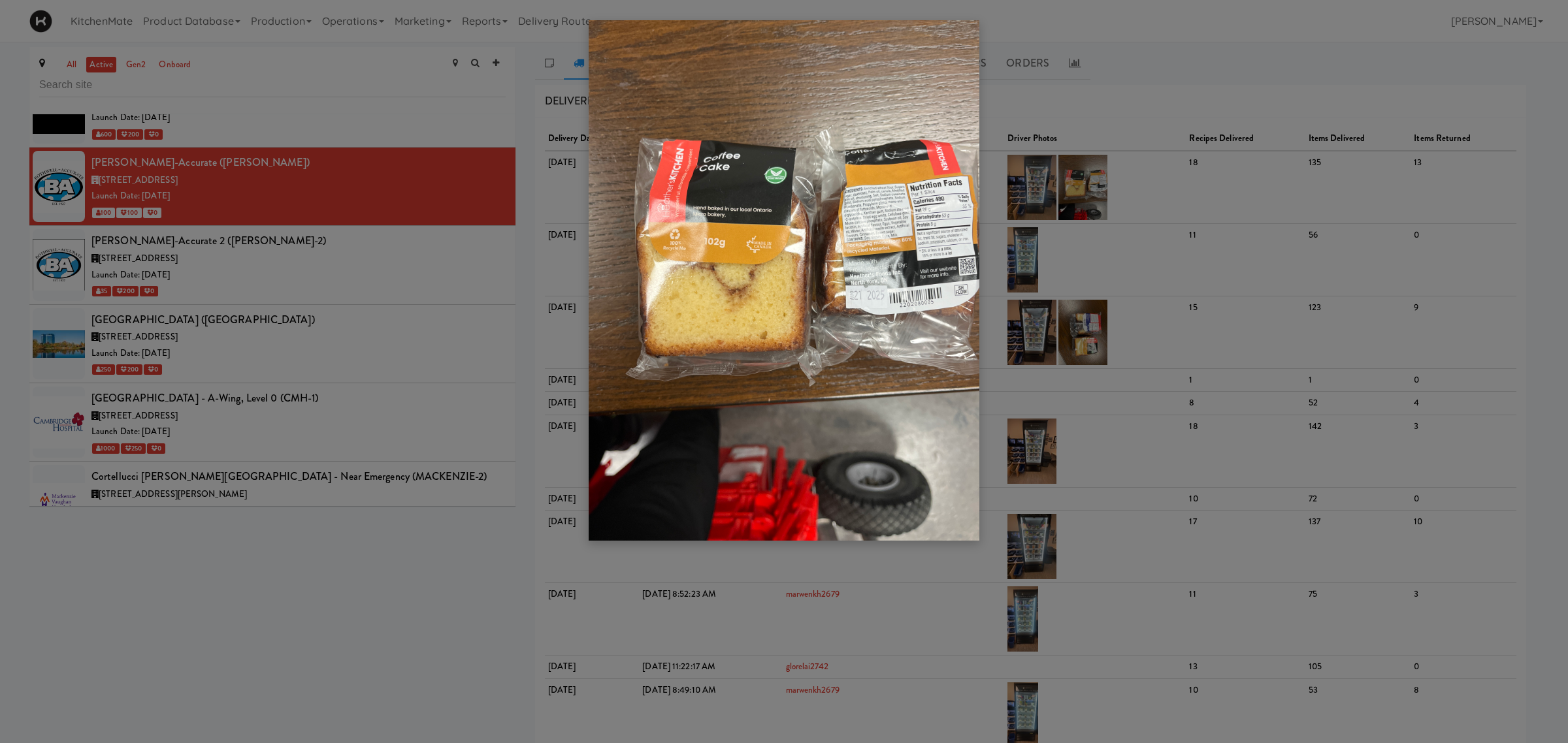
click at [559, 317] on div at bounding box center [784, 371] width 1568 height 743
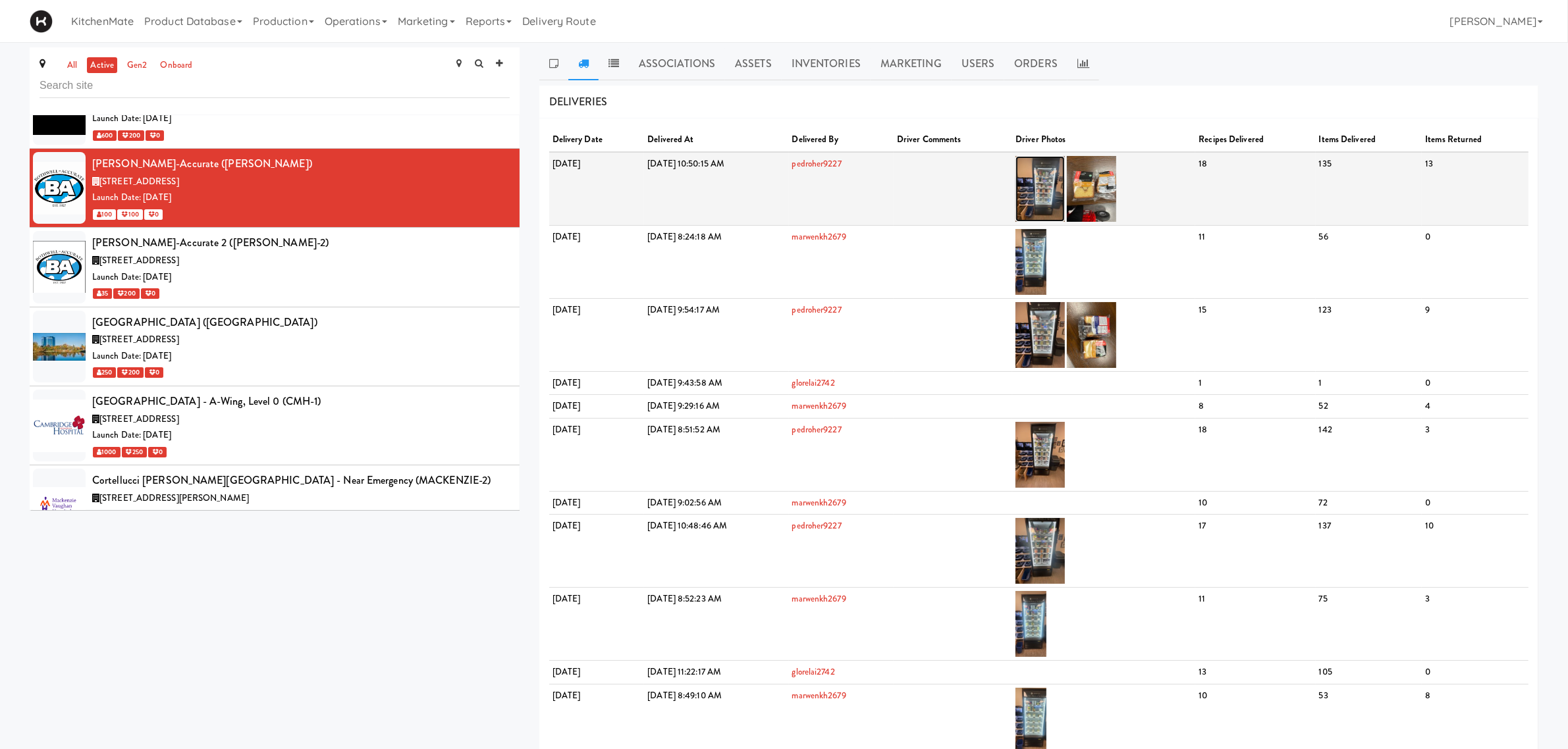
click at [1065, 188] on img at bounding box center [1040, 189] width 50 height 66
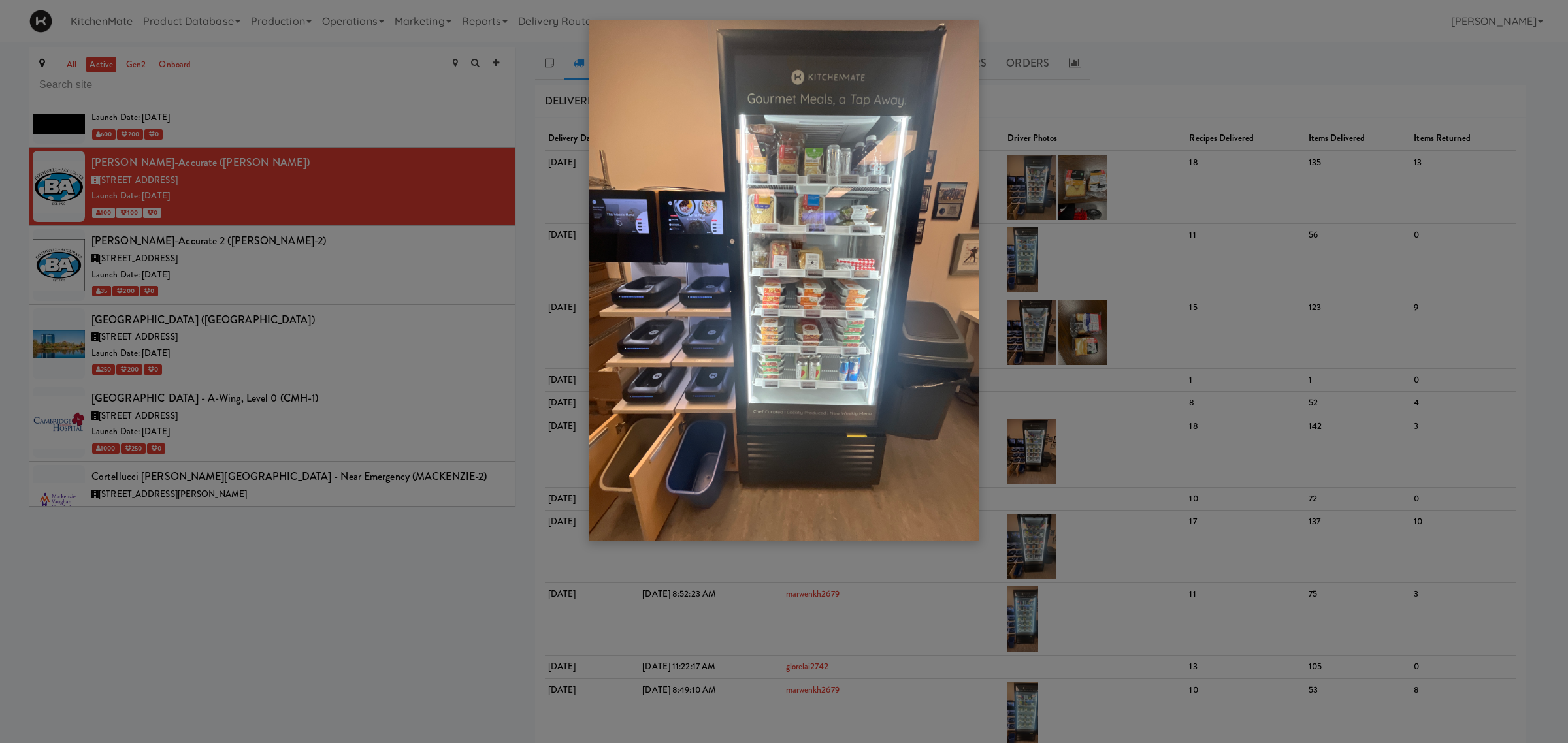
click at [854, 165] on img at bounding box center [784, 280] width 390 height 521
click at [809, 152] on img at bounding box center [784, 280] width 390 height 521
drag, startPoint x: 1226, startPoint y: 175, endPoint x: 1235, endPoint y: 174, distance: 9.1
click at [1227, 175] on div at bounding box center [784, 371] width 1568 height 743
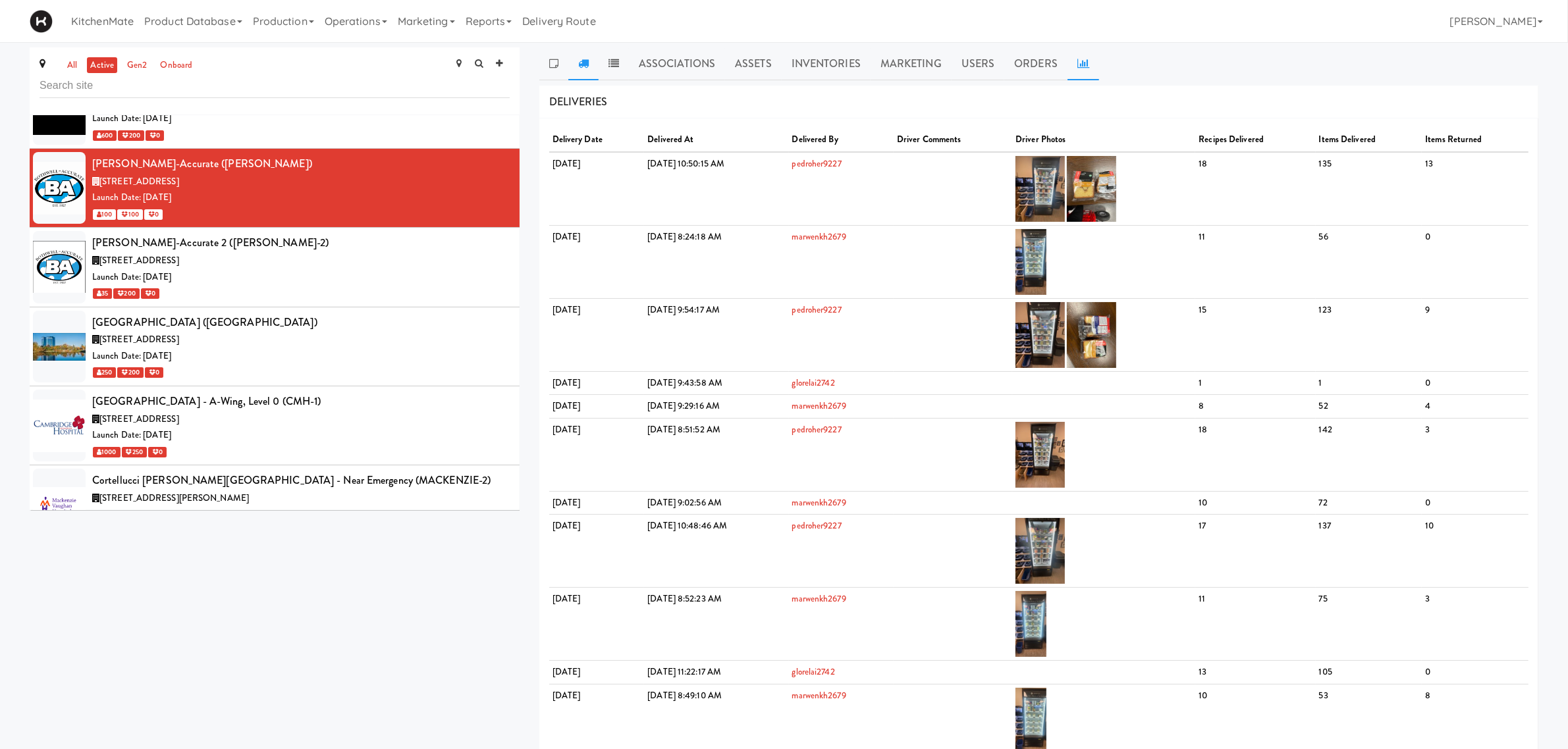
click at [1068, 61] on link at bounding box center [1084, 64] width 32 height 33
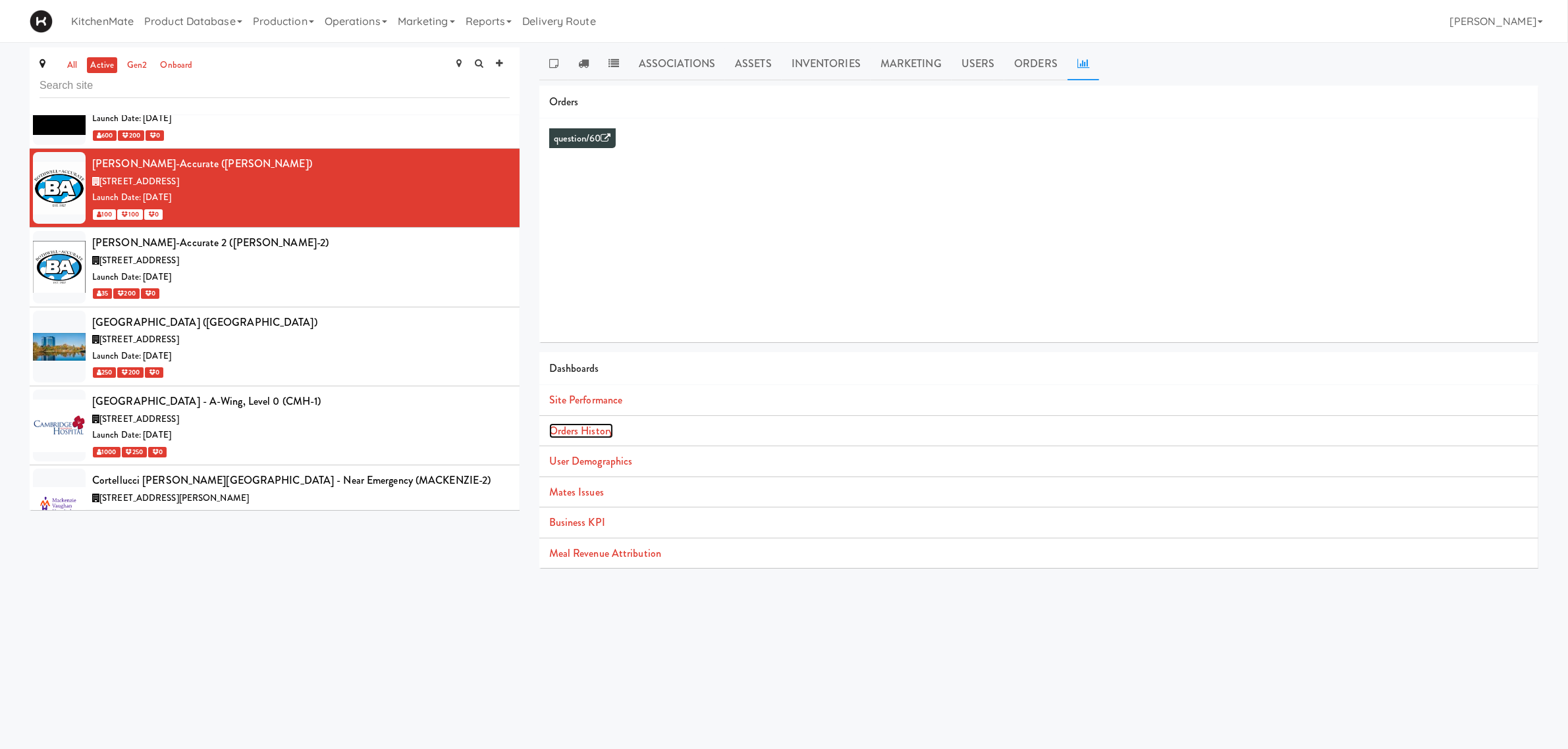
click at [606, 433] on link "Orders History" at bounding box center [581, 431] width 64 height 15
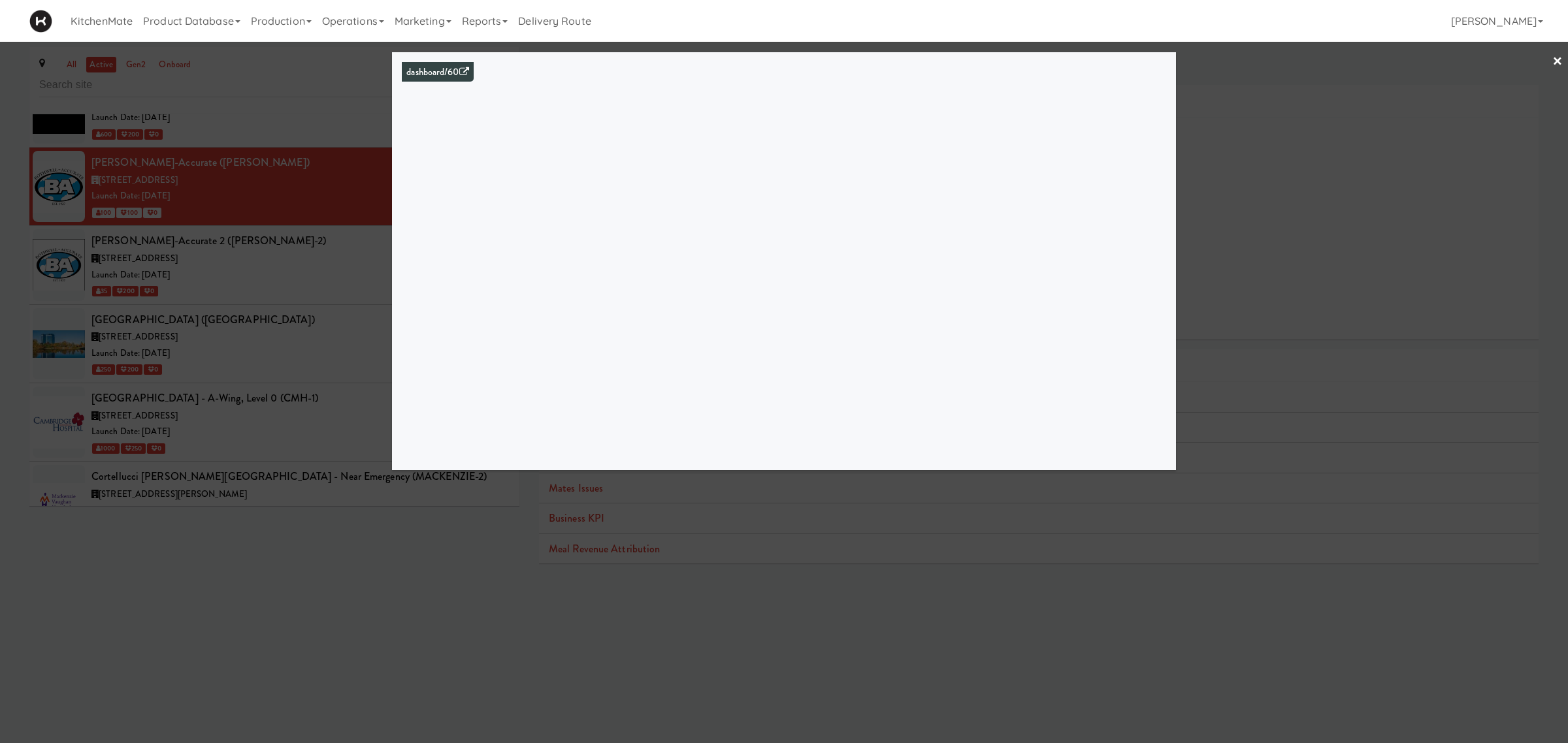
click at [761, 594] on div at bounding box center [784, 371] width 1568 height 743
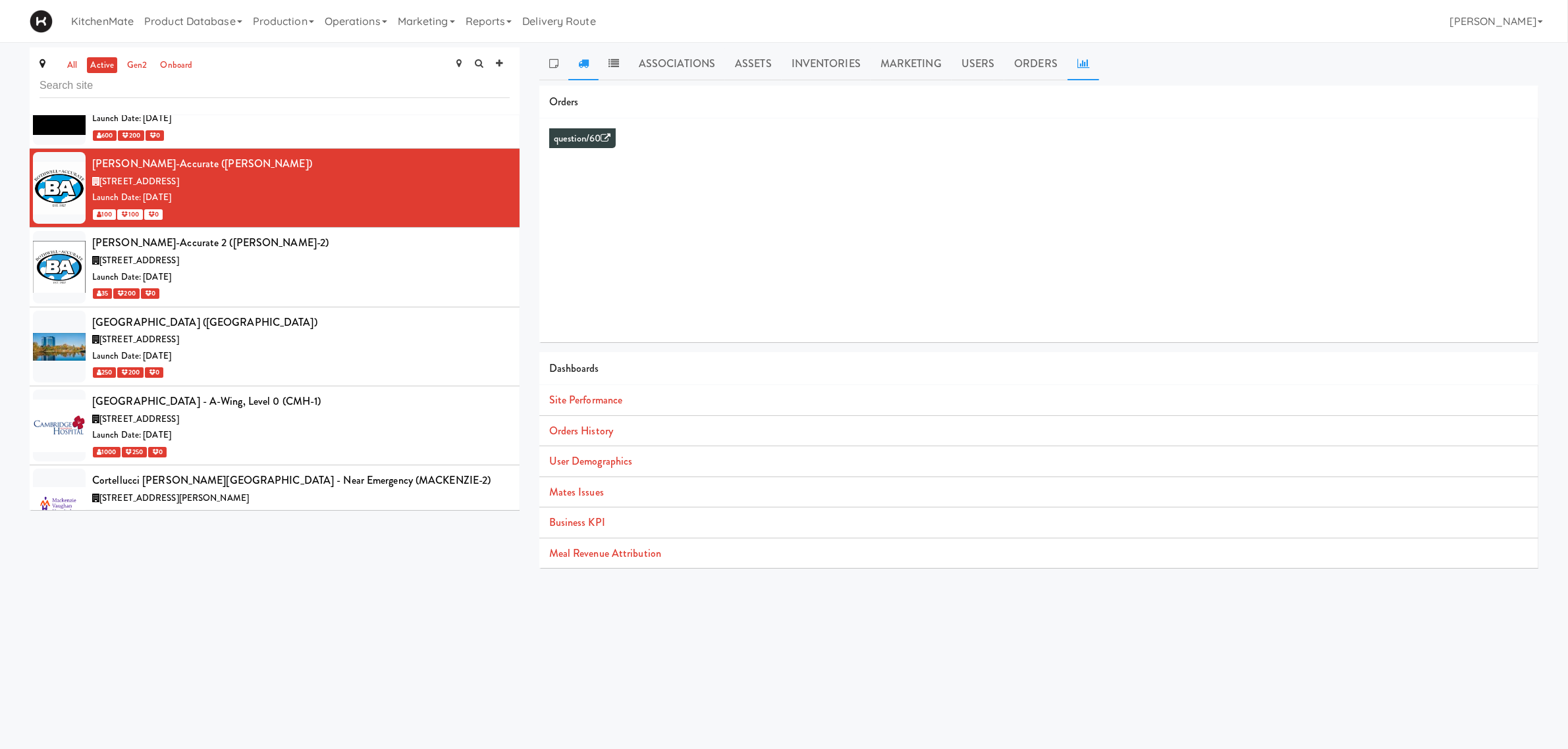
click at [586, 59] on icon at bounding box center [583, 63] width 10 height 10
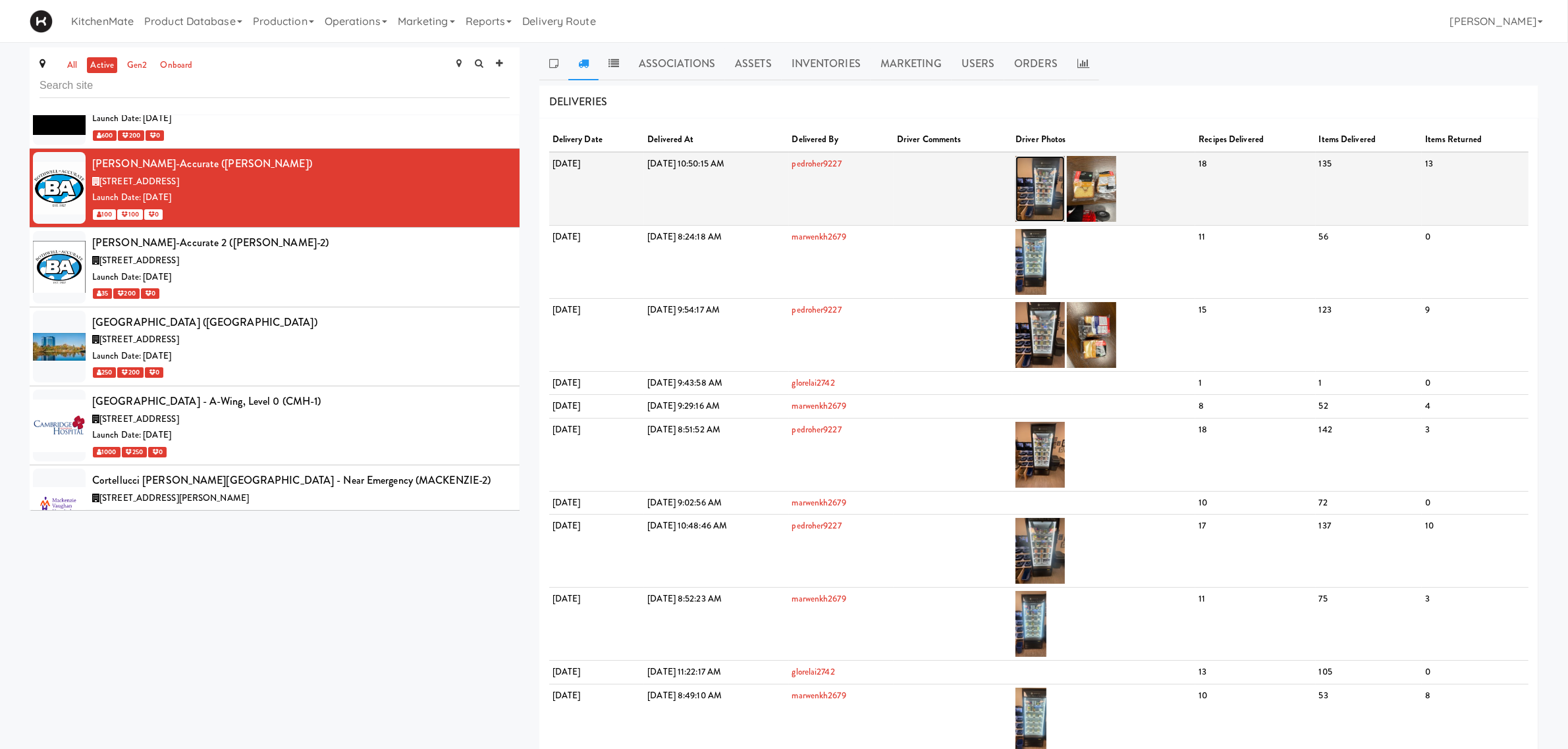
click at [1065, 193] on img at bounding box center [1040, 189] width 50 height 66
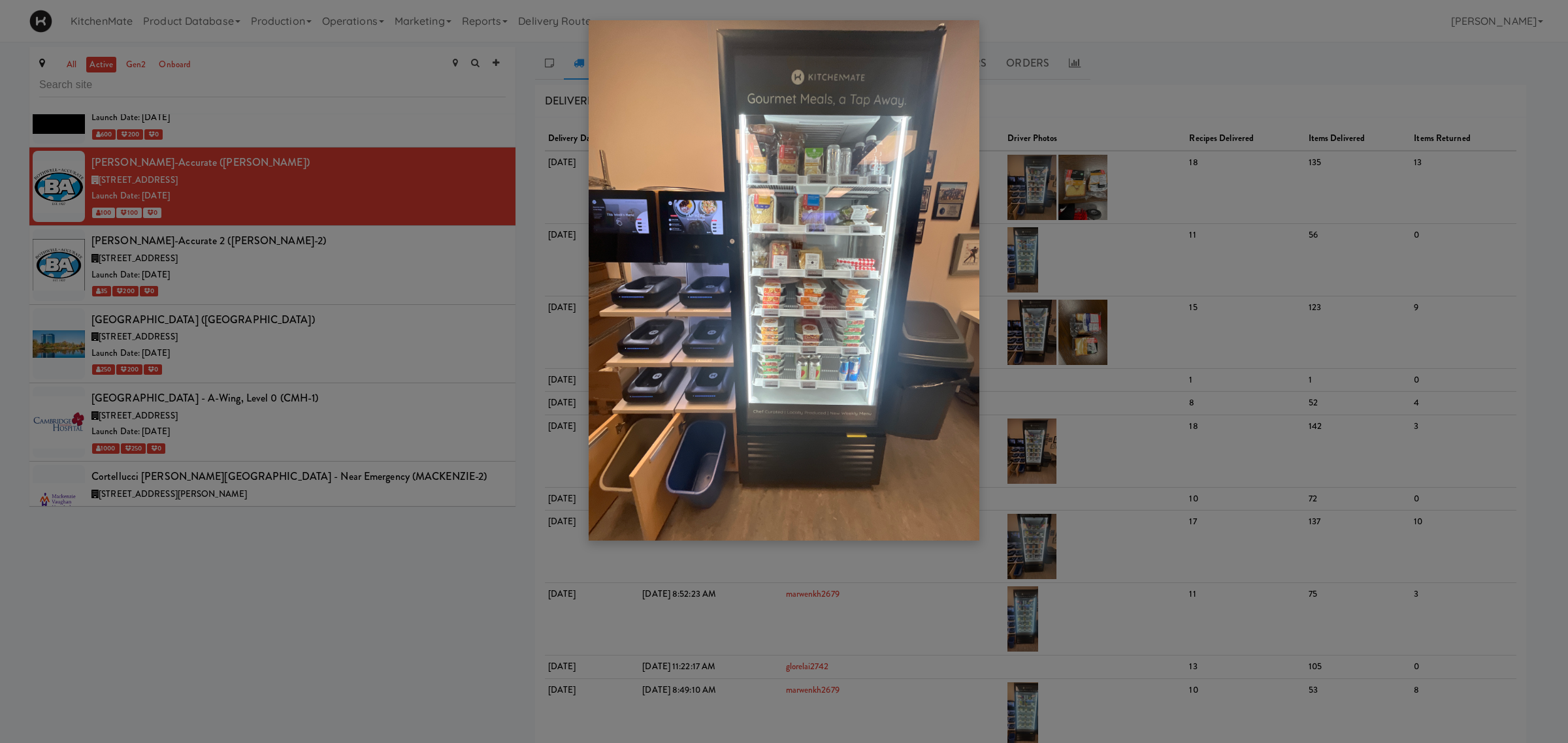
click at [843, 221] on img at bounding box center [784, 280] width 390 height 521
click at [988, 220] on div at bounding box center [784, 371] width 1568 height 743
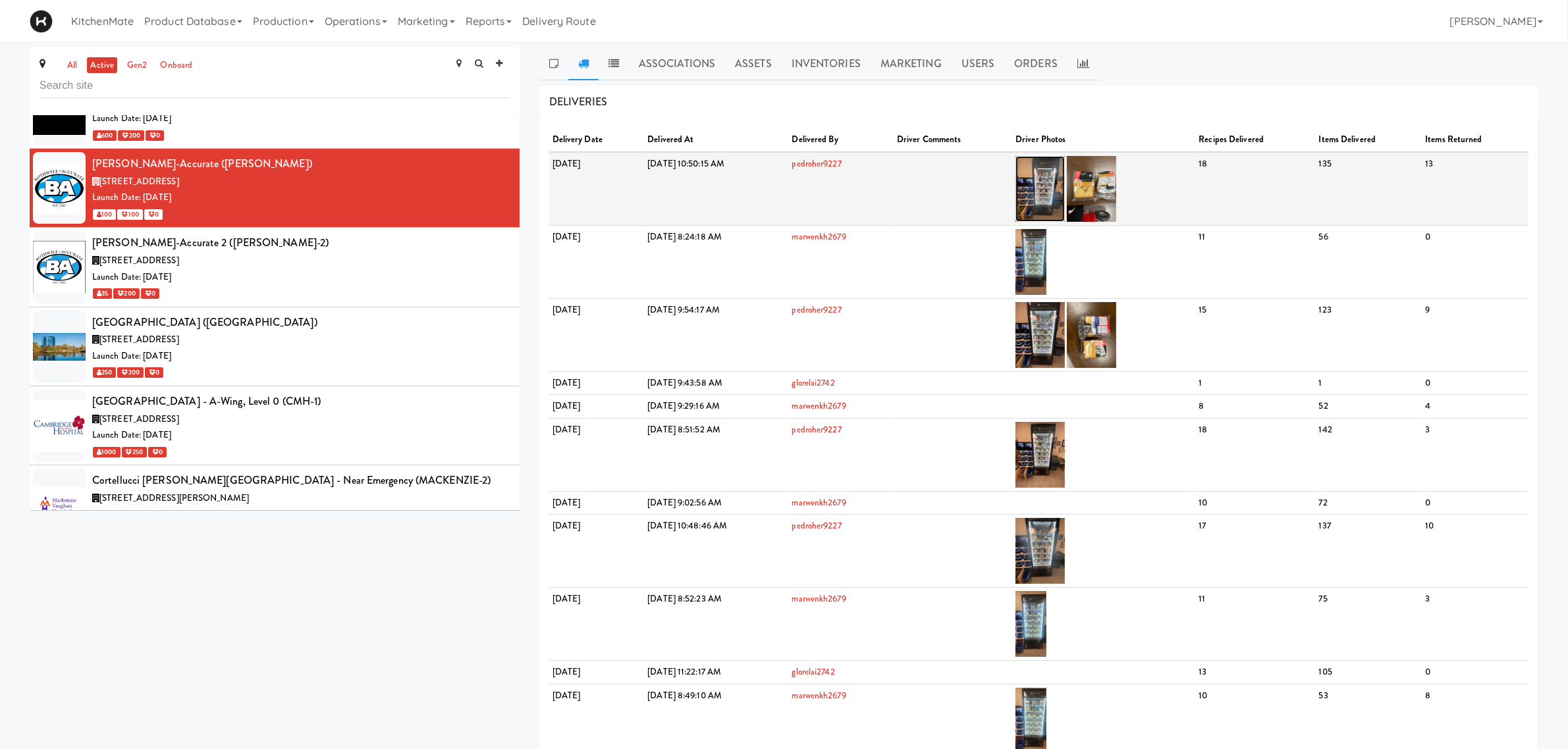
click at [1065, 180] on img at bounding box center [1040, 189] width 50 height 66
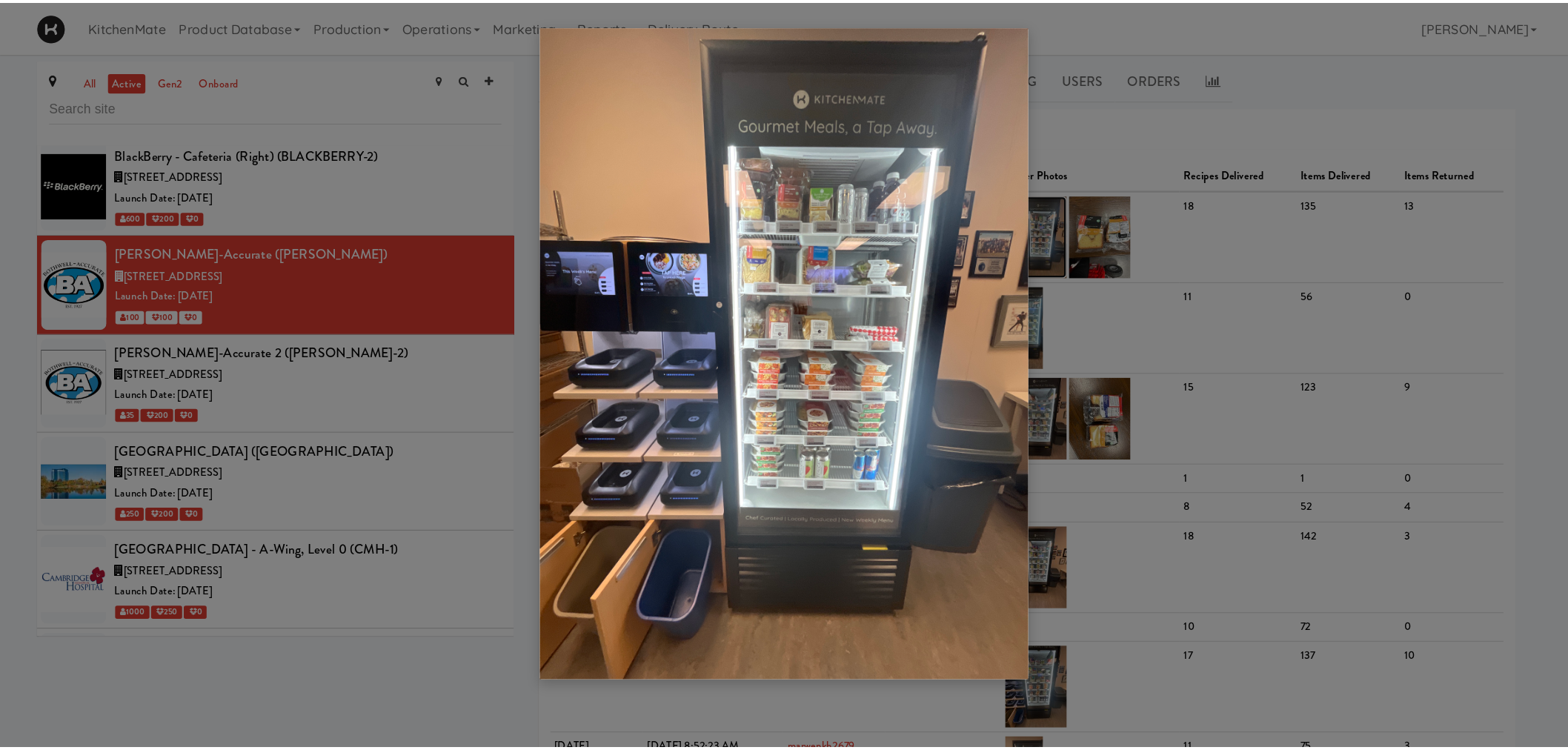
scroll to position [1852, 0]
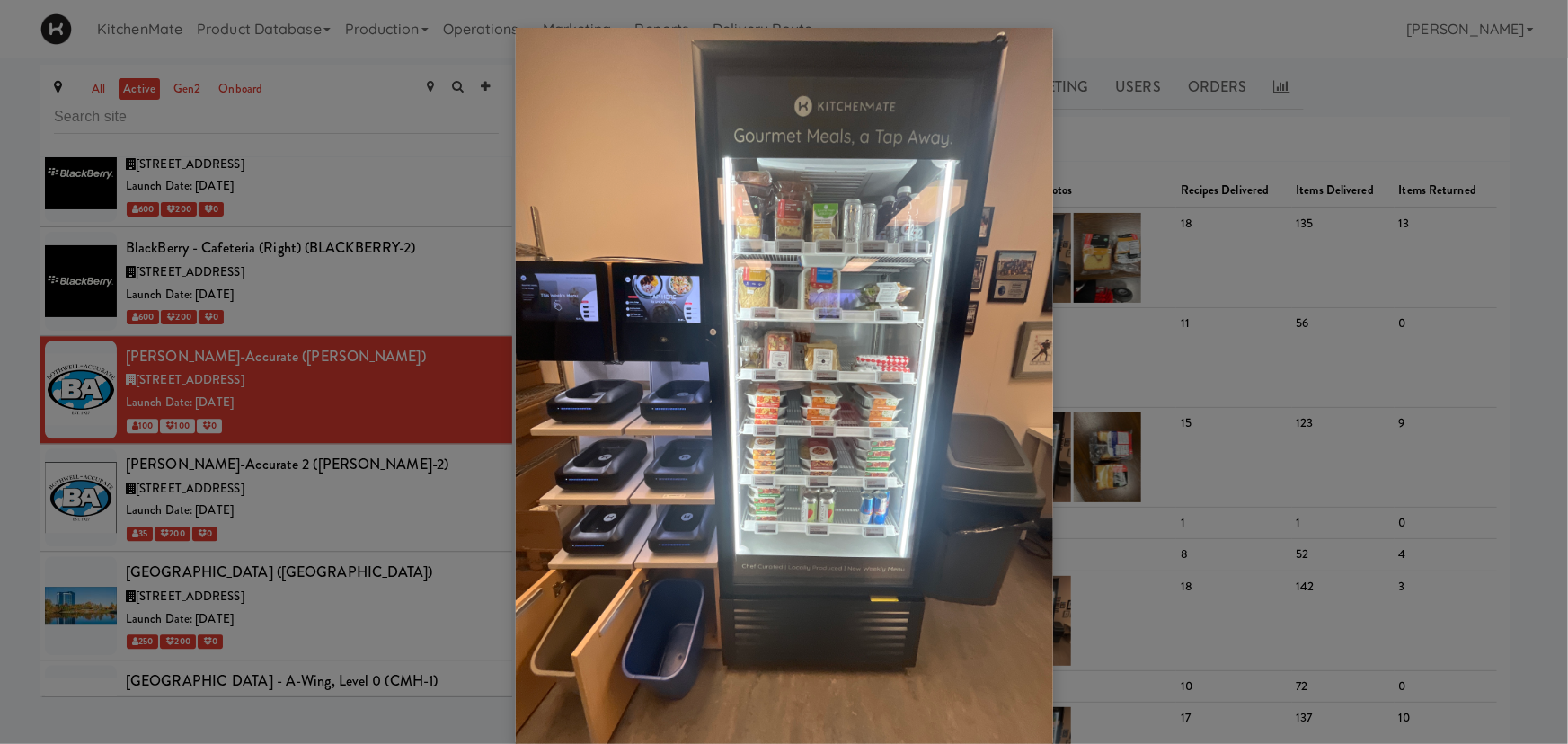
click at [1087, 90] on div at bounding box center [784, 372] width 1568 height 744
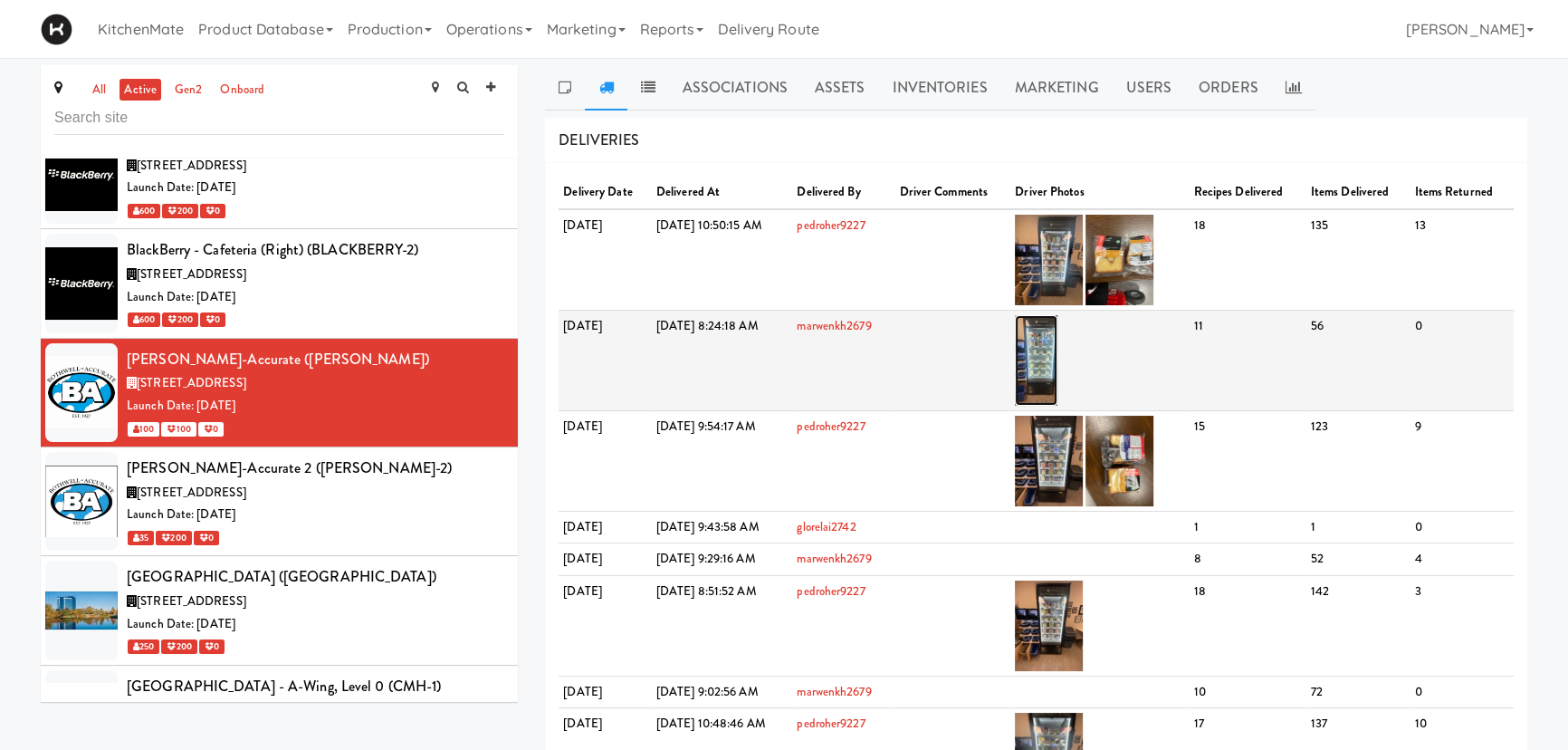
click at [1057, 359] on img at bounding box center [1036, 360] width 43 height 91
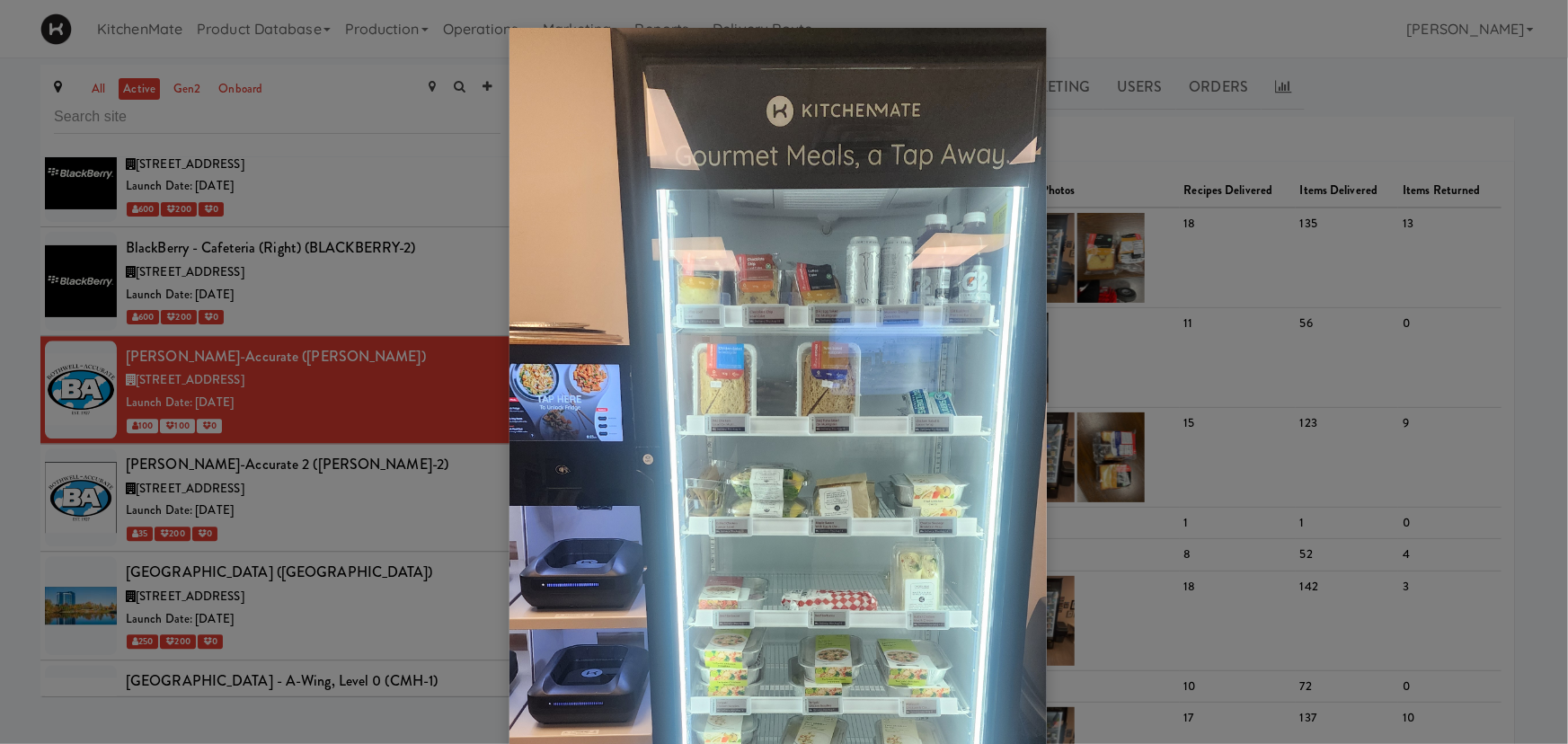
click at [1105, 190] on div at bounding box center [784, 372] width 1568 height 744
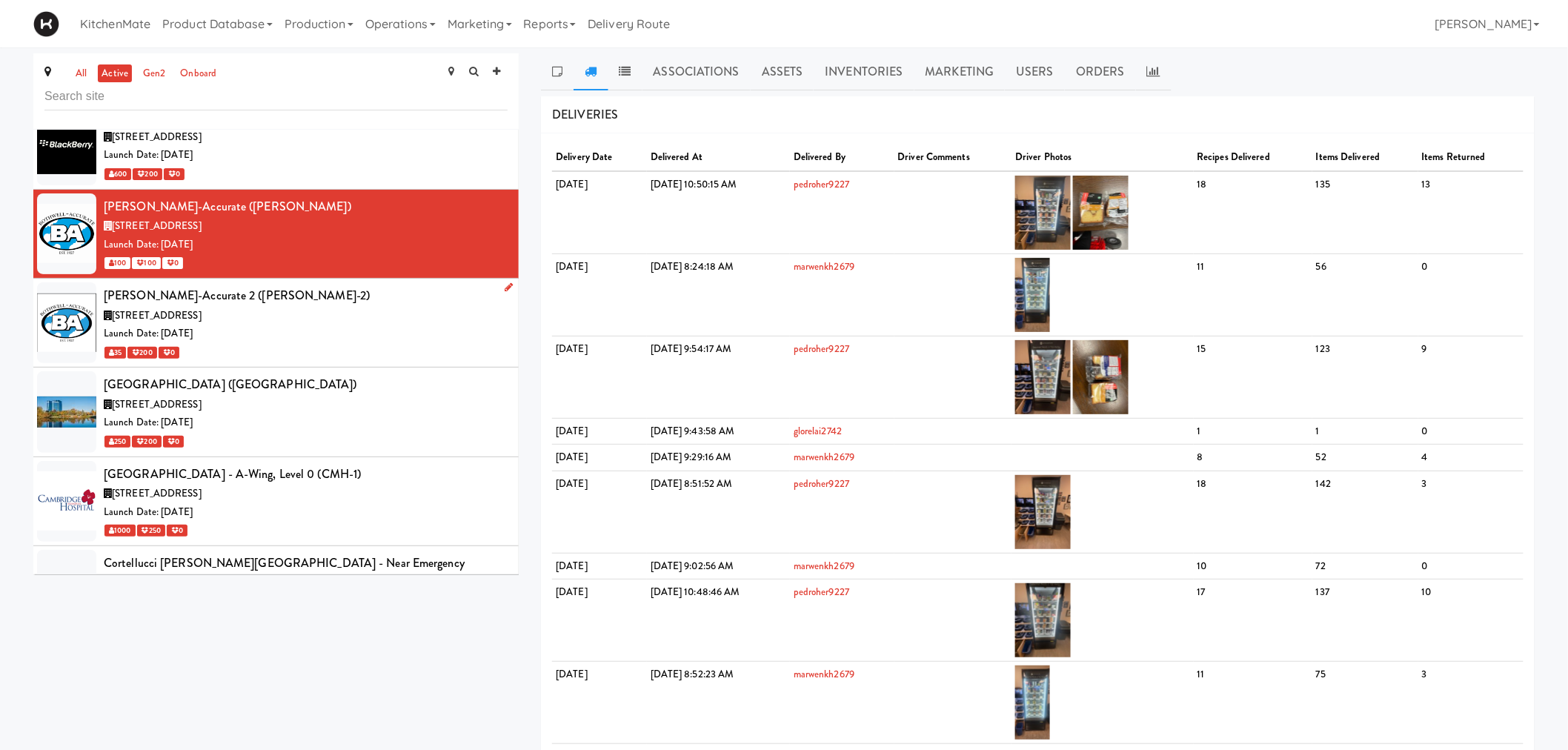
drag, startPoint x: 225, startPoint y: 271, endPoint x: 235, endPoint y: 284, distance: 16.4
click at [225, 285] on div "[PERSON_NAME]-Accurate 2 ([PERSON_NAME]-2)" at bounding box center [306, 296] width 404 height 22
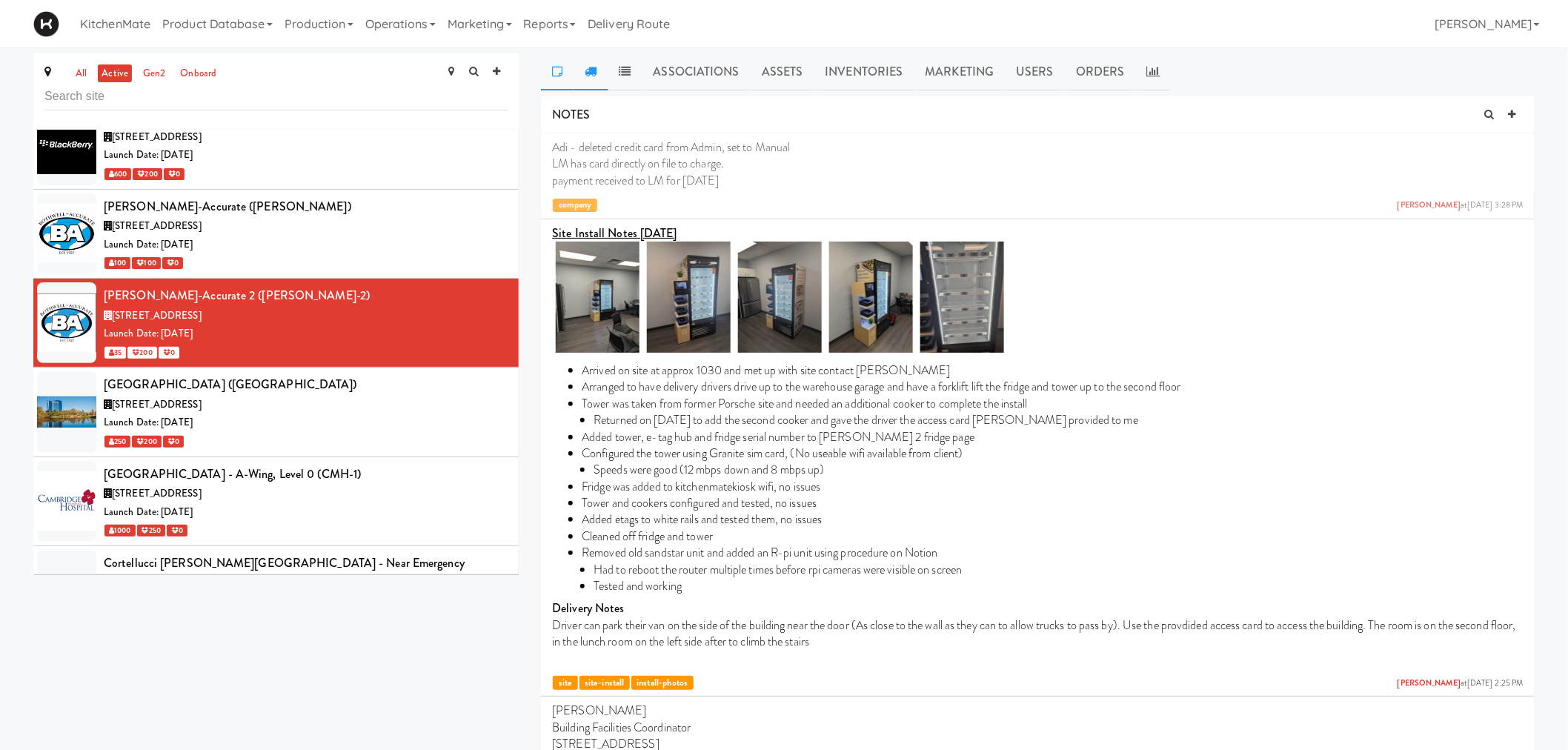
click at [582, 62] on link at bounding box center [591, 72] width 34 height 37
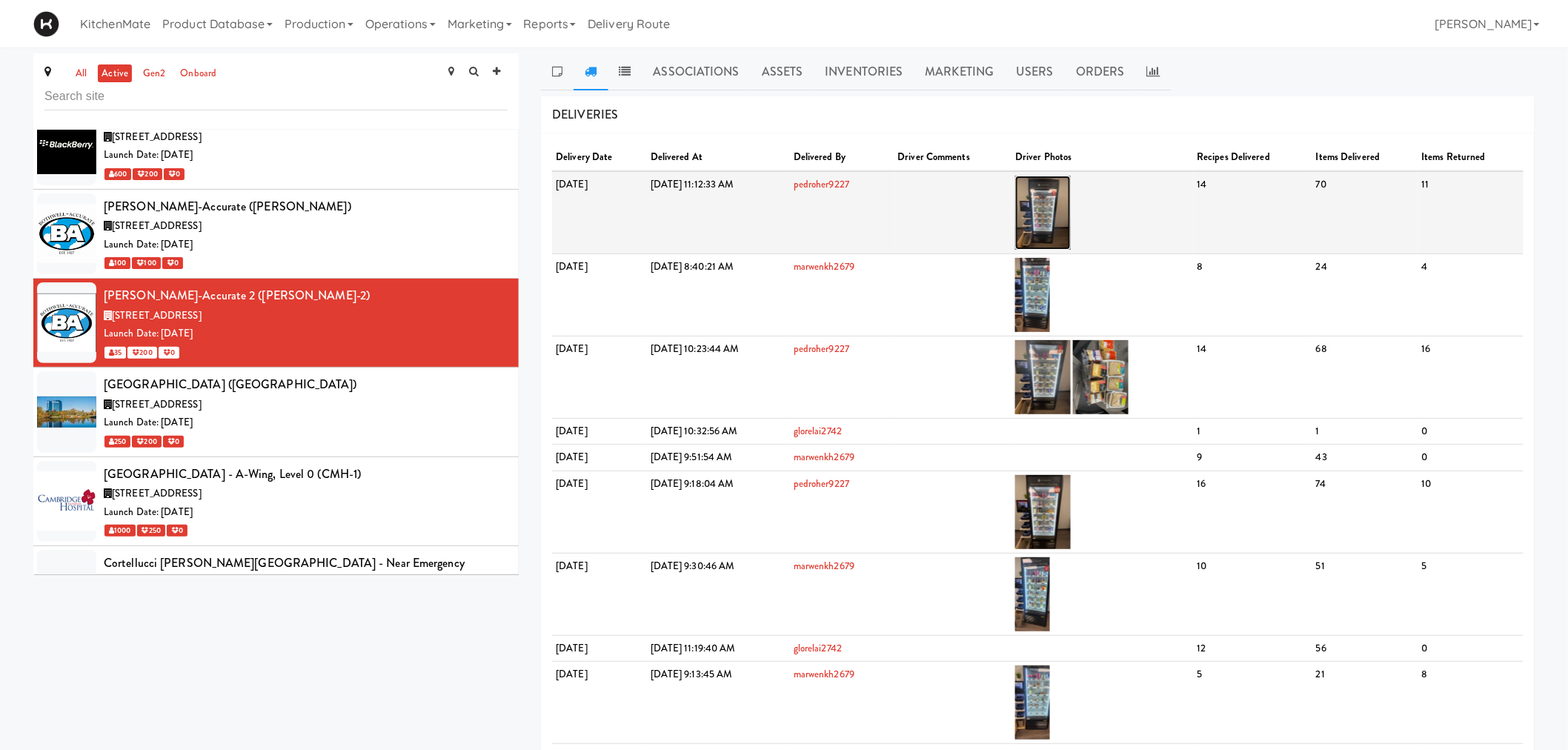
click at [1070, 219] on img at bounding box center [1043, 213] width 56 height 74
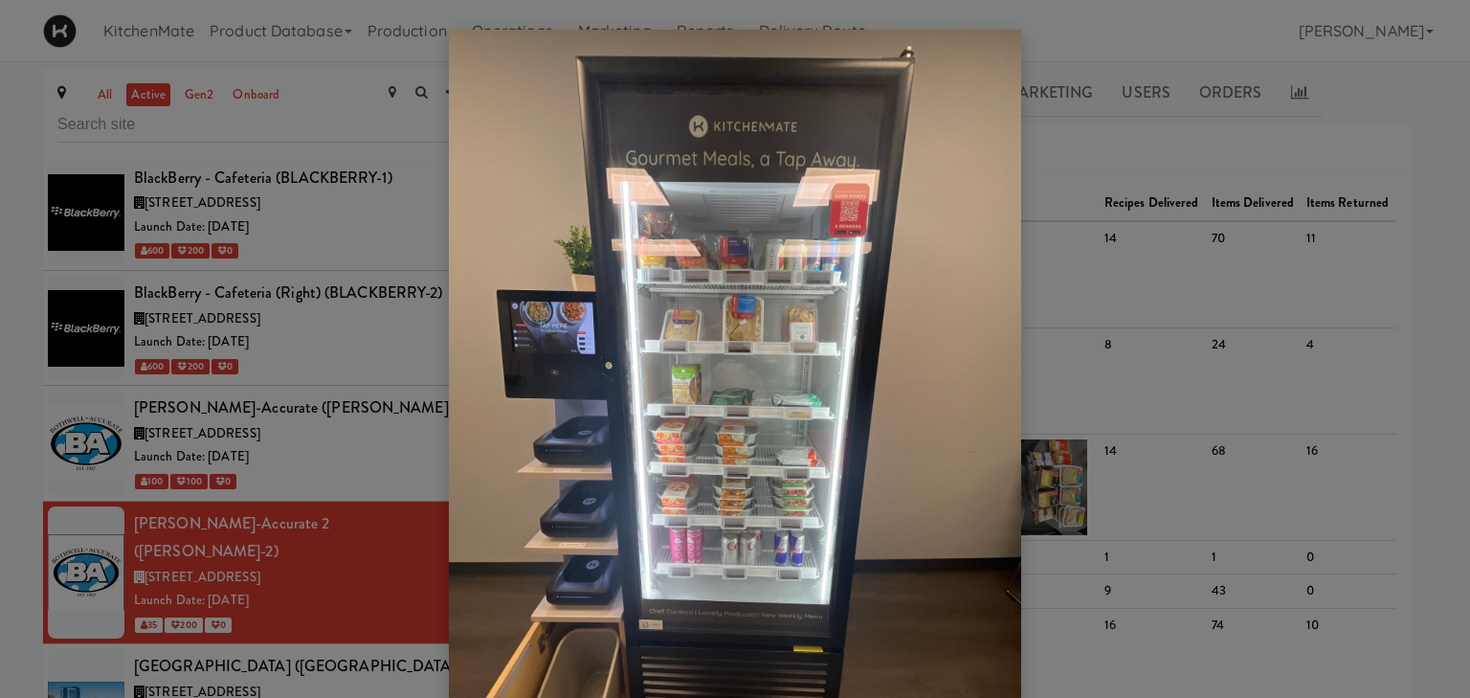
scroll to position [2393, 0]
click at [1115, 141] on div at bounding box center [735, 349] width 1470 height 698
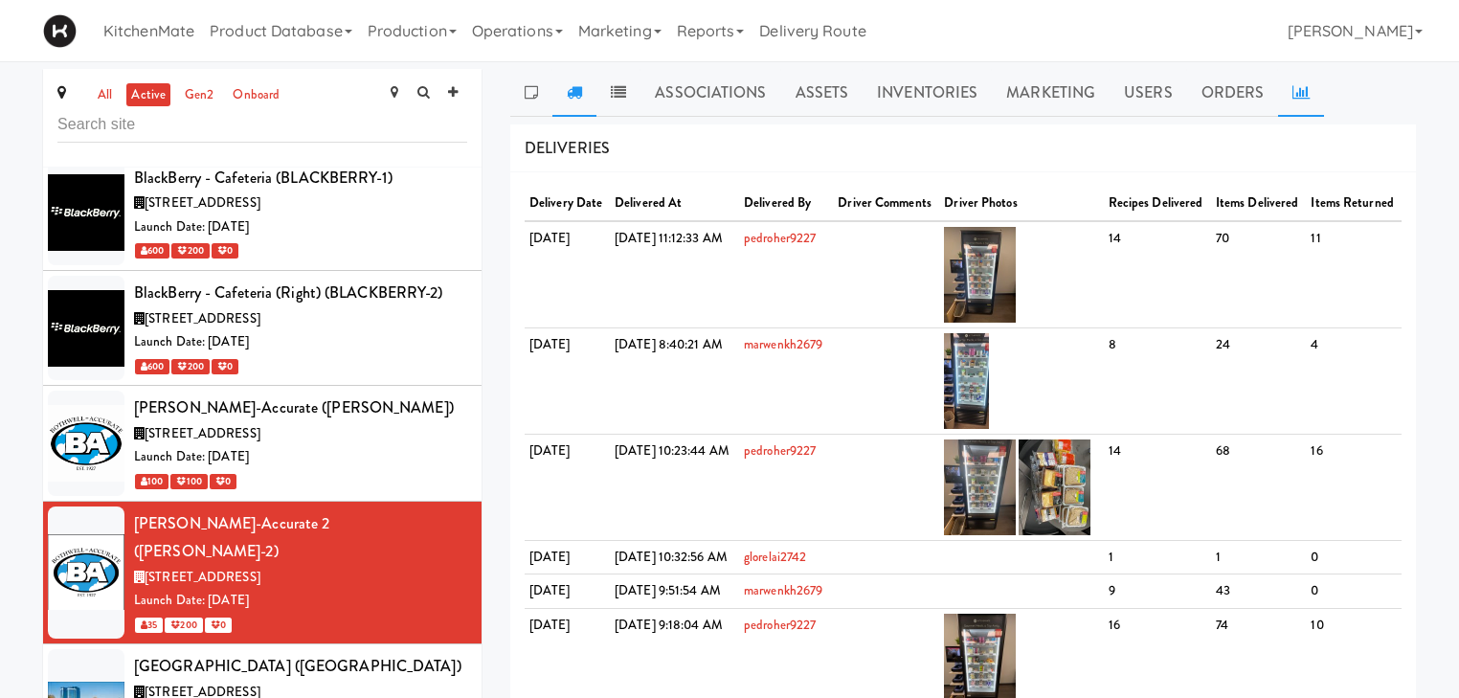
click at [1299, 88] on icon at bounding box center [1300, 91] width 17 height 15
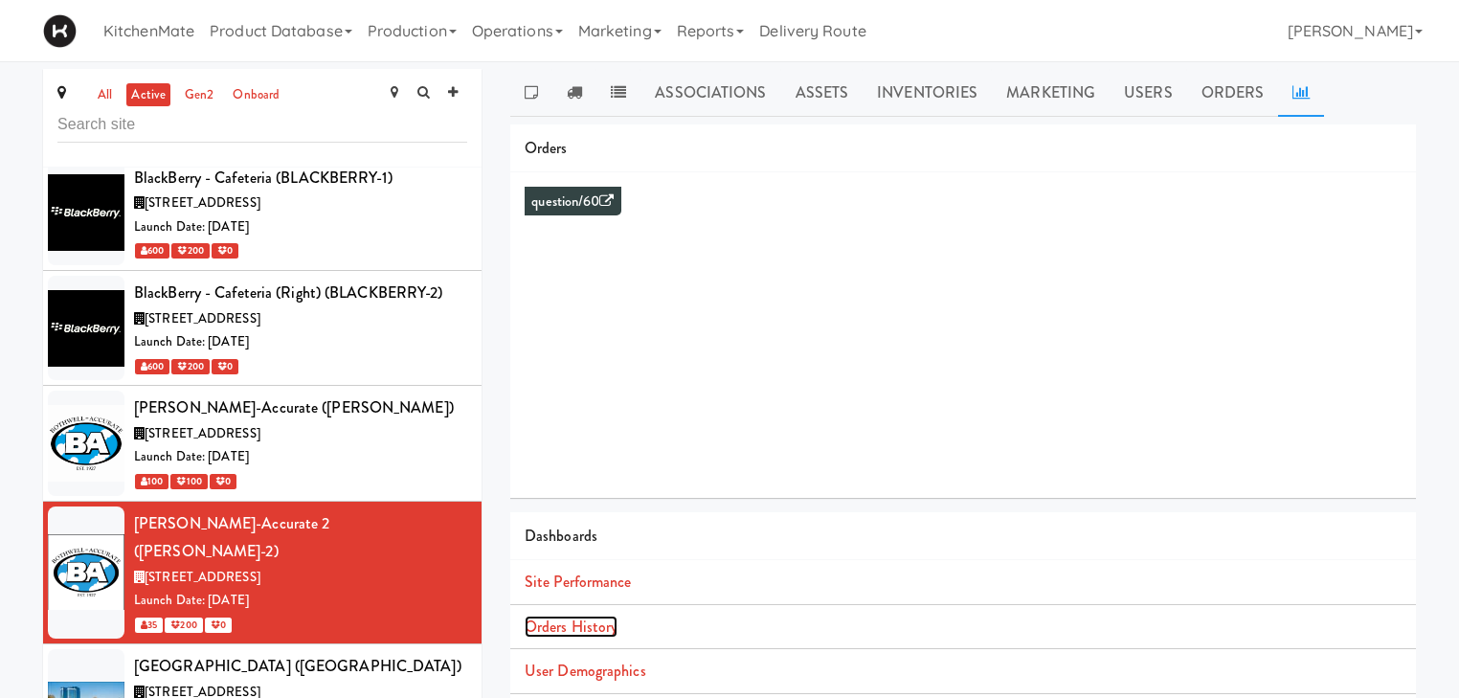
click at [601, 621] on link "Orders History" at bounding box center [571, 627] width 93 height 22
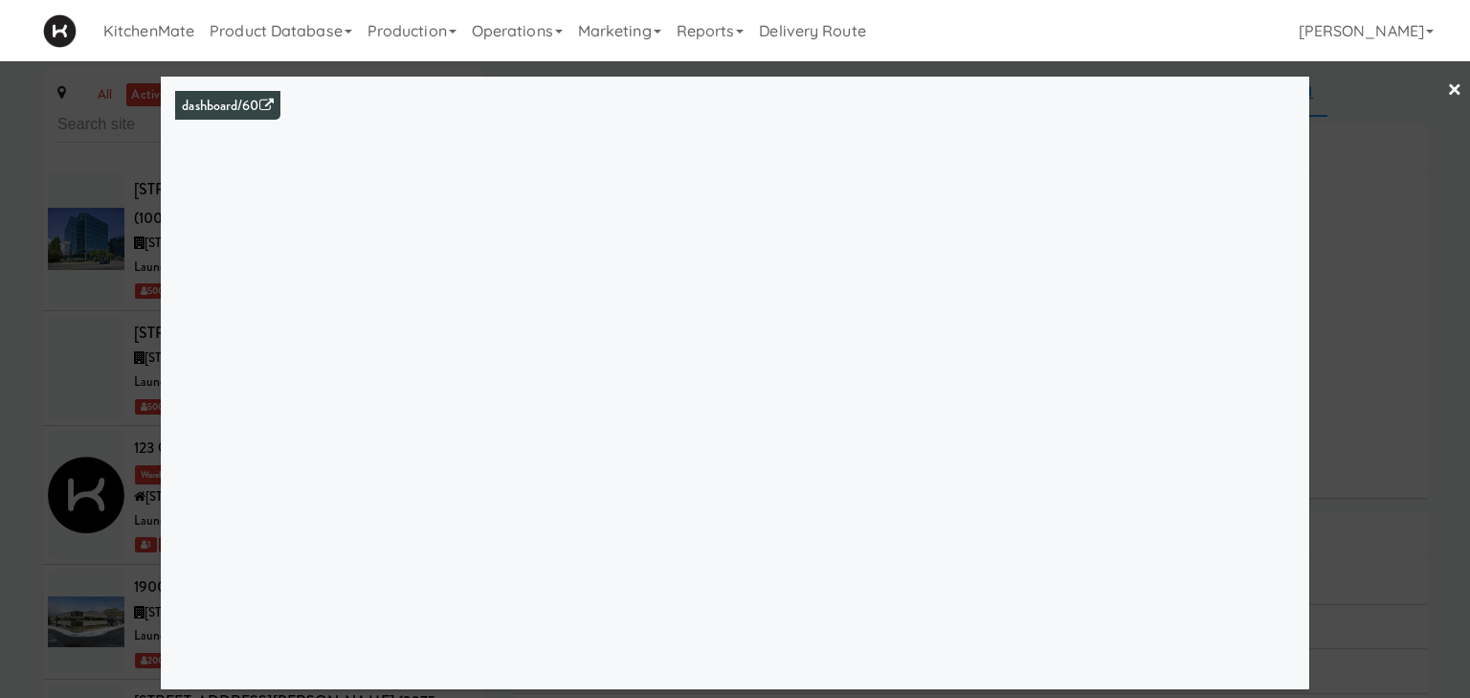
click at [1429, 209] on div at bounding box center [735, 349] width 1470 height 698
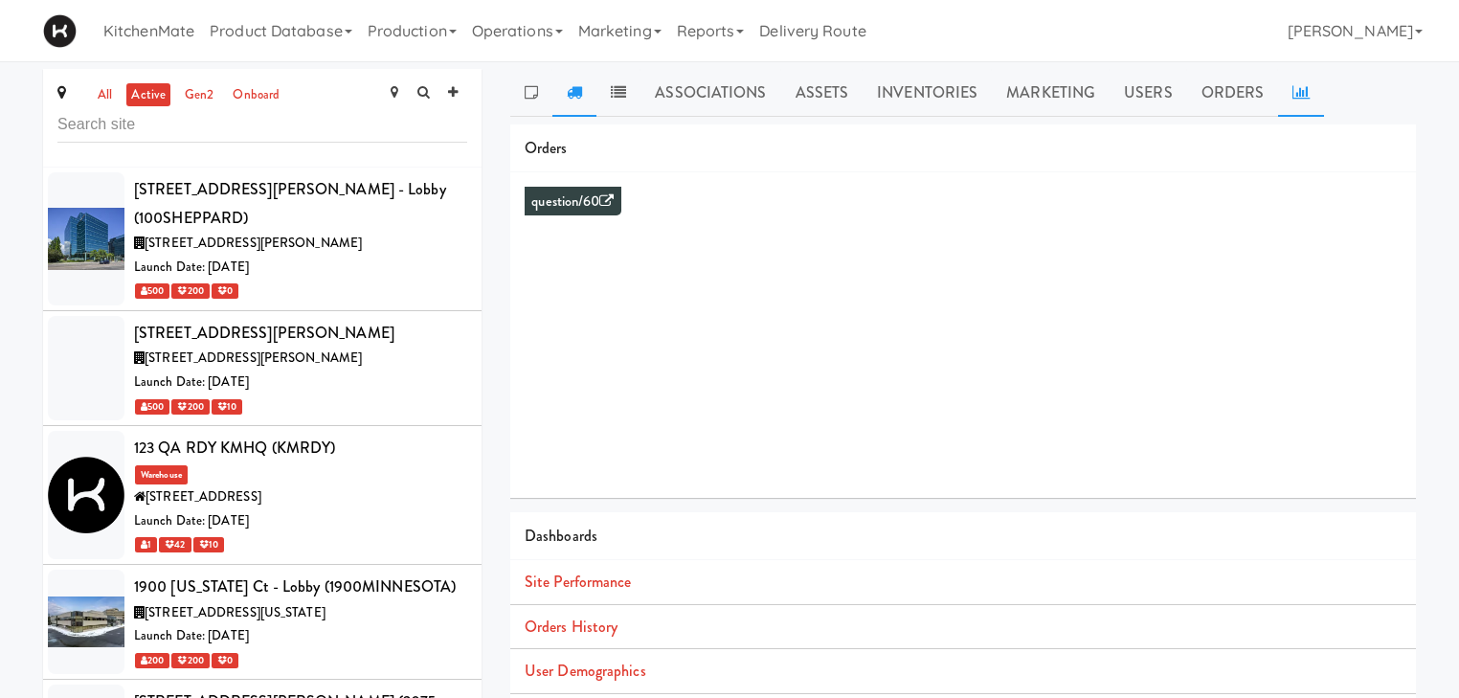
click at [587, 89] on link at bounding box center [574, 93] width 44 height 48
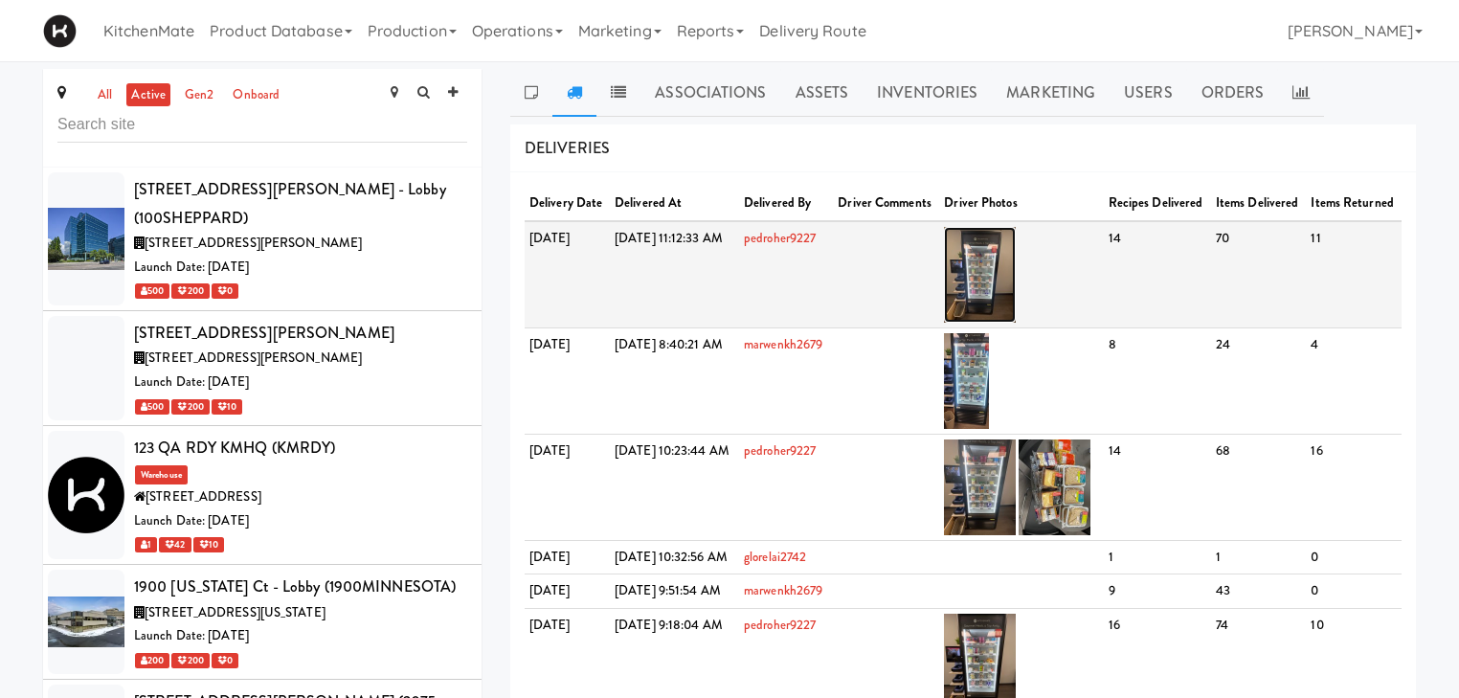
click at [1016, 281] on img at bounding box center [980, 275] width 72 height 96
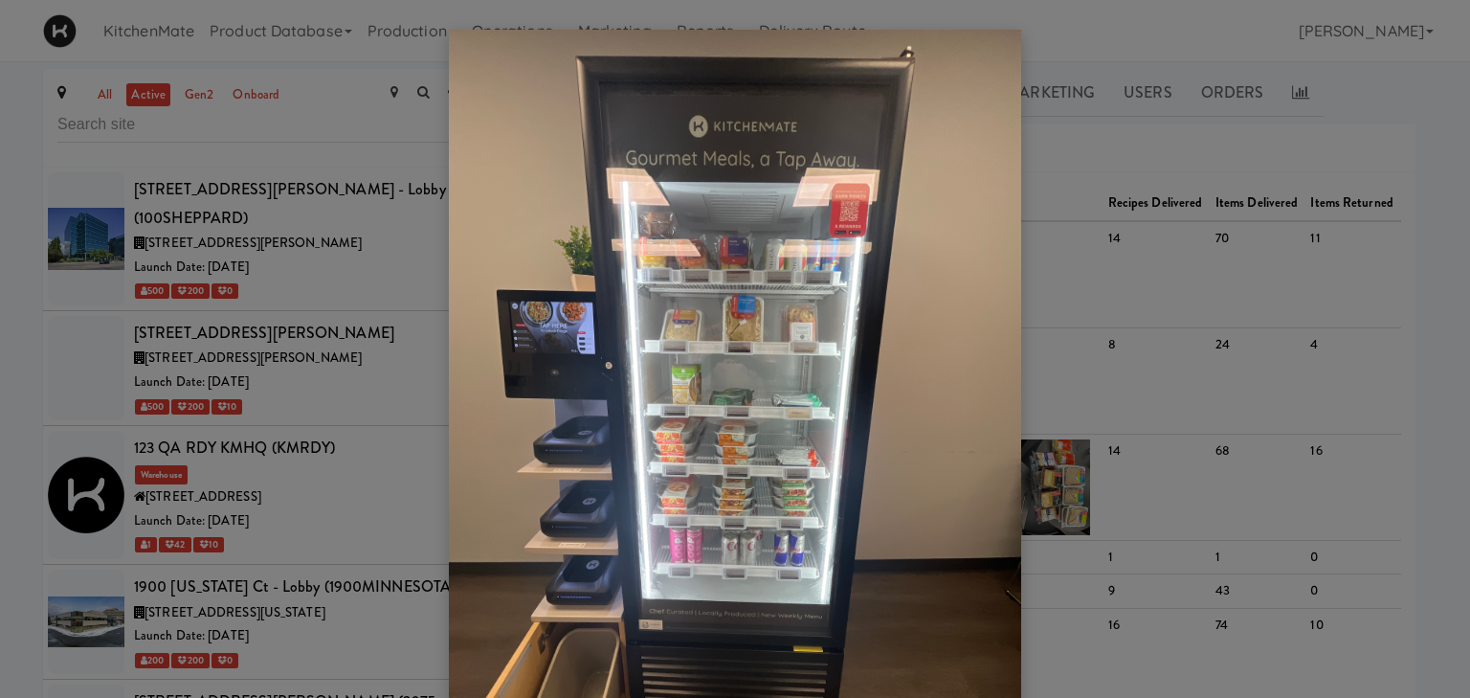
click at [1123, 317] on div at bounding box center [735, 349] width 1470 height 698
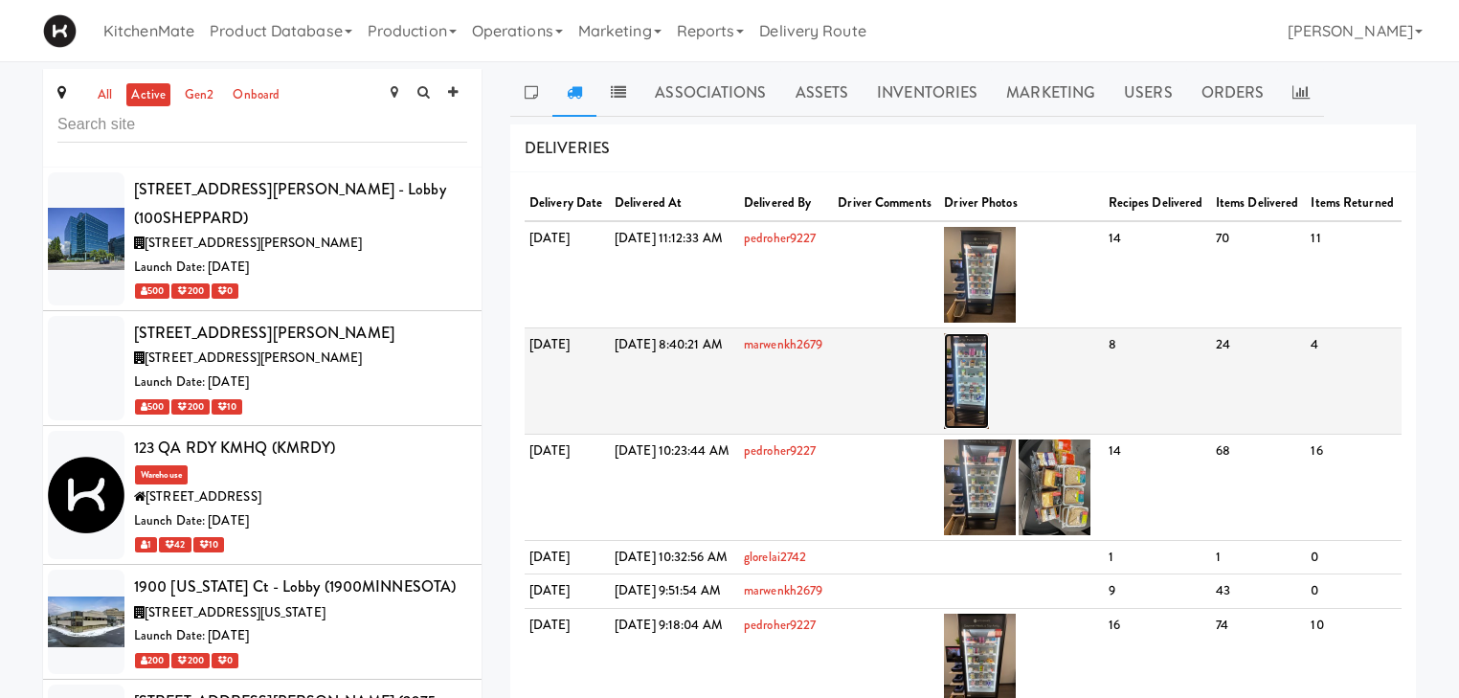
click at [989, 383] on img at bounding box center [966, 381] width 45 height 96
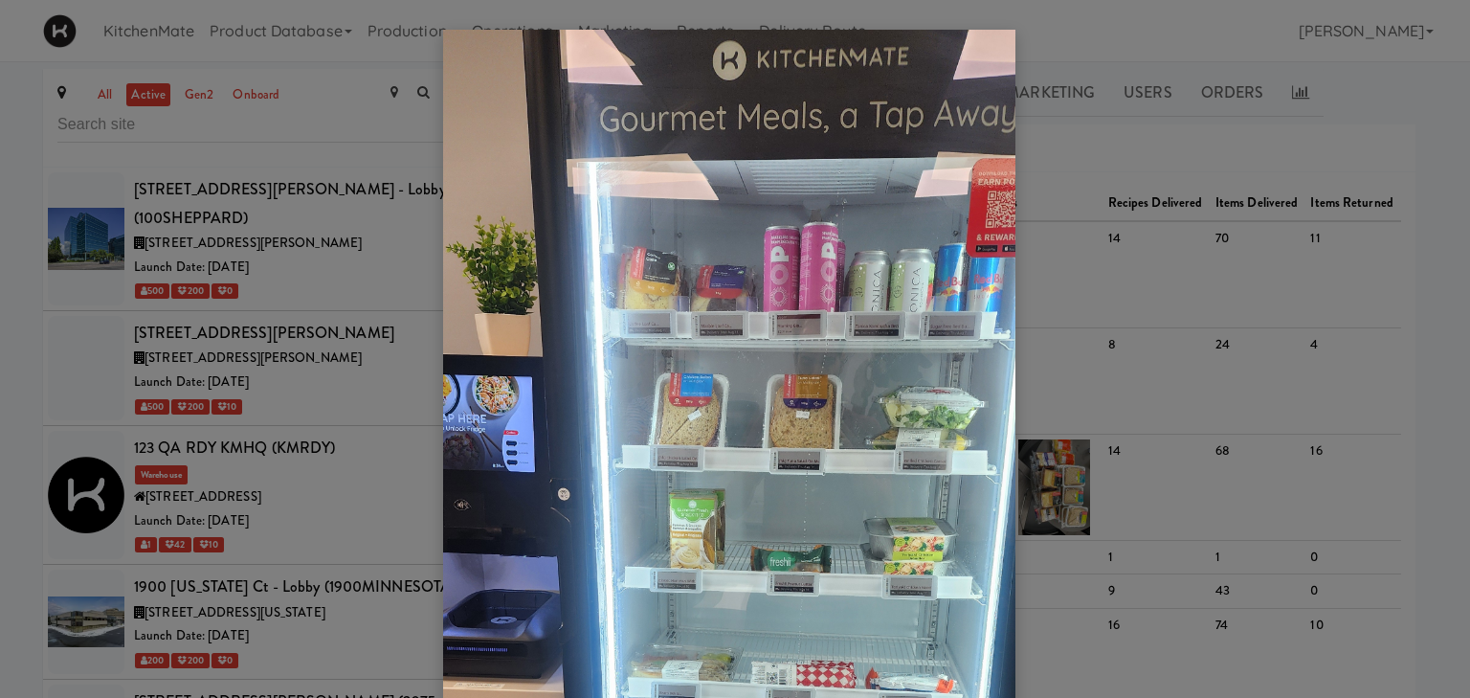
click at [1230, 295] on div at bounding box center [735, 349] width 1470 height 698
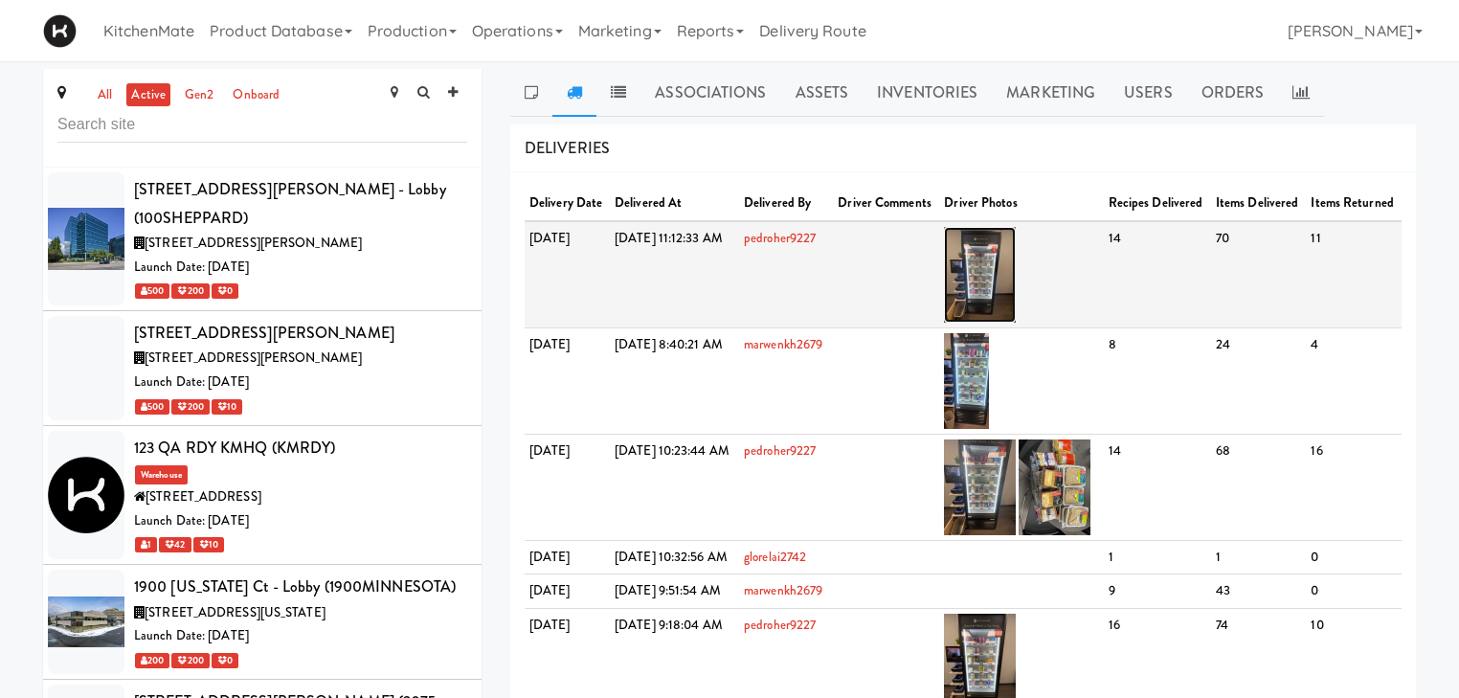
click at [1016, 273] on img at bounding box center [980, 275] width 72 height 96
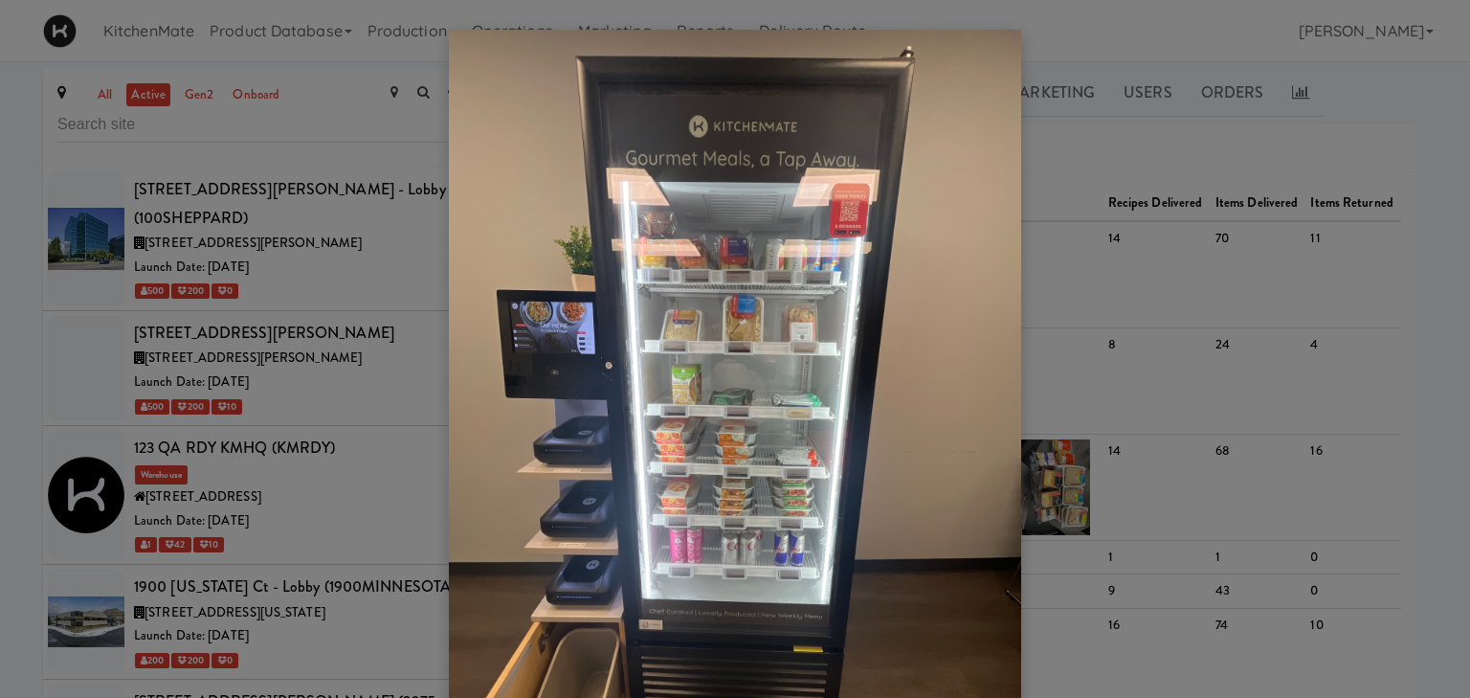
click at [1080, 203] on div at bounding box center [735, 349] width 1470 height 698
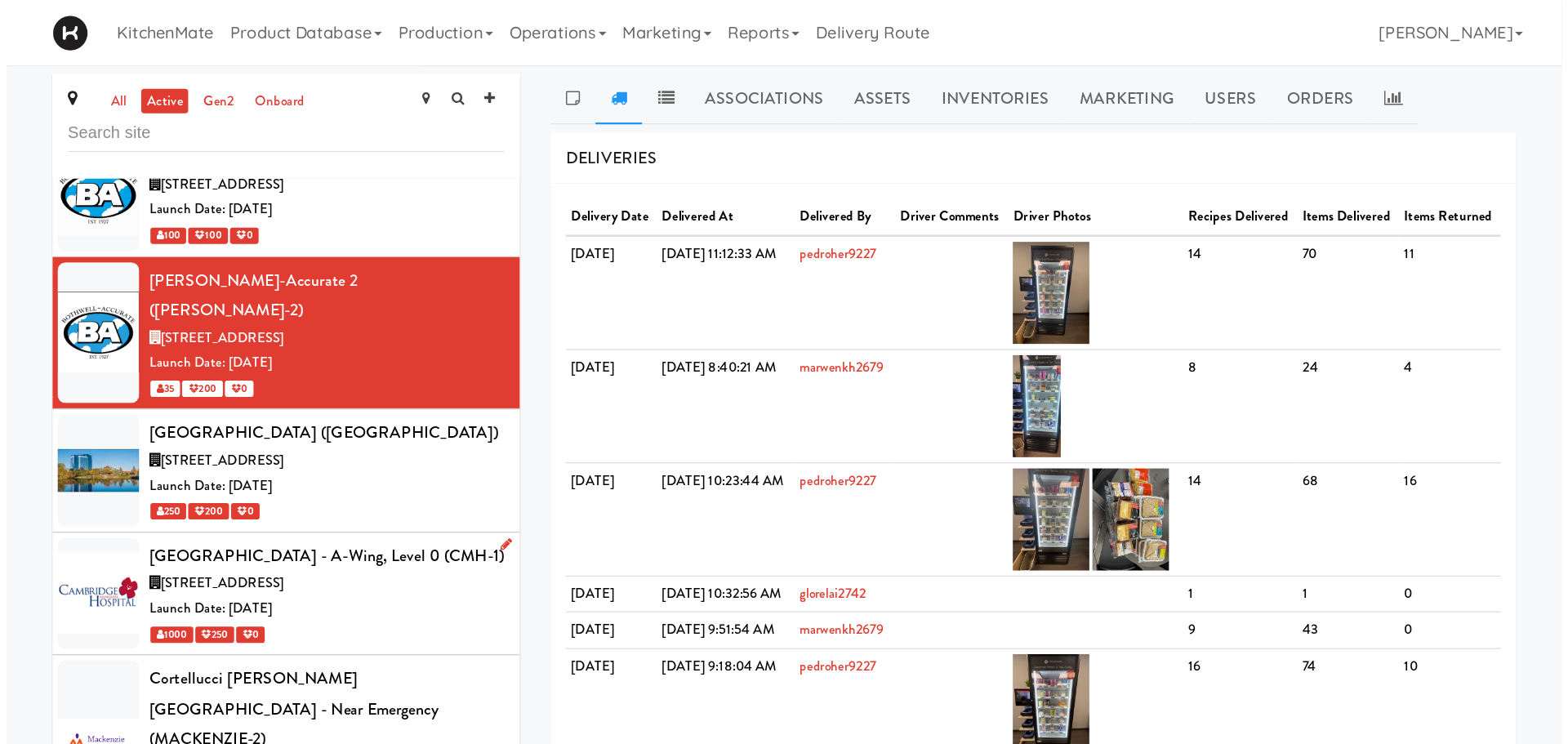
scroll to position [2287, 0]
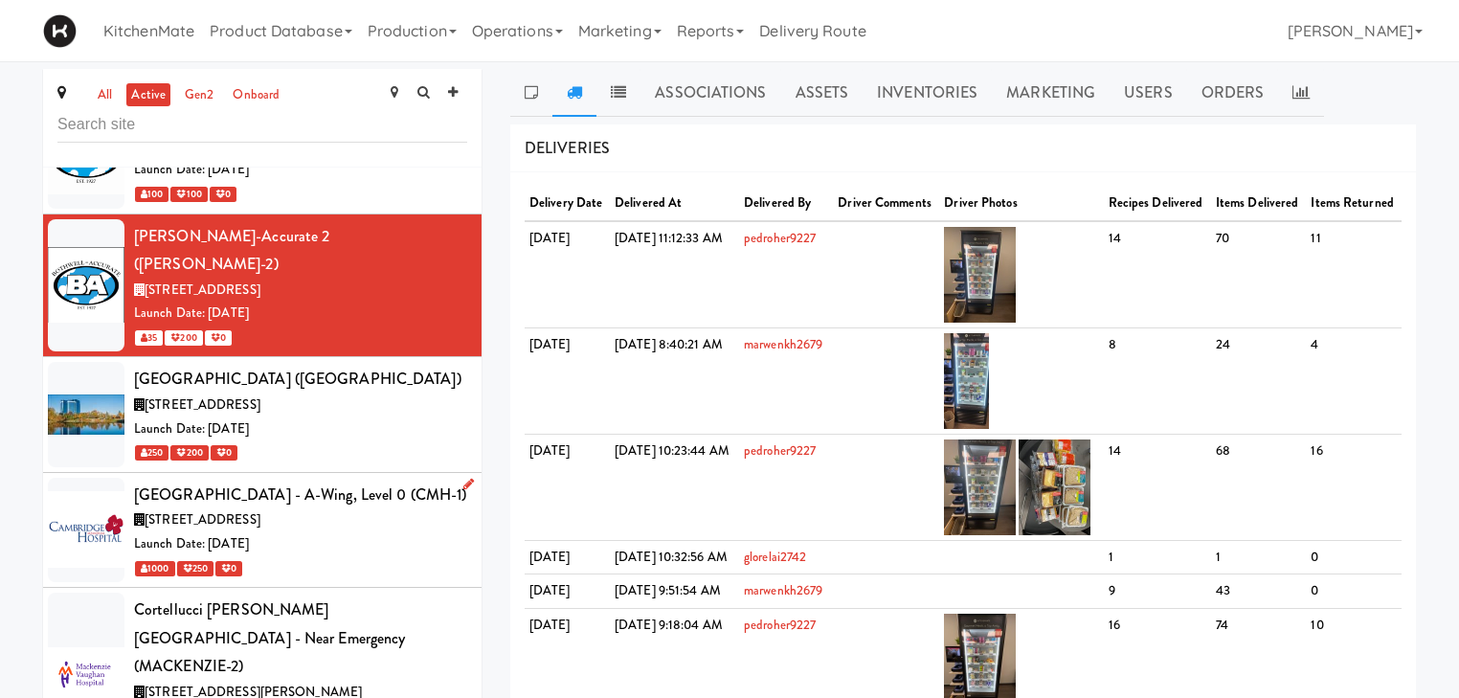
click at [260, 510] on span "700 Coronation Blvd, Cambridge ON" at bounding box center [203, 519] width 116 height 18
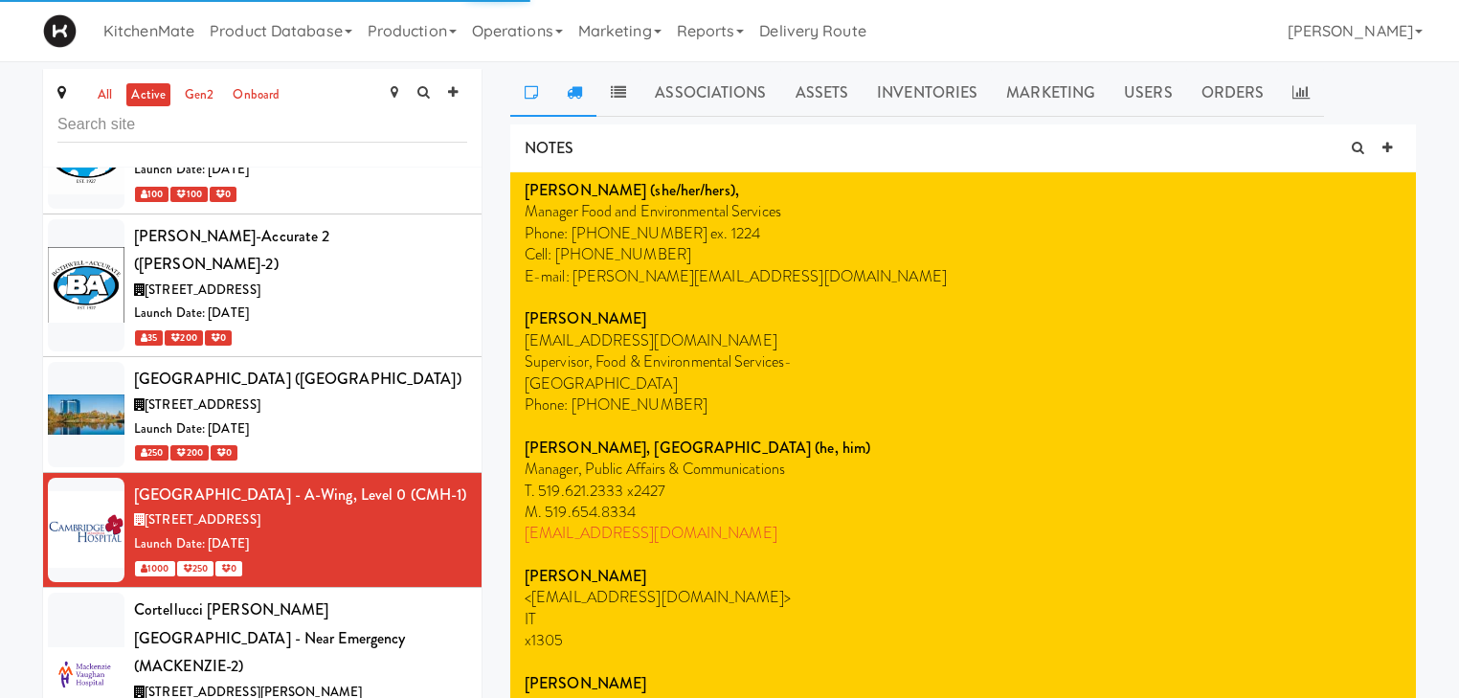
click at [581, 91] on icon at bounding box center [574, 91] width 15 height 15
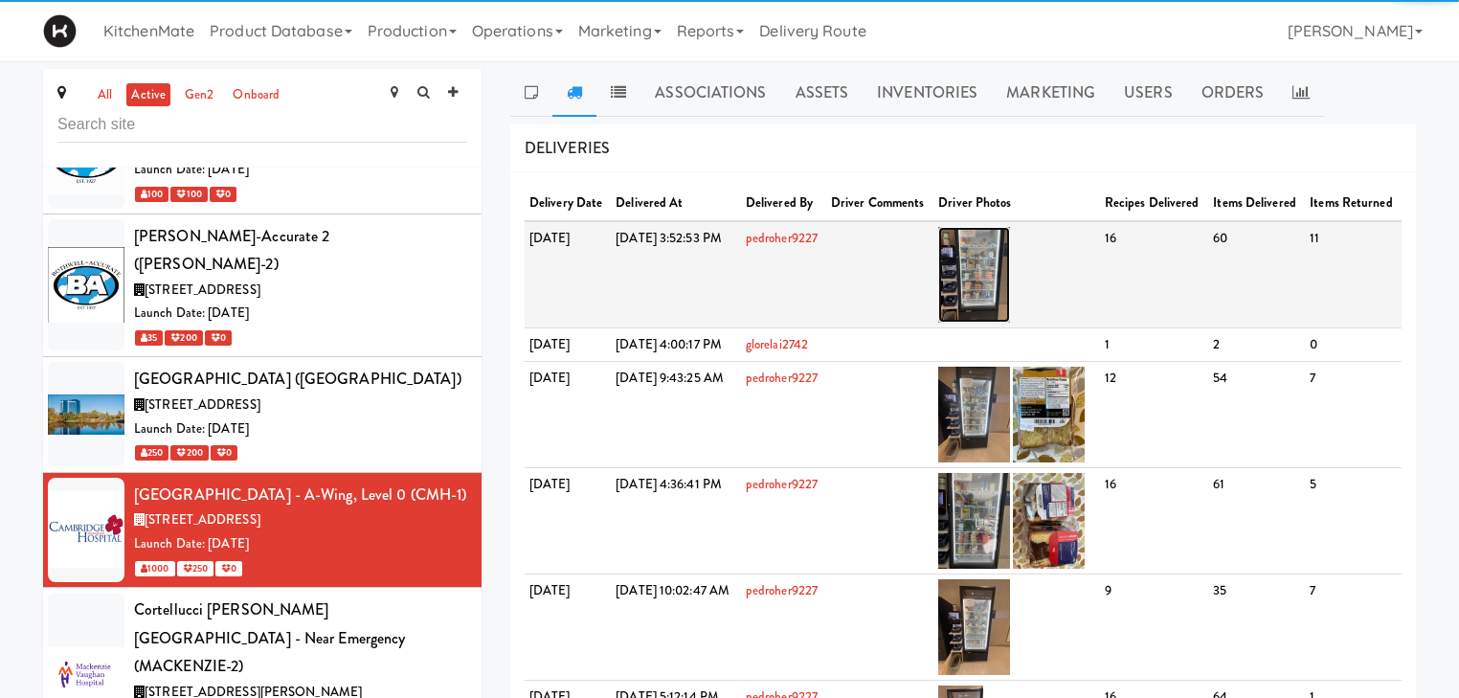
click at [1010, 269] on img at bounding box center [974, 275] width 72 height 96
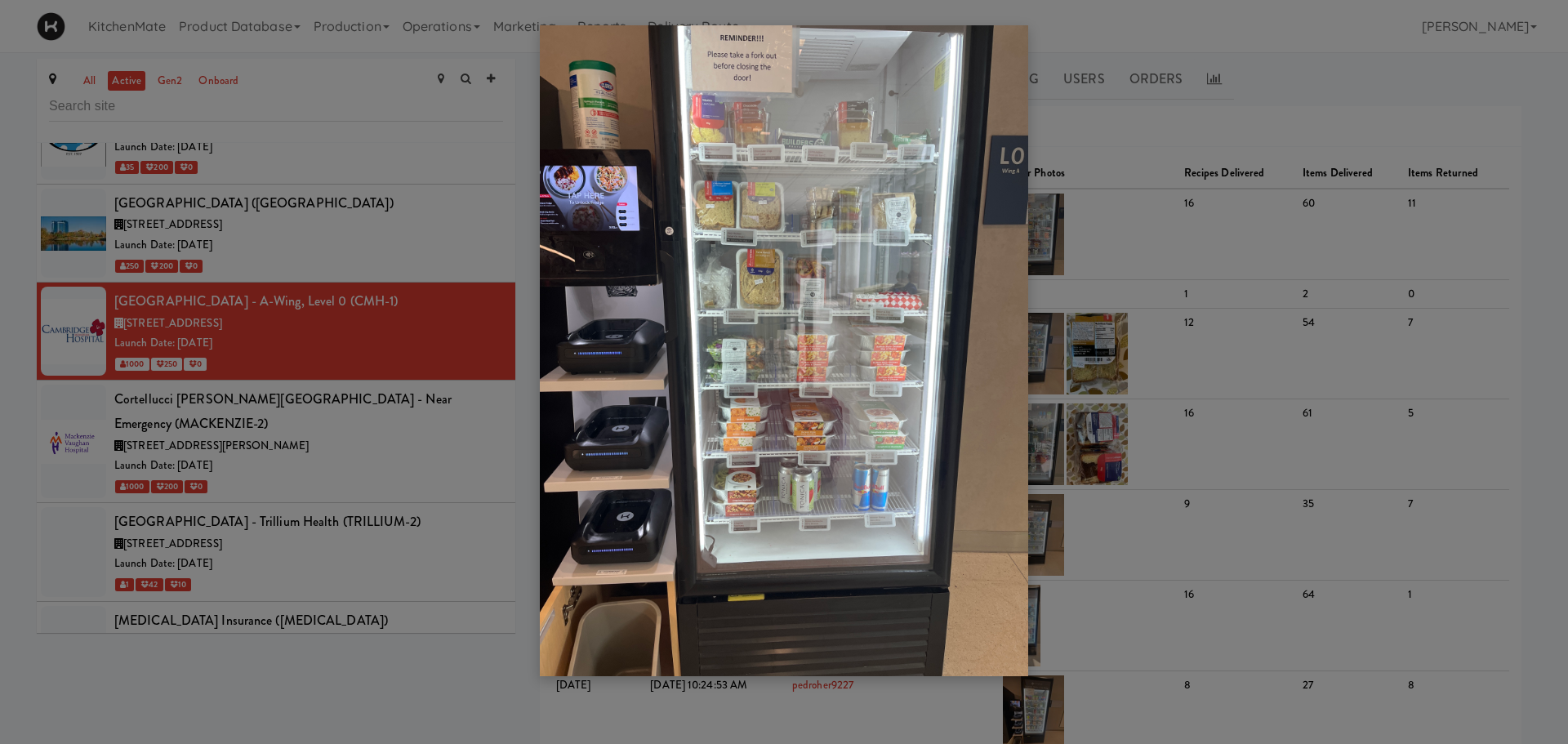
scroll to position [2287, 0]
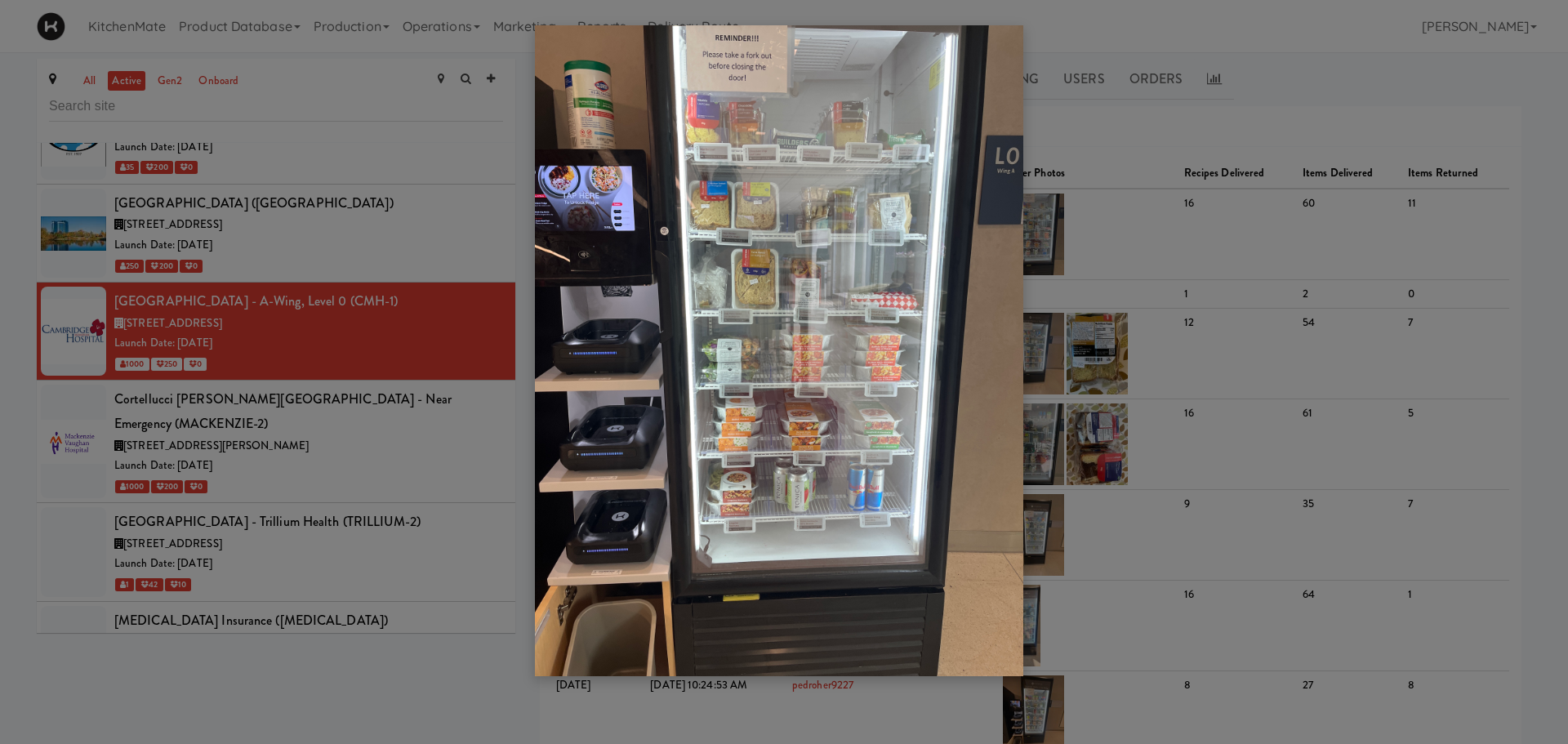
click at [1230, 318] on div at bounding box center [784, 372] width 1568 height 744
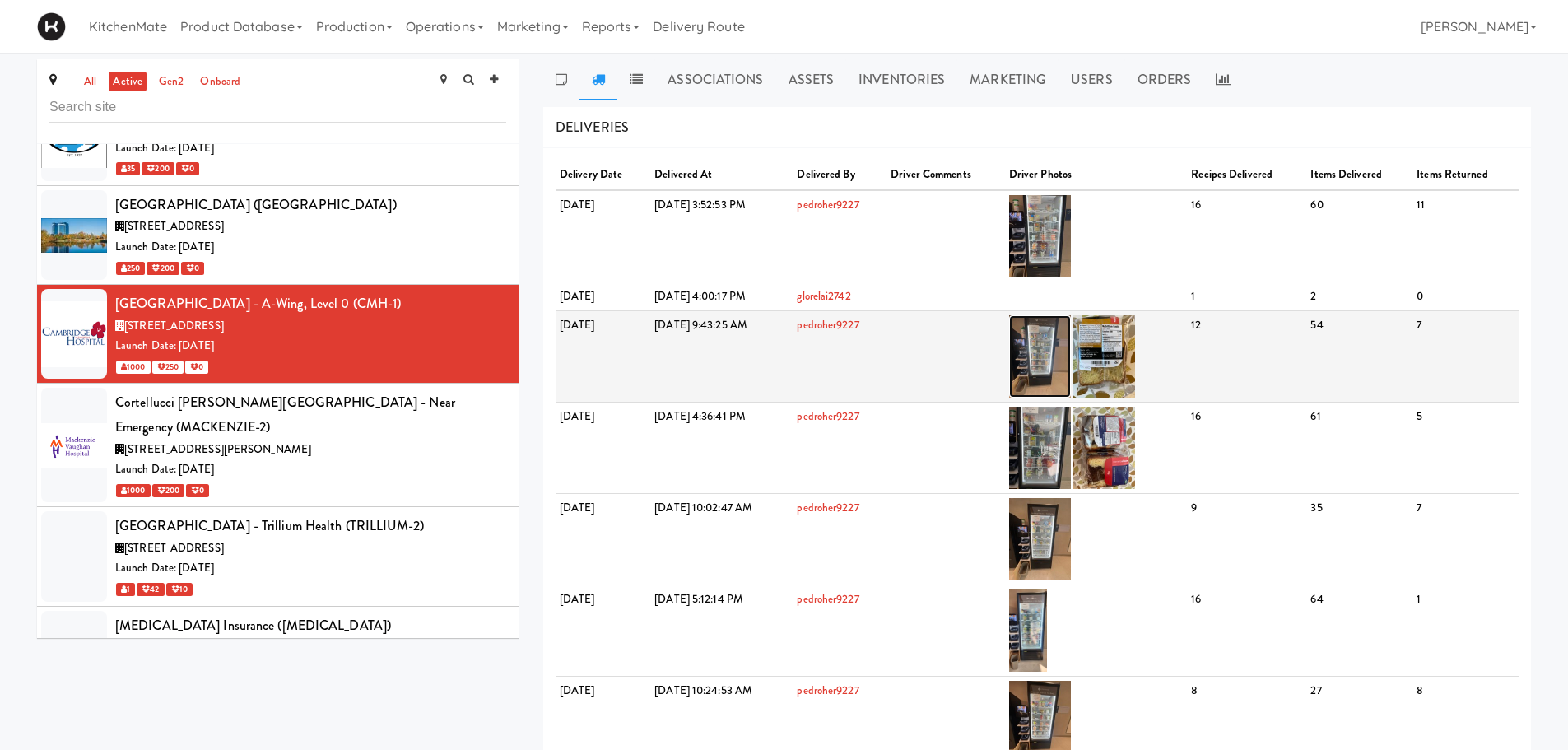
click at [1071, 341] on img at bounding box center [1040, 357] width 62 height 83
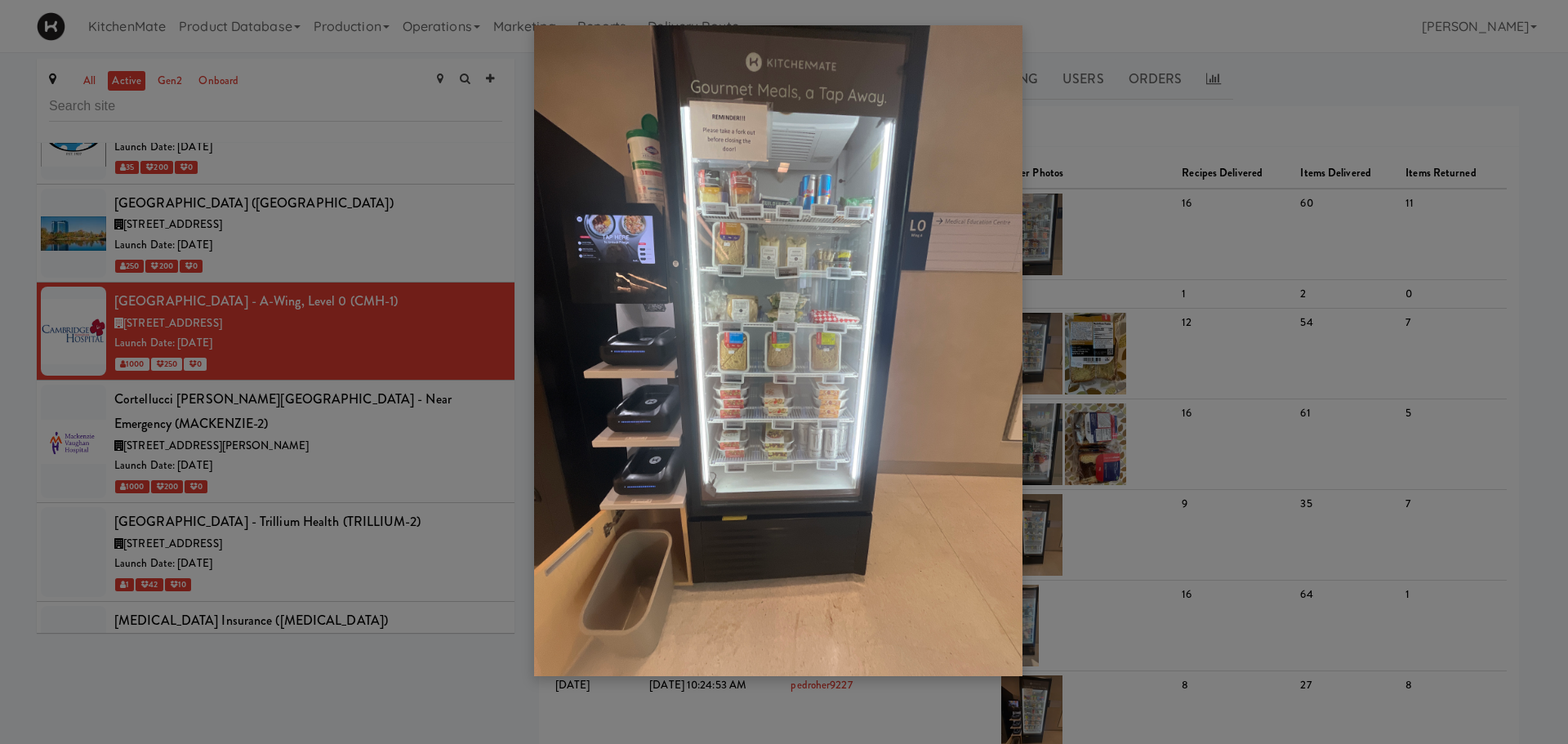
click at [1257, 363] on div at bounding box center [784, 372] width 1568 height 744
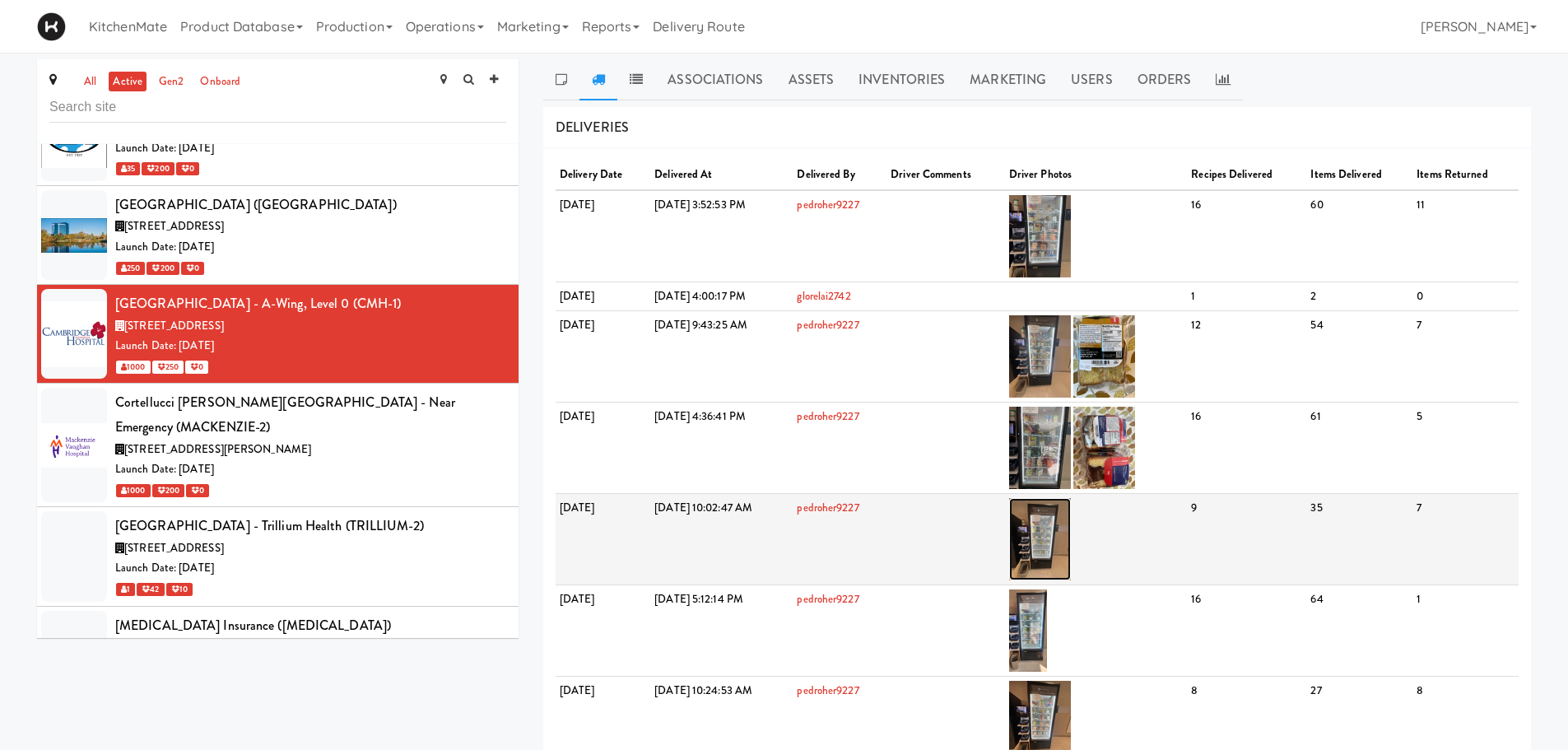
click at [1071, 526] on img at bounding box center [1040, 539] width 62 height 83
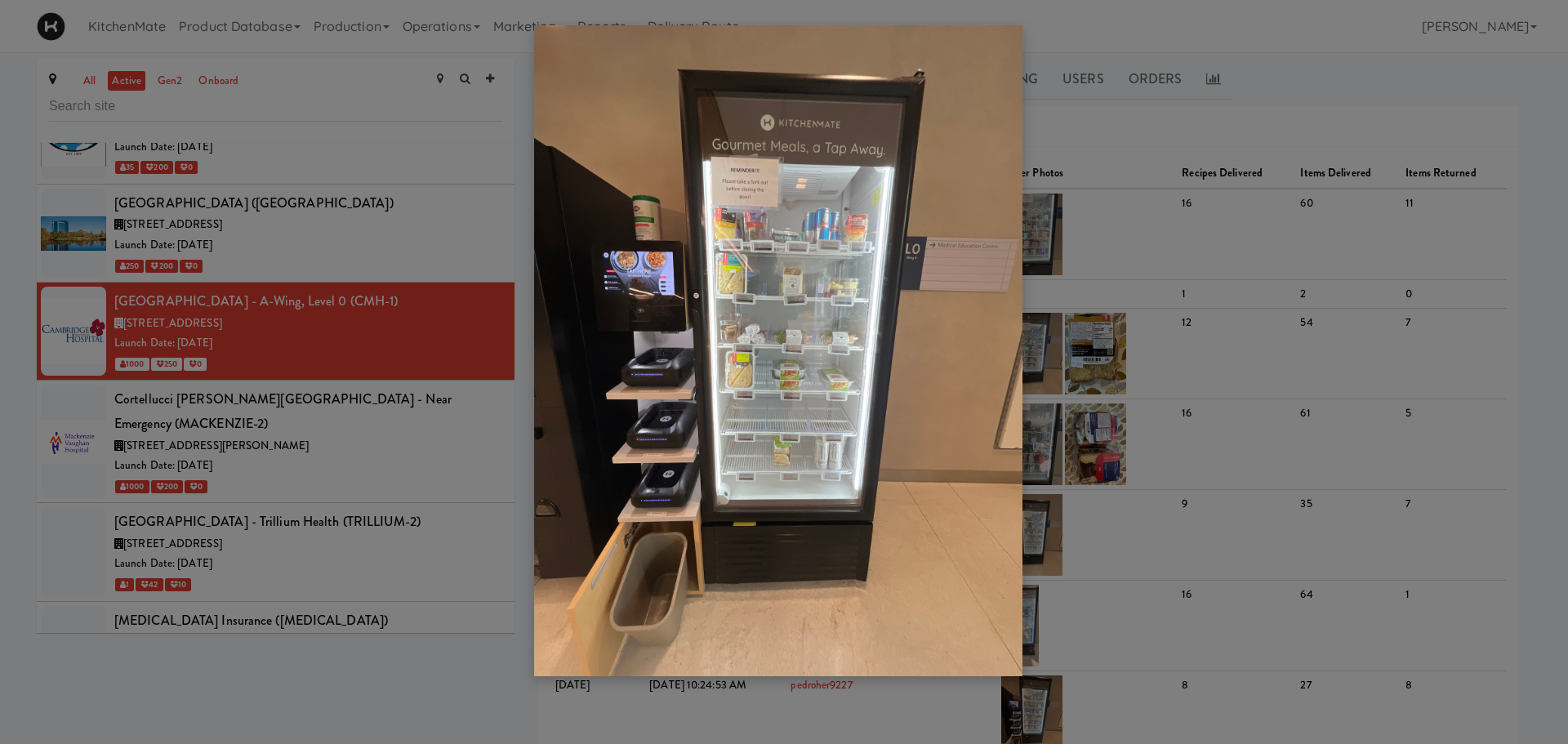
click at [1205, 251] on div at bounding box center [784, 372] width 1568 height 744
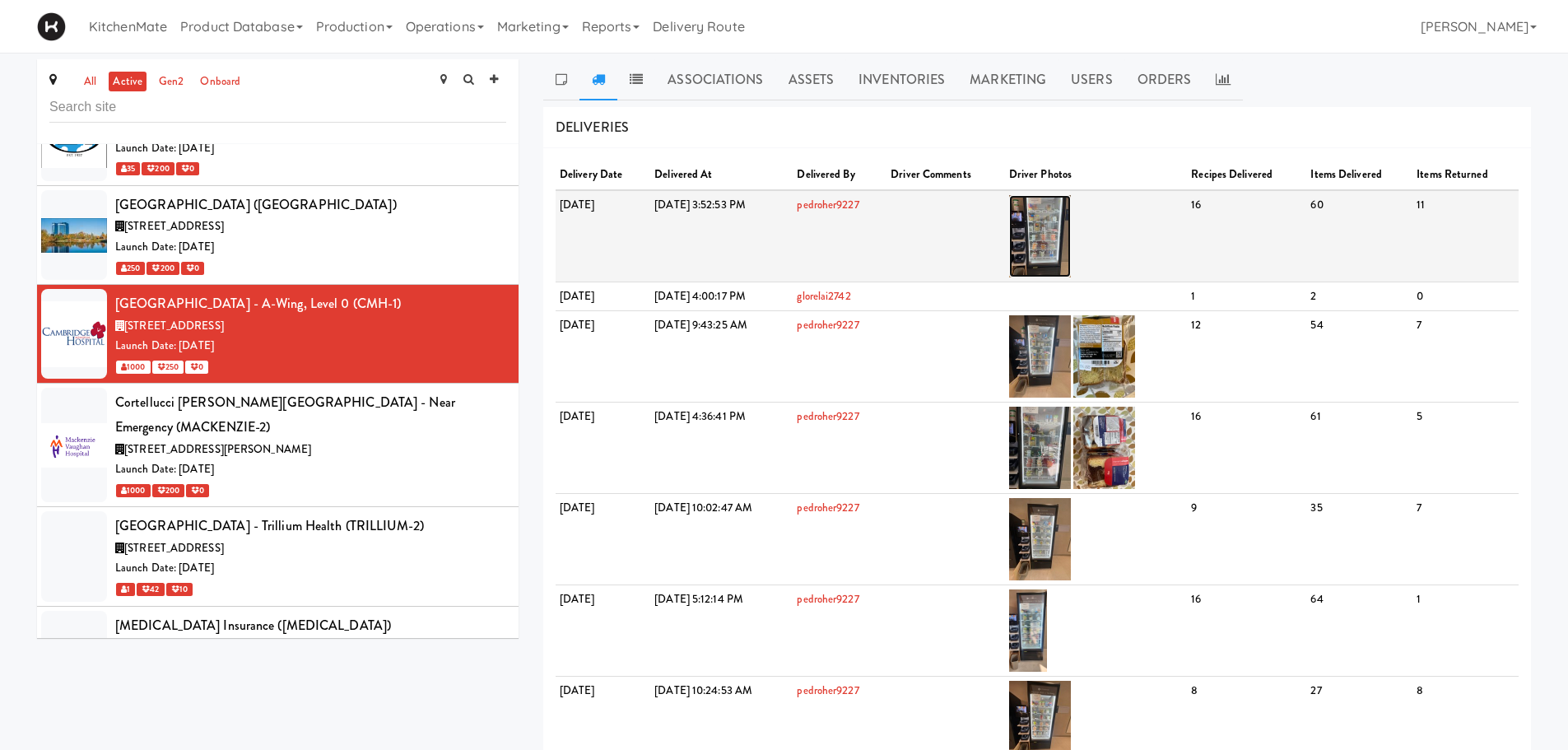
click at [1071, 238] on img at bounding box center [1040, 237] width 62 height 83
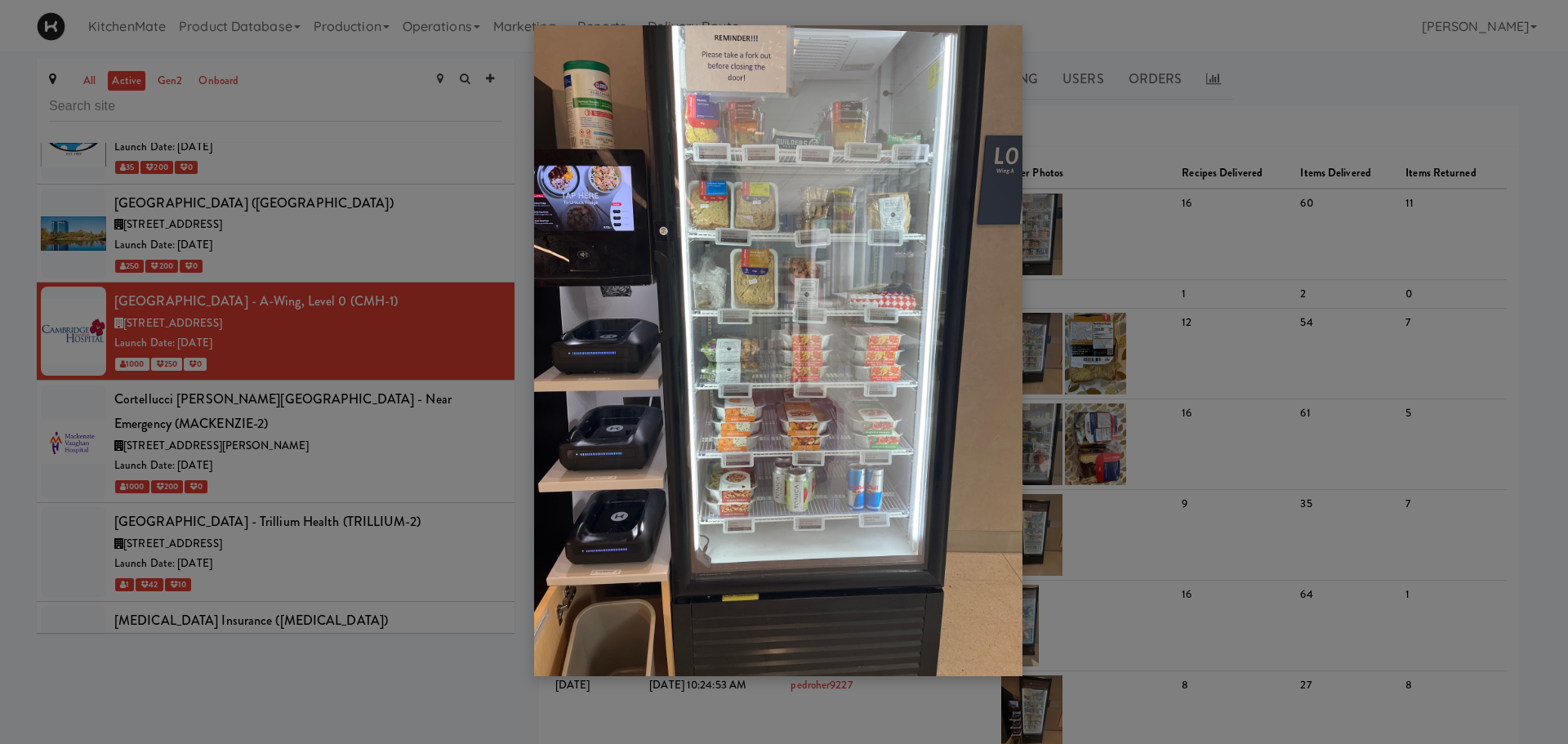
click at [335, 334] on div at bounding box center [784, 372] width 1568 height 744
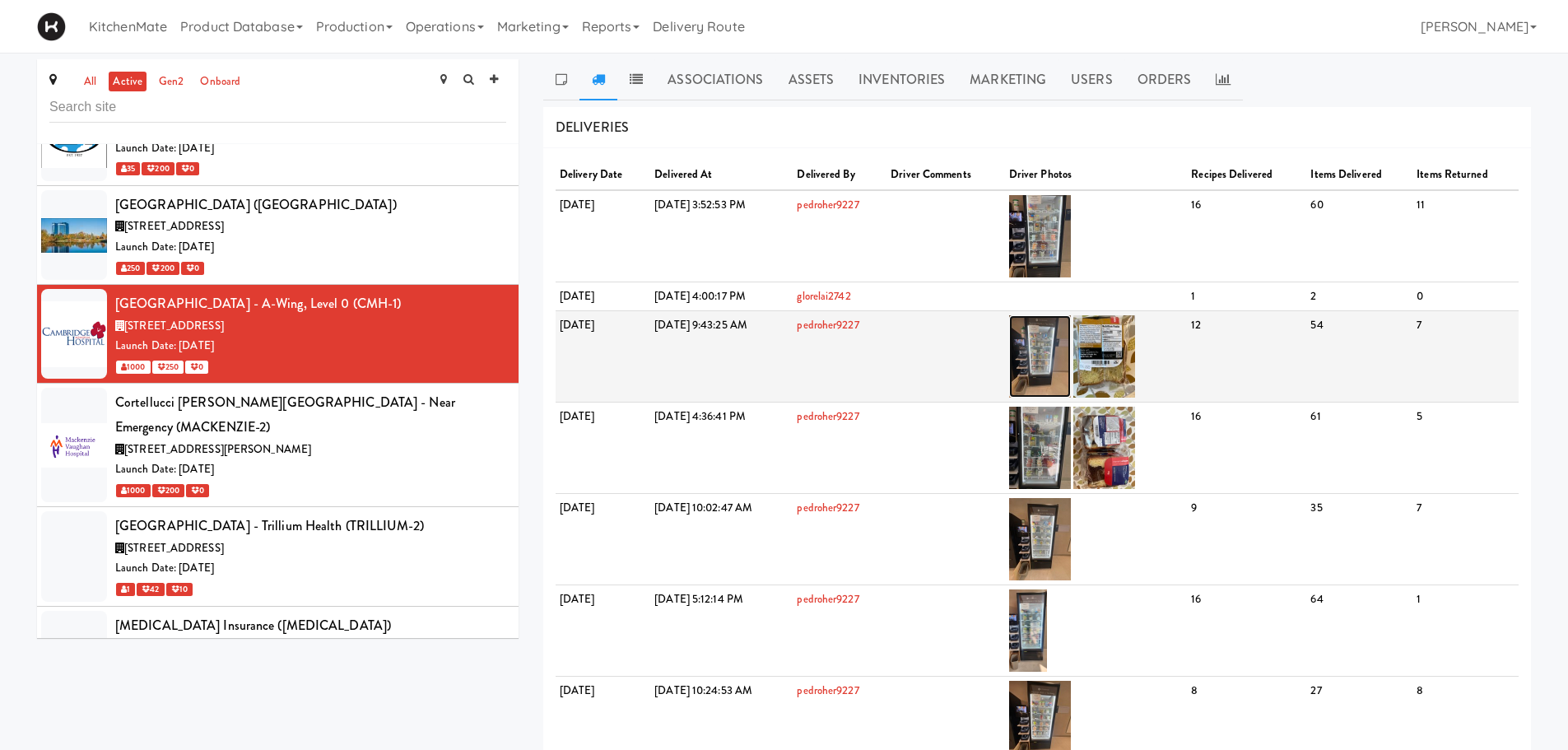
click at [1071, 363] on img at bounding box center [1040, 357] width 62 height 83
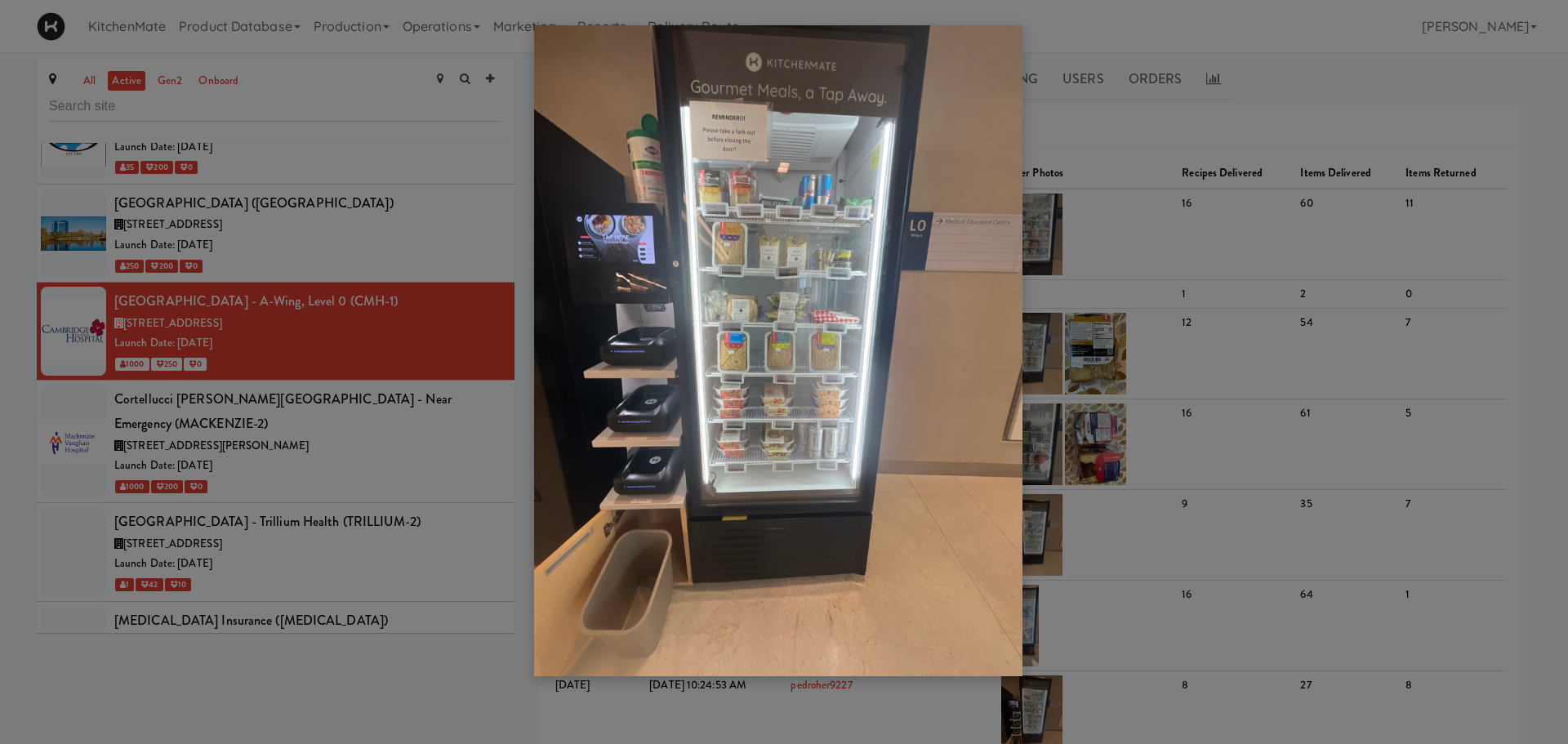
click at [543, 426] on img at bounding box center [778, 351] width 488 height 651
click at [481, 426] on div at bounding box center [784, 372] width 1568 height 744
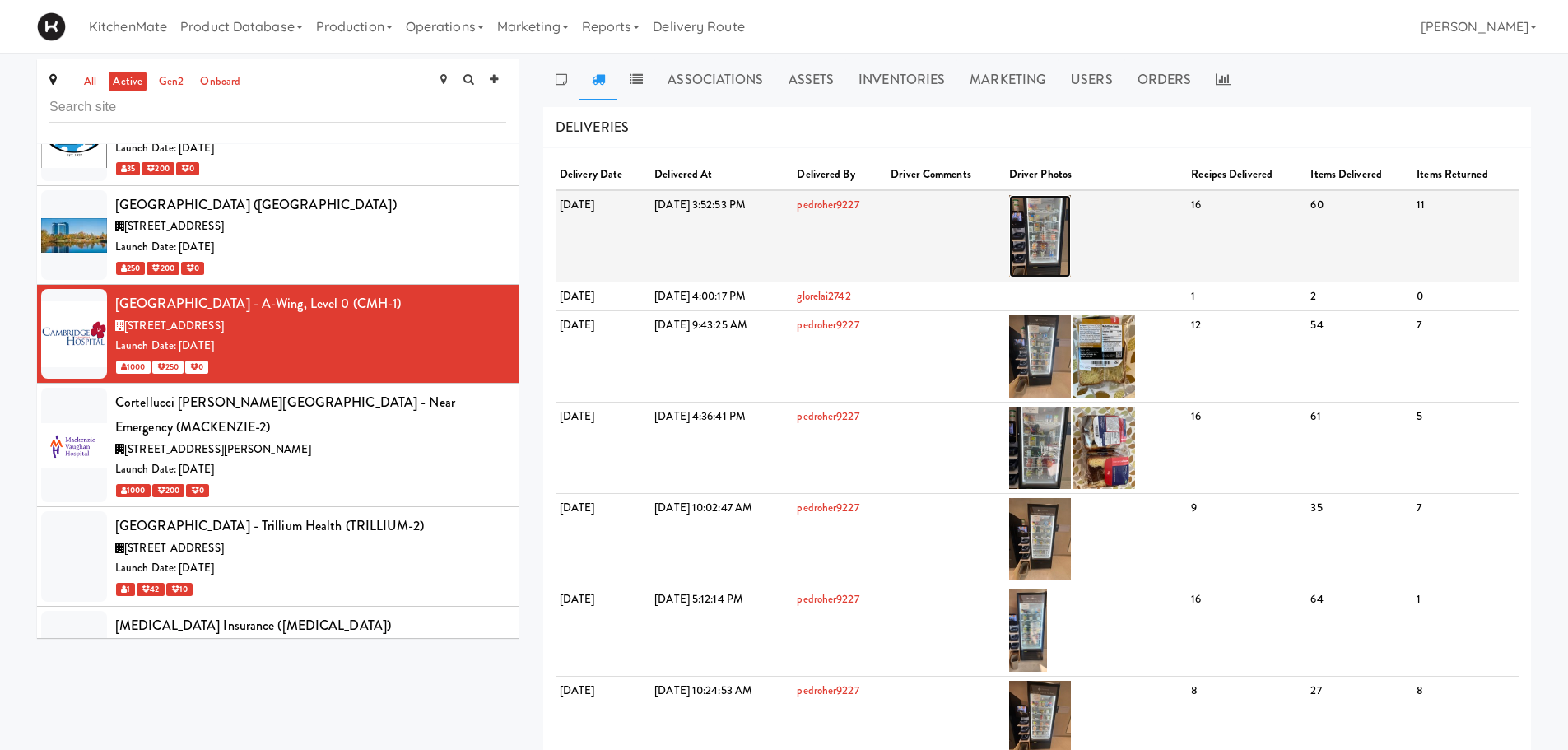
click at [1071, 234] on img at bounding box center [1040, 237] width 62 height 83
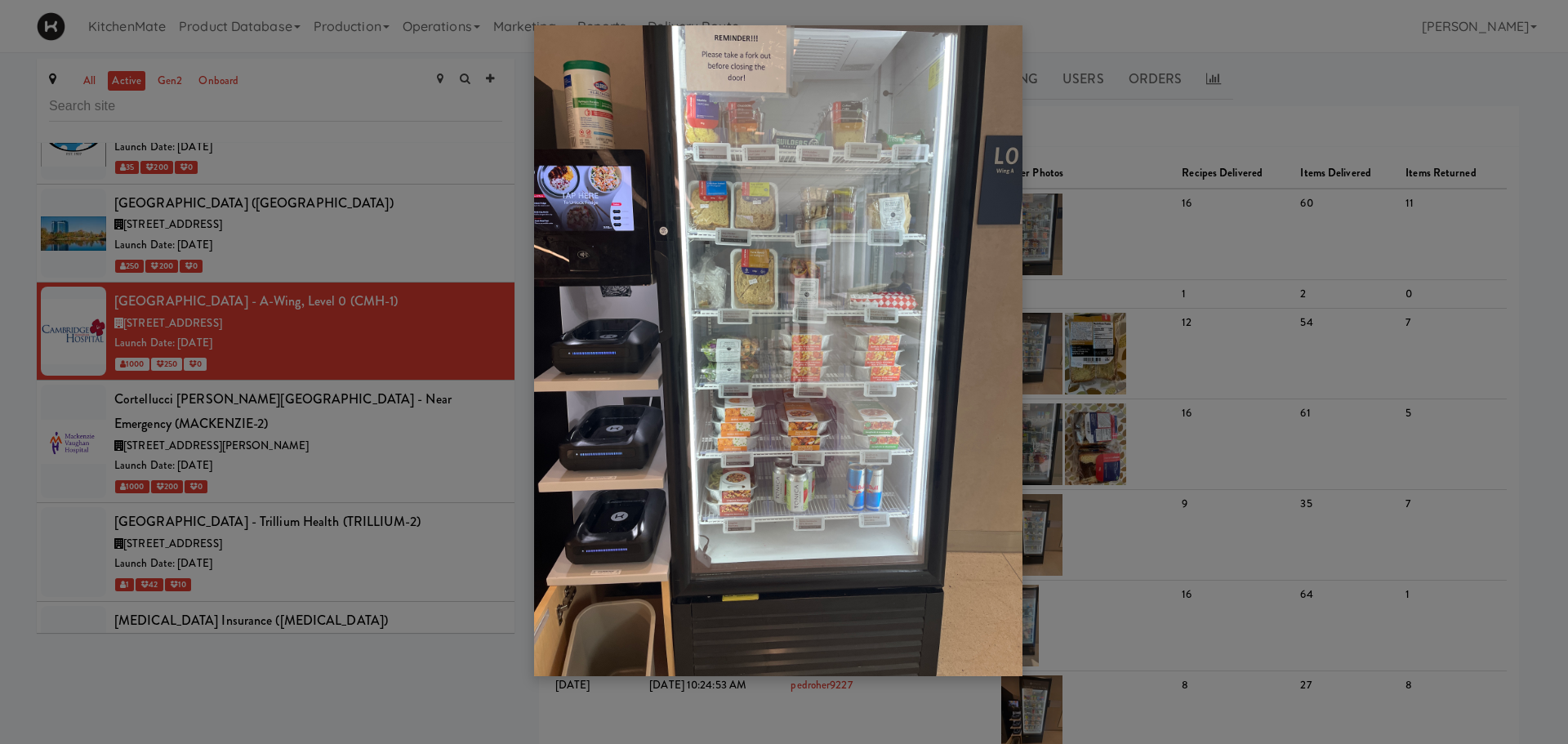
click at [406, 450] on div at bounding box center [784, 372] width 1568 height 744
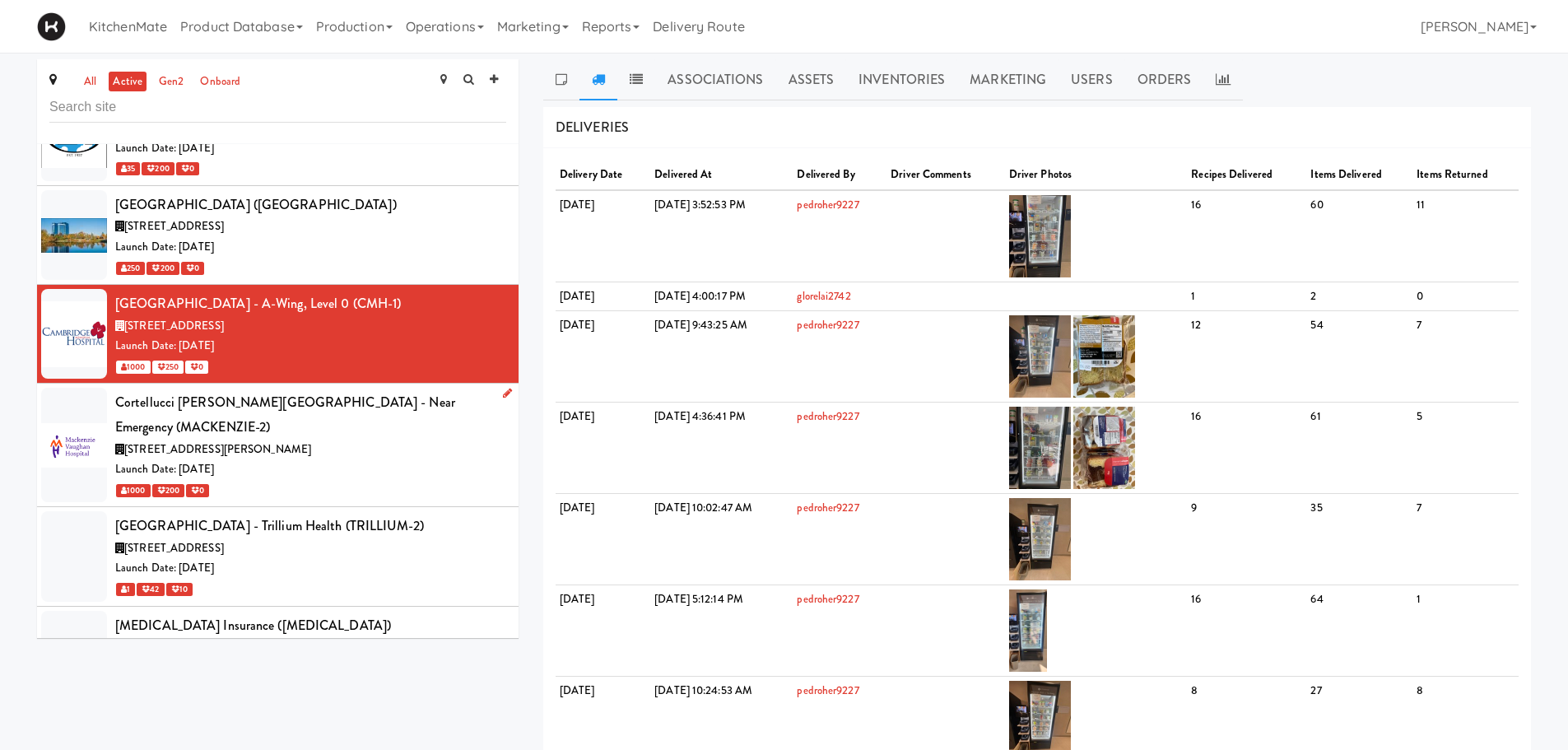
click at [373, 440] on div "3200 Major MacKenzie Dr W, Vaughan ON" at bounding box center [310, 450] width 391 height 21
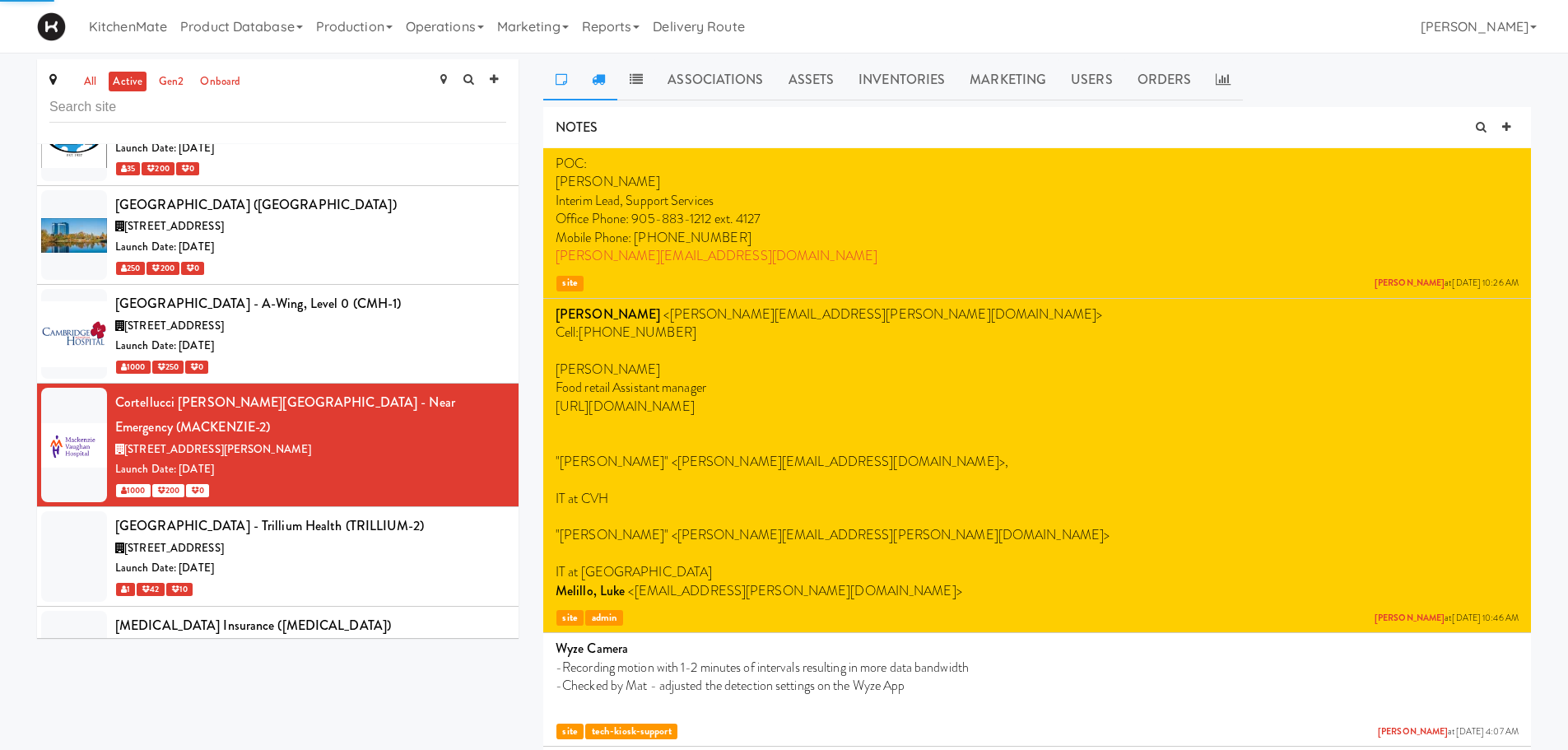
click at [589, 86] on link at bounding box center [598, 80] width 38 height 41
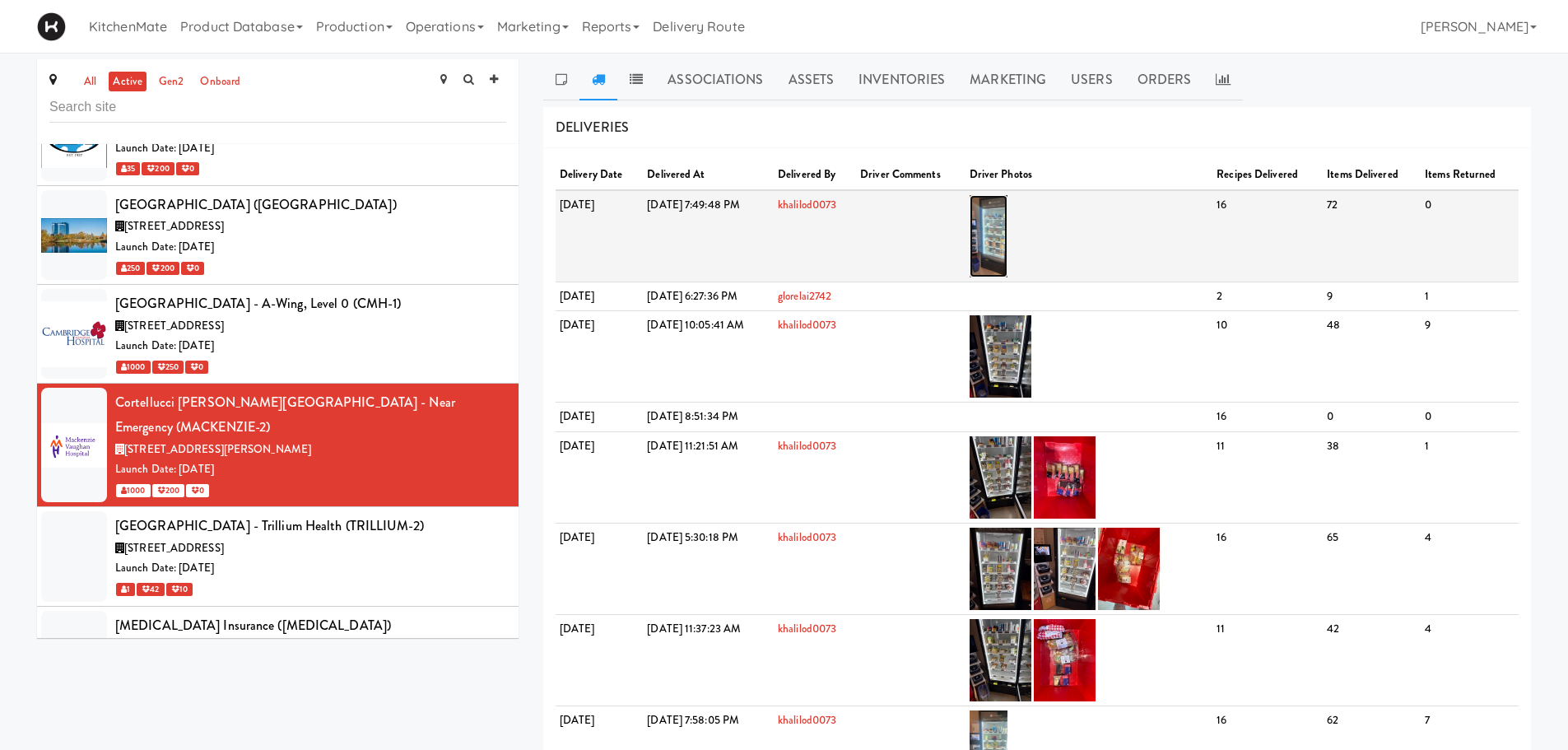
click at [1008, 236] on img at bounding box center [989, 237] width 39 height 83
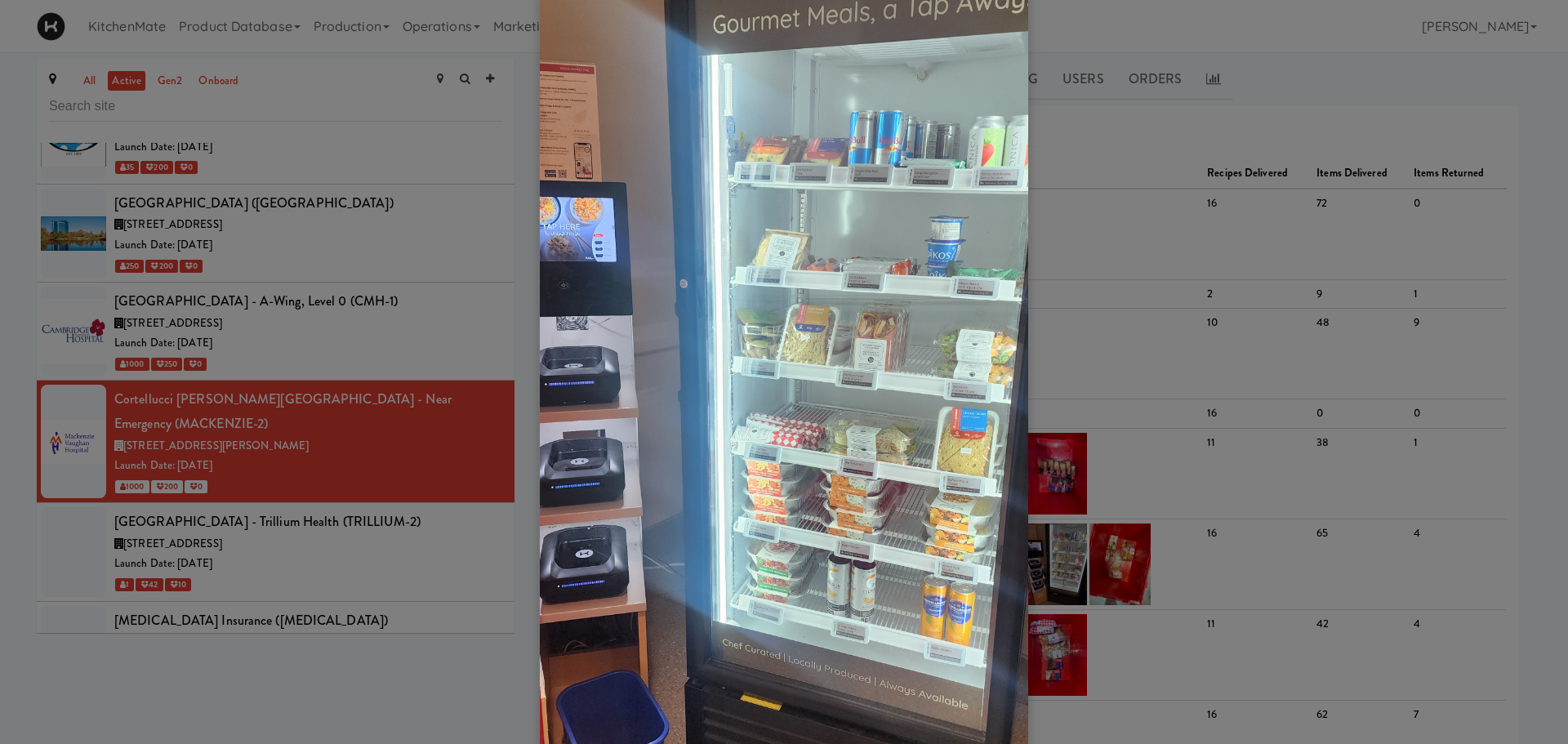
scroll to position [163, 0]
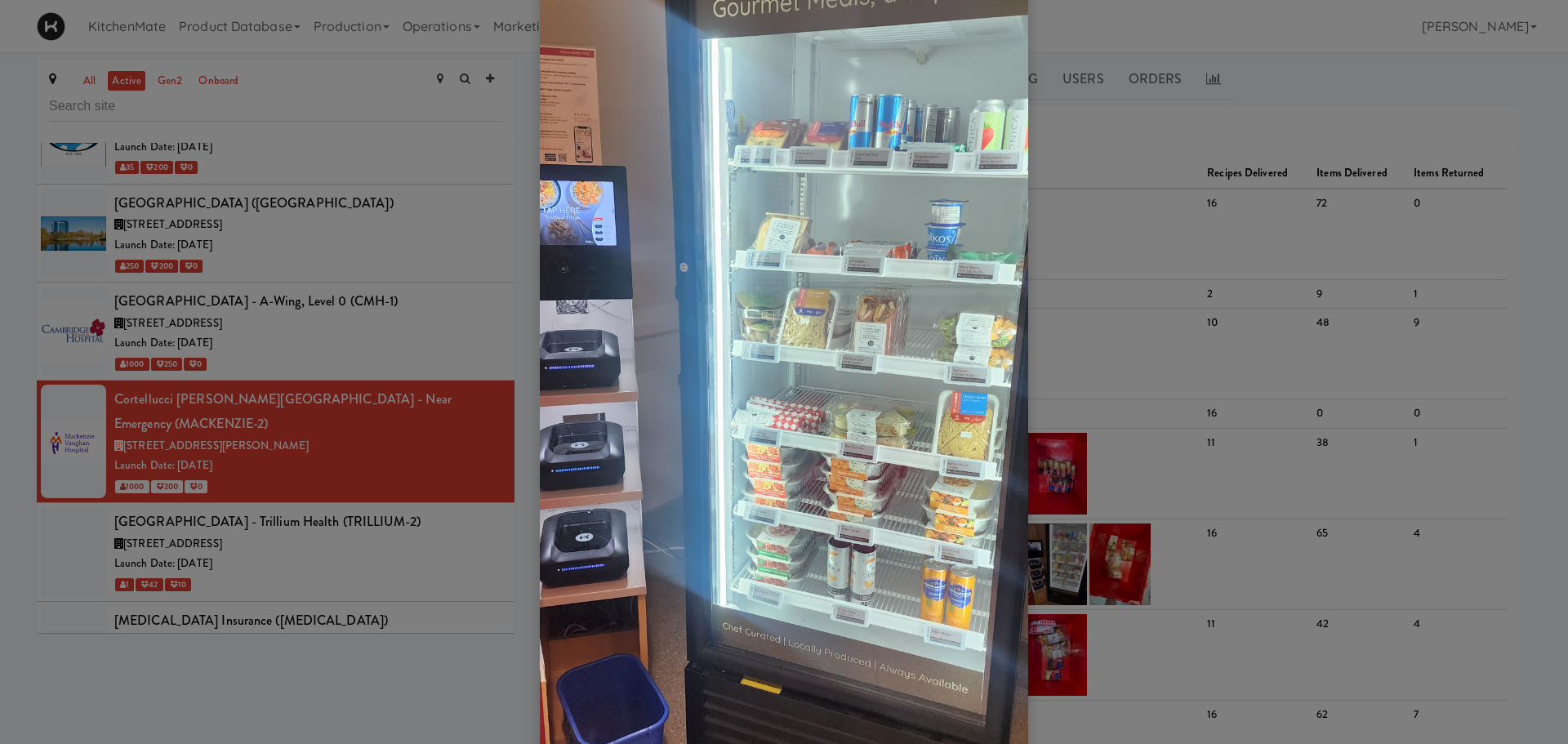
click at [423, 439] on div at bounding box center [784, 372] width 1568 height 744
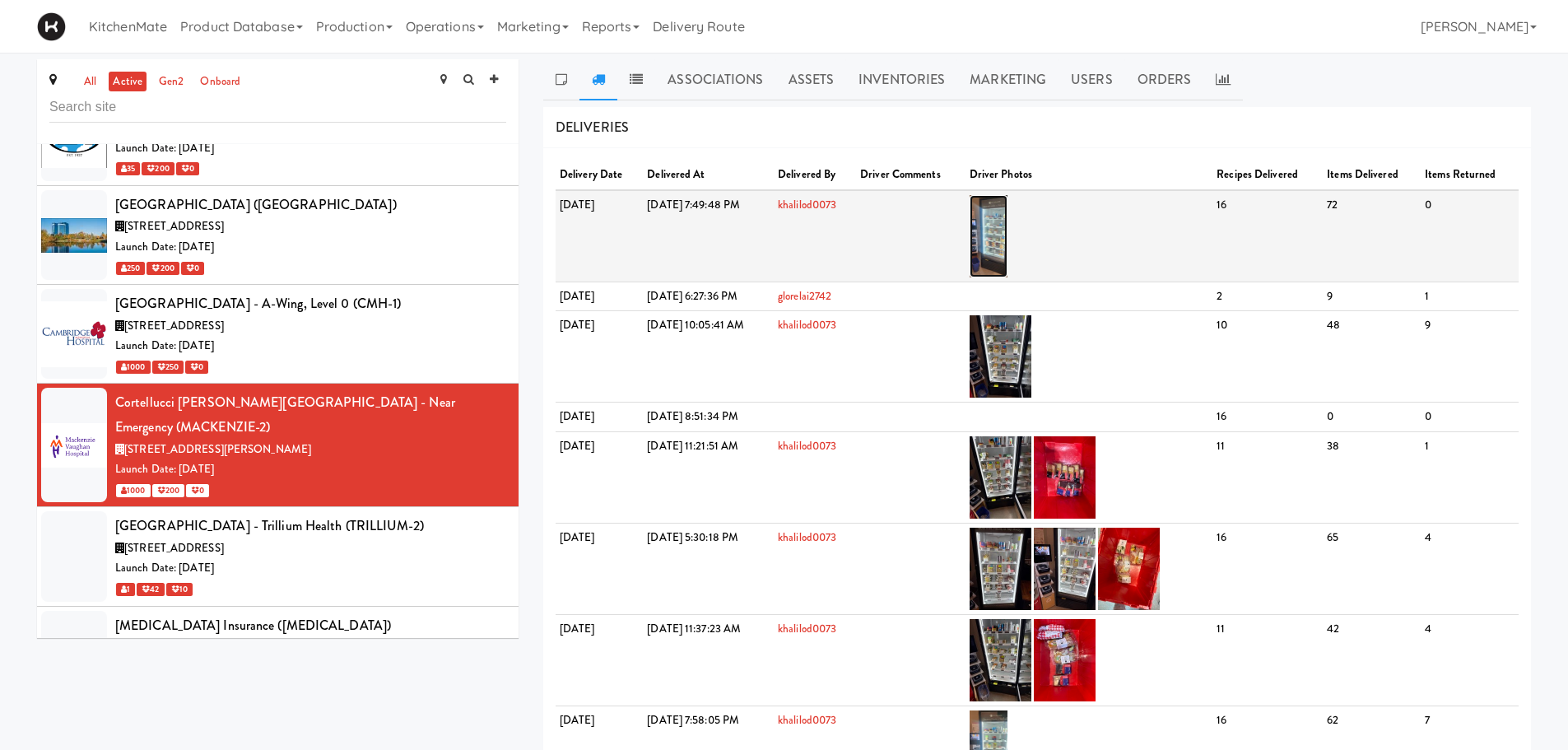
click at [1008, 237] on img at bounding box center [989, 237] width 39 height 83
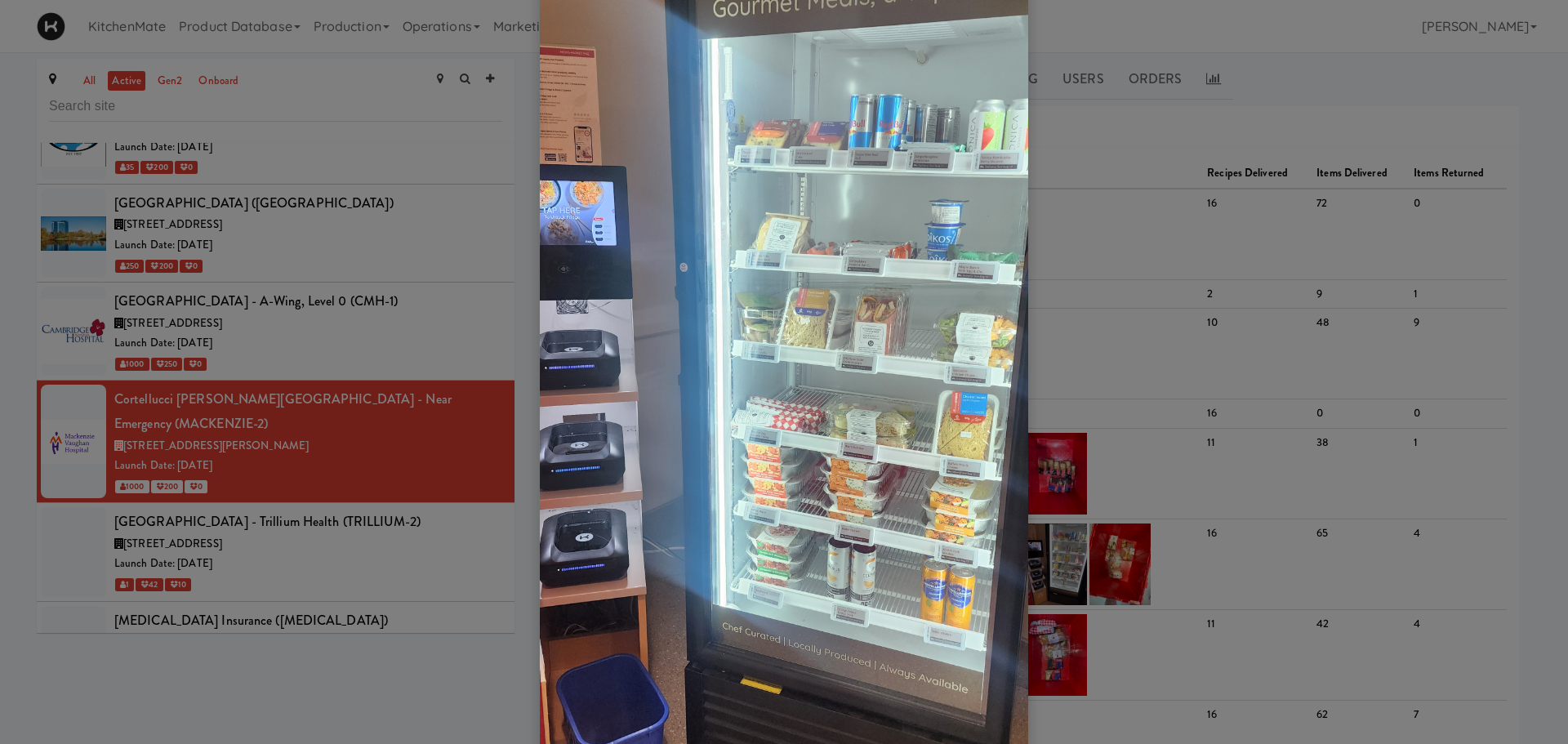
click at [353, 491] on div at bounding box center [784, 372] width 1568 height 744
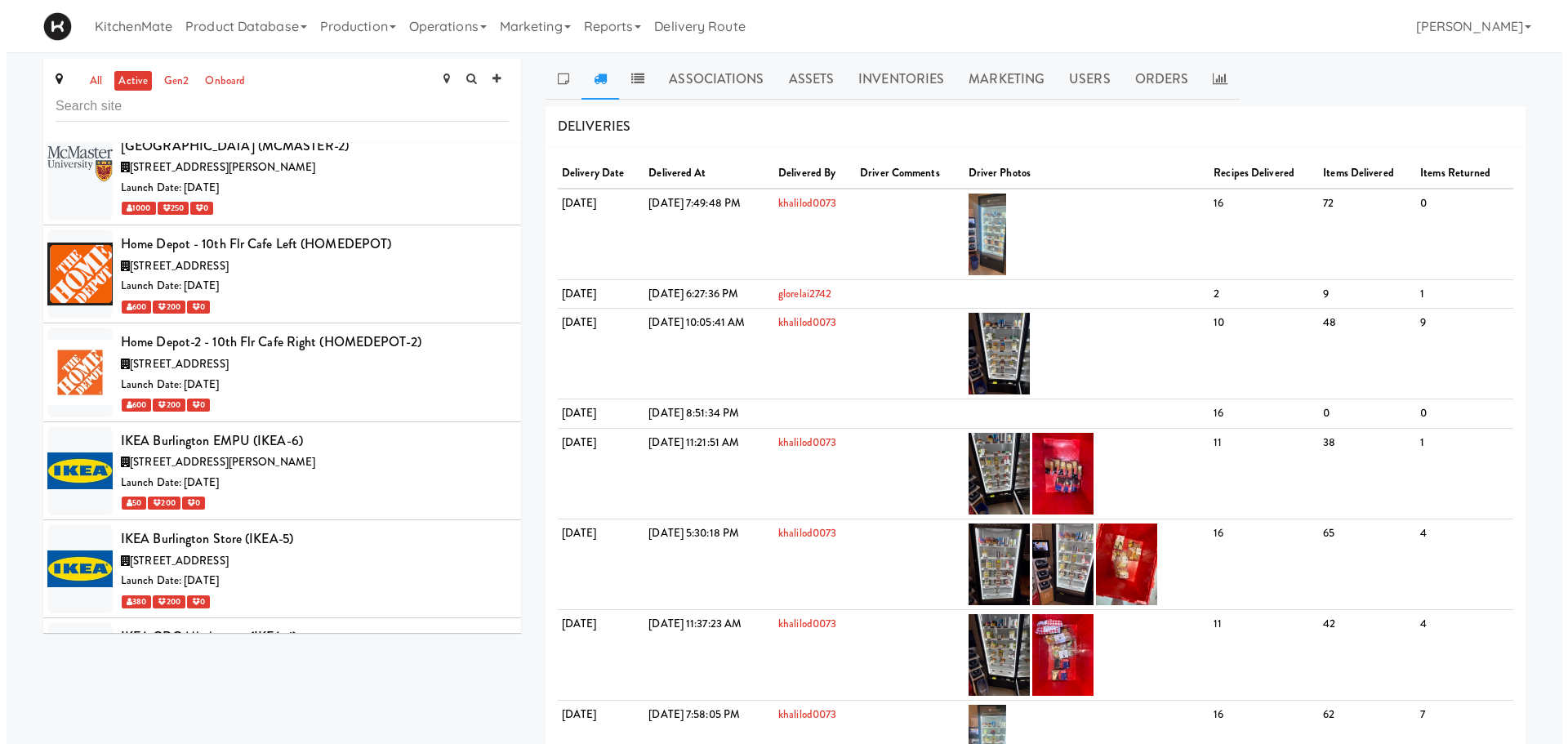
scroll to position [3594, 0]
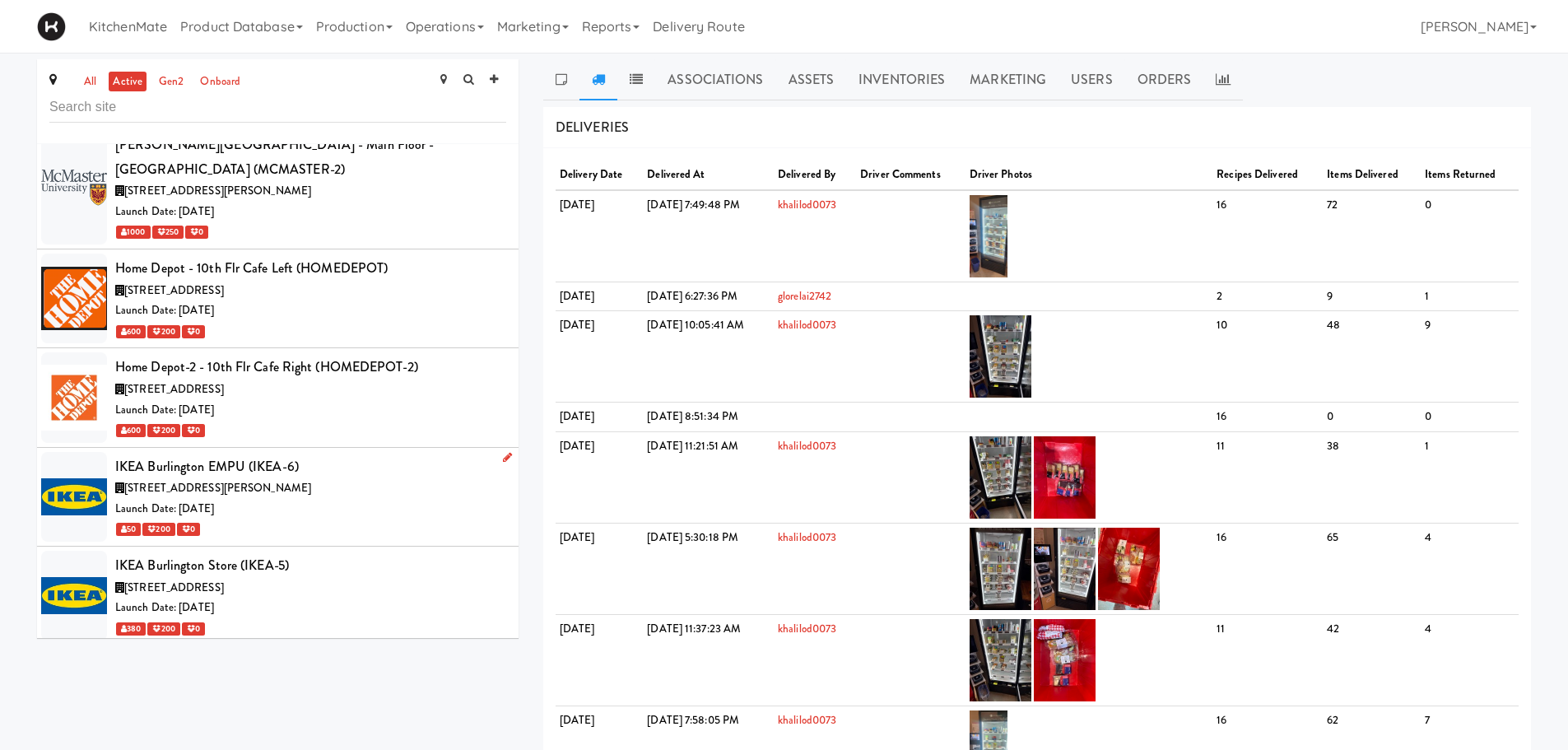
click at [301, 478] on div "1135 King Rd, Burlington ON" at bounding box center [310, 489] width 391 height 21
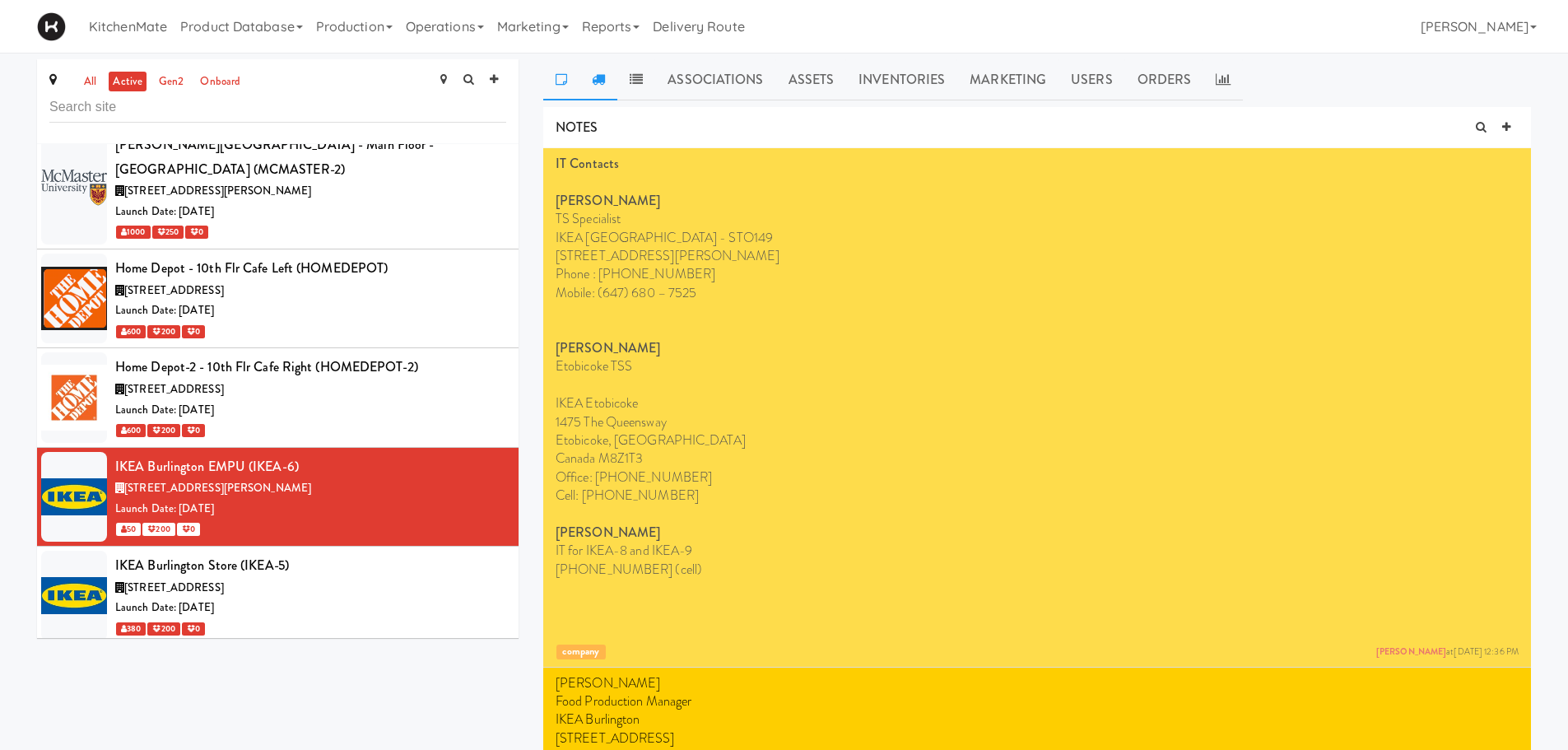
click at [605, 82] on link at bounding box center [598, 80] width 38 height 41
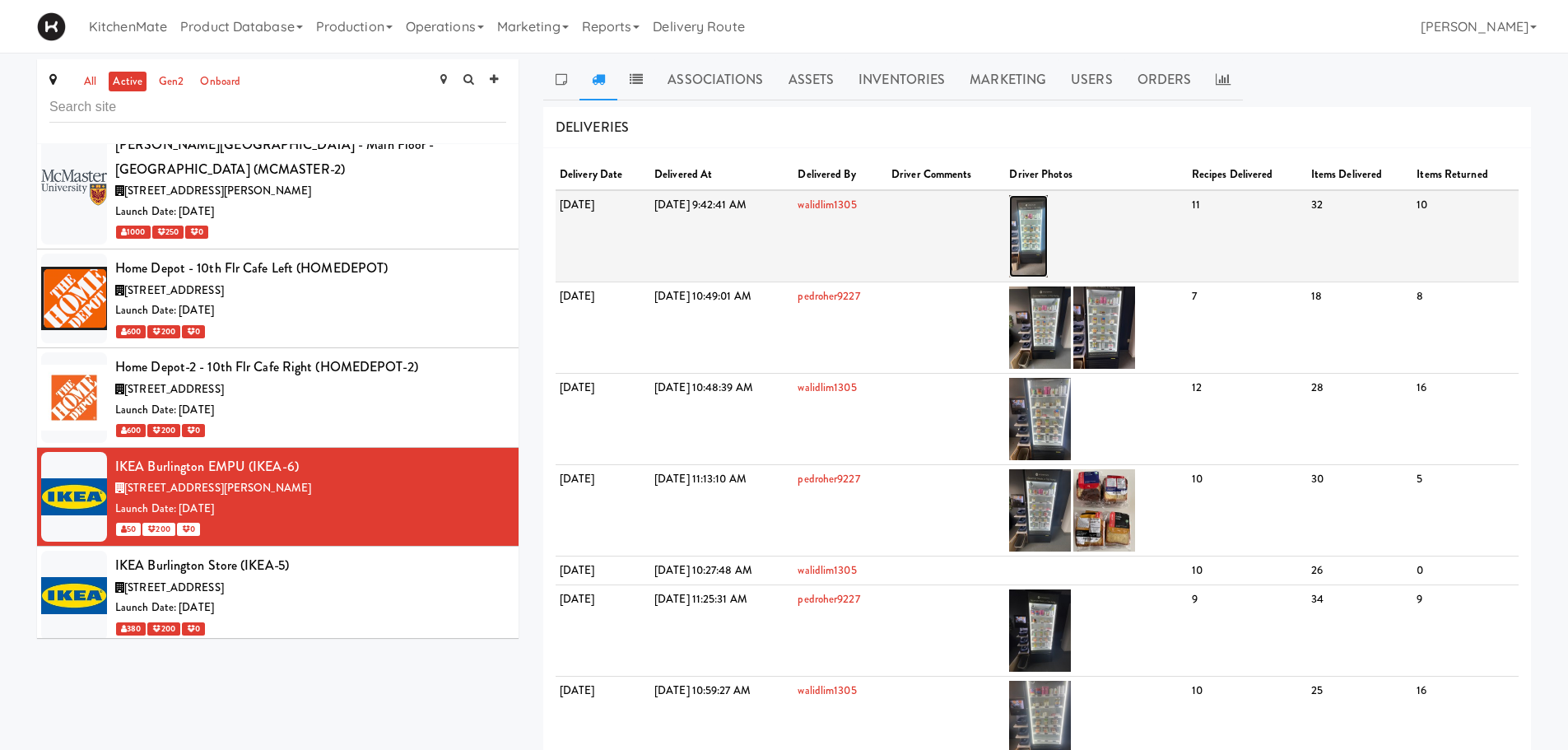
click at [1048, 249] on img at bounding box center [1028, 237] width 39 height 83
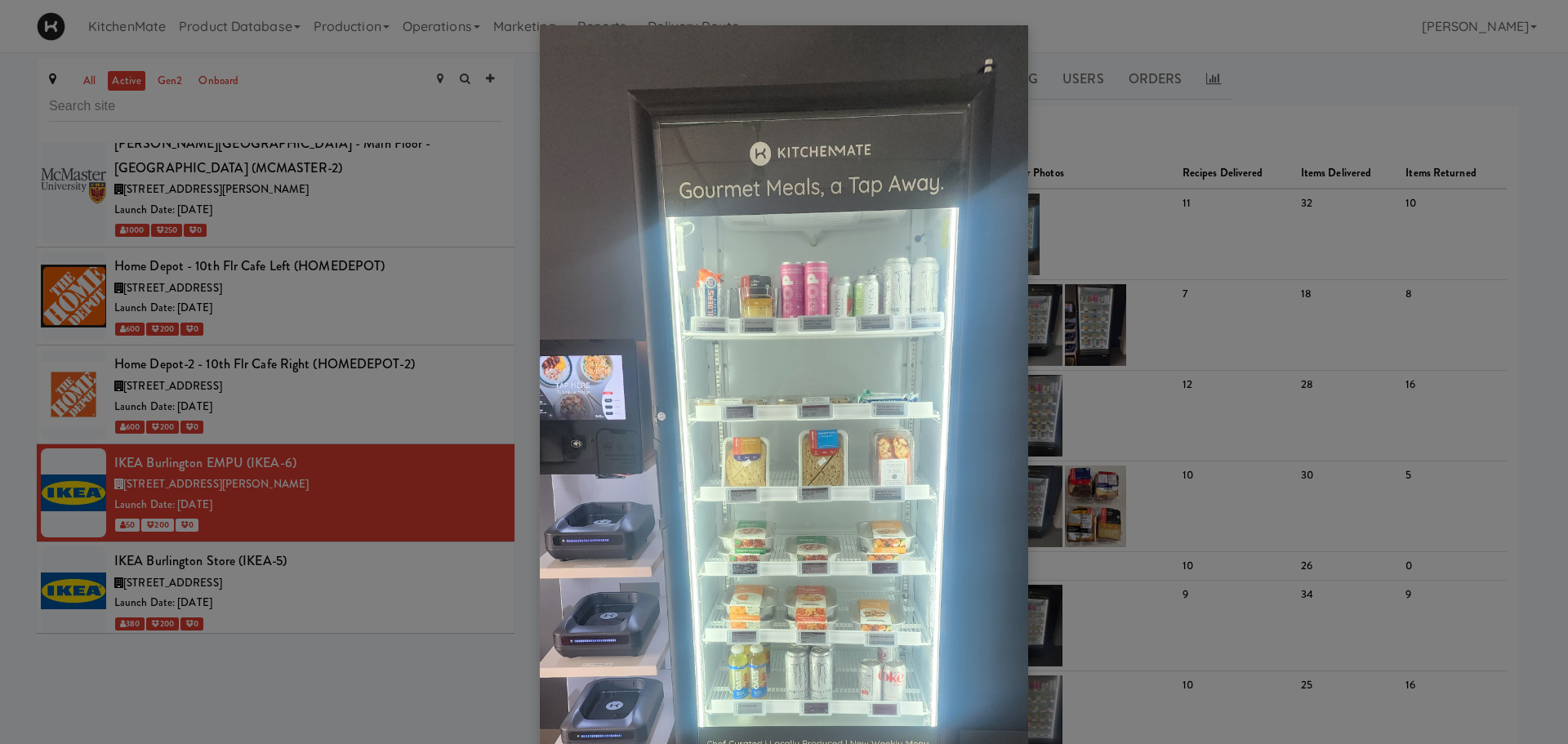
click at [299, 316] on div at bounding box center [784, 372] width 1568 height 744
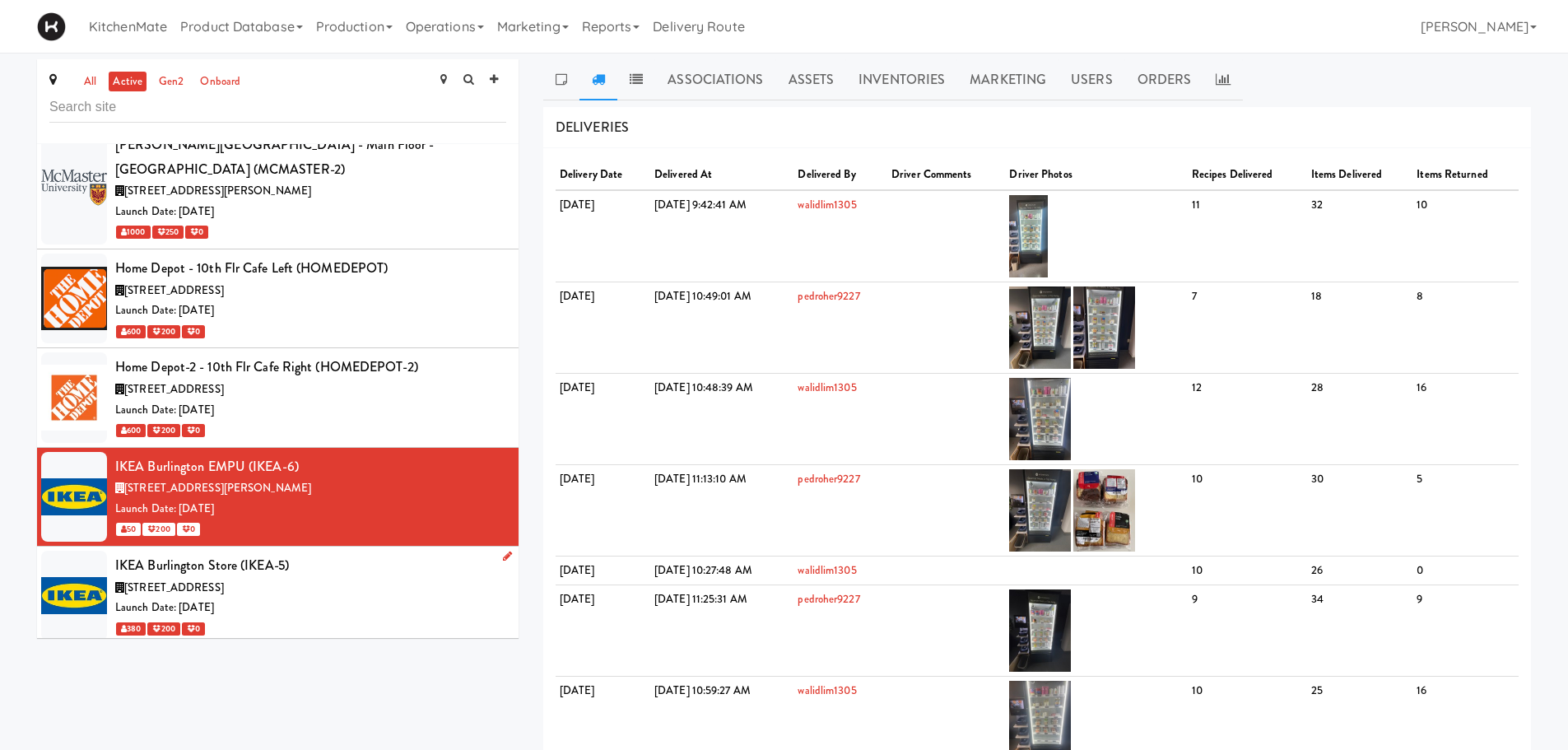
click at [301, 553] on div "IKEA Burlington Store (IKEA-5)" at bounding box center [310, 565] width 391 height 25
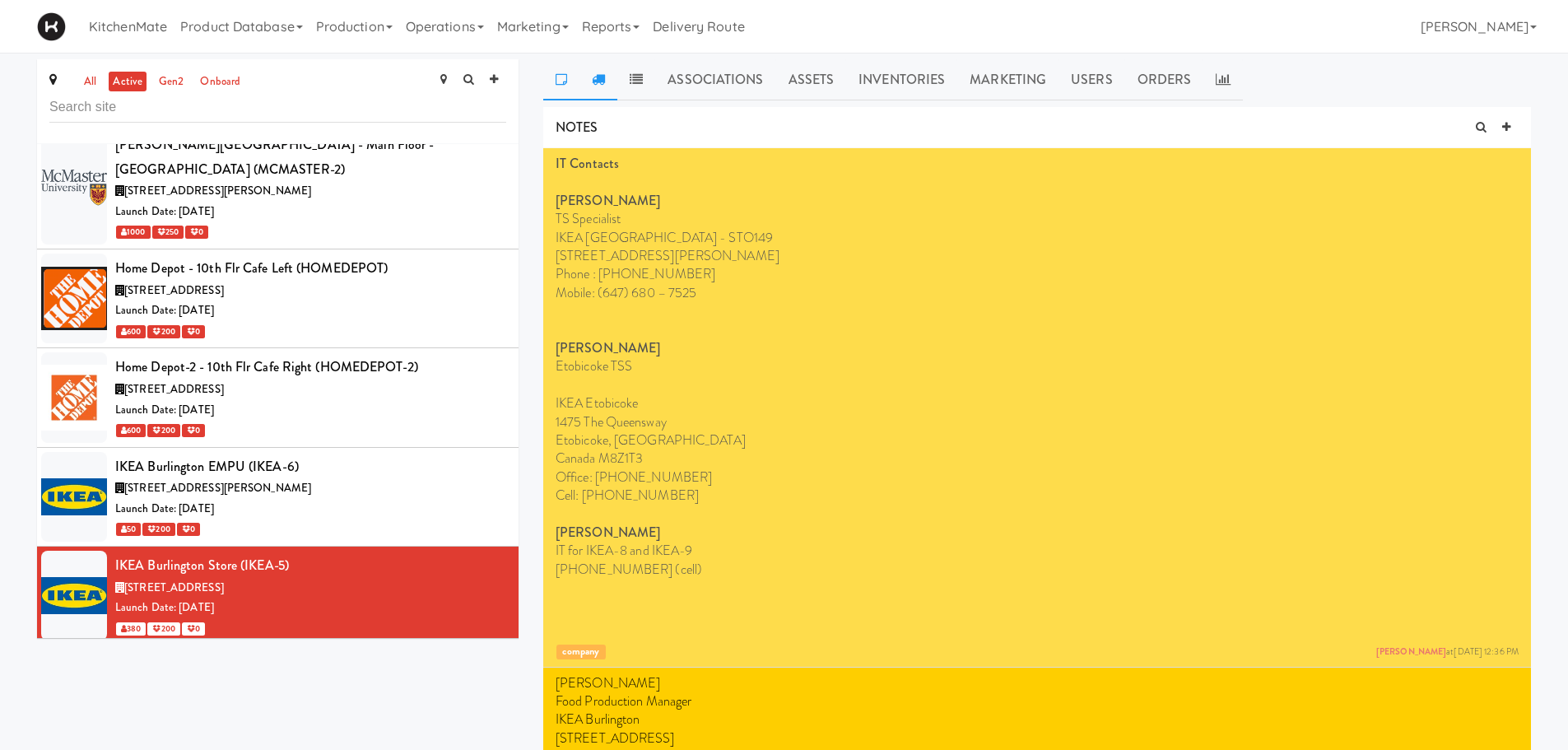
click at [599, 83] on icon at bounding box center [597, 78] width 13 height 13
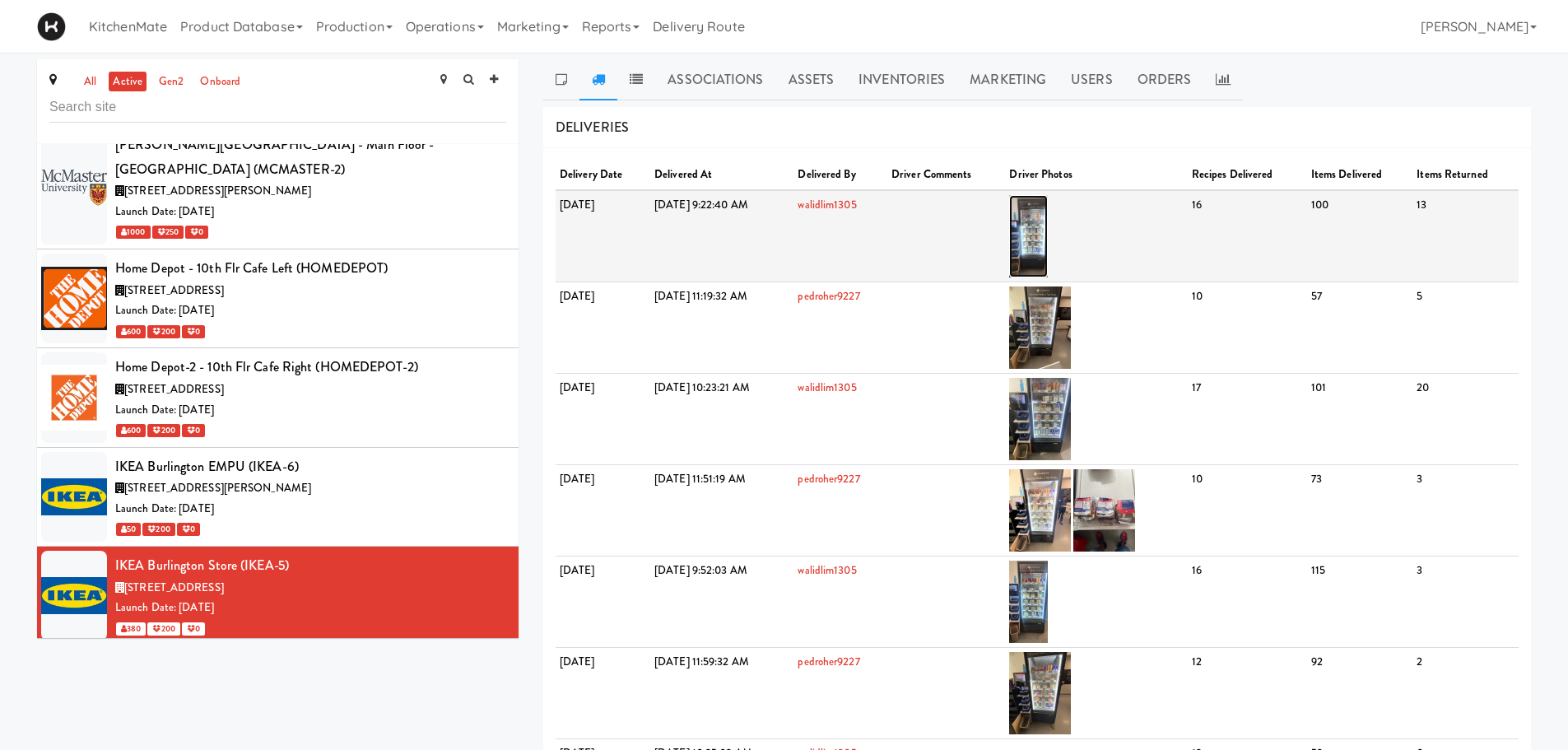
click at [1048, 222] on img at bounding box center [1028, 237] width 39 height 83
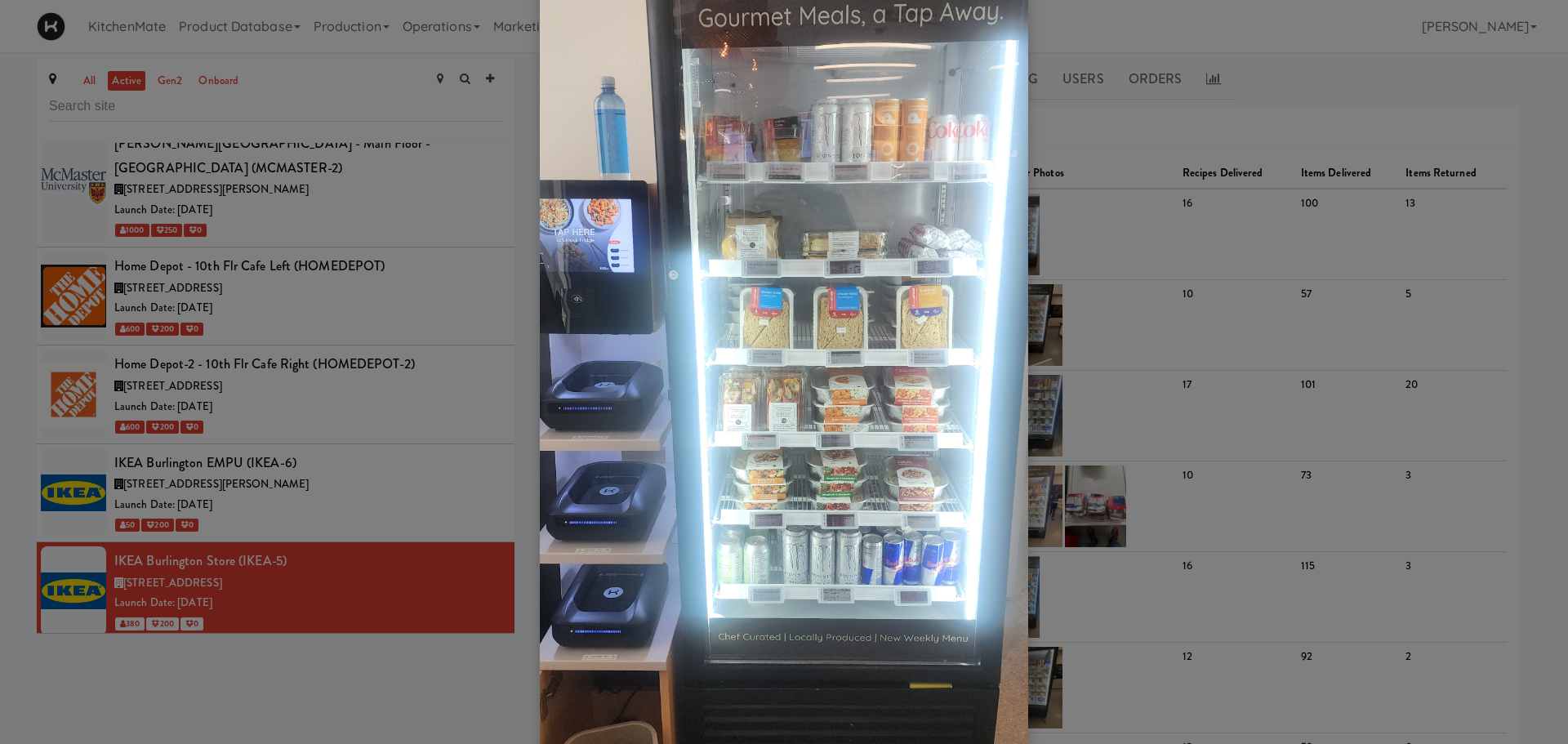
scroll to position [82, 0]
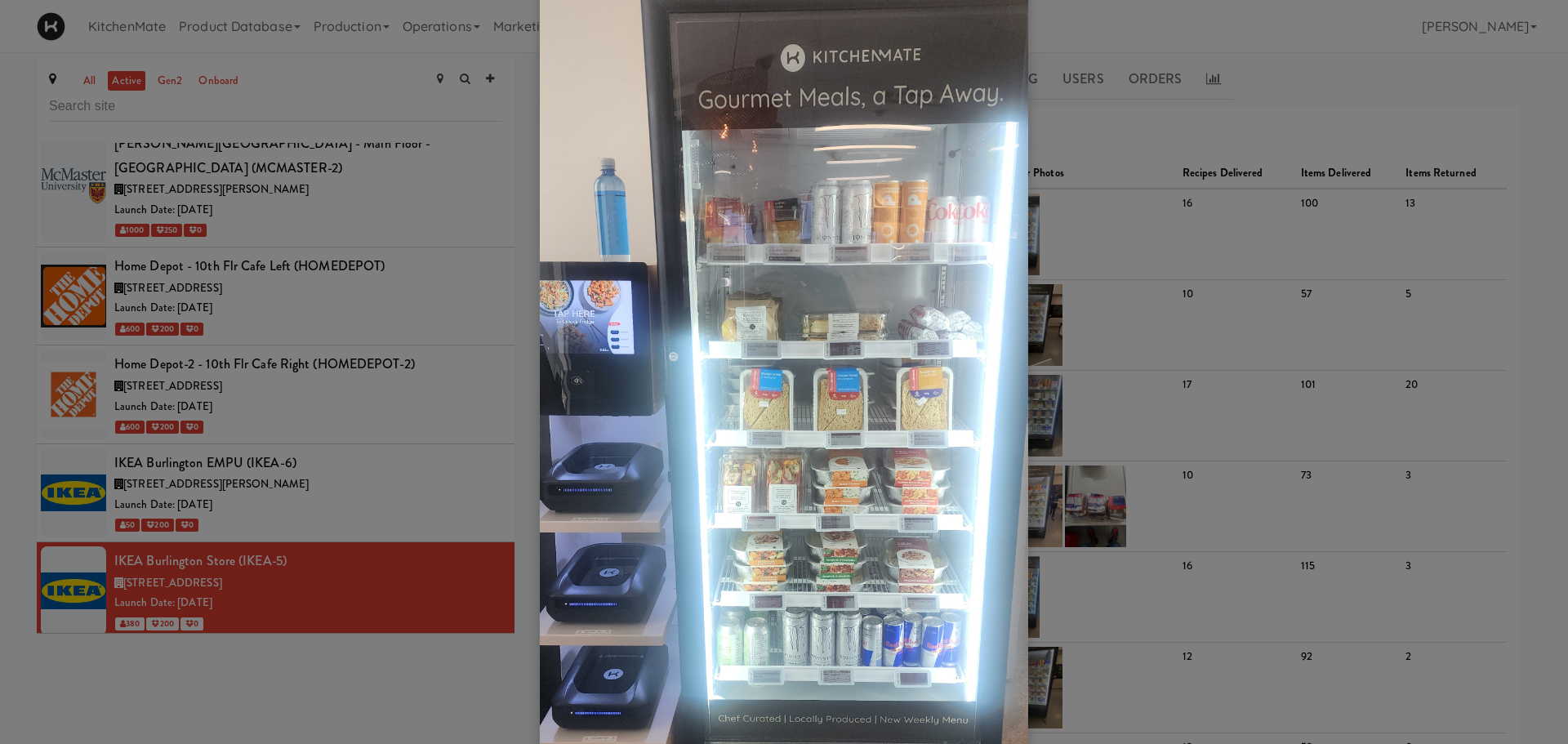
click at [303, 576] on div at bounding box center [784, 372] width 1568 height 744
click at [463, 75] on div at bounding box center [784, 372] width 1568 height 744
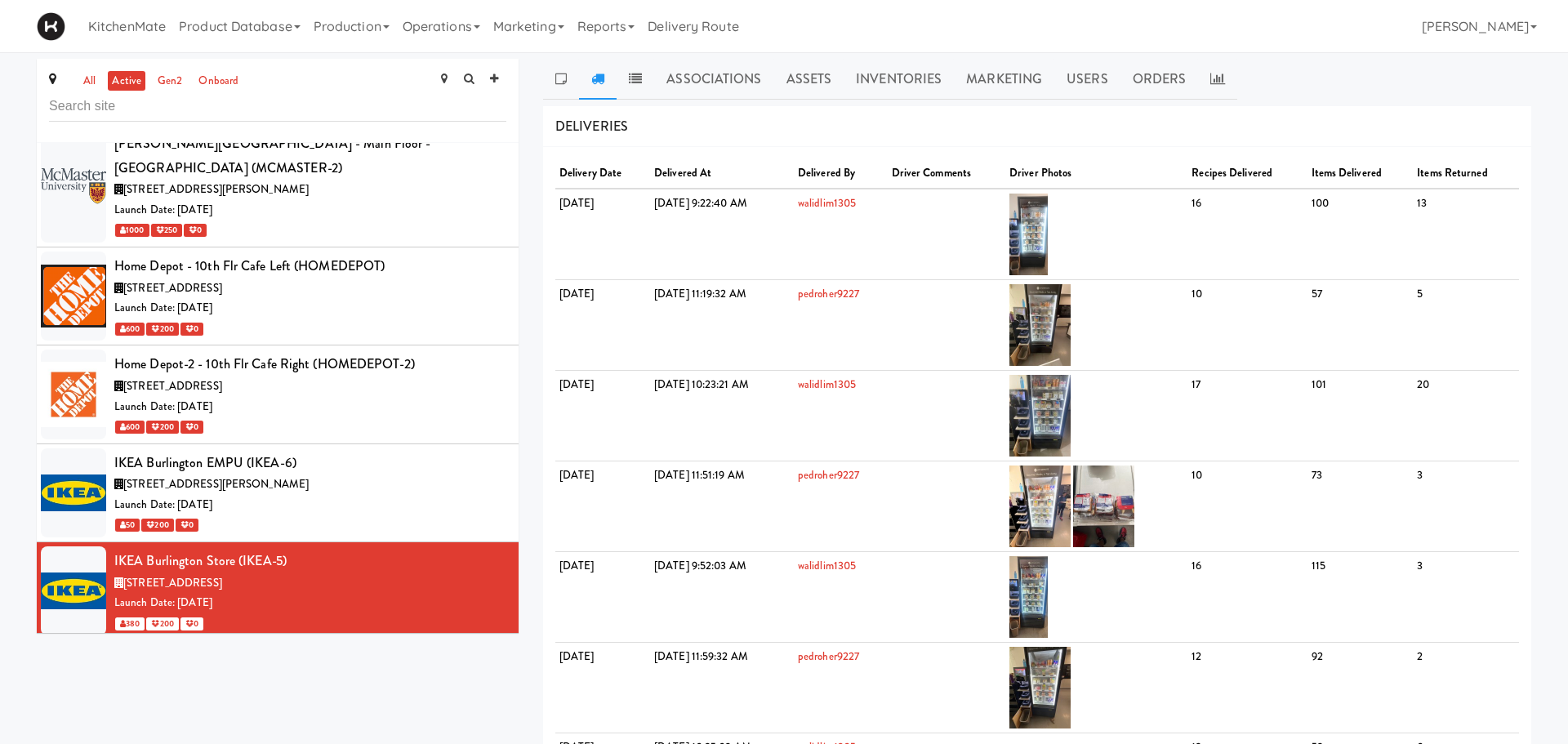
click at [322, 671] on div "3275 Argentia Rd, Mississauga ON" at bounding box center [311, 682] width 392 height 20
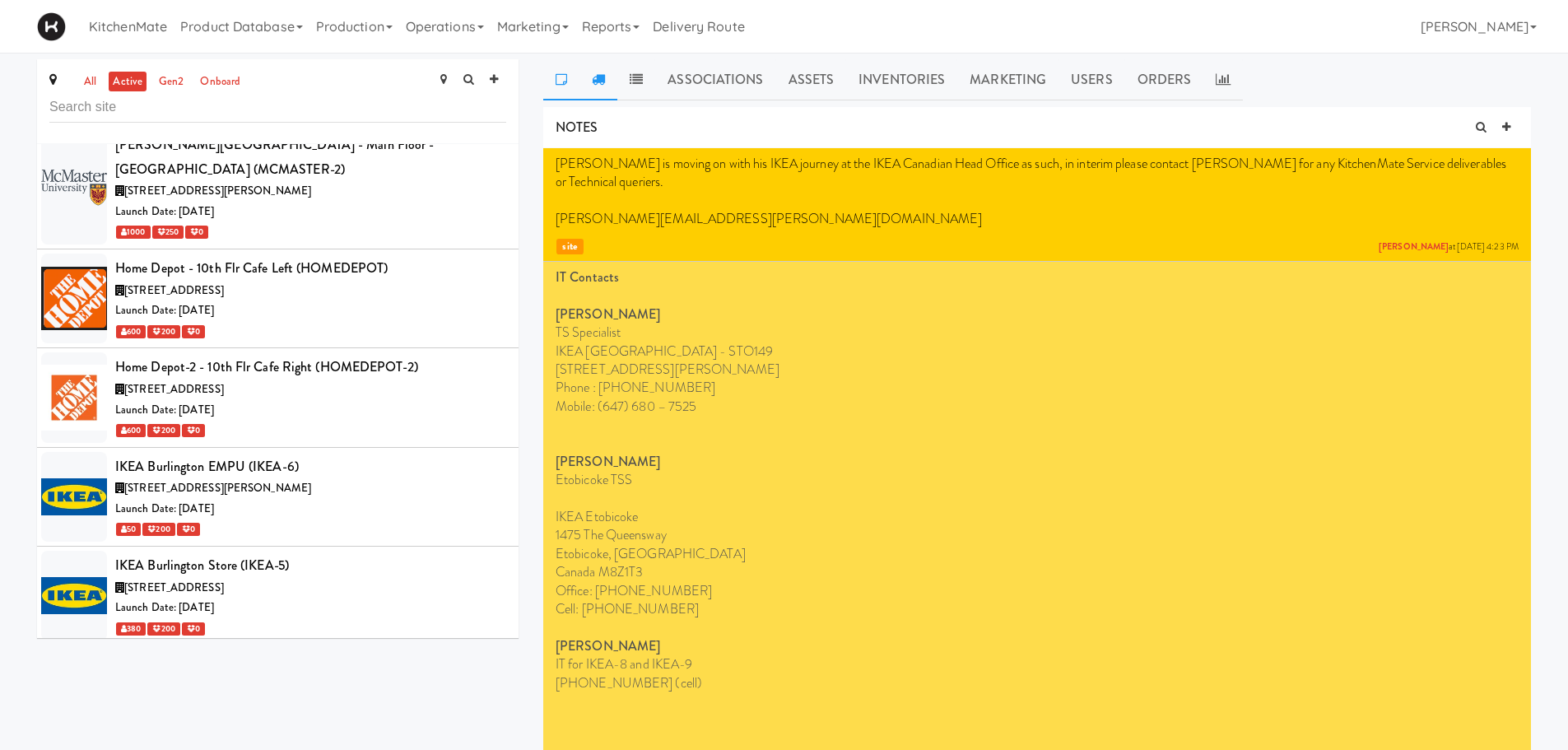
drag, startPoint x: 603, startPoint y: 84, endPoint x: 600, endPoint y: 96, distance: 12.4
click at [603, 84] on icon at bounding box center [597, 78] width 13 height 13
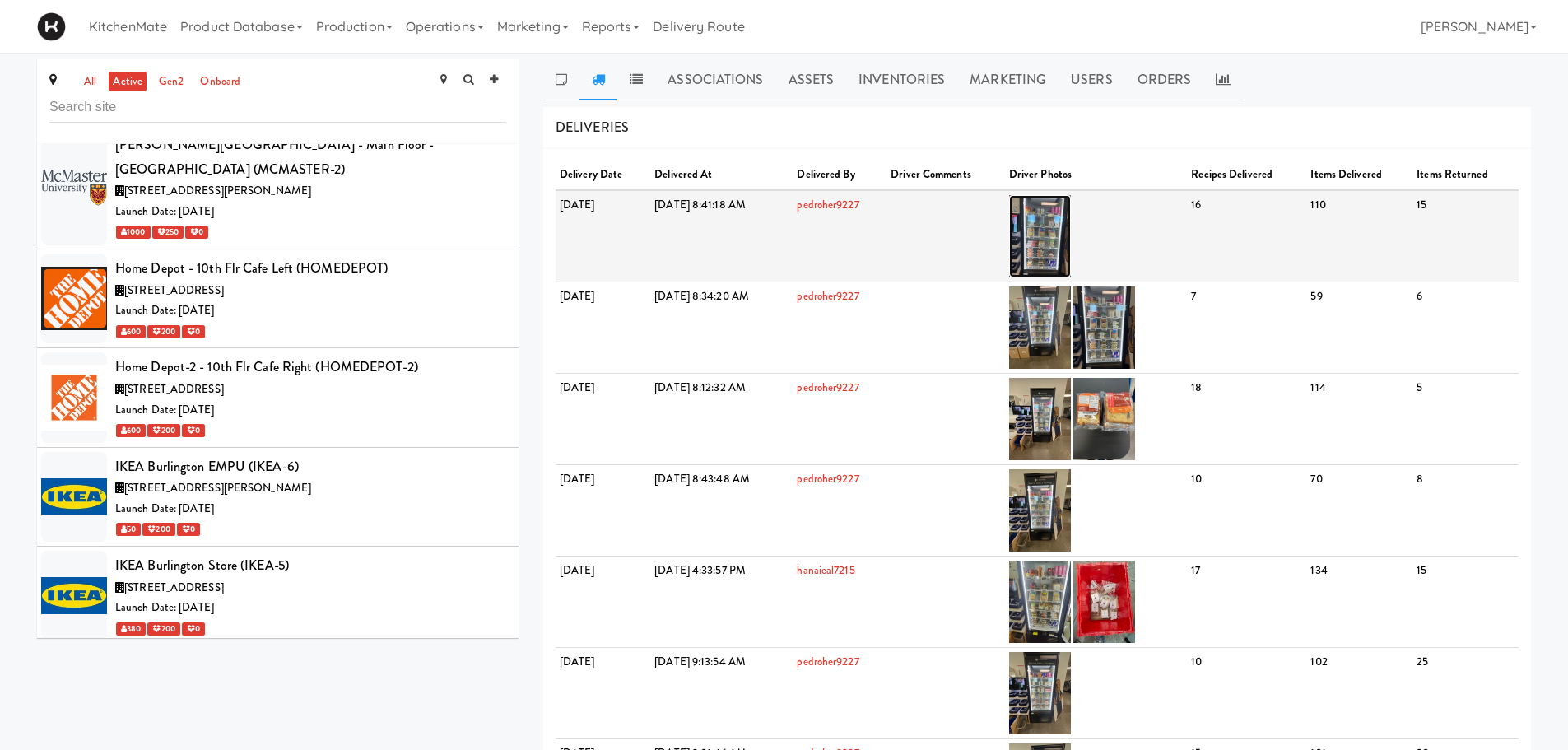
click at [1071, 243] on img at bounding box center [1040, 237] width 62 height 83
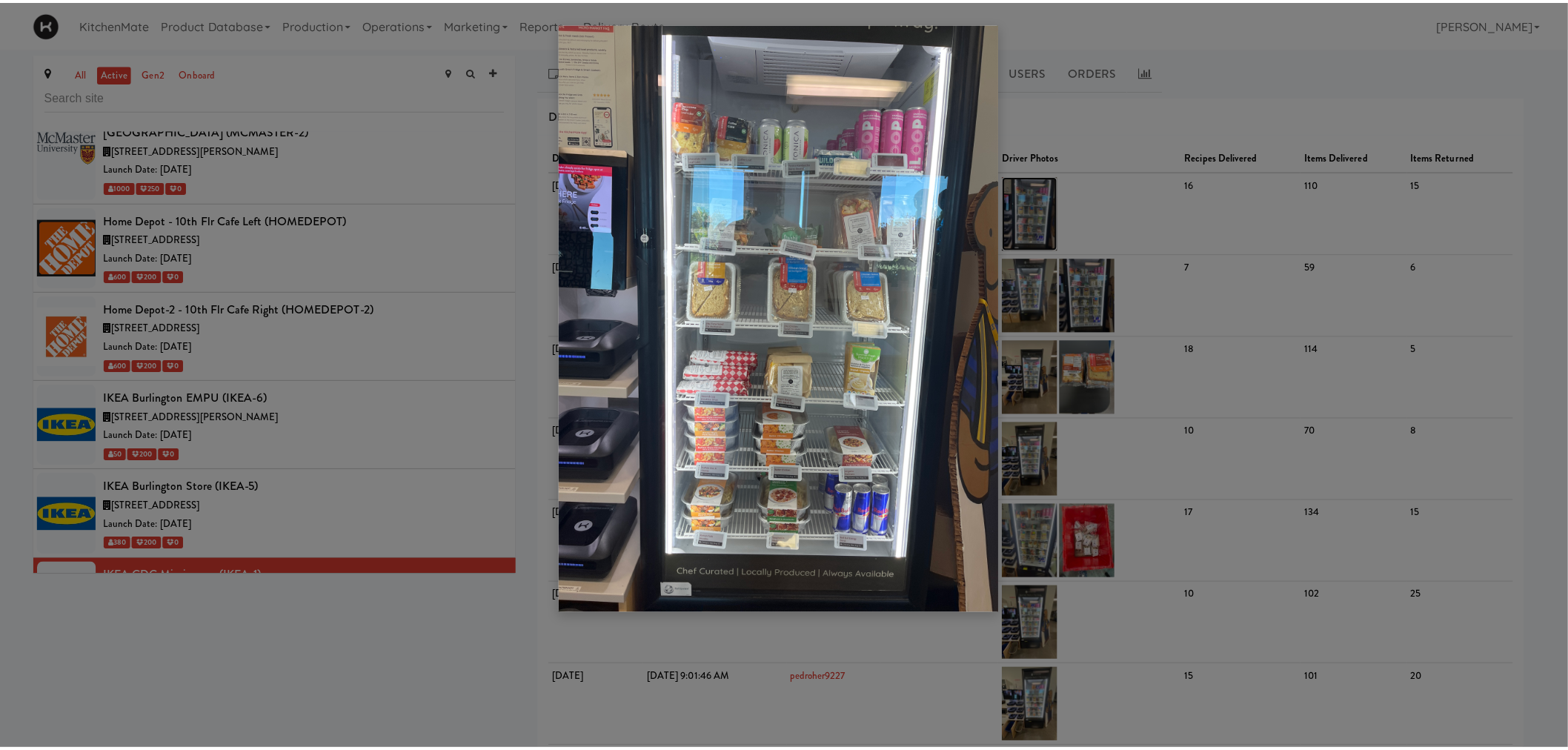
scroll to position [3260, 0]
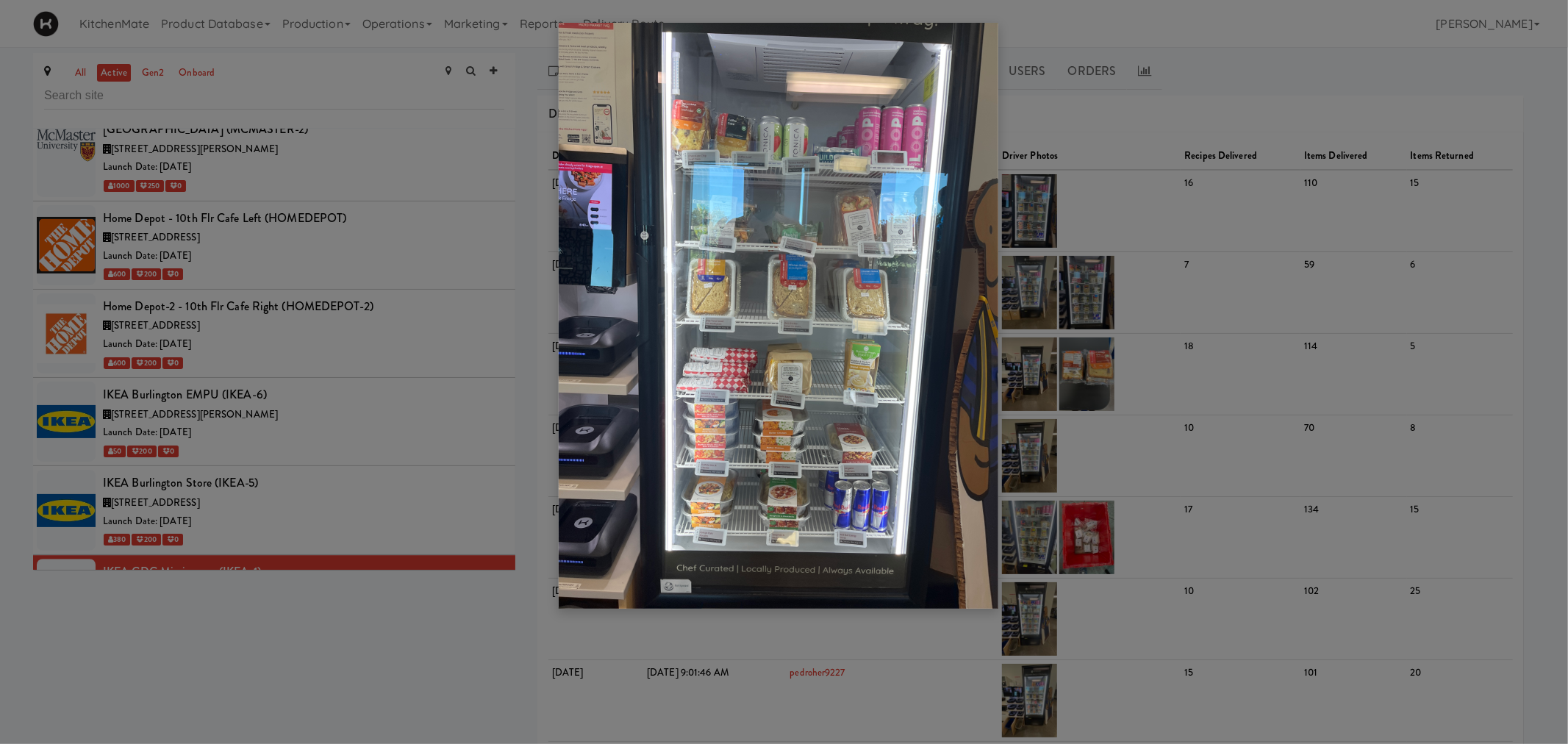
click at [273, 426] on div at bounding box center [784, 372] width 1568 height 744
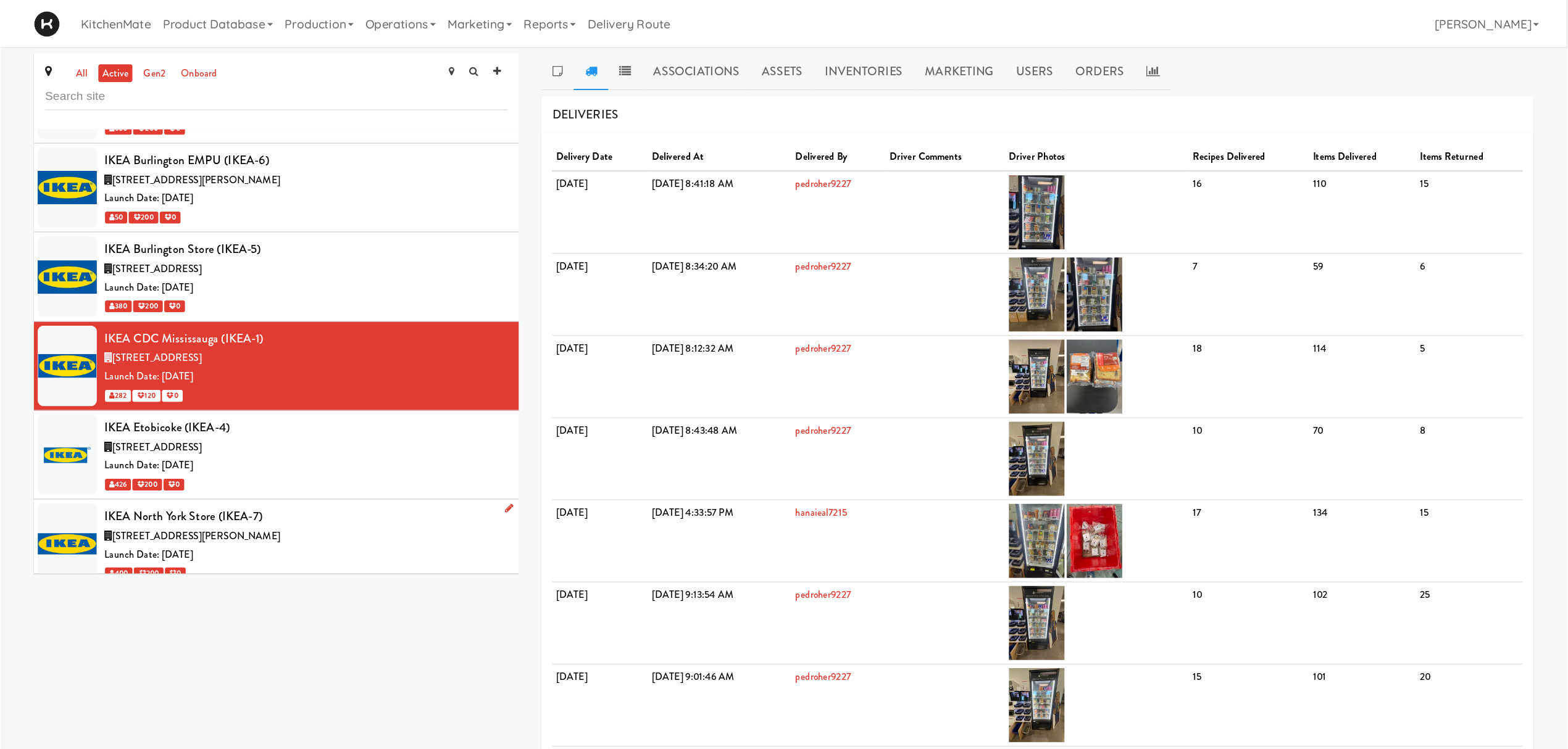
scroll to position [2921, 0]
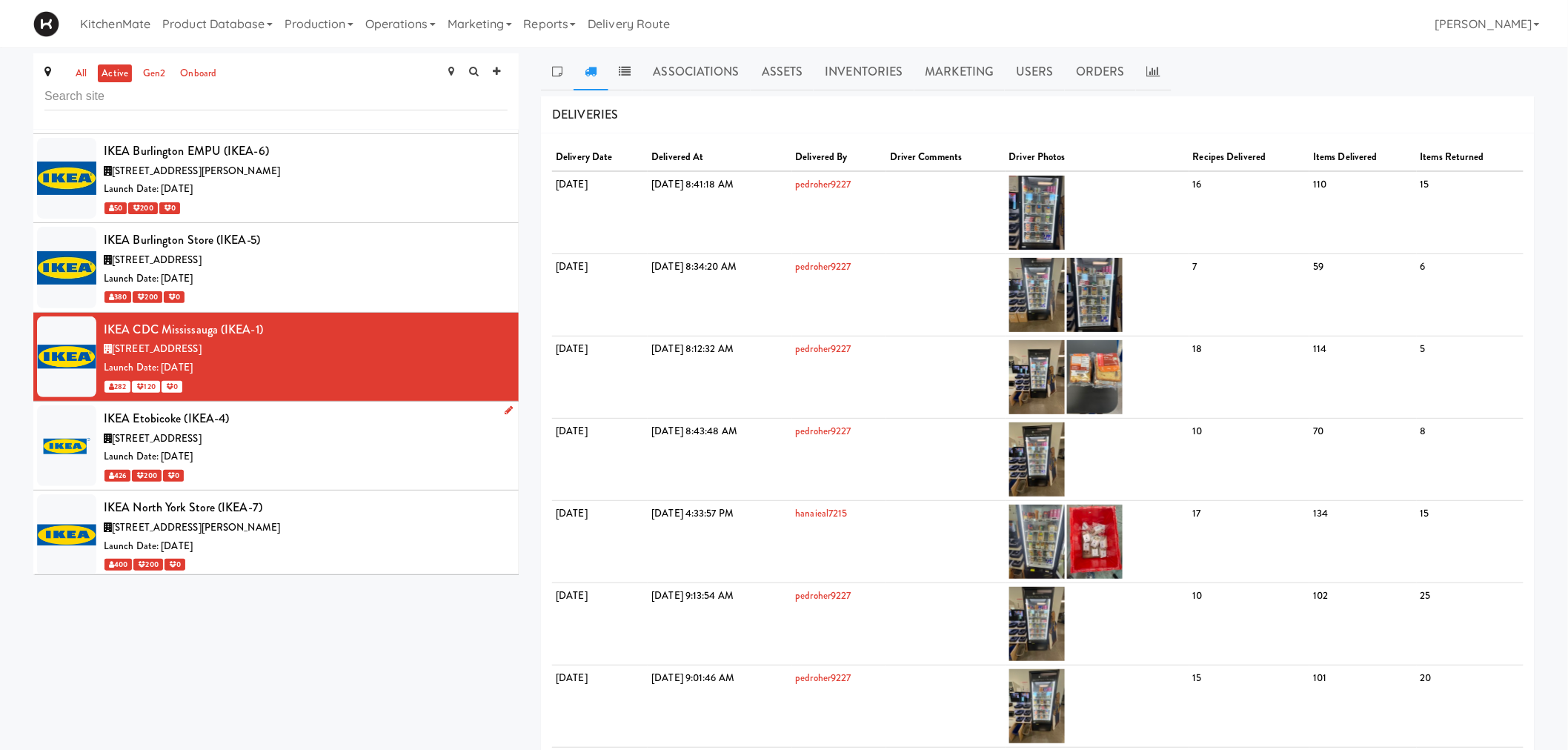
click at [282, 447] on div "Launch Date: Aug 01, 2022" at bounding box center [306, 457] width 404 height 19
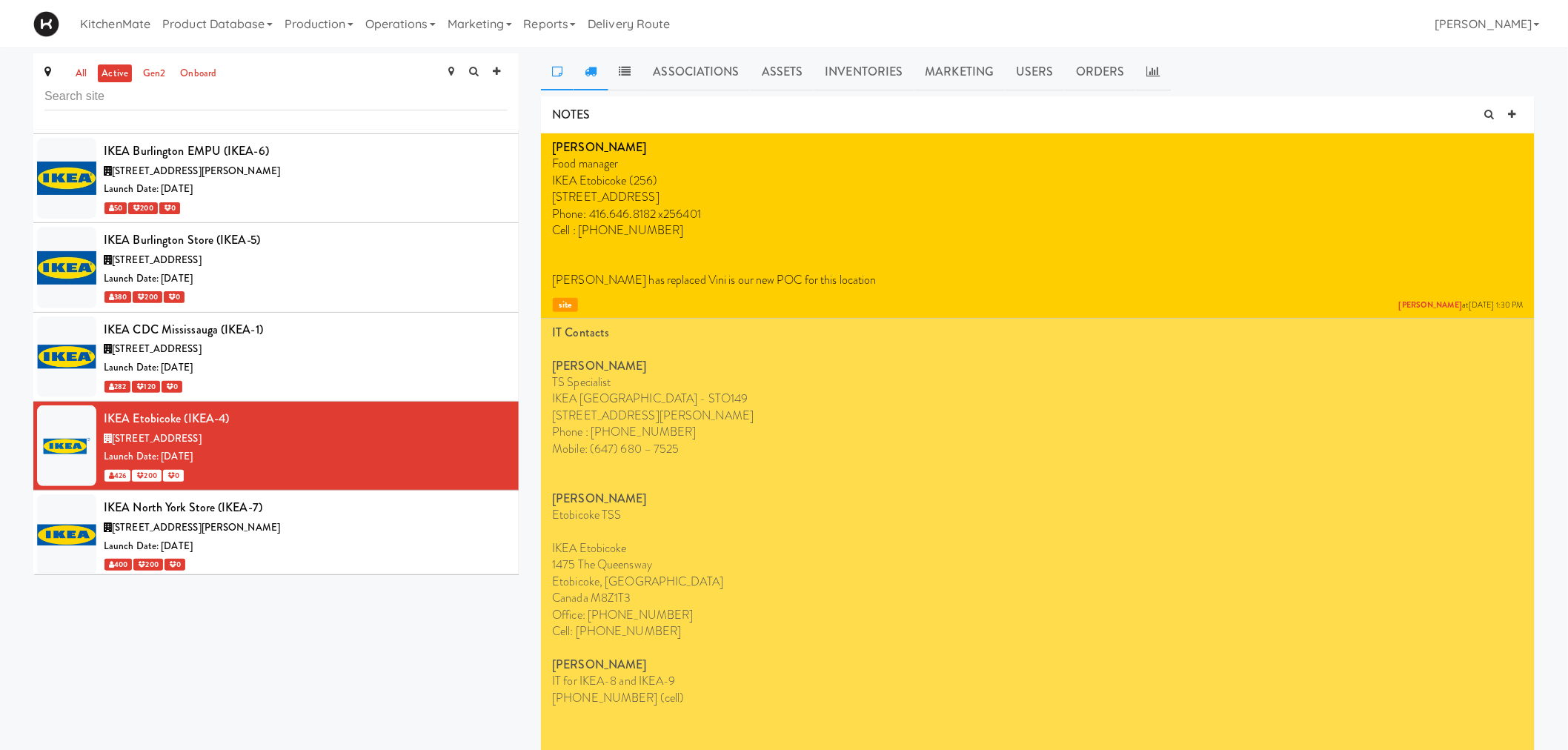
click at [586, 76] on icon at bounding box center [590, 70] width 12 height 12
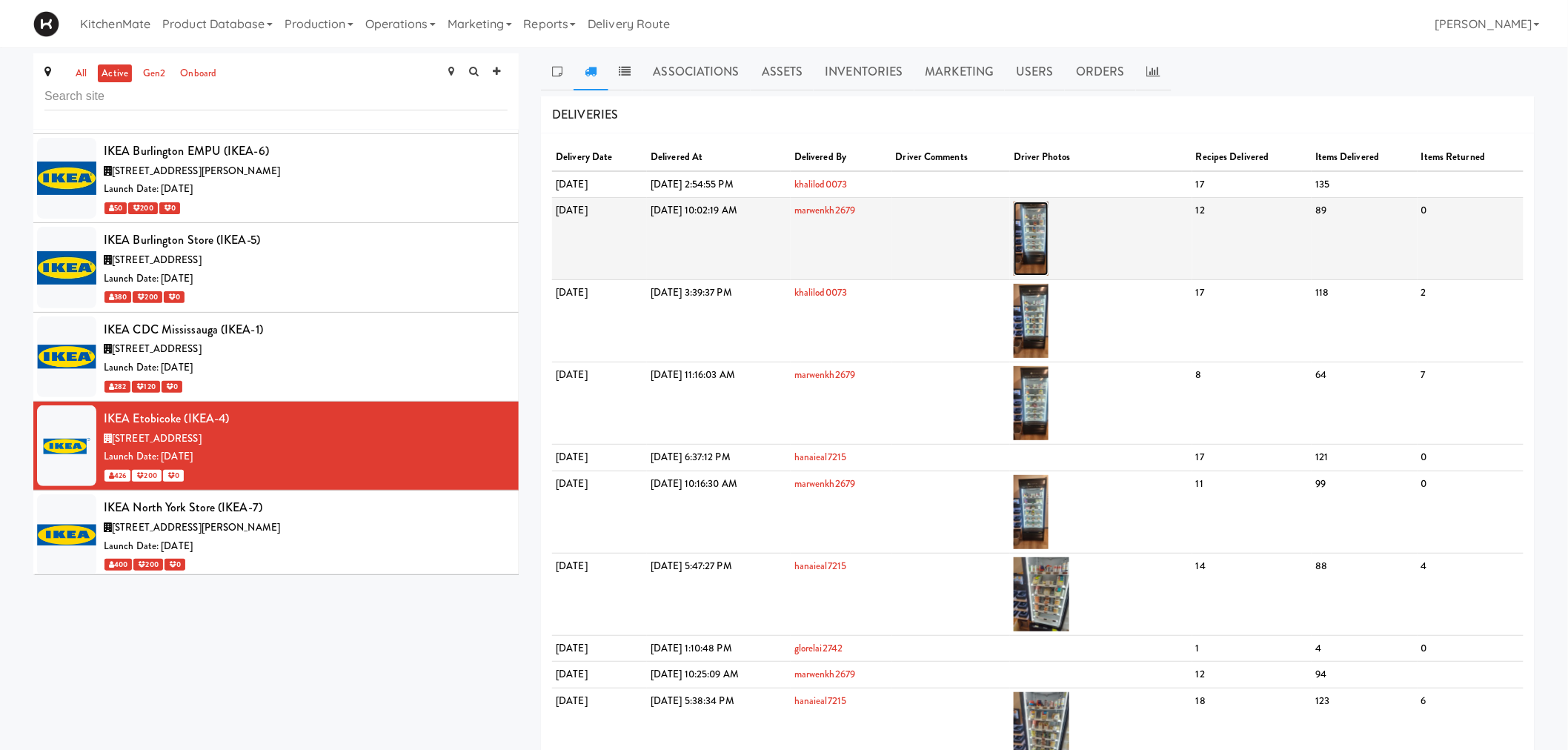
click at [1049, 227] on img at bounding box center [1031, 238] width 35 height 74
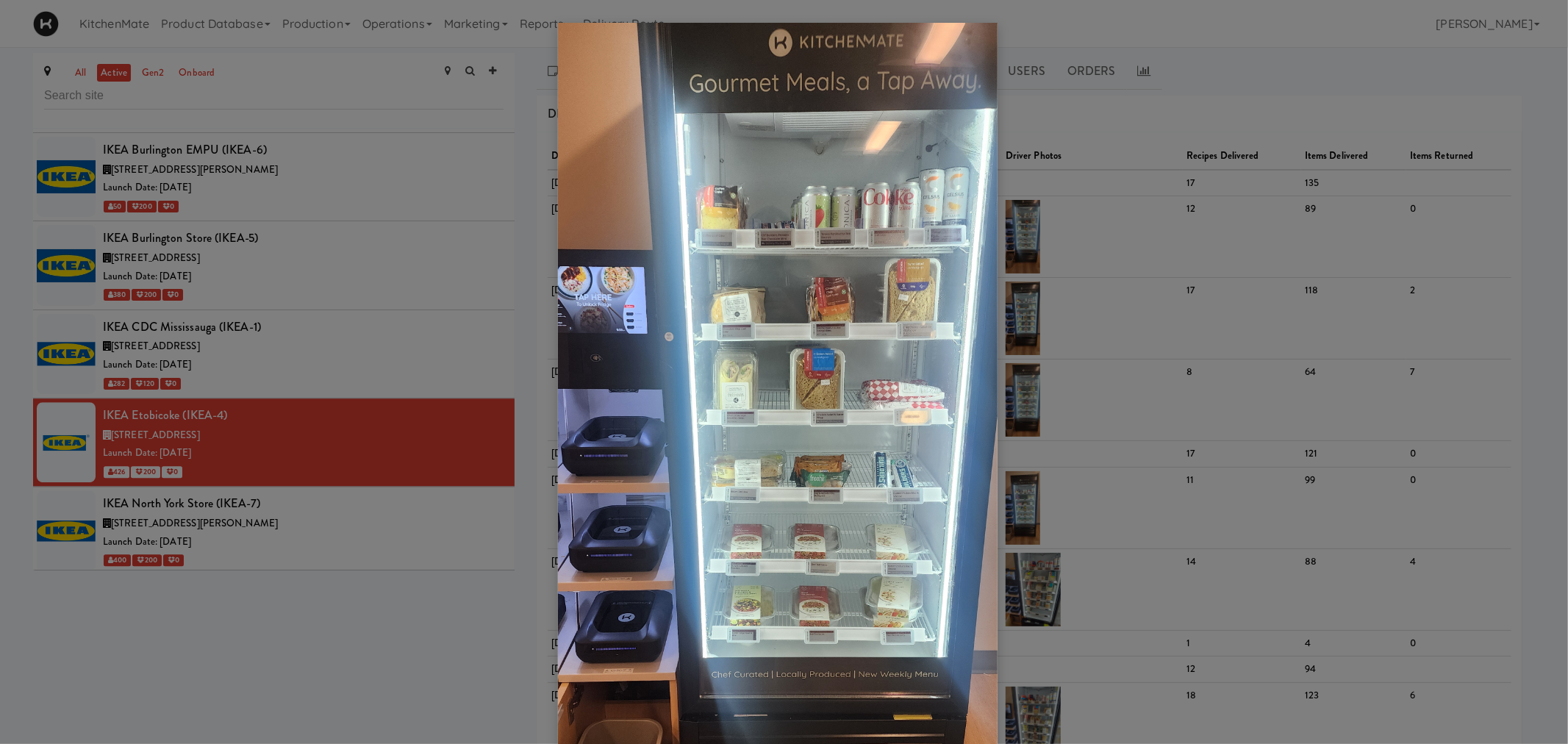
click at [309, 422] on div at bounding box center [784, 372] width 1568 height 744
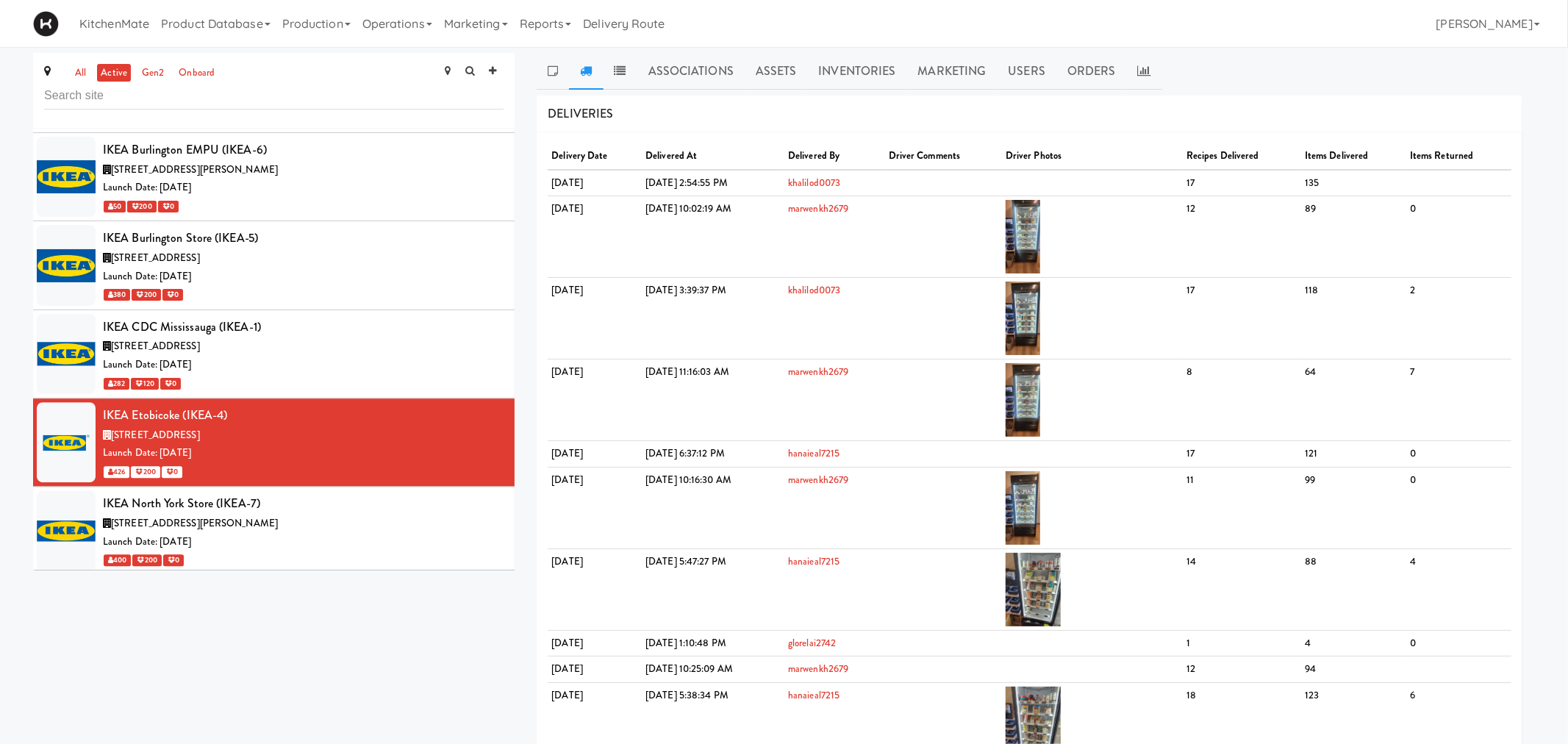
click at [314, 439] on div at bounding box center [784, 372] width 1568 height 744
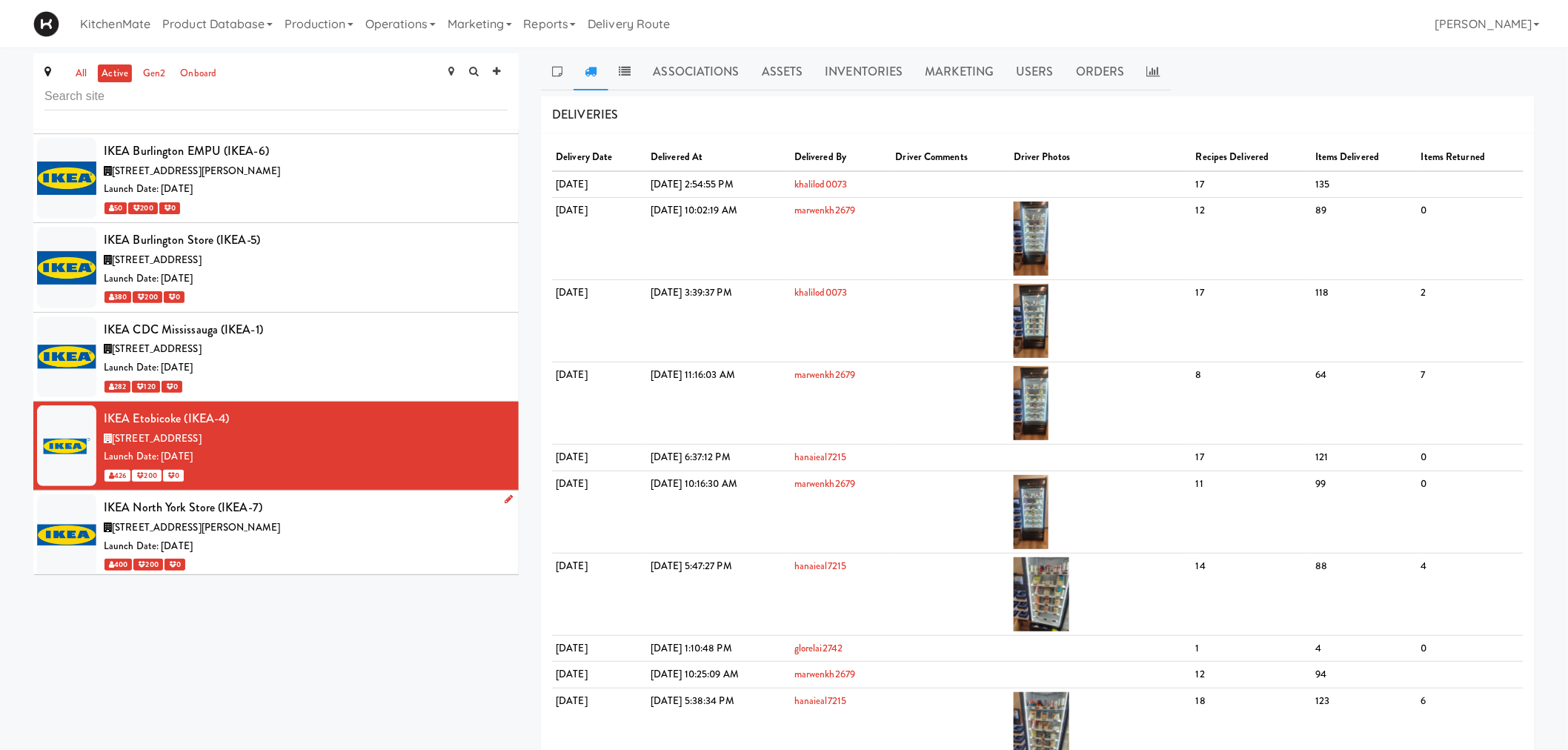
click at [275, 519] on div "15 Provost Dr, Toronto ON" at bounding box center [306, 528] width 404 height 19
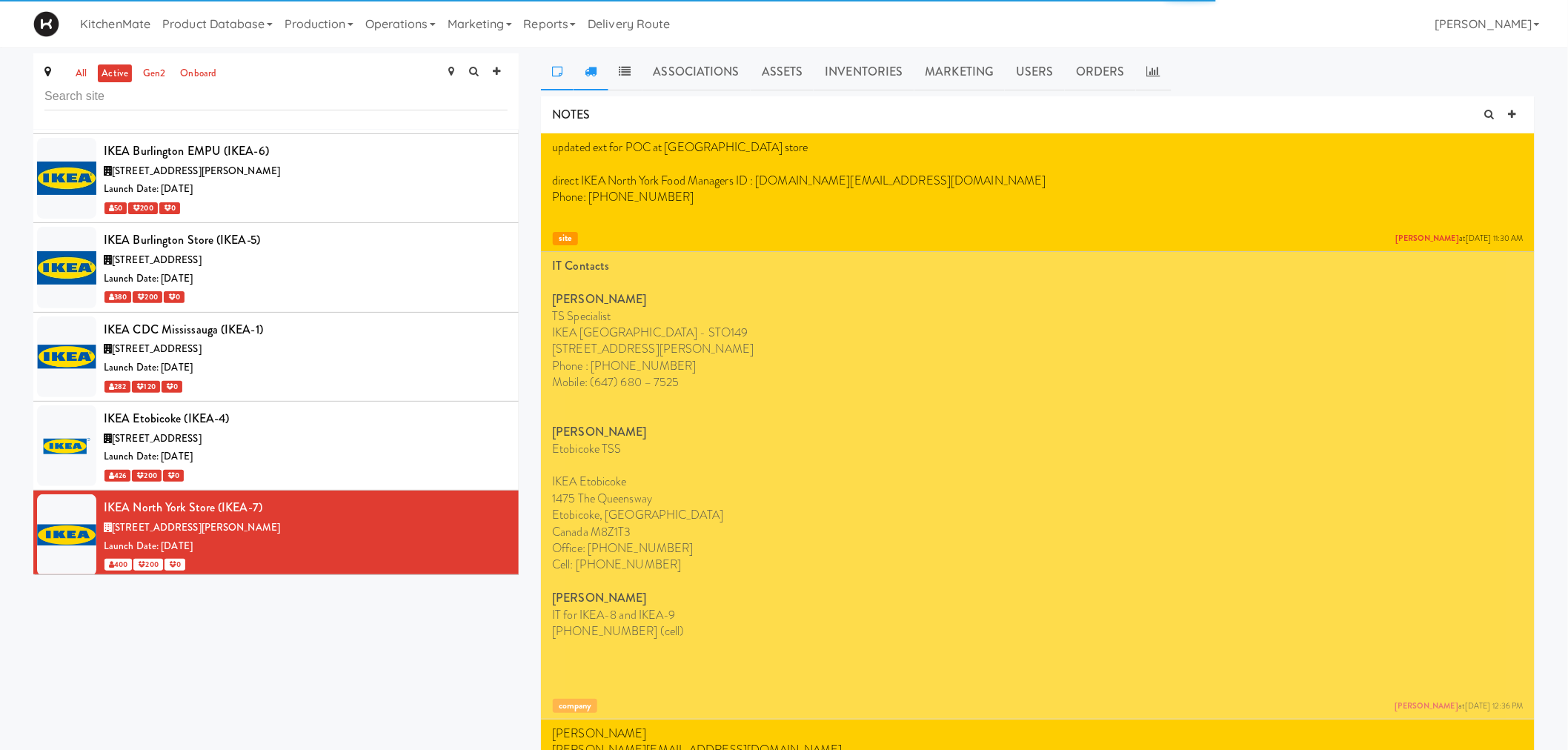
click at [588, 67] on icon at bounding box center [590, 70] width 12 height 12
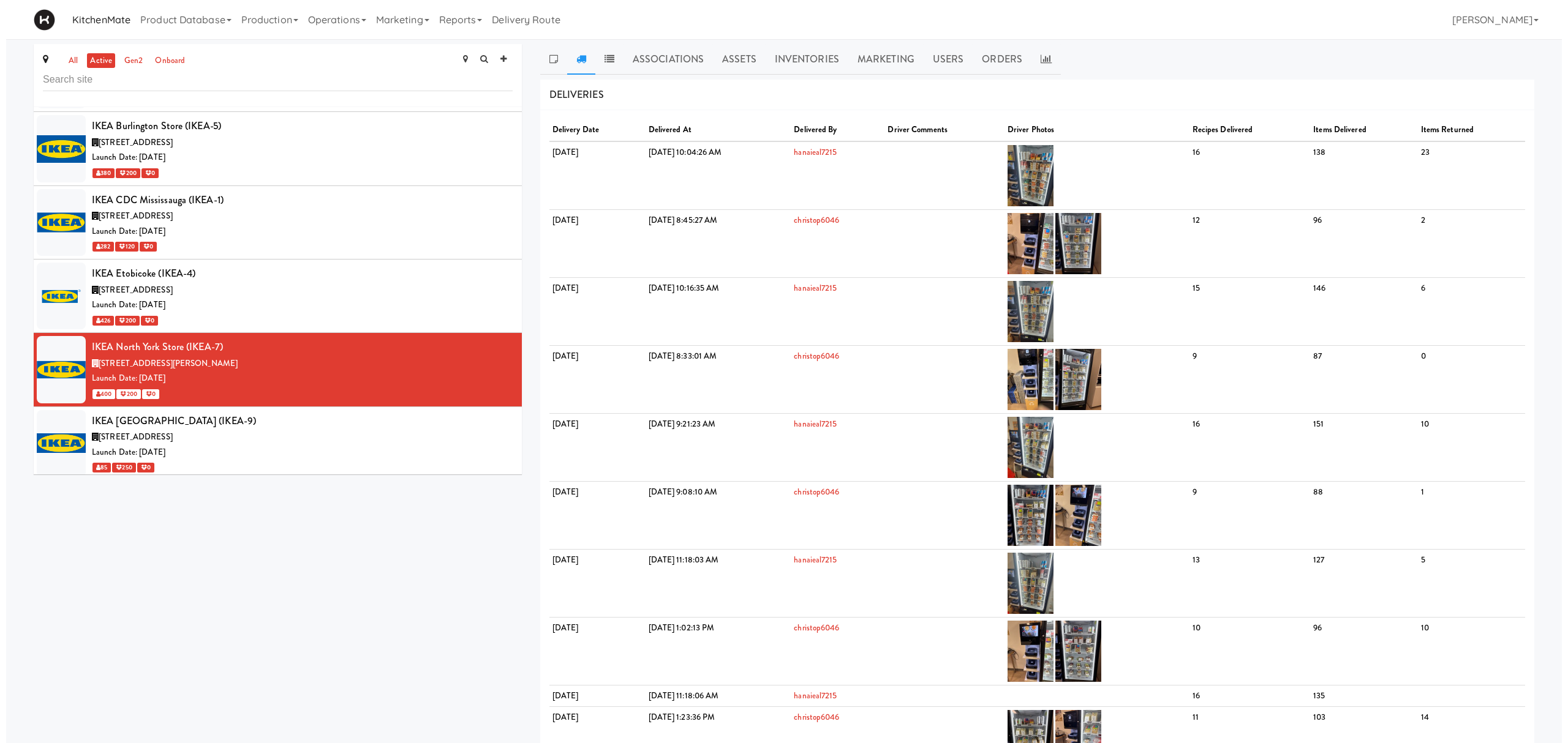
scroll to position [2897, 0]
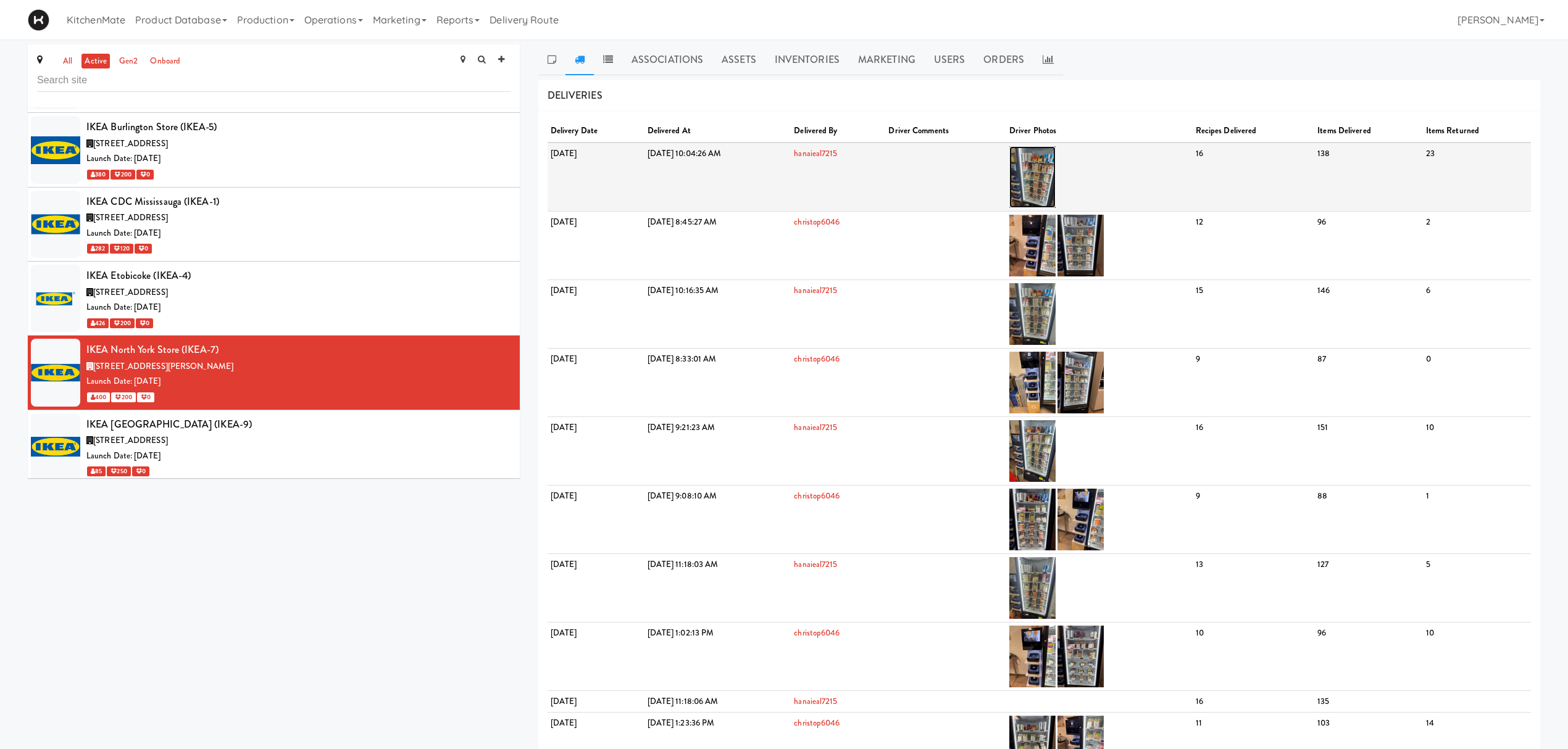
click at [1055, 173] on img at bounding box center [1032, 177] width 46 height 62
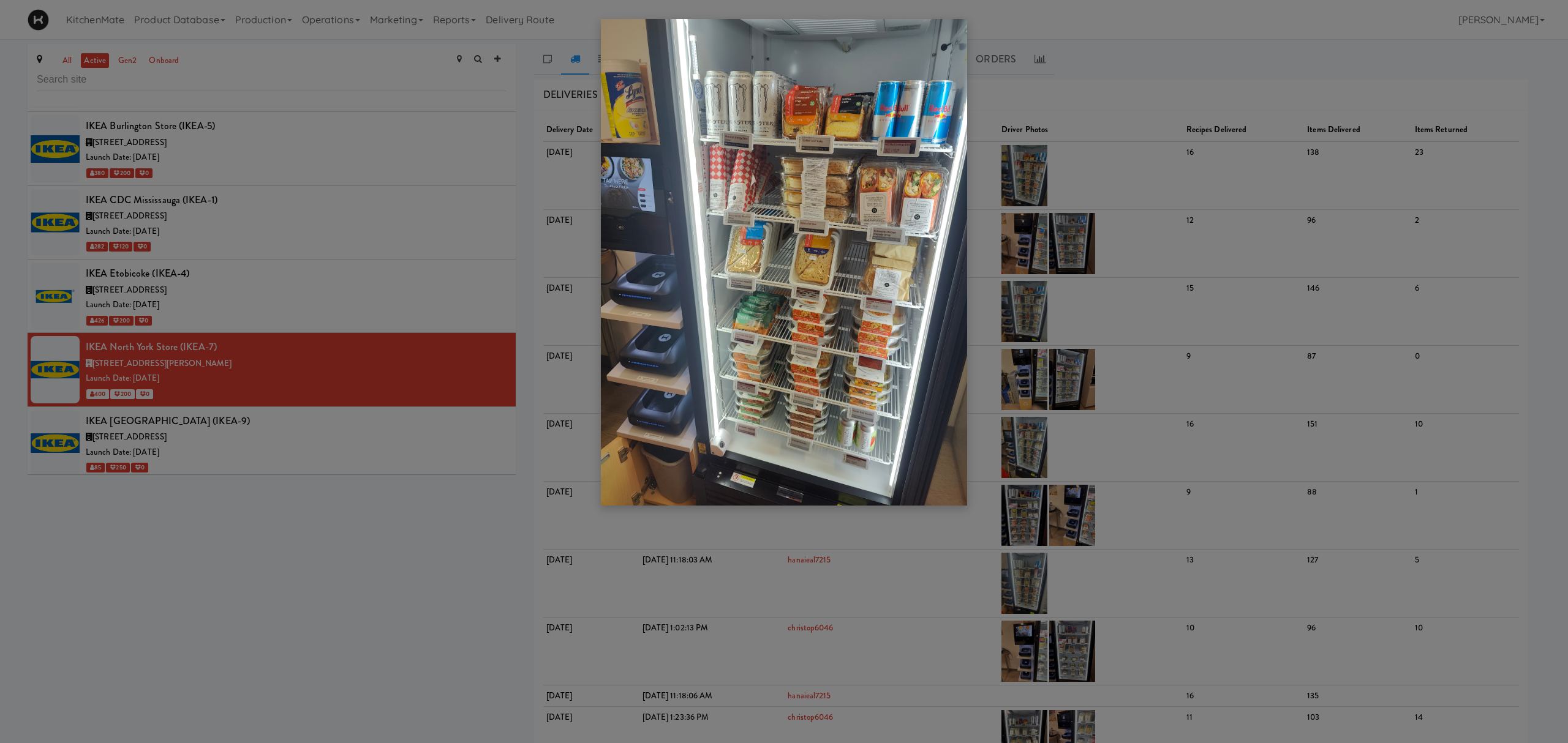
click at [182, 428] on div at bounding box center [784, 372] width 1568 height 743
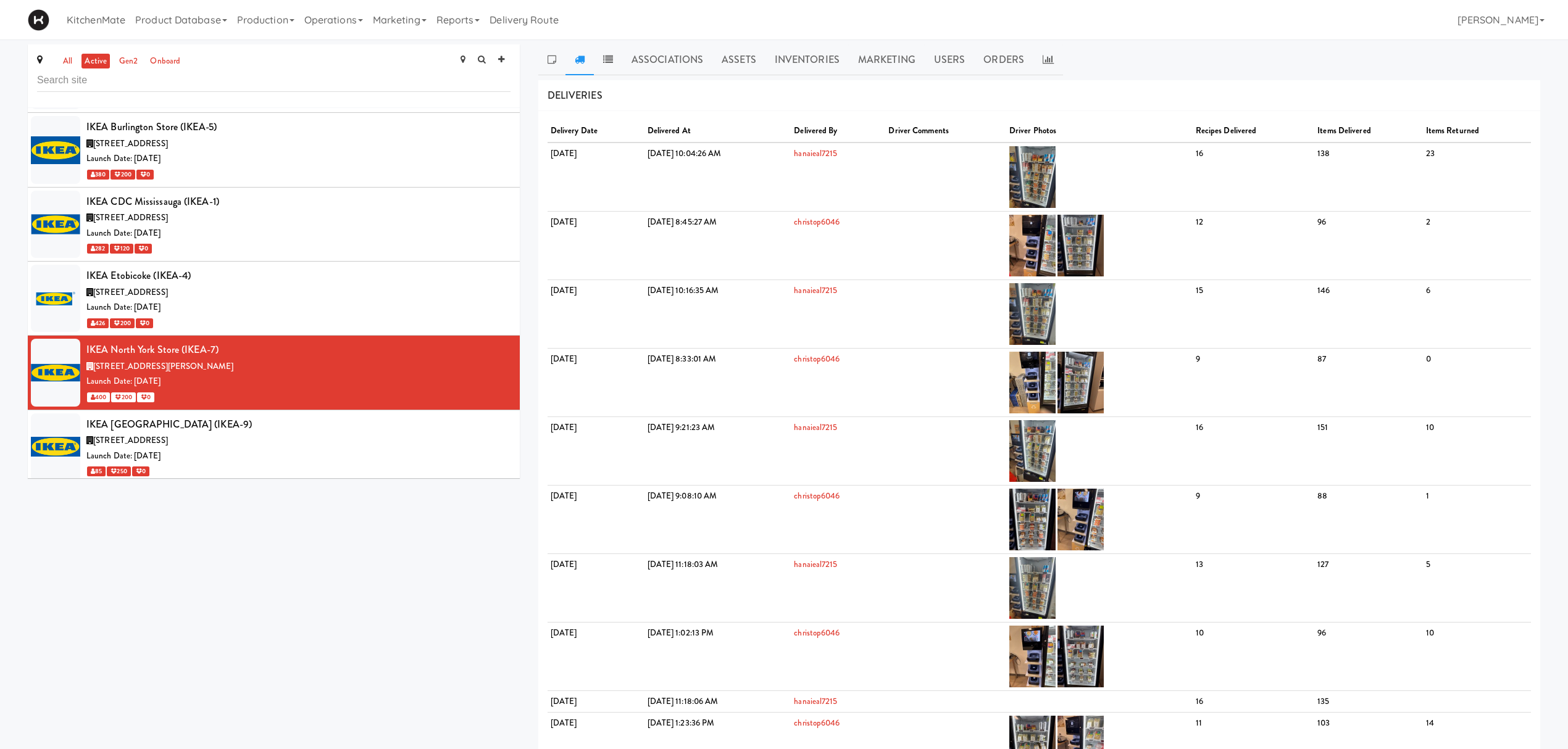
click at [188, 434] on div "IKEA Scarborough Town Center (IKEA-9)" at bounding box center [299, 424] width 424 height 19
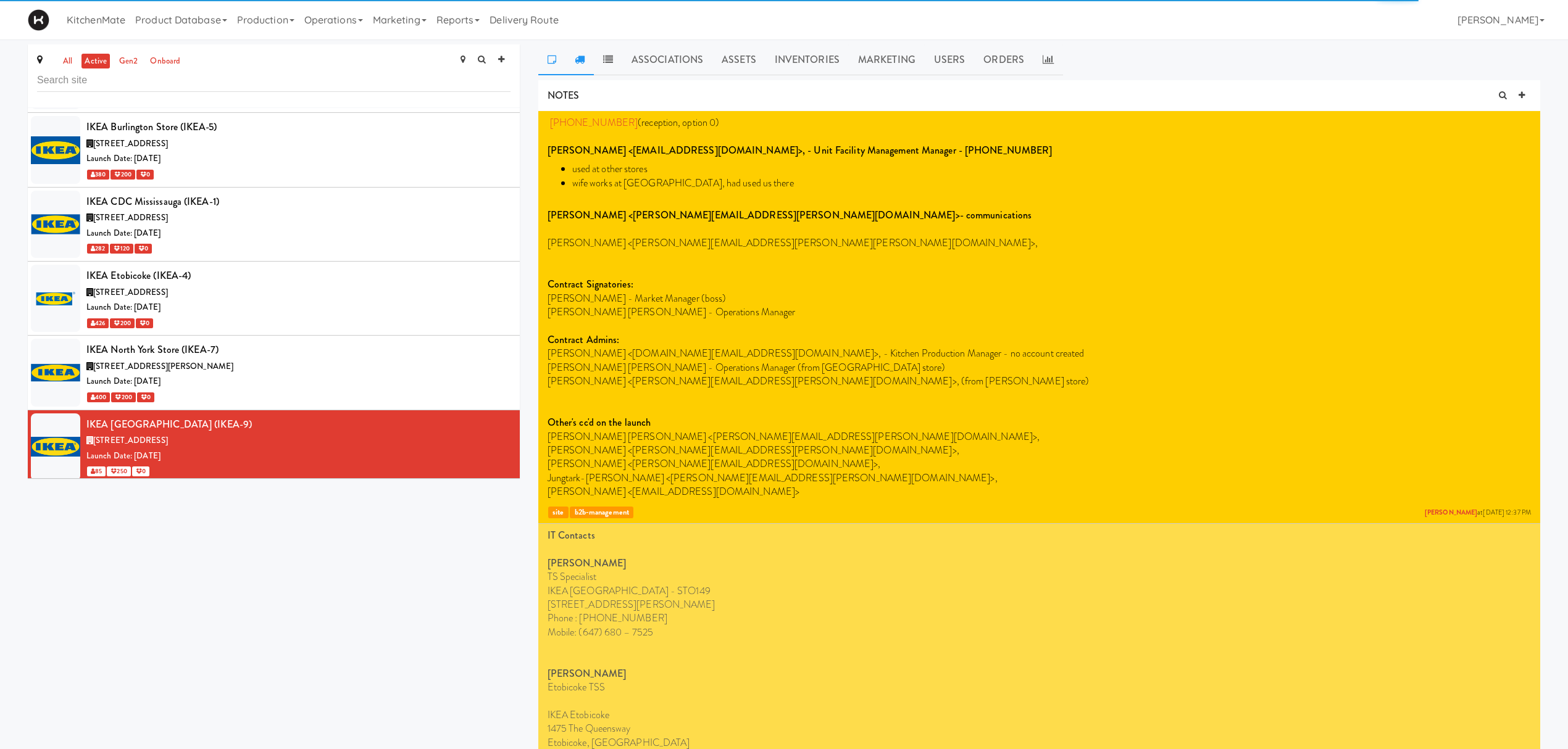
click at [573, 51] on link at bounding box center [580, 60] width 28 height 31
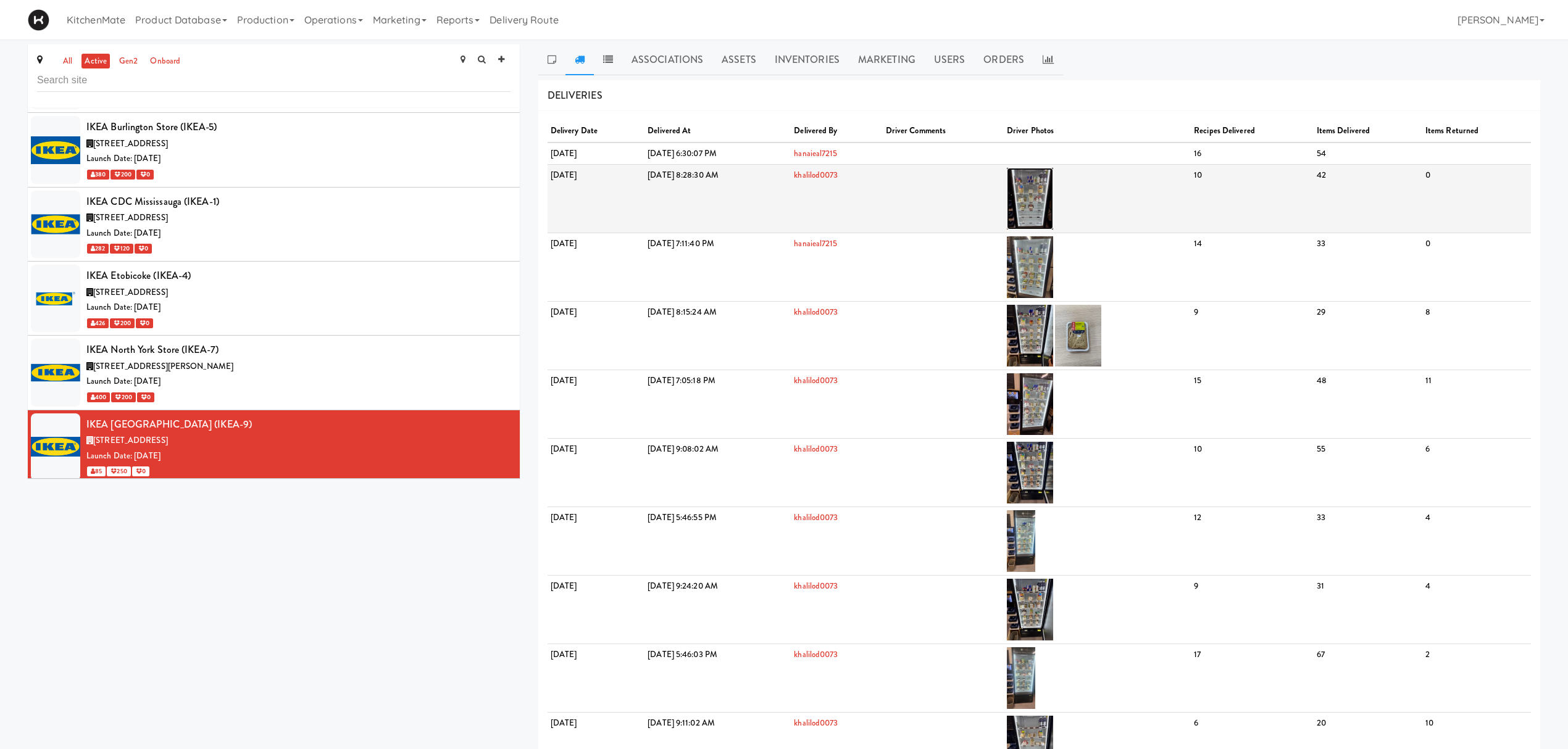
click at [1053, 179] on img at bounding box center [1030, 199] width 46 height 62
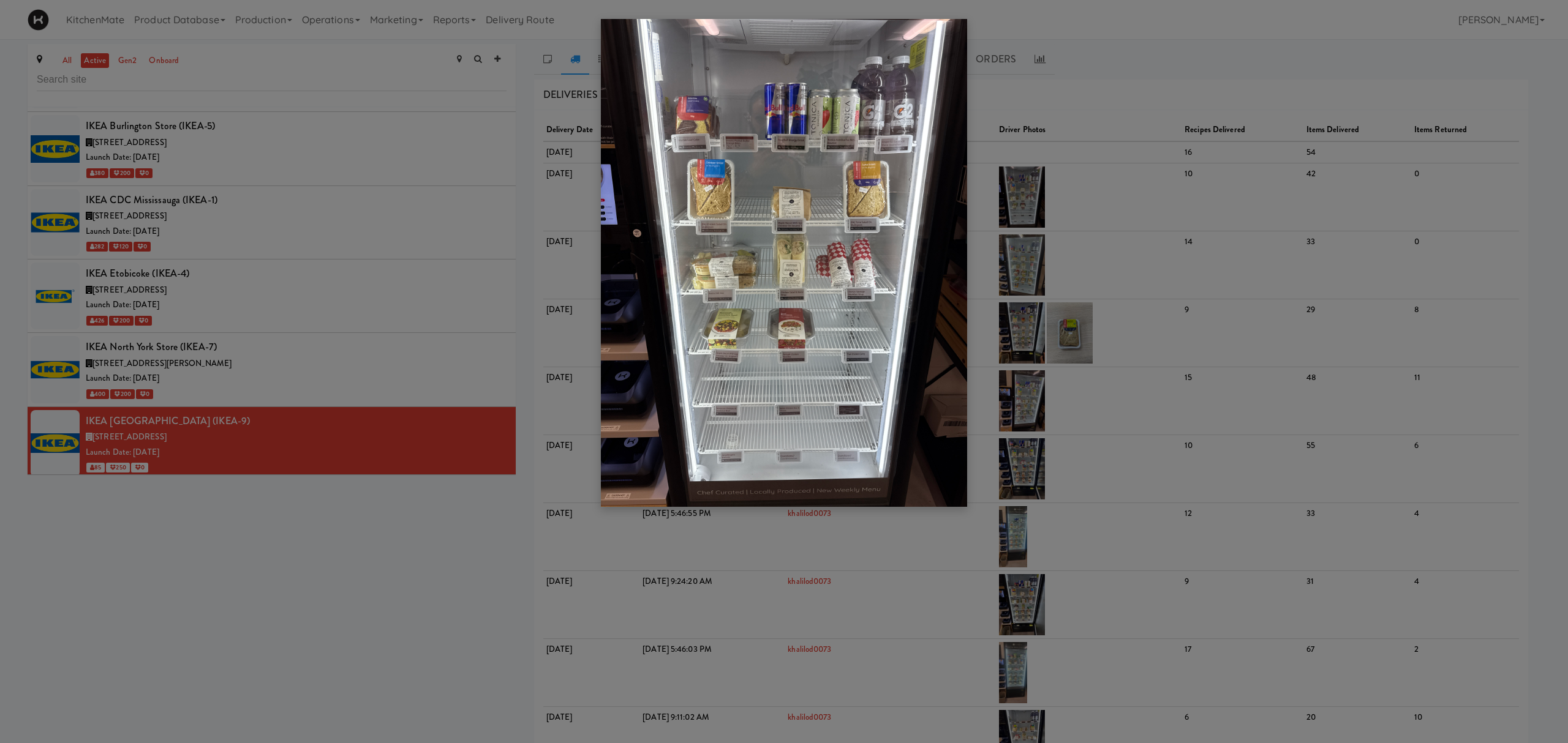
click at [817, 544] on div at bounding box center [784, 372] width 1568 height 743
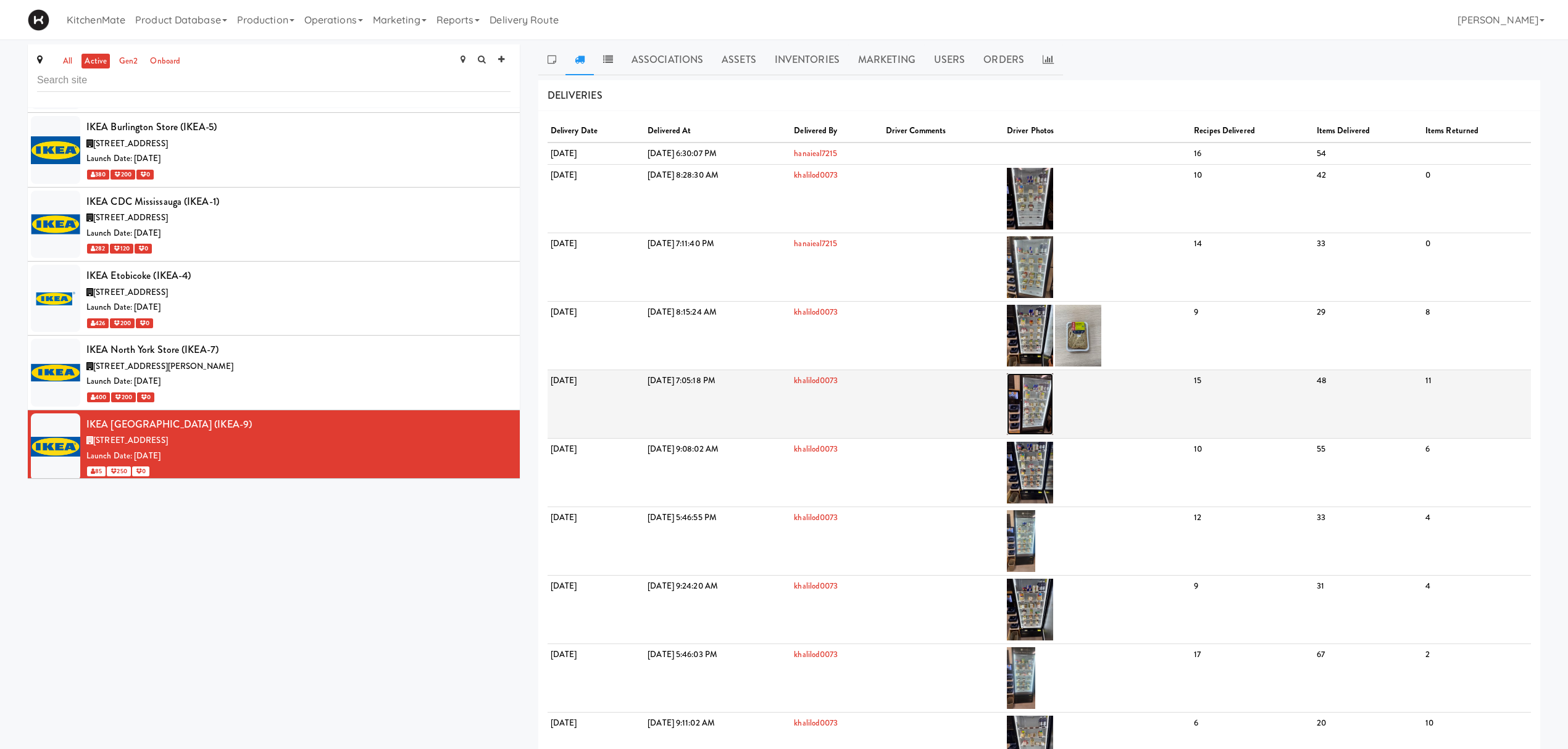
click at [1053, 393] on img at bounding box center [1030, 404] width 46 height 62
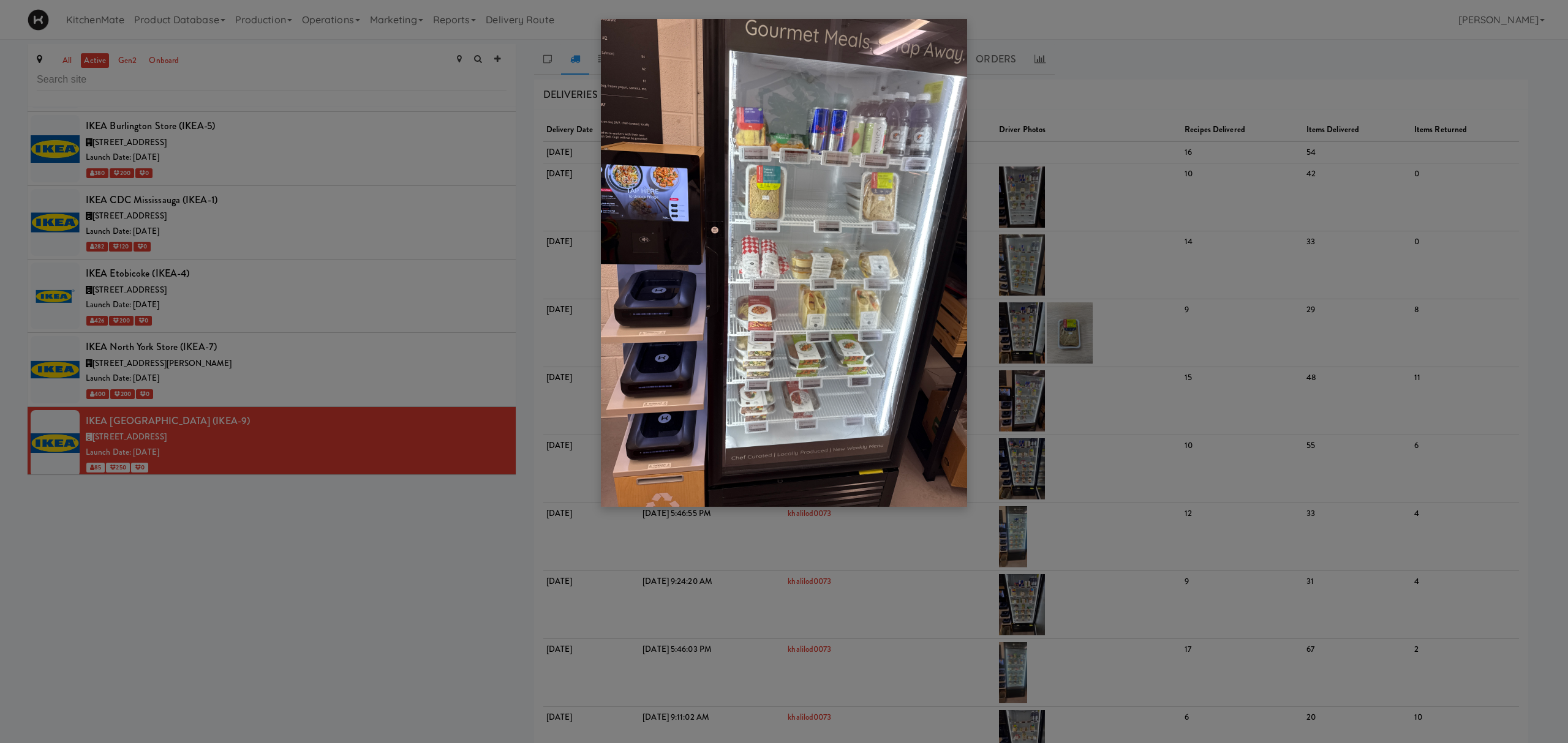
click at [811, 557] on div at bounding box center [784, 372] width 1568 height 743
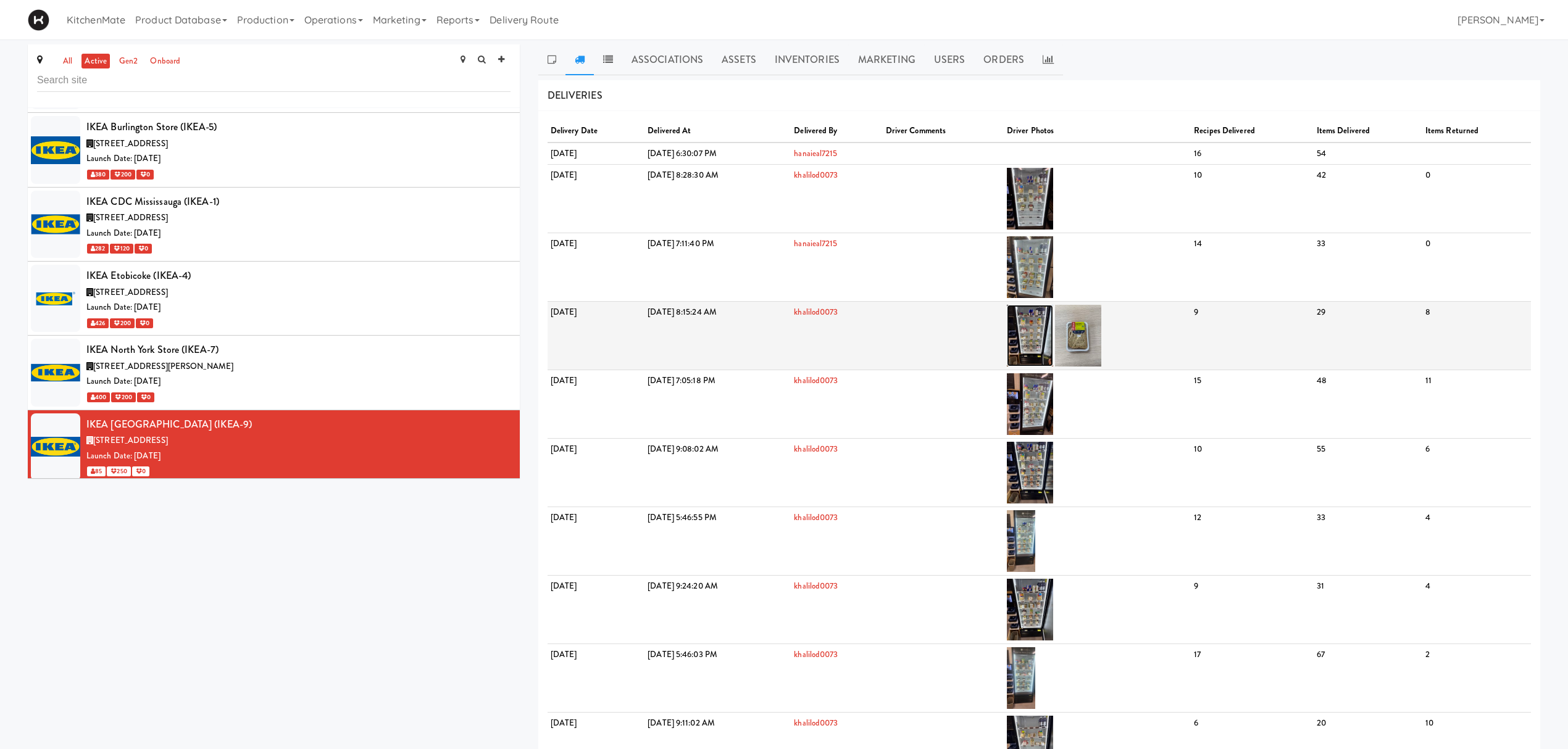
click at [1053, 345] on img at bounding box center [1030, 336] width 46 height 62
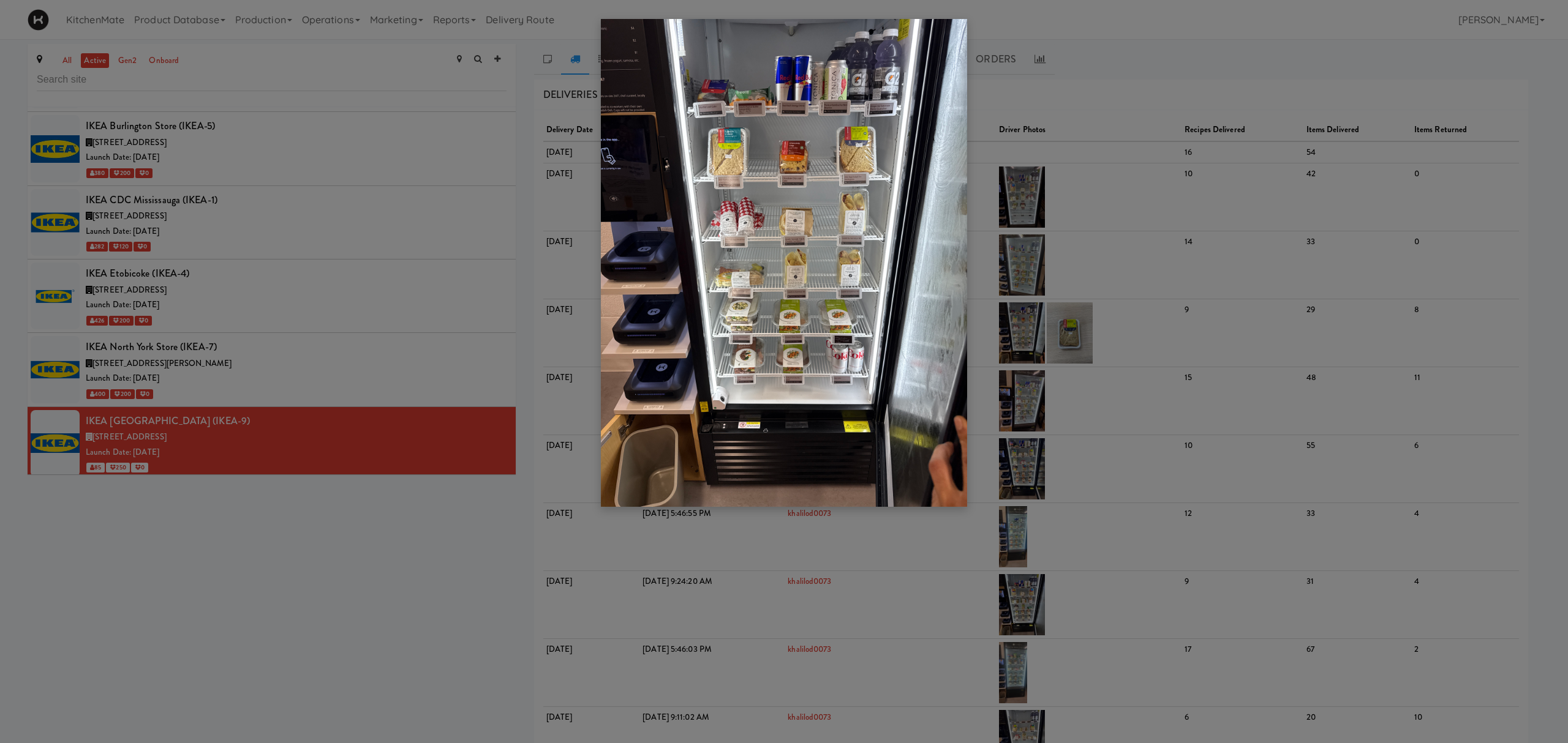
click at [904, 557] on div at bounding box center [784, 372] width 1568 height 743
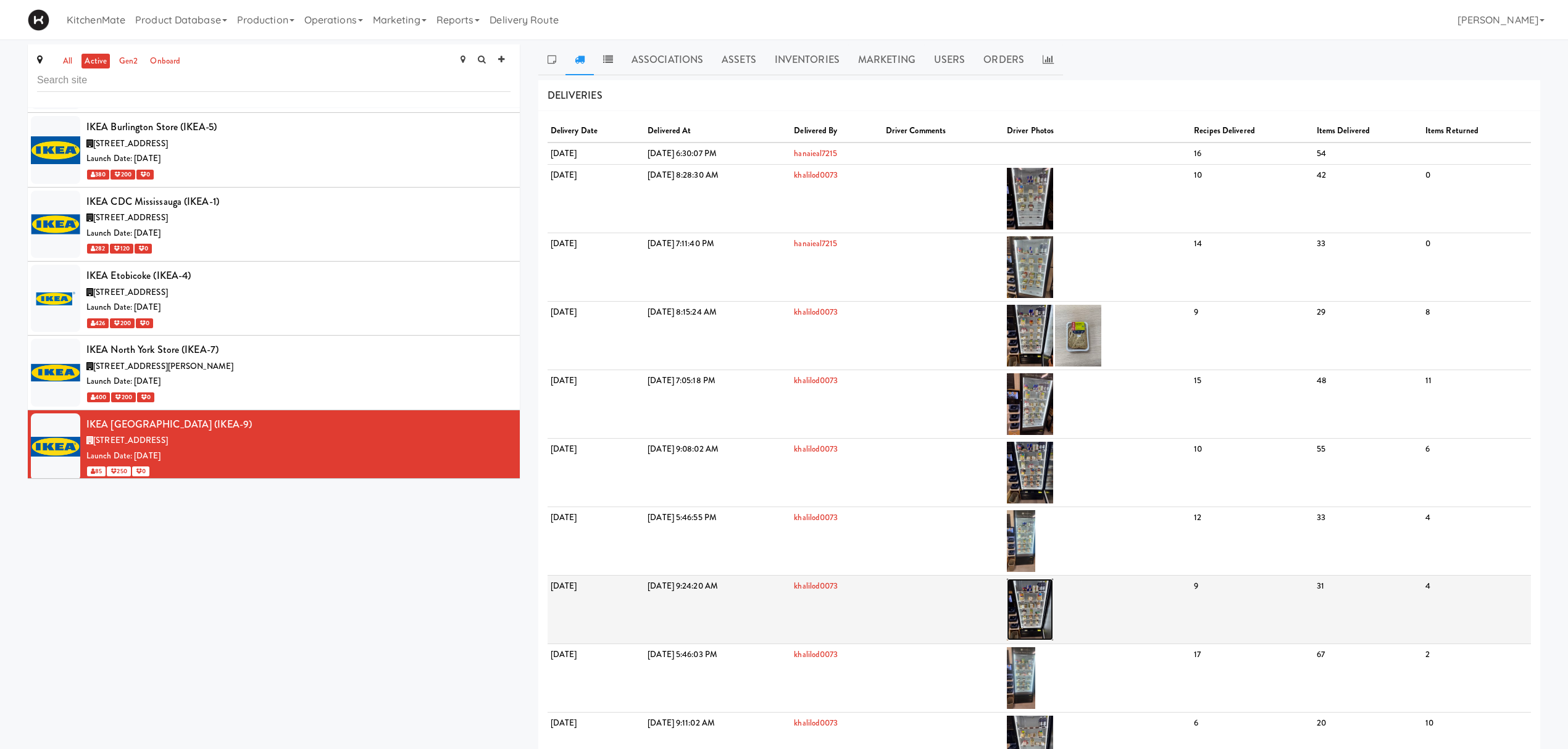
click at [1053, 561] on img at bounding box center [1030, 610] width 46 height 62
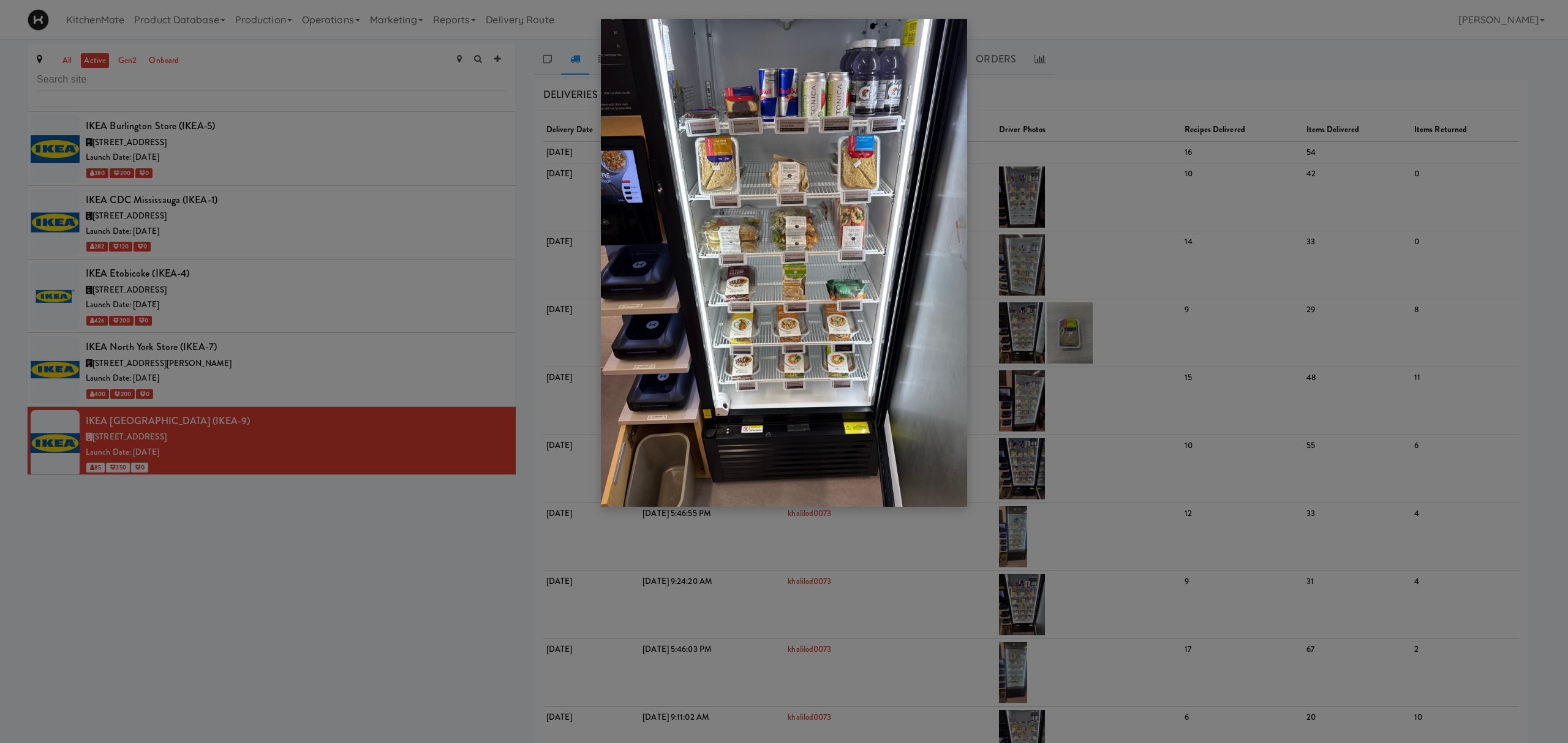
click at [928, 557] on div at bounding box center [784, 372] width 1568 height 743
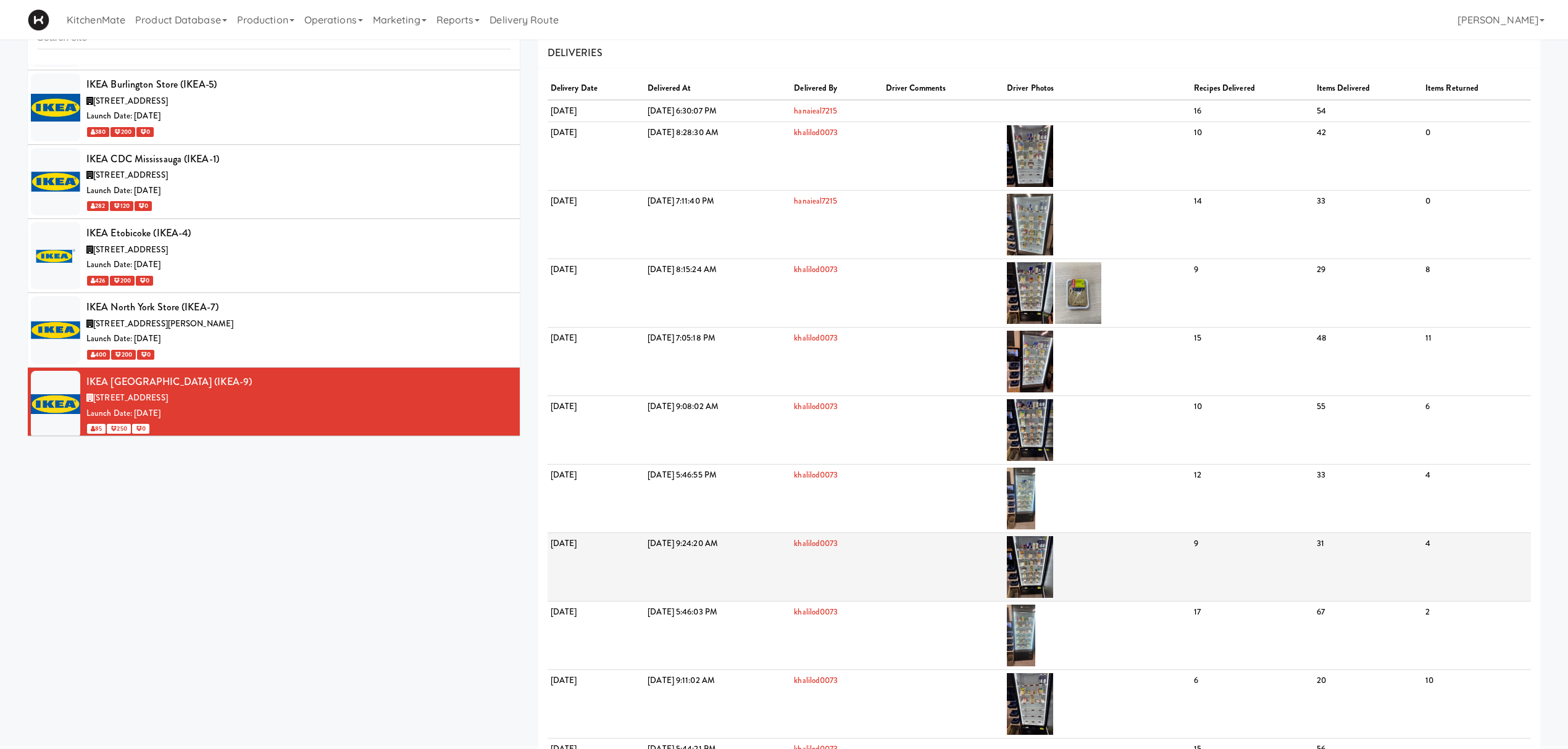
scroll to position [82, 0]
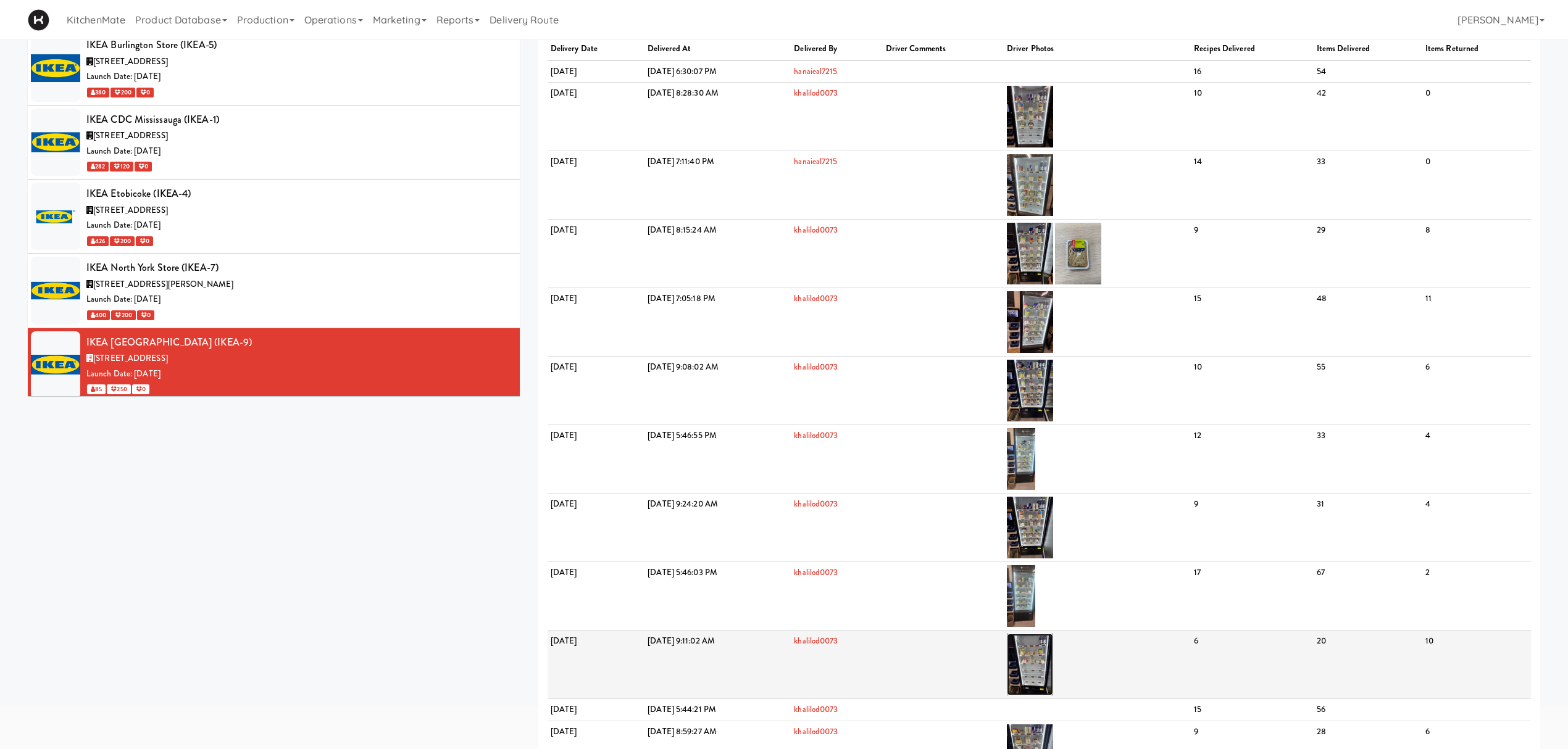
click at [1053, 561] on img at bounding box center [1030, 665] width 46 height 62
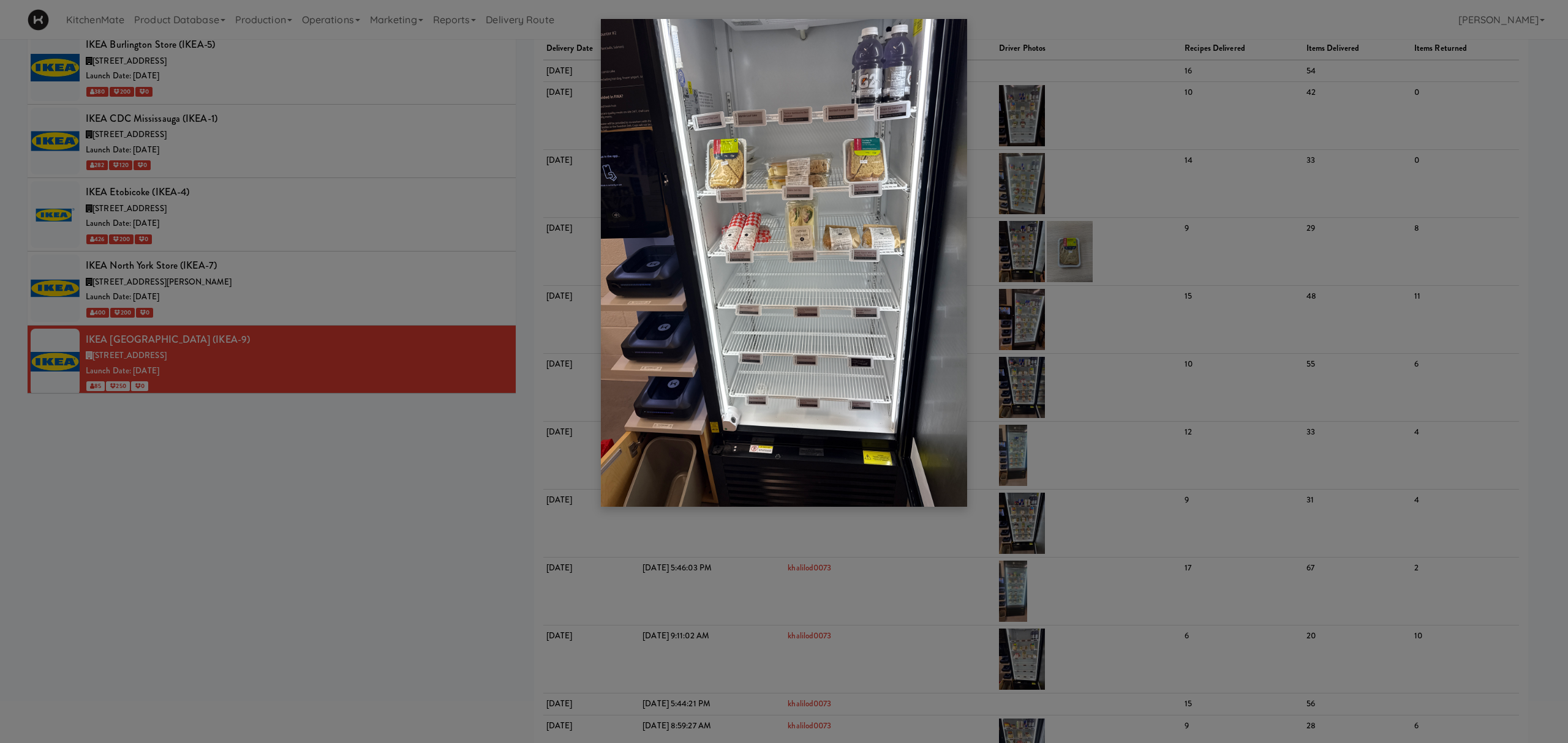
click at [1004, 101] on div at bounding box center [784, 372] width 1568 height 743
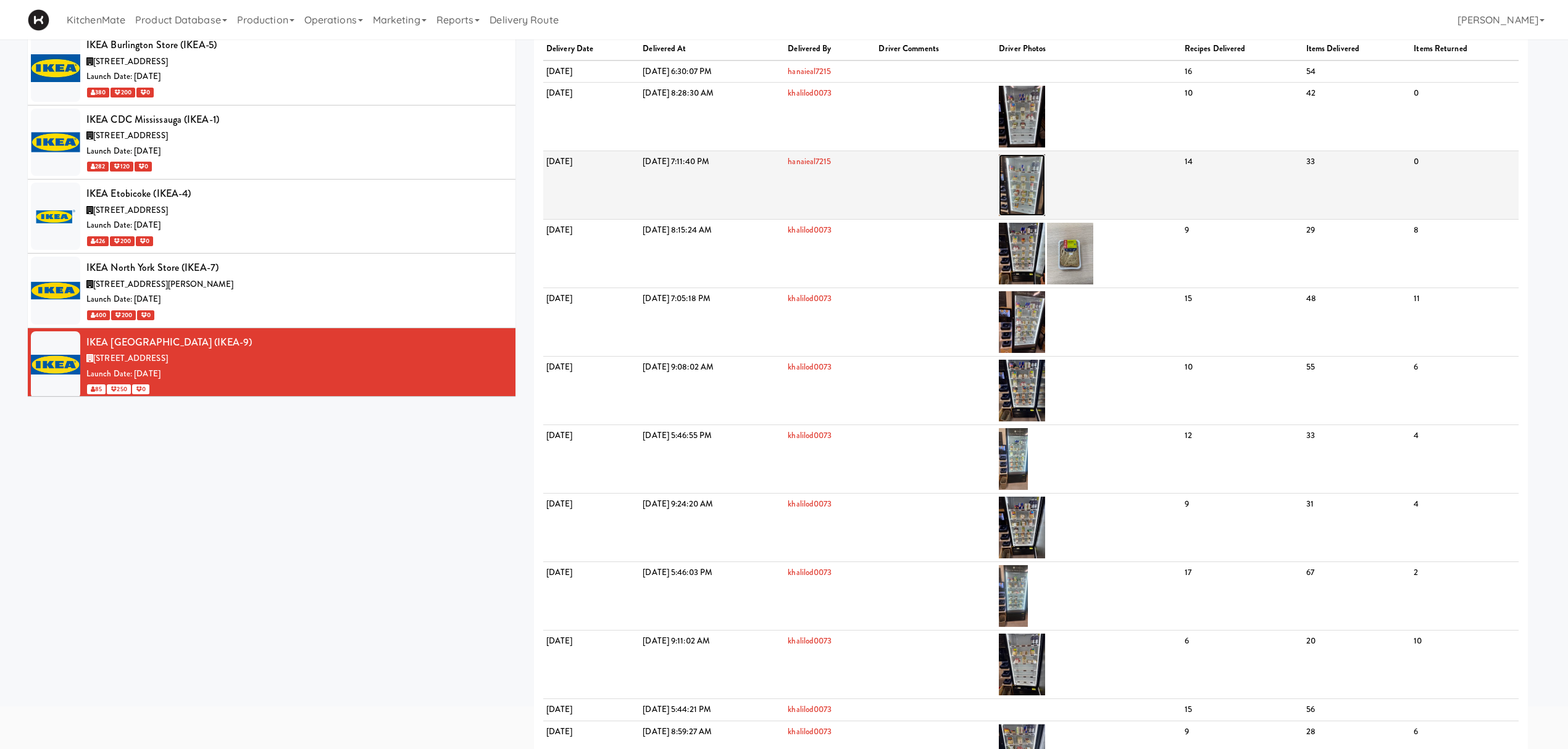
click at [1045, 186] on img at bounding box center [1022, 185] width 46 height 62
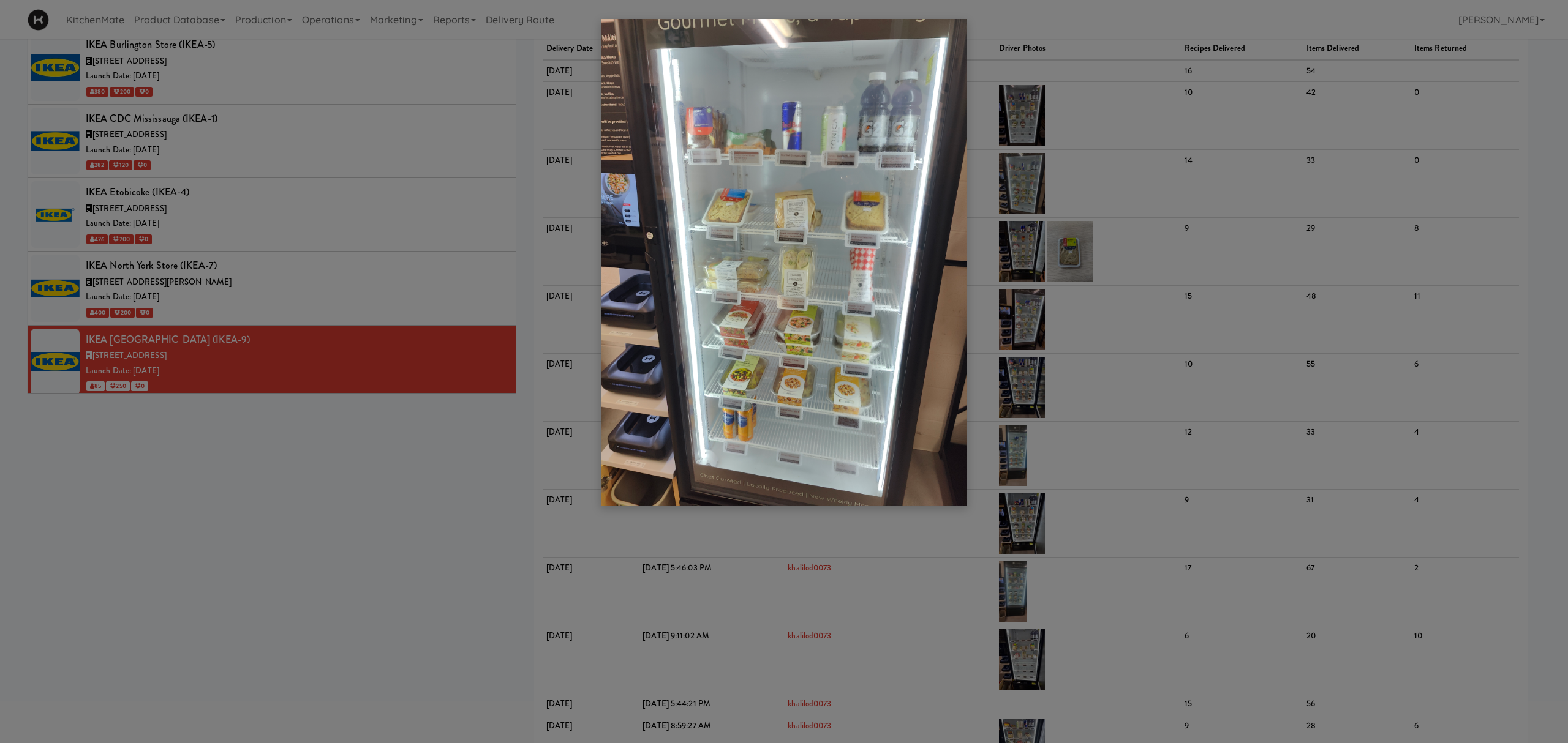
click at [272, 290] on div at bounding box center [784, 372] width 1568 height 743
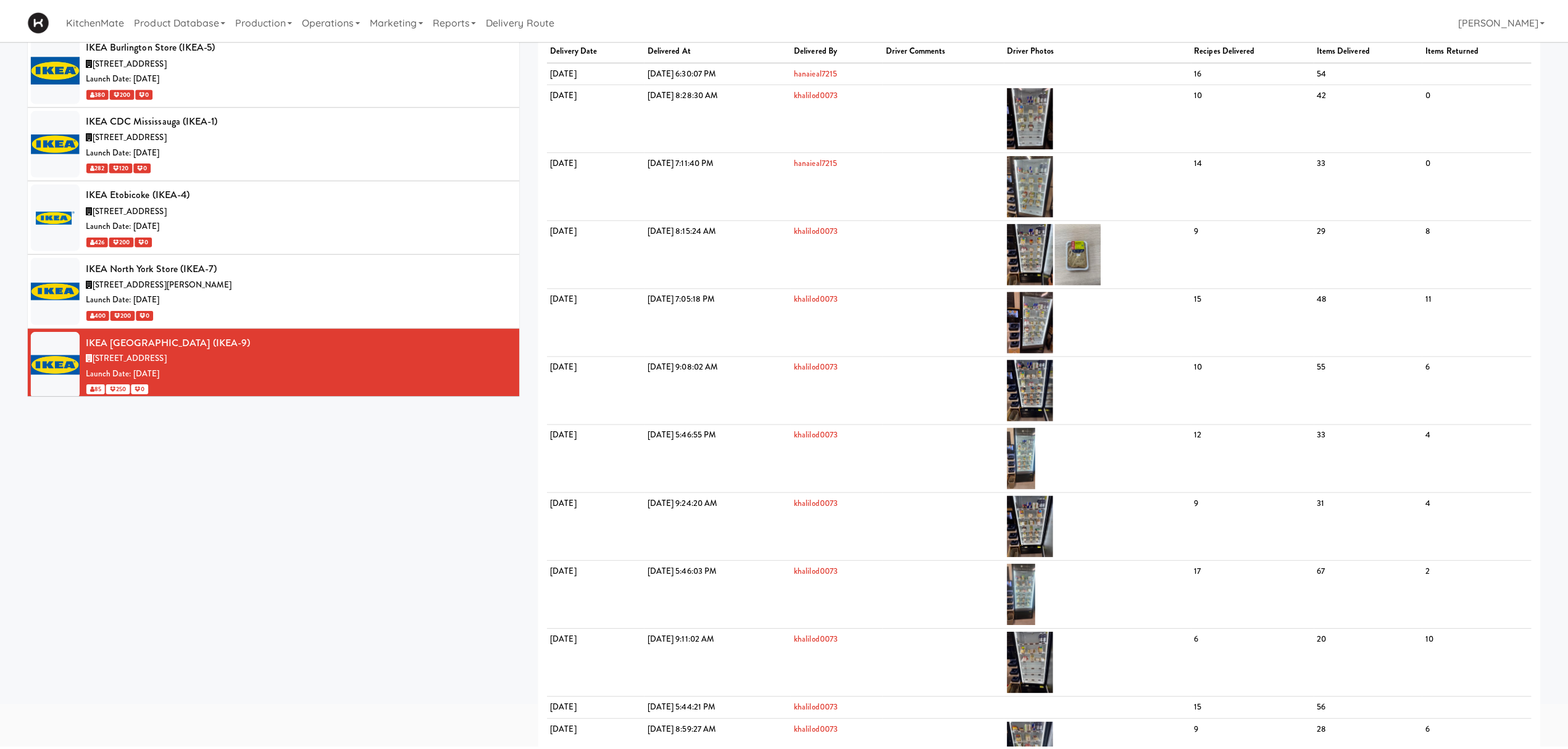
scroll to position [3167, 0]
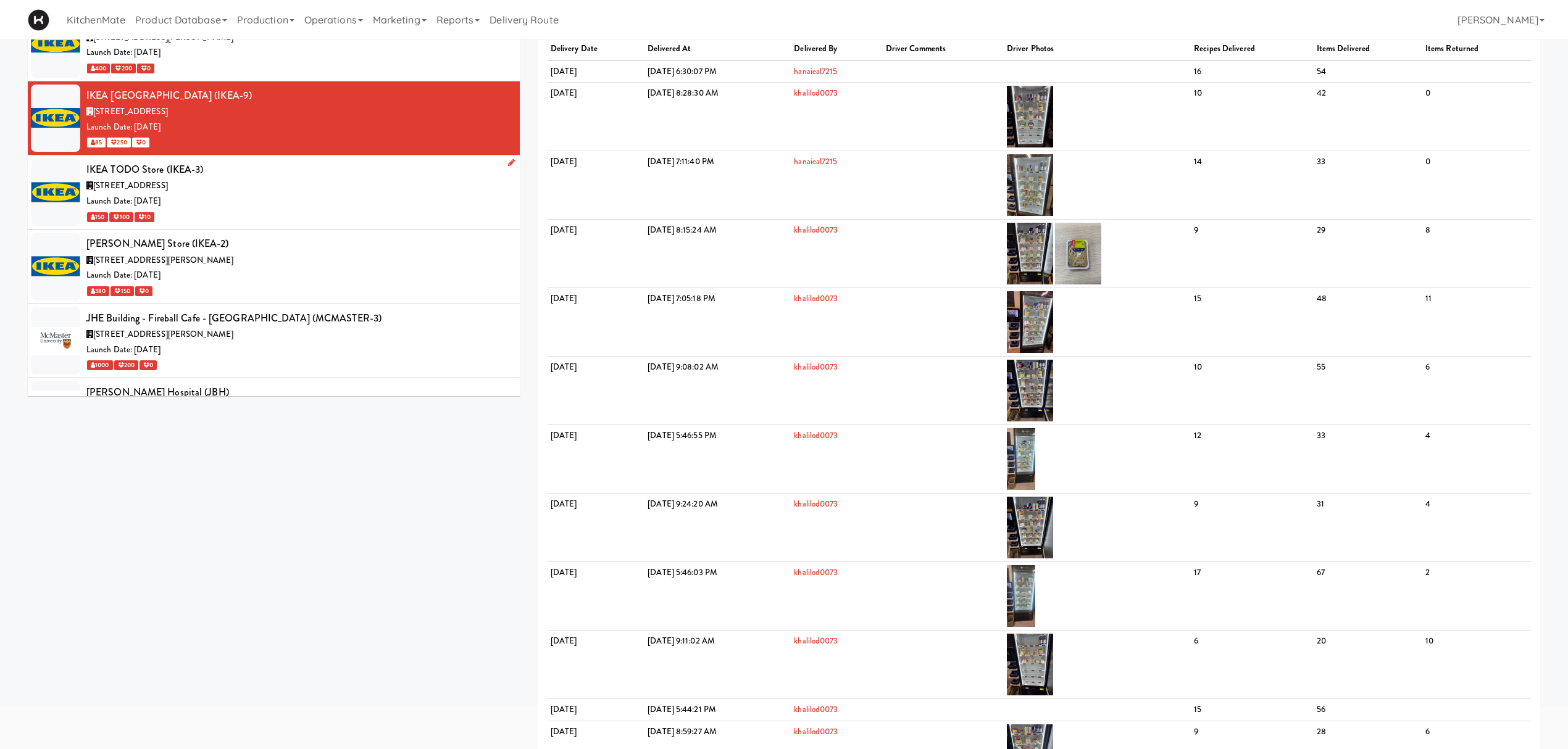
click at [239, 194] on div "382 Yonge St, Toronto ON" at bounding box center [299, 186] width 424 height 15
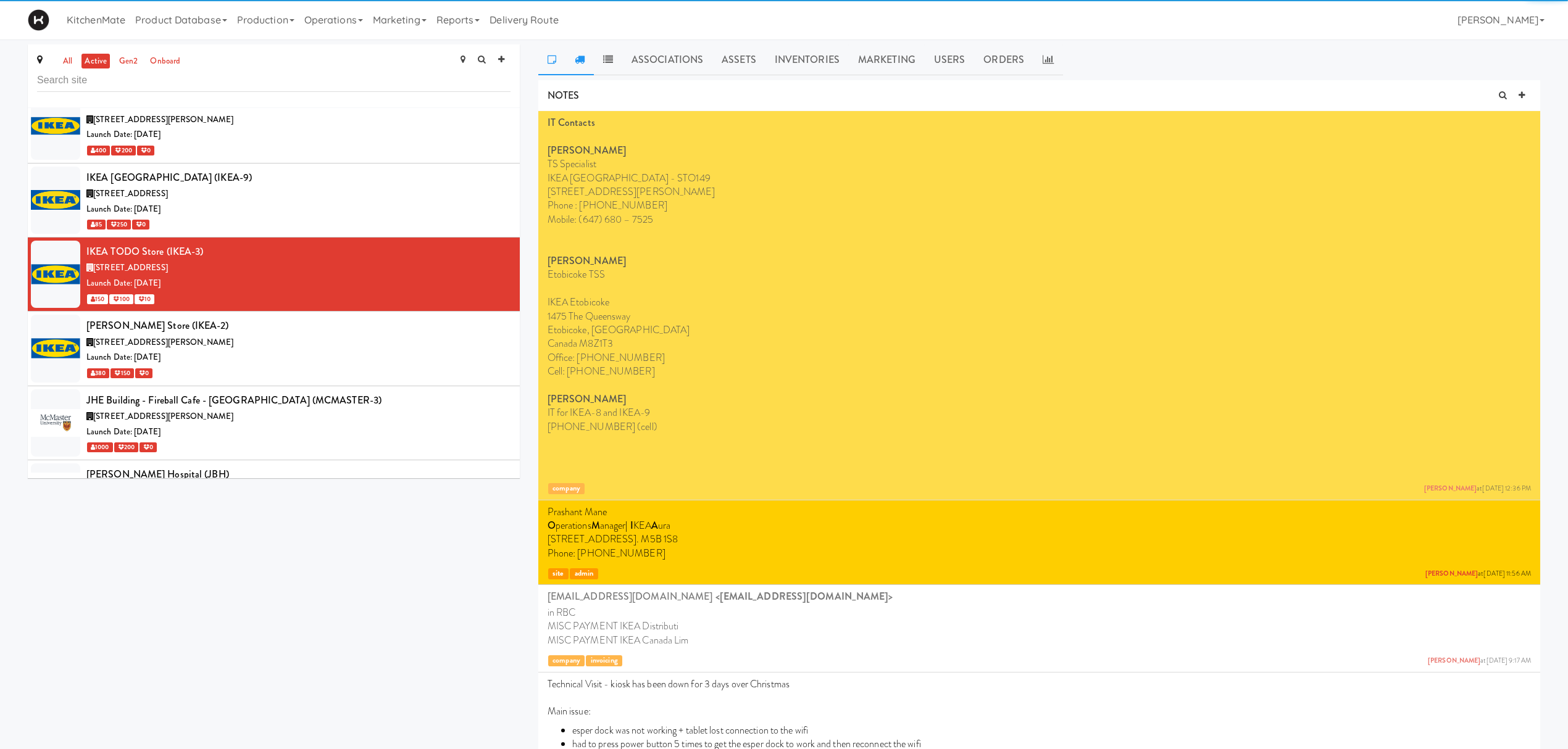
click at [581, 63] on icon at bounding box center [579, 59] width 10 height 10
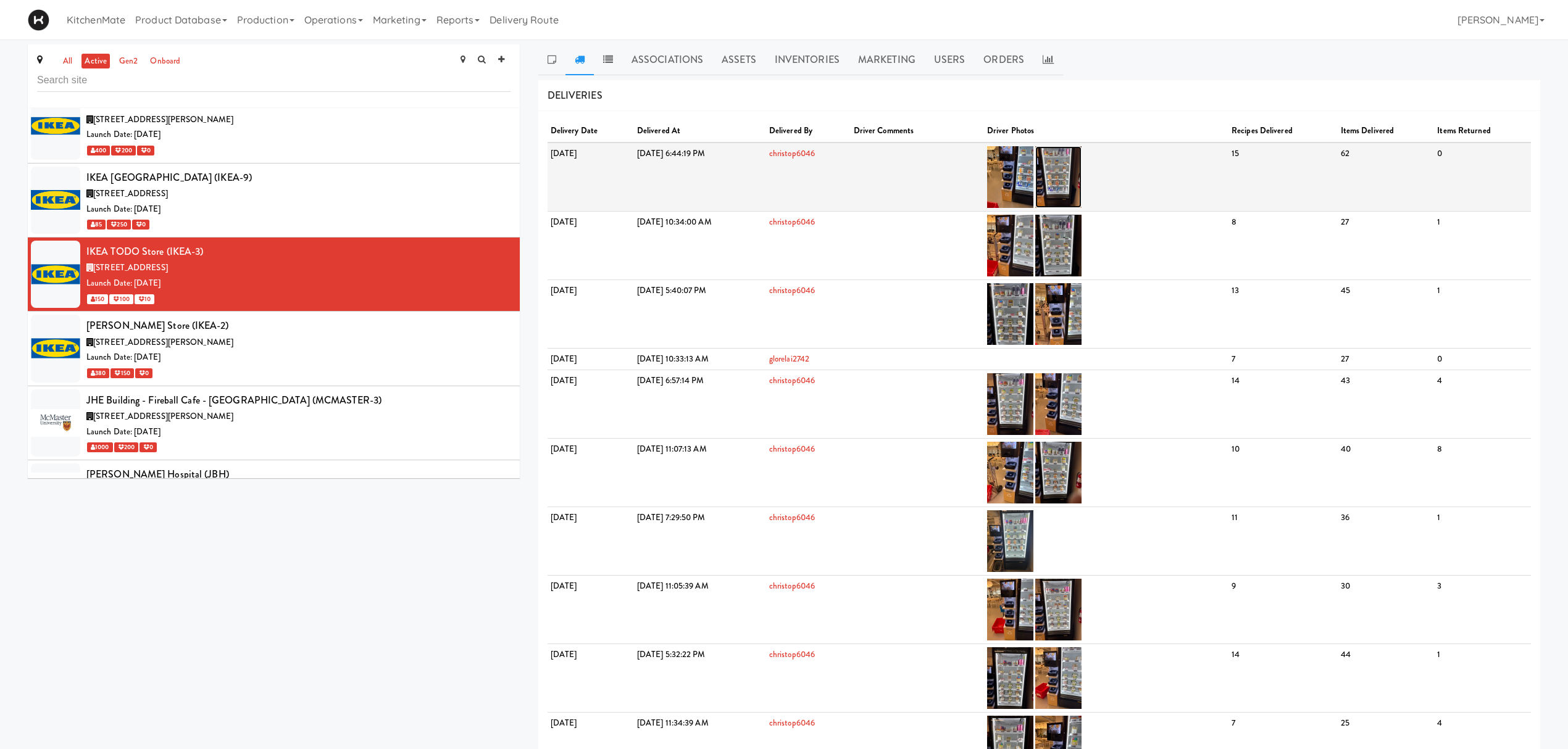
click at [1081, 179] on img at bounding box center [1058, 177] width 46 height 62
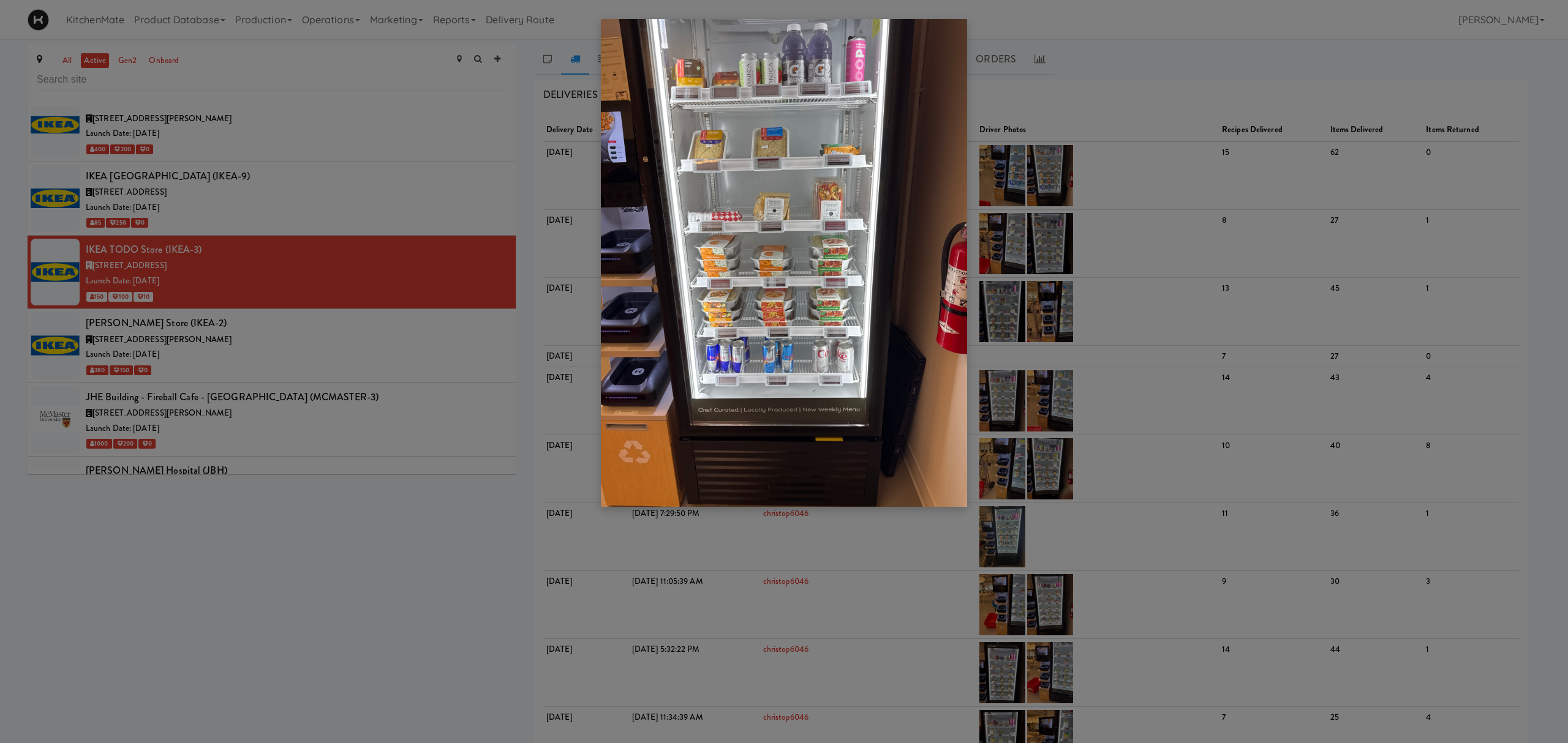
drag, startPoint x: 1283, startPoint y: 224, endPoint x: 1322, endPoint y: 191, distance: 51.1
click at [1175, 223] on div at bounding box center [784, 372] width 1568 height 743
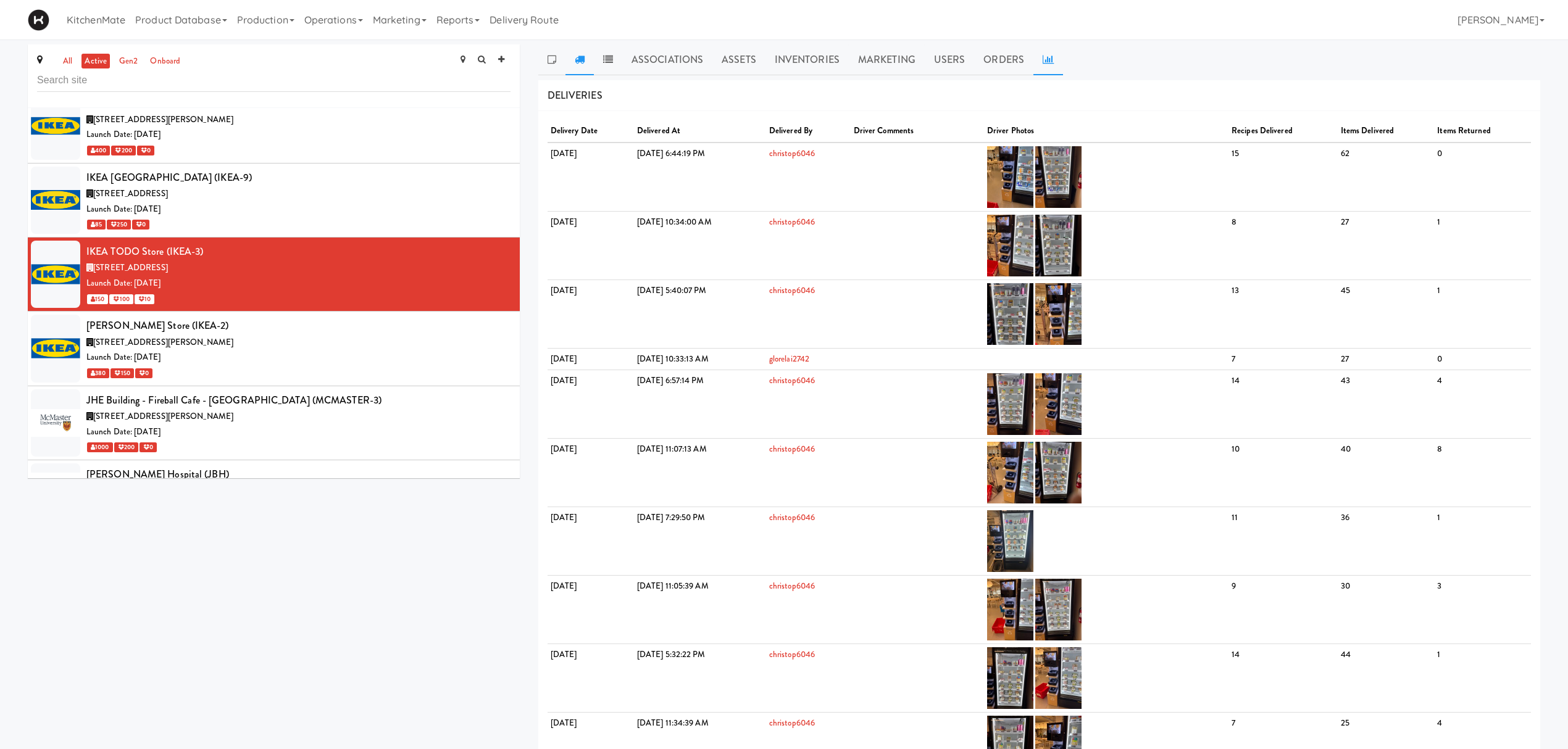
click at [1043, 58] on icon at bounding box center [1048, 59] width 11 height 10
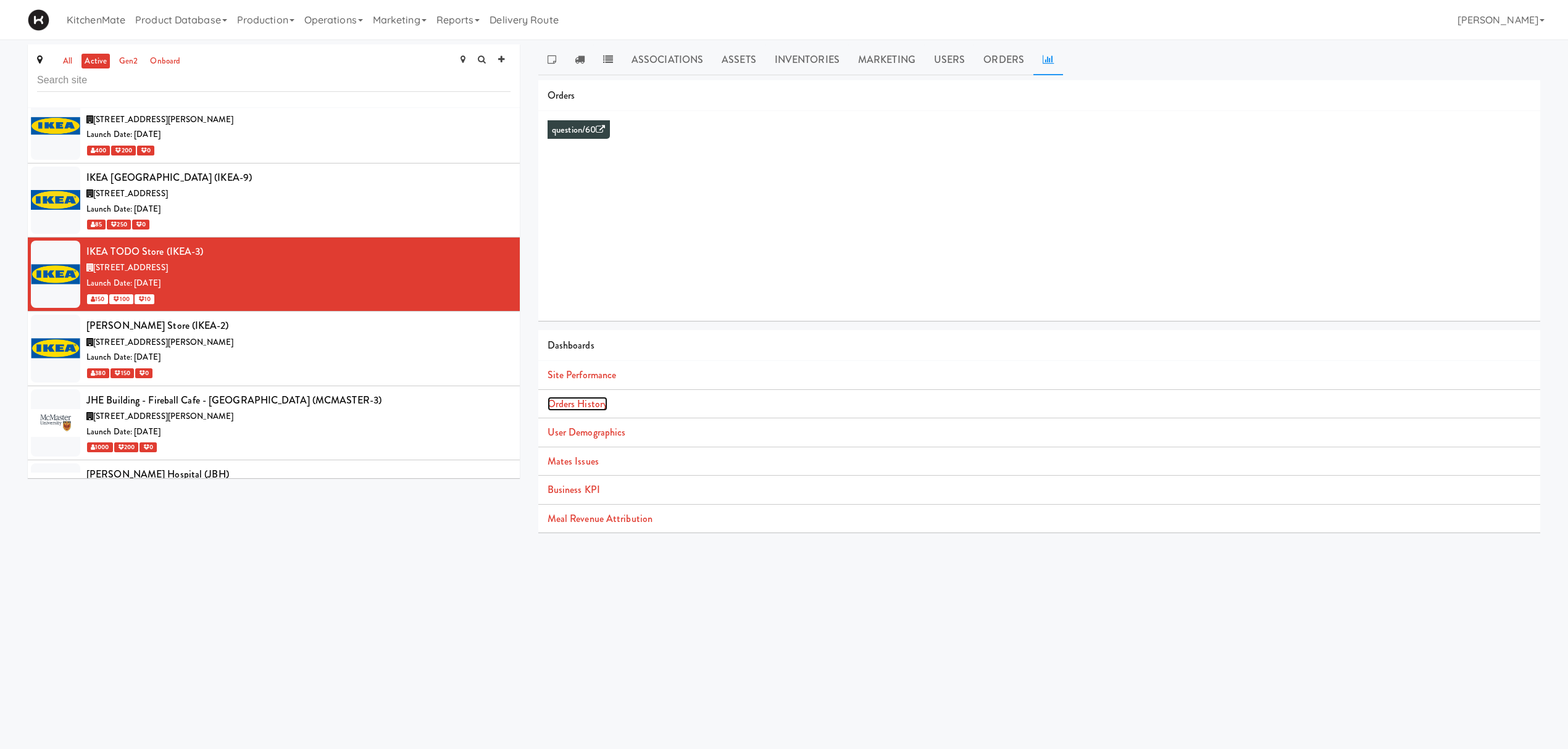
click at [593, 404] on link "Orders History" at bounding box center [577, 404] width 60 height 14
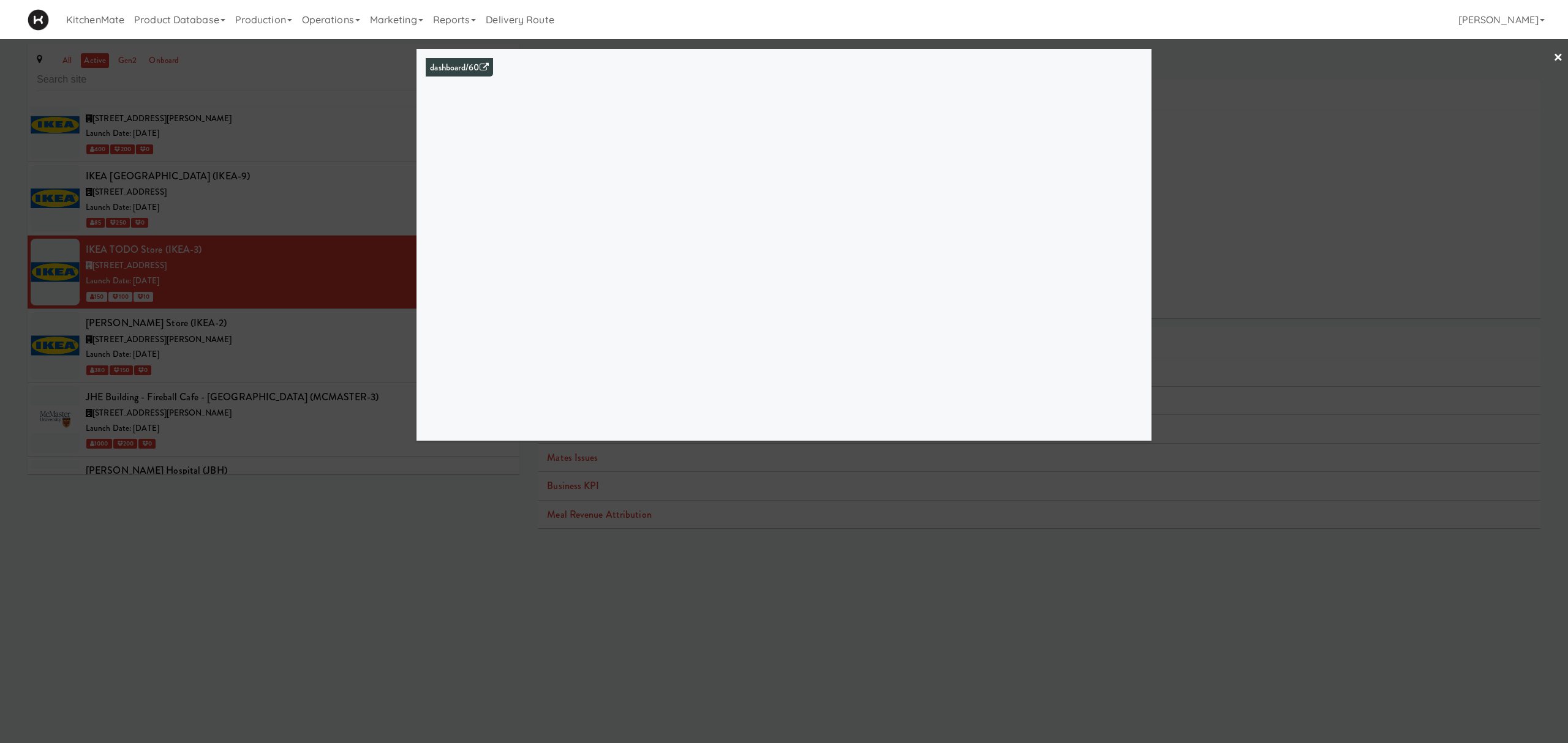
click at [963, 502] on div at bounding box center [784, 372] width 1568 height 743
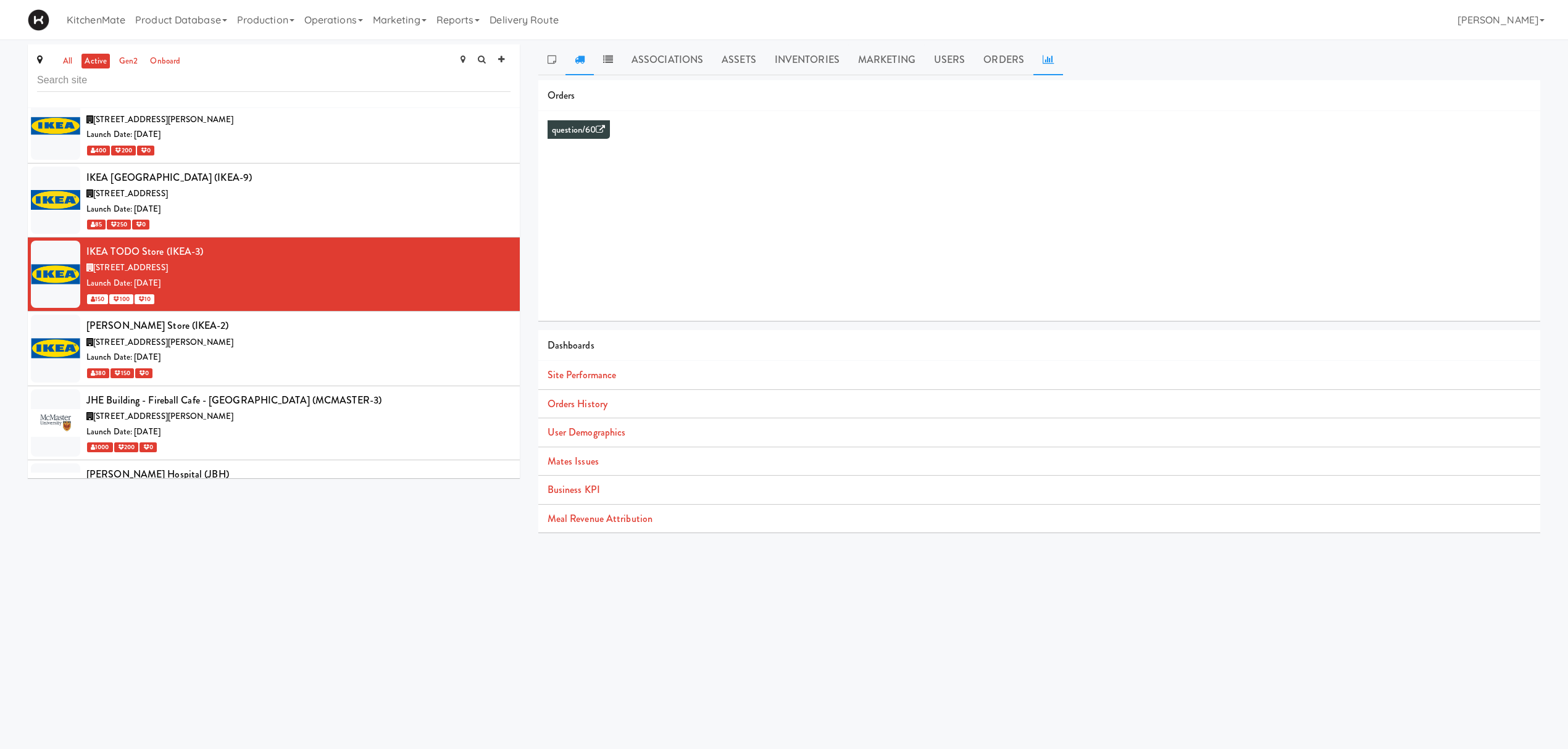
click at [588, 60] on link at bounding box center [580, 60] width 28 height 31
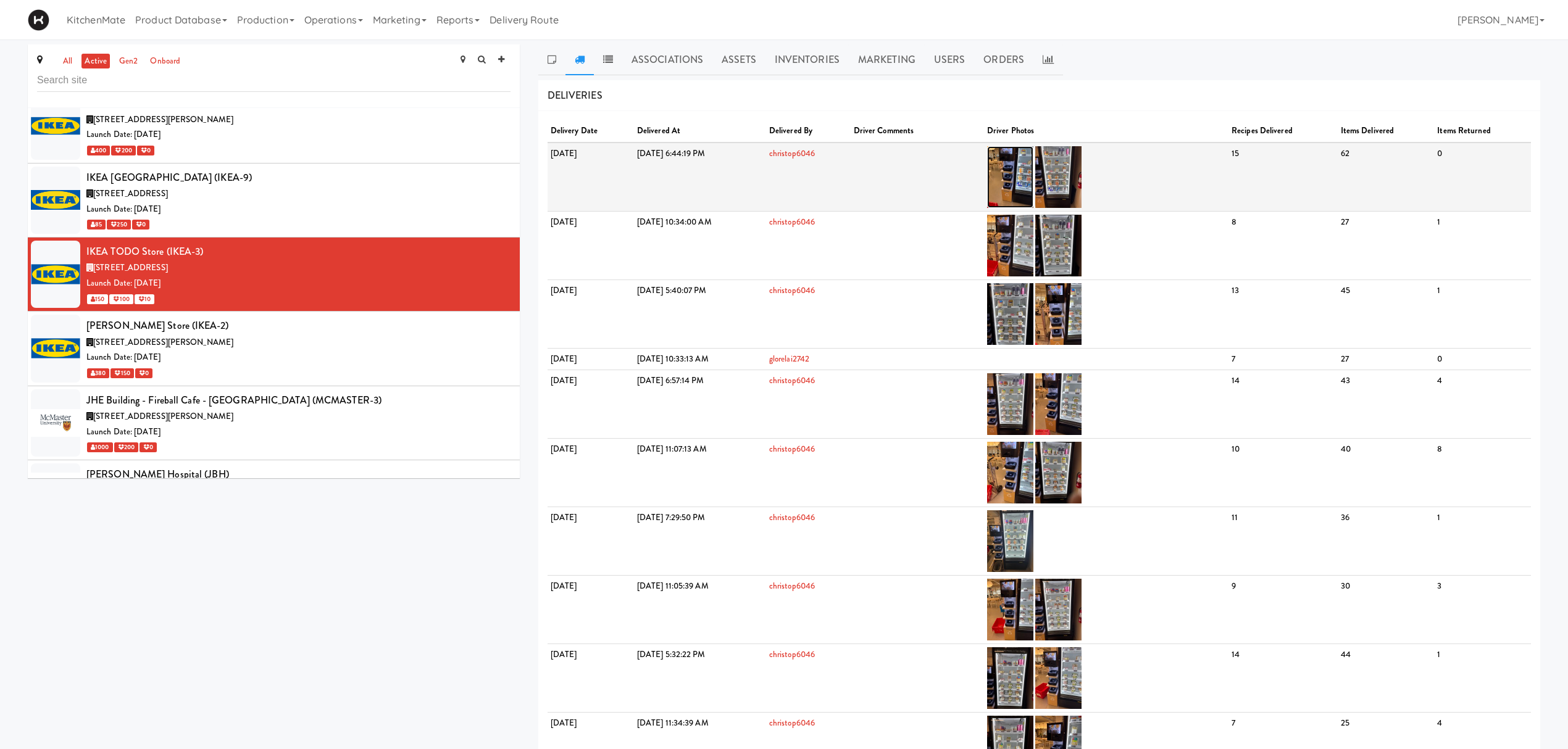
click at [1034, 156] on img at bounding box center [1010, 177] width 46 height 62
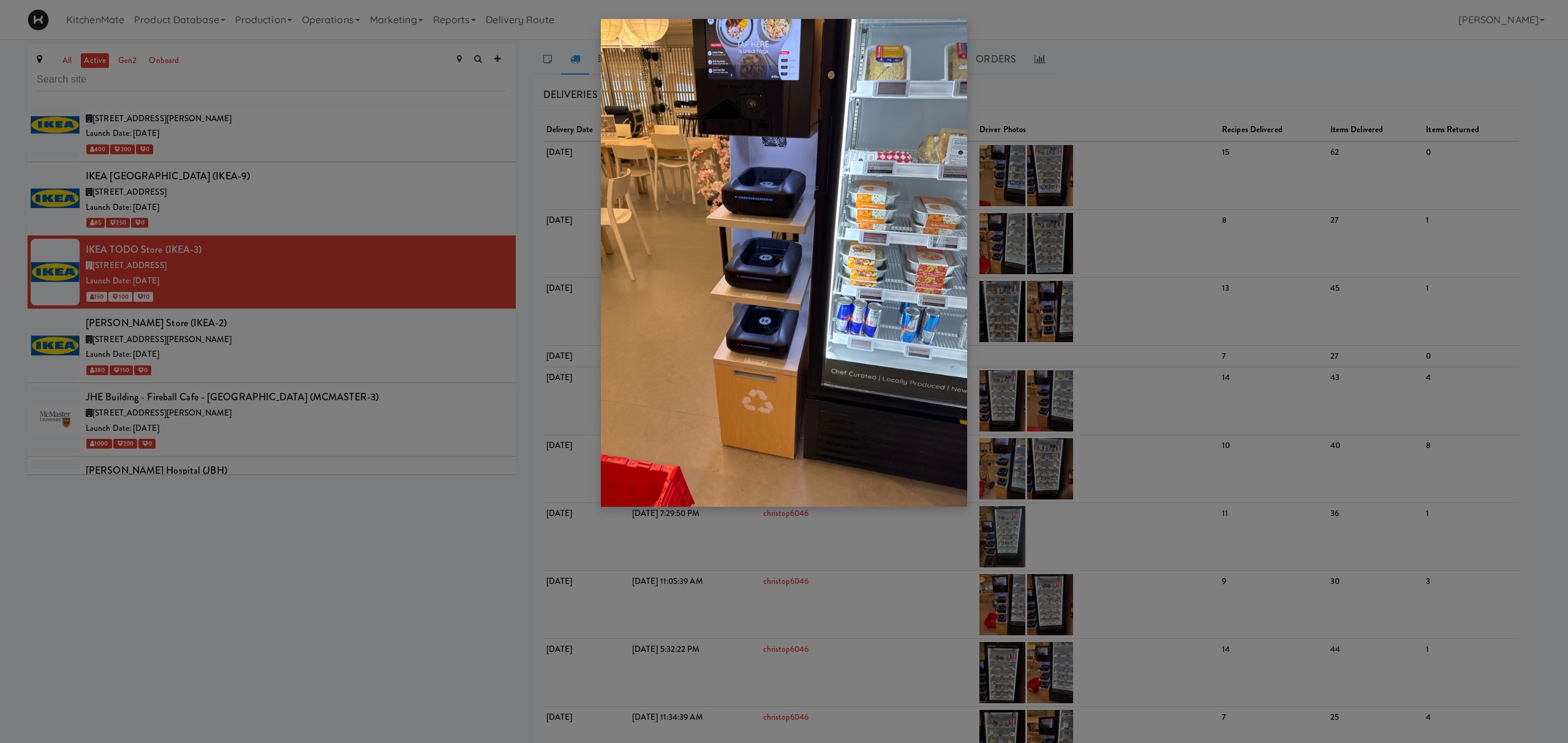
click at [567, 206] on div at bounding box center [784, 372] width 1568 height 743
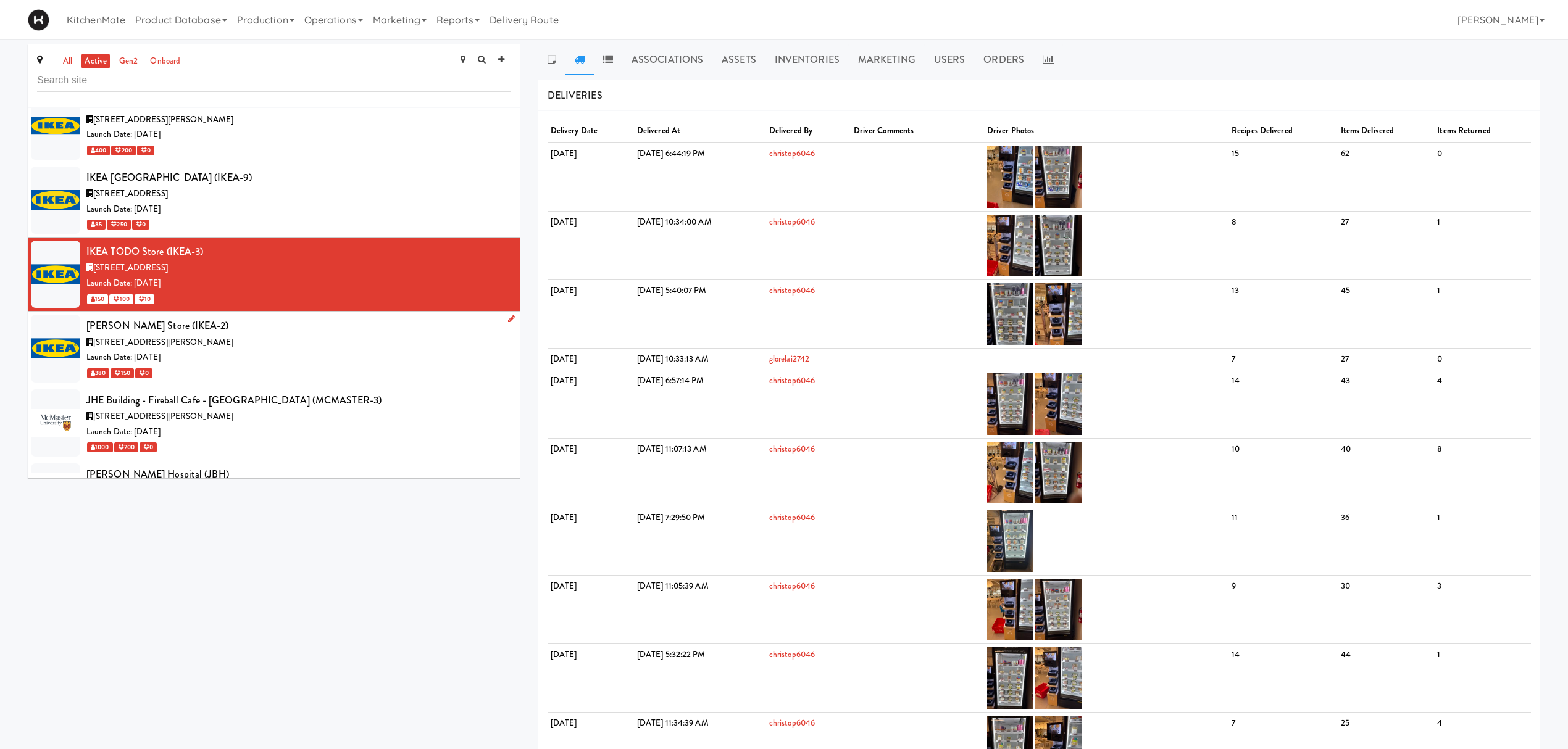
click at [284, 351] on div "200 Interchange Way, Vaughan ON" at bounding box center [299, 343] width 424 height 15
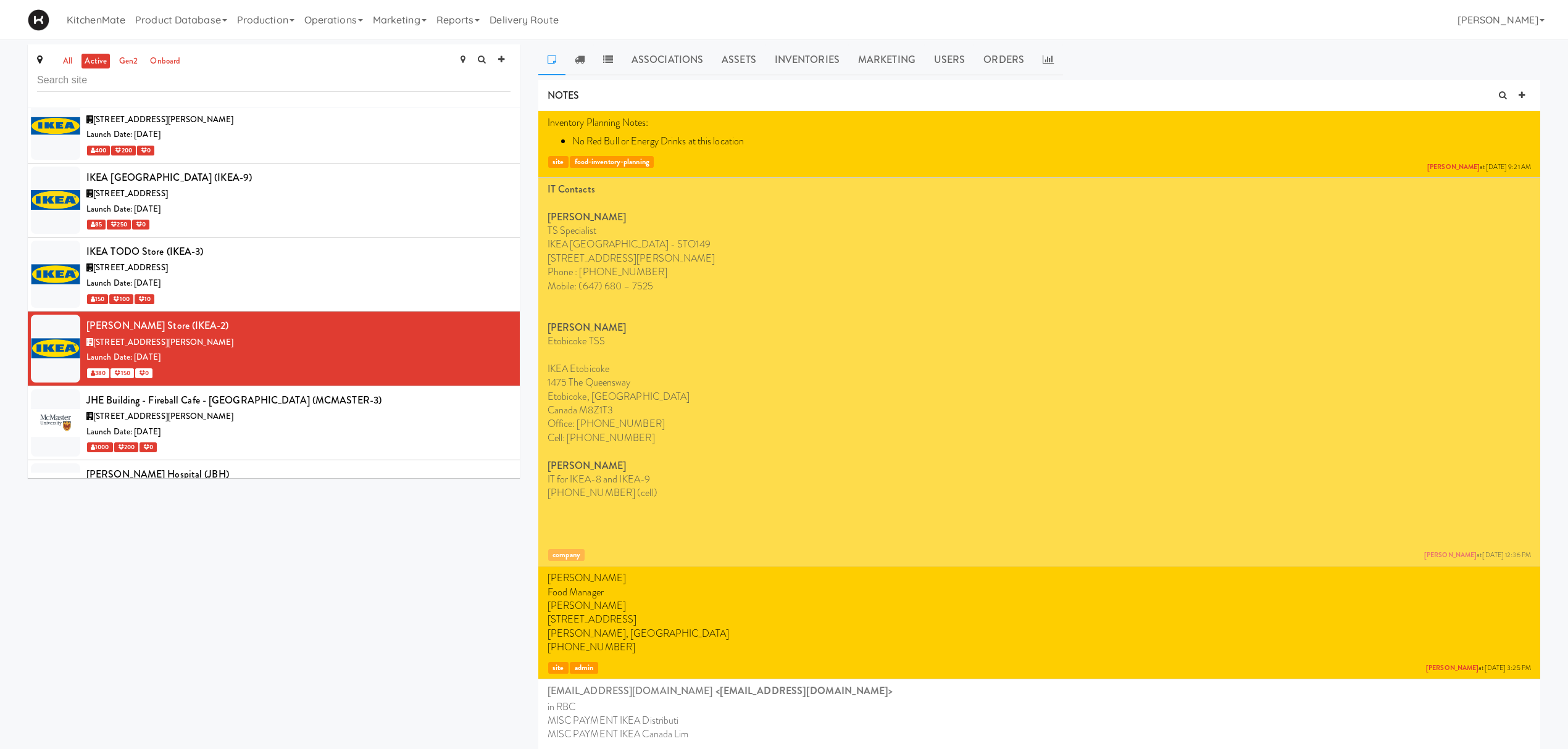
click at [580, 65] on link at bounding box center [580, 60] width 28 height 31
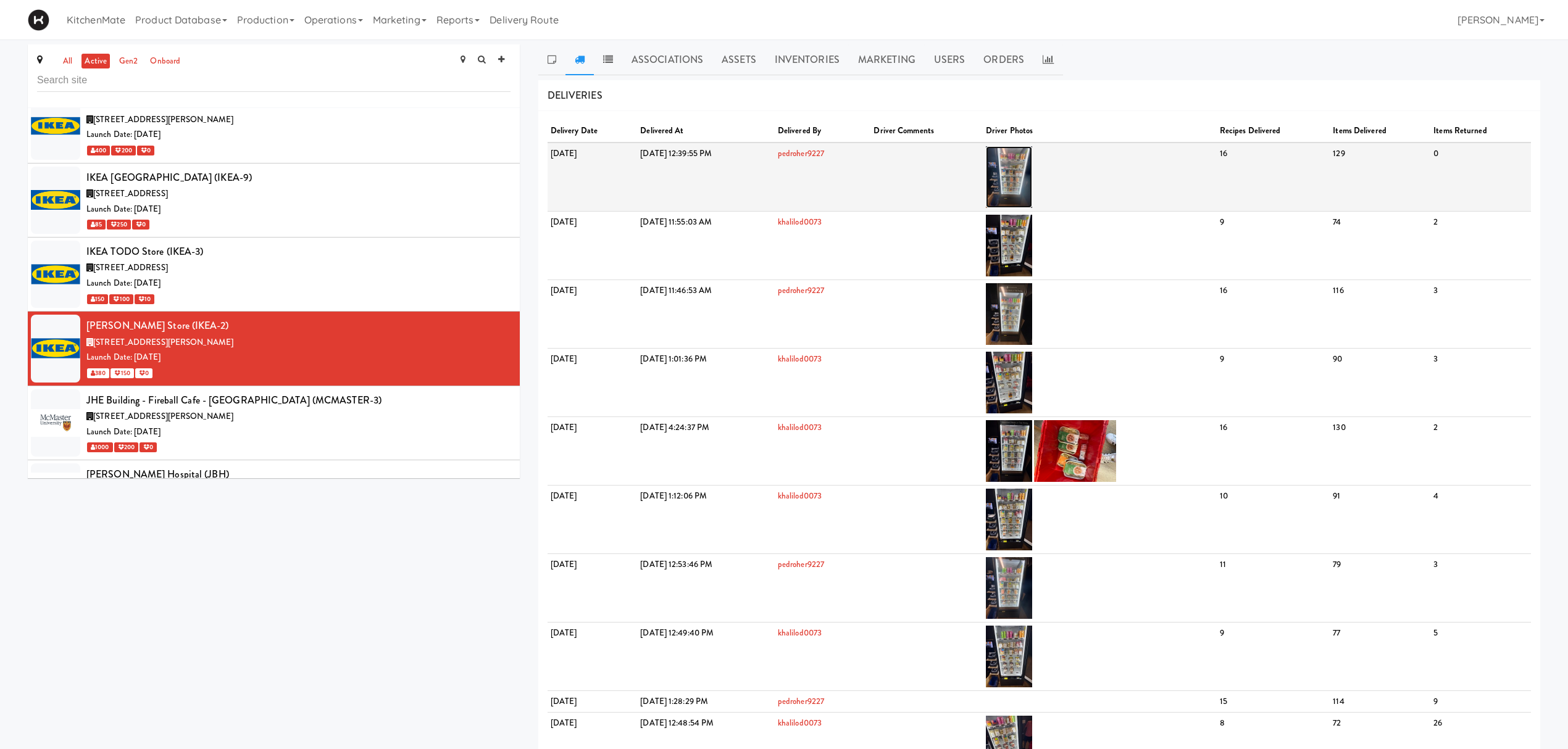
click at [1032, 173] on img at bounding box center [1009, 177] width 46 height 62
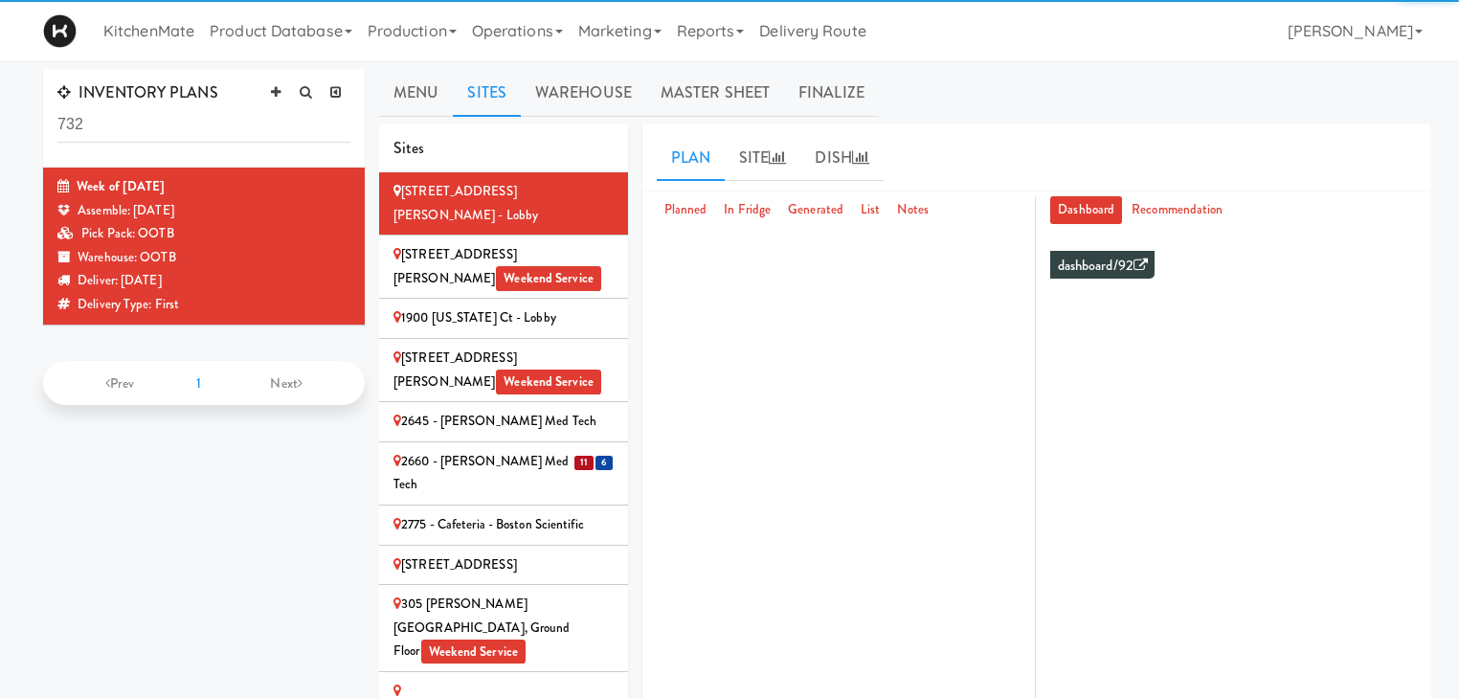
drag, startPoint x: 135, startPoint y: 131, endPoint x: 162, endPoint y: 146, distance: 30.4
click at [46, 130] on div "INVENTORY PLANS 732" at bounding box center [204, 118] width 322 height 99
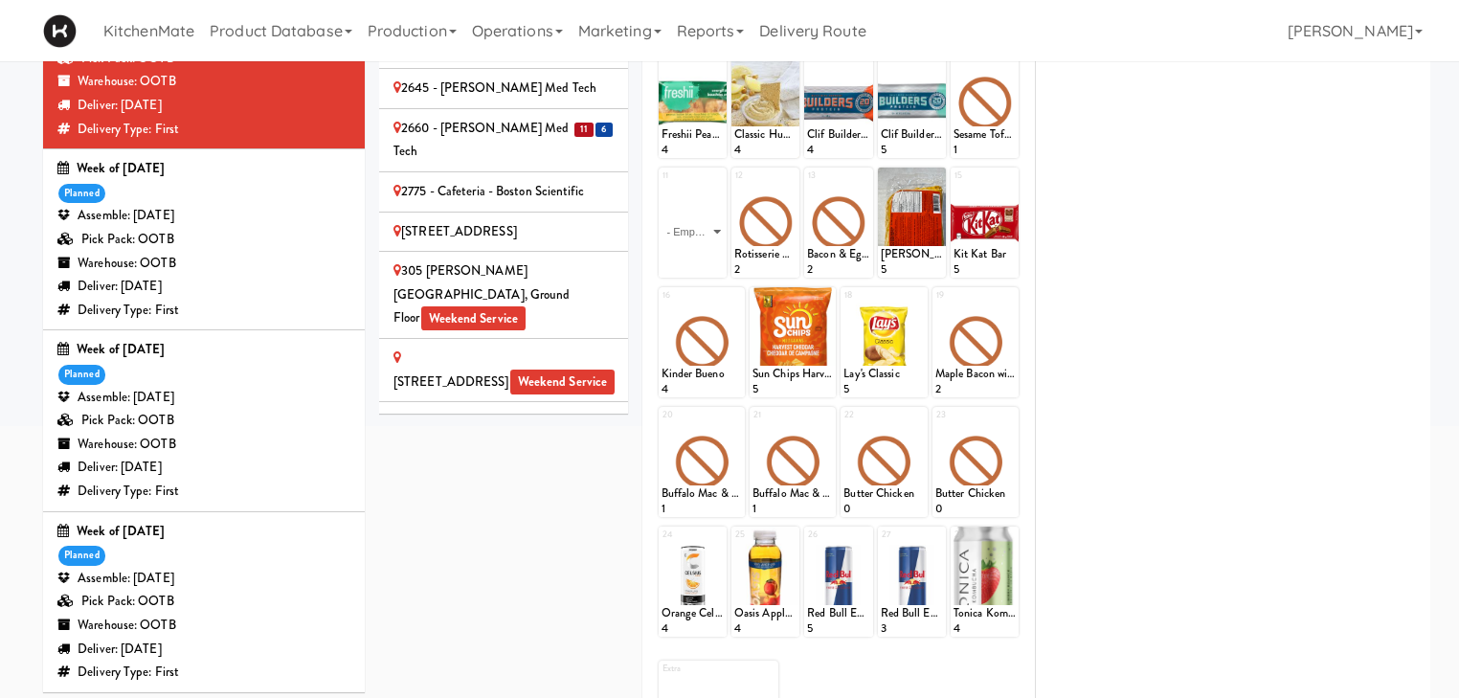
scroll to position [383, 0]
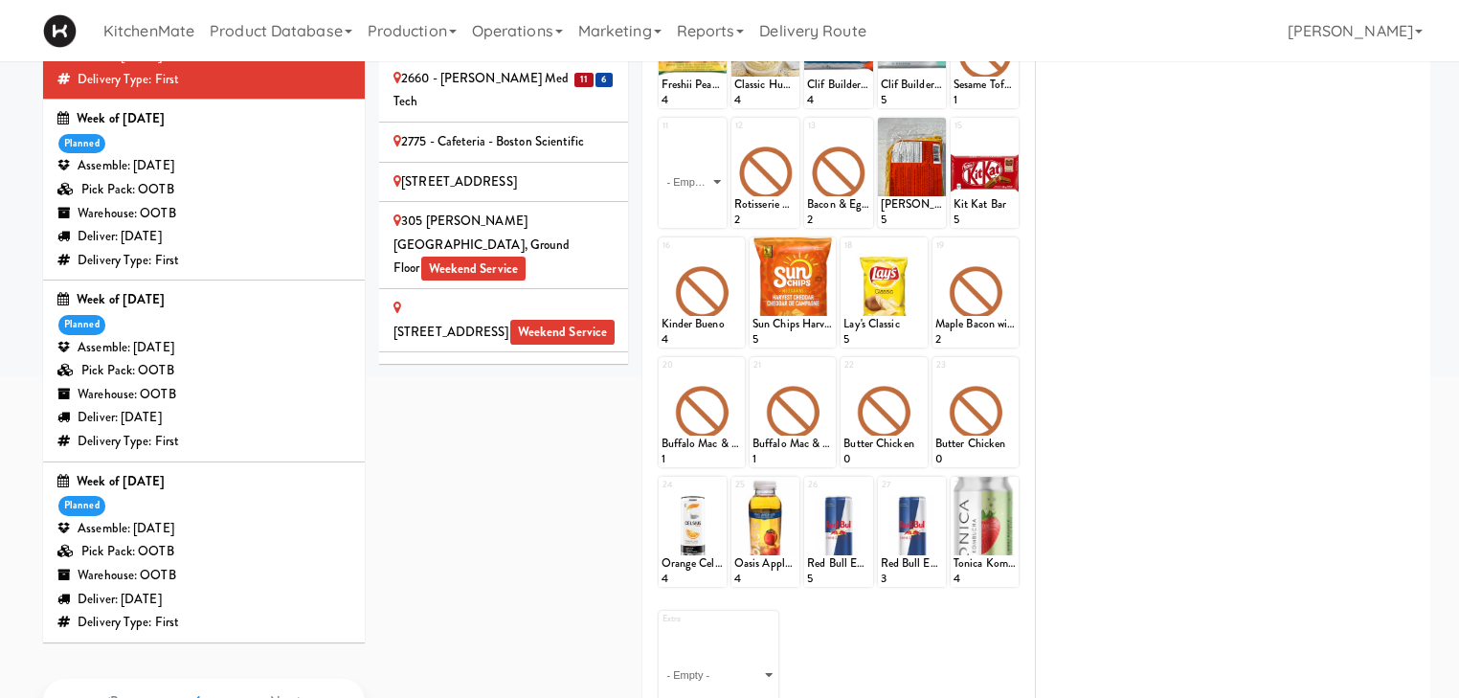
type input "aug"
click at [225, 413] on div "Deliver: Monday Aug 18, 2025" at bounding box center [203, 418] width 293 height 24
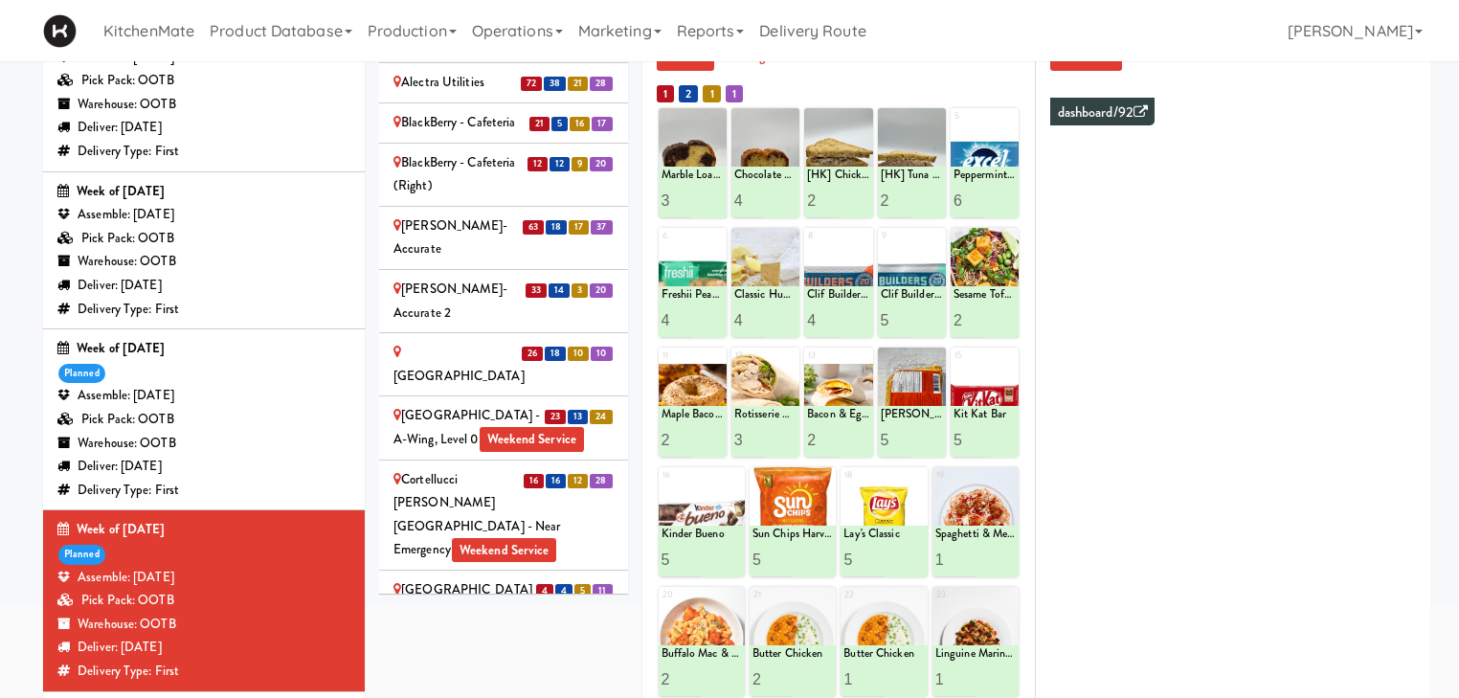
scroll to position [996, 0]
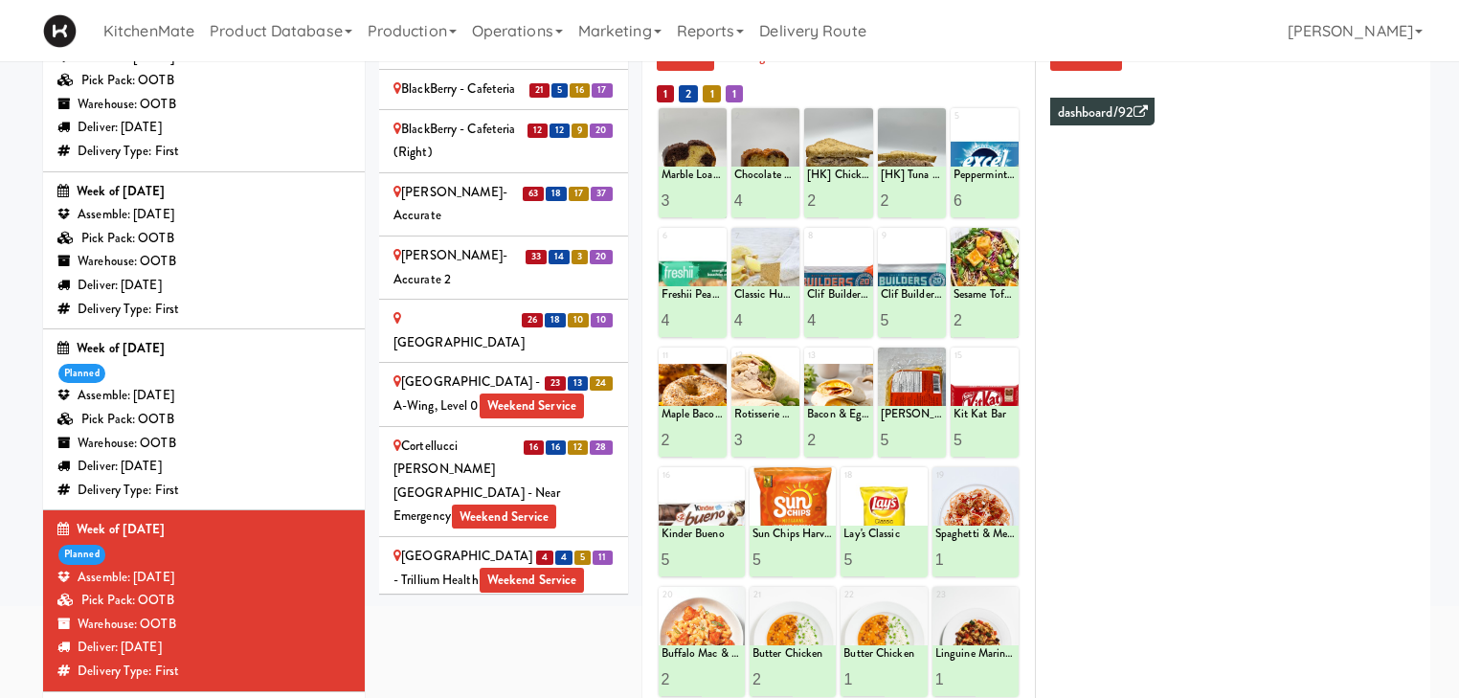
click at [483, 244] on div "[PERSON_NAME]-Accurate 2" at bounding box center [503, 267] width 220 height 47
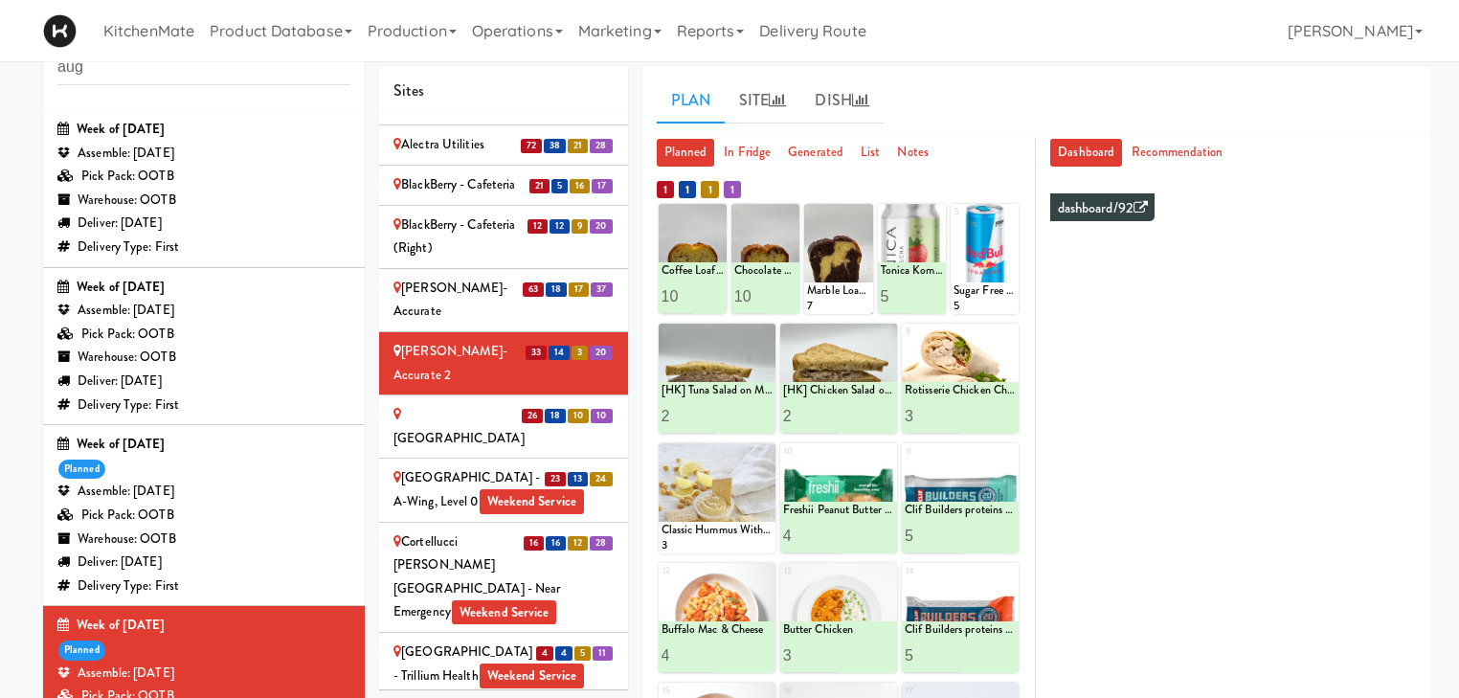
scroll to position [211, 0]
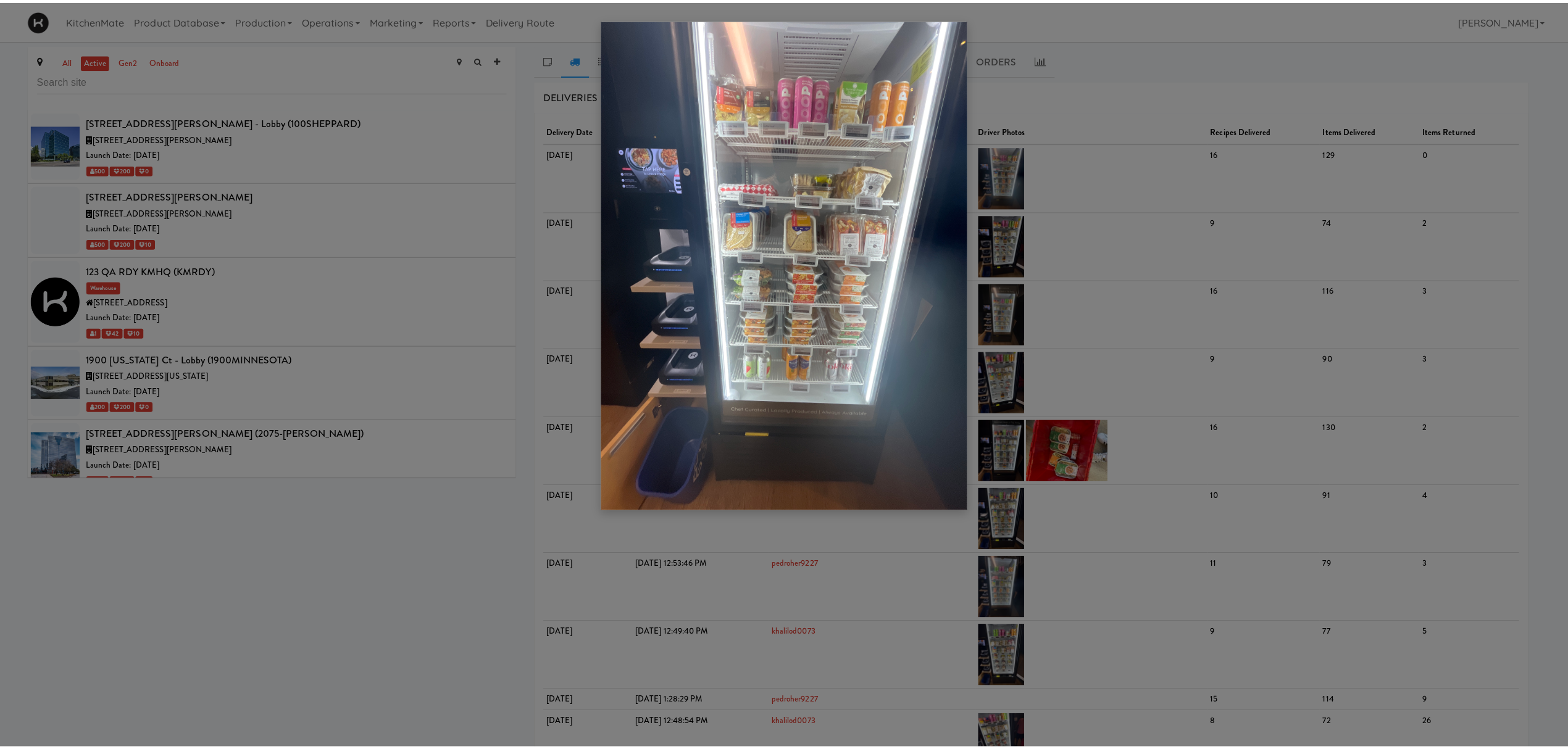
scroll to position [3167, 0]
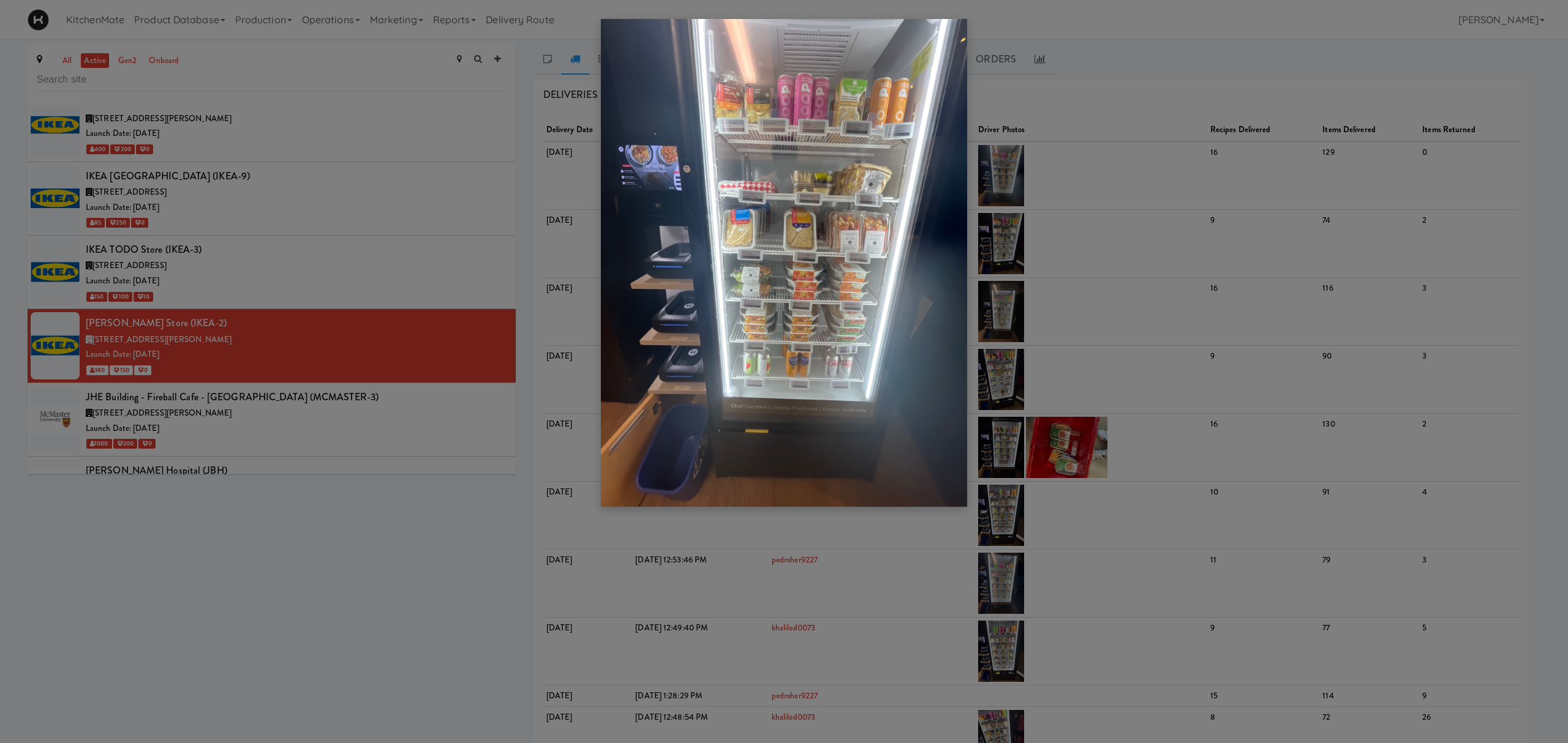
click at [228, 399] on div at bounding box center [784, 372] width 1568 height 743
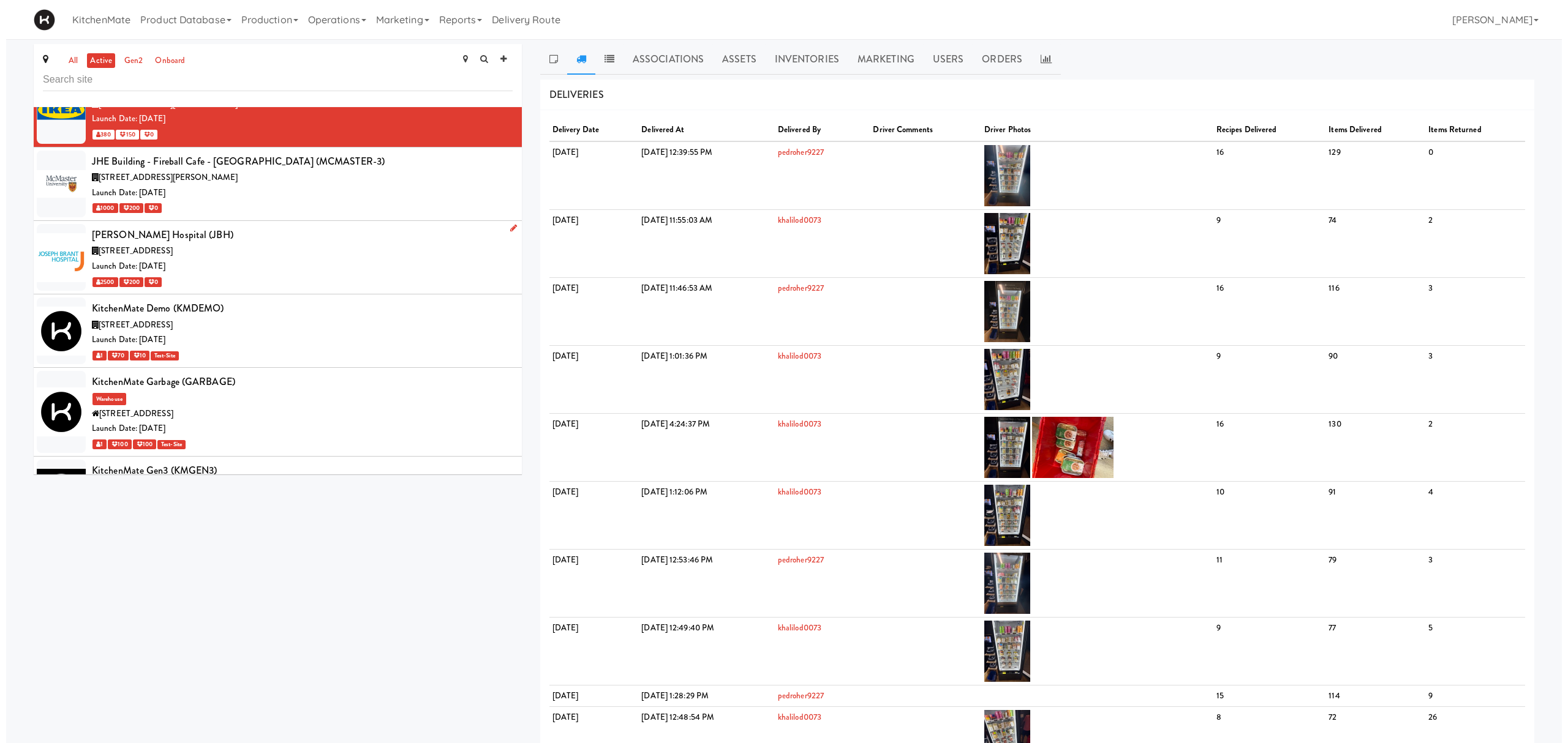
scroll to position [3387, 0]
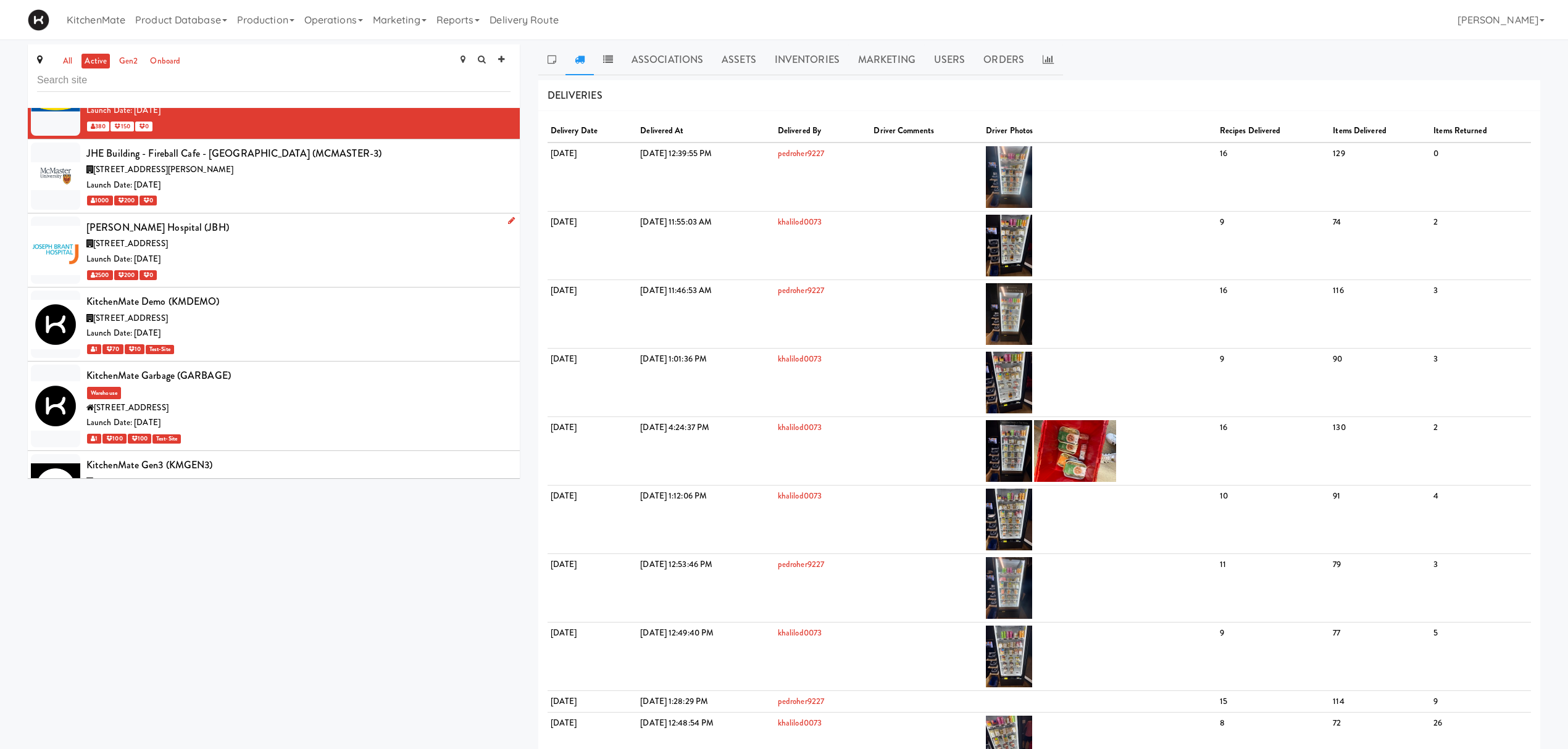
click at [255, 268] on div "Launch Date: [DATE]" at bounding box center [299, 260] width 424 height 15
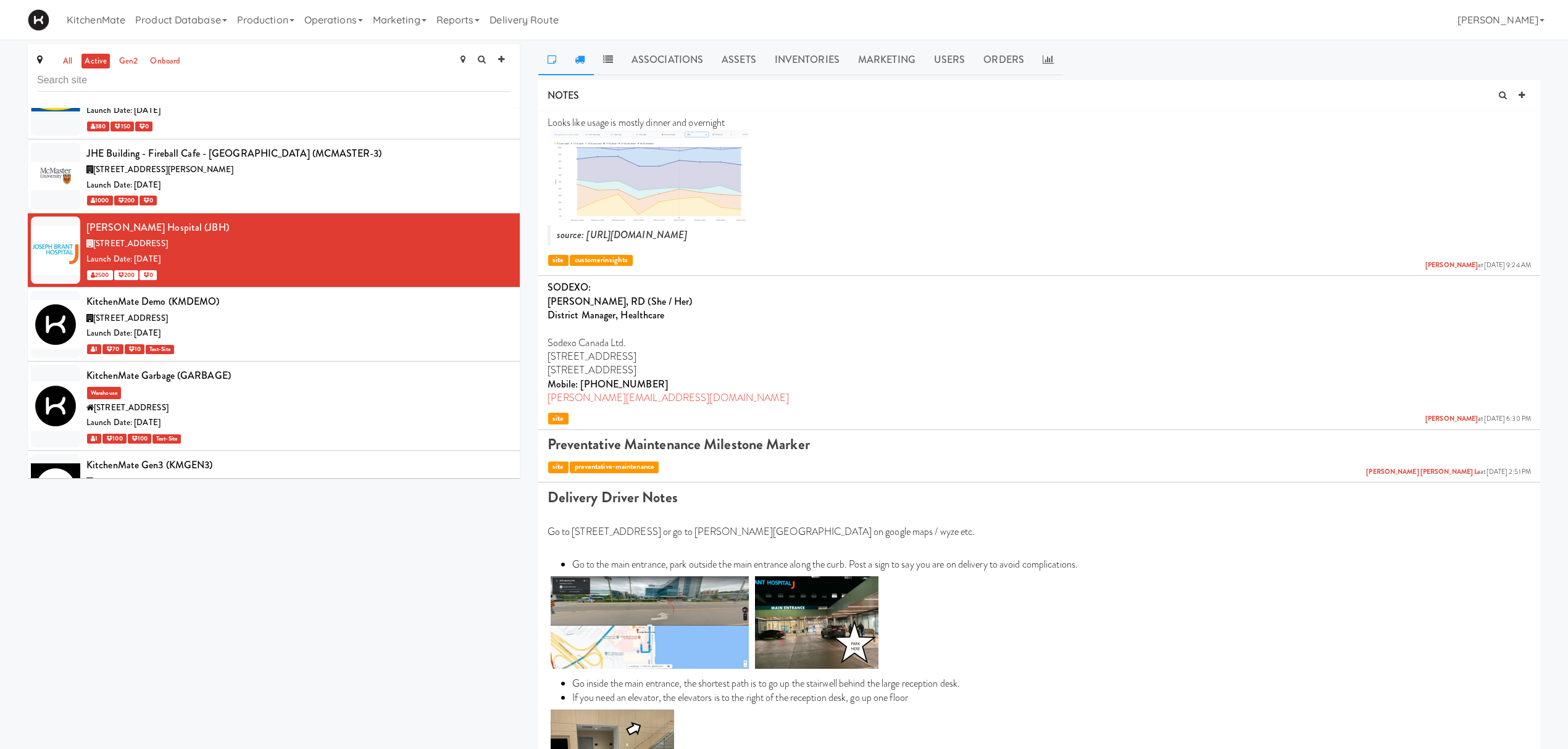
click at [582, 63] on icon at bounding box center [579, 59] width 10 height 10
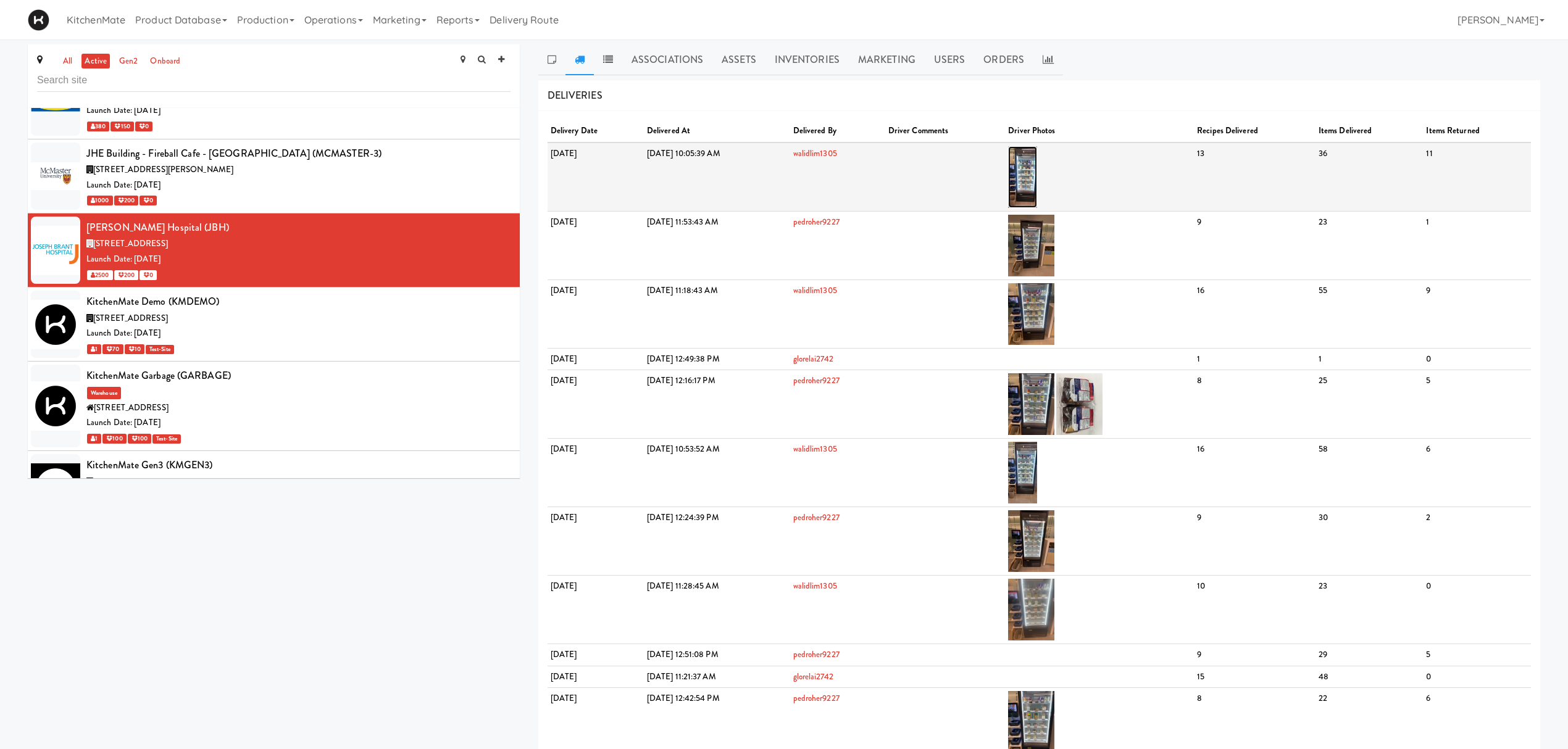
click at [1037, 158] on img at bounding box center [1022, 177] width 29 height 62
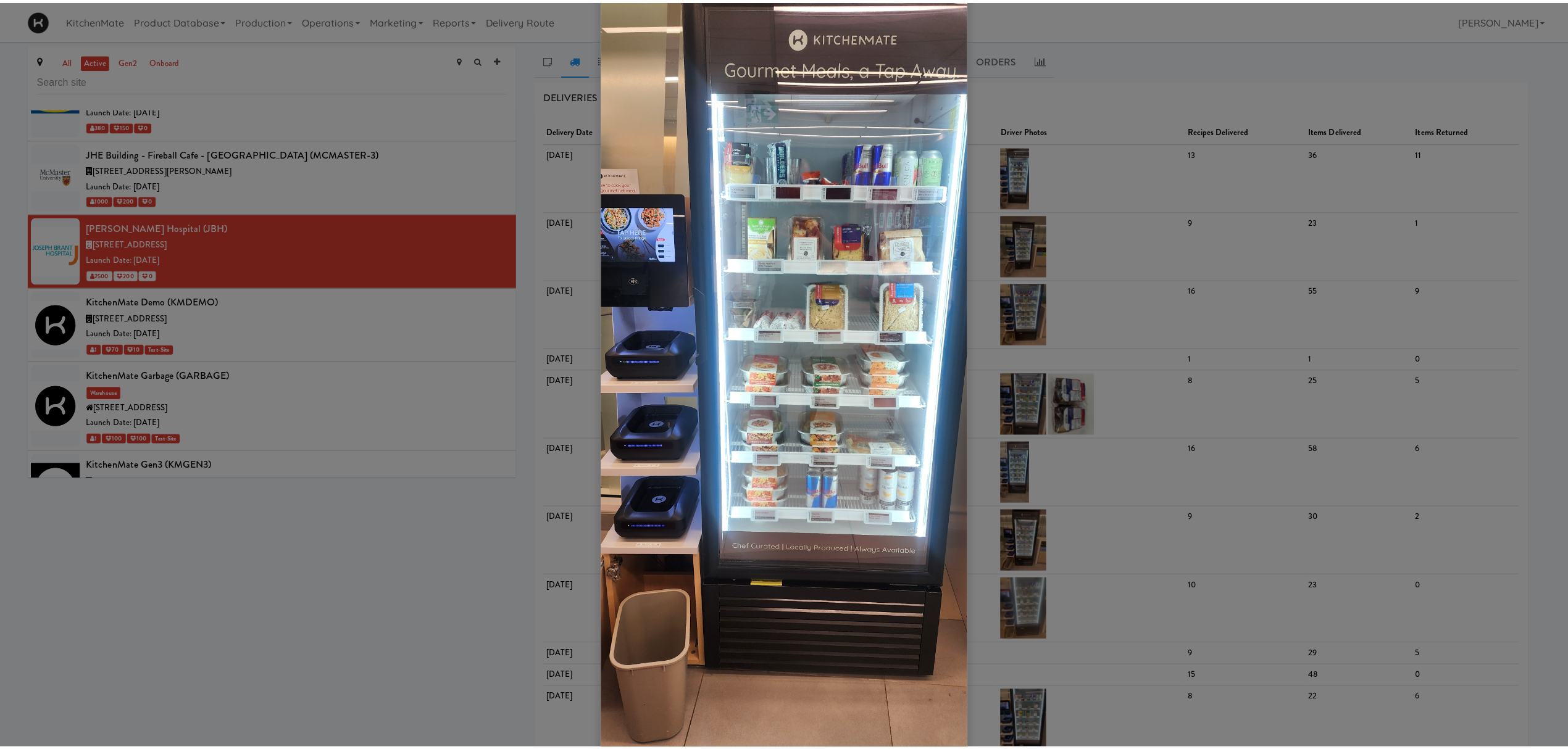
scroll to position [78, 0]
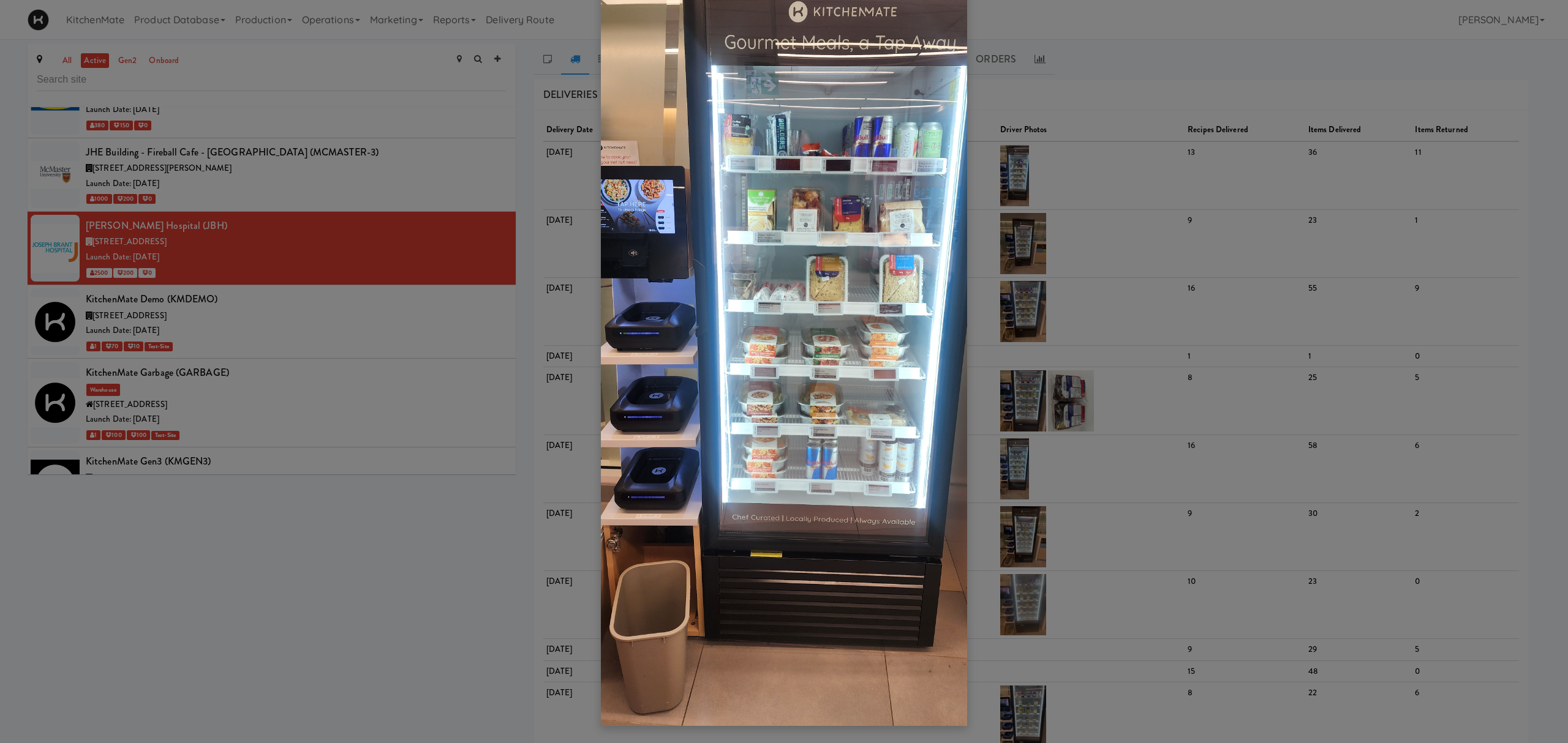
click at [302, 309] on div at bounding box center [784, 372] width 1568 height 743
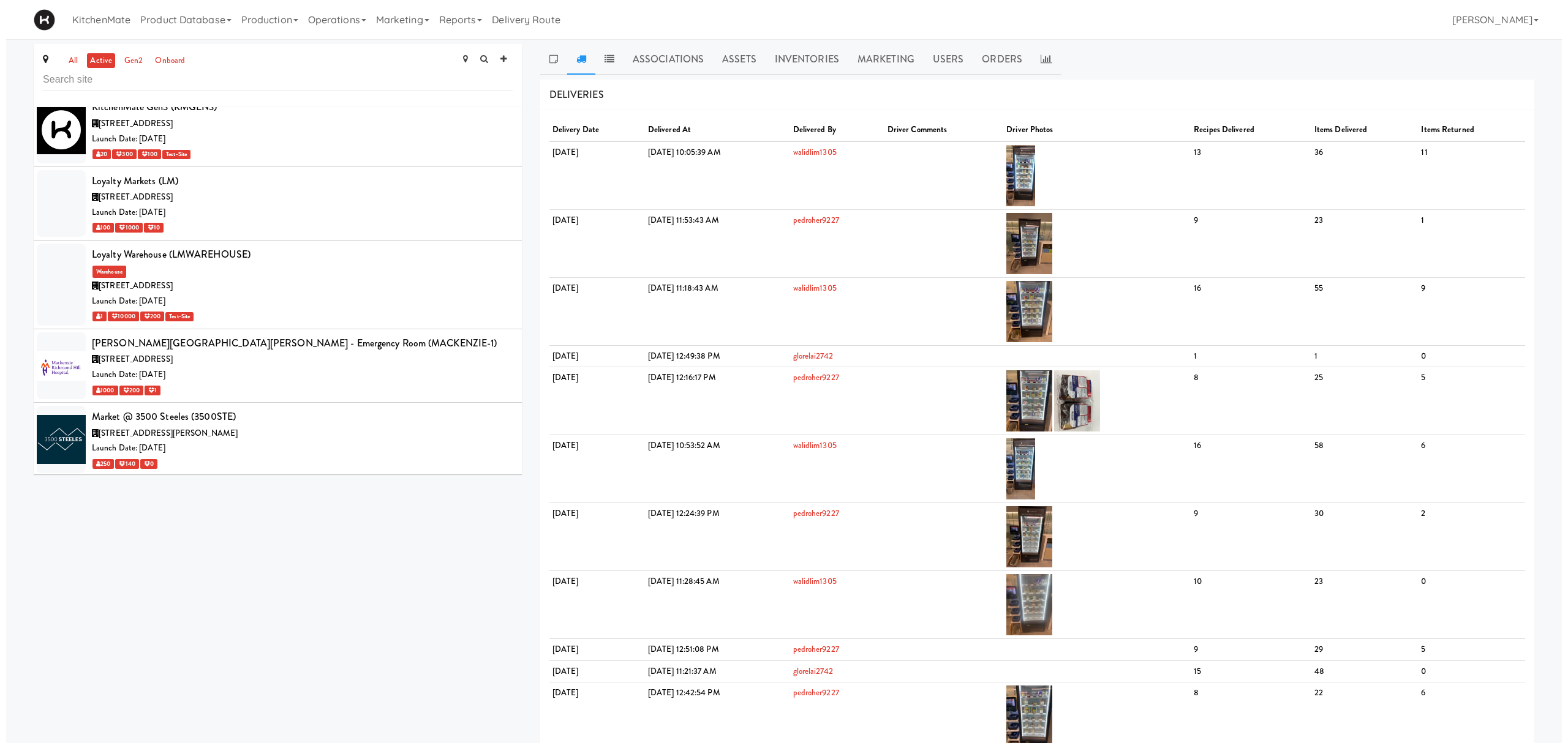
scroll to position [3796, 0]
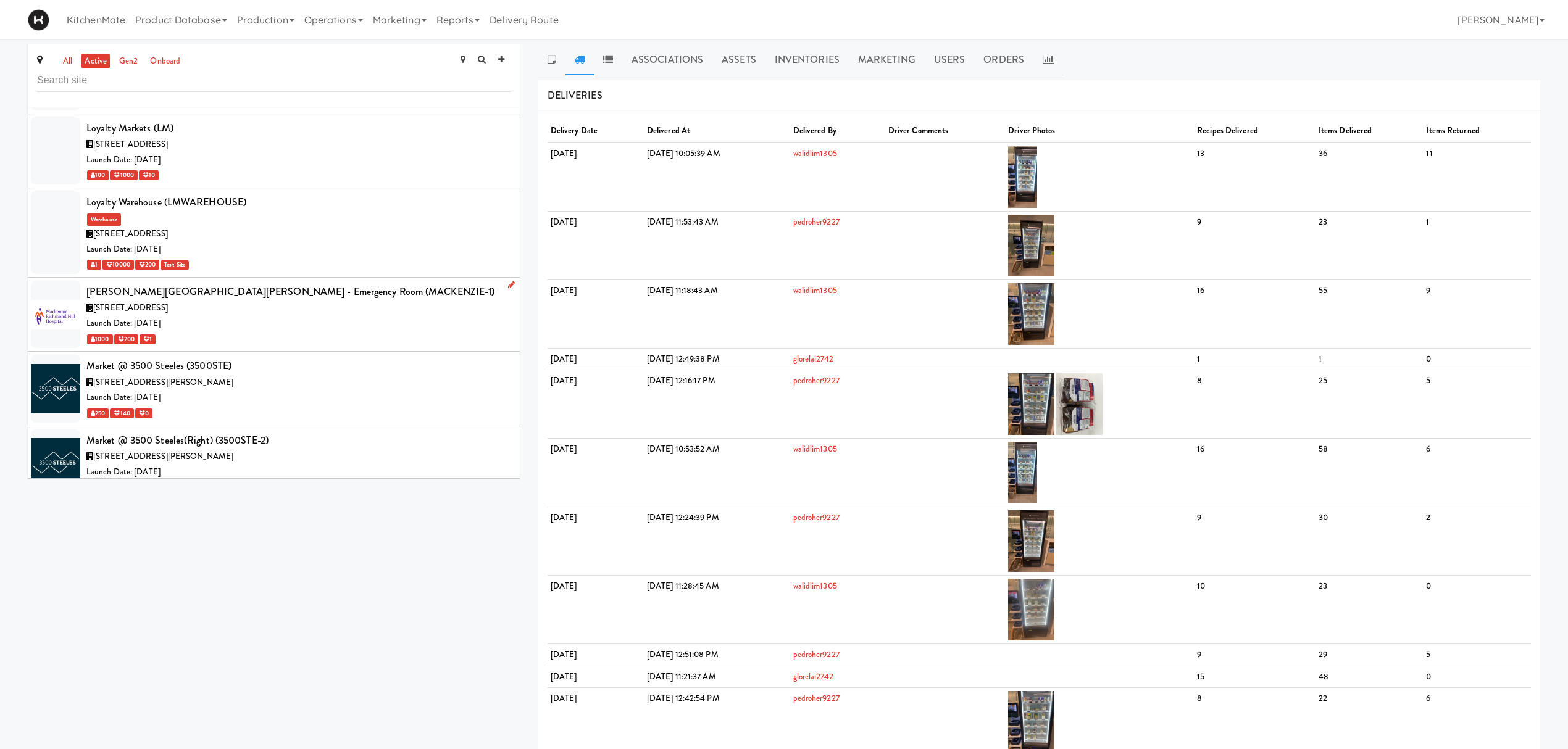
click at [282, 316] on div "10 Trench St, Richmond Hill ON" at bounding box center [299, 308] width 424 height 15
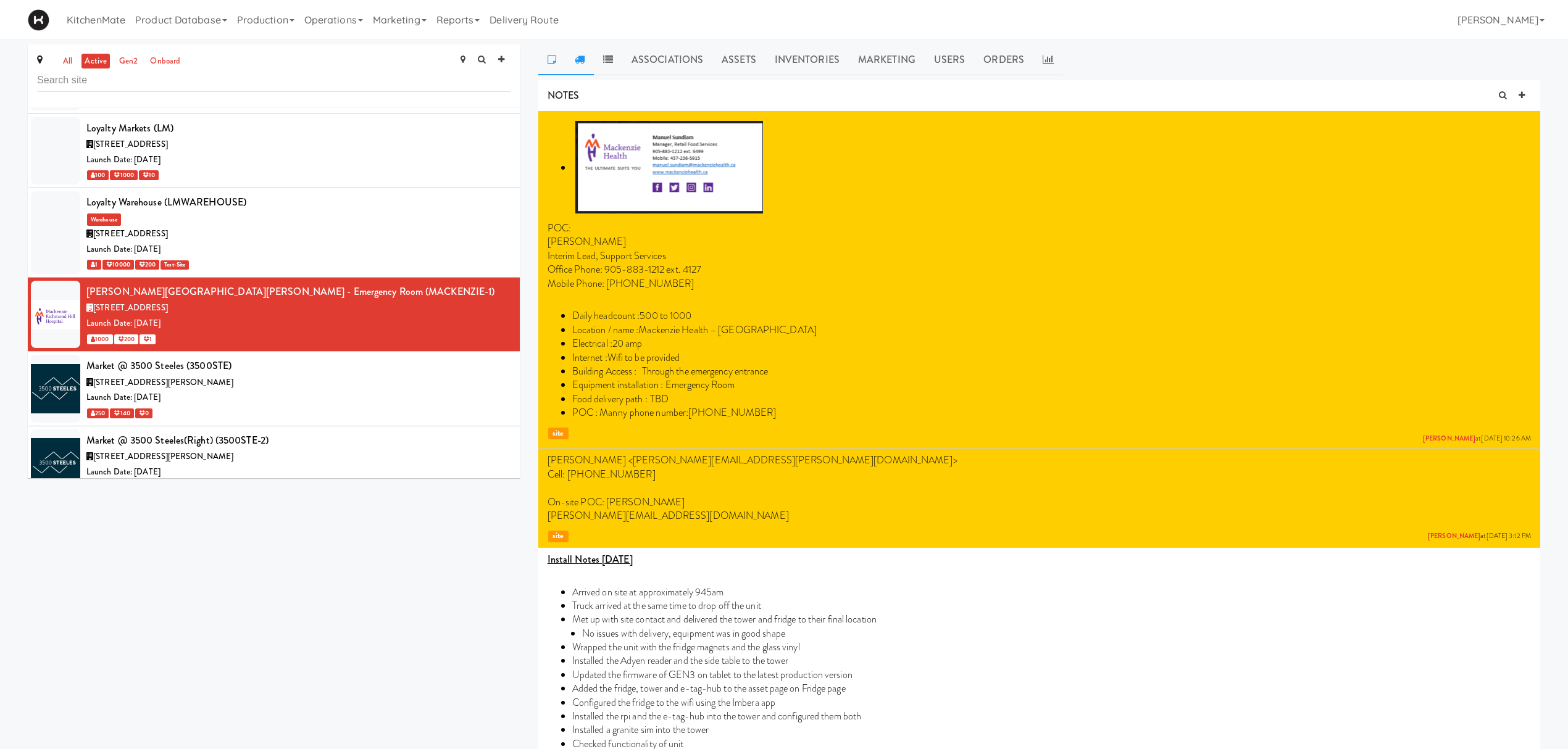
click at [575, 53] on link at bounding box center [580, 60] width 28 height 31
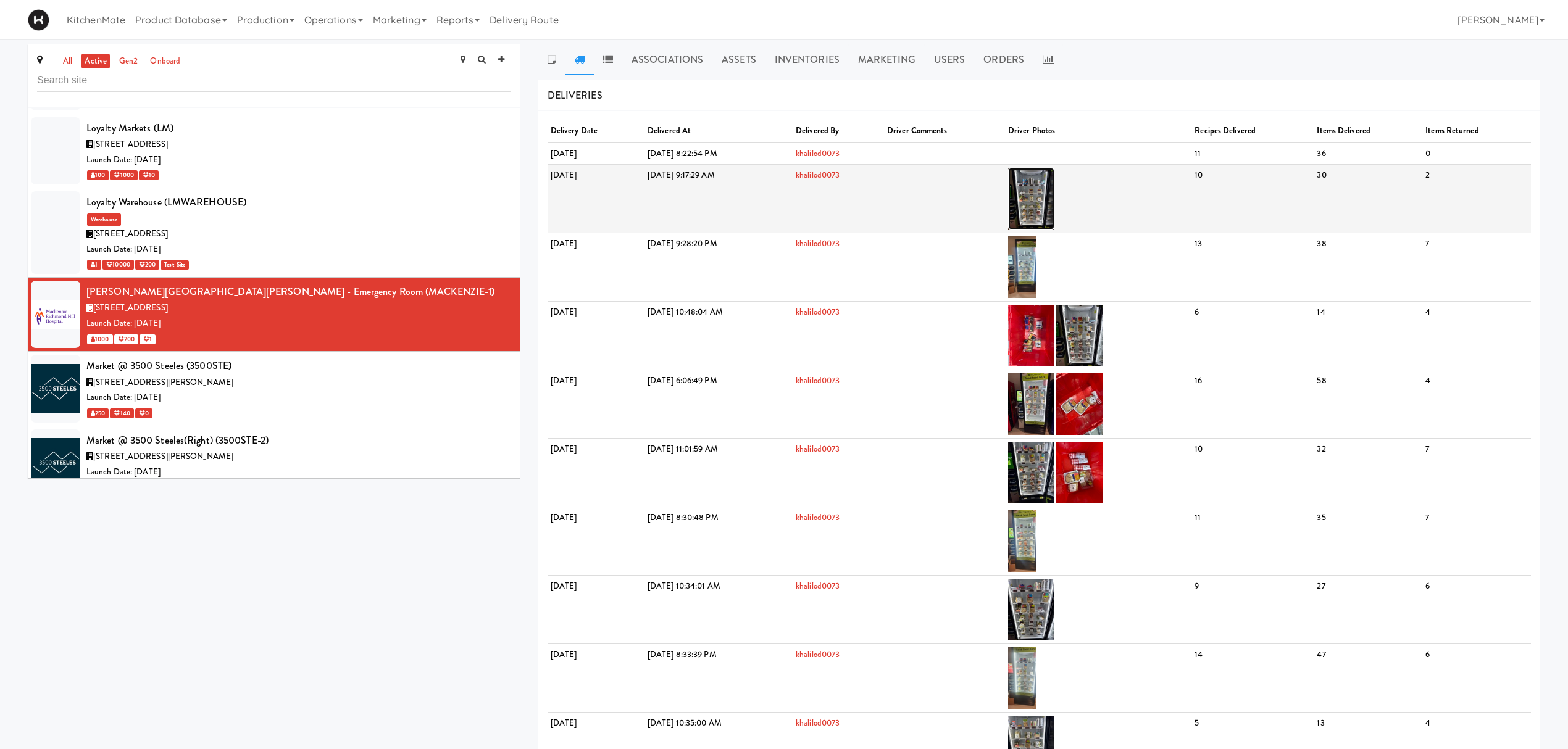
click at [1054, 190] on img at bounding box center [1031, 199] width 46 height 62
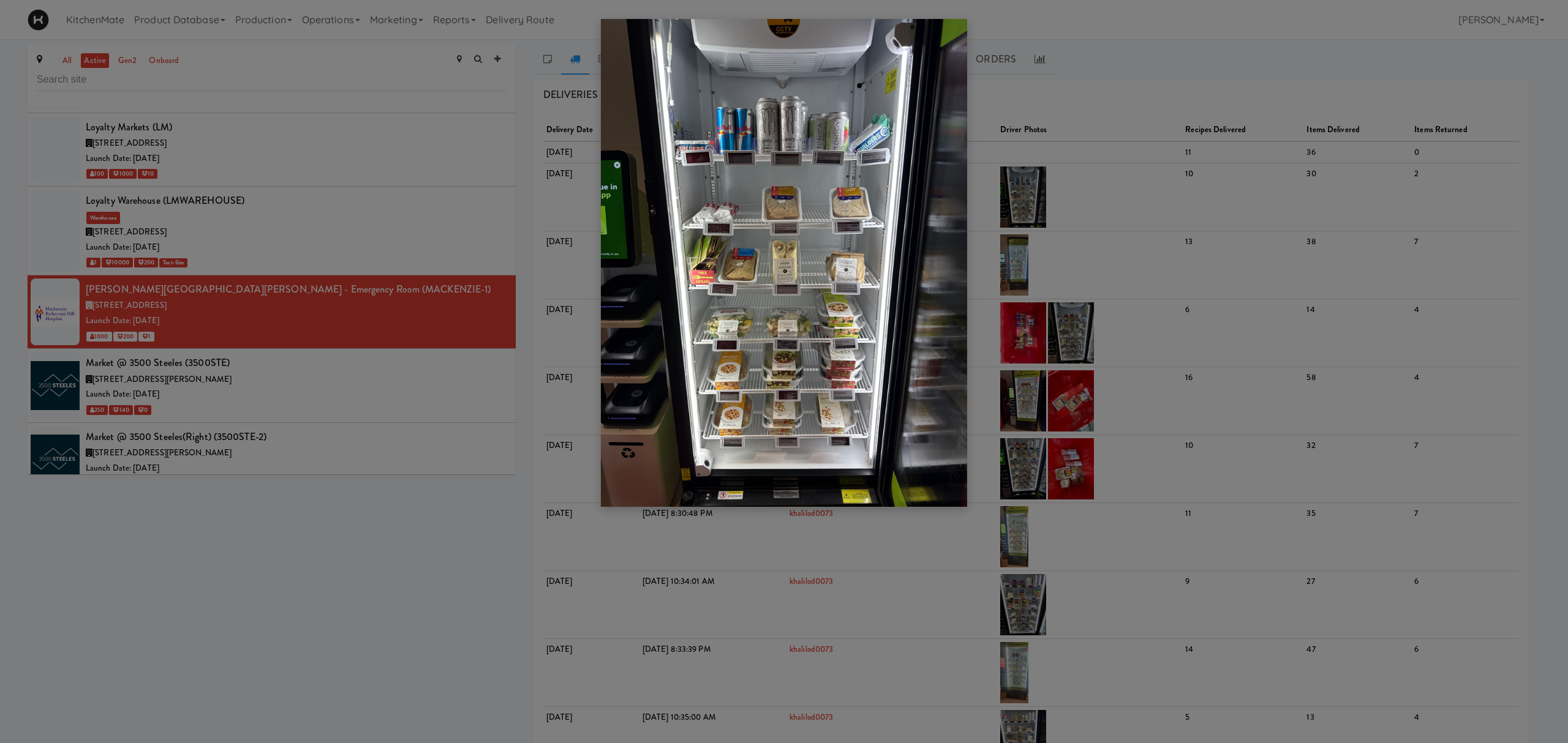
click at [344, 420] on div at bounding box center [784, 372] width 1568 height 743
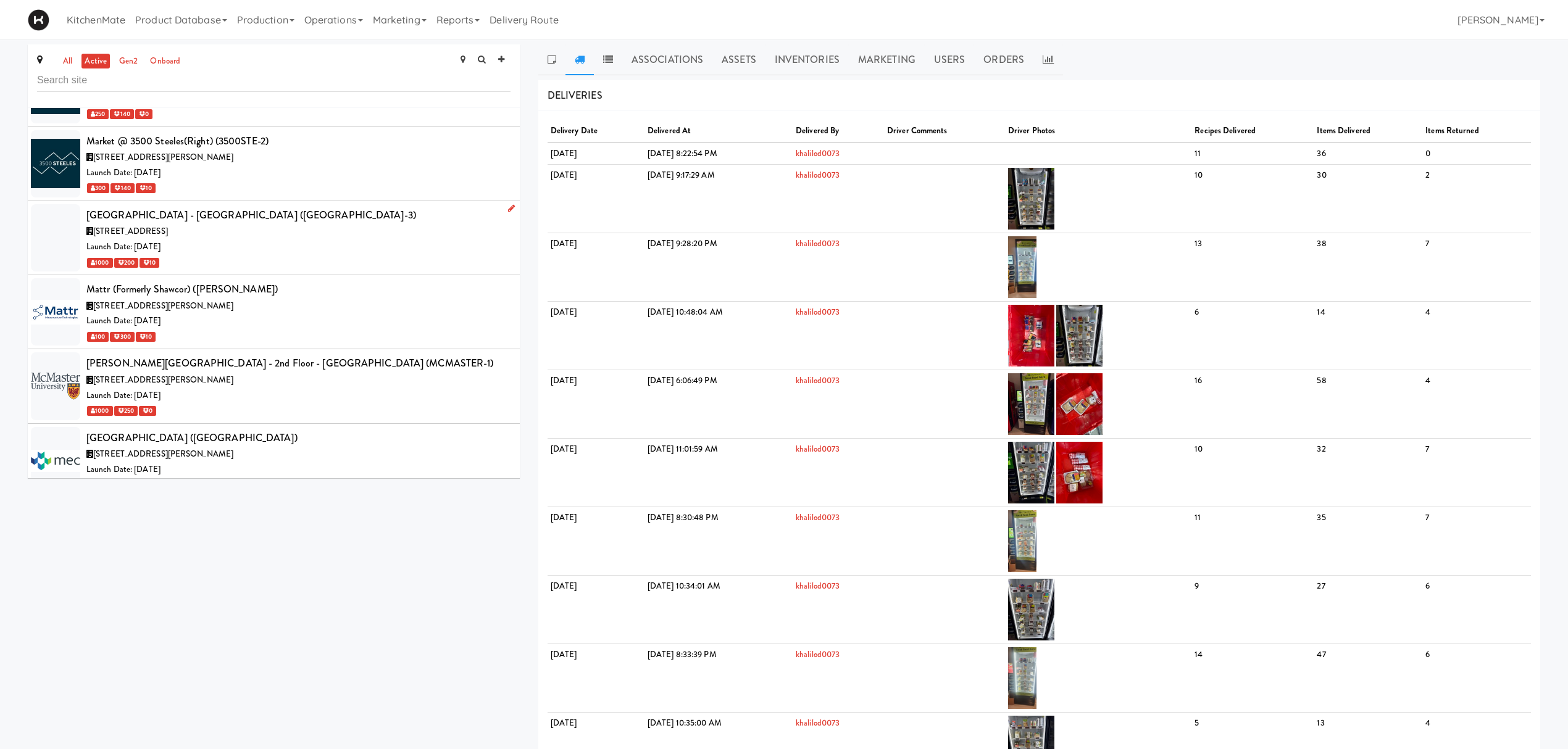
scroll to position [4155, 0]
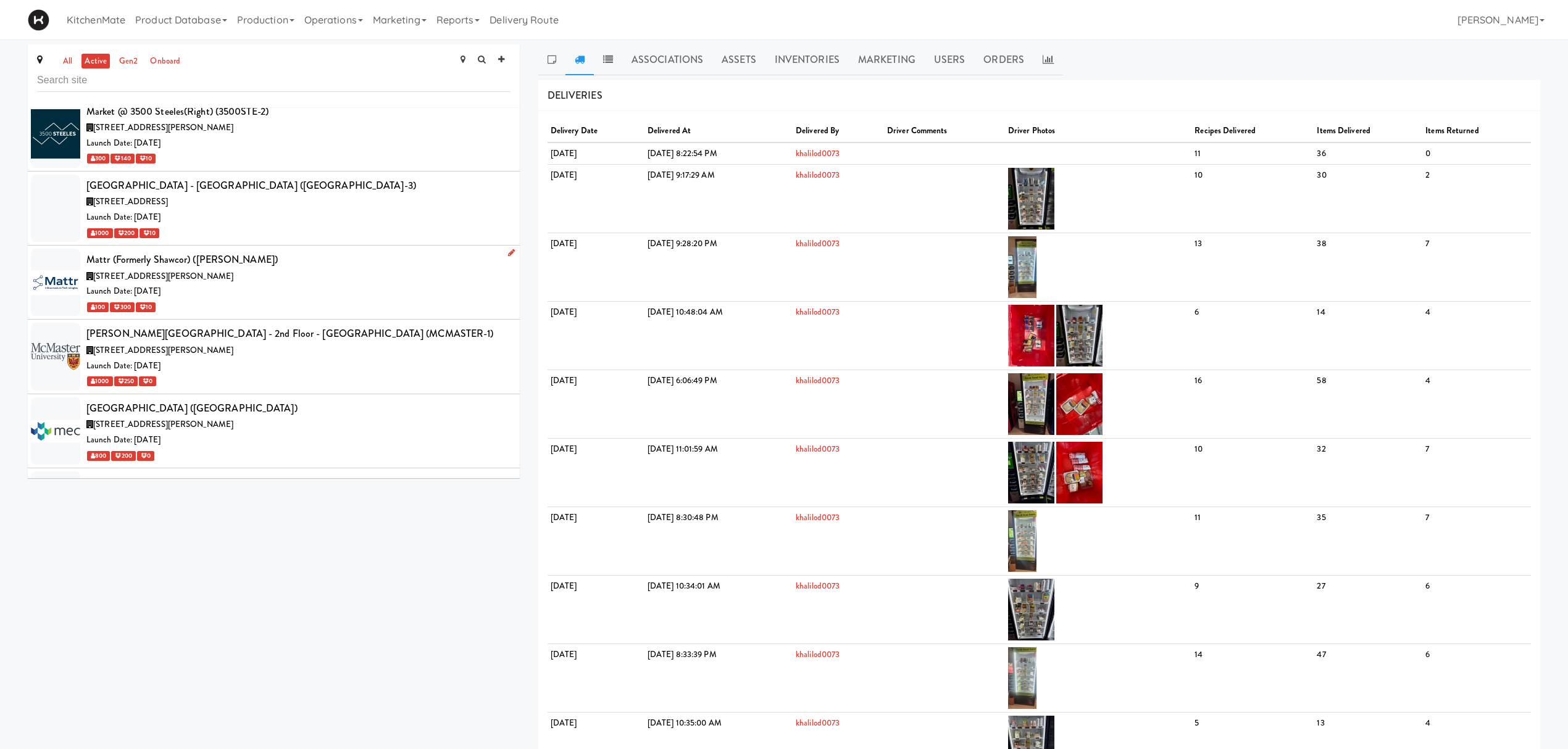
click at [295, 297] on div "Launch Date: Nov 07, 2022" at bounding box center [299, 291] width 424 height 15
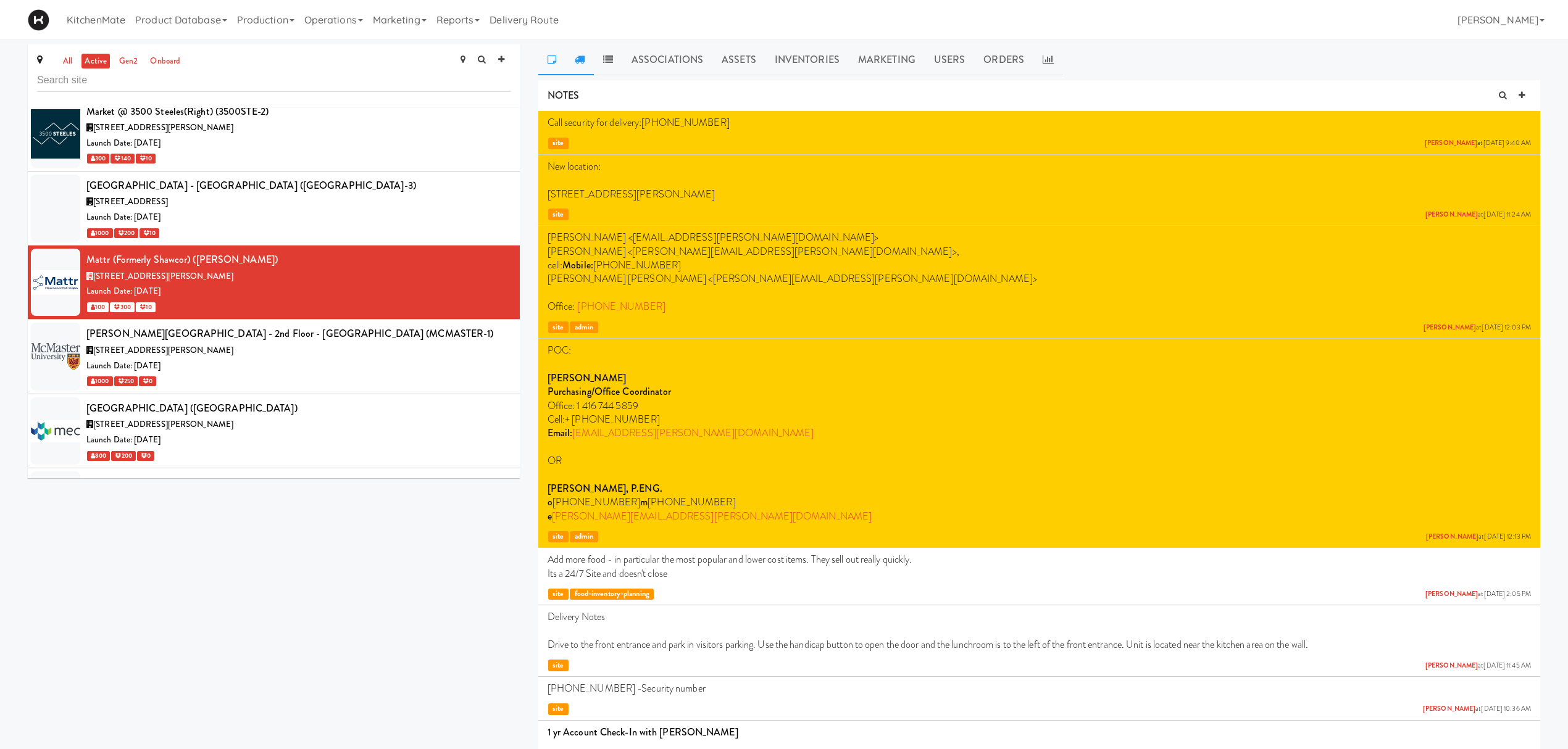
click at [586, 52] on link at bounding box center [580, 60] width 28 height 31
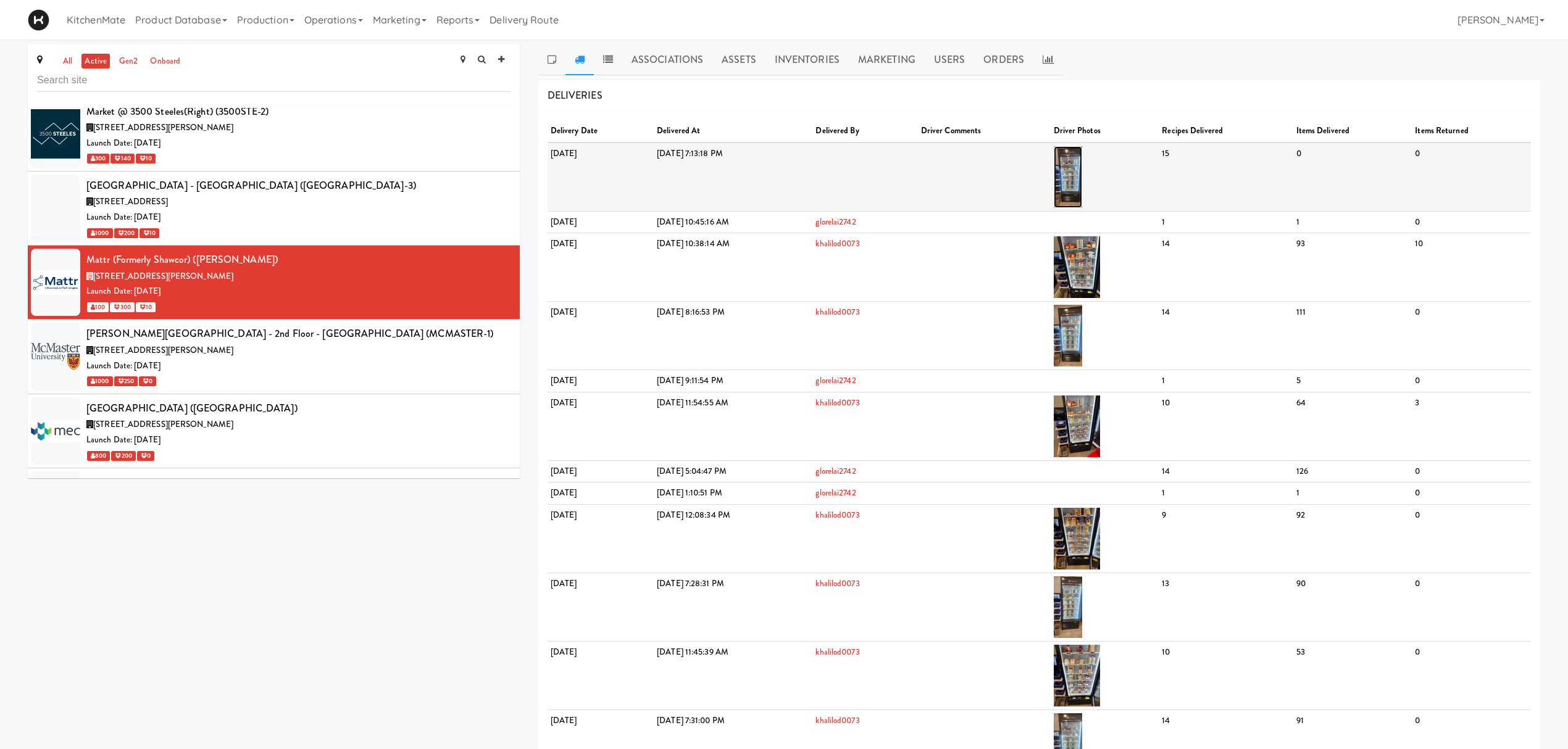
click at [1083, 170] on img at bounding box center [1068, 177] width 29 height 62
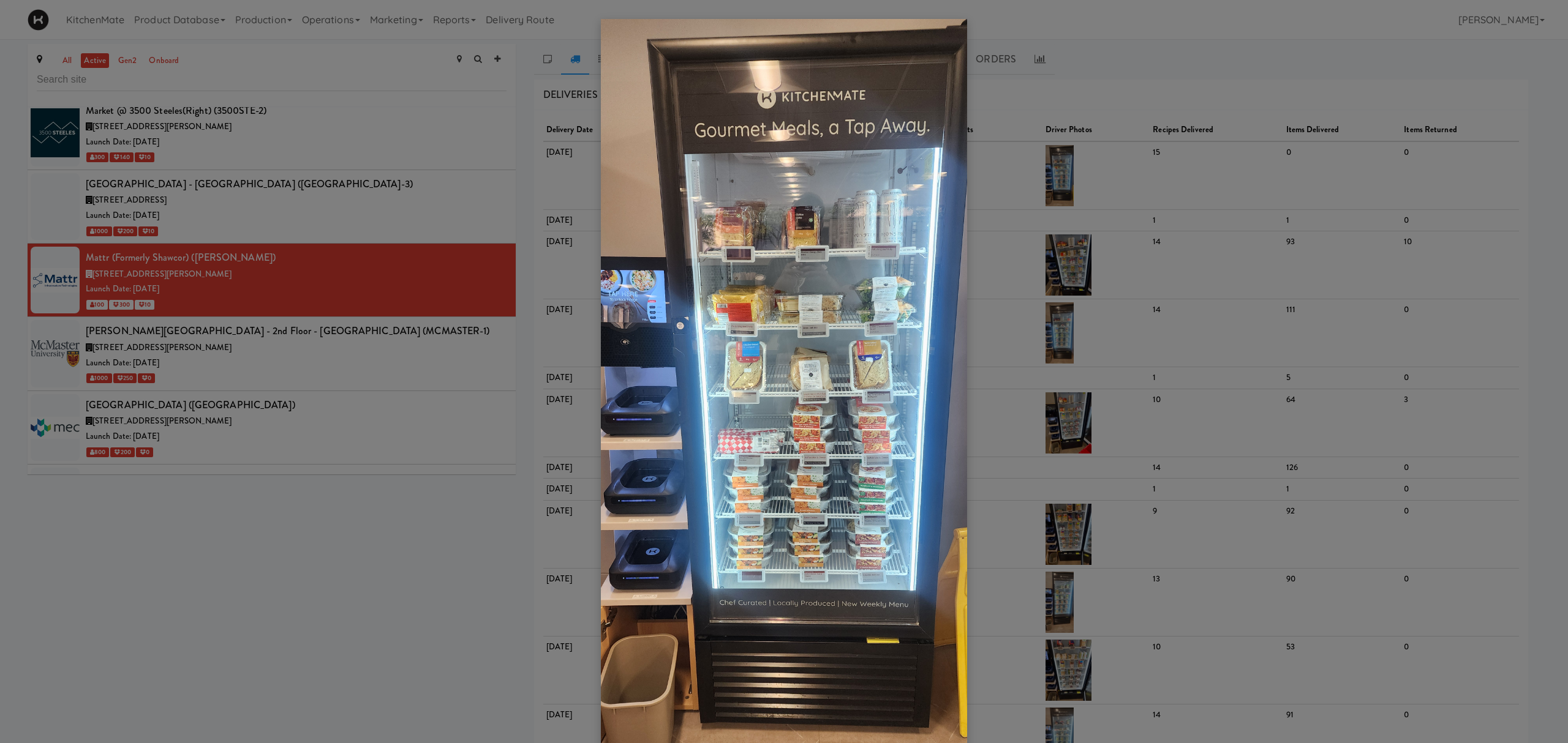
click at [1094, 185] on div at bounding box center [784, 372] width 1568 height 743
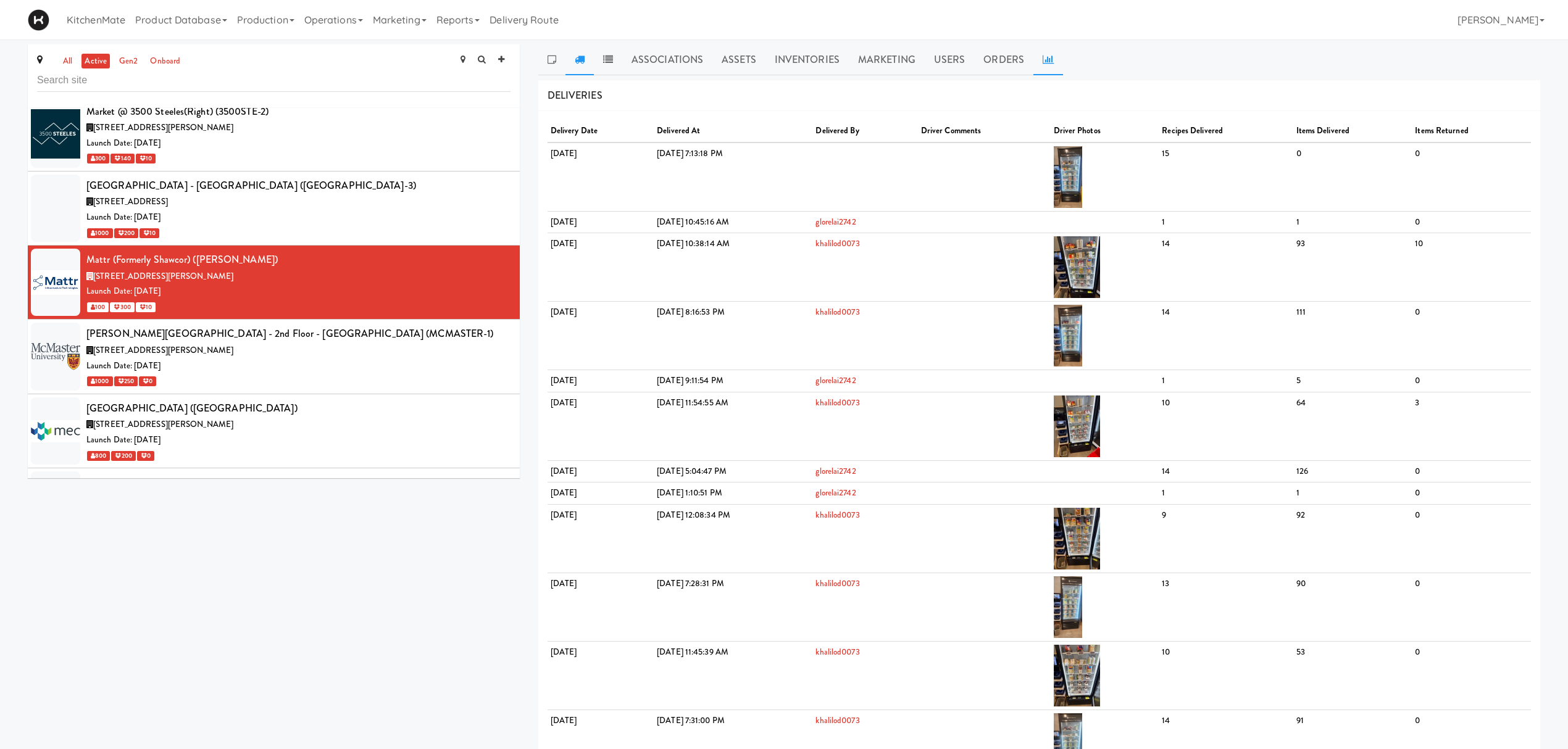
click at [1035, 68] on link at bounding box center [1048, 60] width 30 height 31
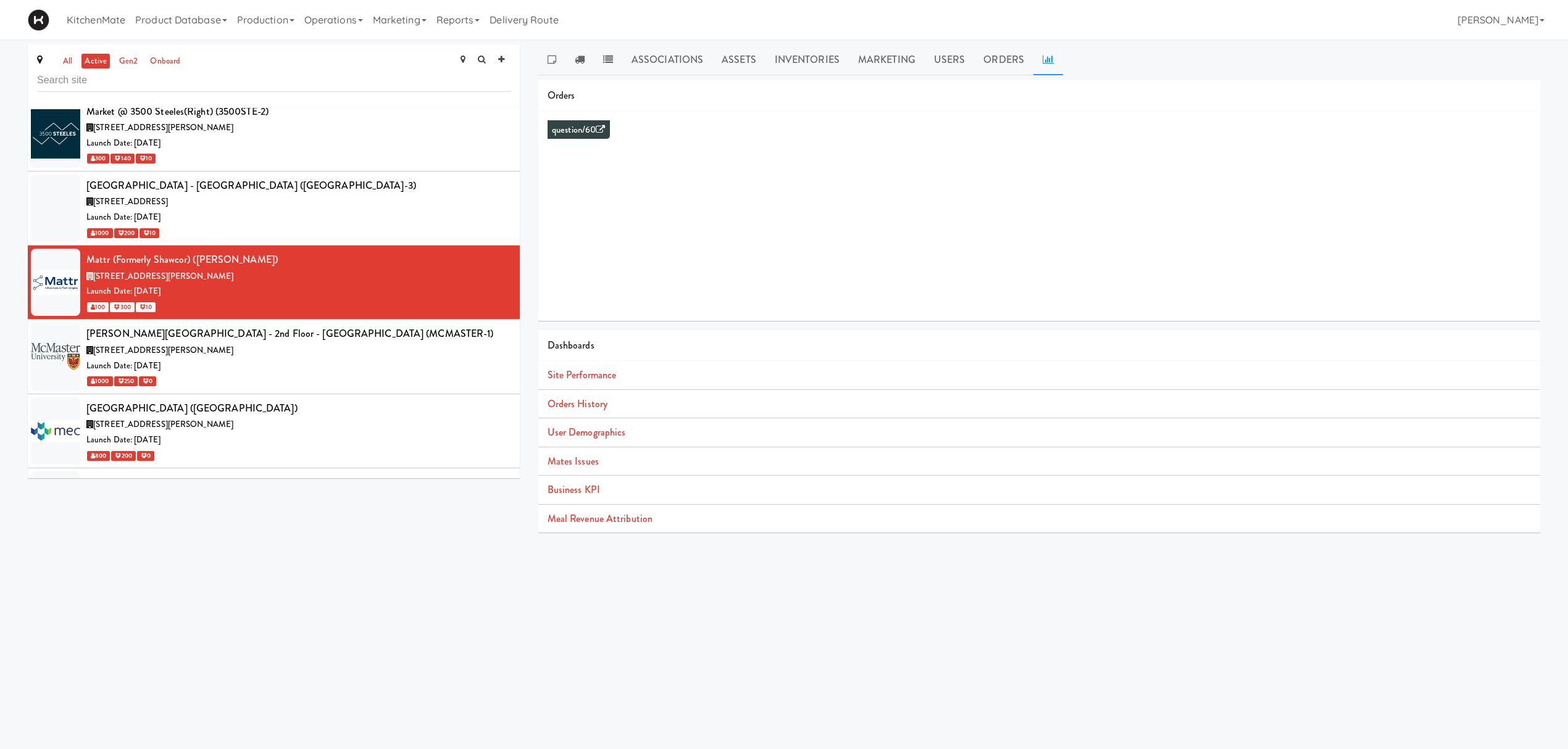
click at [642, 387] on li "Site Performance" at bounding box center [1039, 375] width 1002 height 29
click at [605, 409] on link "Orders History" at bounding box center [577, 404] width 60 height 14
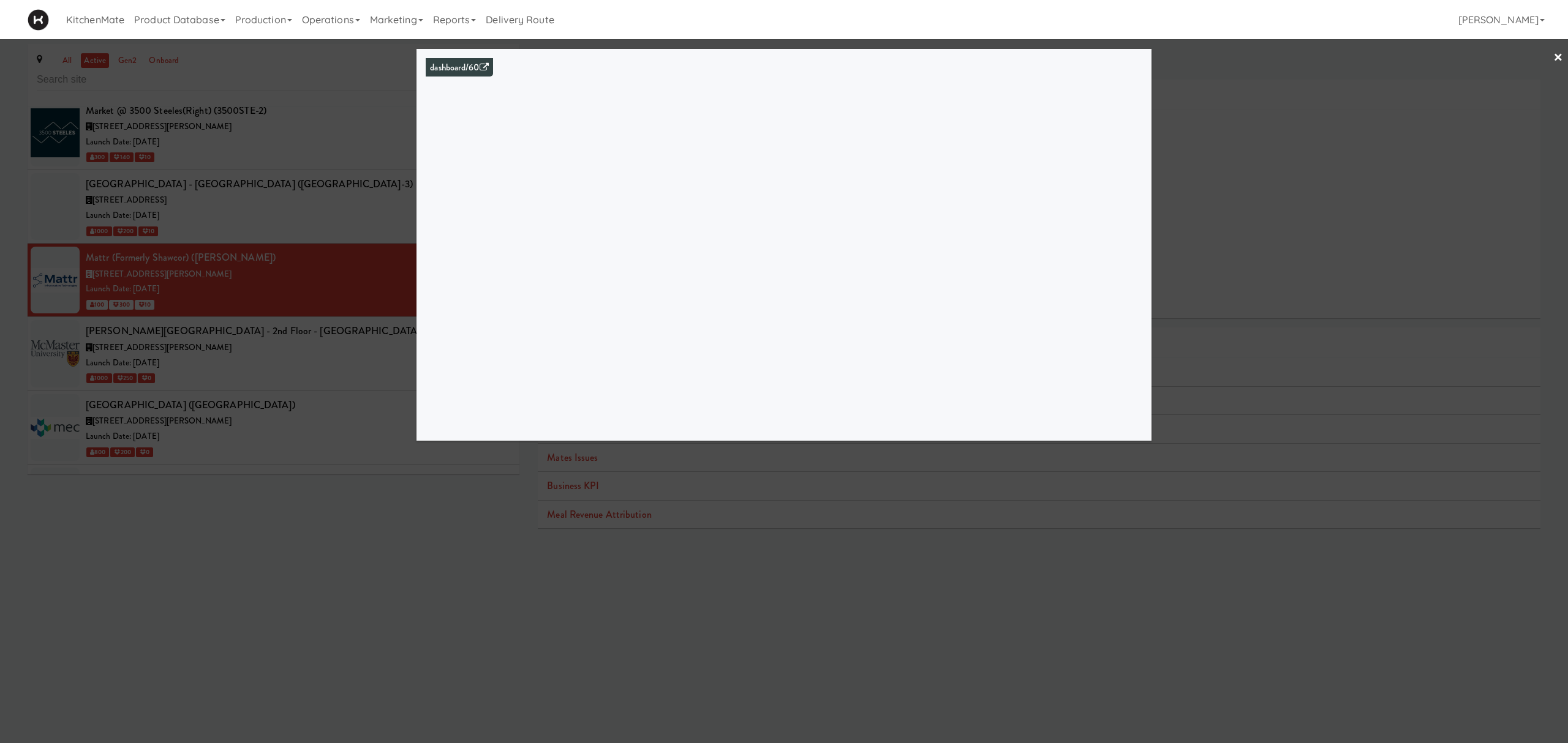
click at [927, 487] on div at bounding box center [784, 372] width 1568 height 743
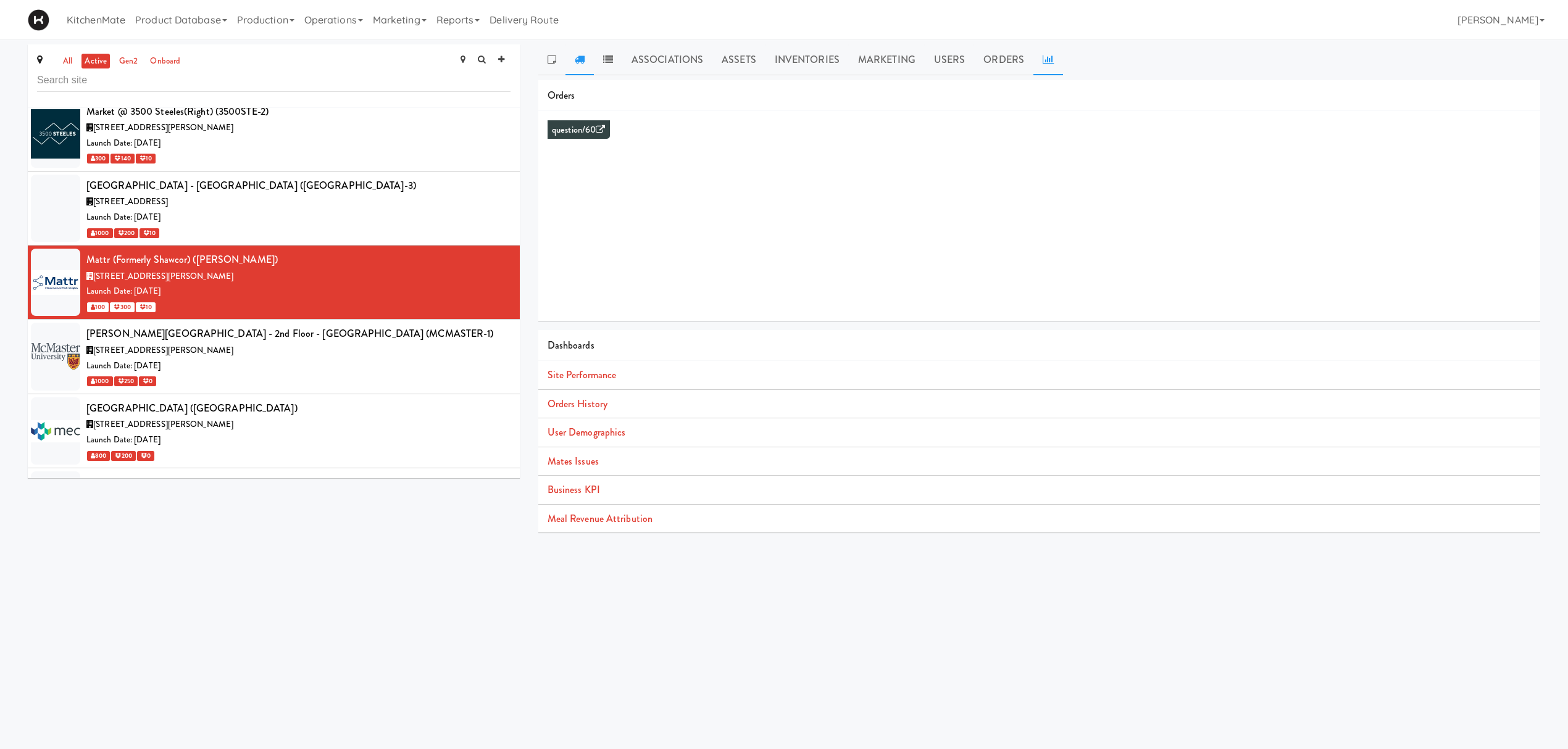
click at [571, 60] on link at bounding box center [580, 60] width 28 height 31
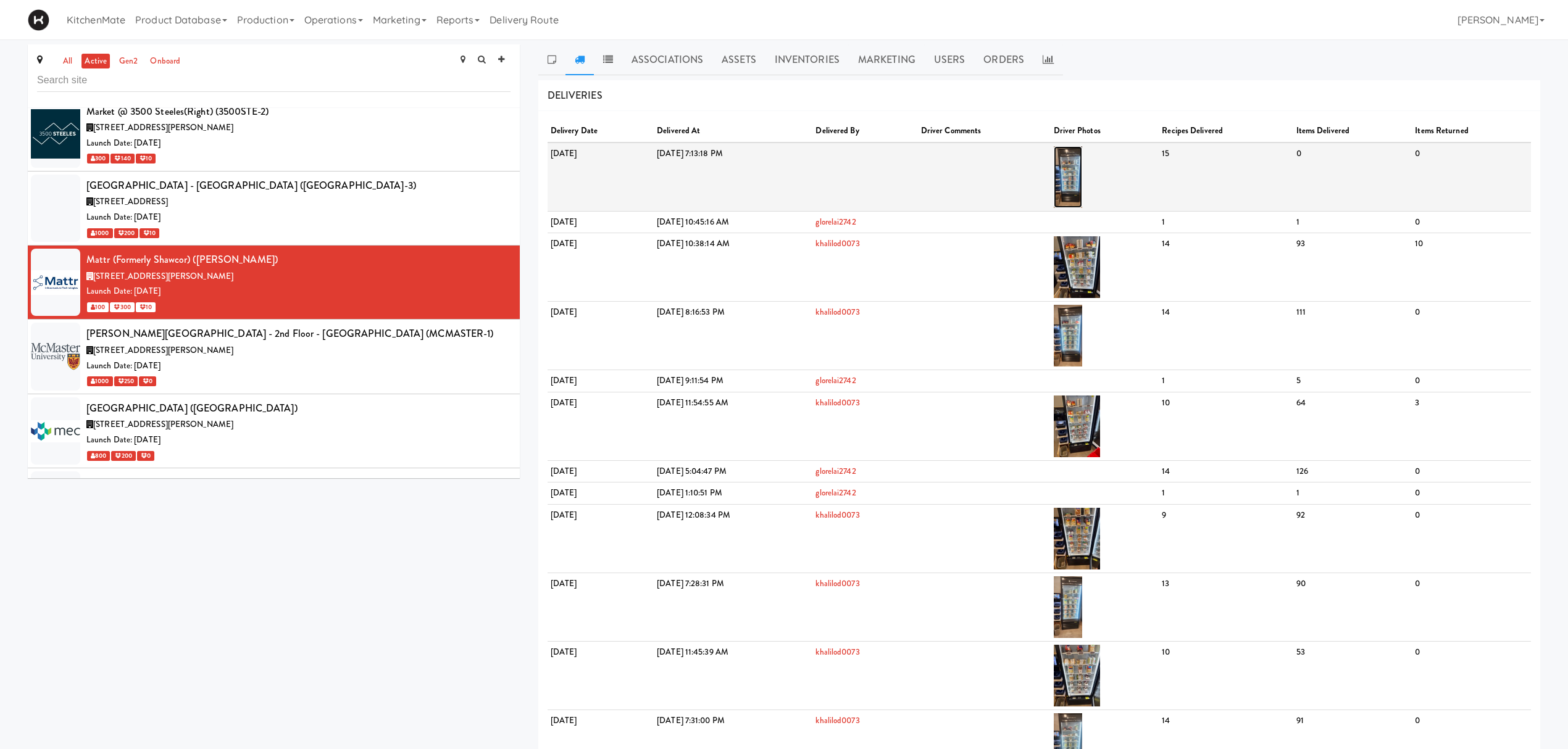
click at [1083, 177] on img at bounding box center [1068, 177] width 29 height 62
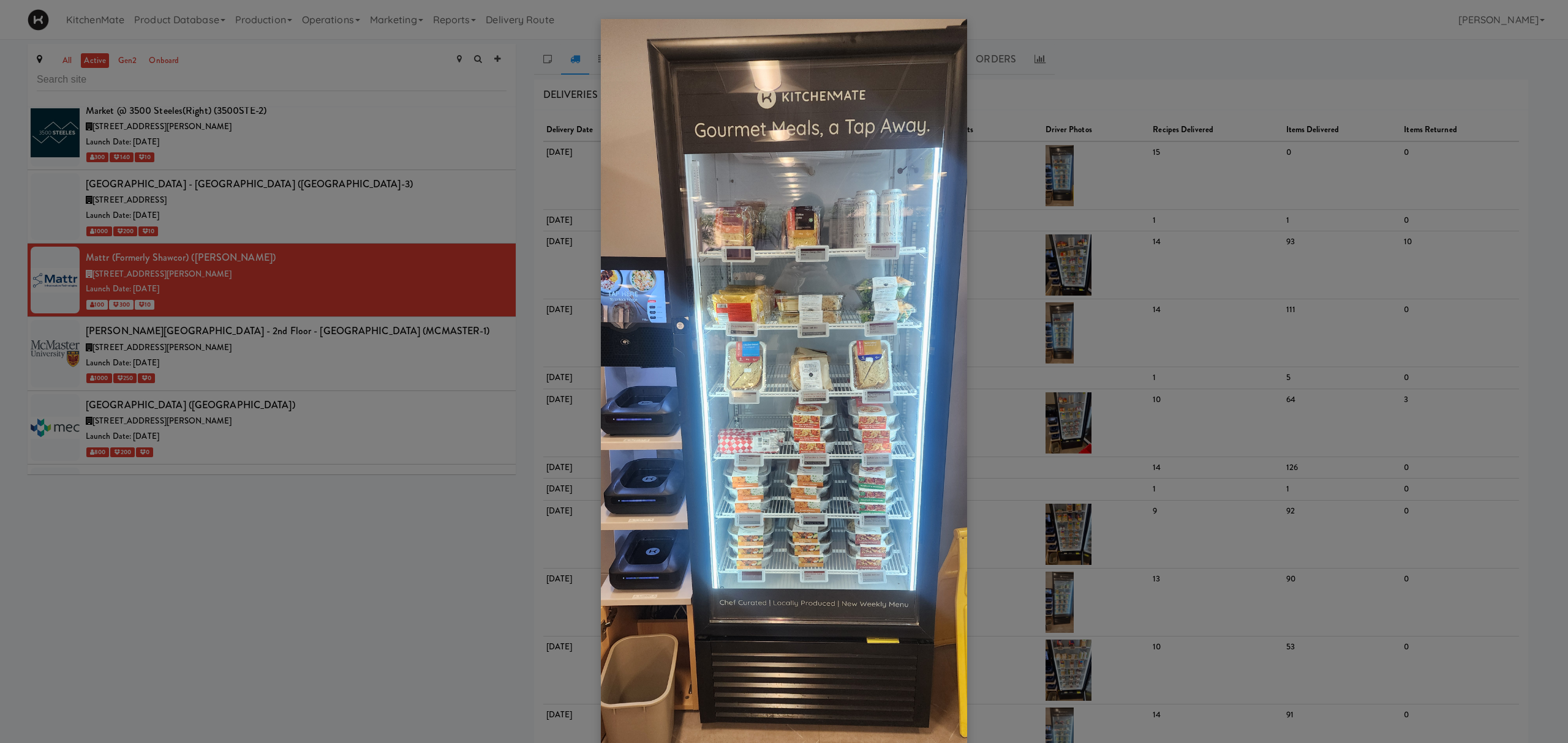
click at [274, 265] on div at bounding box center [784, 372] width 1568 height 743
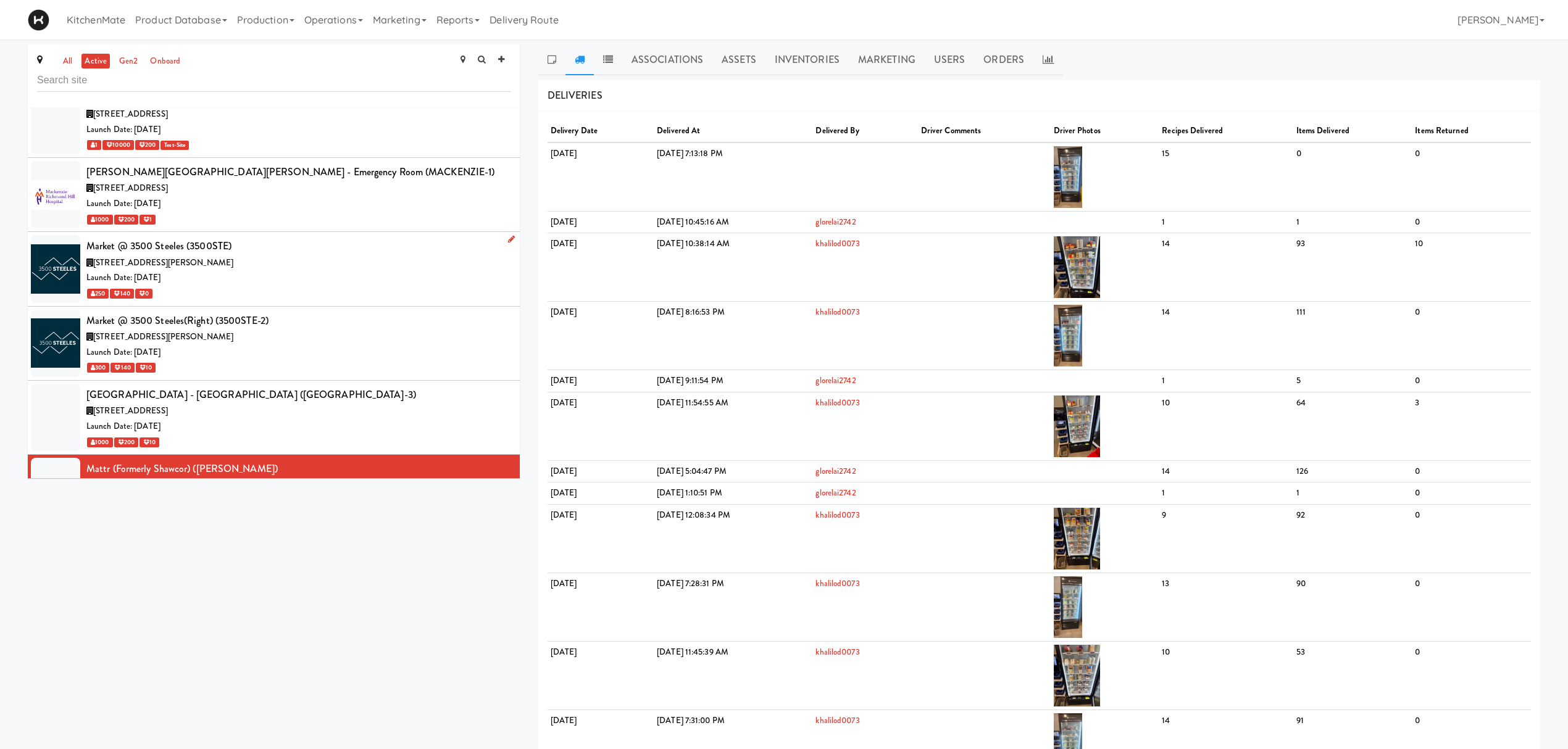
scroll to position [3908, 0]
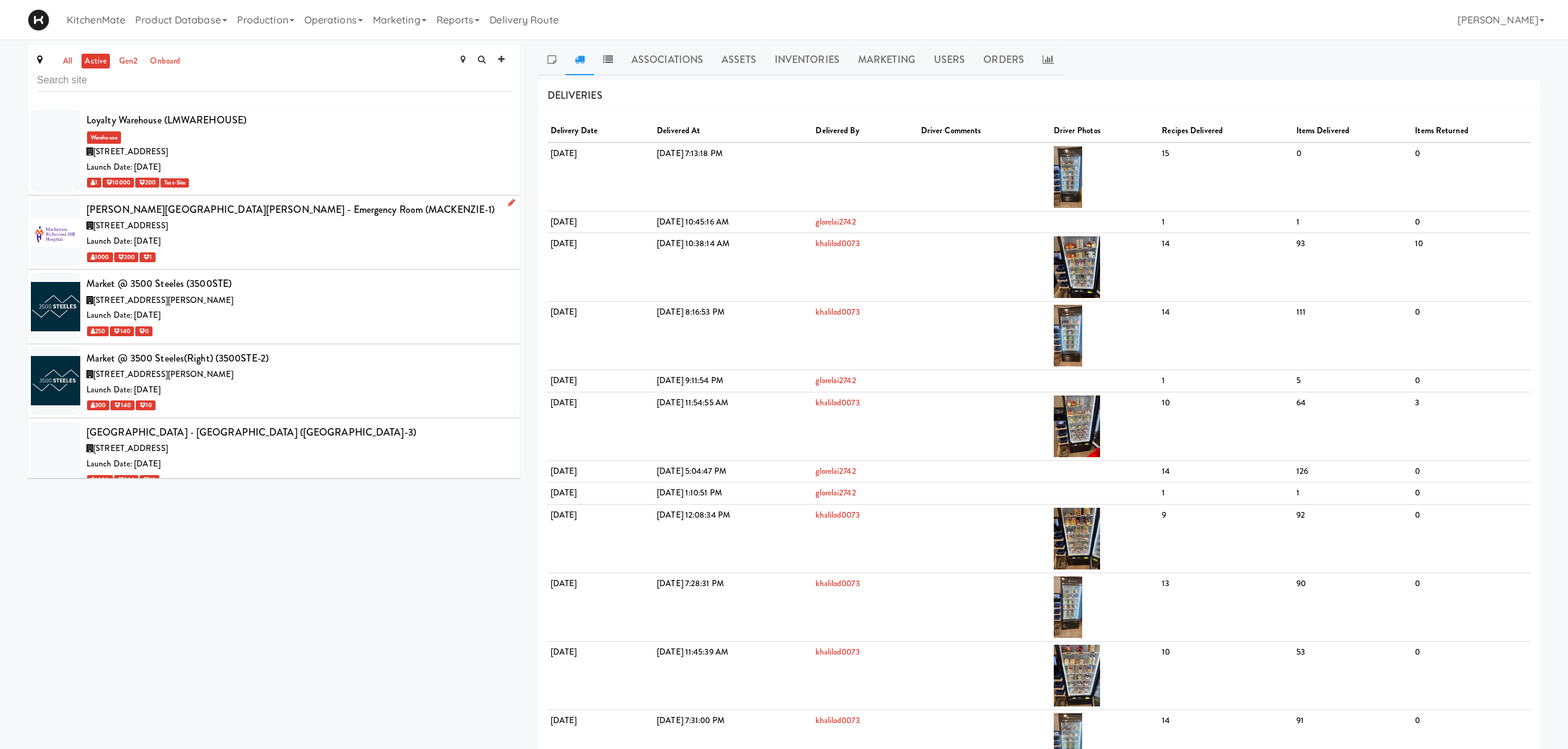
click at [307, 260] on div "1000 200 1" at bounding box center [299, 257] width 424 height 15
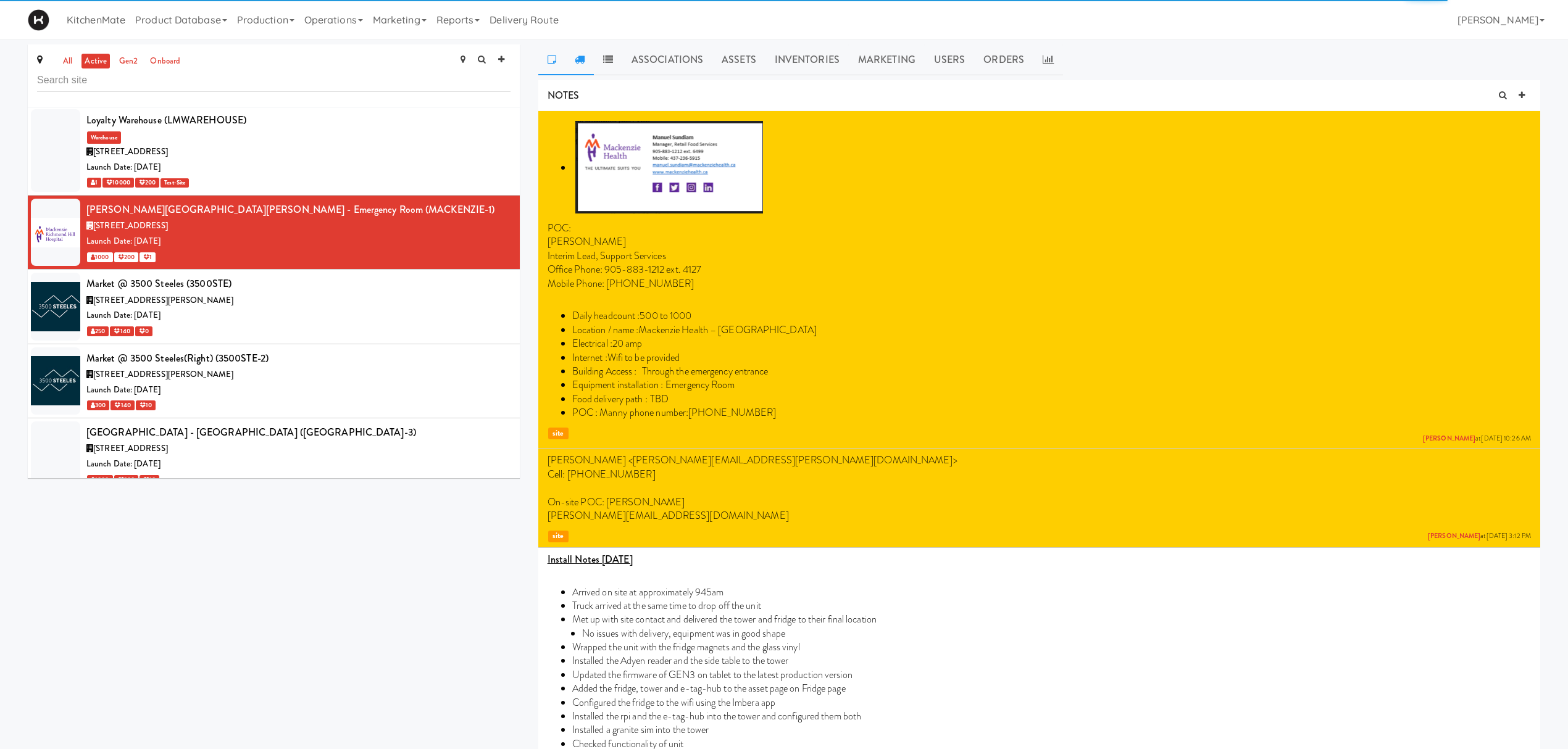
click at [574, 57] on icon at bounding box center [579, 59] width 10 height 10
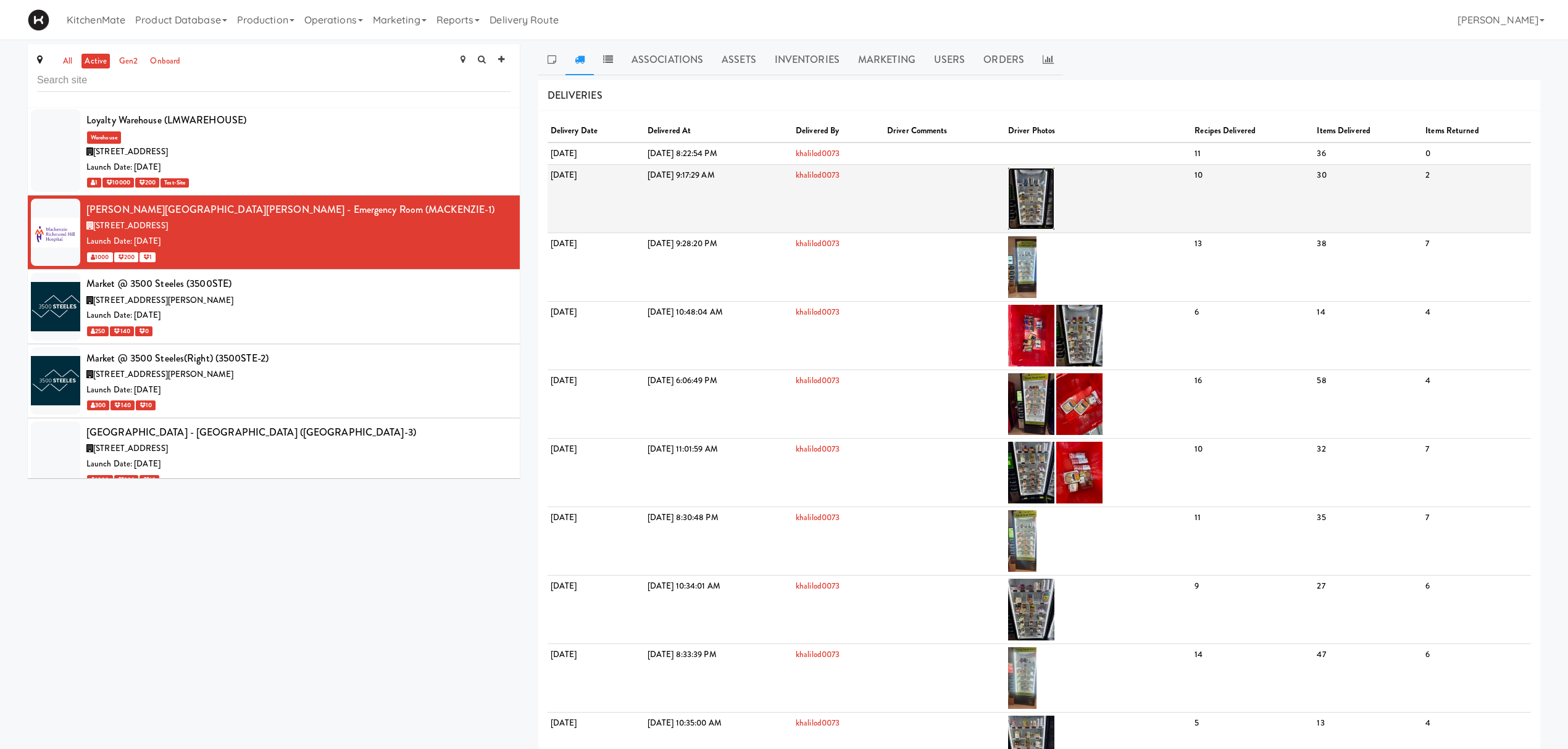
click at [1054, 193] on img at bounding box center [1031, 199] width 46 height 62
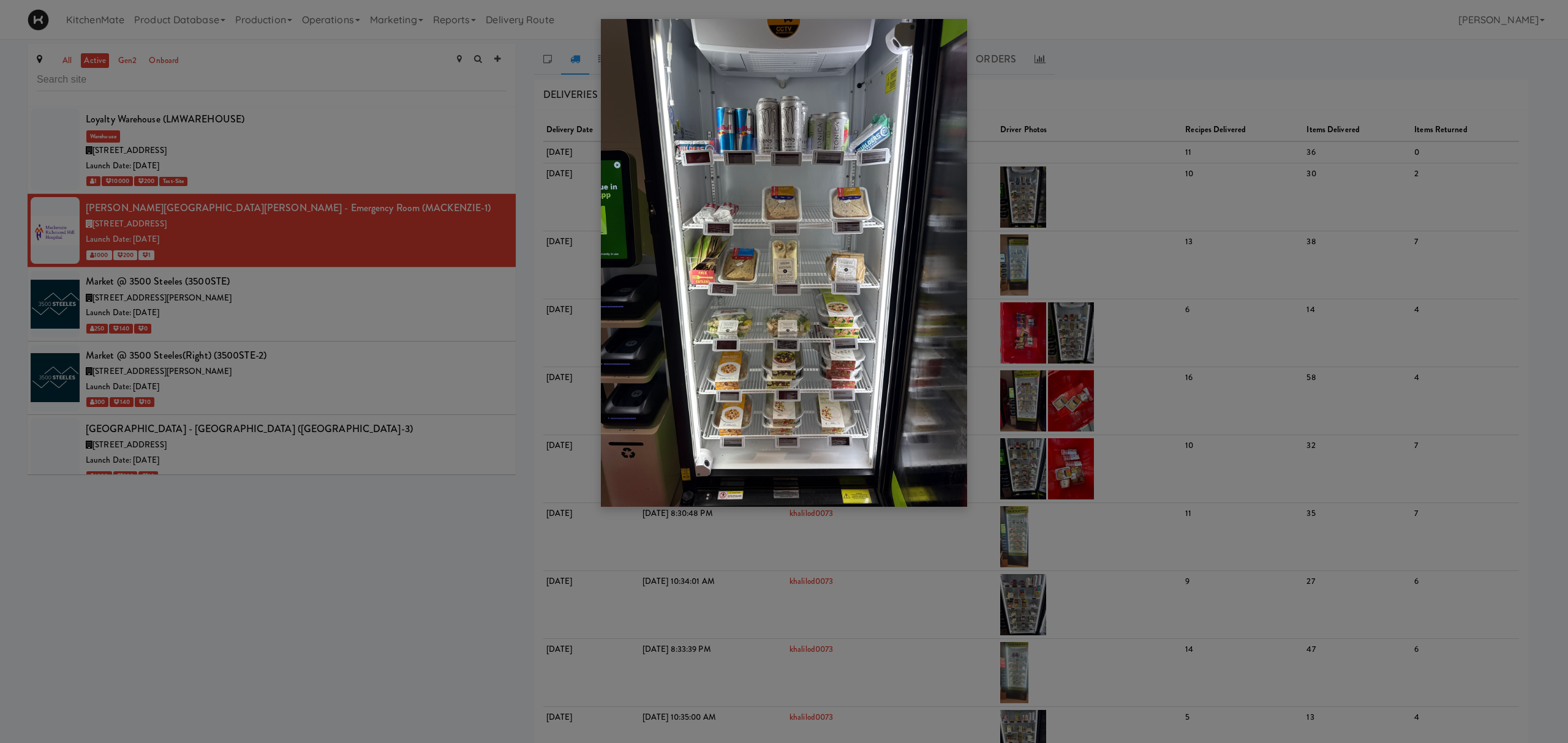
click at [573, 139] on div at bounding box center [784, 372] width 1568 height 743
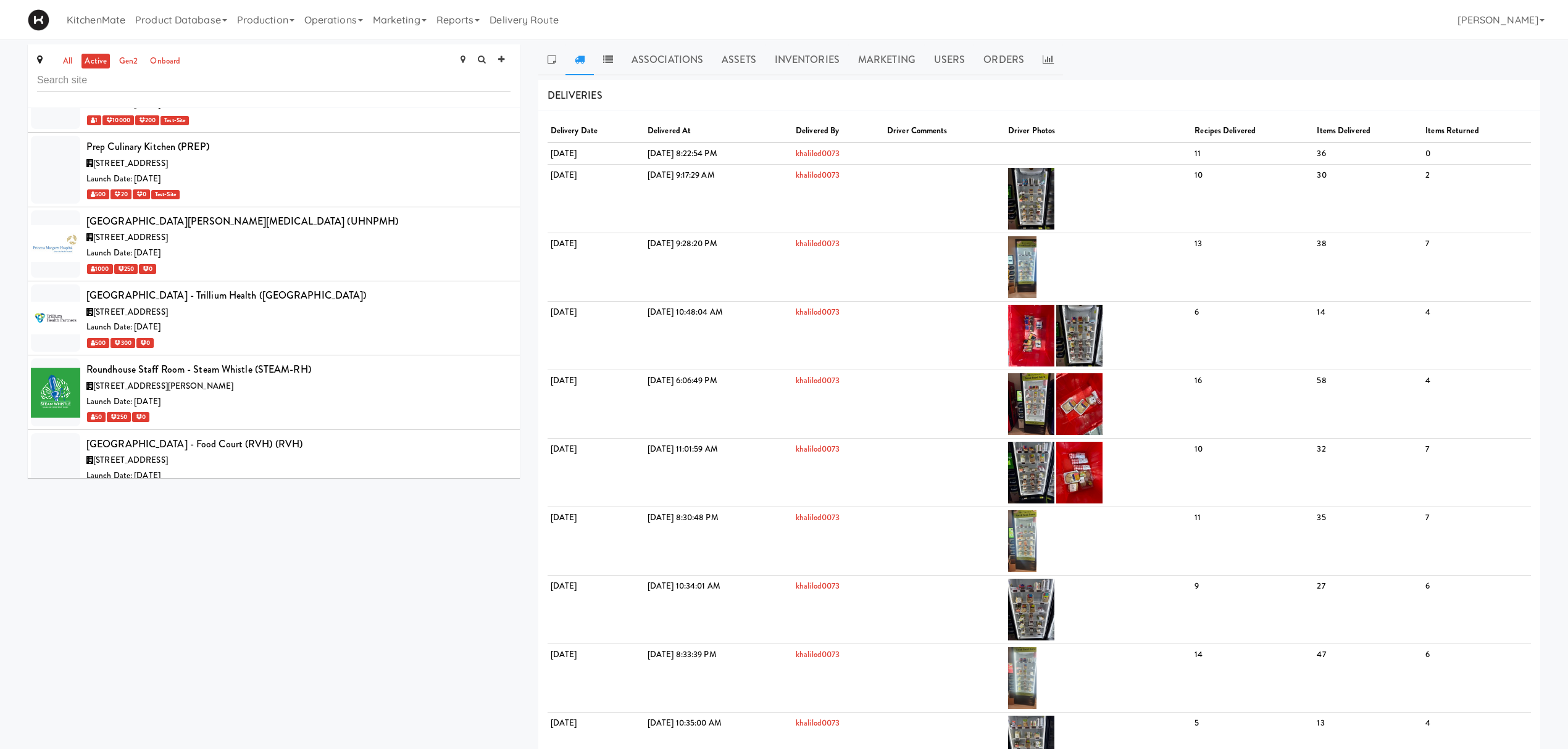
scroll to position [5060, 0]
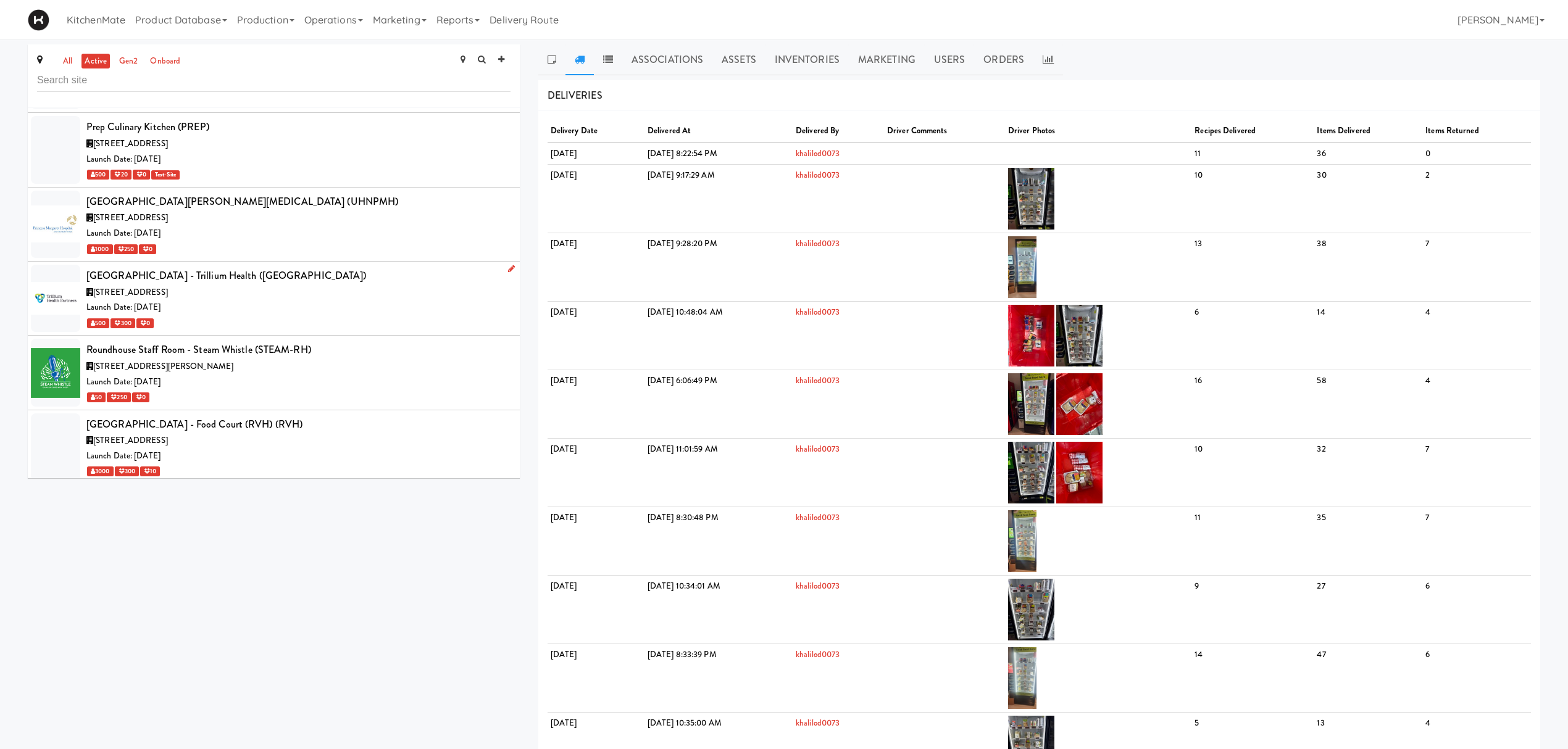
click at [236, 285] on div "Queensway Health Centre - Trillium Health (QUEENS)" at bounding box center [299, 276] width 424 height 19
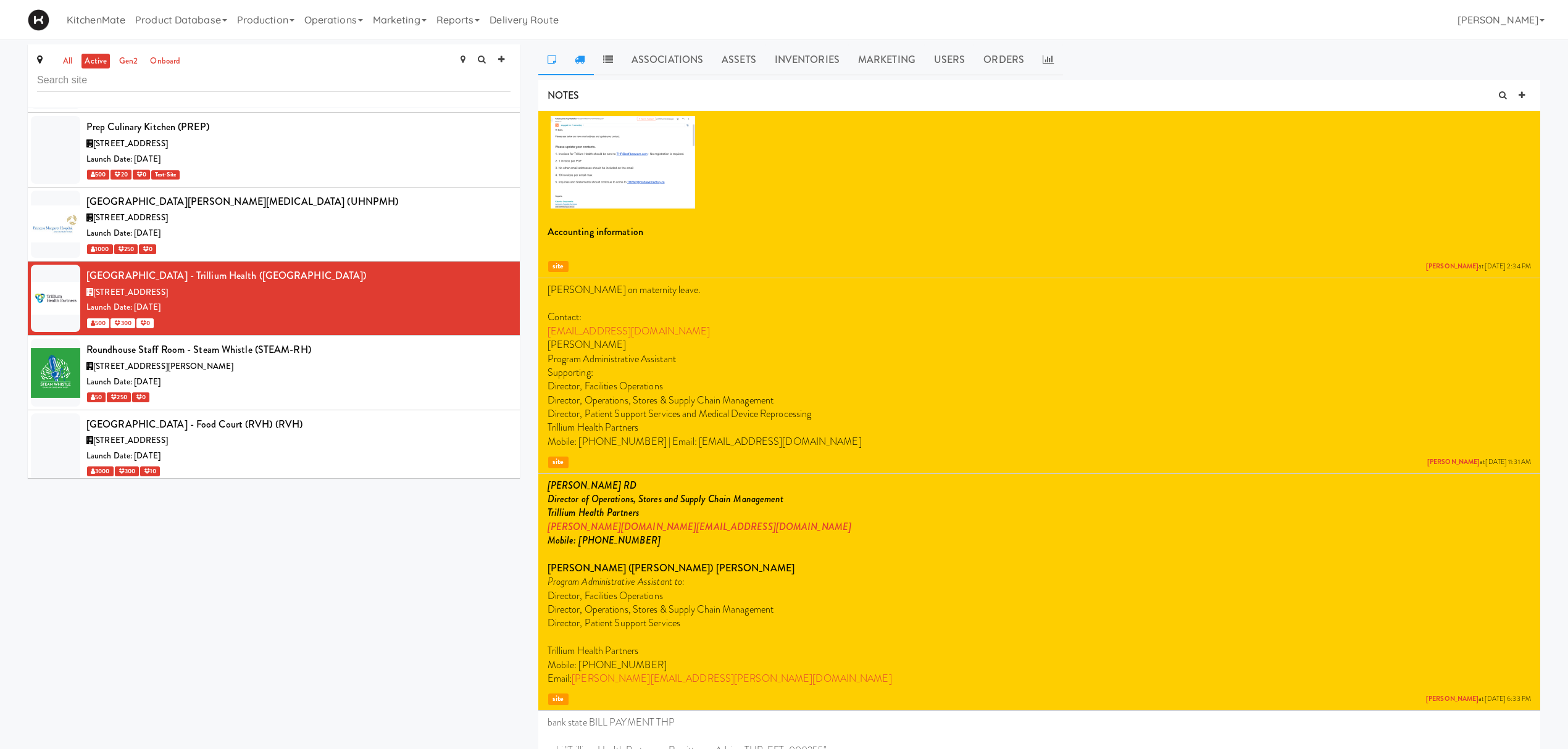
click at [587, 63] on link at bounding box center [580, 60] width 28 height 31
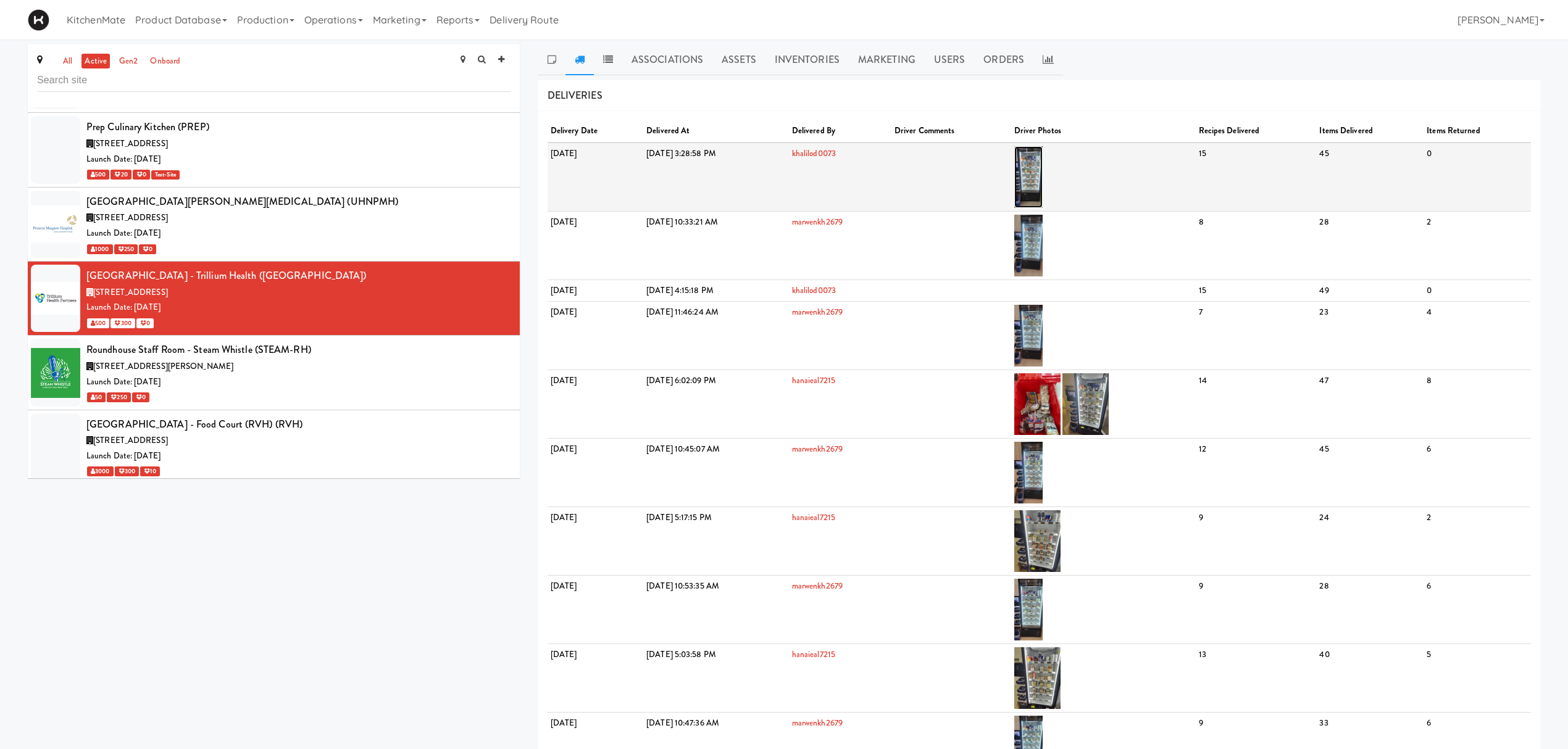
click at [1043, 171] on img at bounding box center [1028, 177] width 29 height 62
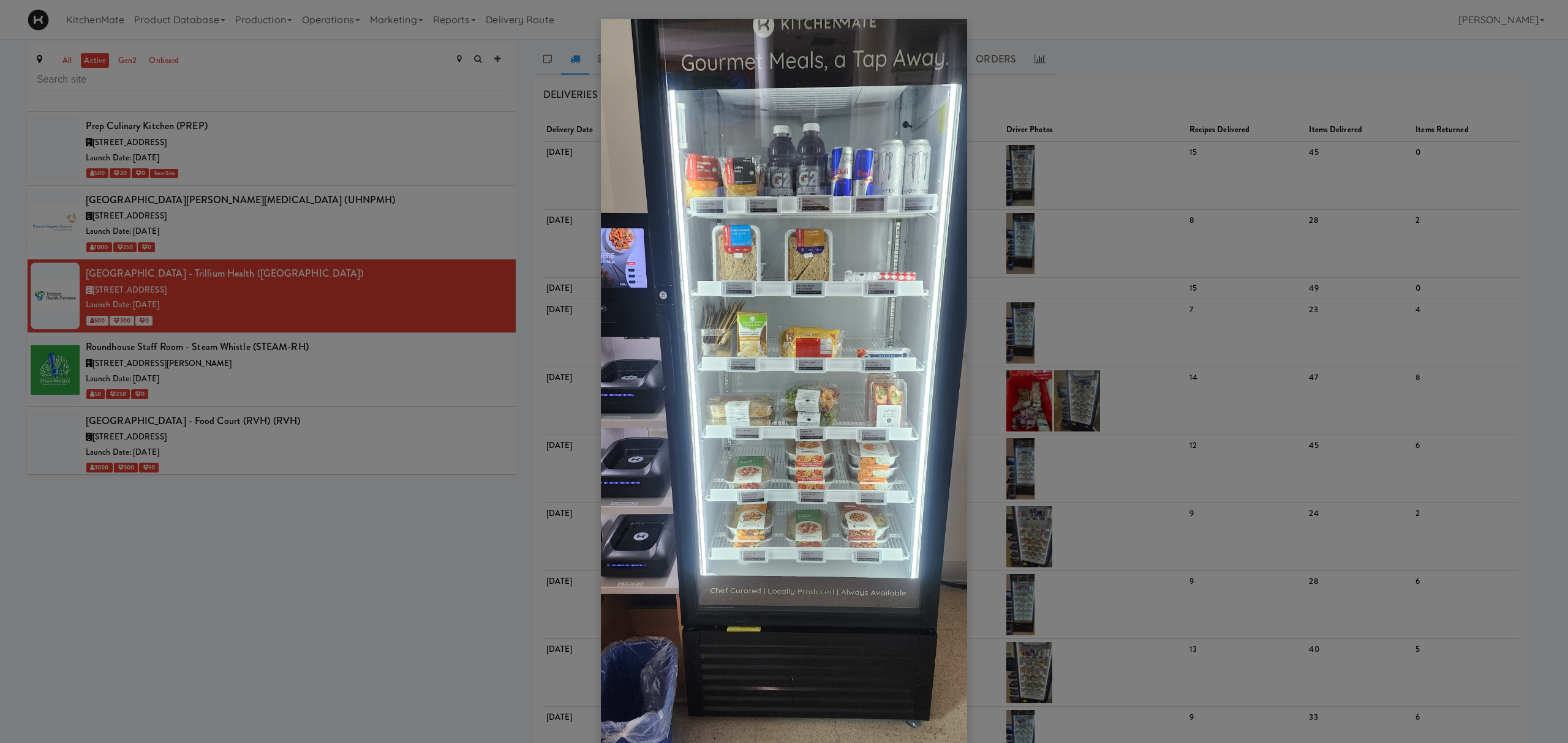
click at [553, 387] on div at bounding box center [784, 372] width 1568 height 743
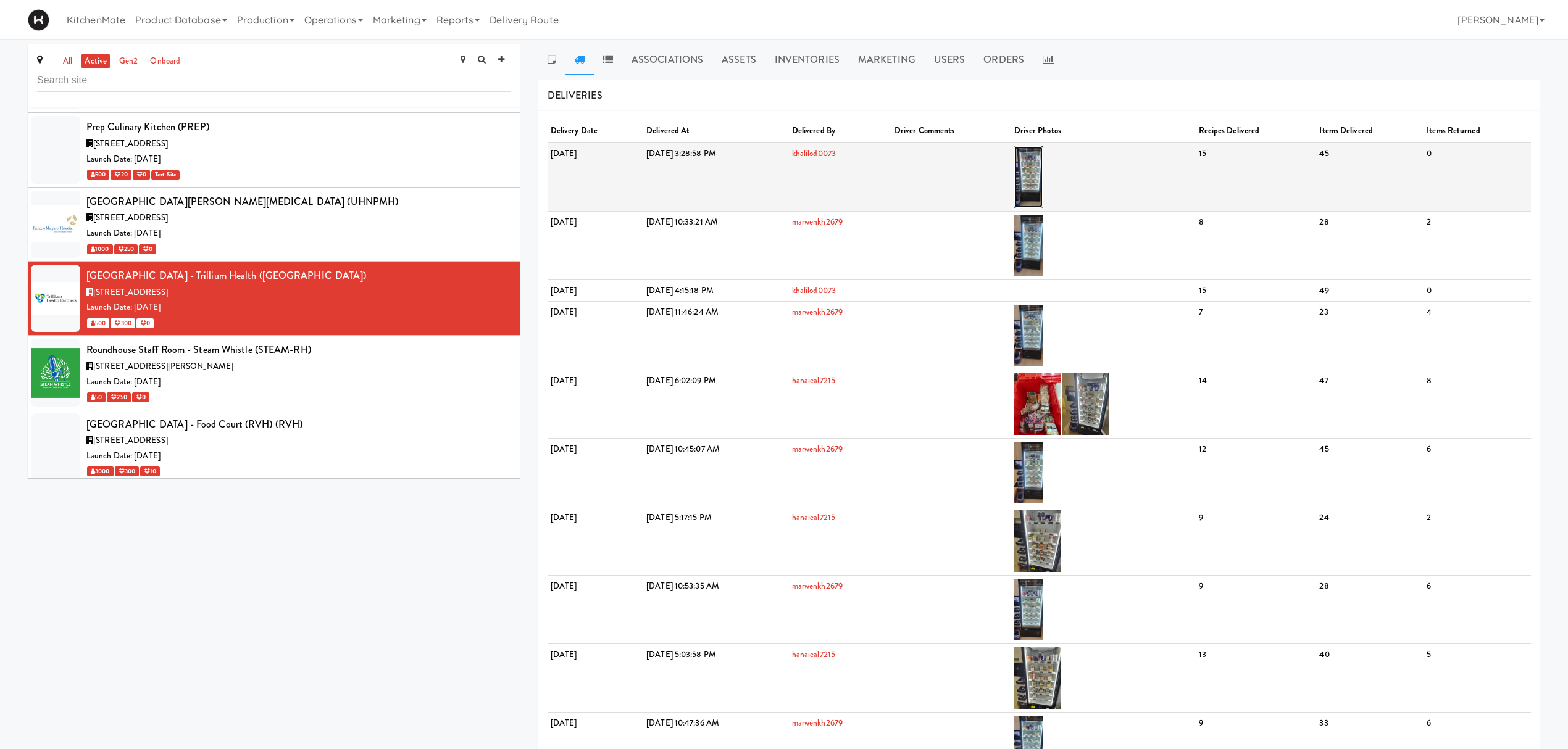
click at [1043, 155] on img at bounding box center [1028, 177] width 29 height 62
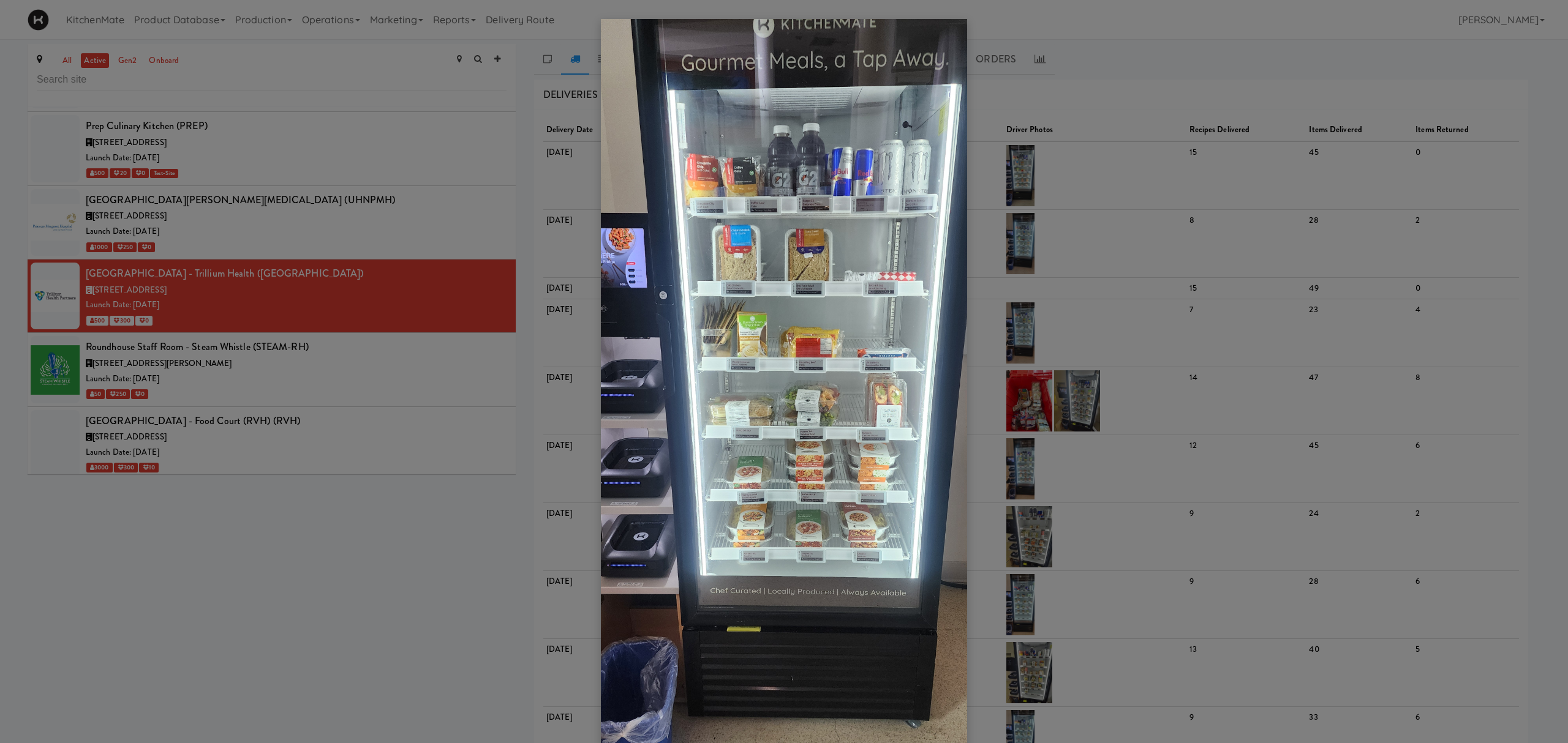
click at [248, 341] on div at bounding box center [784, 372] width 1568 height 743
click at [288, 423] on div at bounding box center [784, 372] width 1568 height 743
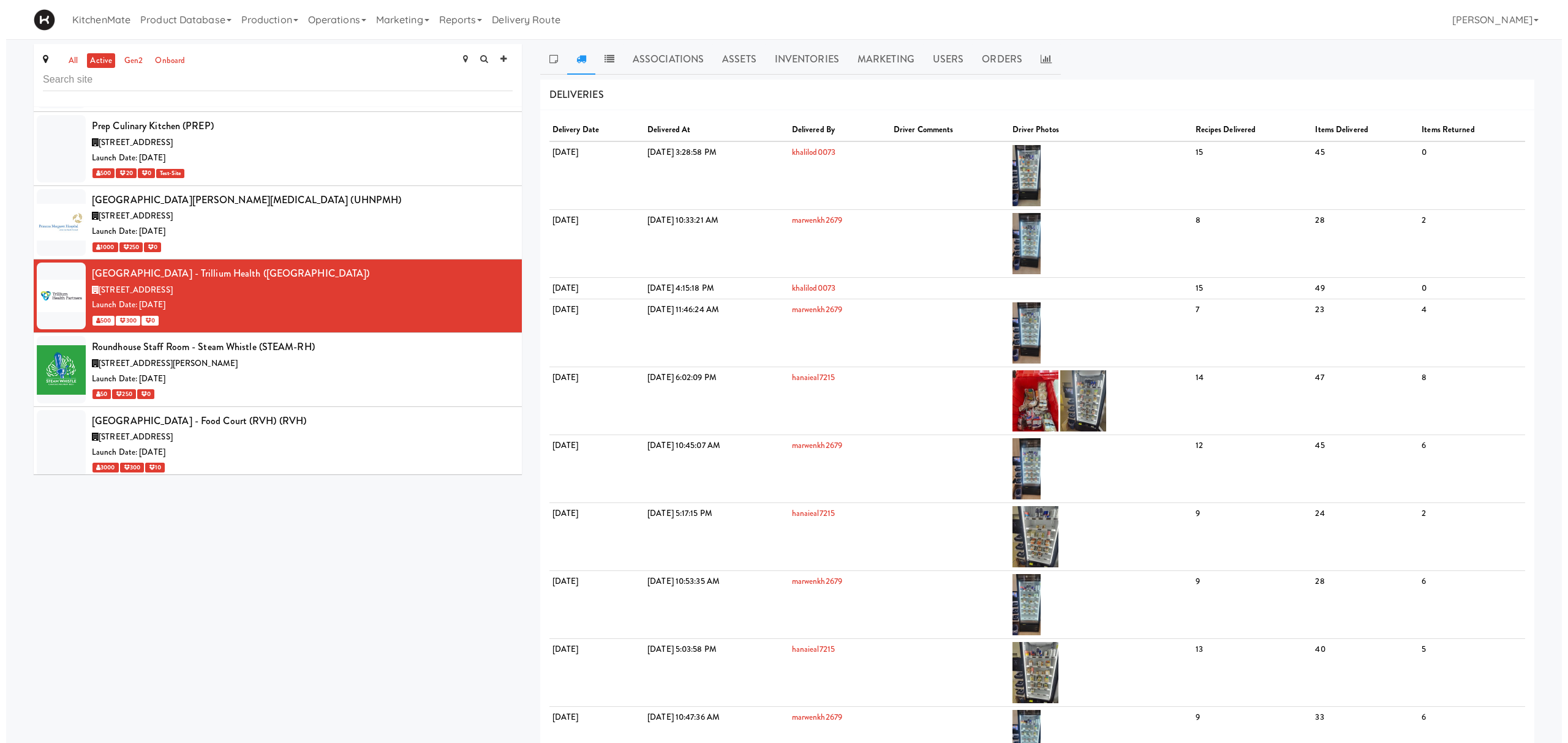
scroll to position [5264, 0]
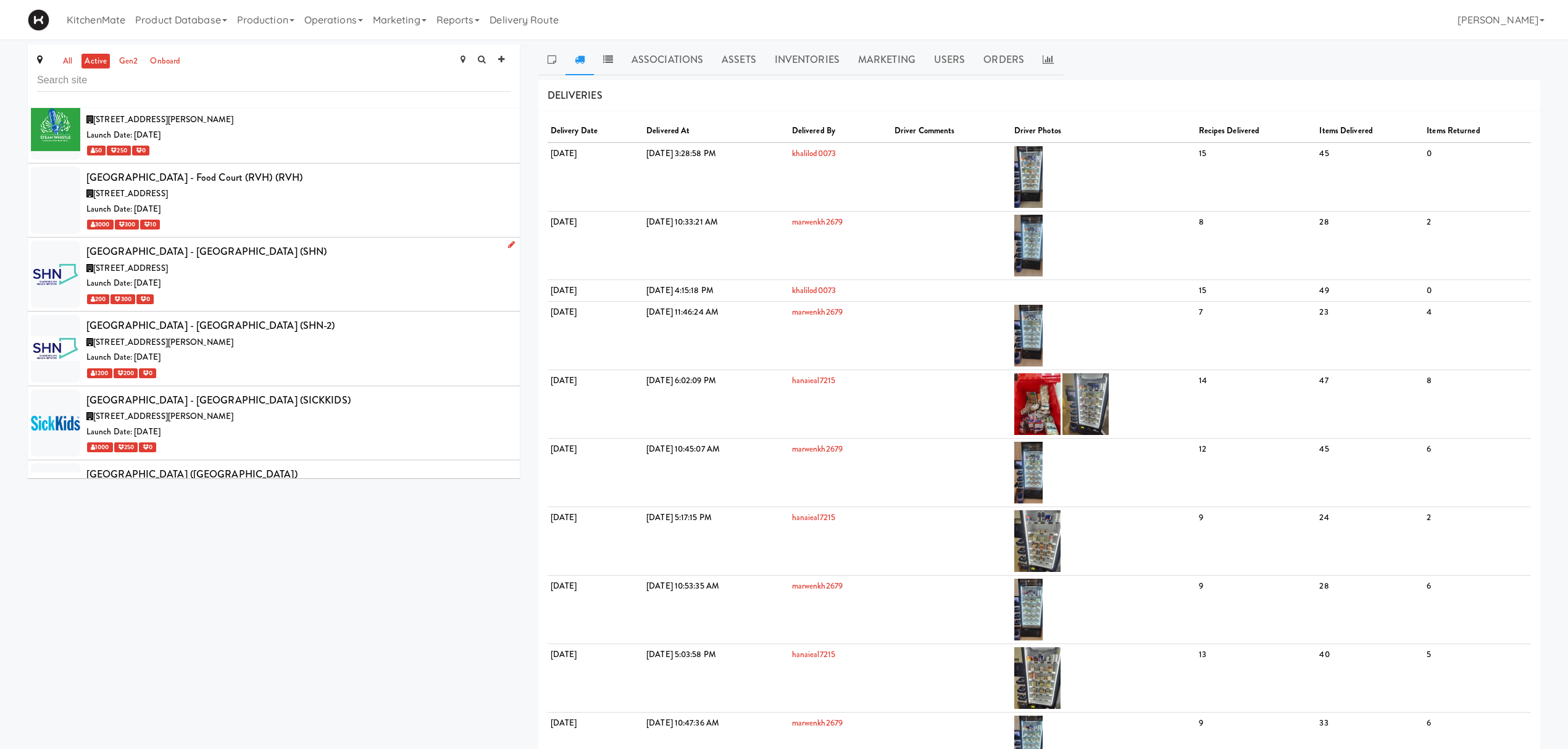
click at [277, 291] on div "Launch Date: Jun 16, 2025" at bounding box center [299, 284] width 424 height 15
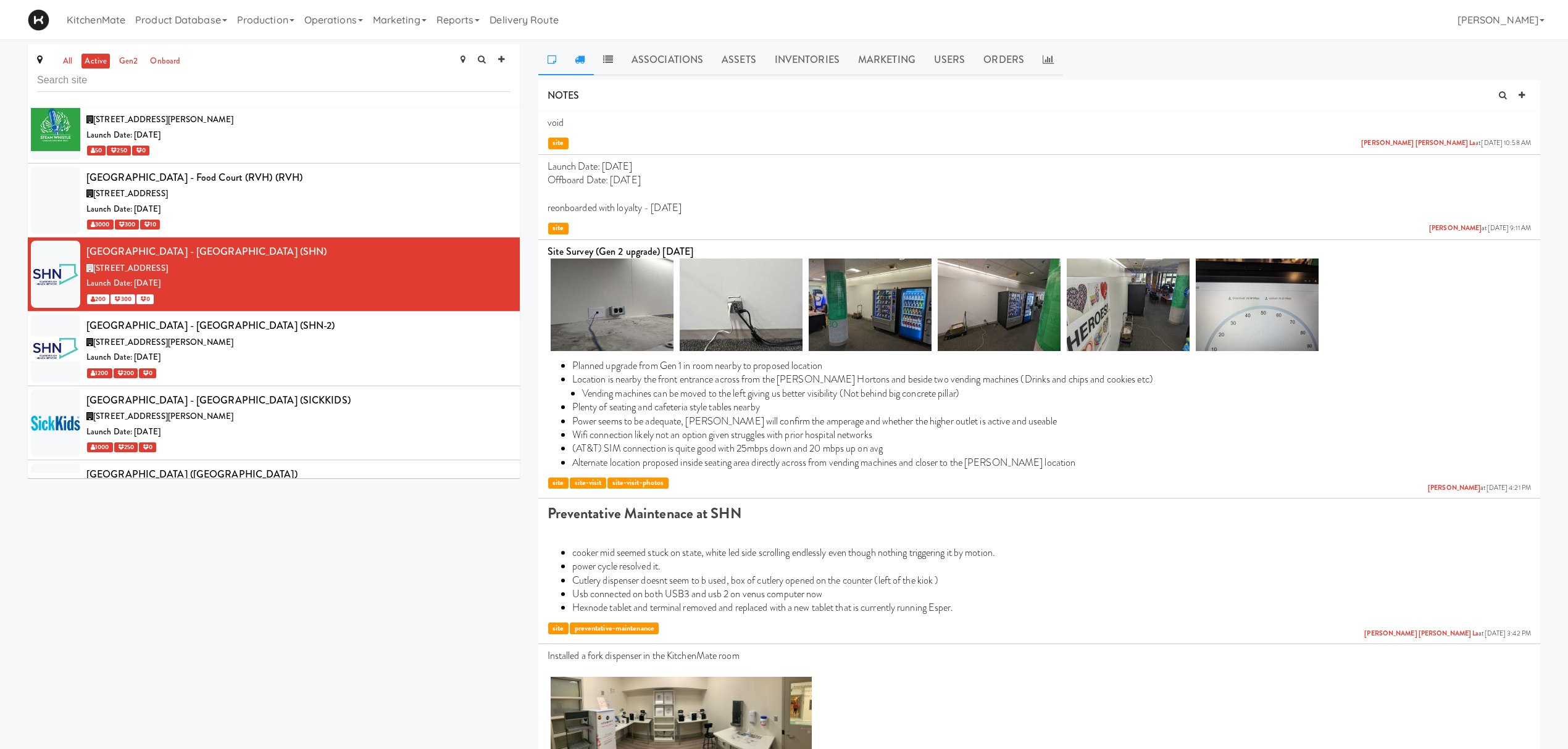
click at [586, 48] on link at bounding box center [580, 60] width 28 height 31
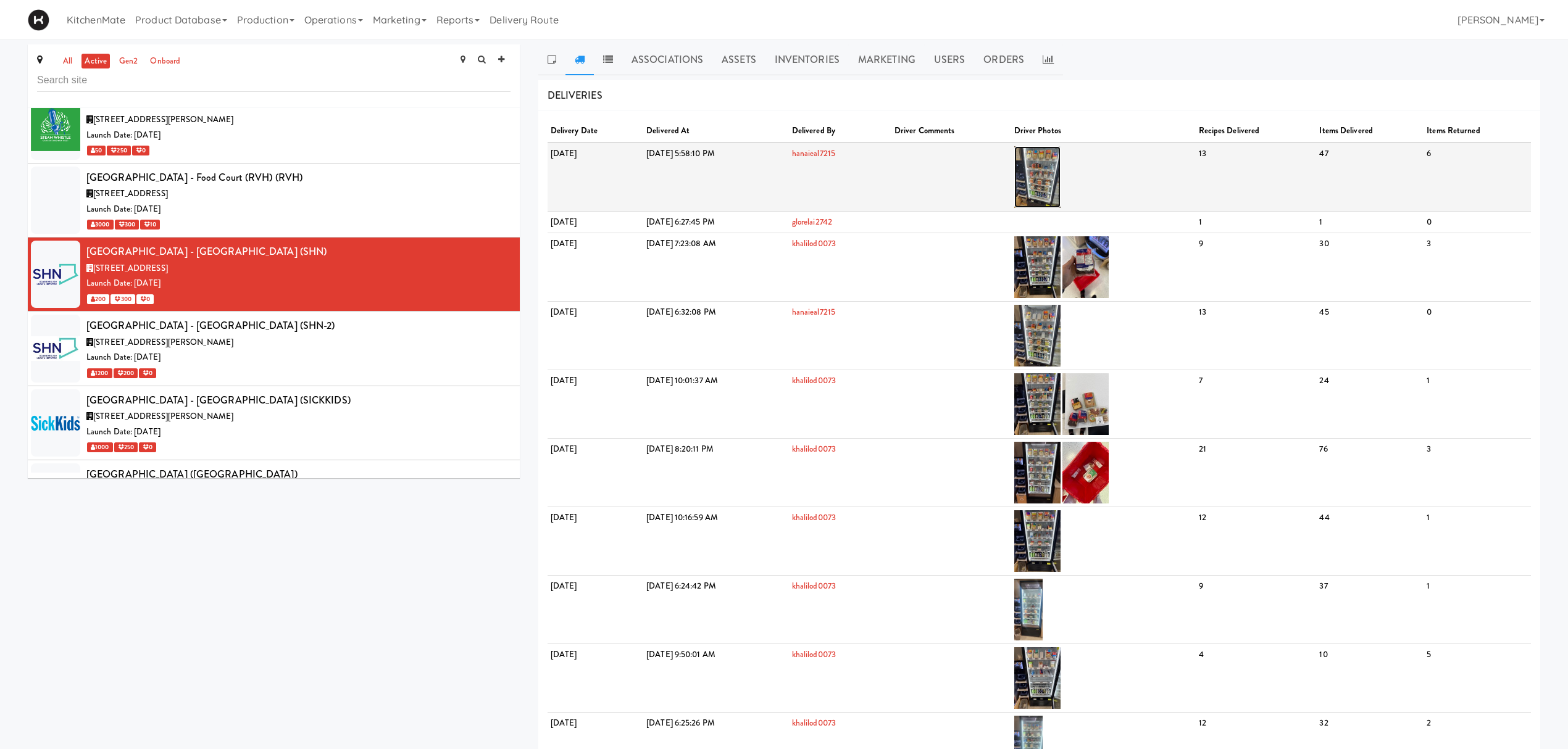
click at [1061, 166] on img at bounding box center [1037, 177] width 46 height 62
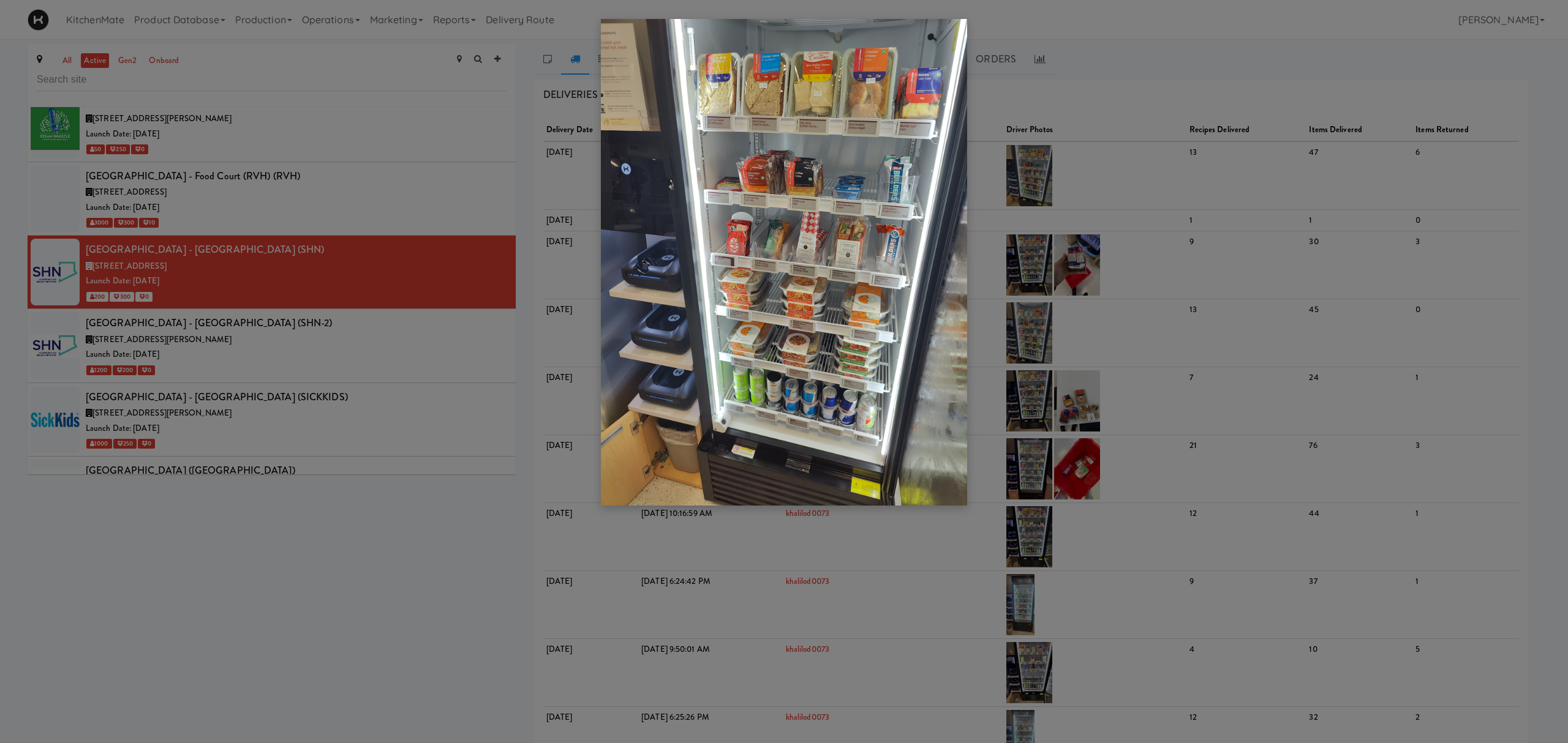
click at [268, 337] on div at bounding box center [784, 372] width 1568 height 743
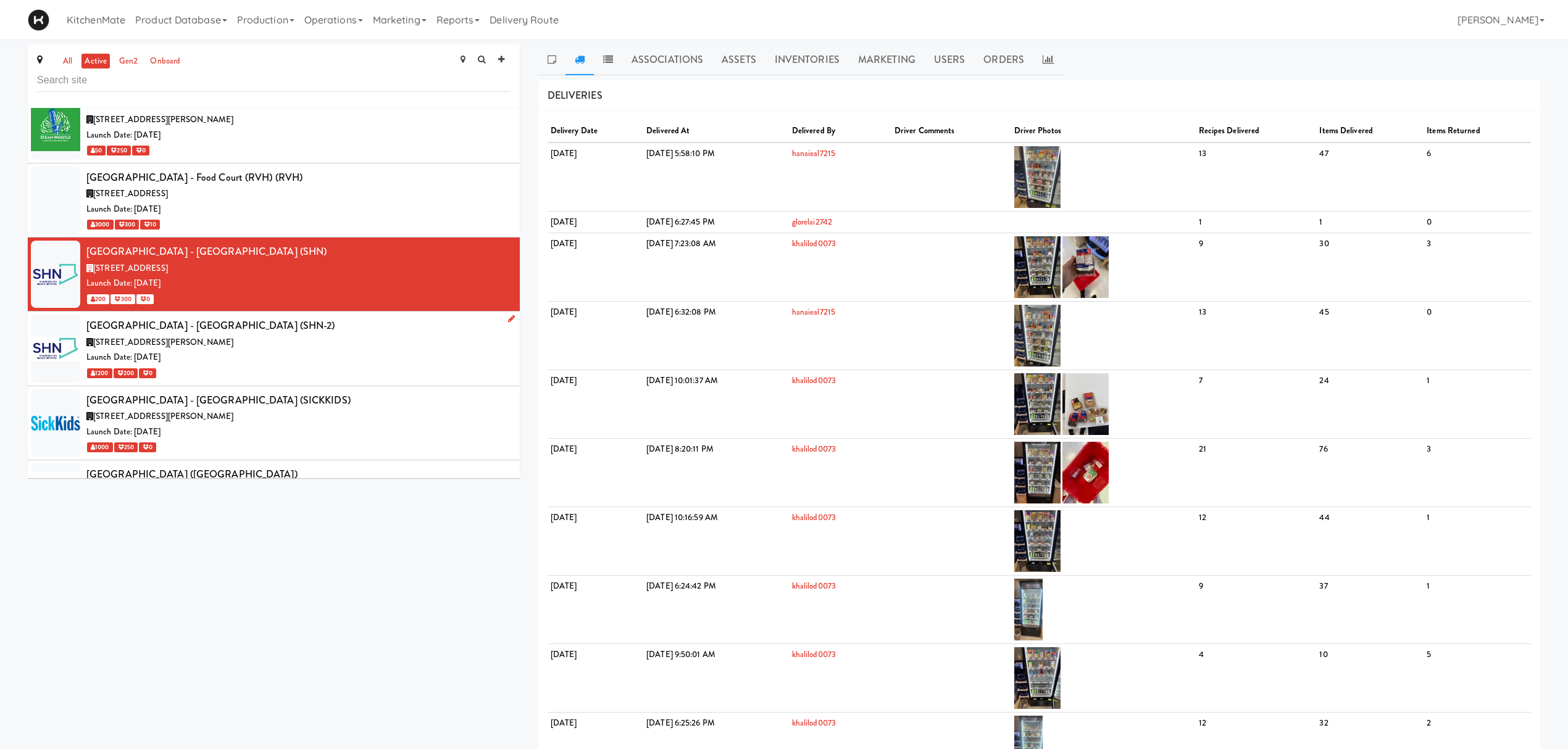
click at [280, 365] on div "Launch Date: Jul 24, 2023" at bounding box center [299, 358] width 424 height 15
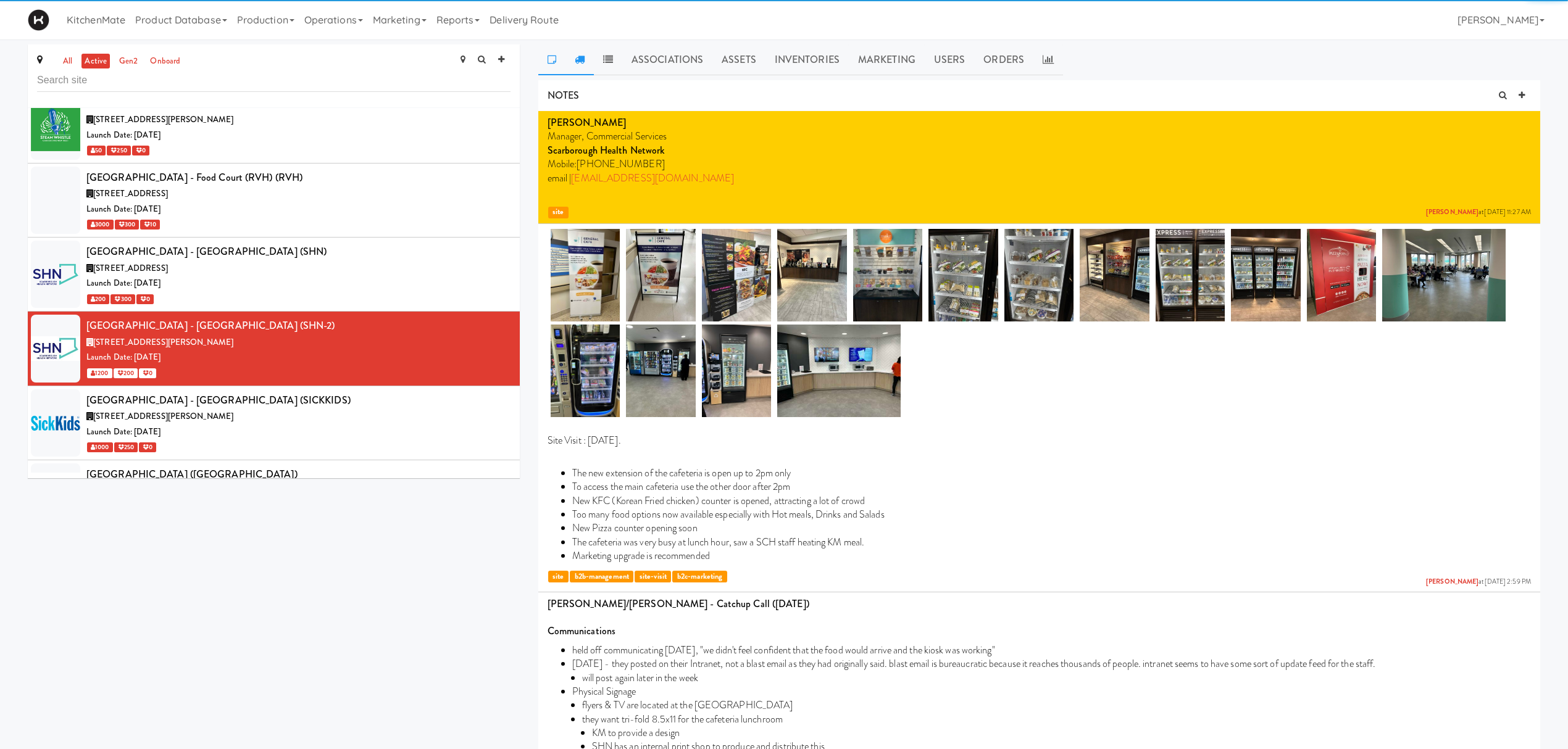
click at [578, 54] on icon at bounding box center [579, 59] width 10 height 10
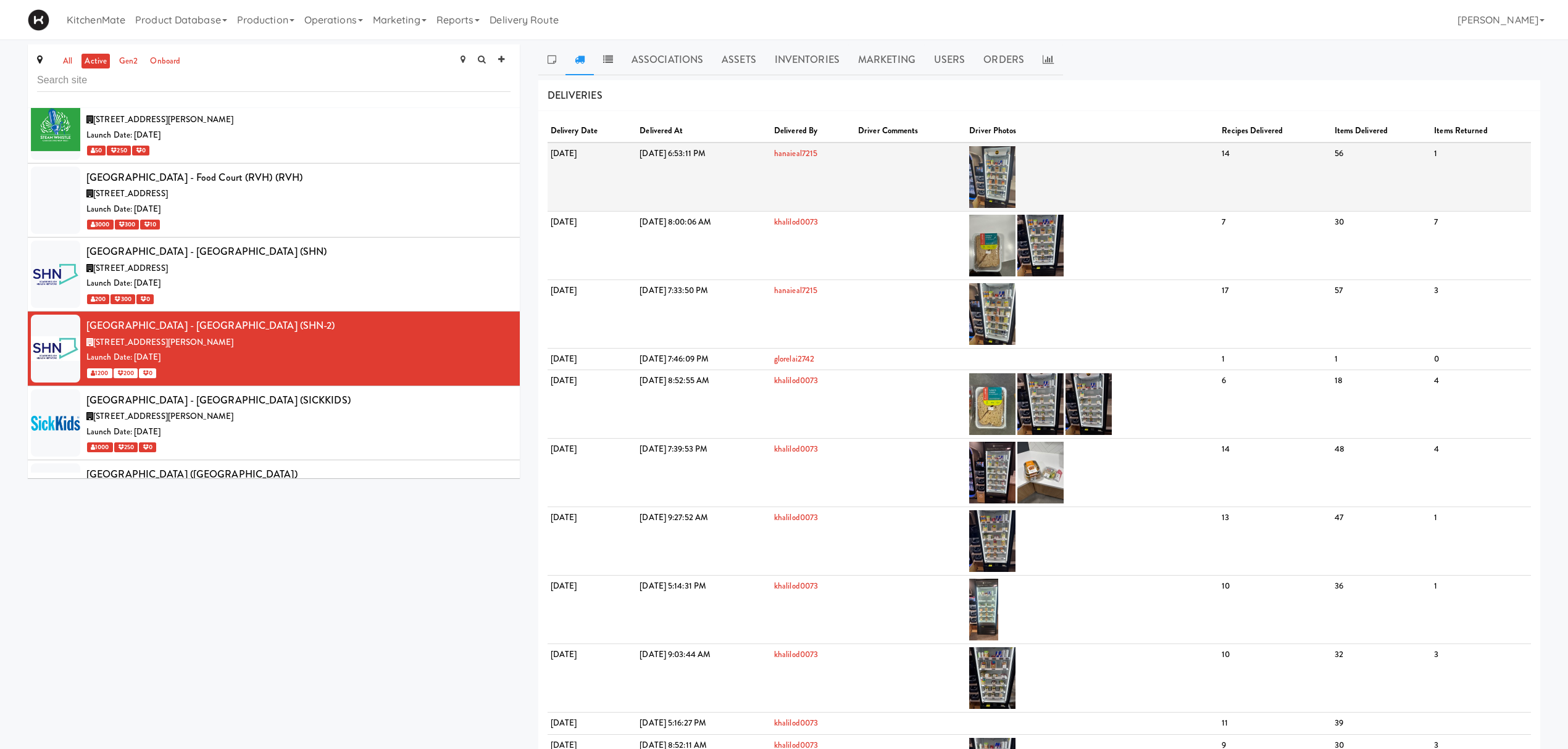
click at [1032, 151] on td at bounding box center [1092, 177] width 253 height 69
click at [1015, 179] on img at bounding box center [992, 177] width 46 height 62
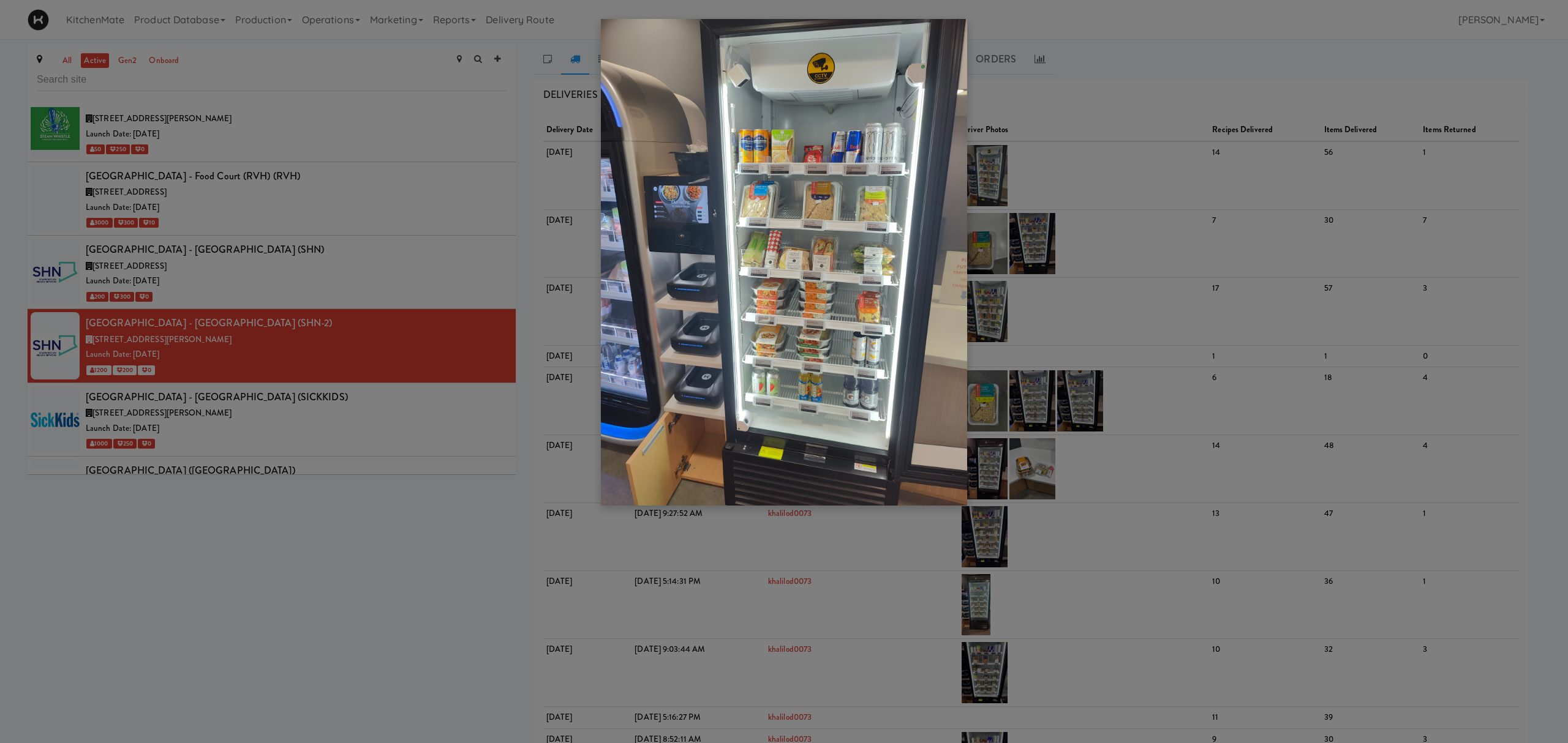
click at [372, 452] on div at bounding box center [784, 372] width 1568 height 743
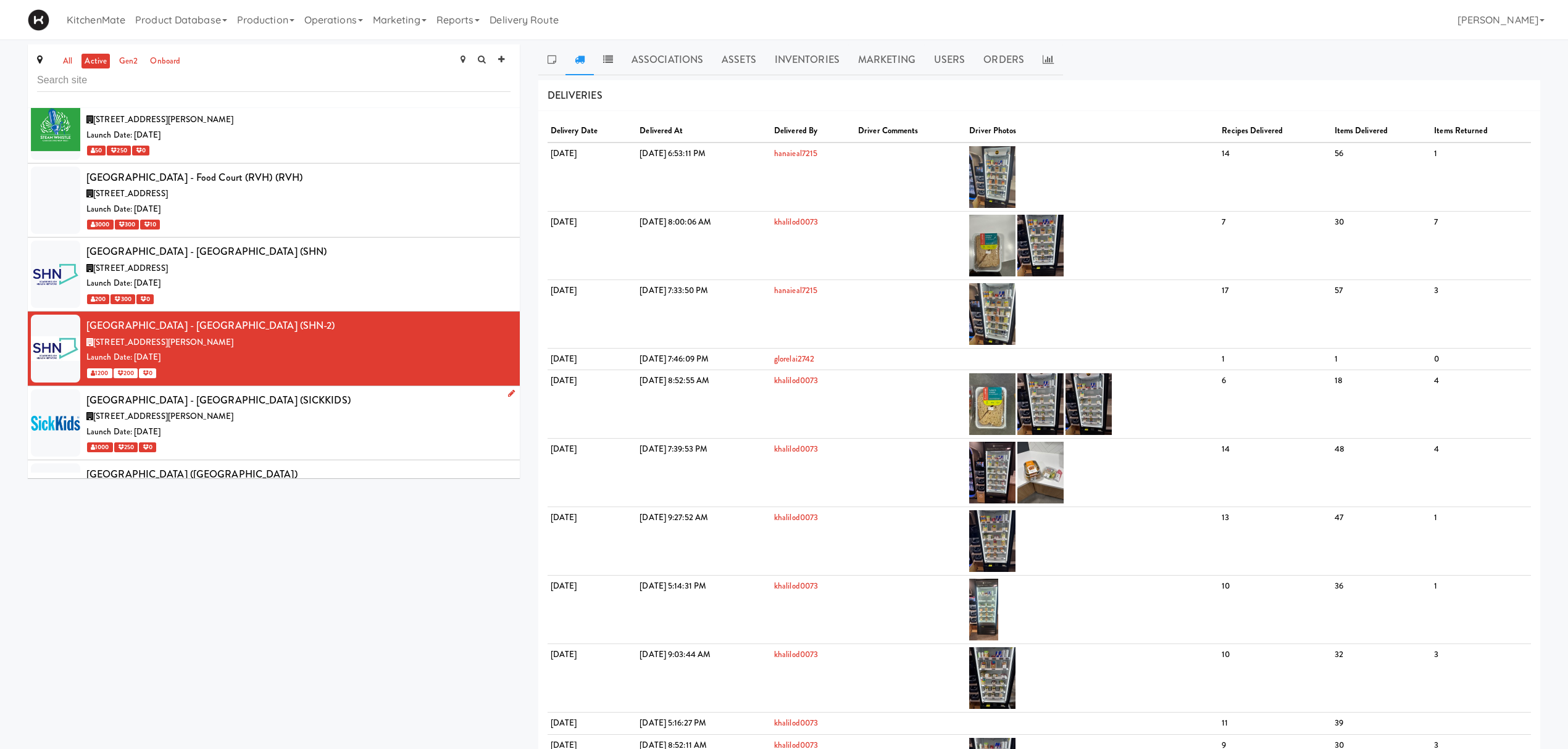
click at [358, 425] on div "170 Elizabeth St, Toronto ON" at bounding box center [299, 417] width 424 height 15
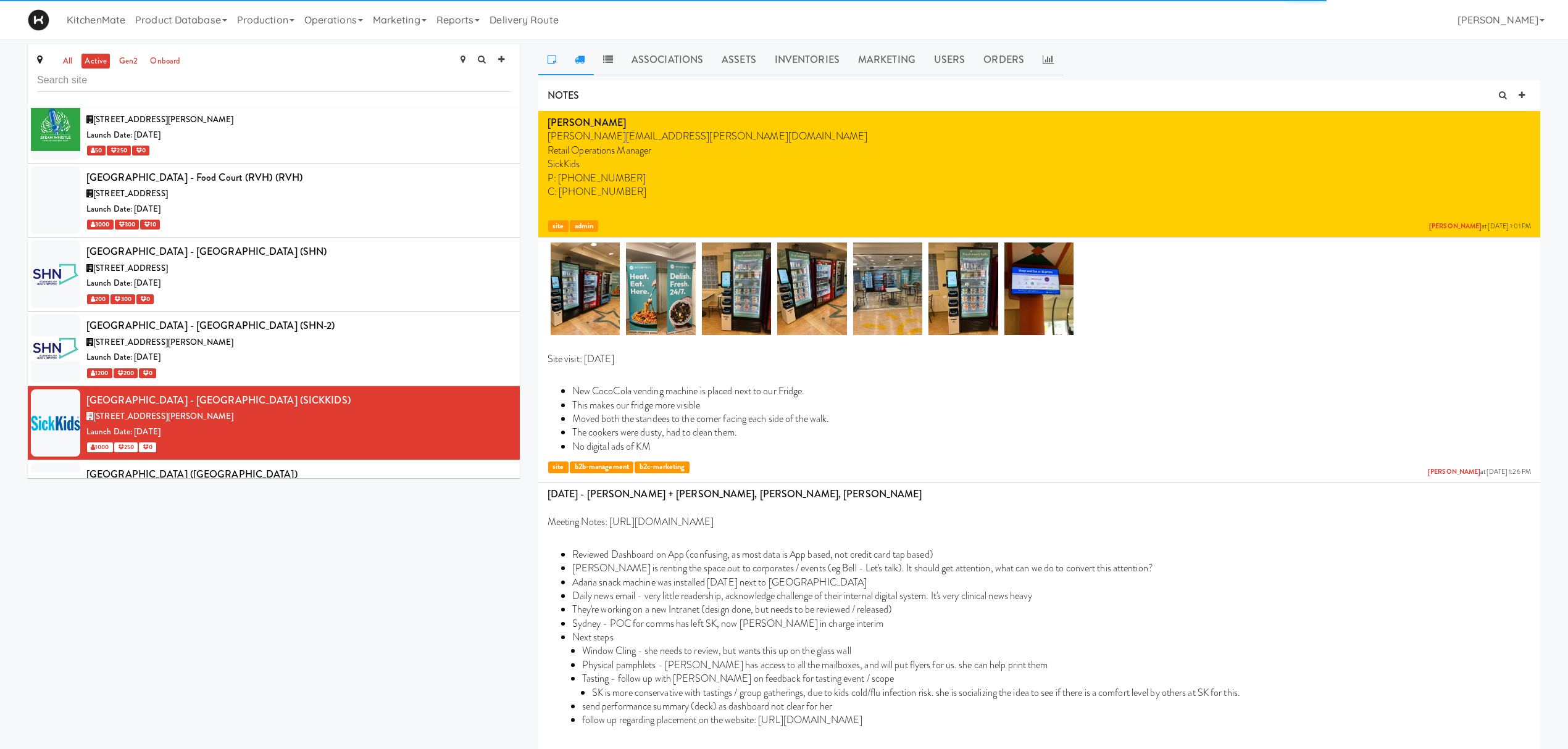
click at [578, 52] on link at bounding box center [580, 60] width 28 height 31
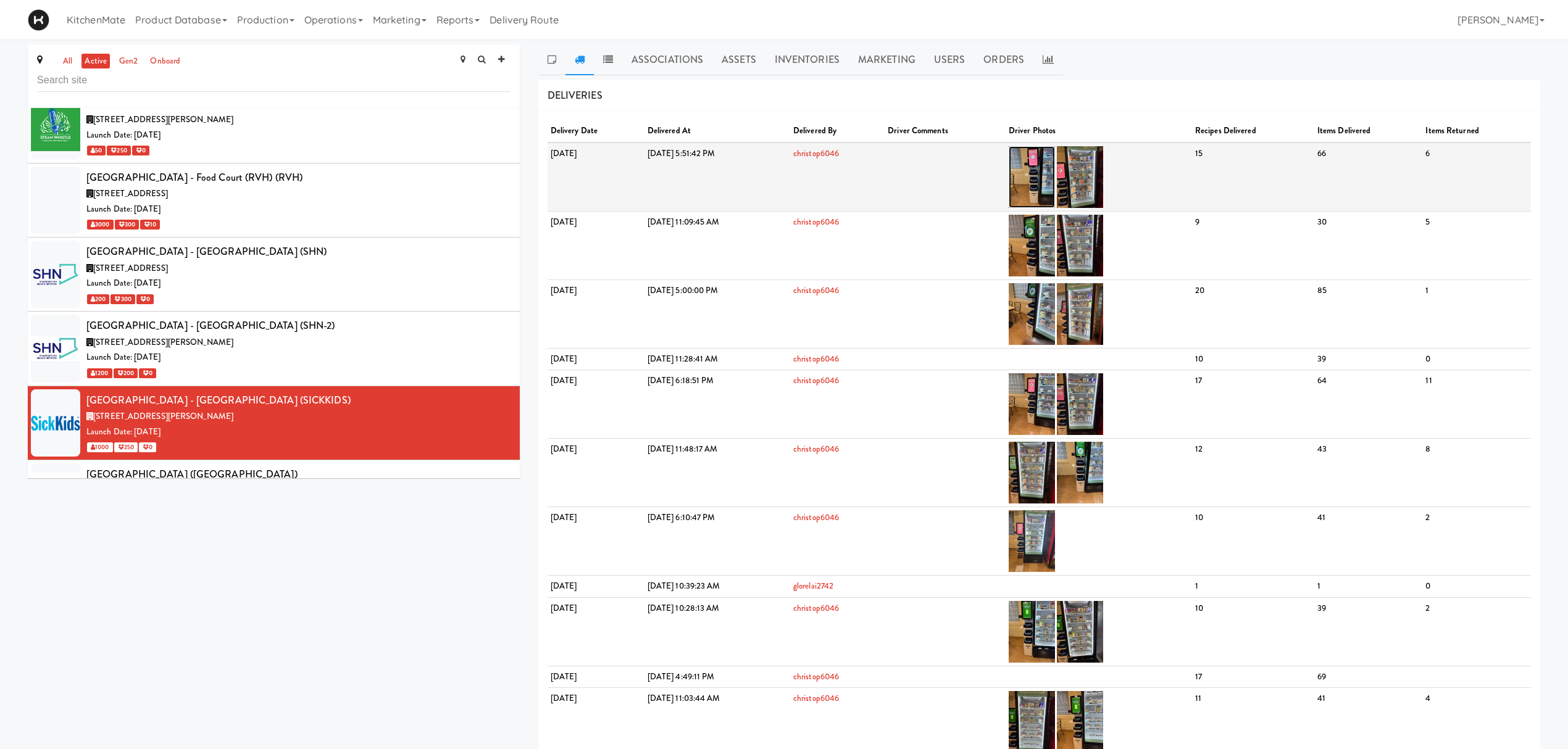
click at [1055, 174] on img at bounding box center [1032, 177] width 46 height 62
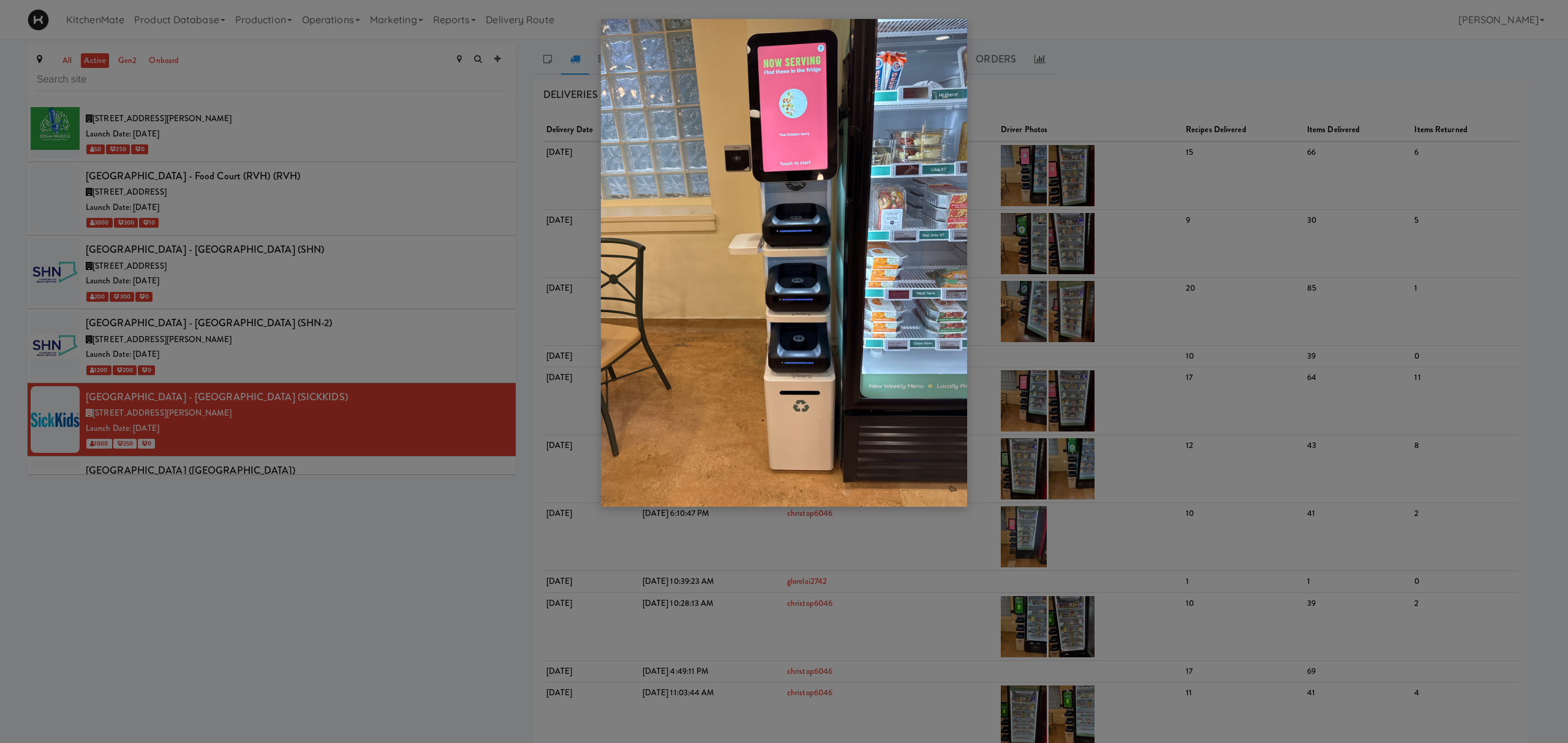
click at [980, 588] on div at bounding box center [784, 372] width 1568 height 743
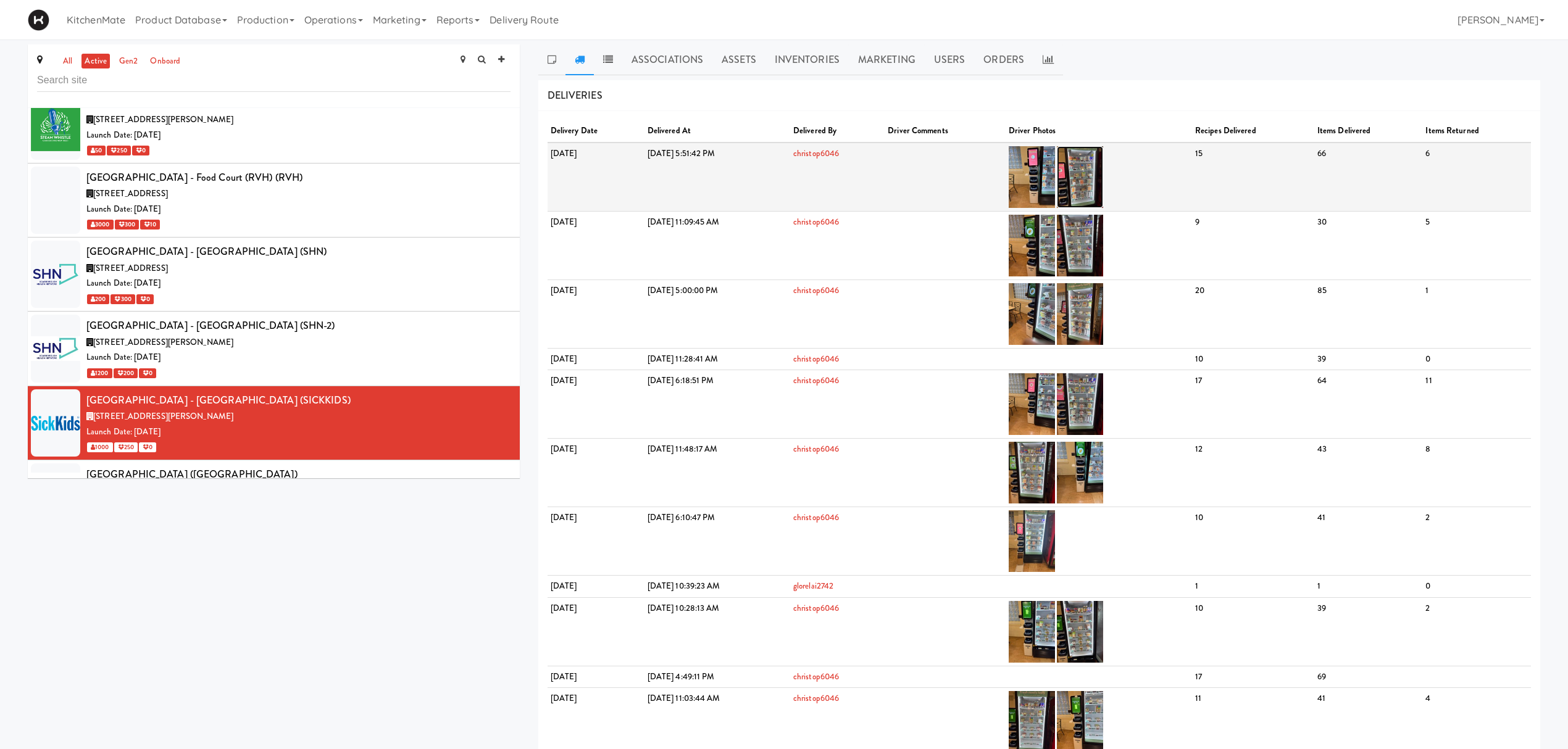
click at [1103, 152] on img at bounding box center [1080, 177] width 46 height 62
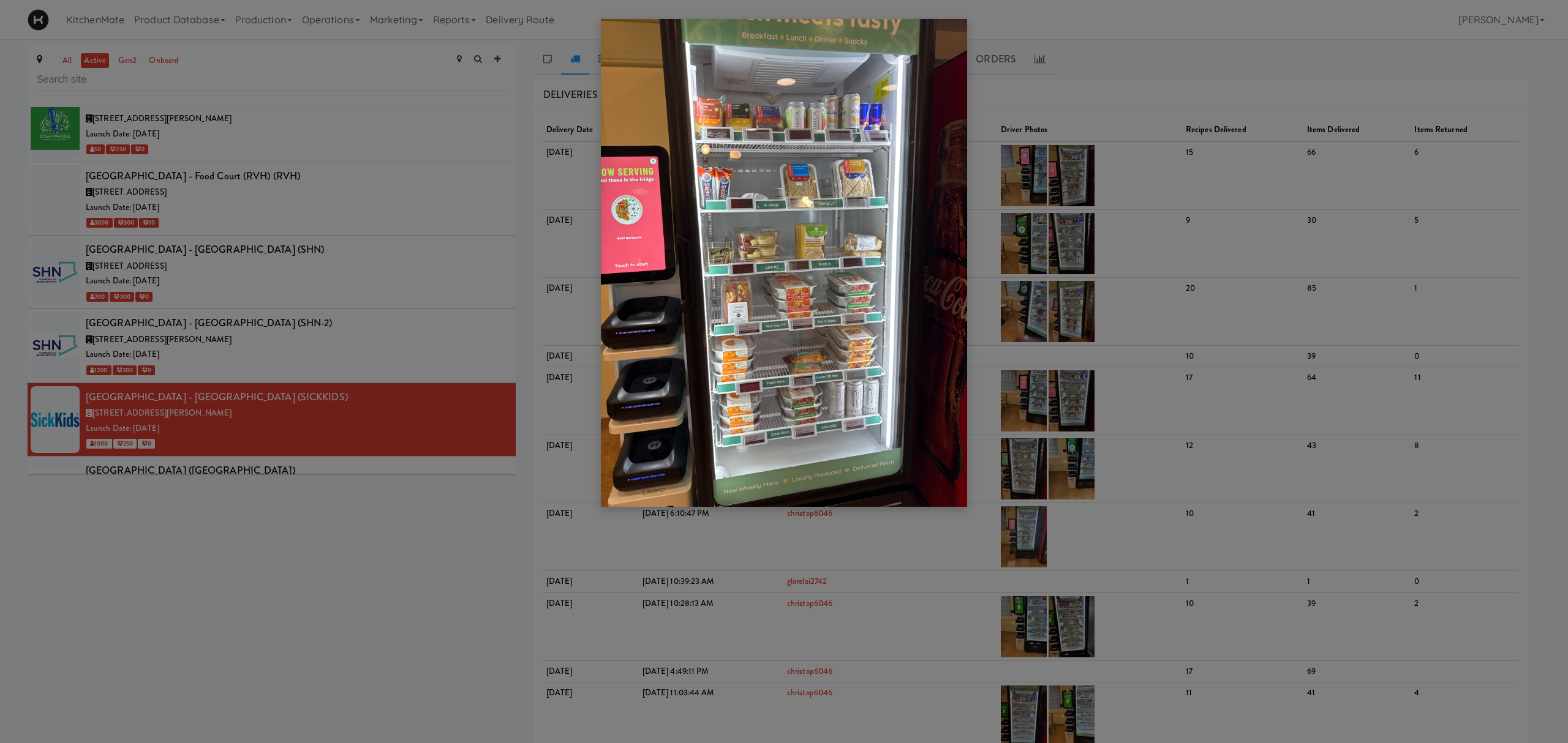
click at [284, 431] on div at bounding box center [784, 372] width 1568 height 743
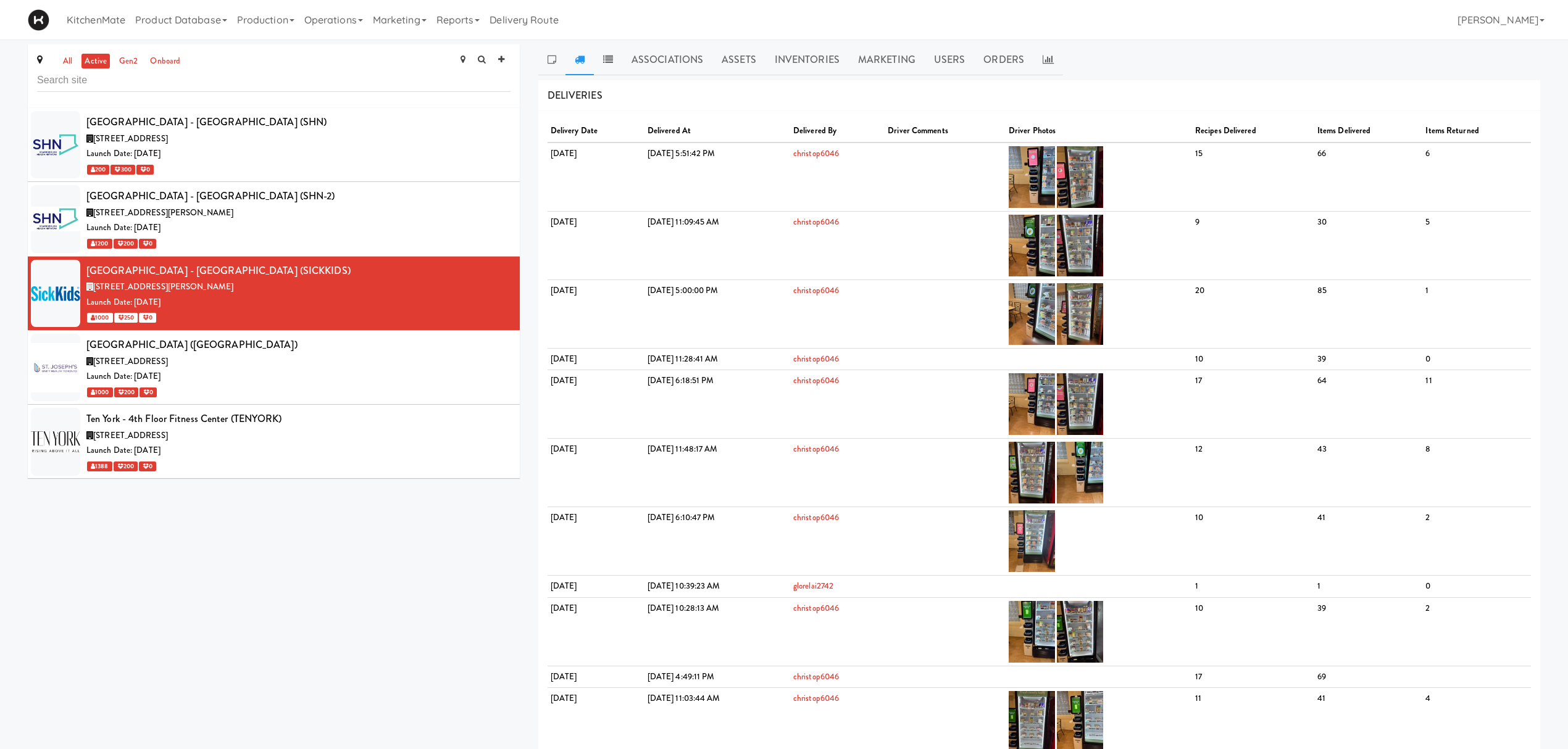
scroll to position [5471, 0]
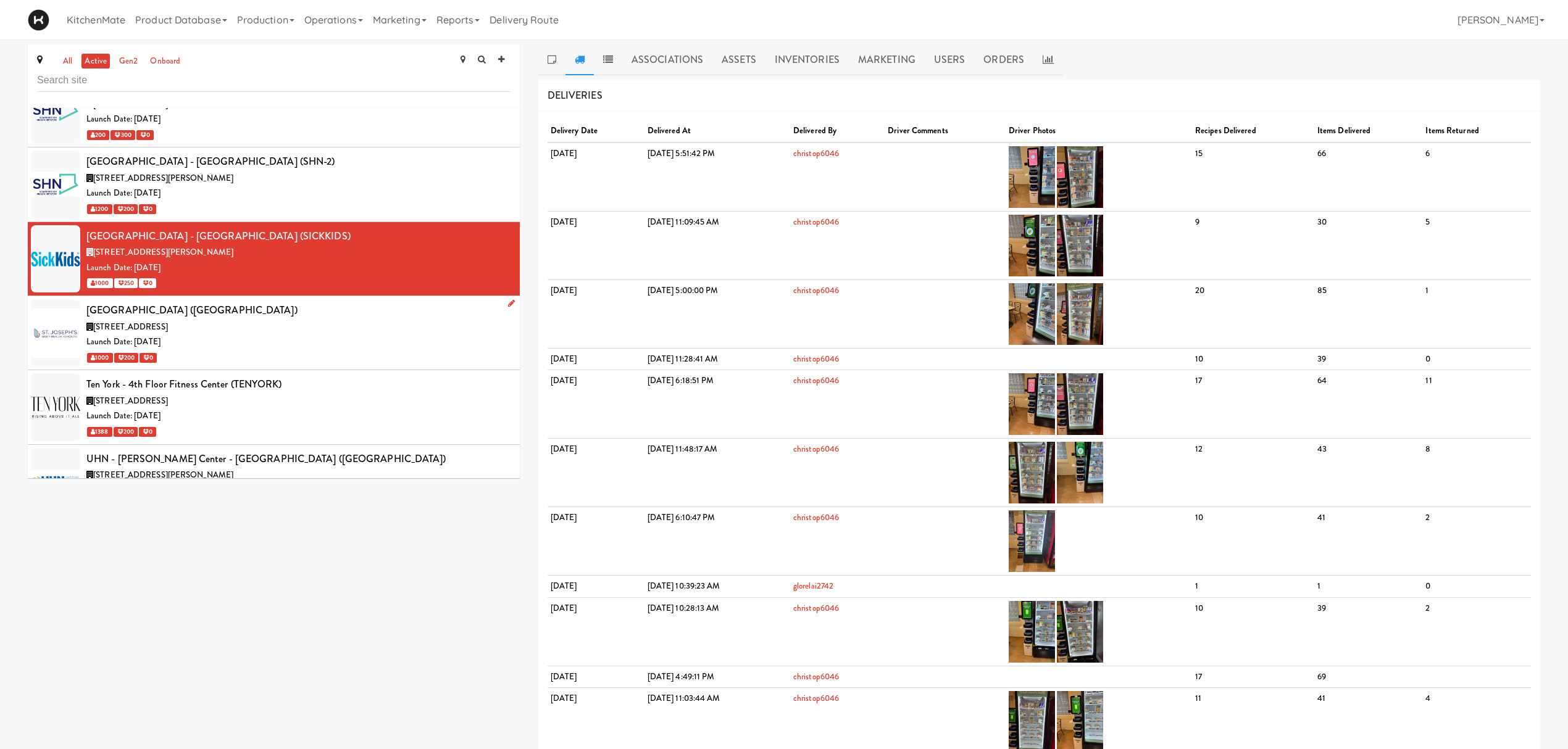
click at [317, 320] on div "St. Joseph's Health Centre (STJOSEPH)" at bounding box center [299, 310] width 424 height 19
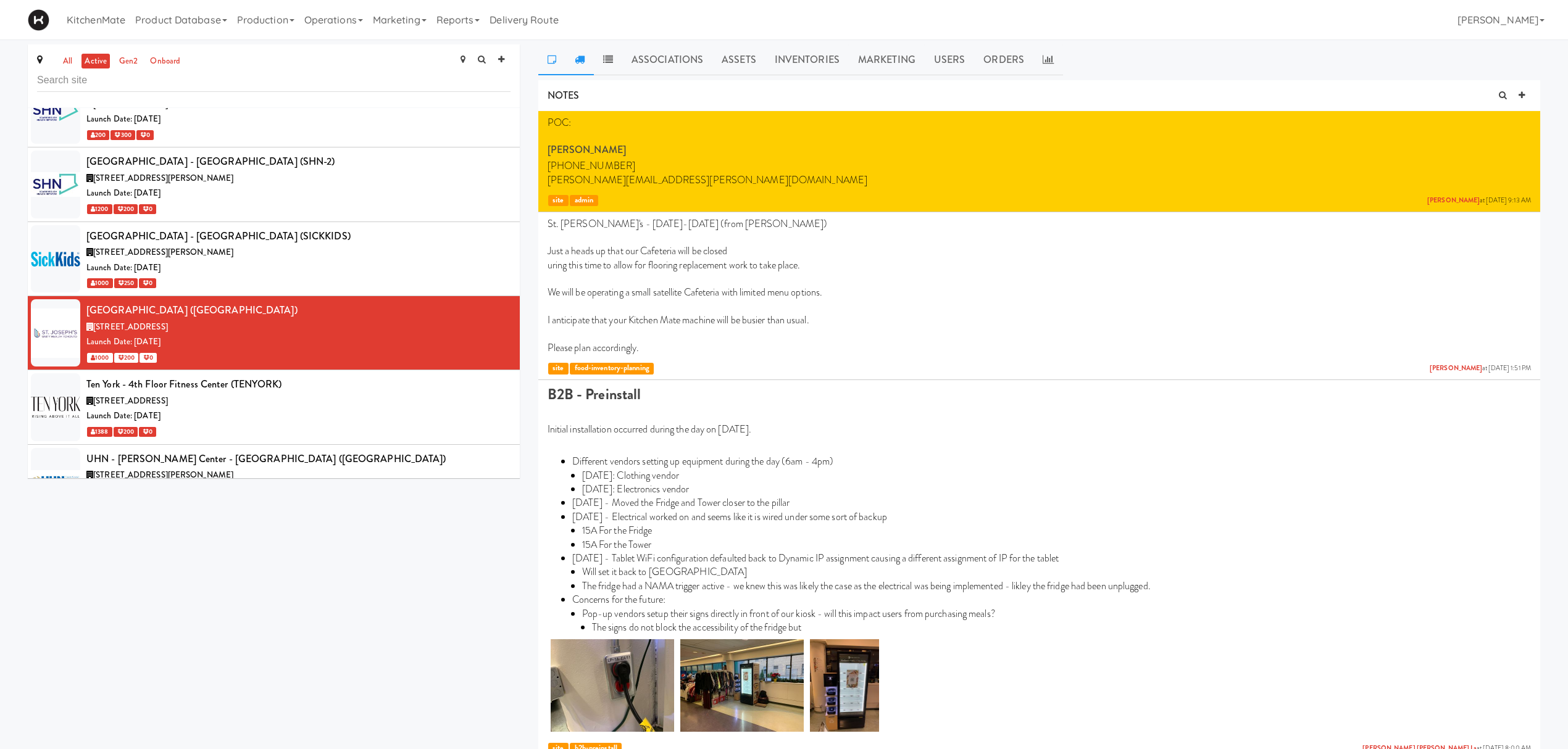
click at [579, 66] on link at bounding box center [580, 60] width 28 height 31
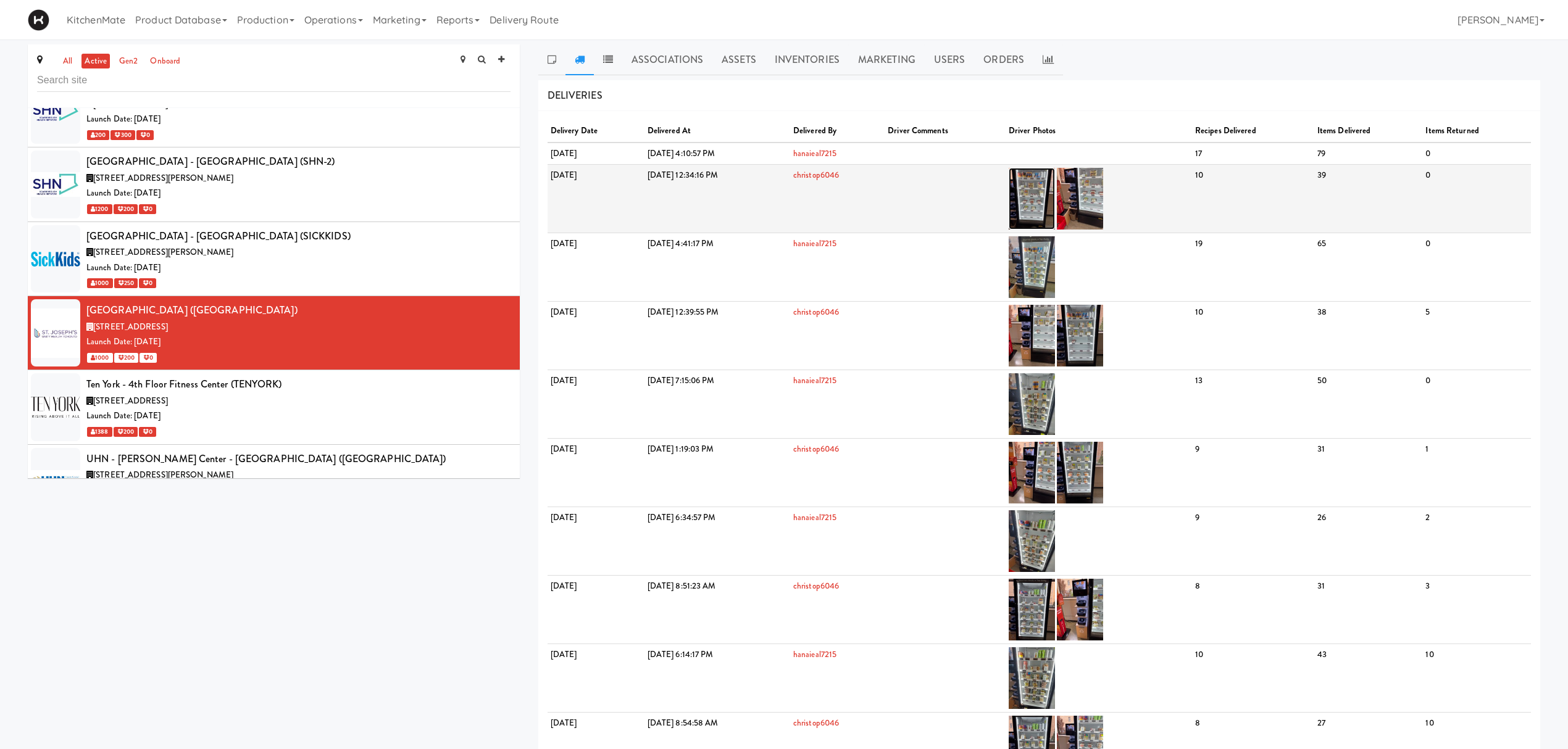
click at [1055, 191] on img at bounding box center [1032, 199] width 46 height 62
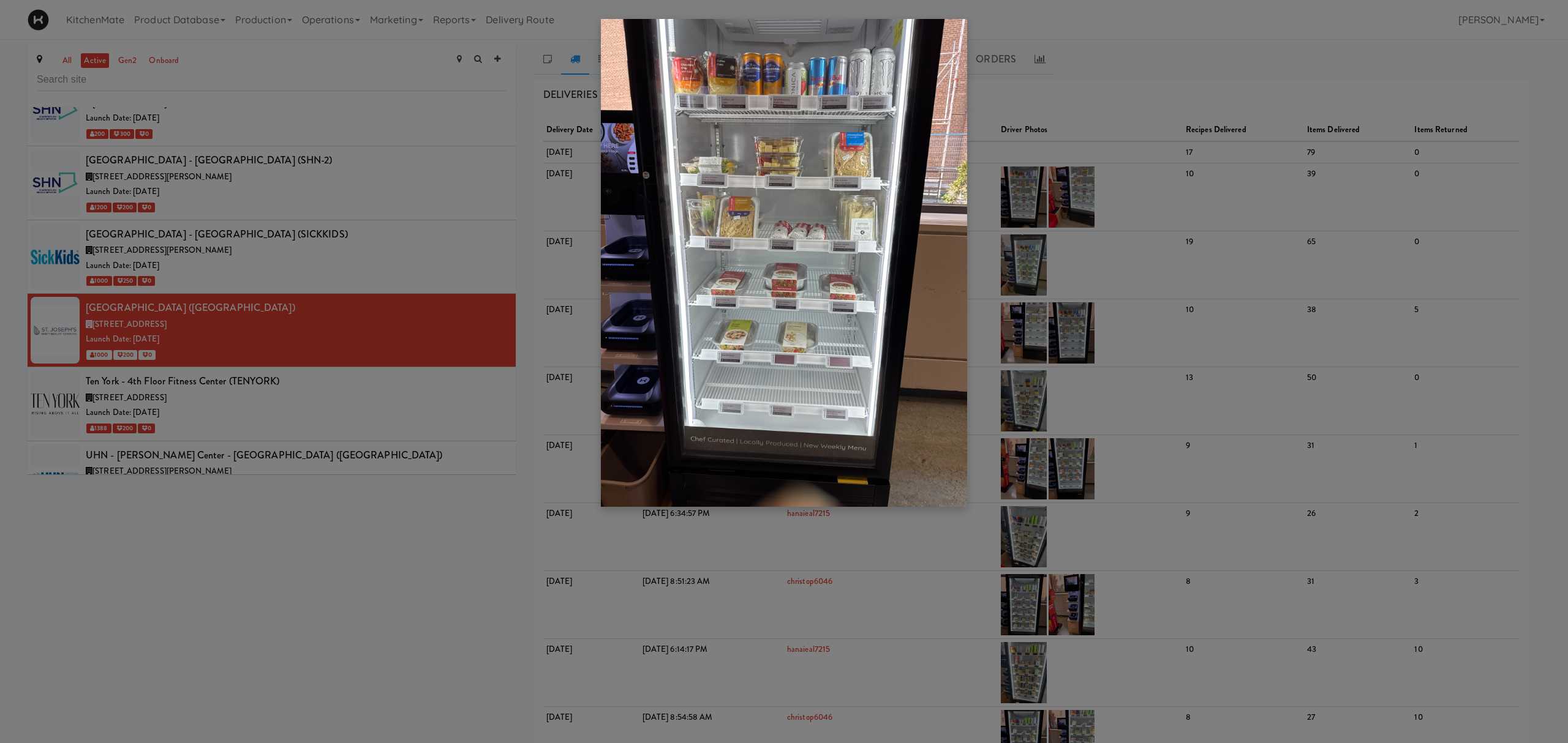
click at [268, 430] on div at bounding box center [784, 372] width 1568 height 743
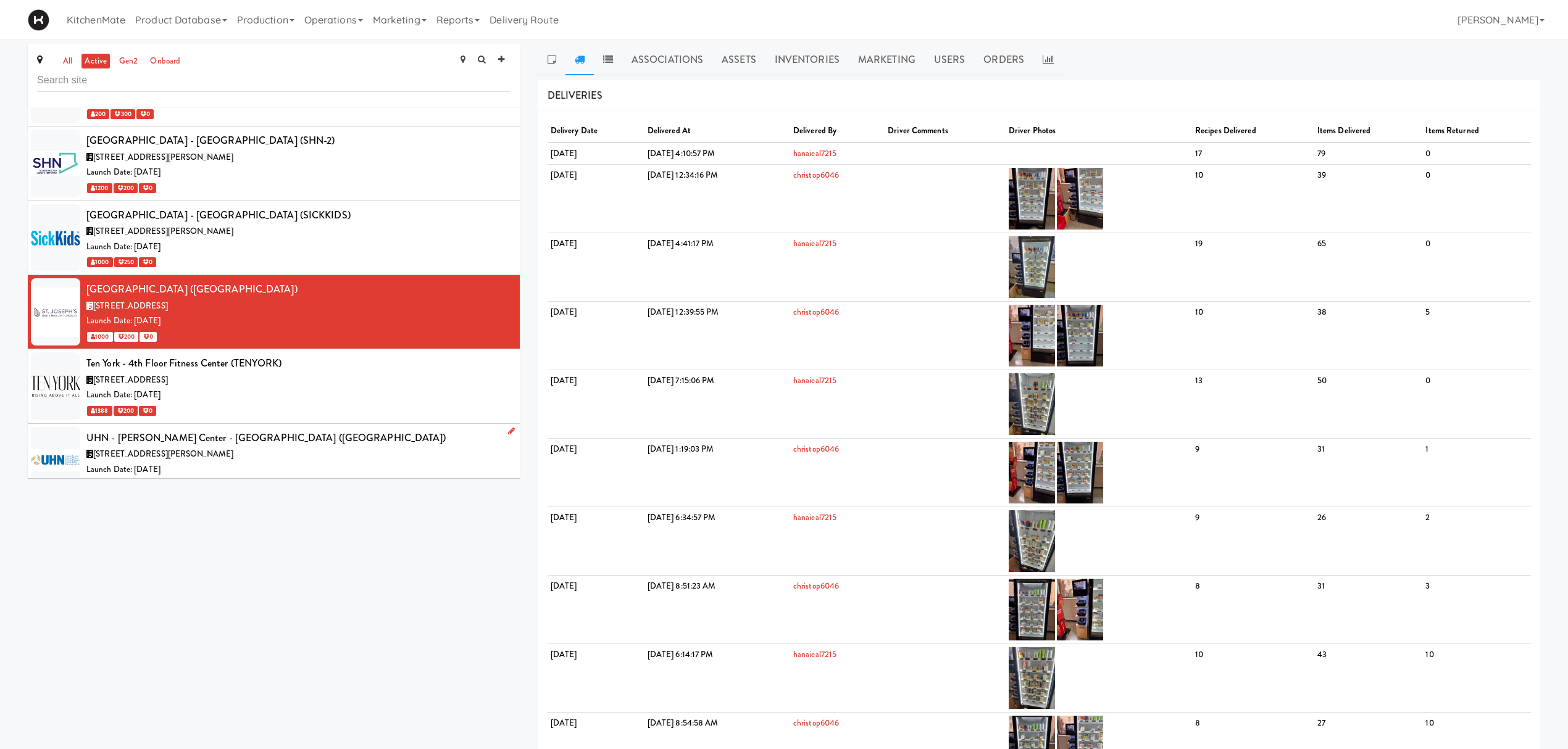
scroll to position [5554, 0]
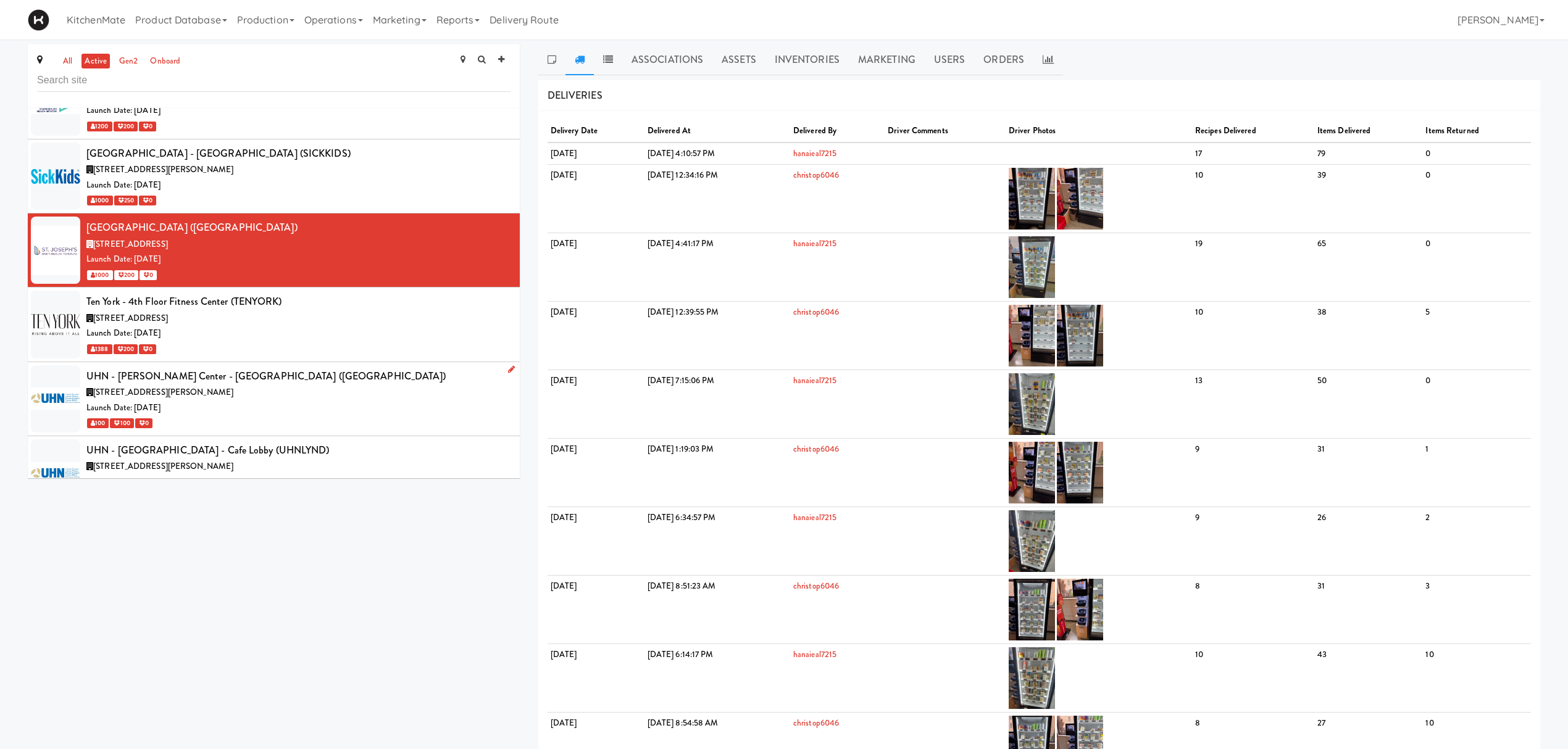
click at [310, 400] on div "130 Dunn Ave, Toronto ON" at bounding box center [299, 393] width 424 height 15
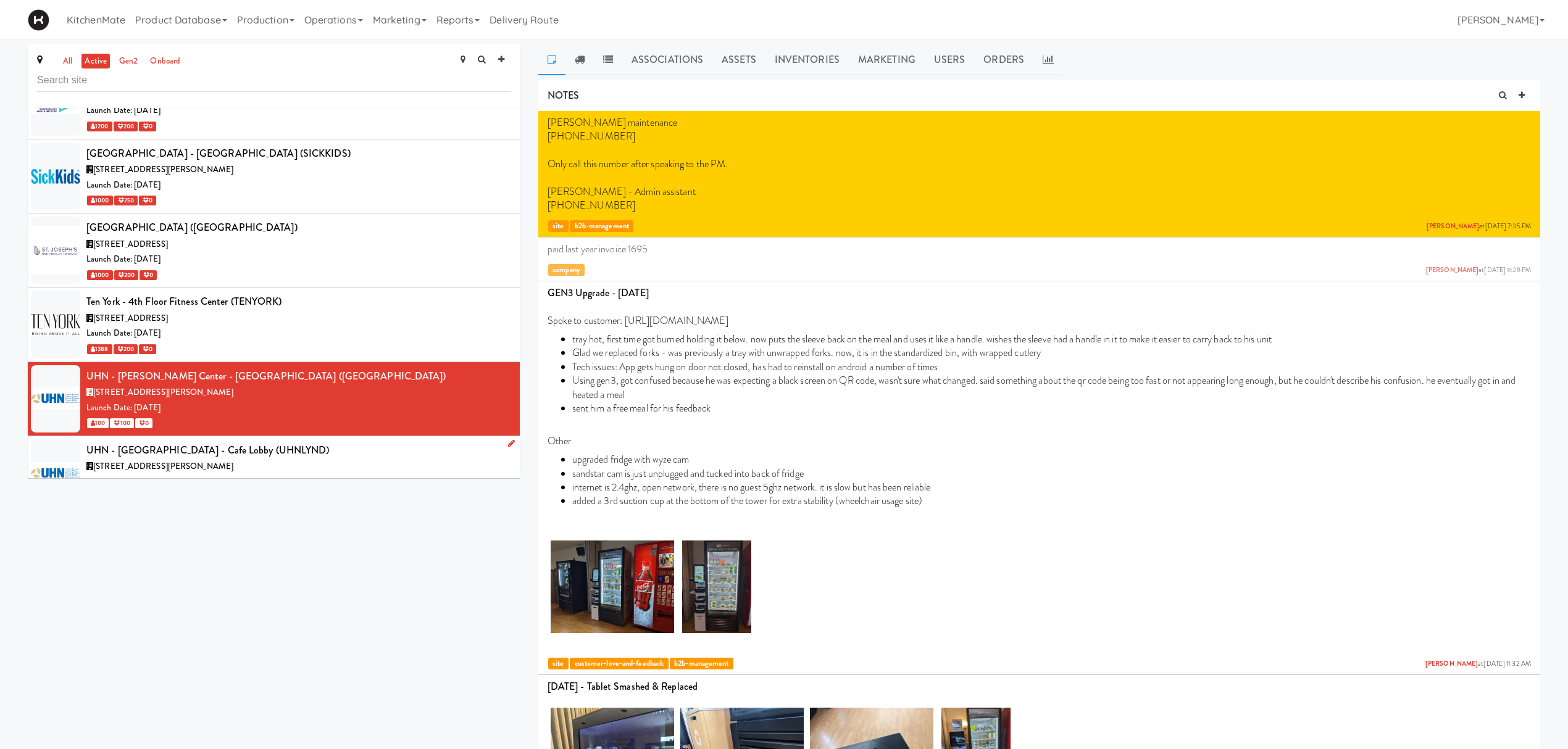
click at [282, 457] on li "UHN - Lyndhurst Centre - Cafe Lobby (UHNLYND) 520 Sutherland Dr, Toronto ON Lau…" at bounding box center [273, 473] width 492 height 74
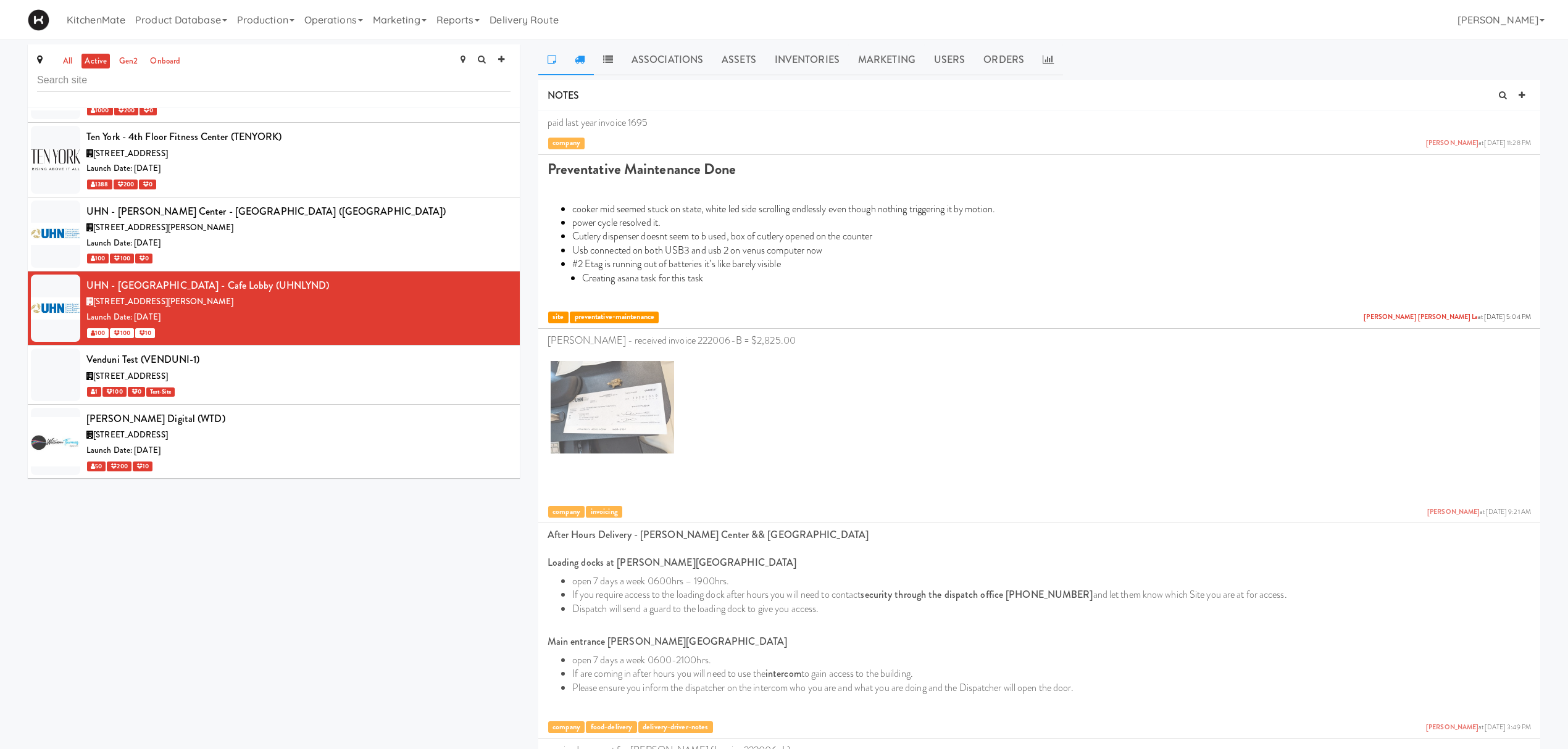
click at [588, 57] on link at bounding box center [580, 60] width 28 height 31
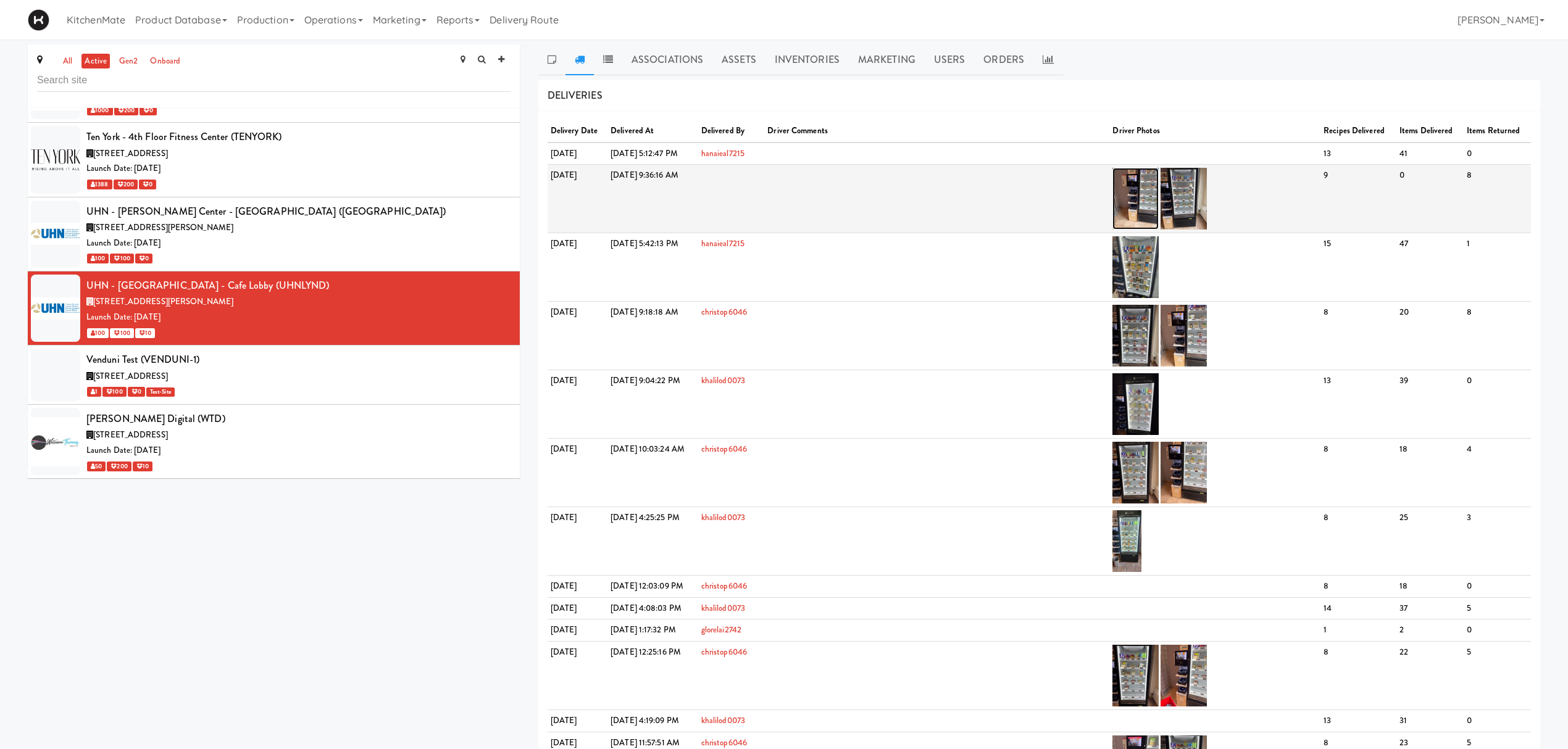
click at [1159, 186] on img at bounding box center [1135, 199] width 46 height 62
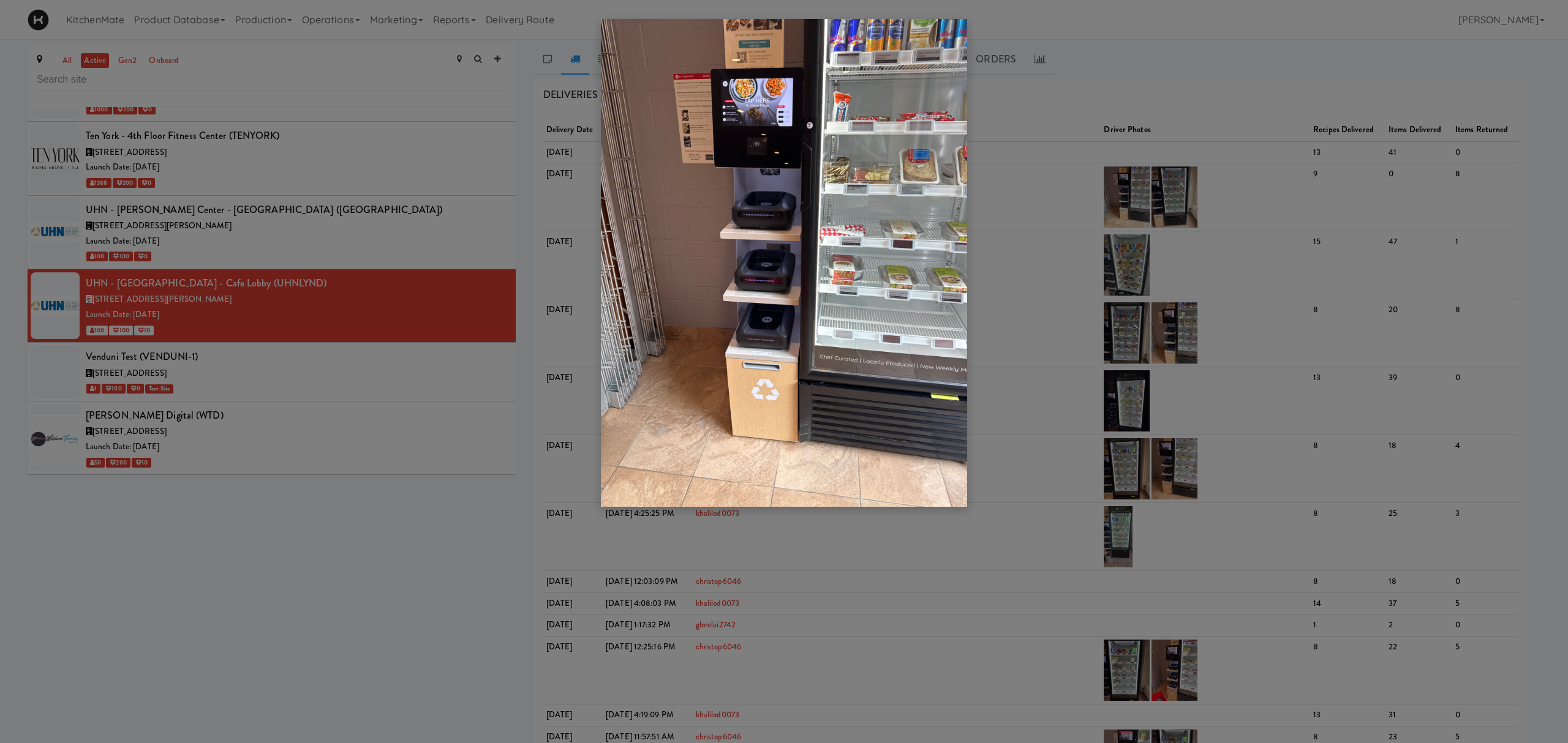
click at [1196, 186] on div at bounding box center [784, 372] width 1568 height 743
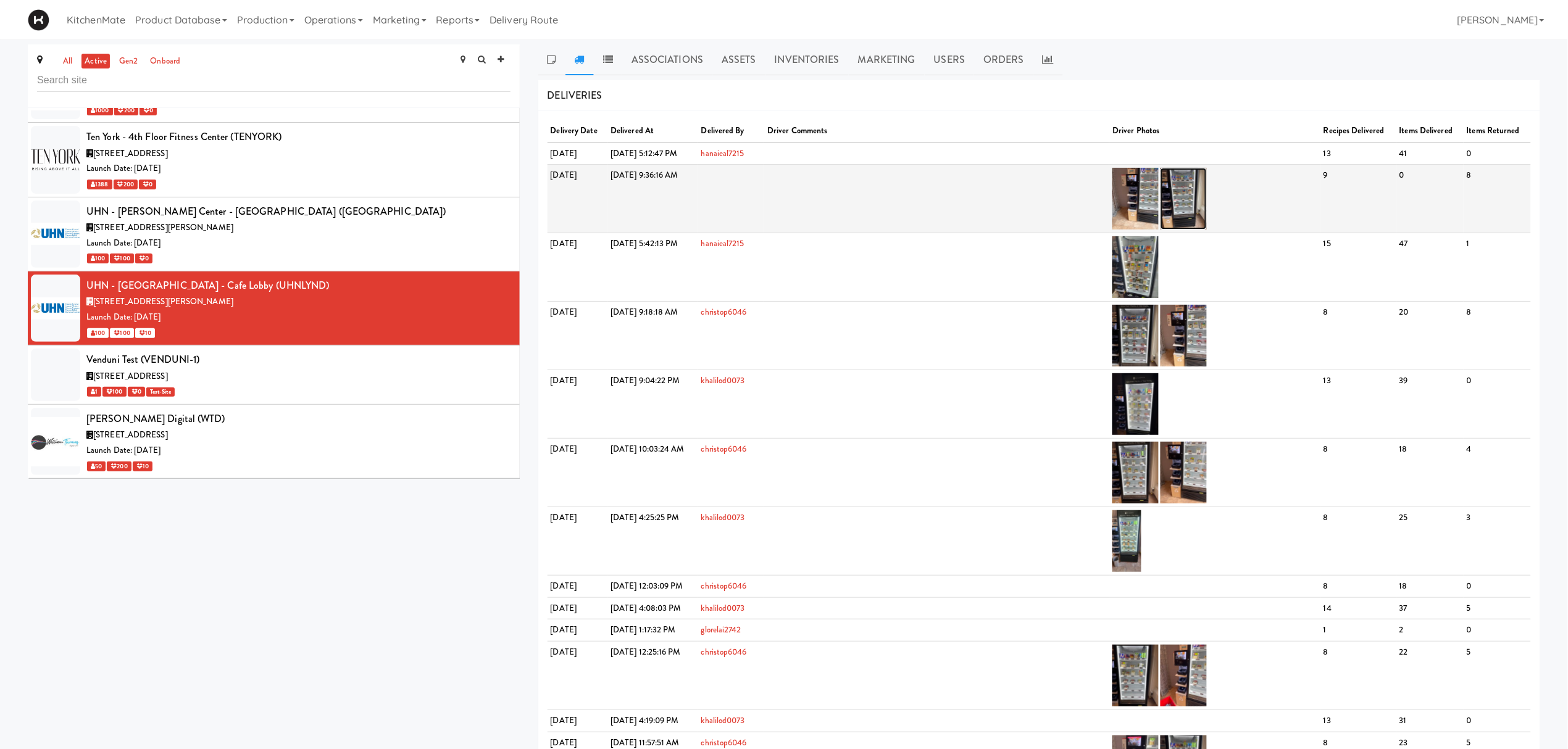
click at [1207, 196] on img at bounding box center [1184, 199] width 46 height 62
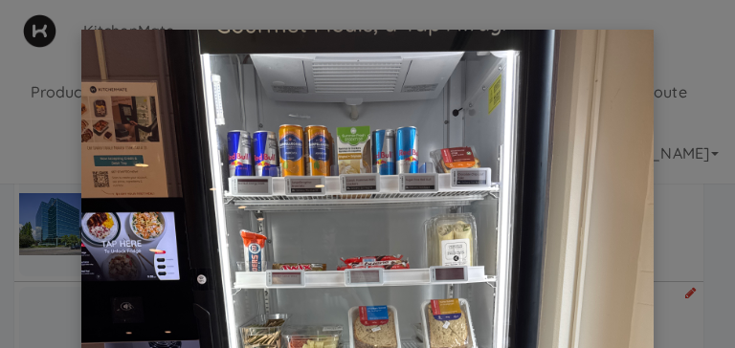
click at [35, 135] on div at bounding box center [367, 174] width 735 height 348
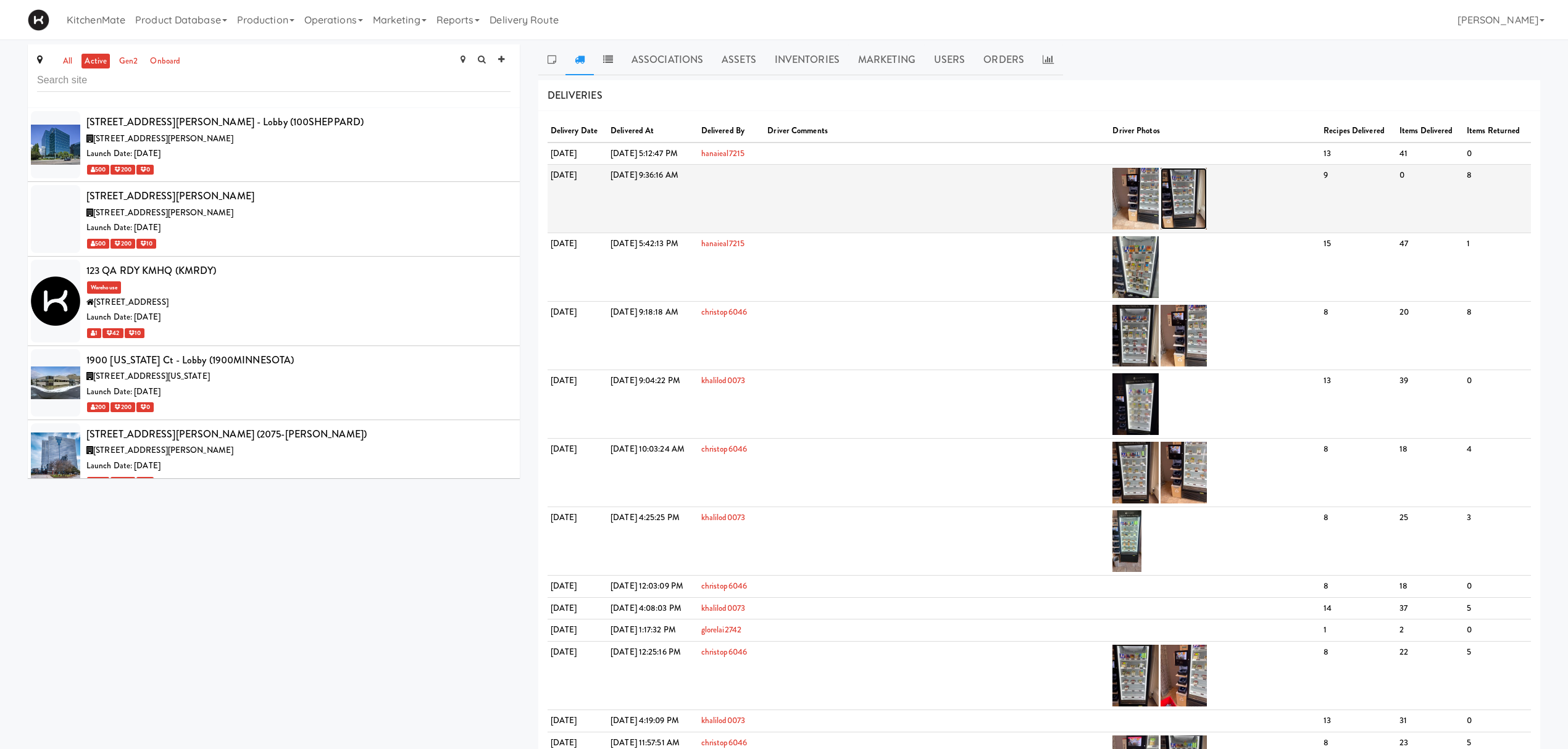
click at [1200, 183] on img at bounding box center [1184, 199] width 46 height 62
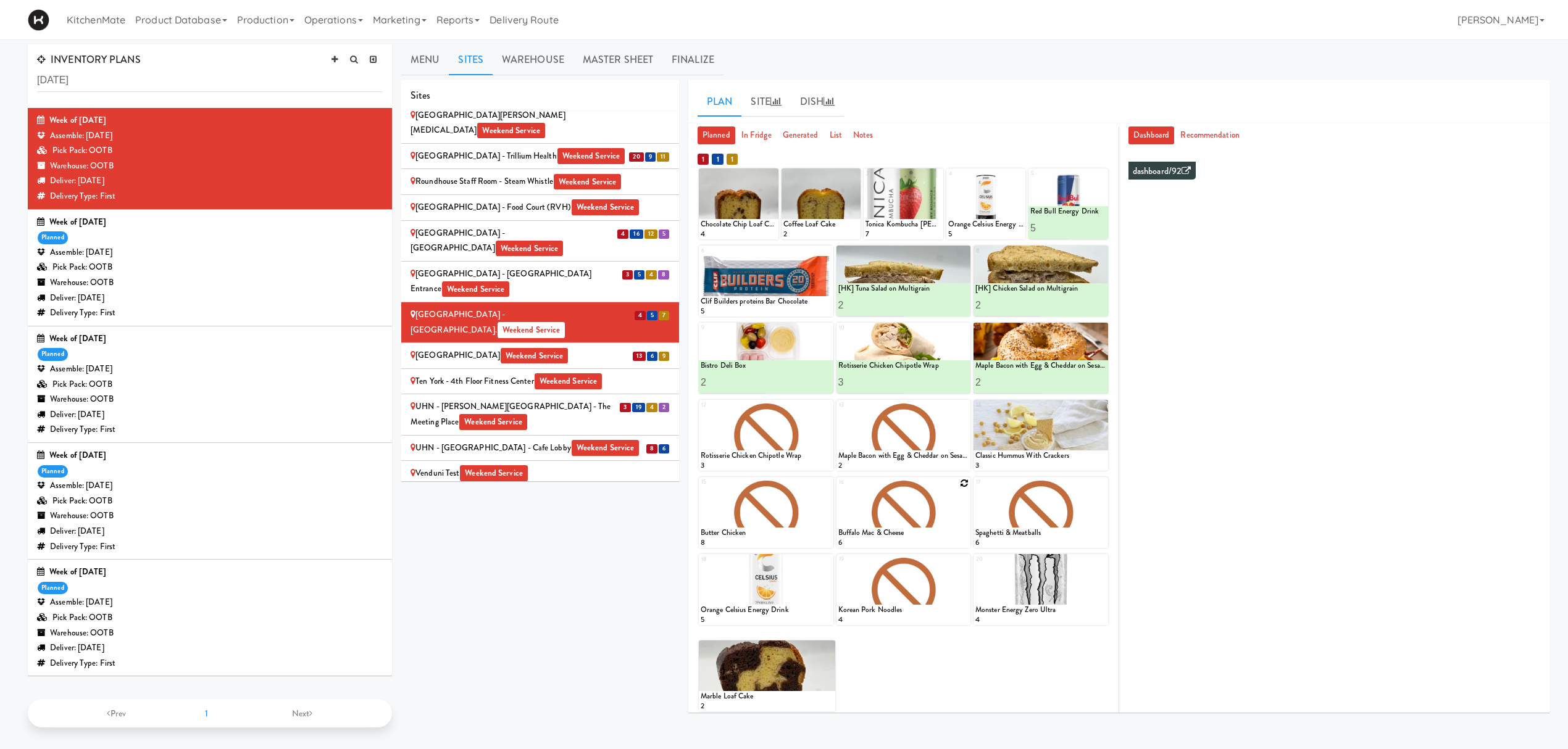
scroll to position [39, 0]
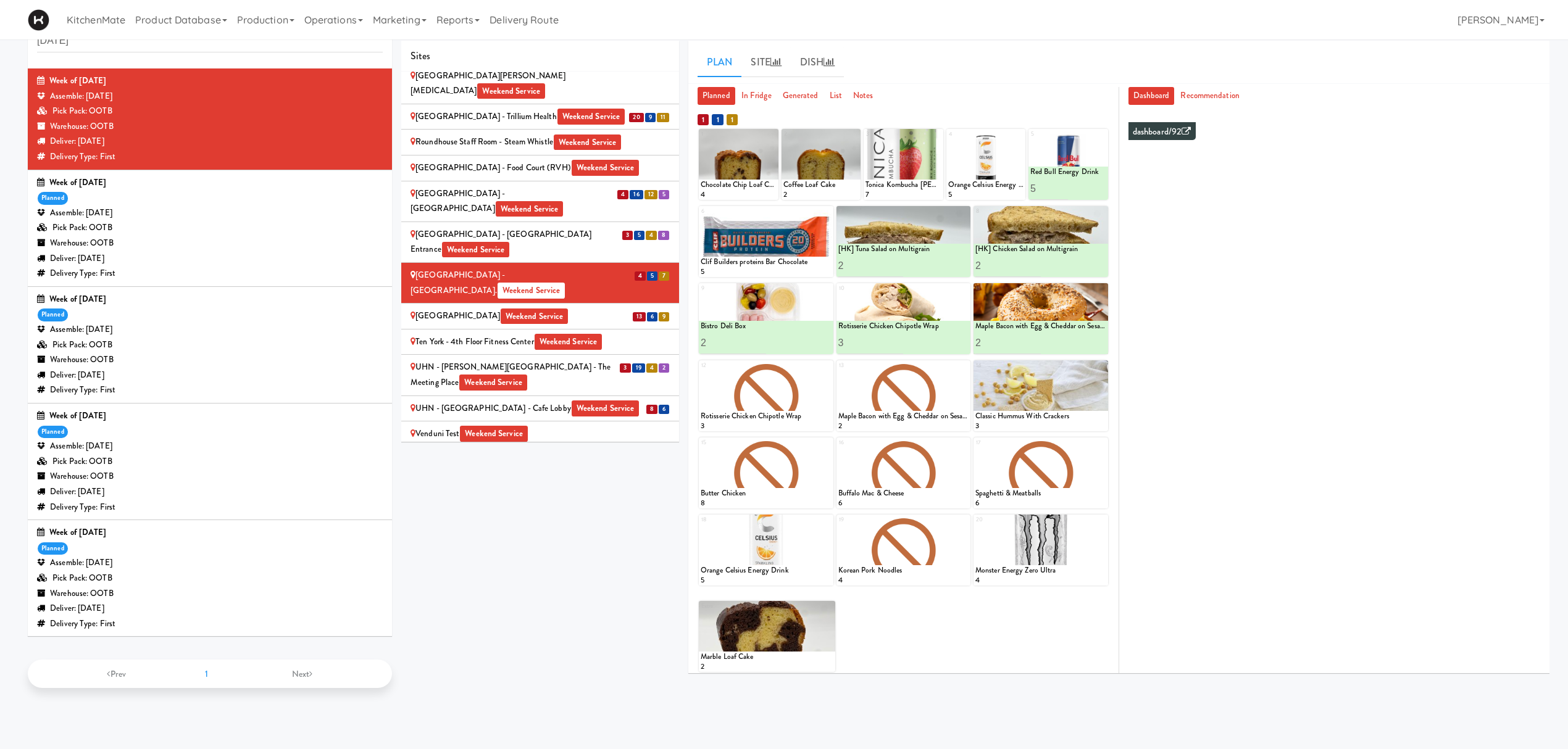
drag, startPoint x: 565, startPoint y: 285, endPoint x: 588, endPoint y: 432, distance: 148.8
click at [565, 309] on span "Weekend Service" at bounding box center [534, 316] width 68 height 16
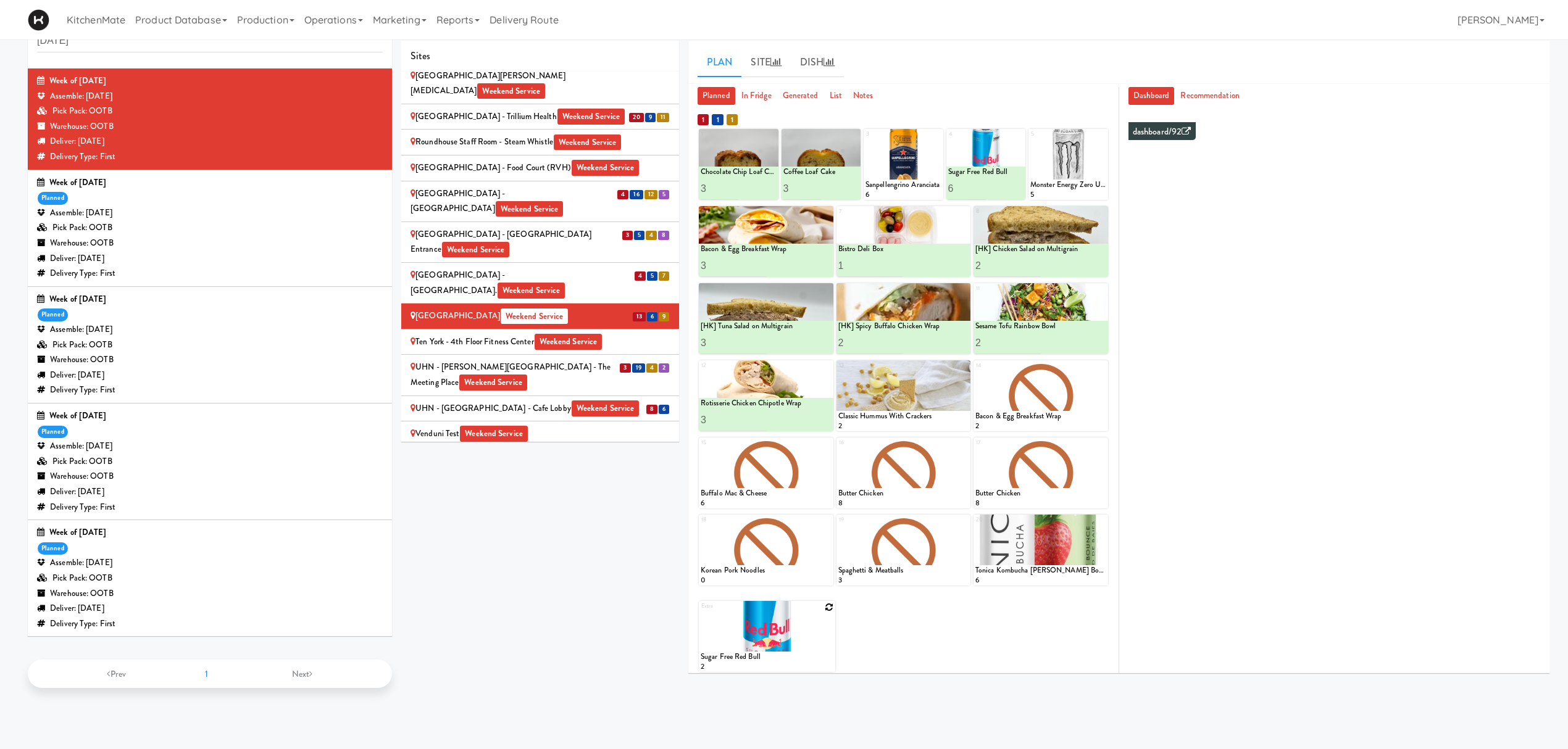
click at [823, 608] on div at bounding box center [767, 636] width 137 height 71
click at [828, 605] on icon at bounding box center [828, 607] width 8 height 8
click at [934, 135] on icon at bounding box center [937, 135] width 8 height 8
click at [901, 169] on select "- Empty - Amazing Chocolate Chunk Cookie Bacon & Egg Breakfast Wrap Bistro Deli…" at bounding box center [903, 170] width 76 height 59
click at [865, 141] on select "- Empty - Amazing Chocolate Chunk Cookie Bacon & Egg Breakfast Wrap Bistro Deli…" at bounding box center [903, 170] width 76 height 59
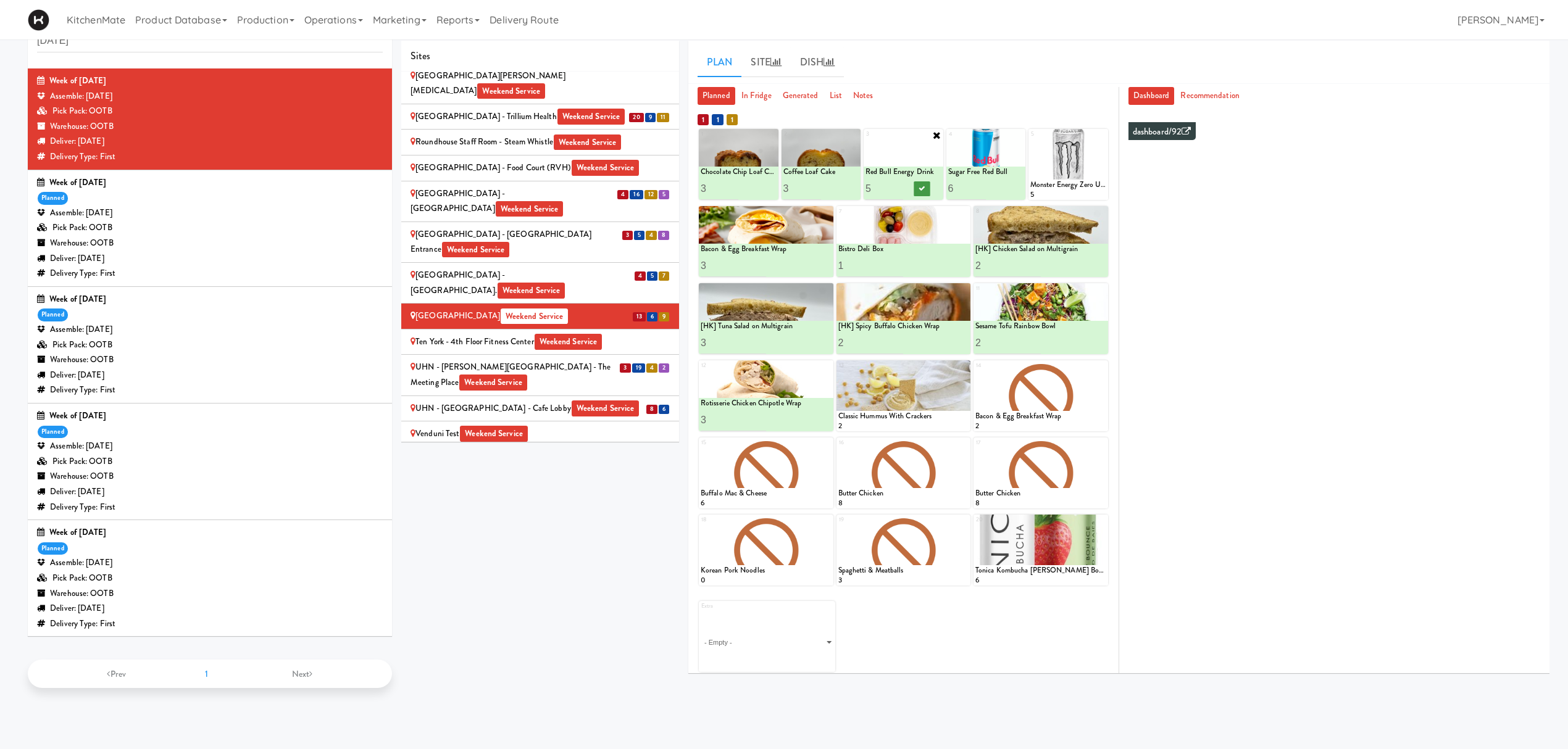
type input "5"
click at [919, 193] on button at bounding box center [922, 188] width 16 height 15
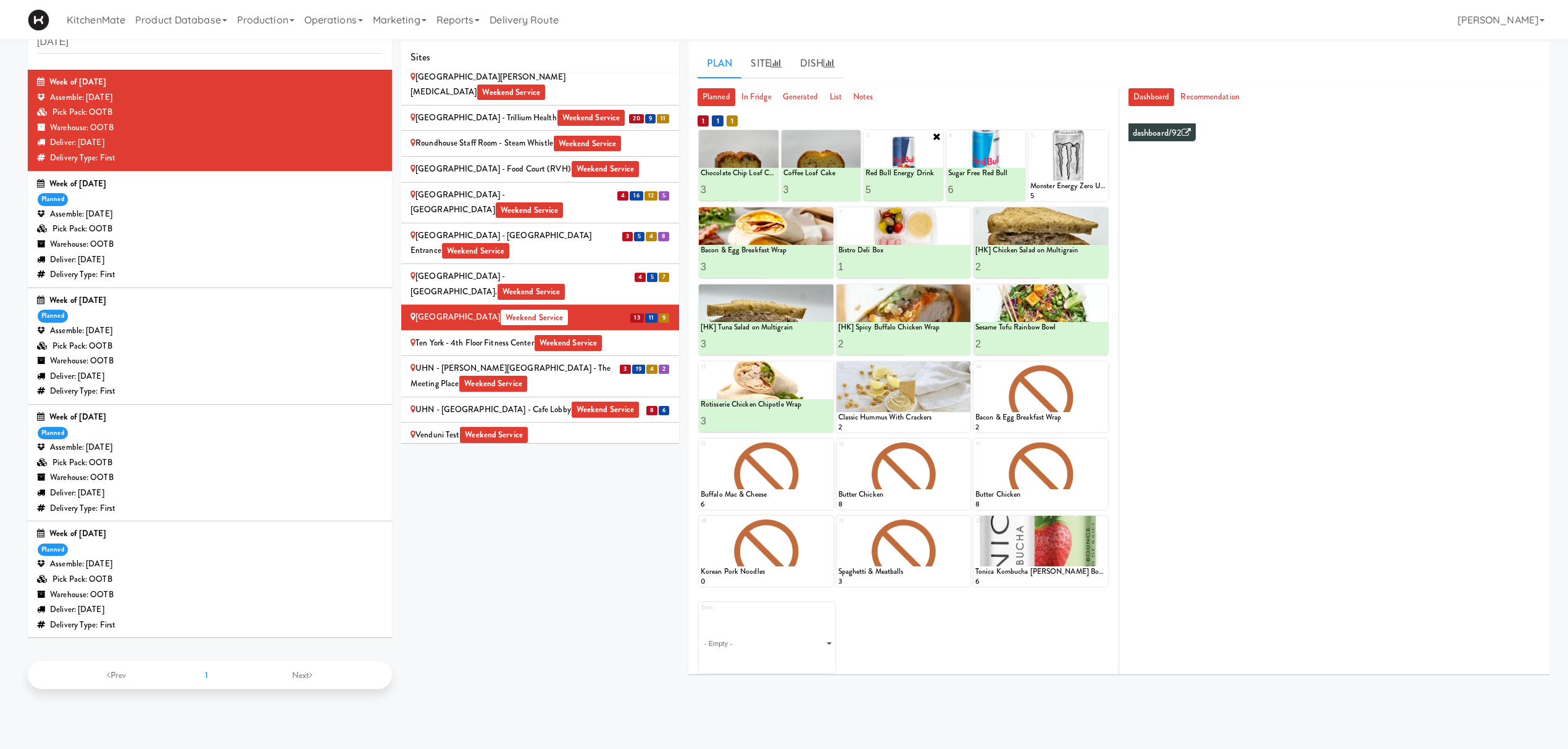
scroll to position [0, 0]
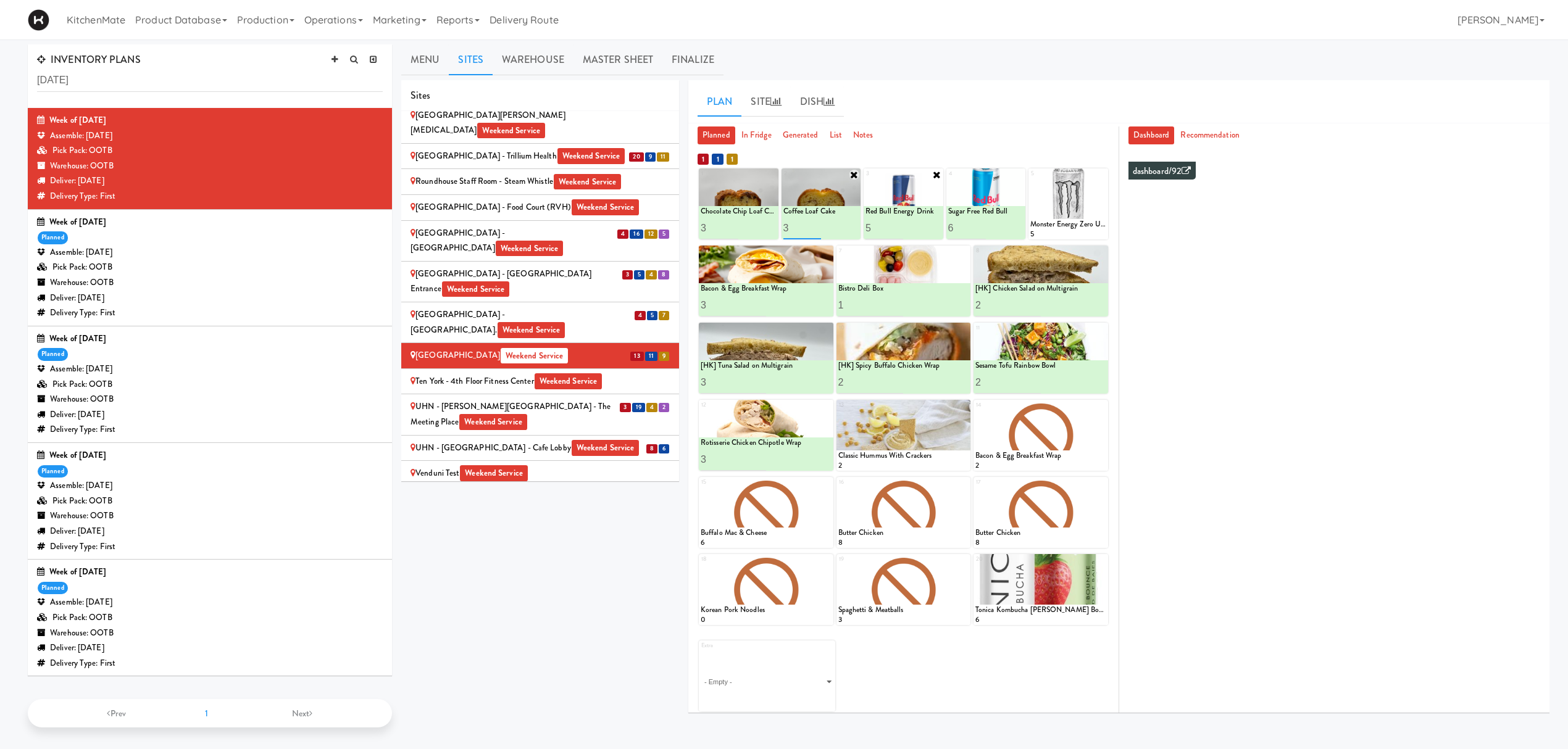
click at [799, 227] on input "3" at bounding box center [802, 228] width 37 height 23
type input "1"
type input "8"
click at [836, 228] on icon at bounding box center [839, 228] width 6 height 7
click at [962, 405] on icon at bounding box center [964, 405] width 8 height 8
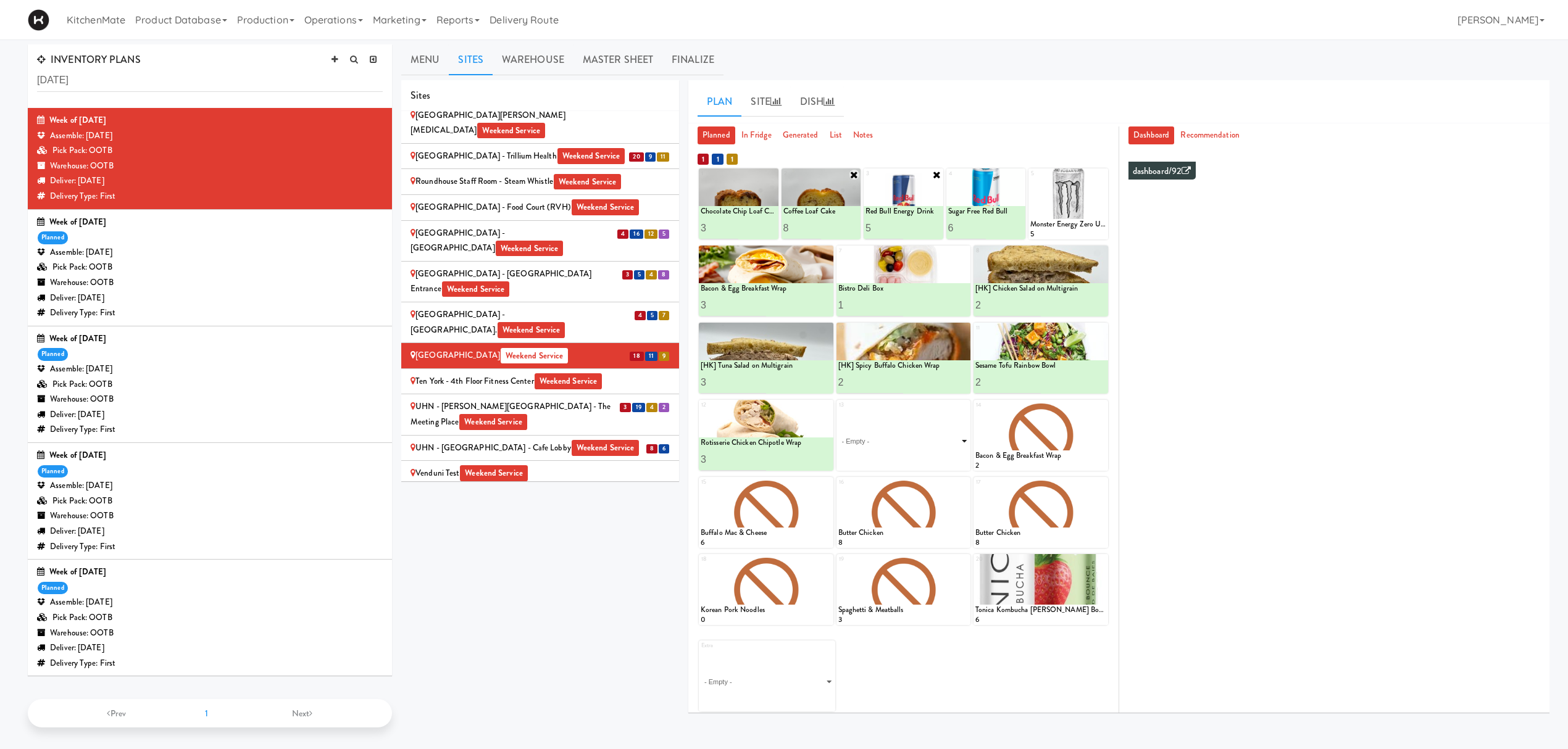
click at [891, 448] on select "- Empty - Amazing Chocolate Chunk Cookie Bacon & Egg Breakfast Wrap Bistro Deli…" at bounding box center [903, 442] width 131 height 59
click at [838, 412] on select "- Empty - Amazing Chocolate Chunk Cookie Bacon & Egg Breakfast Wrap Bistro Deli…" at bounding box center [903, 442] width 131 height 59
type input "1"
drag, startPoint x: 875, startPoint y: 459, endPoint x: 799, endPoint y: 448, distance: 76.8
click at [799, 448] on div "12 Bistro Deli Box 2 Rotisserie Chicken Chipotle Wrap 3 13 Classic Hummus With …" at bounding box center [903, 435] width 409 height 71
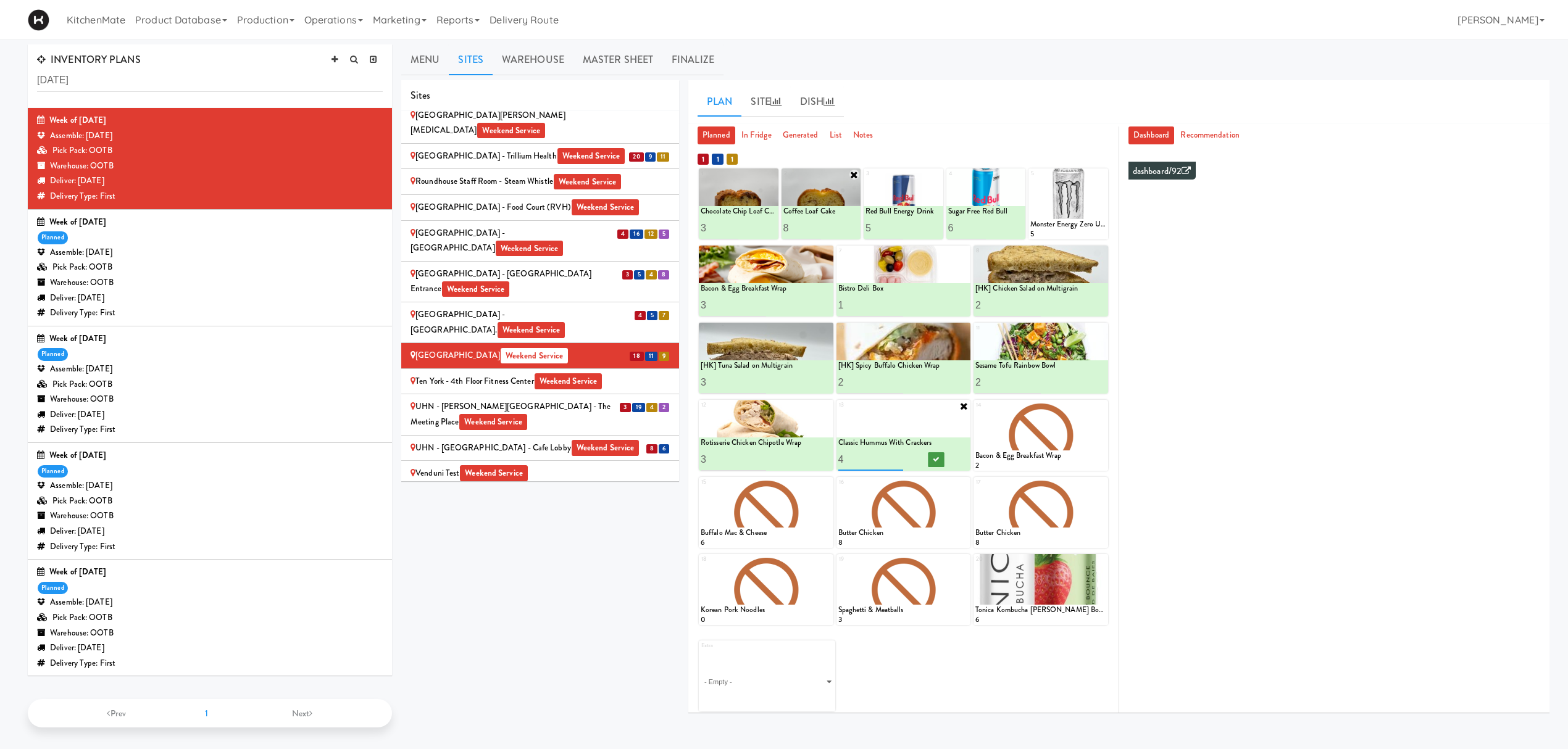
type input "4"
click at [939, 455] on button at bounding box center [936, 460] width 16 height 15
click at [571, 590] on div "Sites [STREET_ADDRESS][PERSON_NAME] - Lobby [STREET_ADDRESS][PERSON_NAME] Weeke…" at bounding box center [975, 401] width 1148 height 643
click at [582, 399] on div "UHN - [PERSON_NAME] Center - The Meeting Place Weekend Service" at bounding box center [540, 414] width 259 height 30
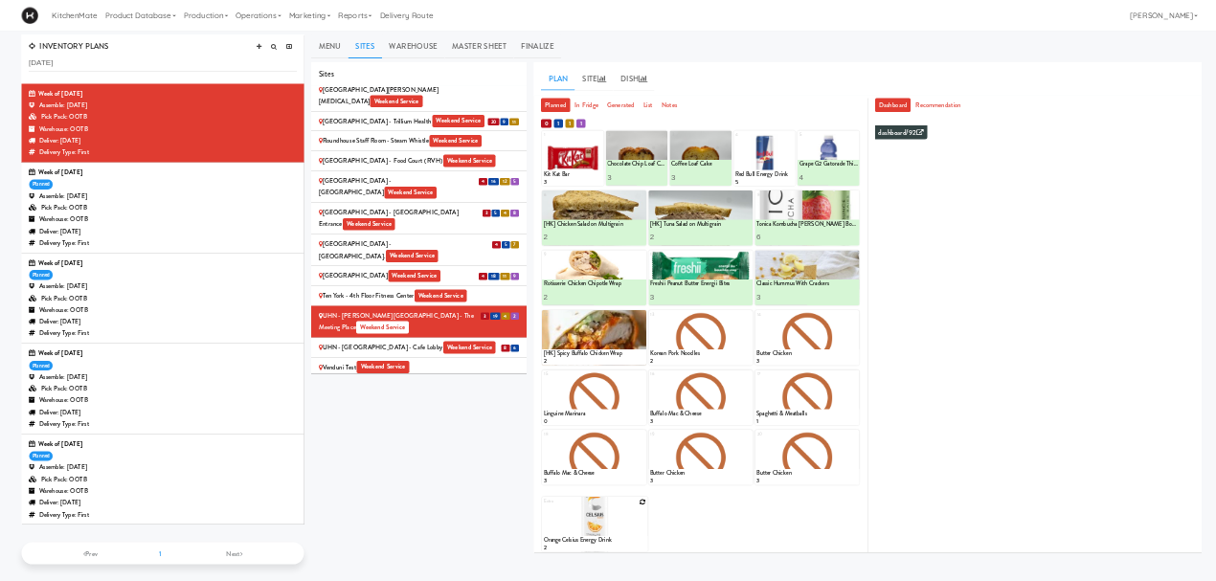
scroll to position [61, 0]
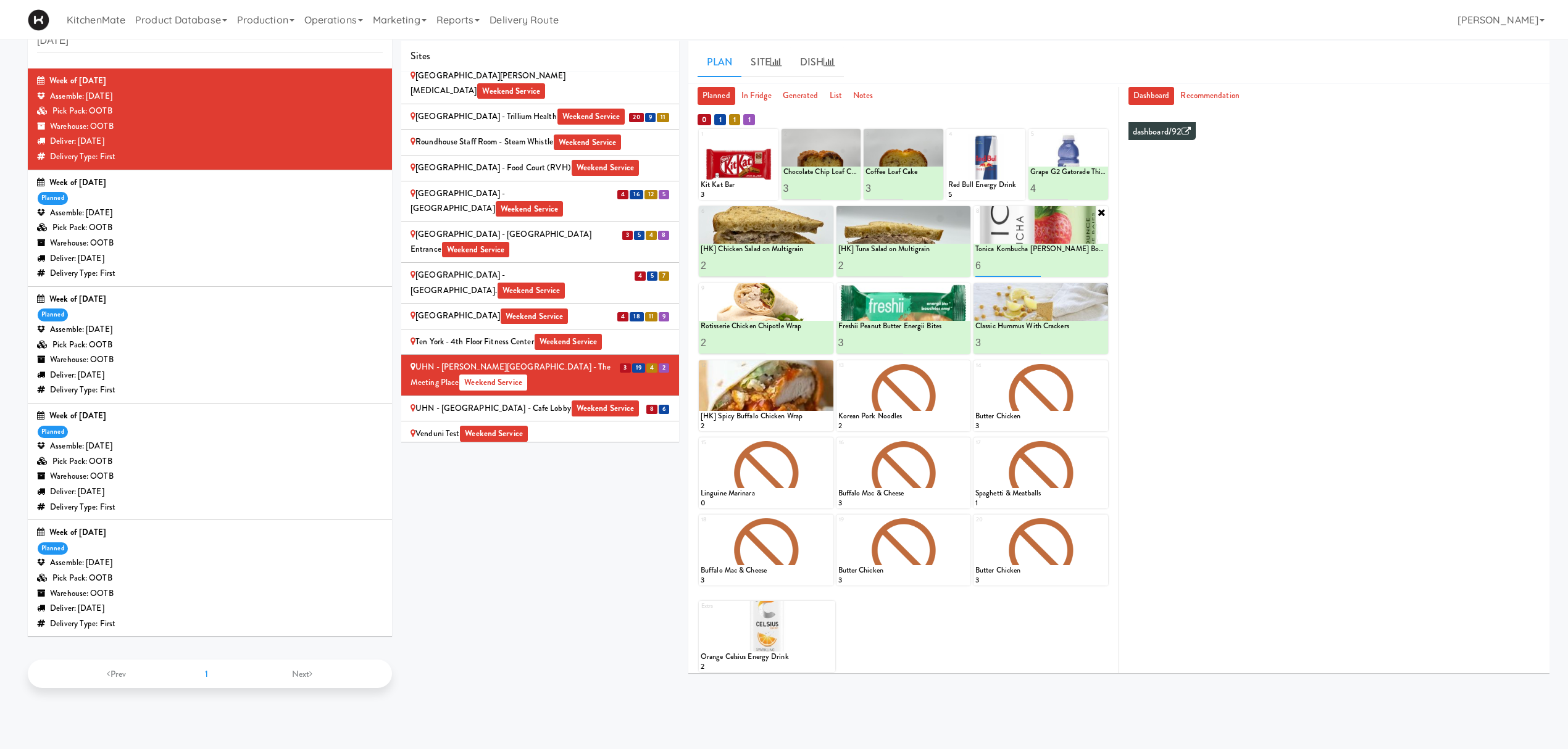
click at [992, 271] on input "6" at bounding box center [1008, 265] width 65 height 23
type input "3"
click at [1068, 268] on button at bounding box center [1072, 266] width 16 height 15
click at [736, 267] on input "2" at bounding box center [733, 265] width 65 height 23
type input "4"
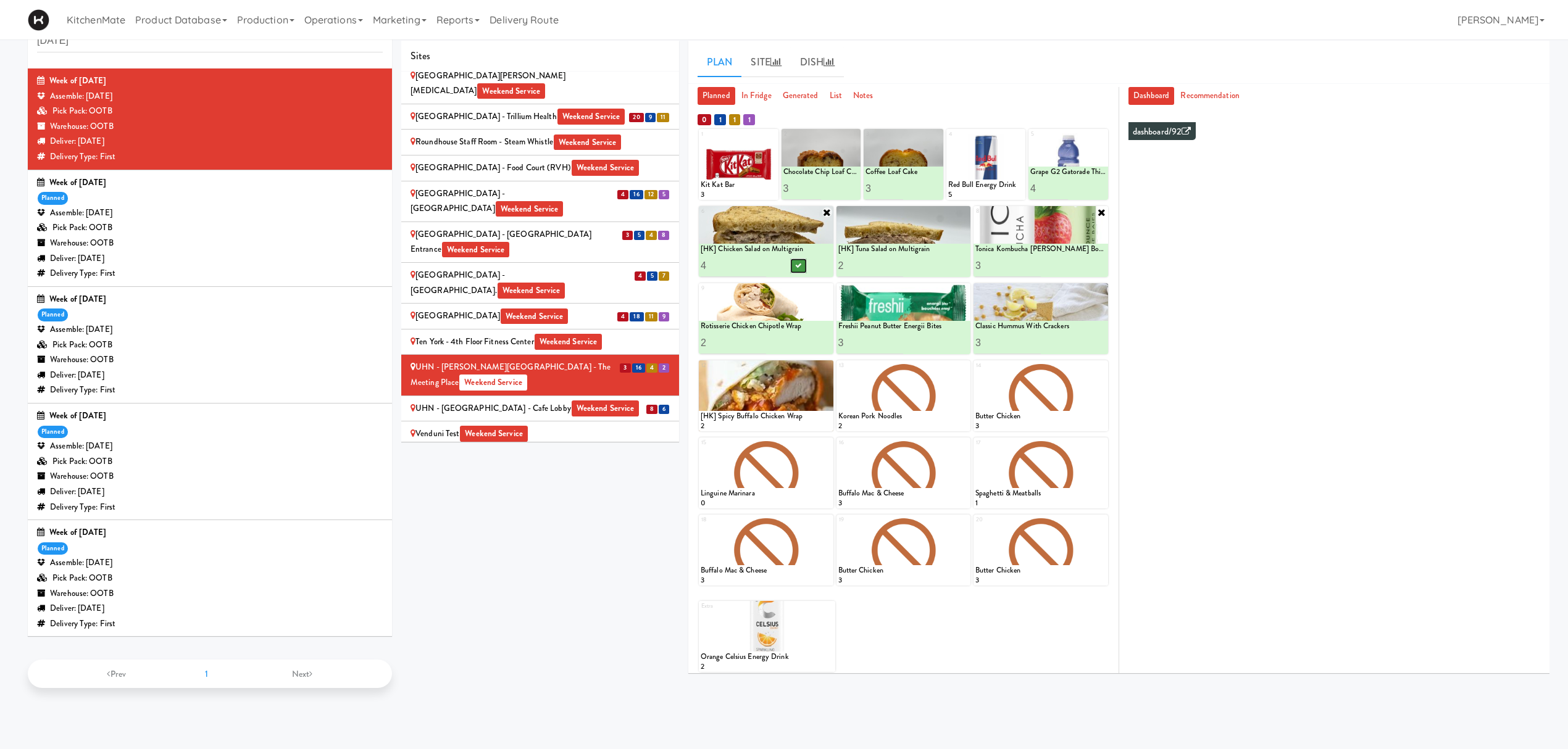
click at [805, 269] on button at bounding box center [798, 266] width 16 height 15
click at [544, 401] on div "UHN - [GEOGRAPHIC_DATA] - Cafe Lobby Weekend Service" at bounding box center [540, 409] width 259 height 15
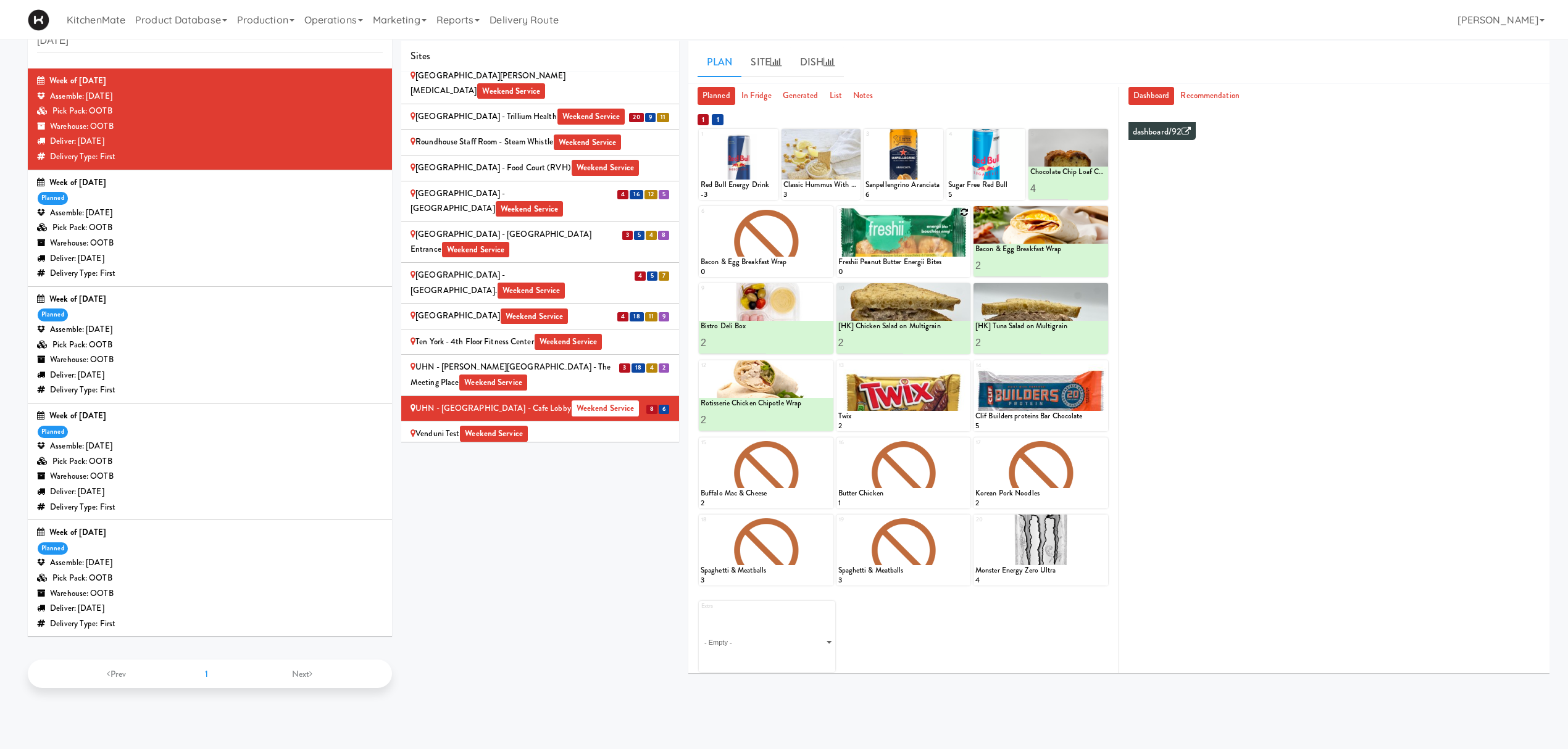
click at [961, 211] on icon at bounding box center [964, 212] width 8 height 8
drag, startPoint x: 891, startPoint y: 248, endPoint x: 891, endPoint y: 264, distance: 16.0
click at [891, 248] on select "- Empty - Amazing Chocolate Chunk Cookie Bacon & Egg Breakfast Wrap Bistro Deli…" at bounding box center [903, 248] width 131 height 59
click at [838, 218] on select "- Empty - Amazing Chocolate Chunk Cookie Bacon & Egg Breakfast Wrap Bistro Deli…" at bounding box center [903, 248] width 131 height 59
type input "6"
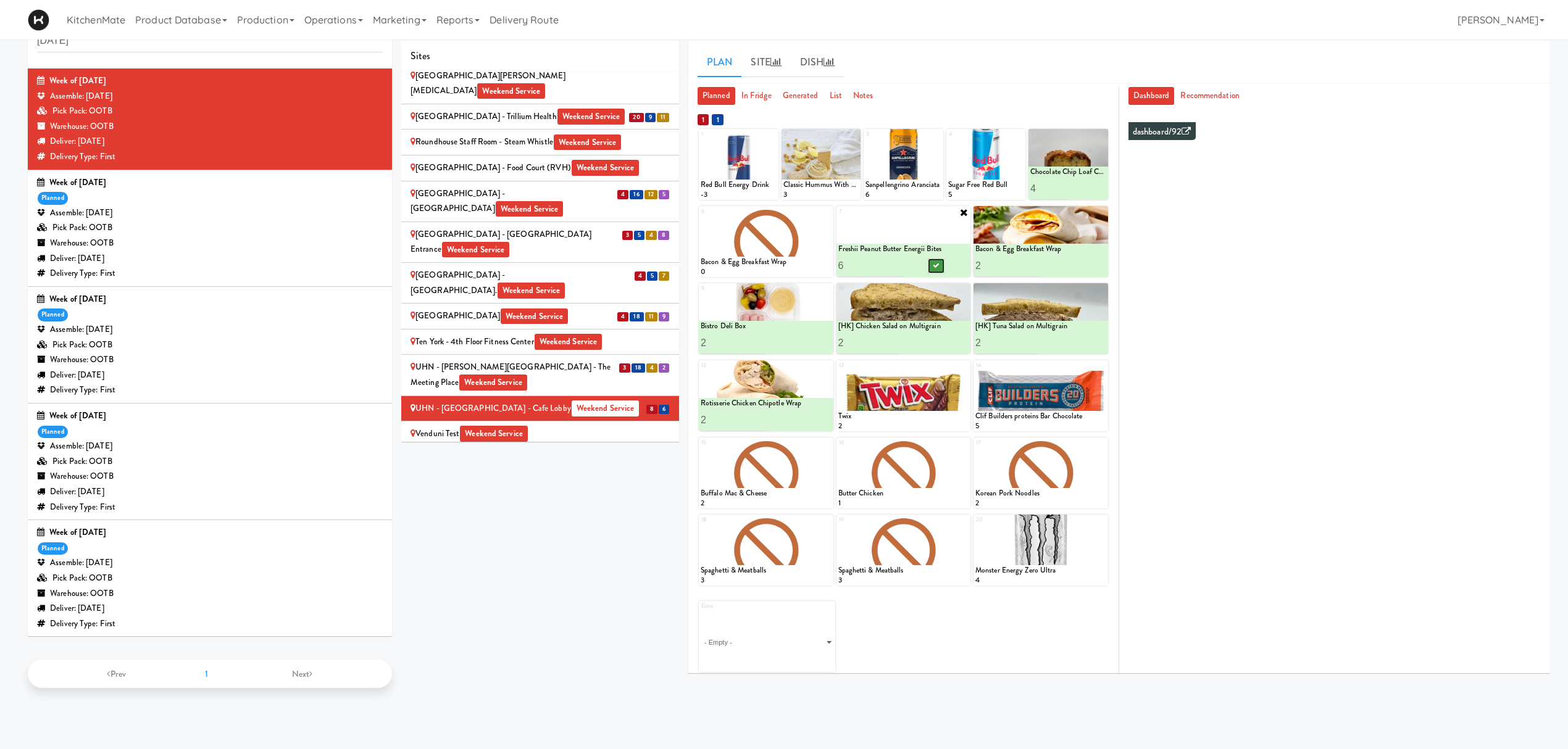
click at [934, 265] on icon at bounding box center [936, 266] width 6 height 7
click at [1048, 184] on input "4" at bounding box center [1049, 188] width 37 height 23
type input "6"
click at [1084, 190] on icon at bounding box center [1087, 188] width 6 height 7
click at [770, 137] on icon at bounding box center [772, 135] width 8 height 8
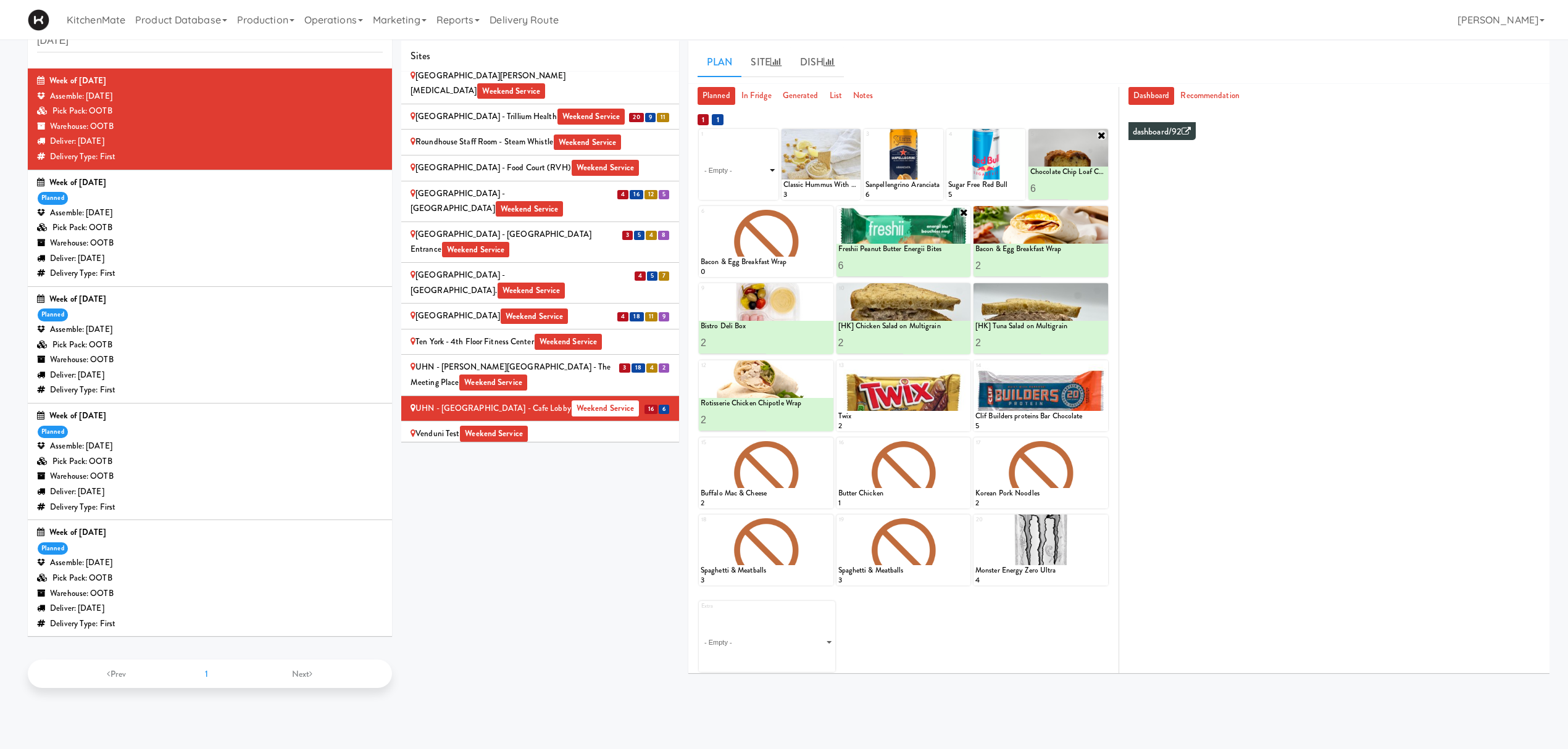
click at [732, 168] on select "- Empty - Amazing Chocolate Chunk Cookie Bacon & Egg Breakfast Wrap Bistro Deli…" at bounding box center [739, 170] width 76 height 59
click at [701, 141] on select "- Empty - Amazing Chocolate Chunk Cookie Bacon & Egg Breakfast Wrap Bistro Deli…" at bounding box center [739, 170] width 76 height 59
type input "1"
type input "10"
click at [749, 186] on button at bounding box center [757, 188] width 16 height 15
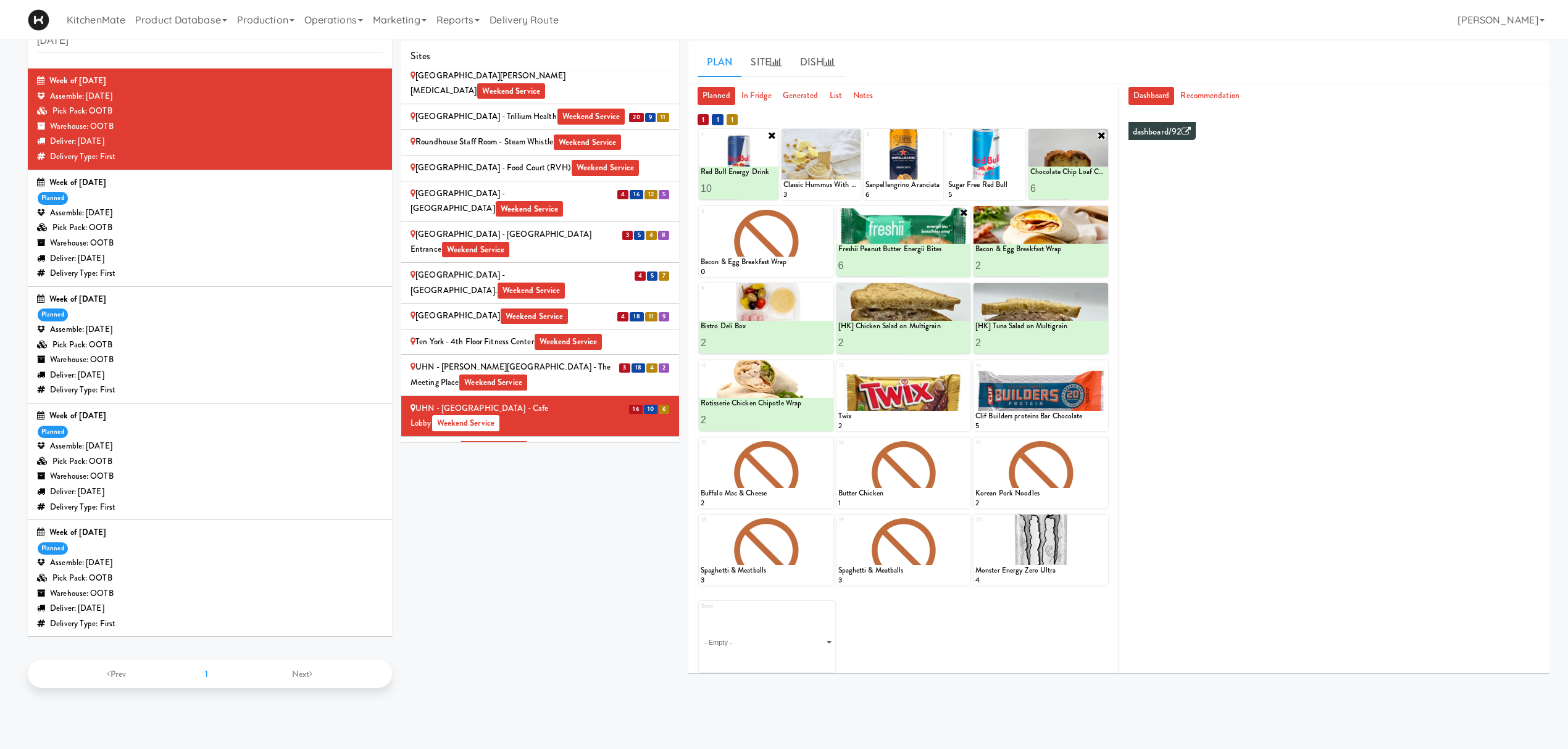
click at [655, 550] on div "Sites [STREET_ADDRESS][PERSON_NAME] - Lobby [STREET_ADDRESS][PERSON_NAME] Weeke…" at bounding box center [975, 362] width 1148 height 643
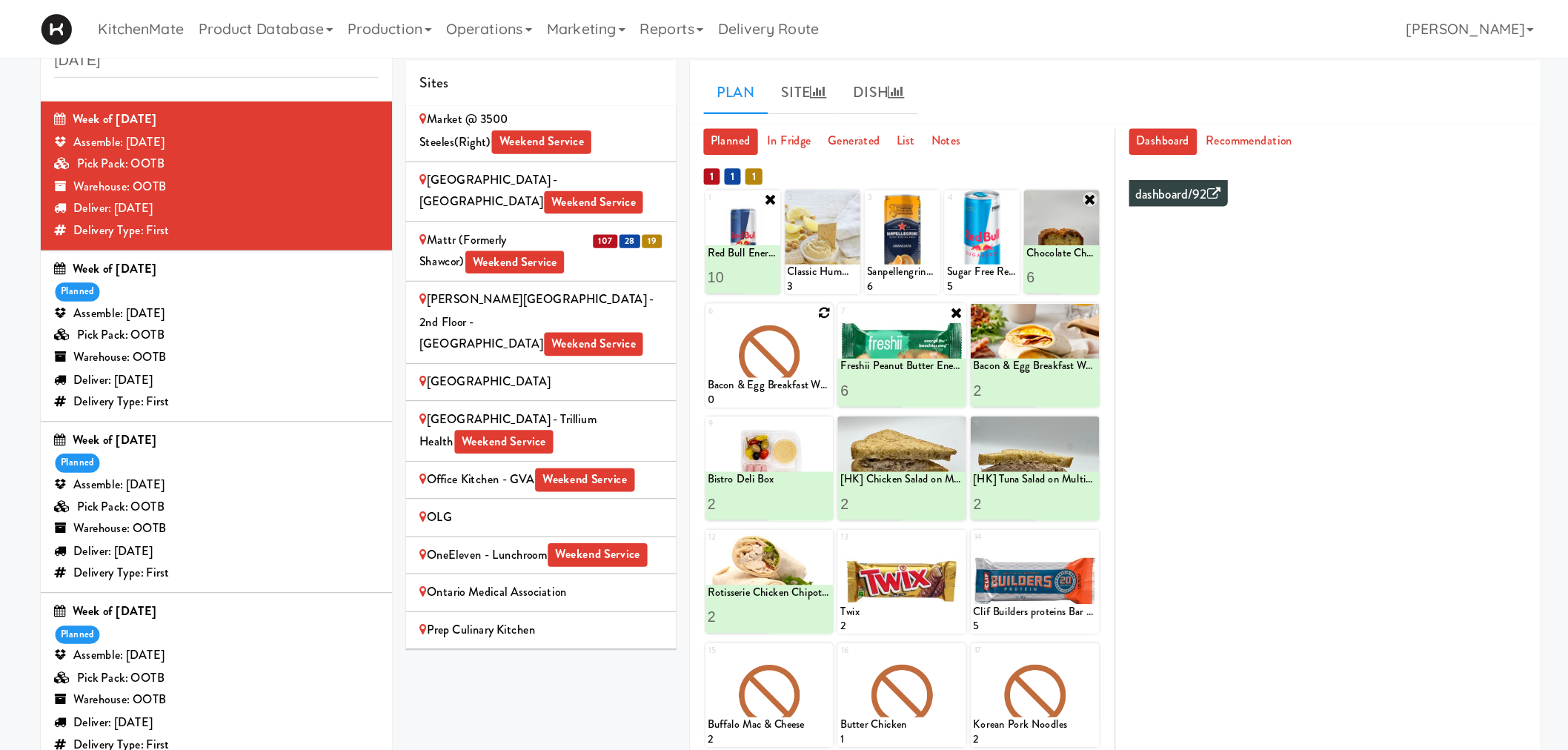
scroll to position [2067, 0]
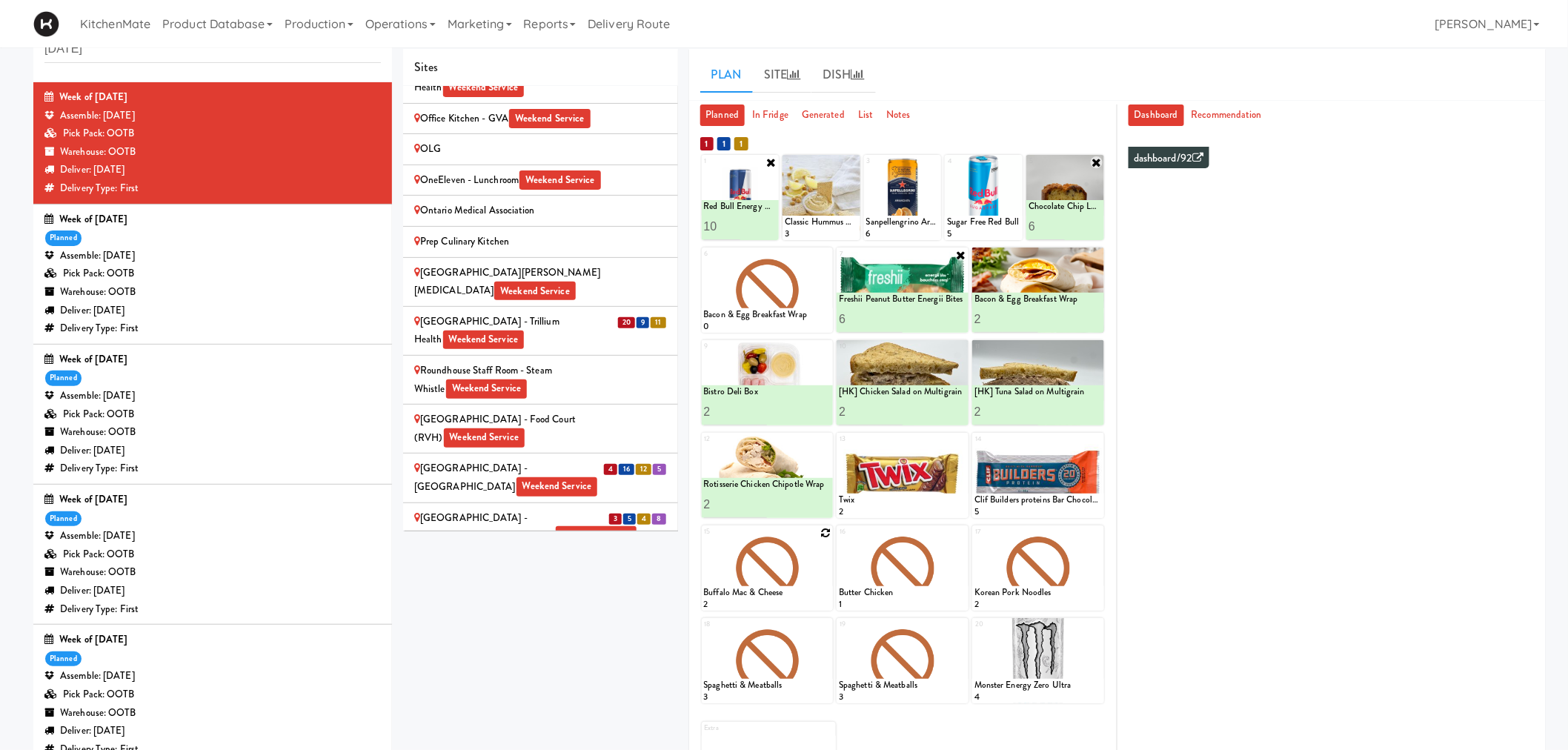
click at [827, 534] on icon at bounding box center [825, 533] width 10 height 10
click at [795, 581] on select "- Empty - Amazing Chocolate Chunk Cookie Bacon & Egg Breakfast Wrap Bistro Deli…" at bounding box center [767, 575] width 128 height 71
click at [704, 539] on select "- Empty - Amazing Chocolate Chunk Cookie Bacon & Egg Breakfast Wrap Bistro Deli…" at bounding box center [767, 575] width 128 height 71
type input "2"
click at [759, 595] on input "2" at bounding box center [735, 596] width 63 height 27
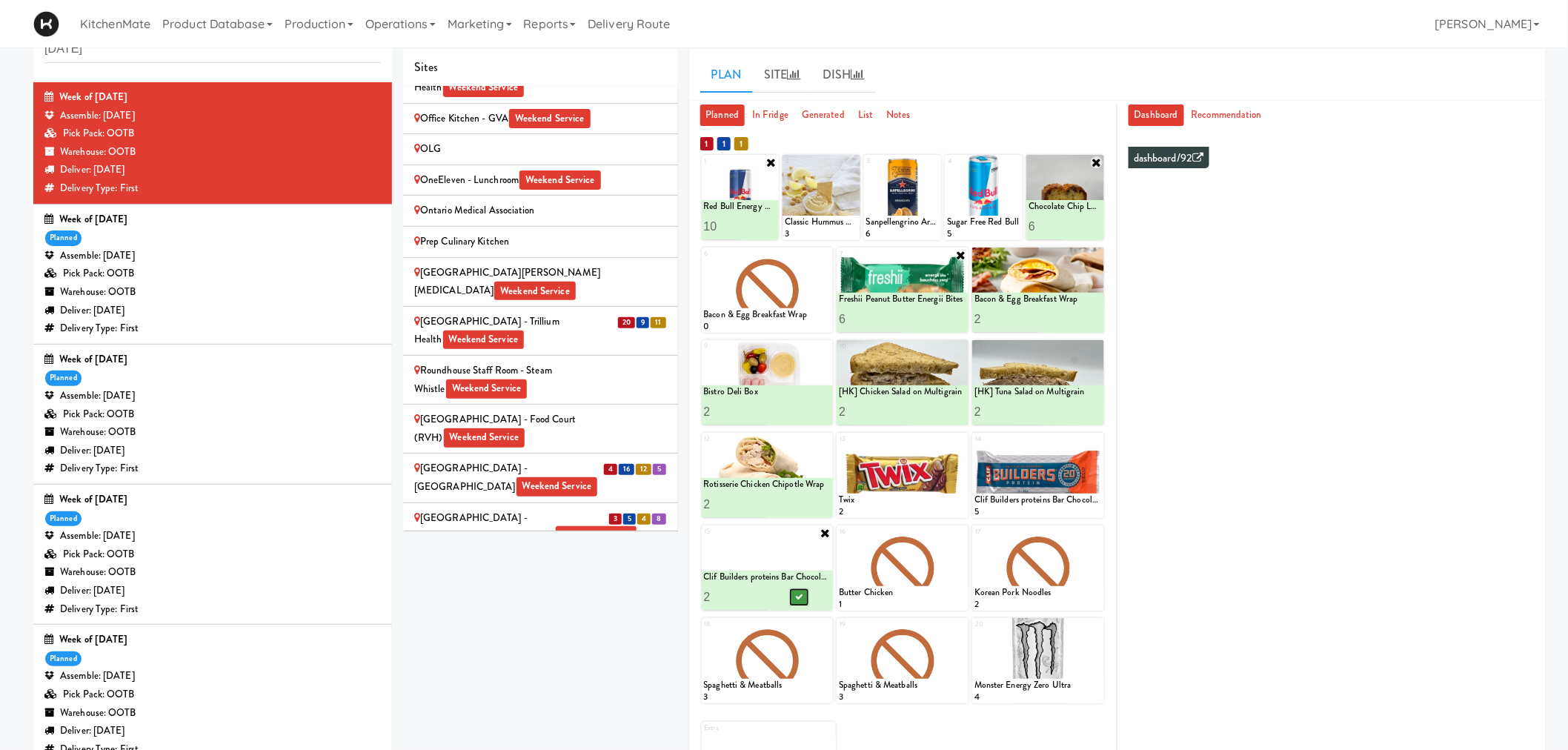
click at [801, 598] on icon at bounding box center [799, 597] width 8 height 9
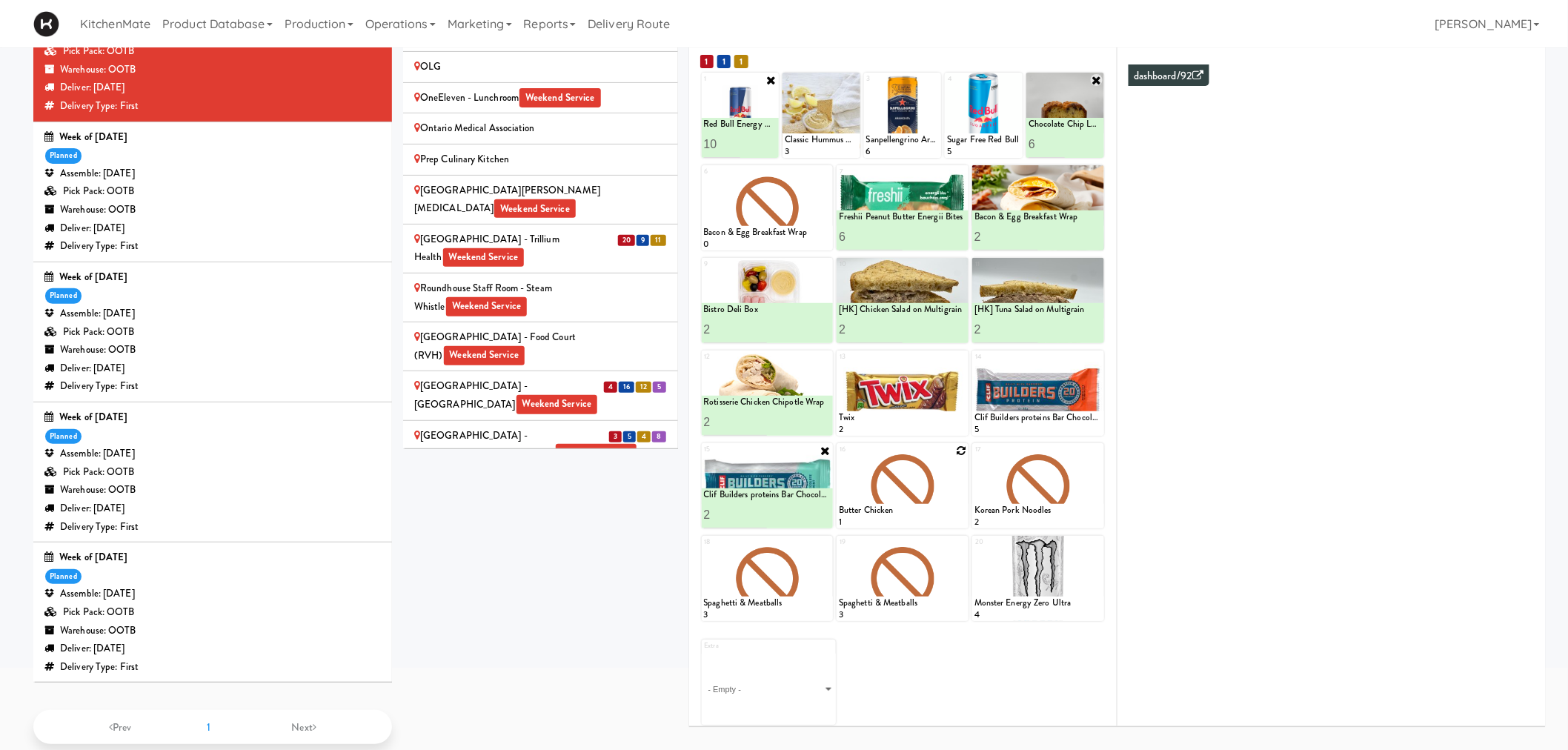
click at [957, 447] on icon at bounding box center [960, 450] width 10 height 10
click at [912, 495] on select "- Empty - Amazing Chocolate Chunk Cookie Bacon & Egg Breakfast Wrap Bistro Deli…" at bounding box center [902, 493] width 128 height 71
click at [839, 457] on select "- Empty - Amazing Chocolate Chunk Cookie Bacon & Egg Breakfast Wrap Bistro Deli…" at bounding box center [902, 493] width 128 height 71
type input "5"
click at [625, 528] on div "Sites [STREET_ADDRESS][PERSON_NAME] - Lobby [STREET_ADDRESS][PERSON_NAME] Weeke…" at bounding box center [974, 352] width 1142 height 772
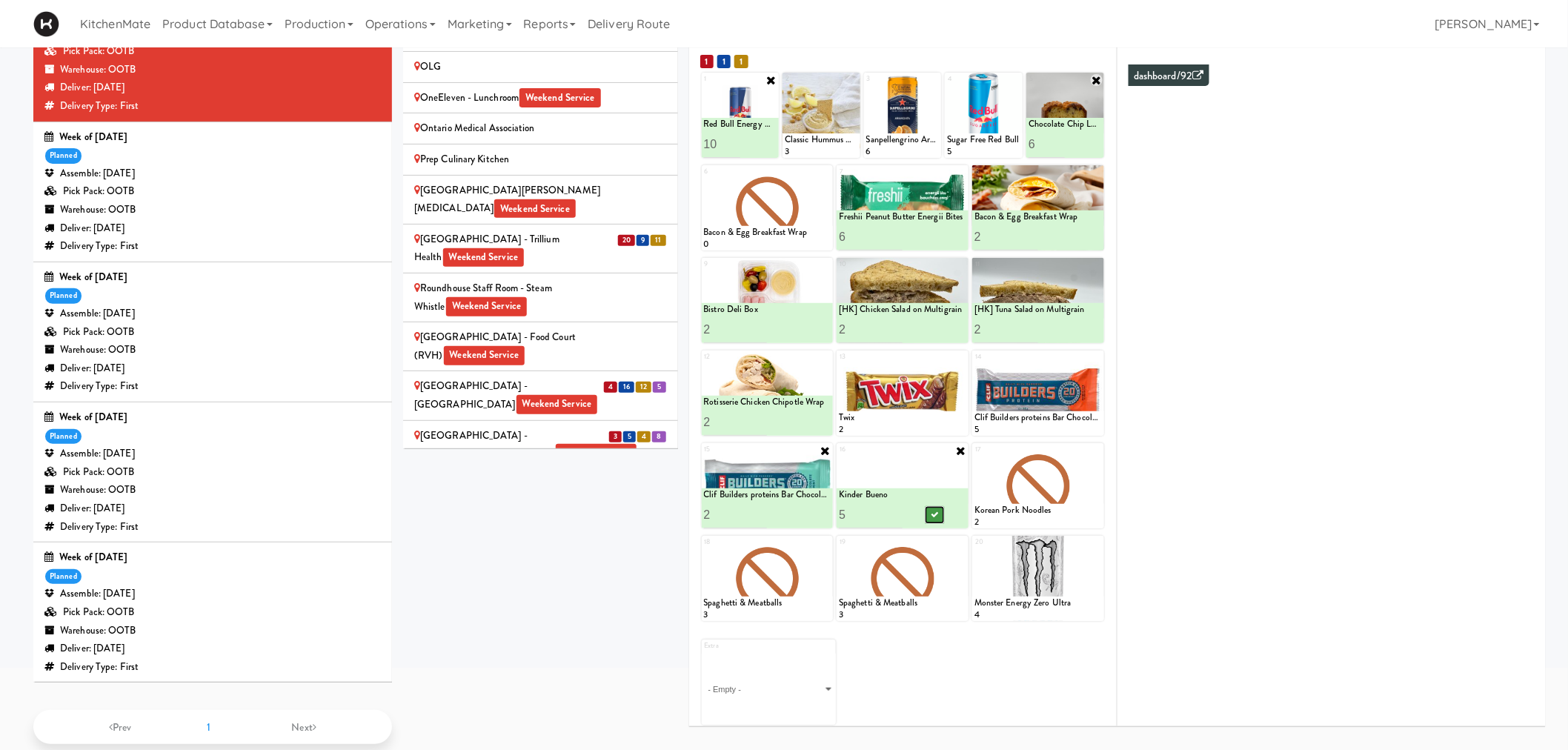
click at [930, 514] on button at bounding box center [934, 515] width 19 height 18
click at [827, 174] on icon at bounding box center [825, 172] width 10 height 10
click at [750, 218] on select "- Empty - Amazing Chocolate Chunk Cookie Bacon & Egg Breakfast Wrap Bistro Deli…" at bounding box center [767, 215] width 128 height 71
click at [704, 180] on select "- Empty - Amazing Chocolate Chunk Cookie Bacon & Egg Breakfast Wrap Bistro Deli…" at bounding box center [767, 215] width 128 height 71
type input "5"
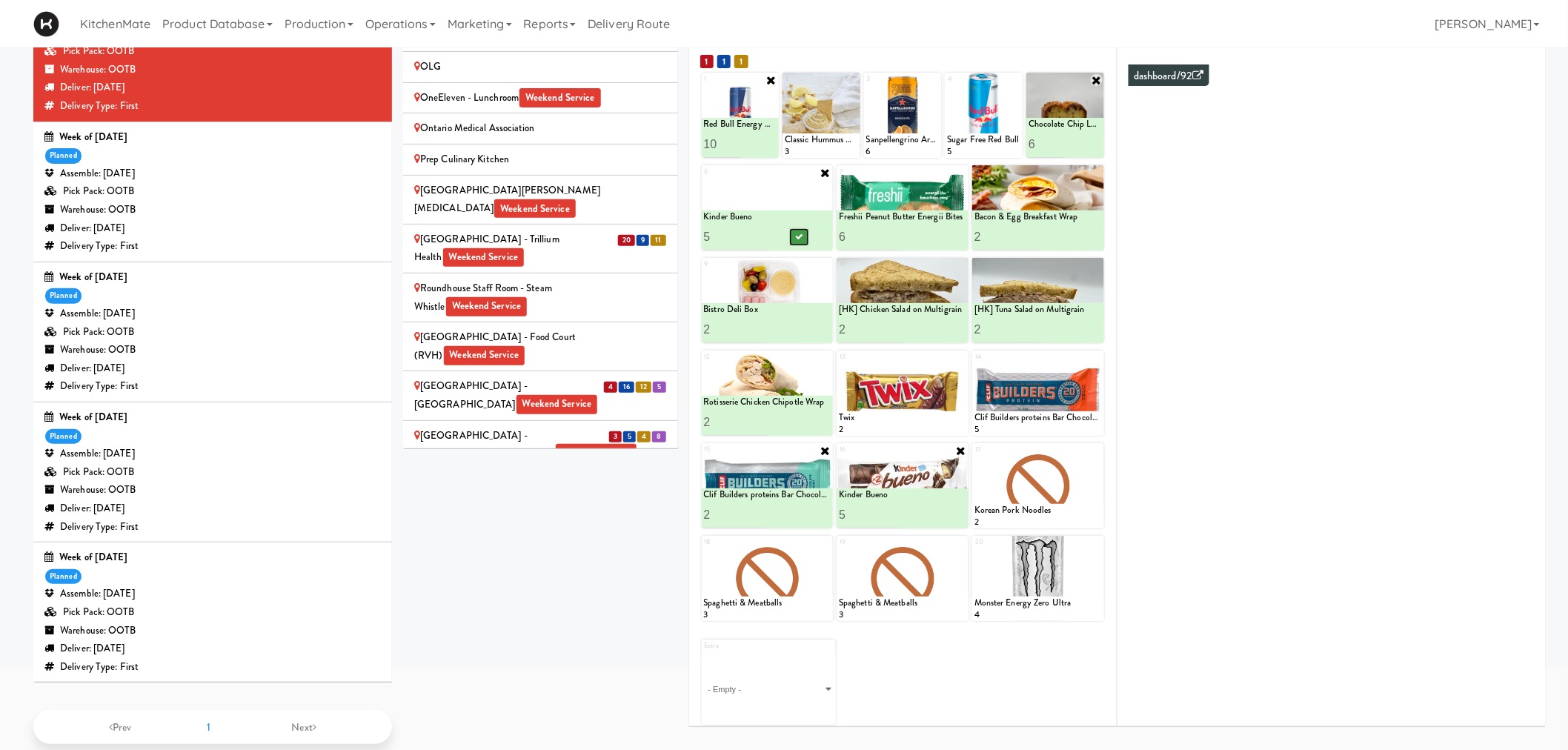
click at [797, 235] on icon at bounding box center [799, 237] width 8 height 9
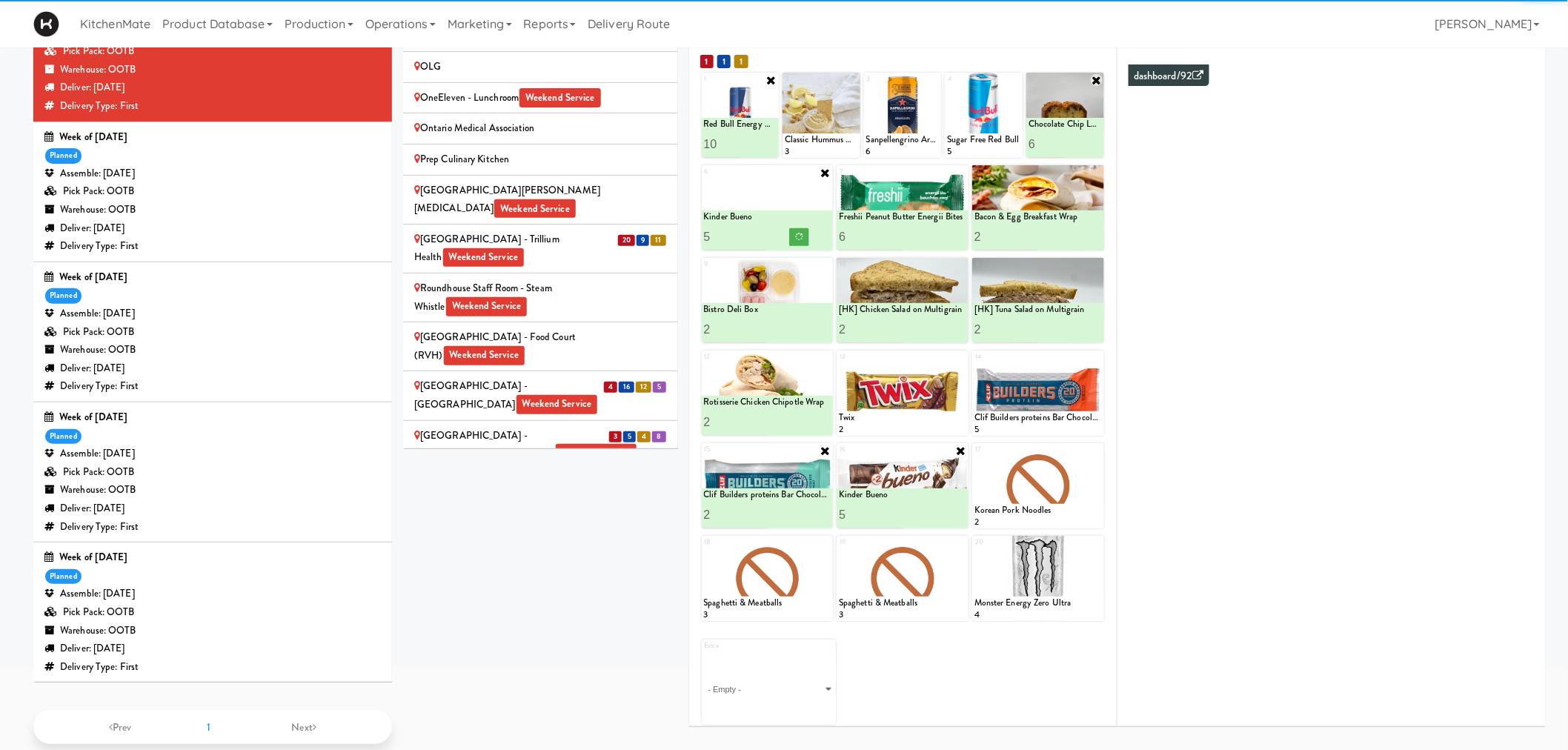
click at [962, 454] on icon at bounding box center [960, 450] width 12 height 12
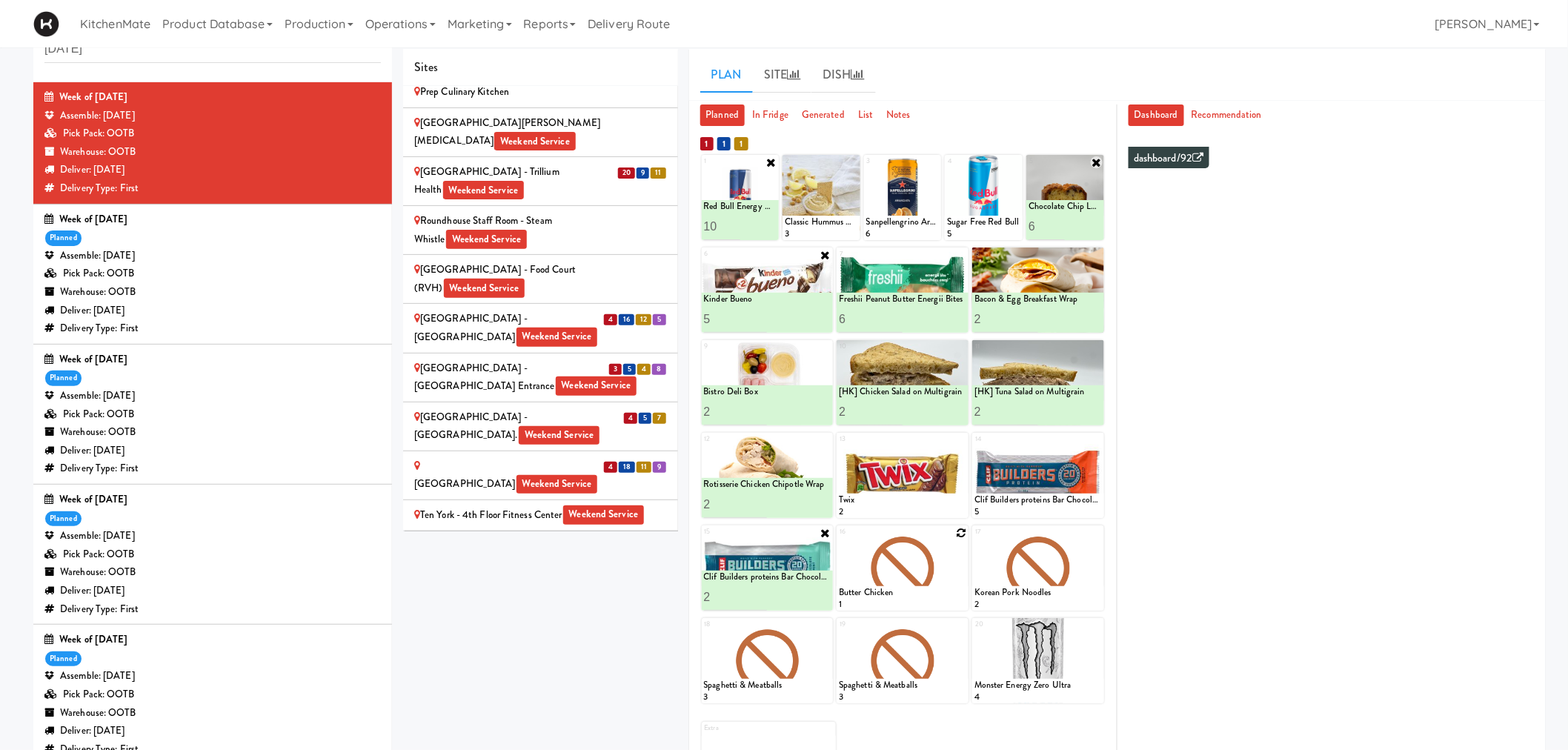
scroll to position [151, 0]
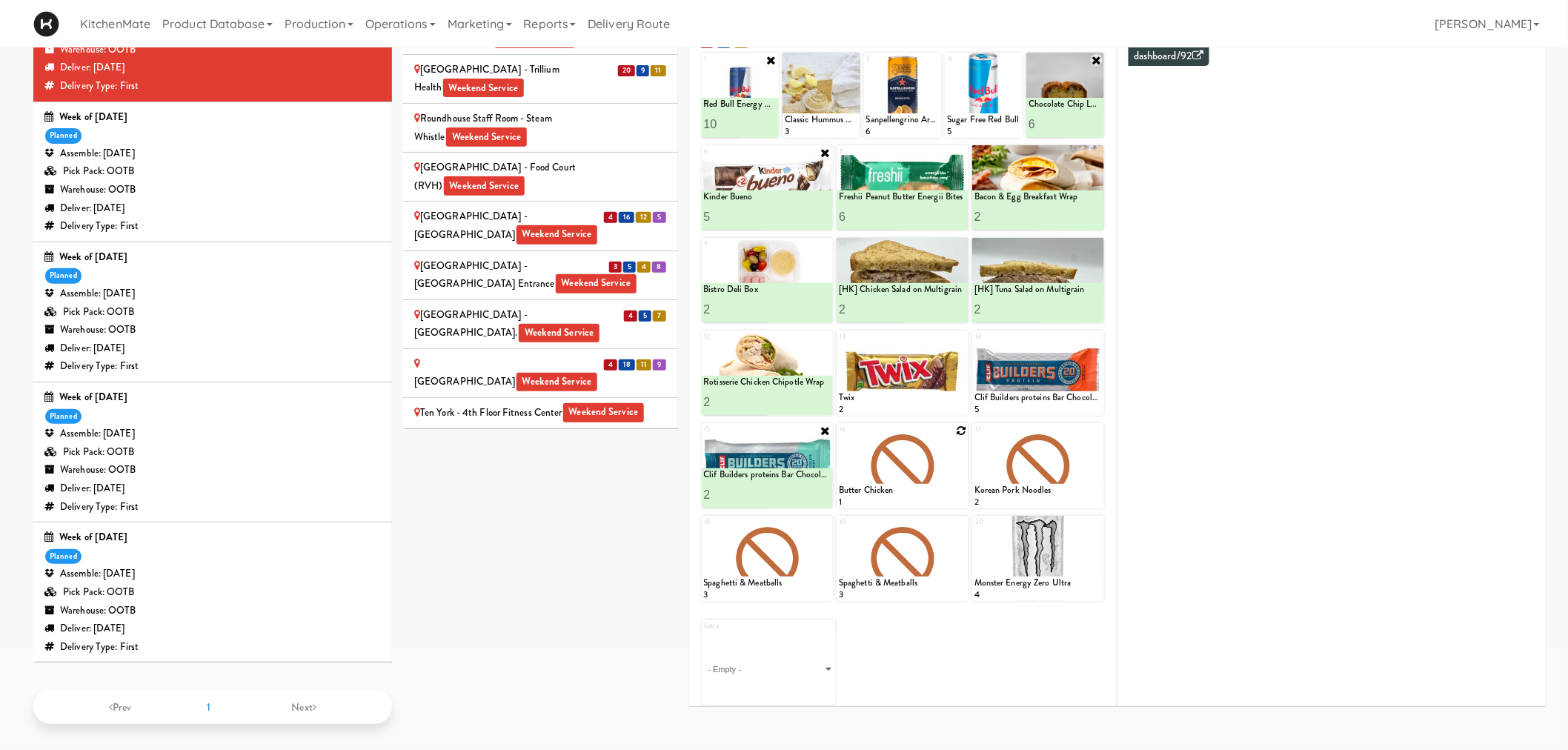
click at [523, 502] on div "Sites [STREET_ADDRESS][PERSON_NAME] - Lobby [STREET_ADDRESS][PERSON_NAME] Weeke…" at bounding box center [974, 332] width 1142 height 772
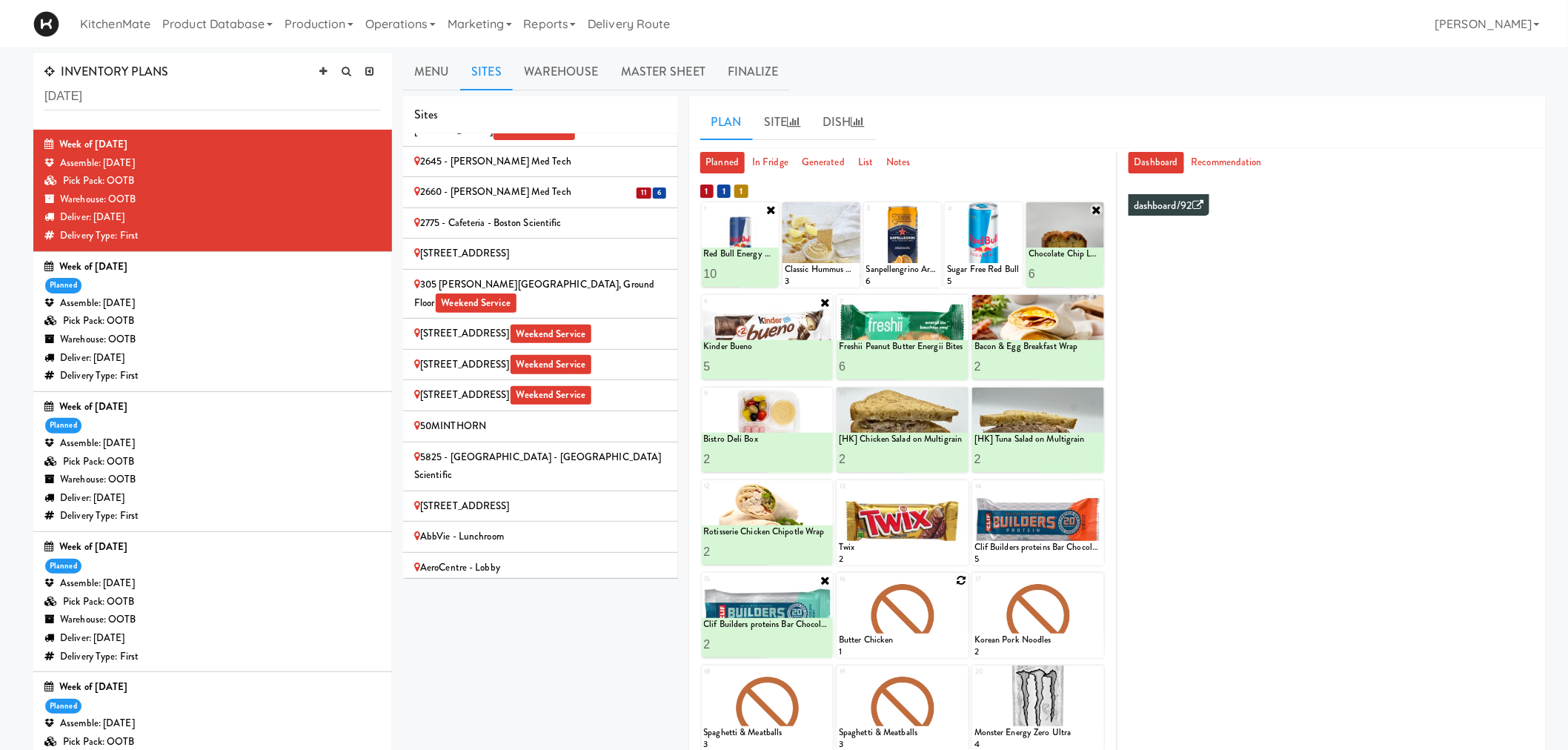
scroll to position [0, 0]
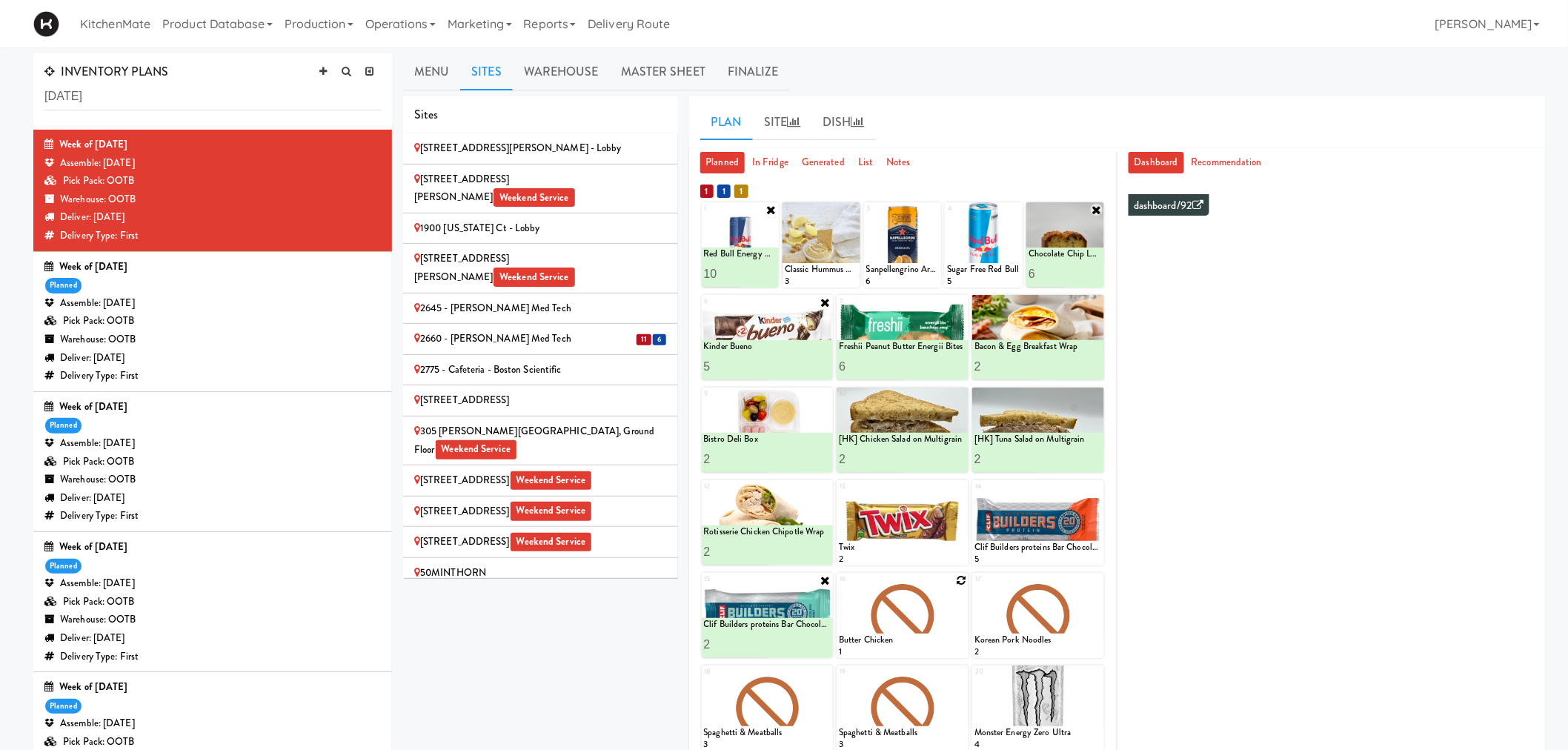
click at [515, 145] on div "[STREET_ADDRESS][PERSON_NAME] - Lobby" at bounding box center [540, 149] width 252 height 19
